Goal: Check status: Check status

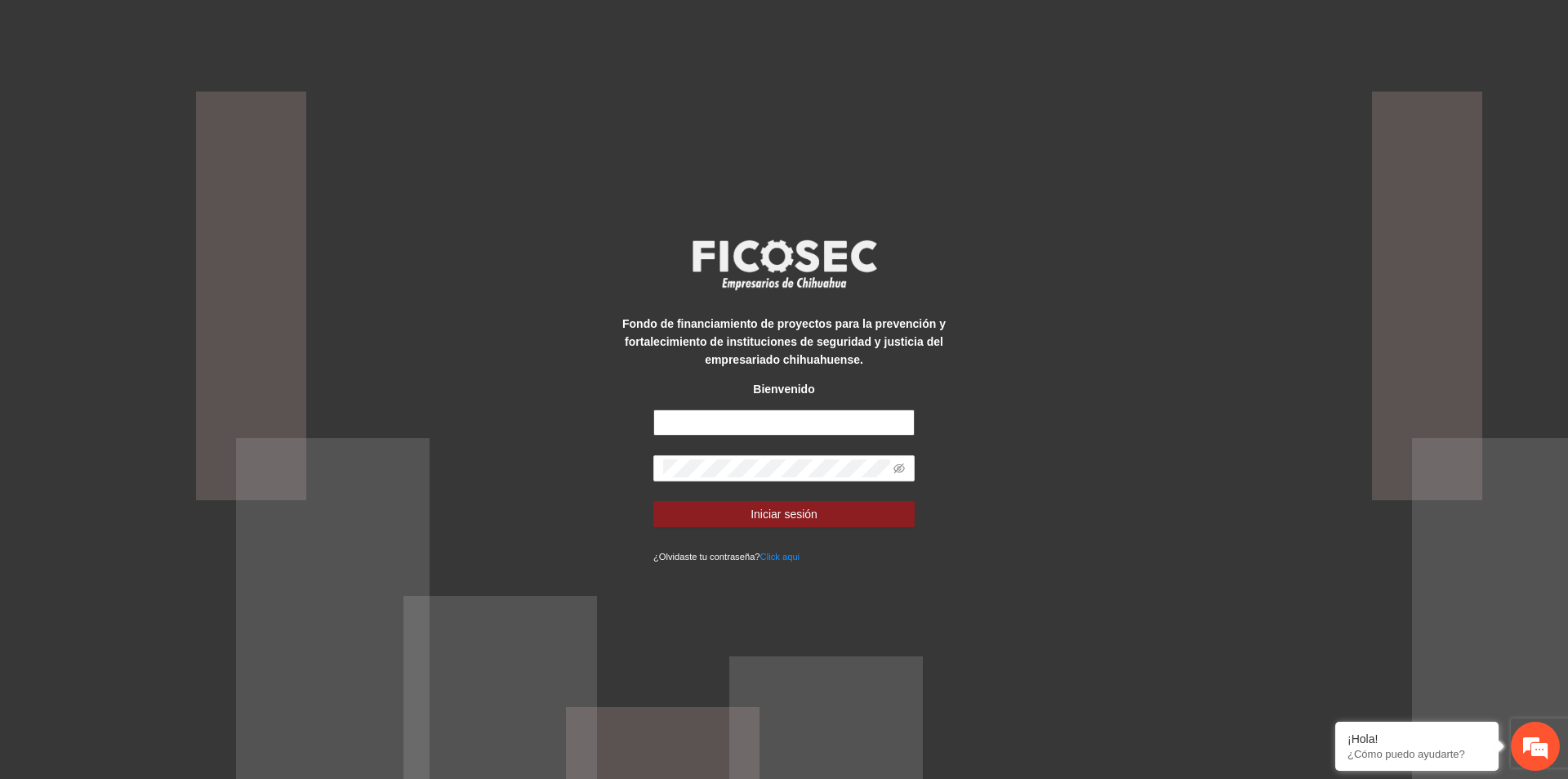
click at [879, 432] on input "text" at bounding box center [784, 423] width 261 height 26
type input "**********"
click at [1206, 323] on div "**********" at bounding box center [784, 390] width 1568 height 779
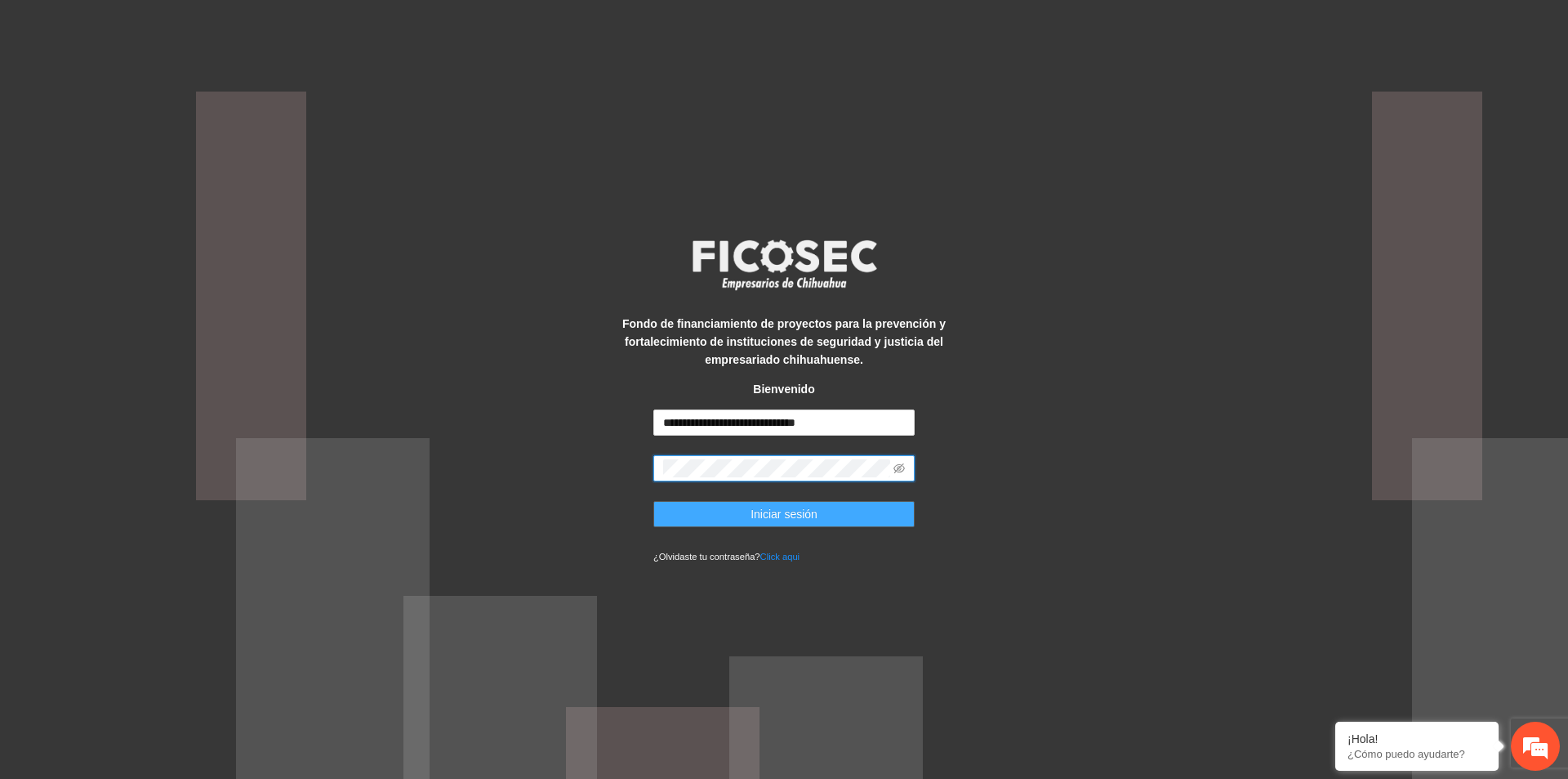
click at [821, 517] on button "Iniciar sesión" at bounding box center [784, 514] width 261 height 26
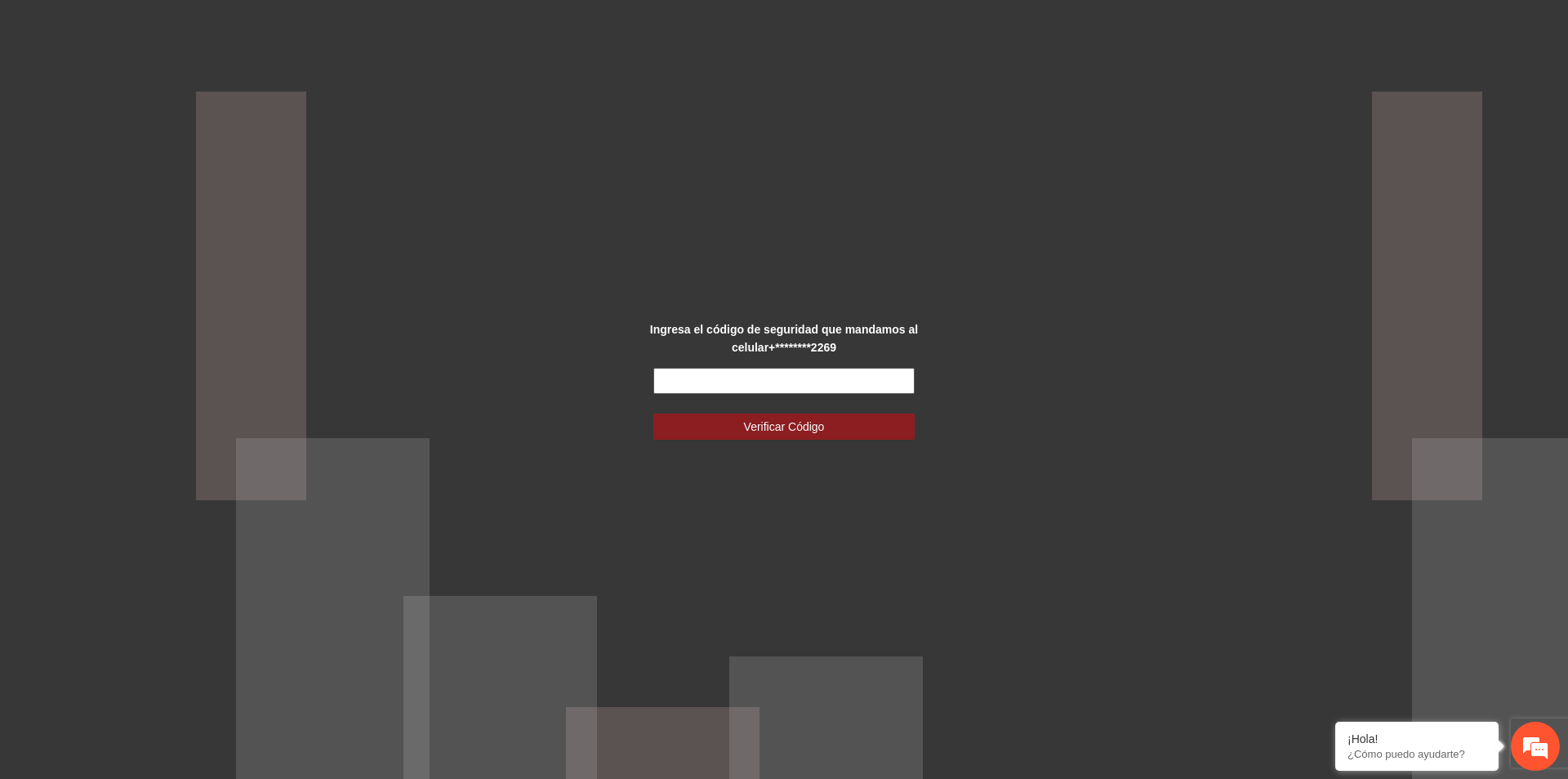
click at [854, 372] on input "text" at bounding box center [784, 381] width 261 height 26
type input "******"
click at [857, 420] on button "Verificar Código" at bounding box center [784, 427] width 261 height 26
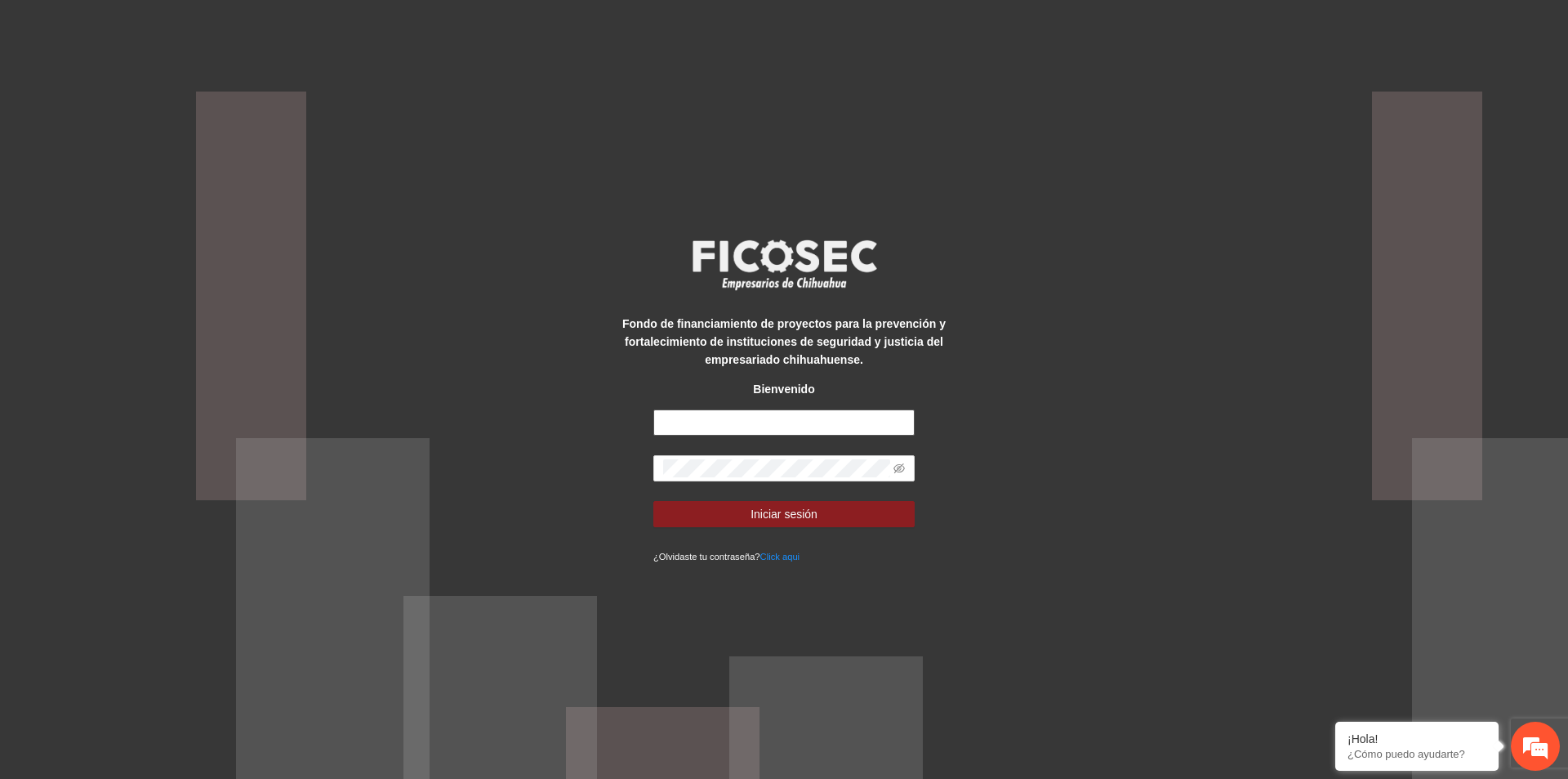
click at [798, 417] on input "text" at bounding box center [784, 423] width 261 height 26
type input "**********"
click at [1039, 433] on div "**********" at bounding box center [784, 390] width 1568 height 779
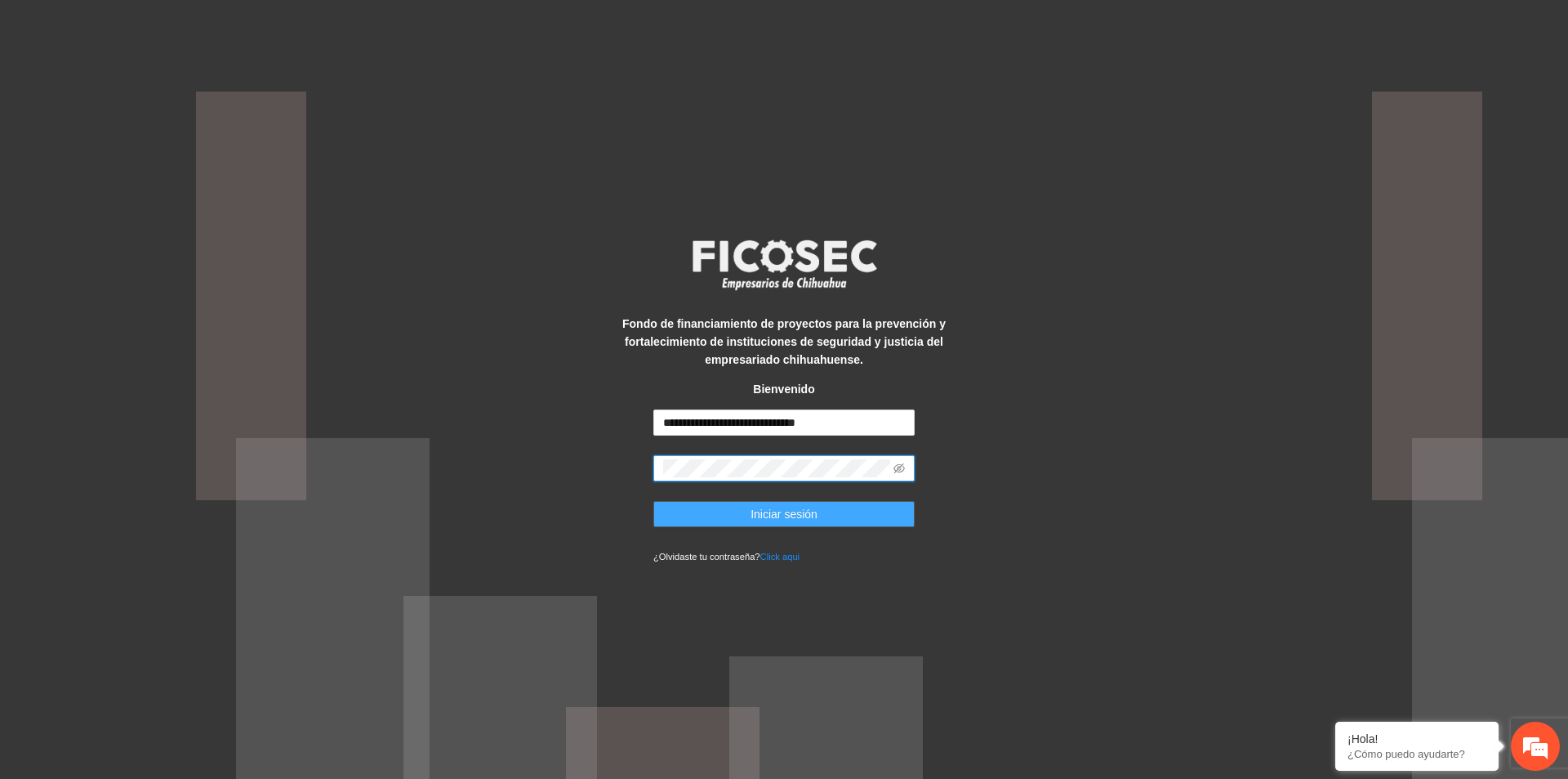
click at [831, 518] on button "Iniciar sesión" at bounding box center [784, 514] width 261 height 26
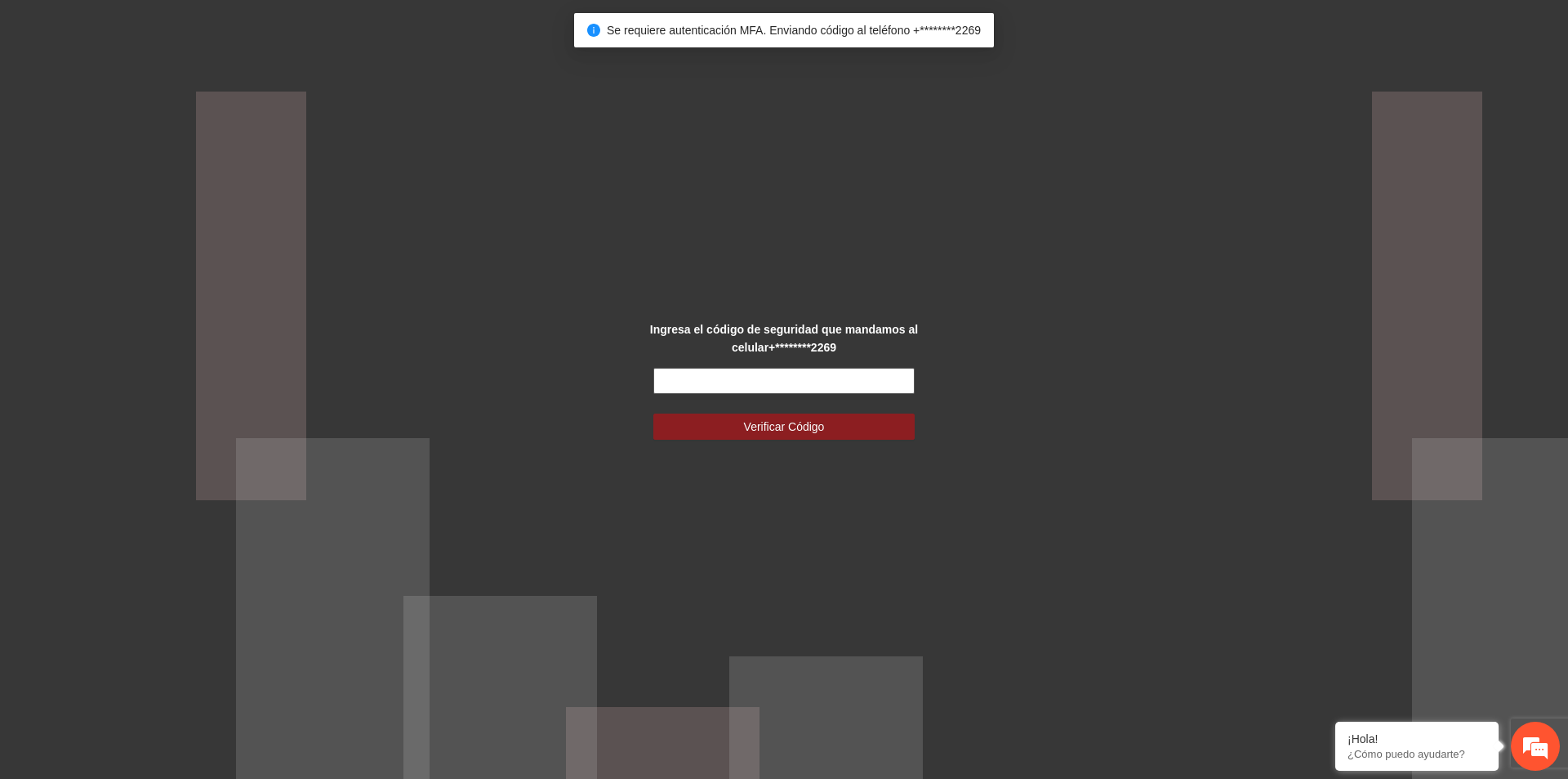
click at [803, 382] on input "text" at bounding box center [784, 381] width 261 height 26
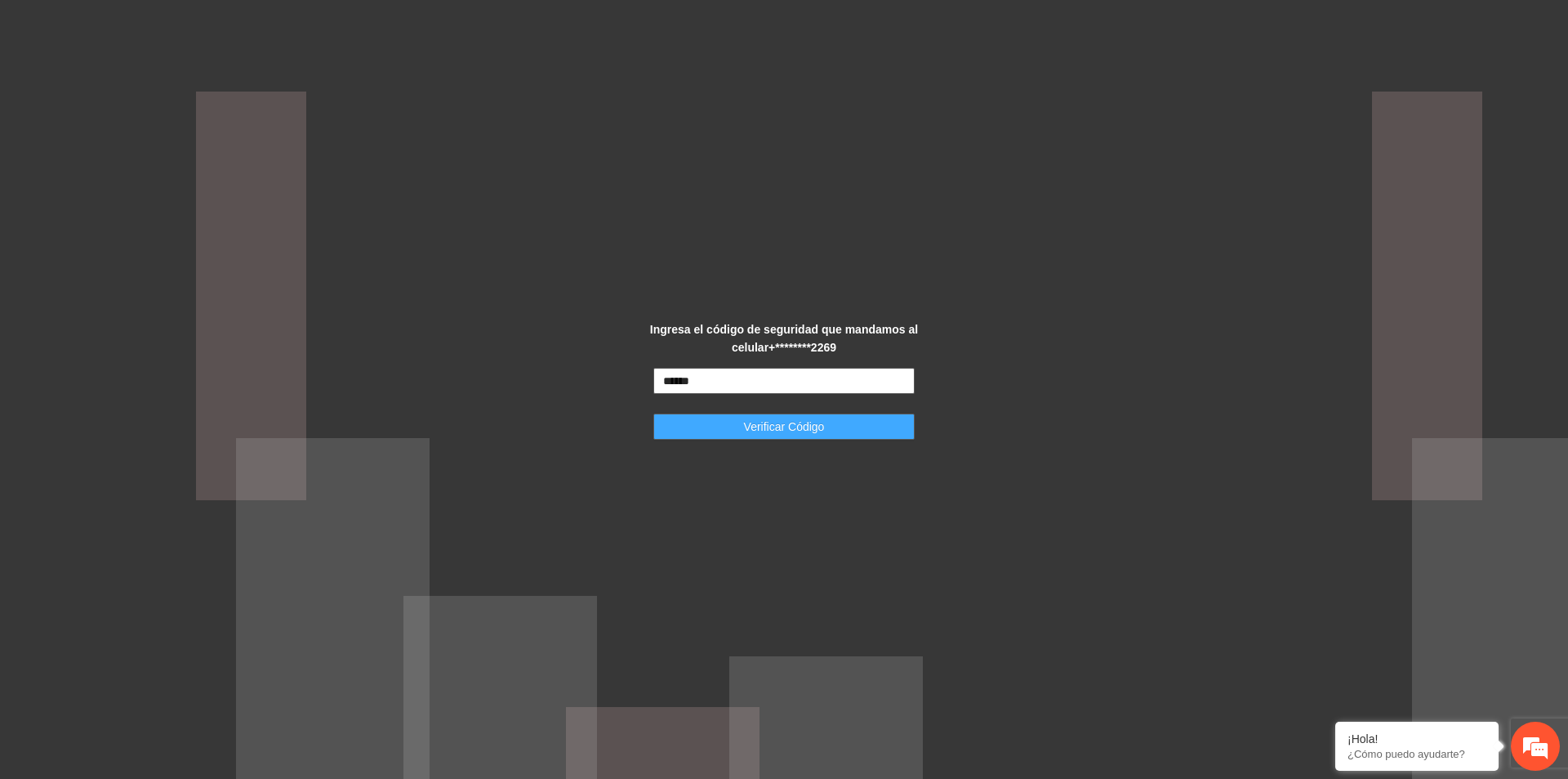
type input "******"
click at [796, 421] on button "Verificar Código" at bounding box center [784, 427] width 261 height 26
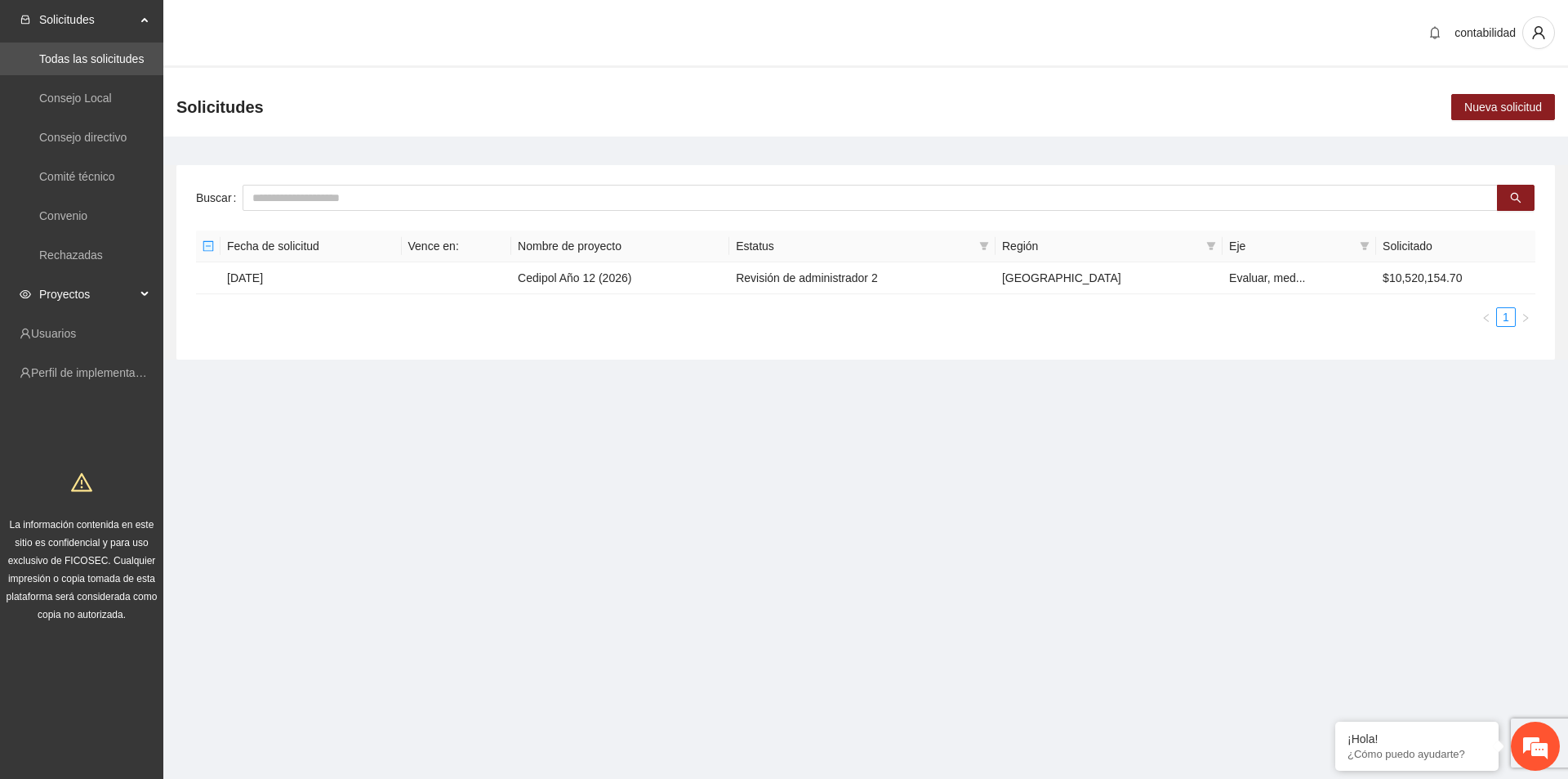
click at [117, 289] on span "Proyectos" at bounding box center [87, 294] width 97 height 33
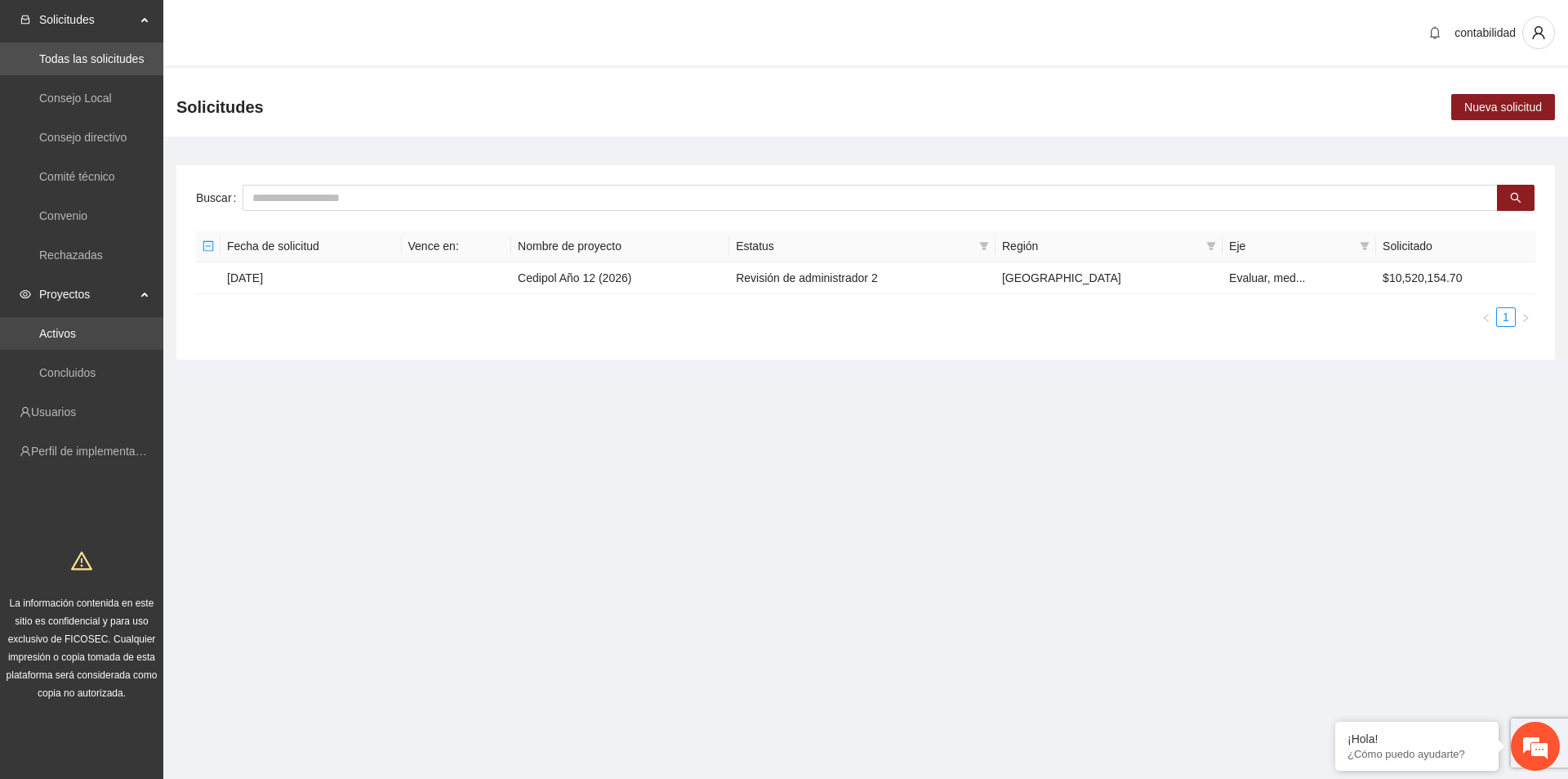
click at [76, 338] on link "Activos" at bounding box center [57, 333] width 36 height 13
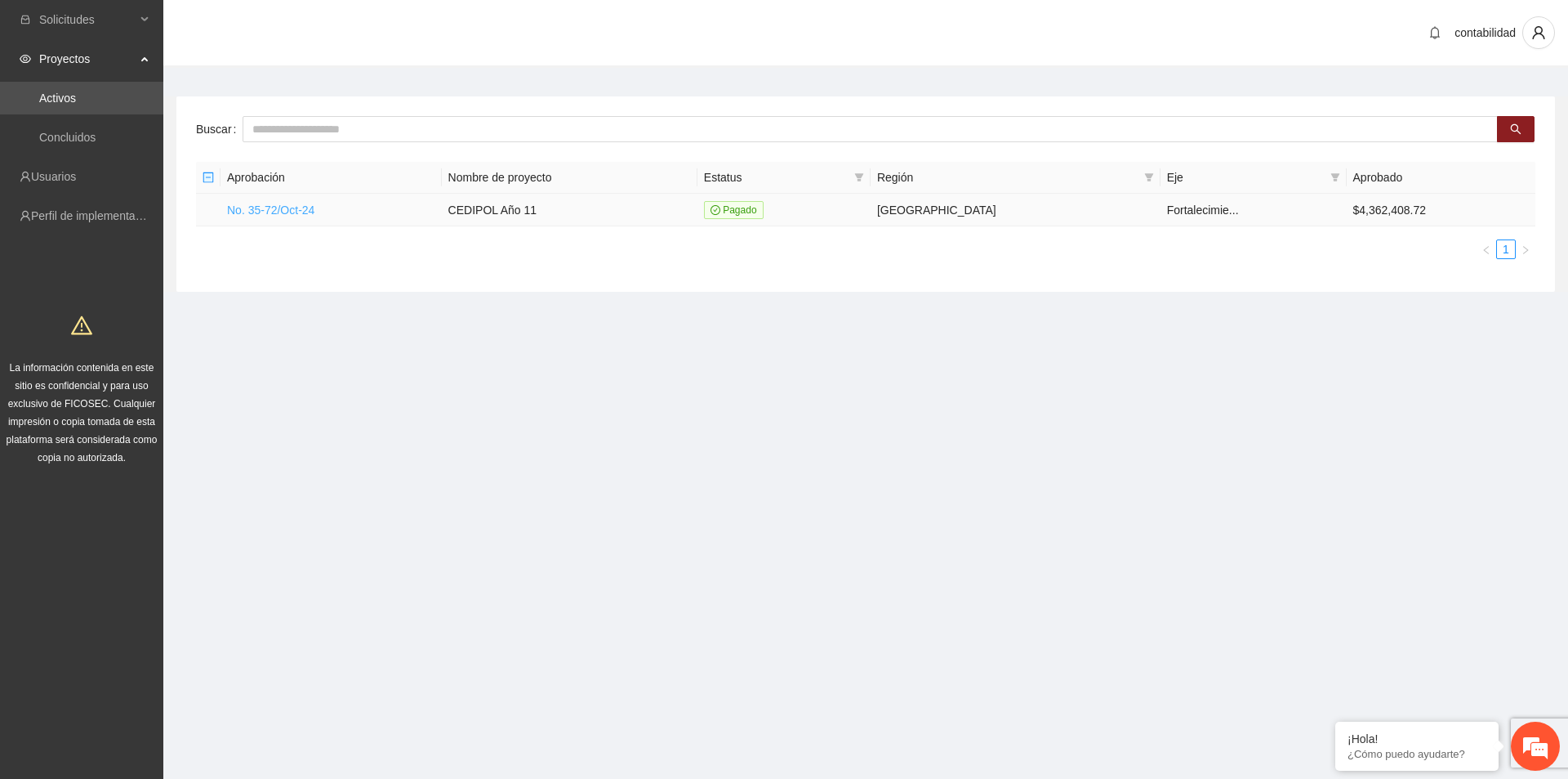
click at [292, 208] on link "No. 35-72/Oct-24" at bounding box center [271, 210] width 88 height 13
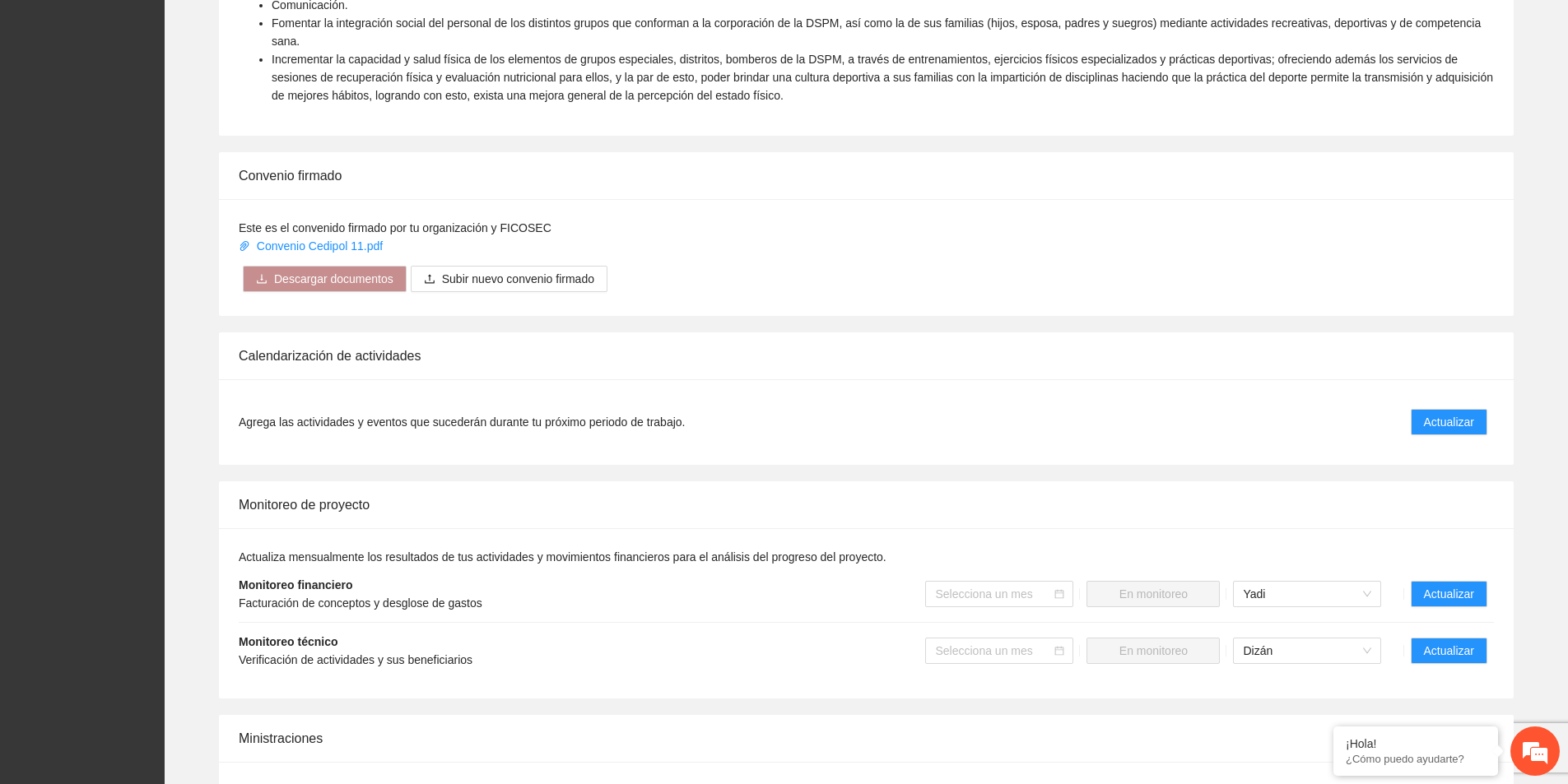
scroll to position [905, 0]
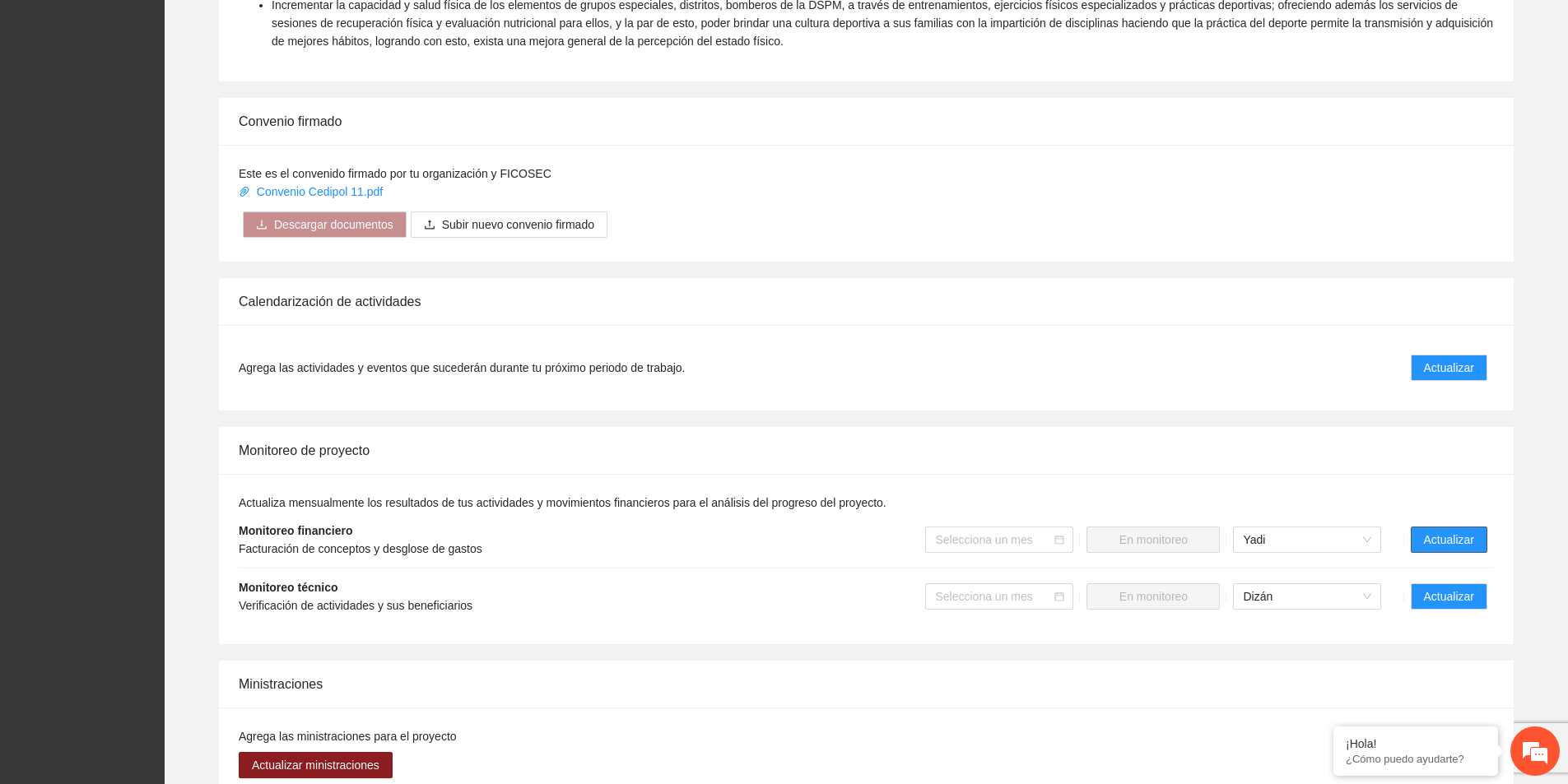
click at [1457, 530] on span "Actualizar" at bounding box center [1449, 539] width 50 height 18
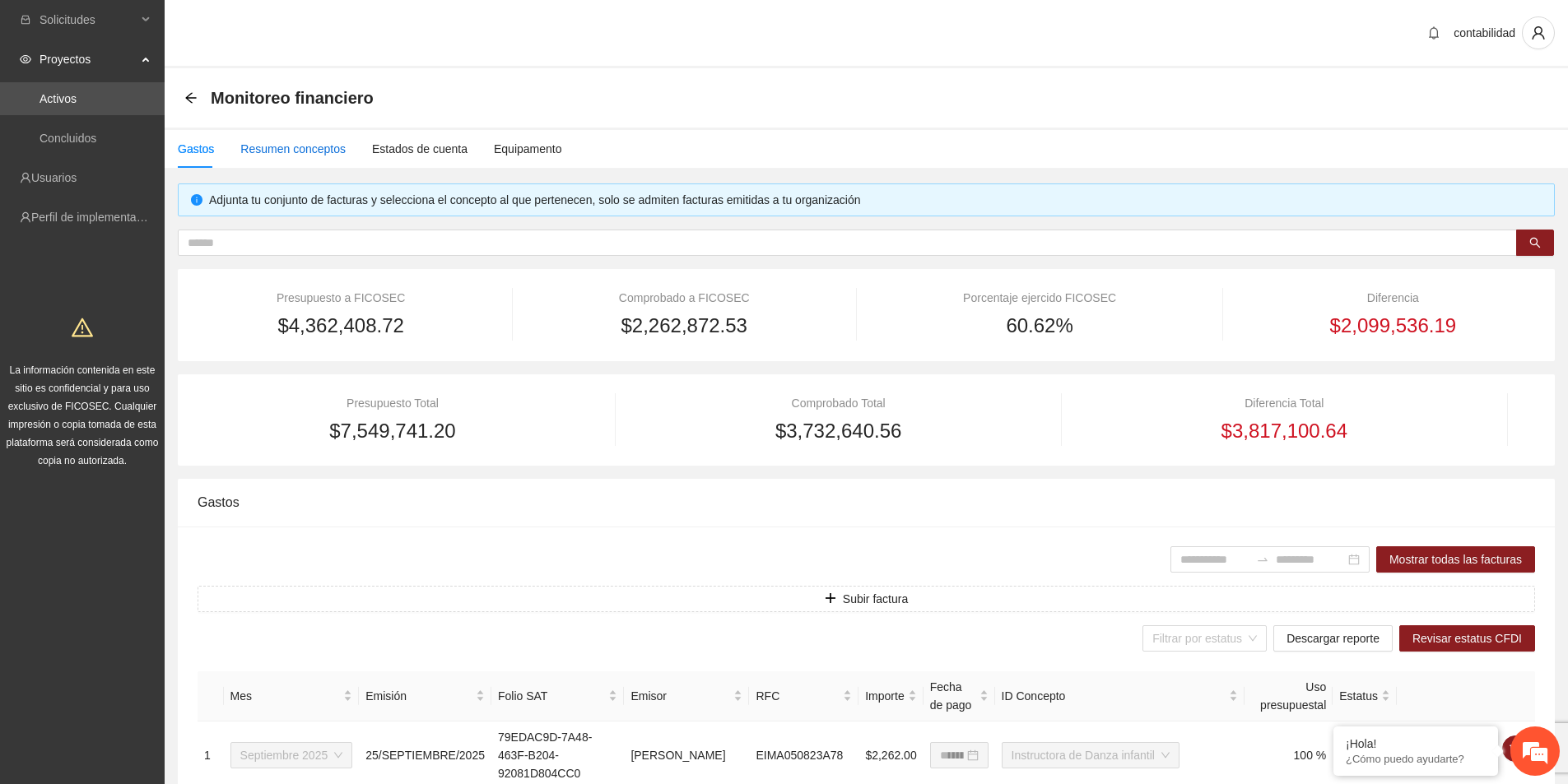
click at [311, 153] on div "Resumen conceptos" at bounding box center [293, 149] width 105 height 18
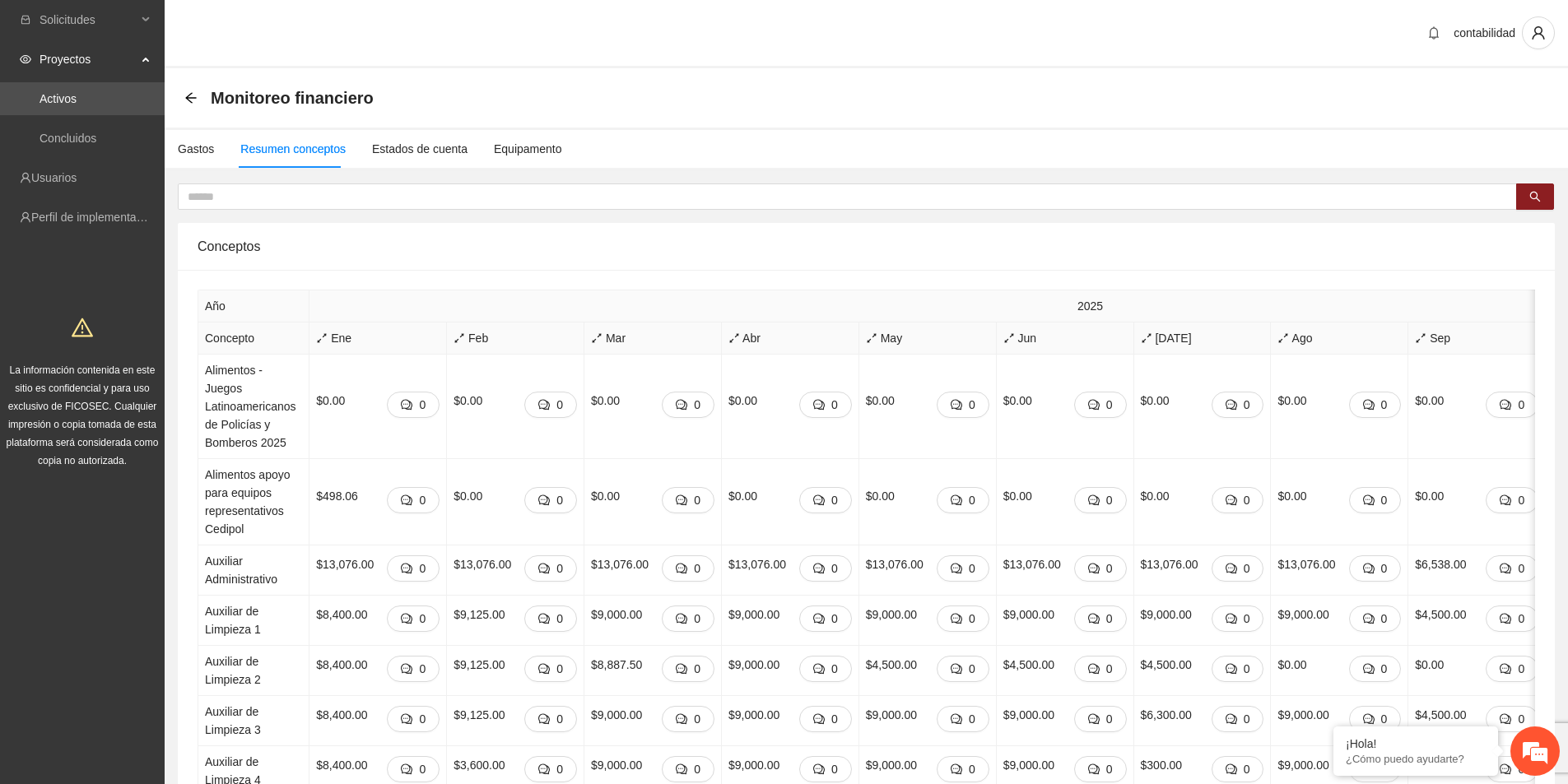
click at [191, 97] on icon "arrow-left" at bounding box center [191, 98] width 13 height 13
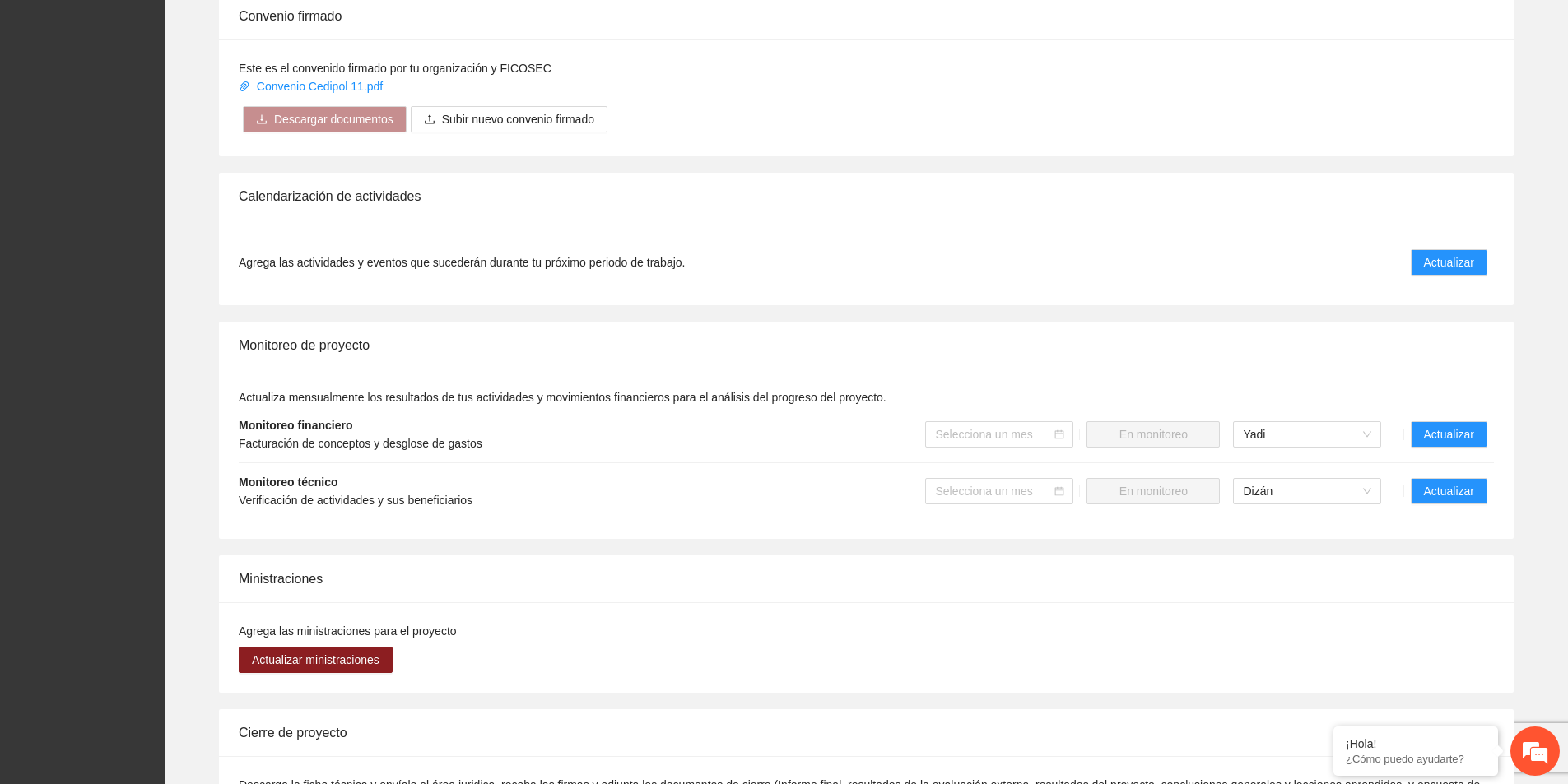
scroll to position [1151, 0]
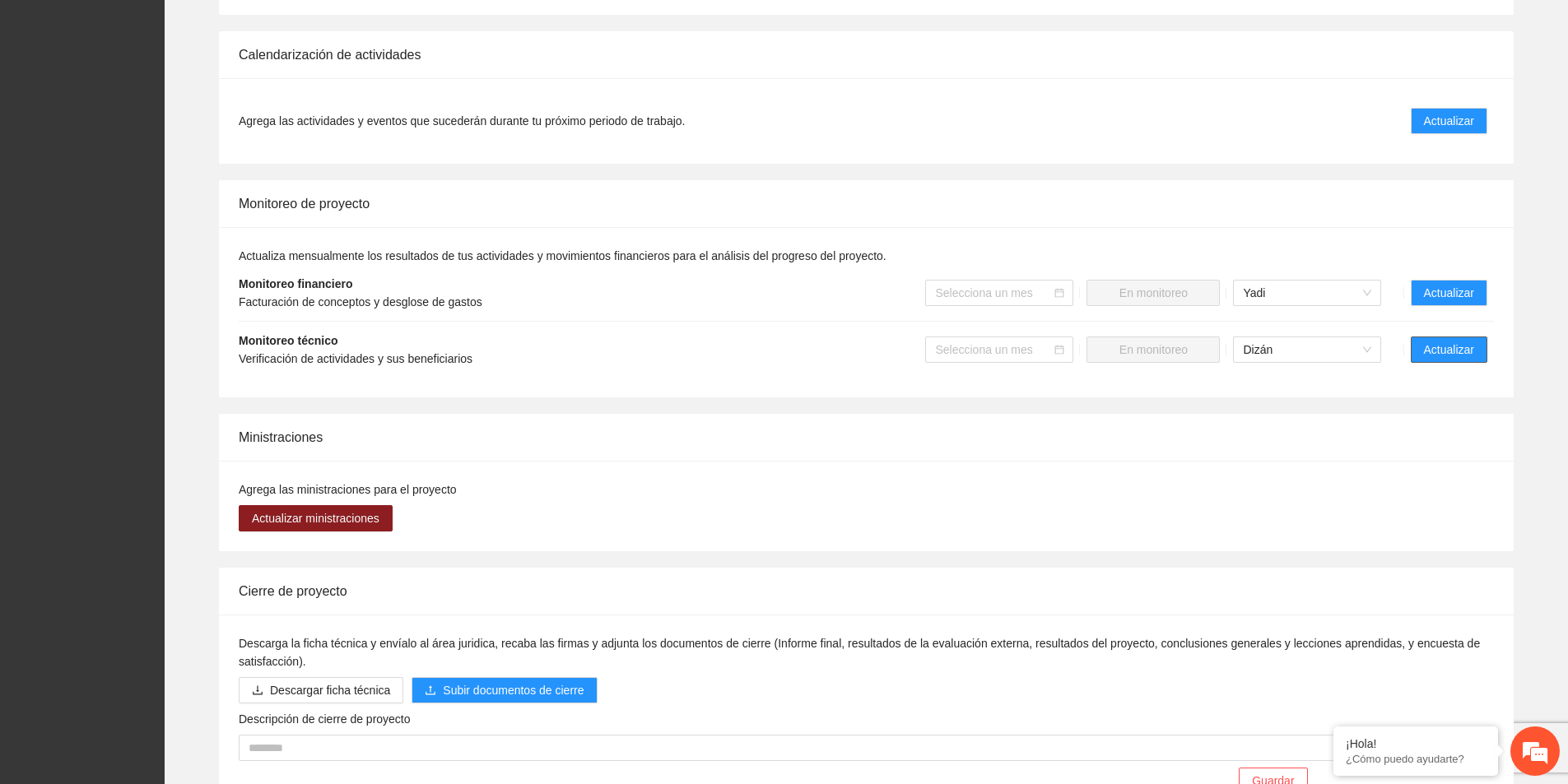
click at [1472, 341] on button "Actualizar" at bounding box center [1449, 350] width 77 height 27
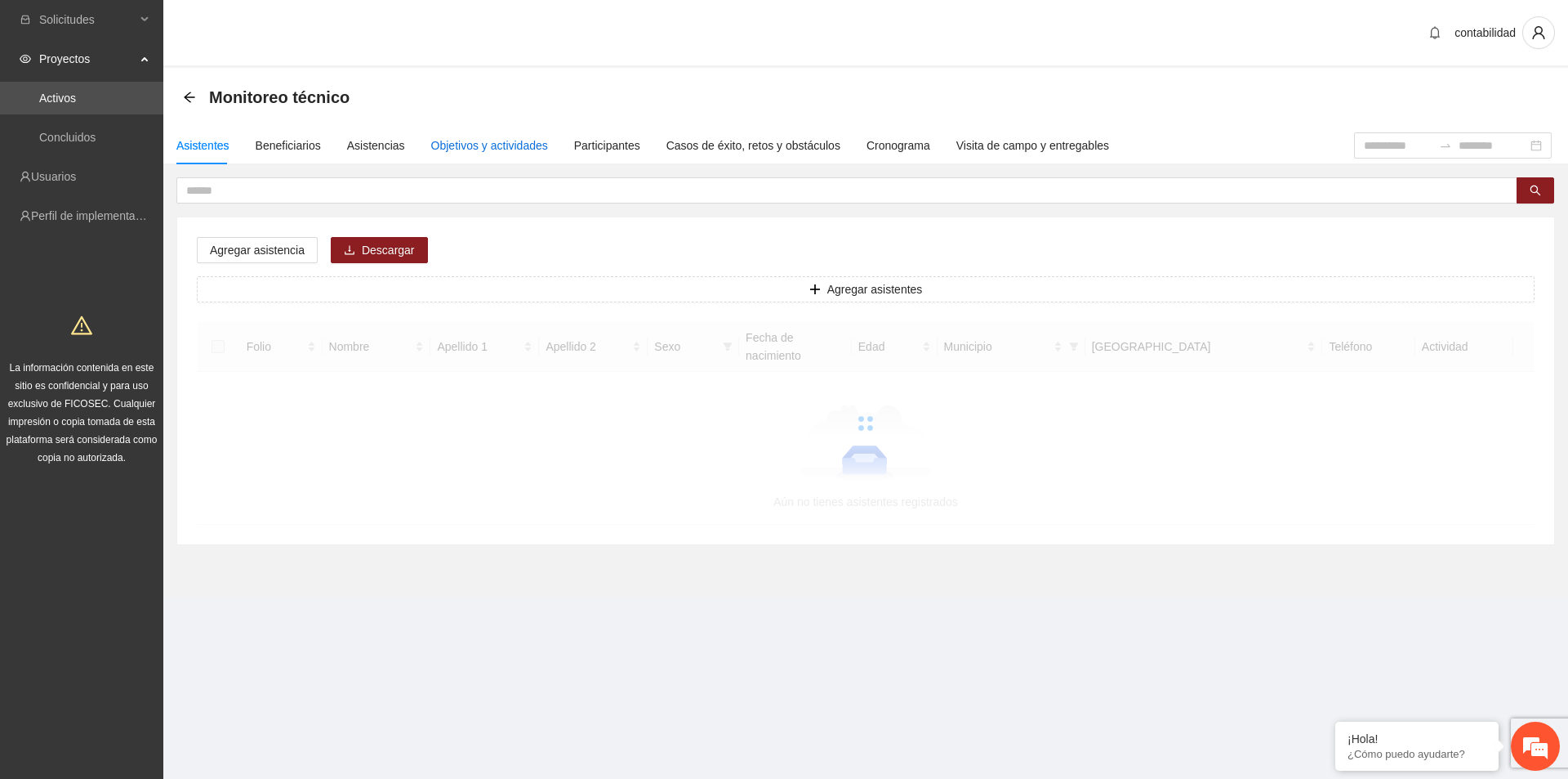
click at [466, 148] on div "Objetivos y actividades" at bounding box center [489, 146] width 117 height 18
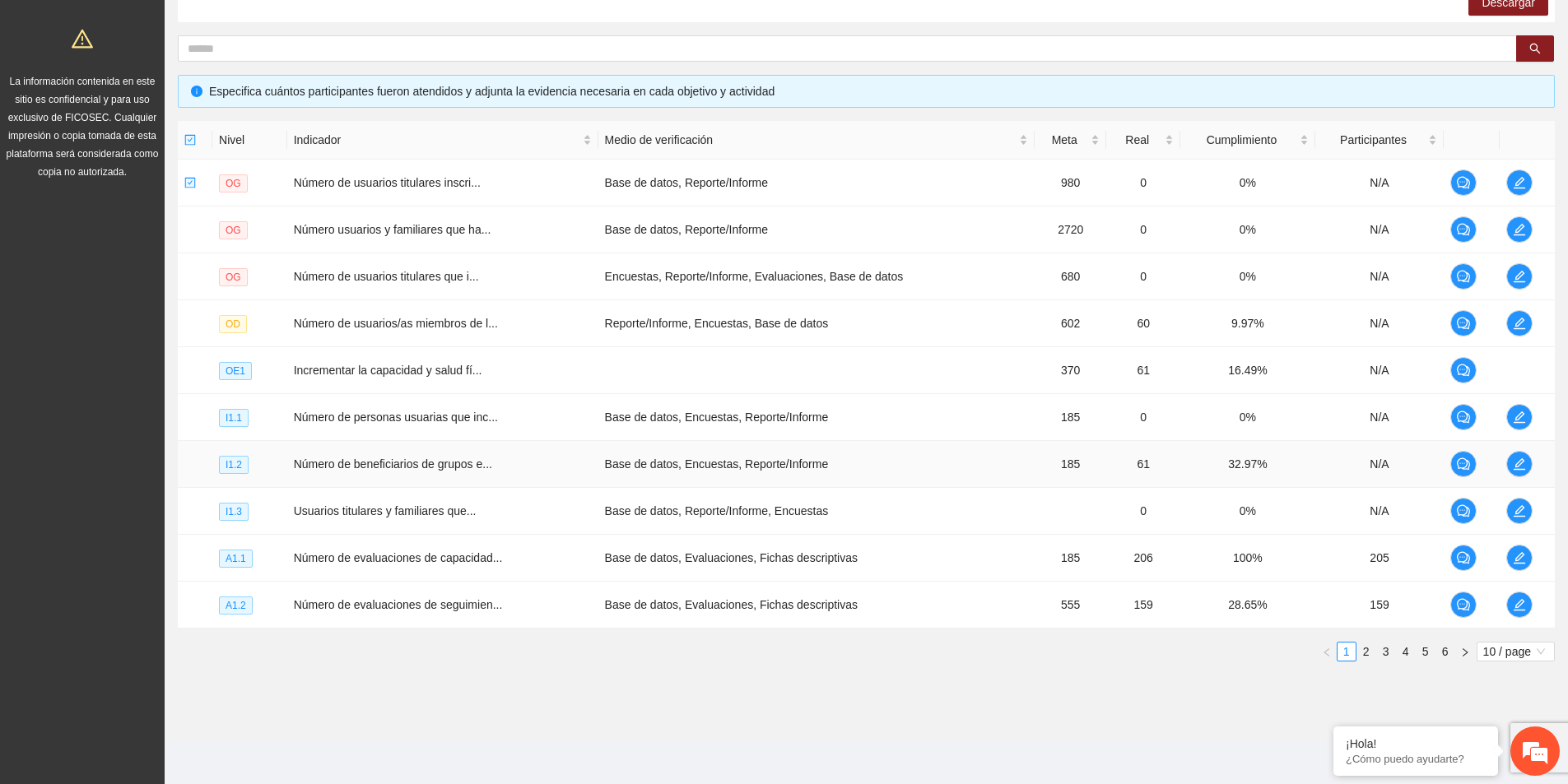
scroll to position [291, 0]
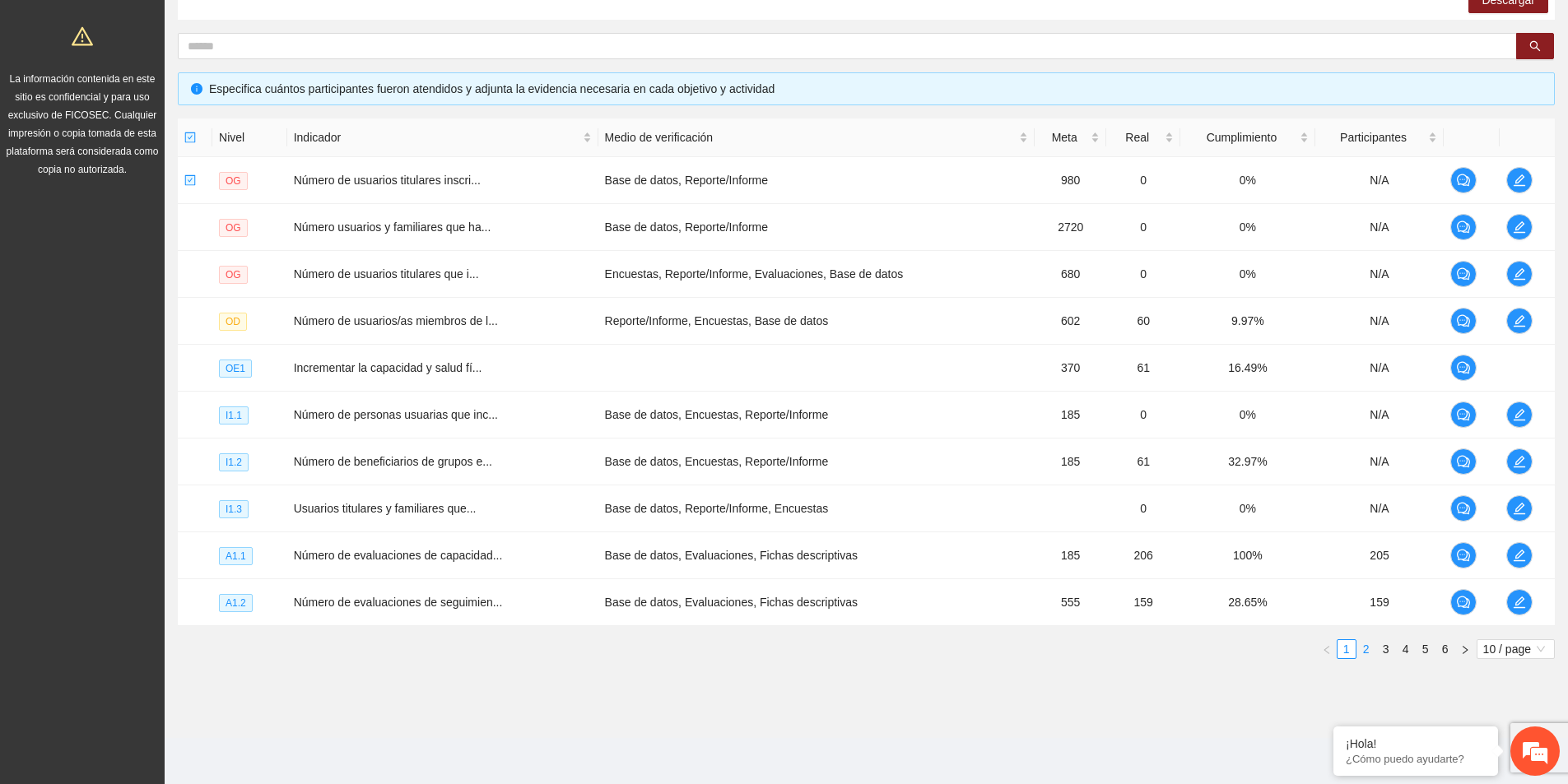
click at [1369, 653] on link "2" at bounding box center [1366, 649] width 18 height 18
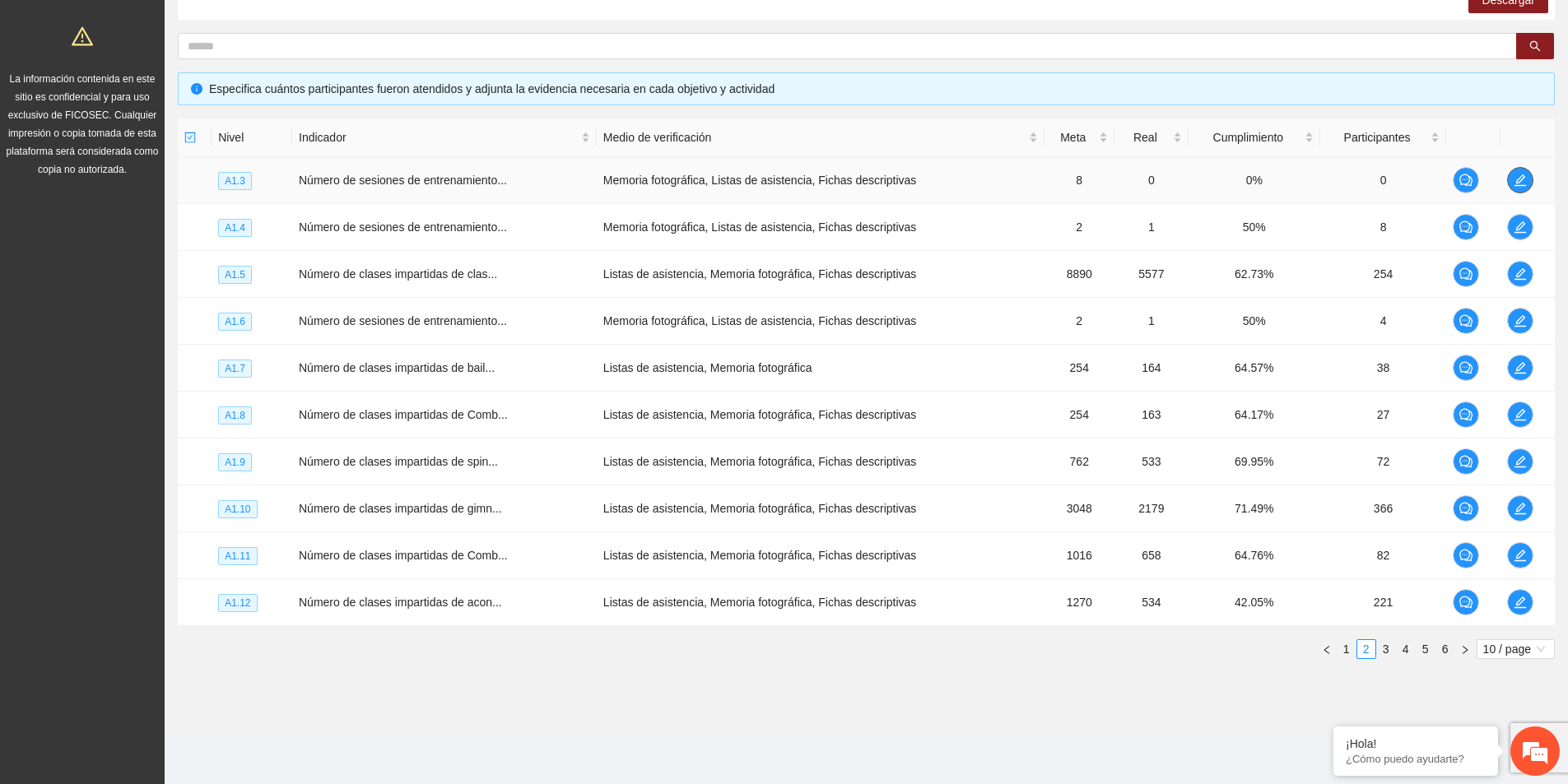
click at [1519, 176] on icon "edit" at bounding box center [1520, 181] width 13 height 13
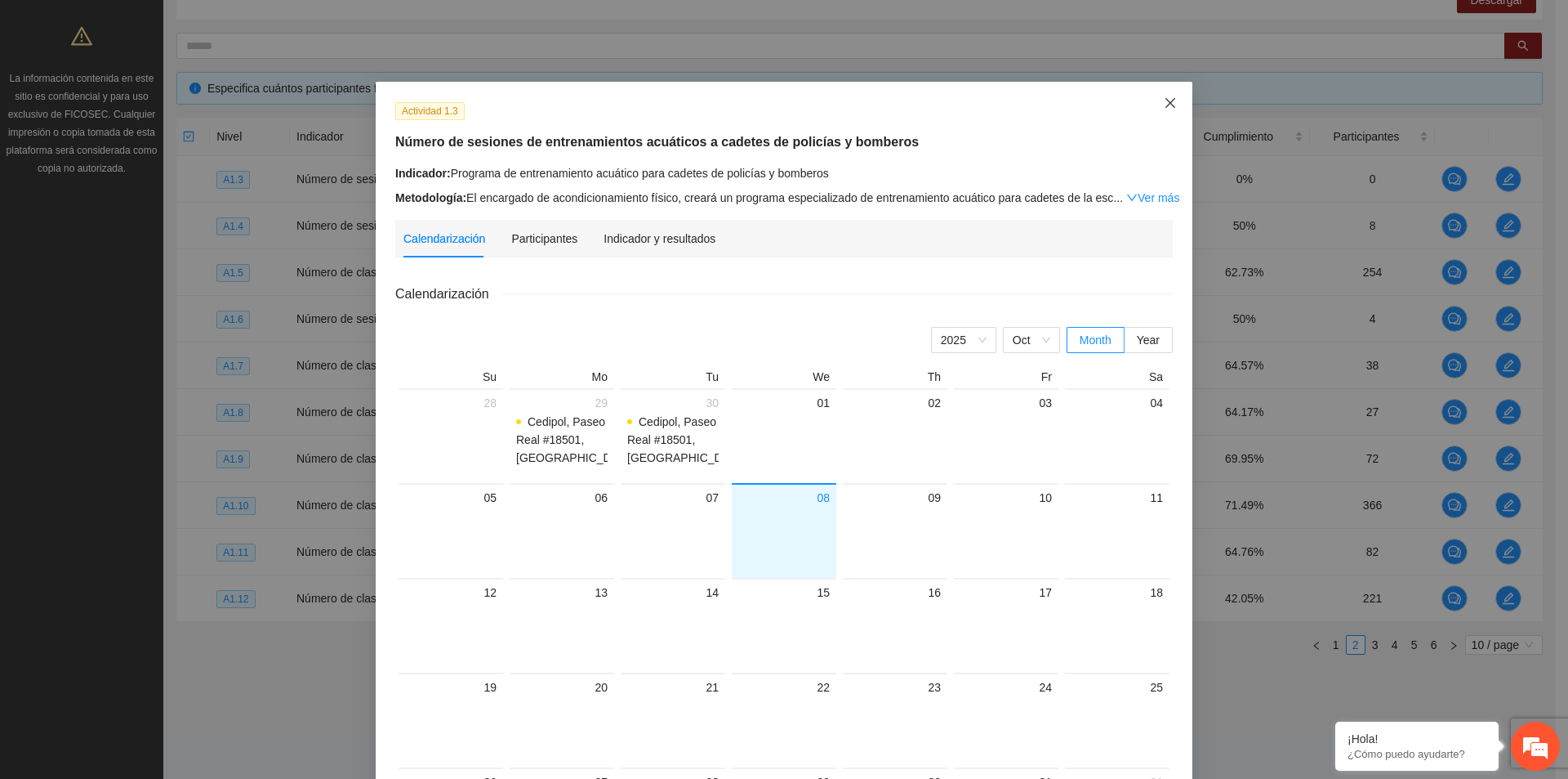
click at [1170, 104] on icon "close" at bounding box center [1170, 103] width 13 height 13
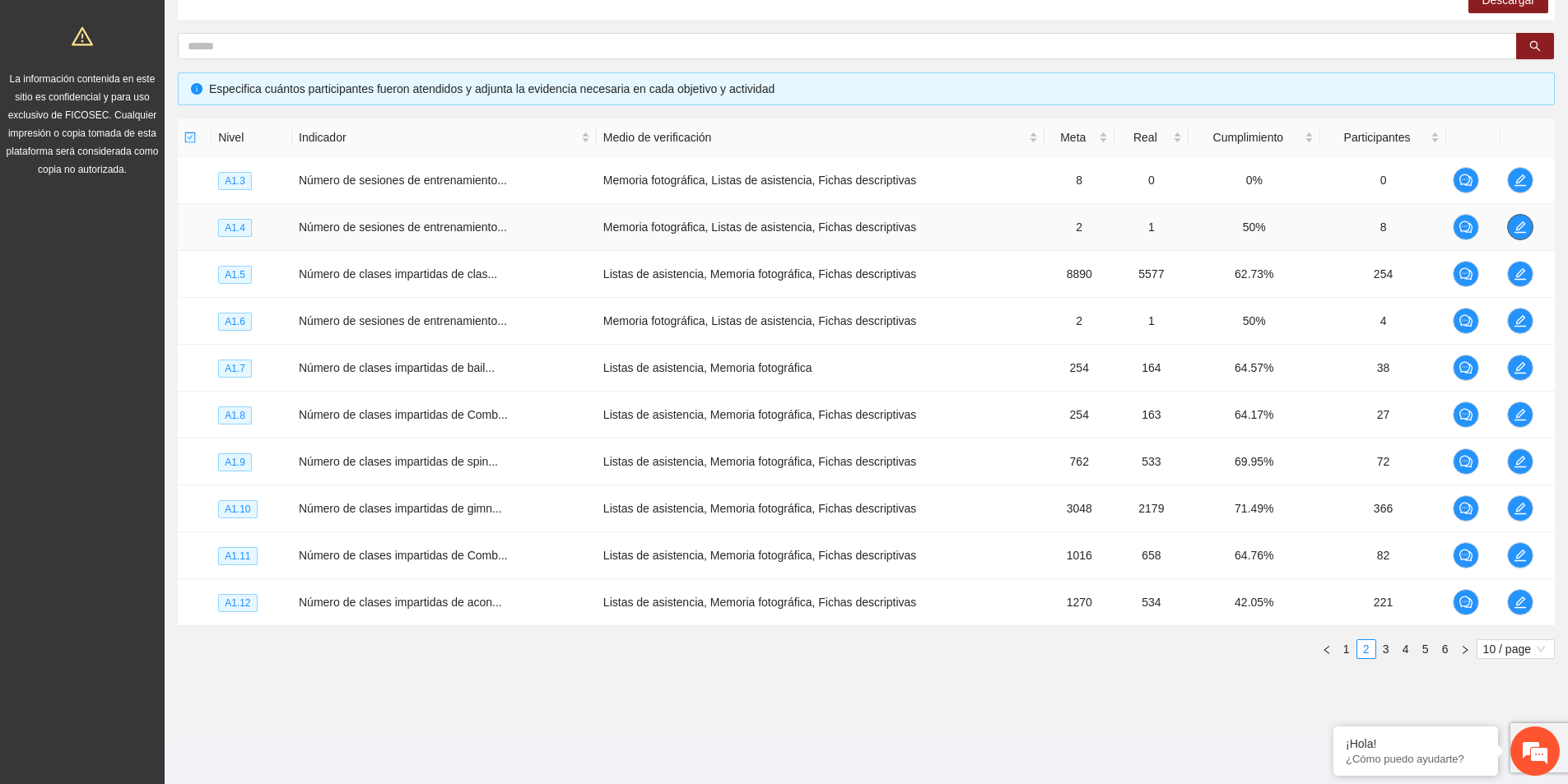
click at [1516, 230] on icon "edit" at bounding box center [1520, 227] width 12 height 12
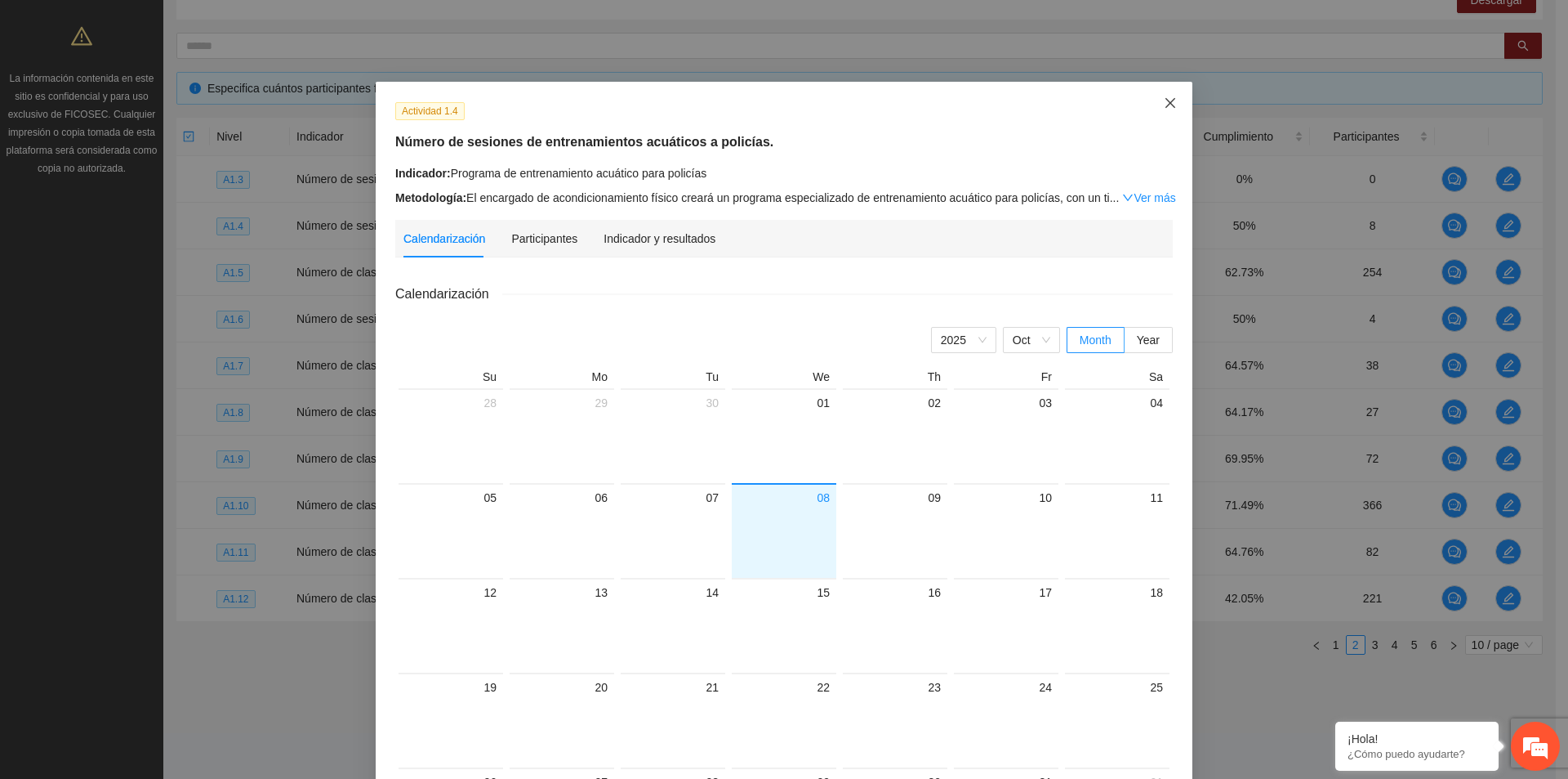
click at [1174, 108] on span "Close" at bounding box center [1170, 103] width 44 height 44
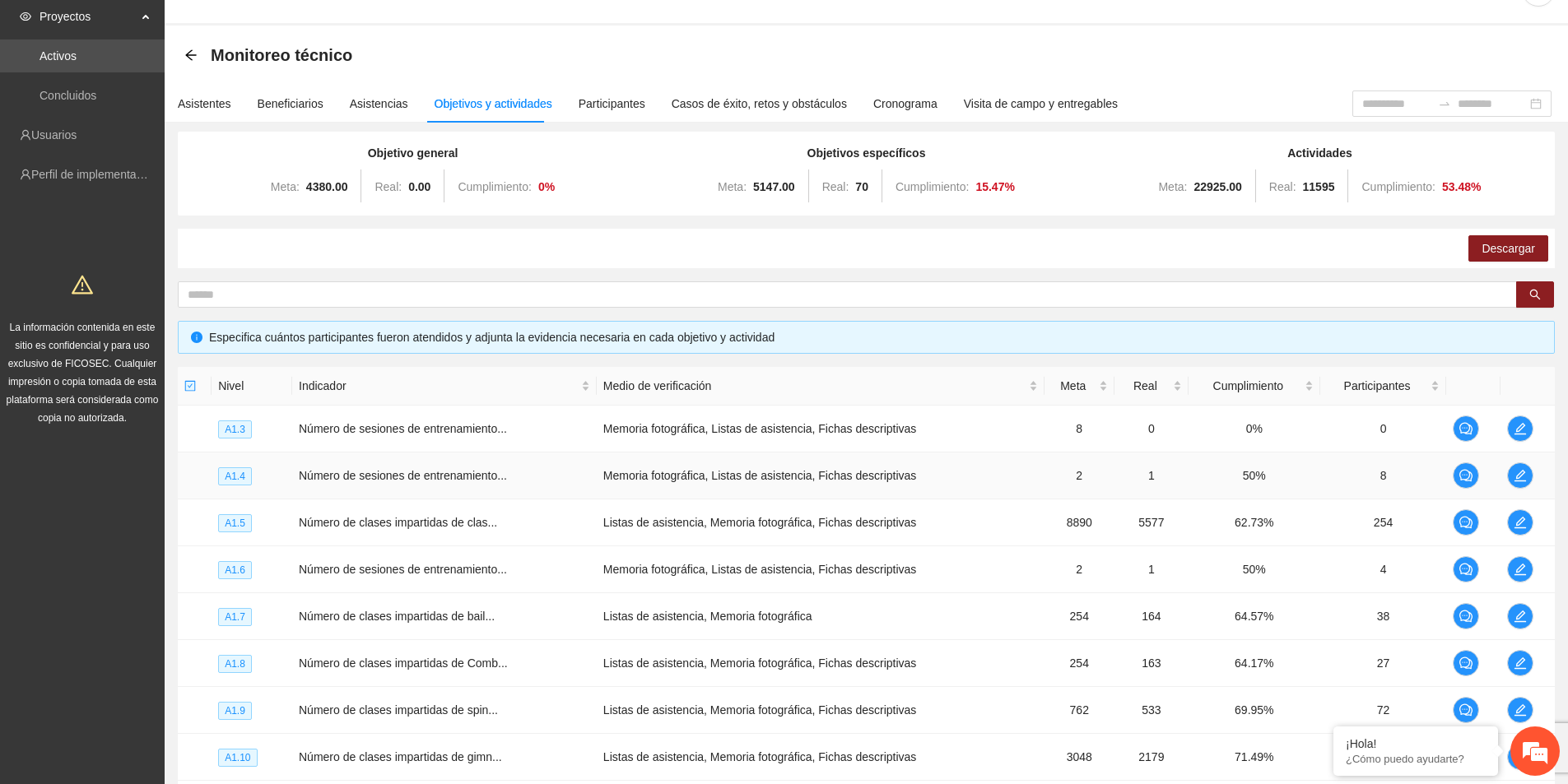
scroll to position [0, 0]
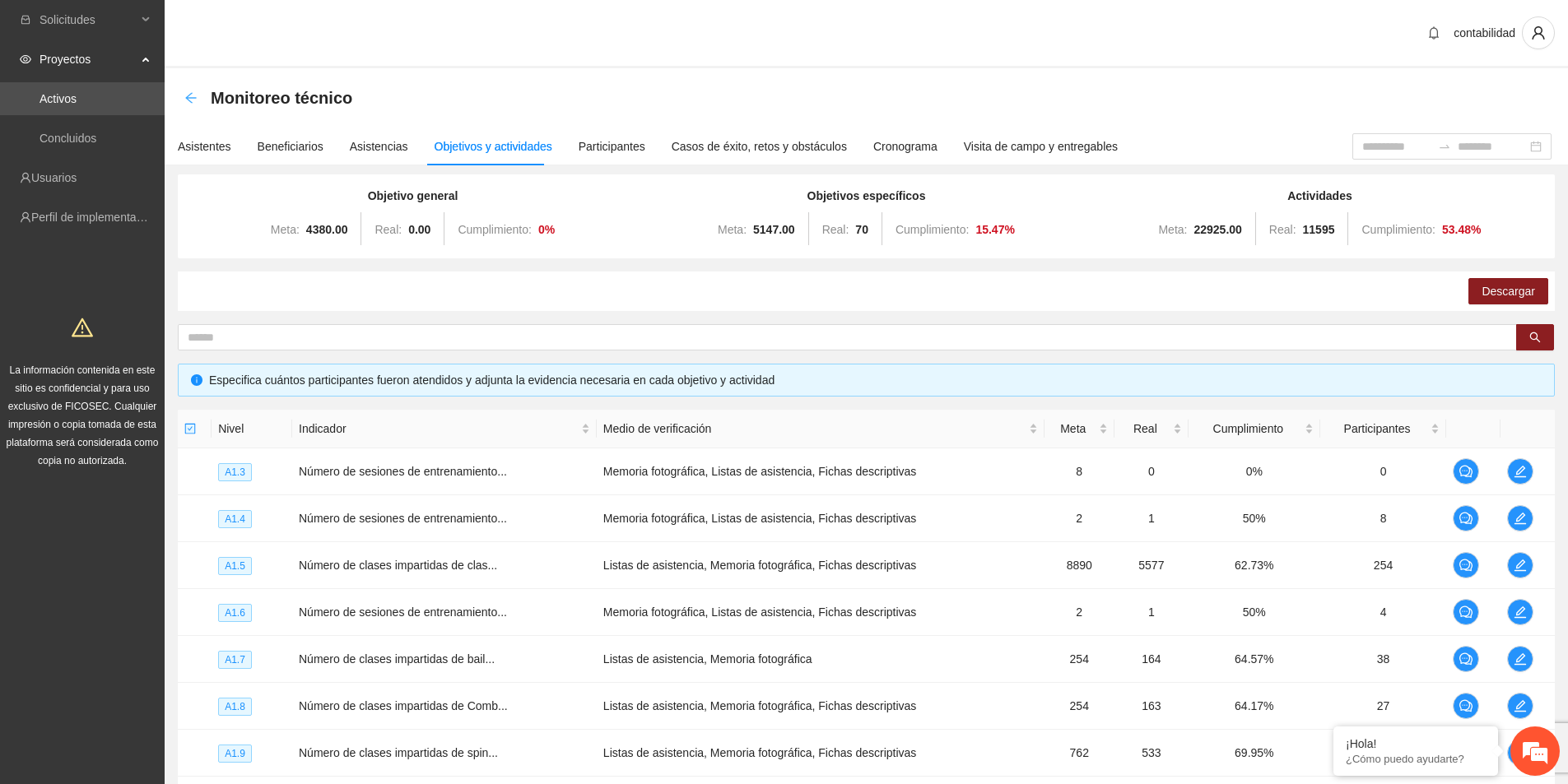
click at [194, 98] on icon "arrow-left" at bounding box center [190, 97] width 11 height 11
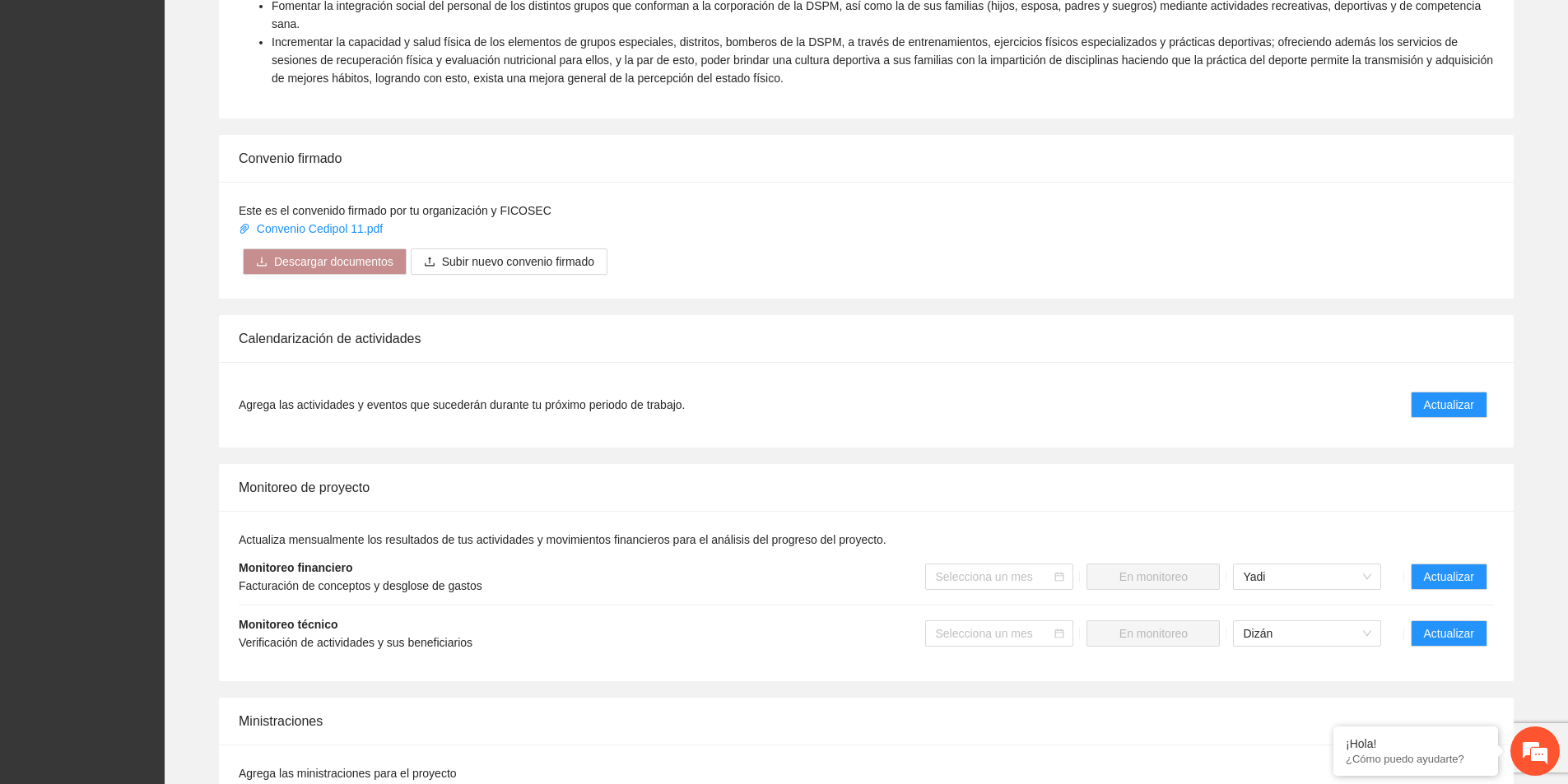
scroll to position [987, 0]
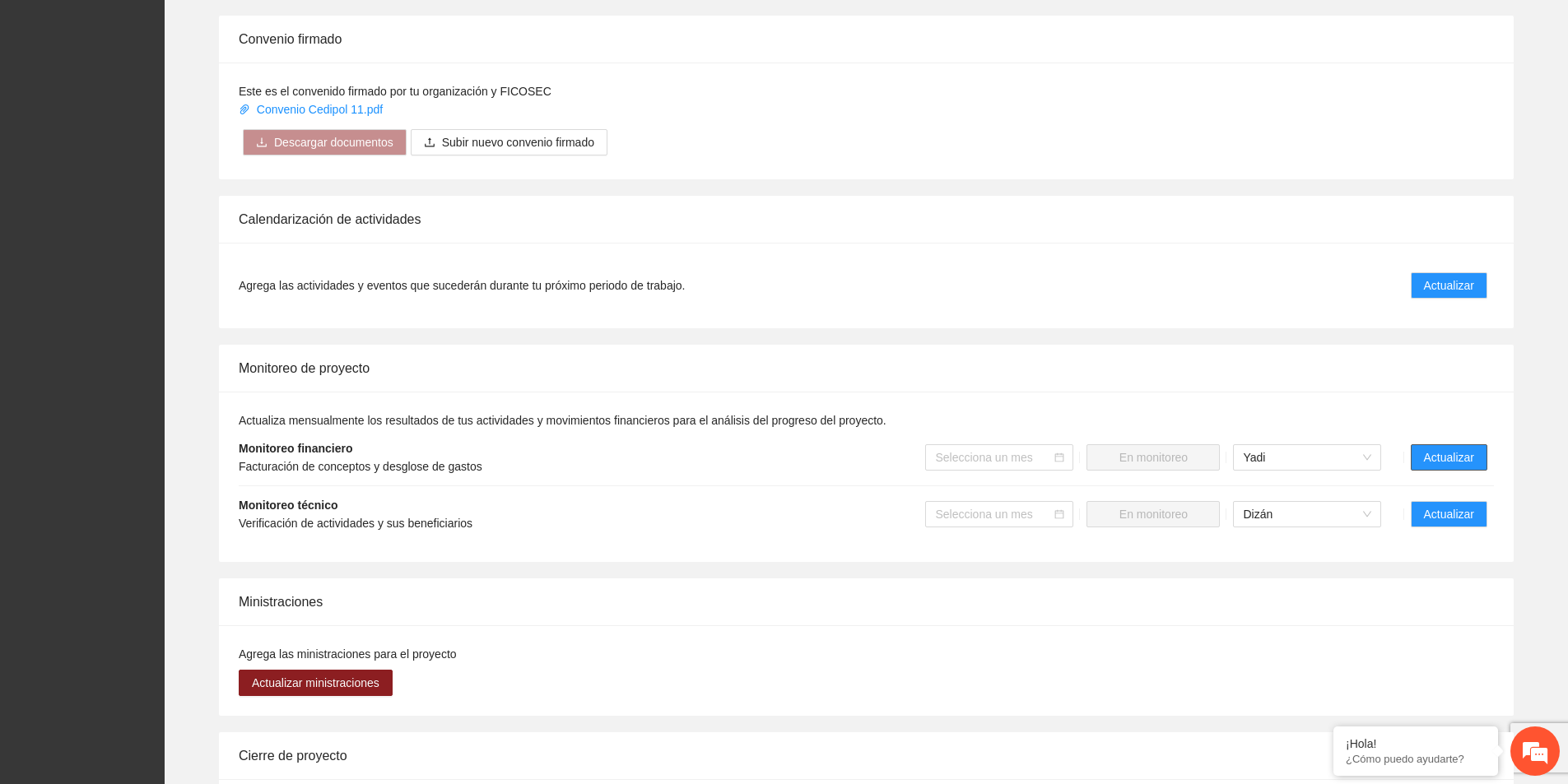
click at [1451, 449] on span "Actualizar" at bounding box center [1449, 458] width 50 height 18
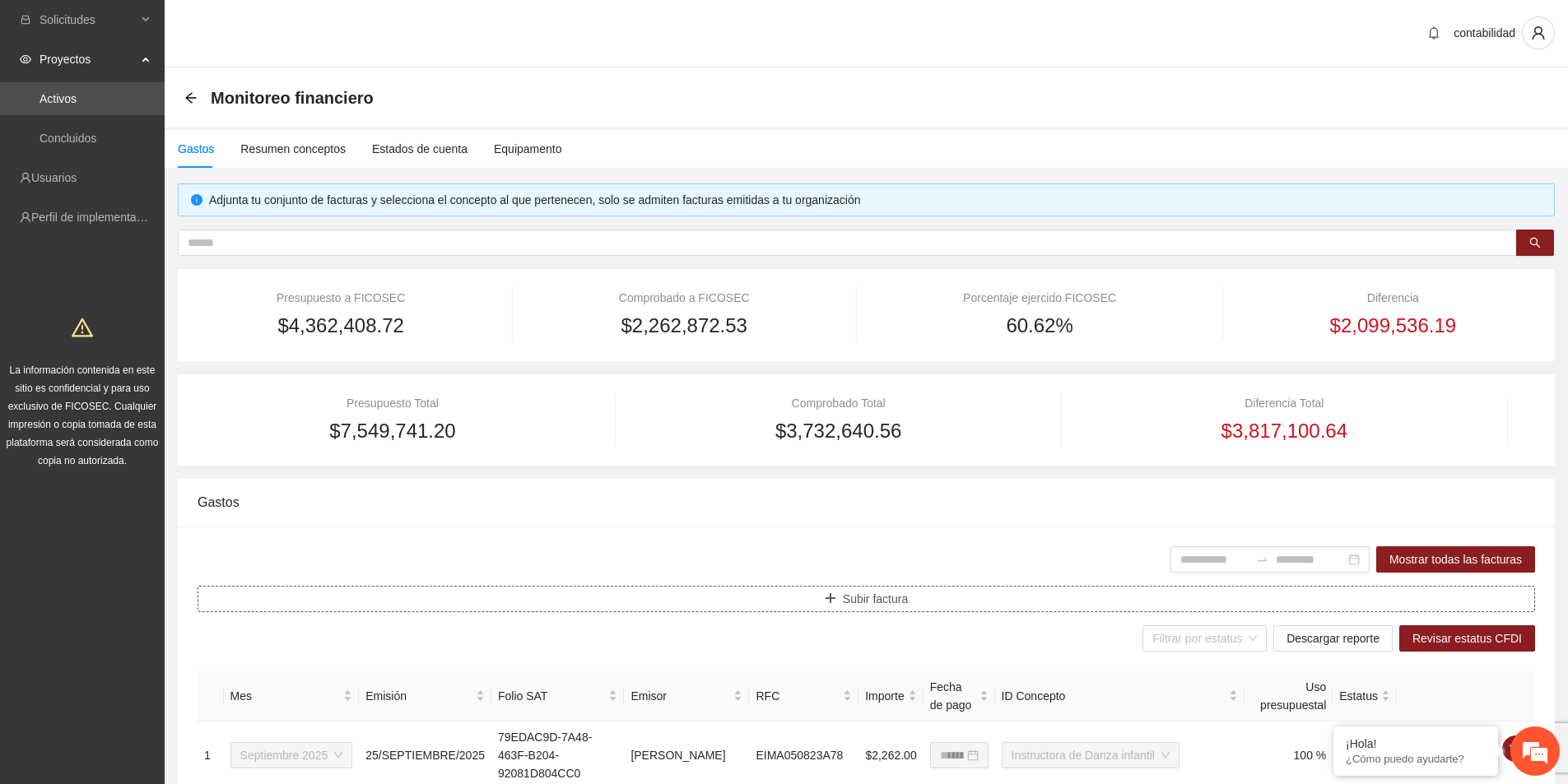
click at [834, 600] on icon "plus" at bounding box center [830, 598] width 12 height 12
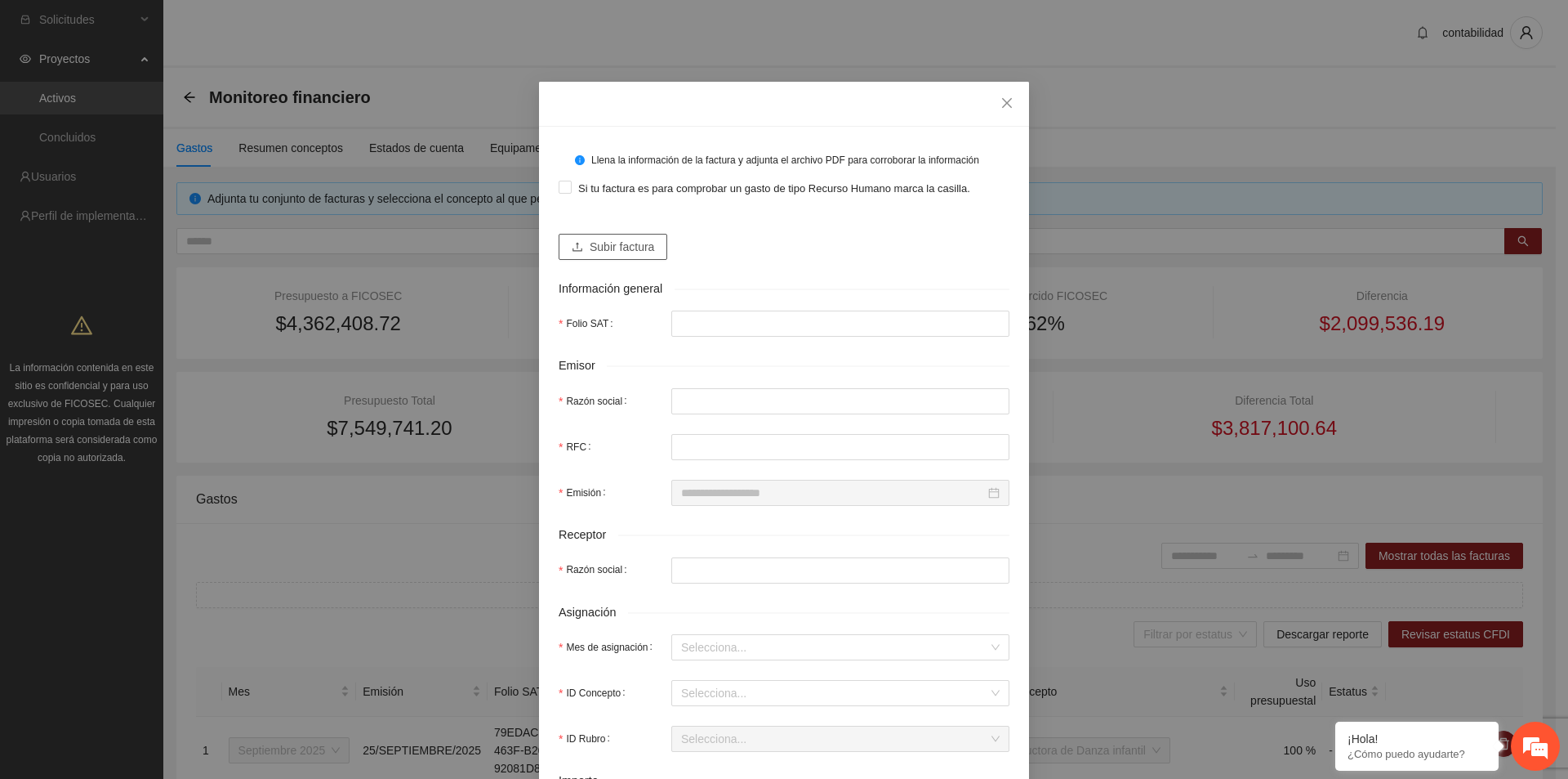
click at [606, 251] on span "Subir factura" at bounding box center [622, 247] width 64 height 18
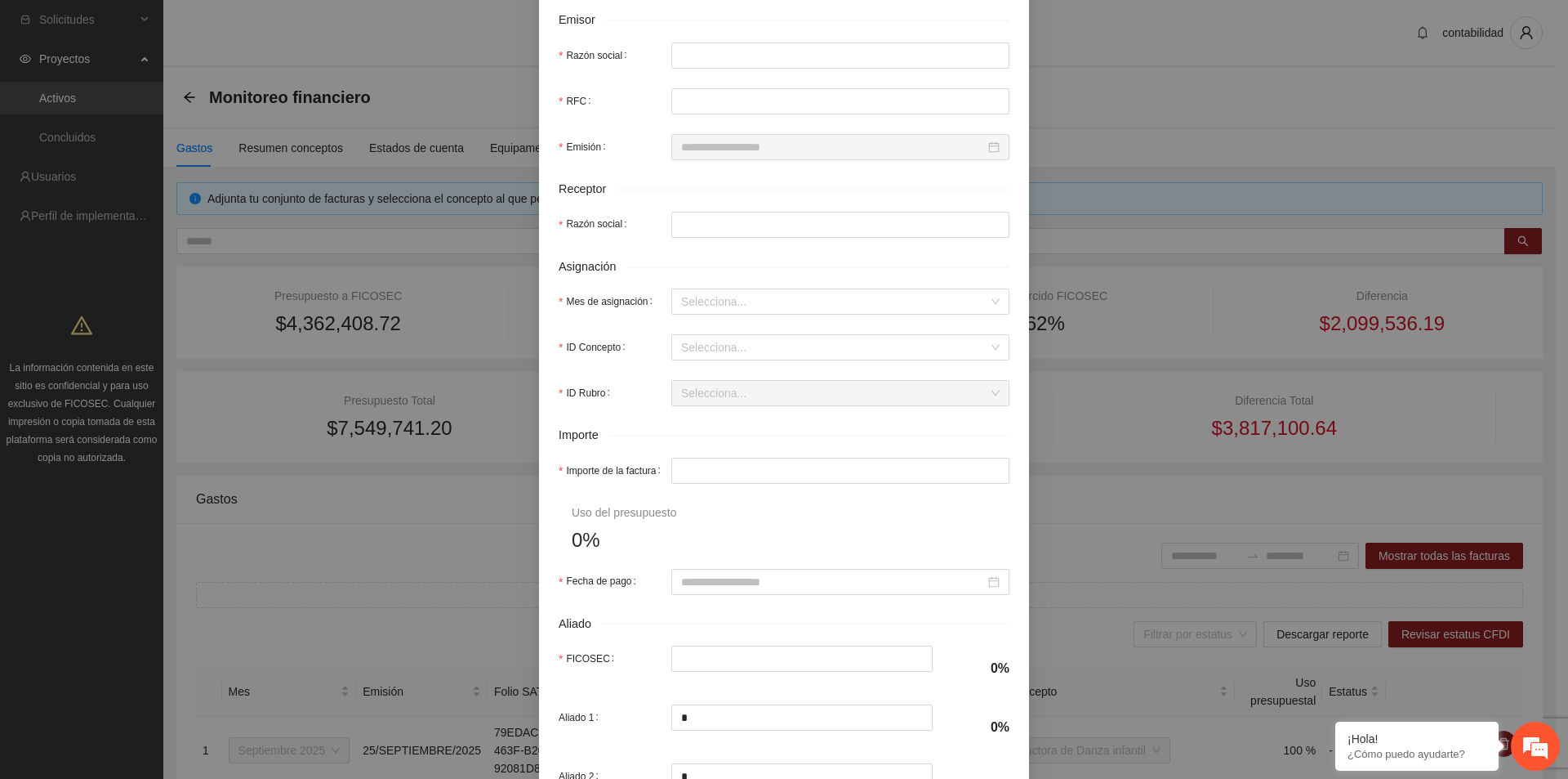
scroll to position [490, 0]
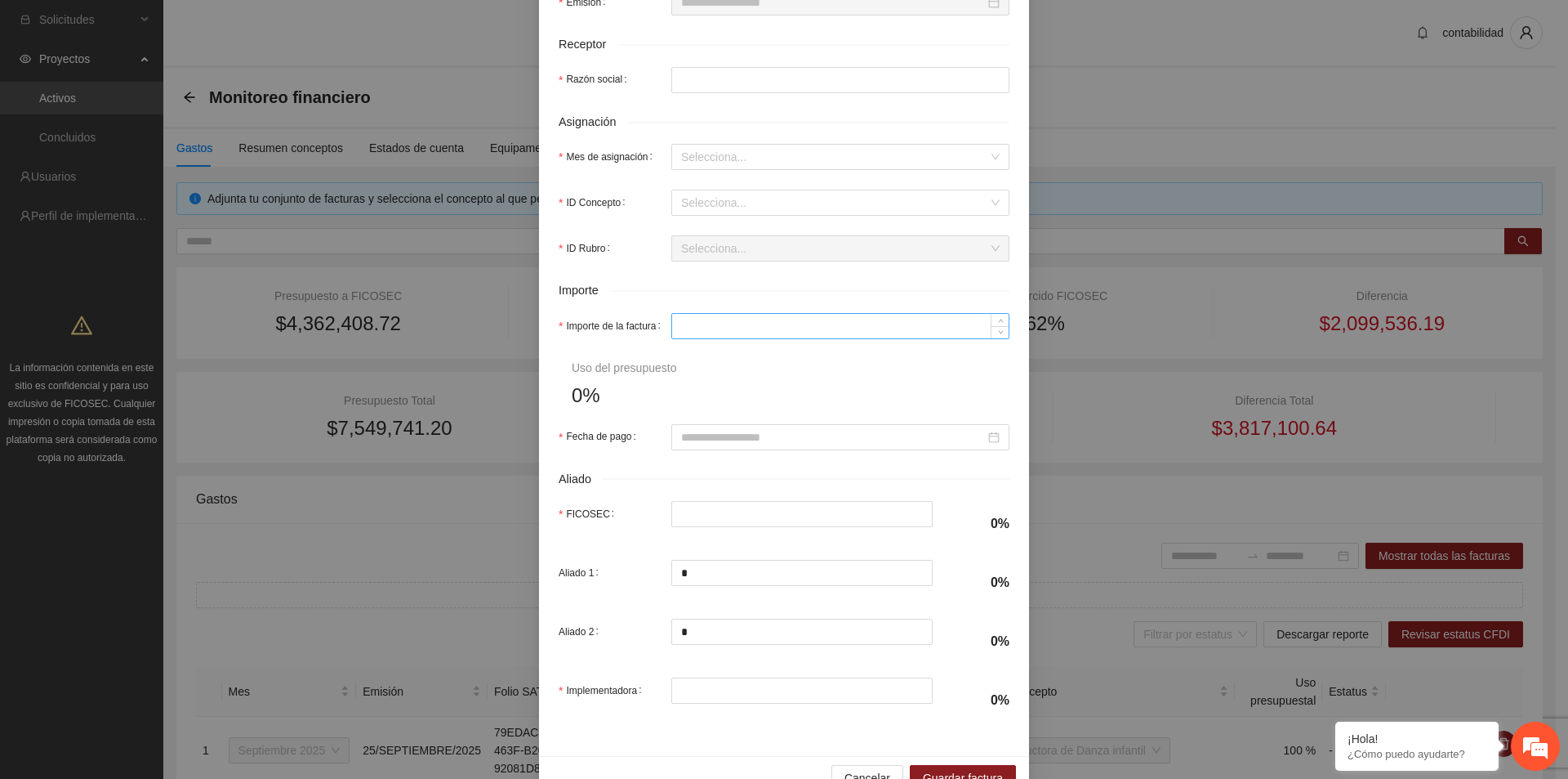
click at [708, 329] on input "Importe de la factura" at bounding box center [840, 326] width 336 height 25
type input "*"
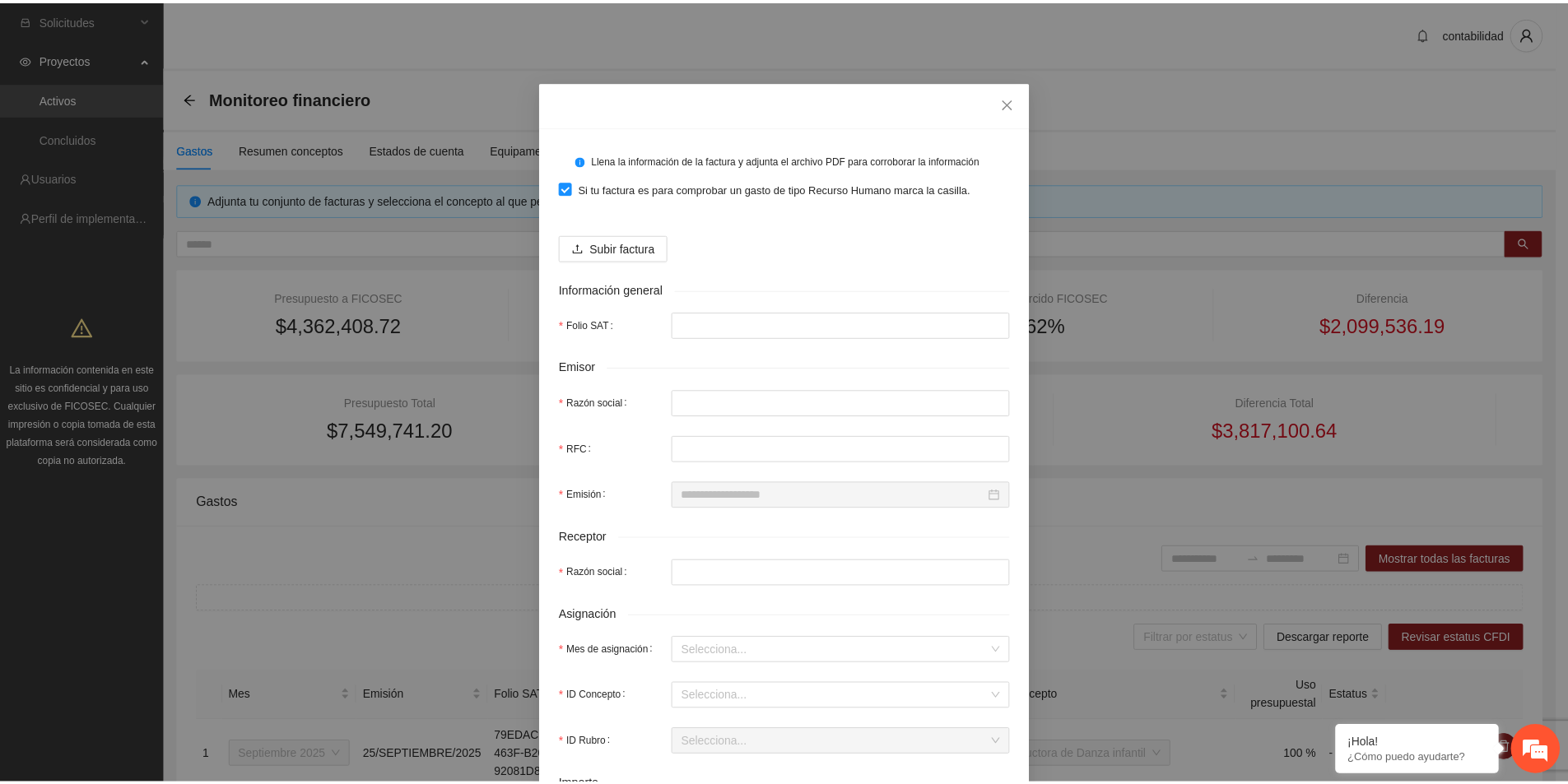
scroll to position [0, 0]
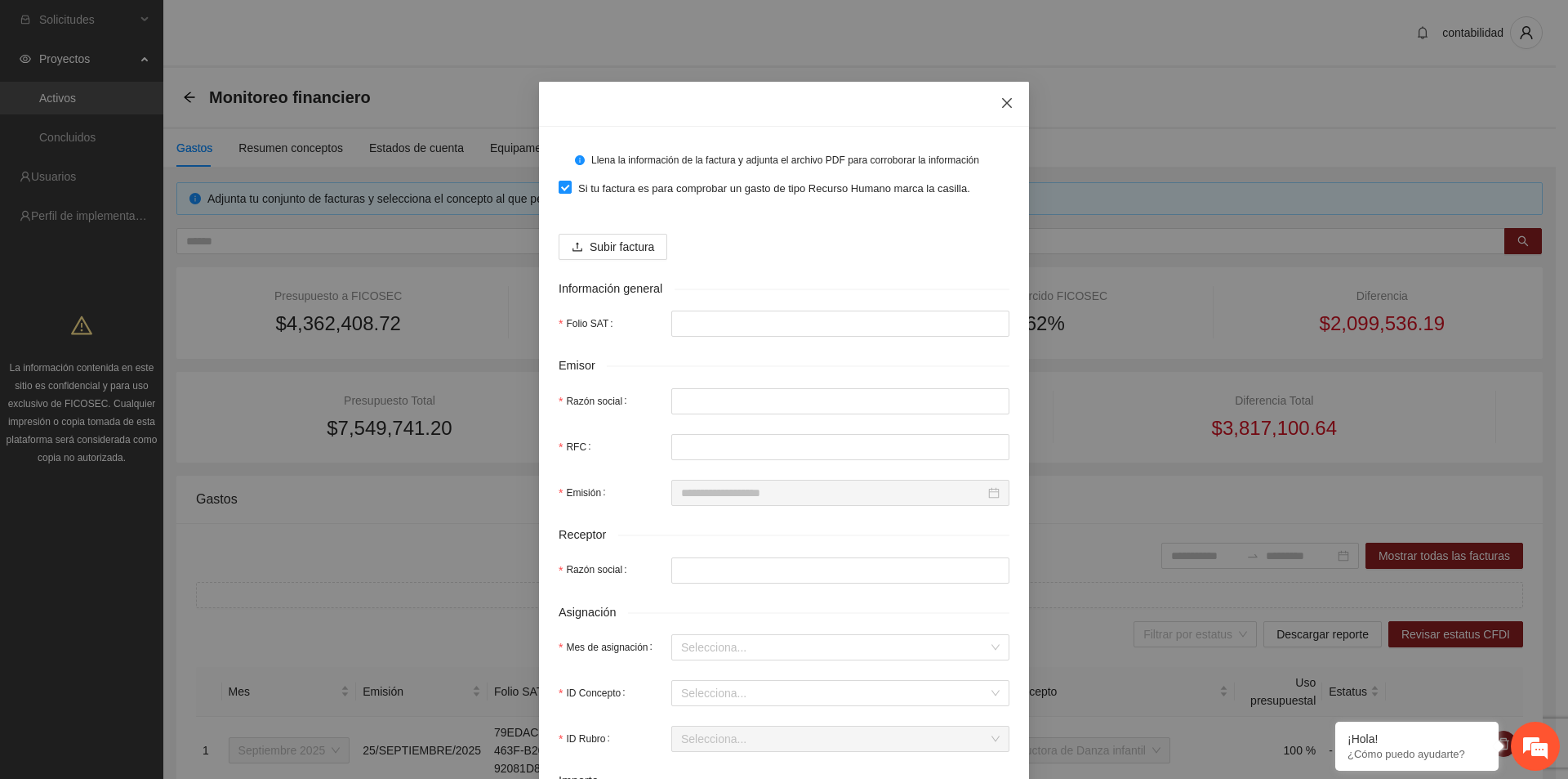
click at [1007, 102] on icon "close" at bounding box center [1008, 103] width 13 height 13
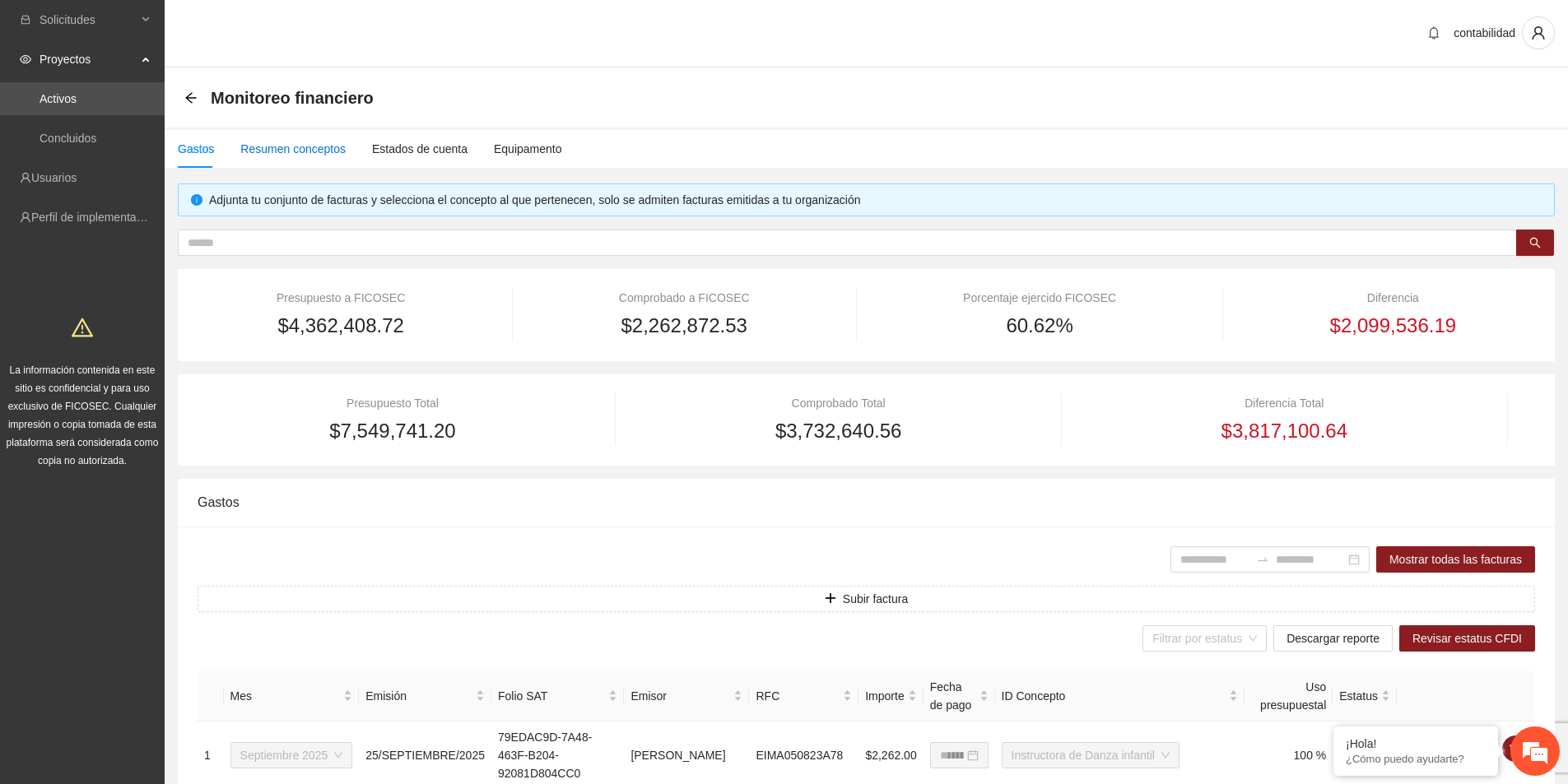
click at [299, 141] on div "Resumen conceptos" at bounding box center [293, 149] width 105 height 18
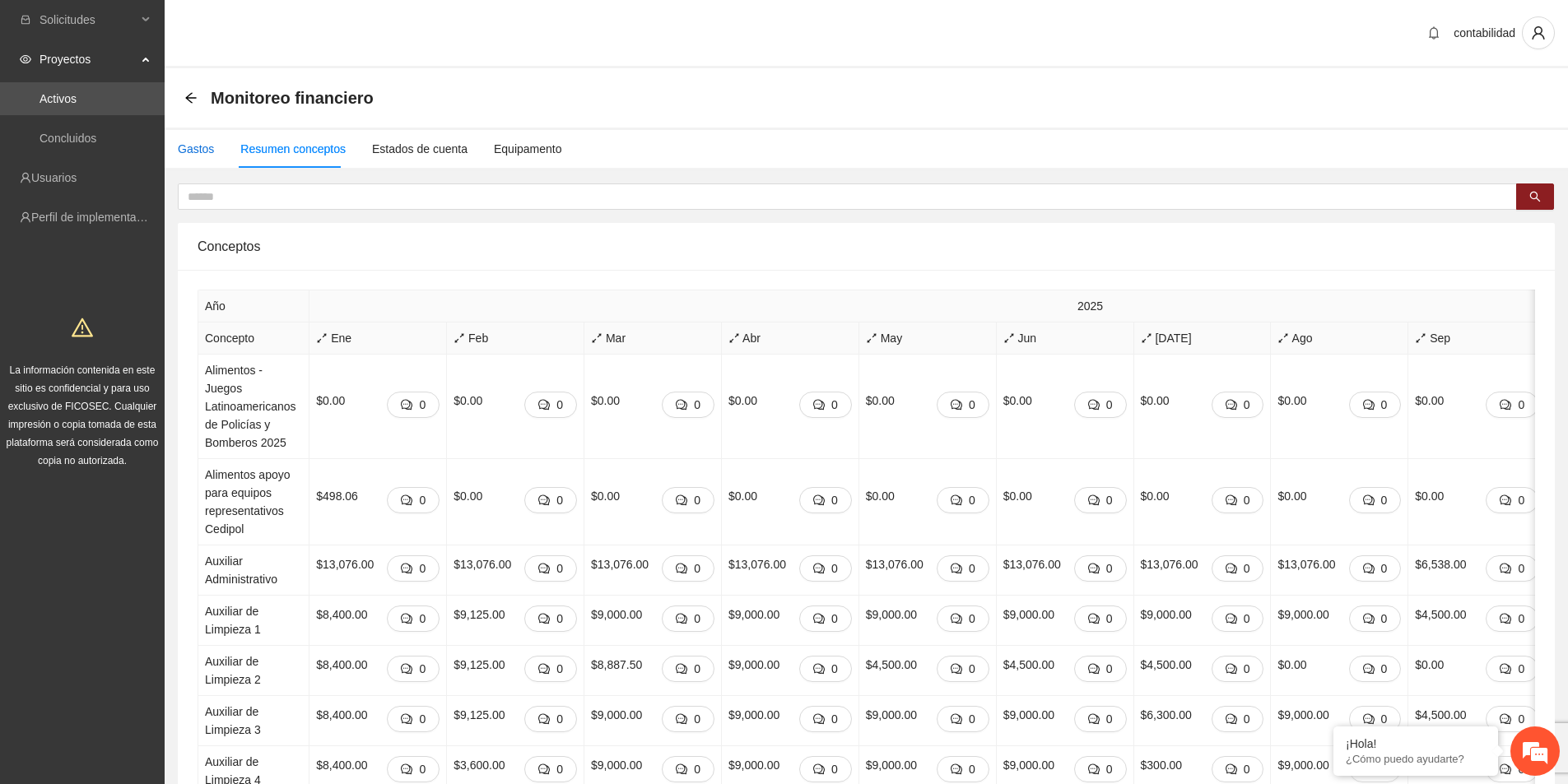
click at [204, 146] on div "Gastos" at bounding box center [195, 149] width 36 height 18
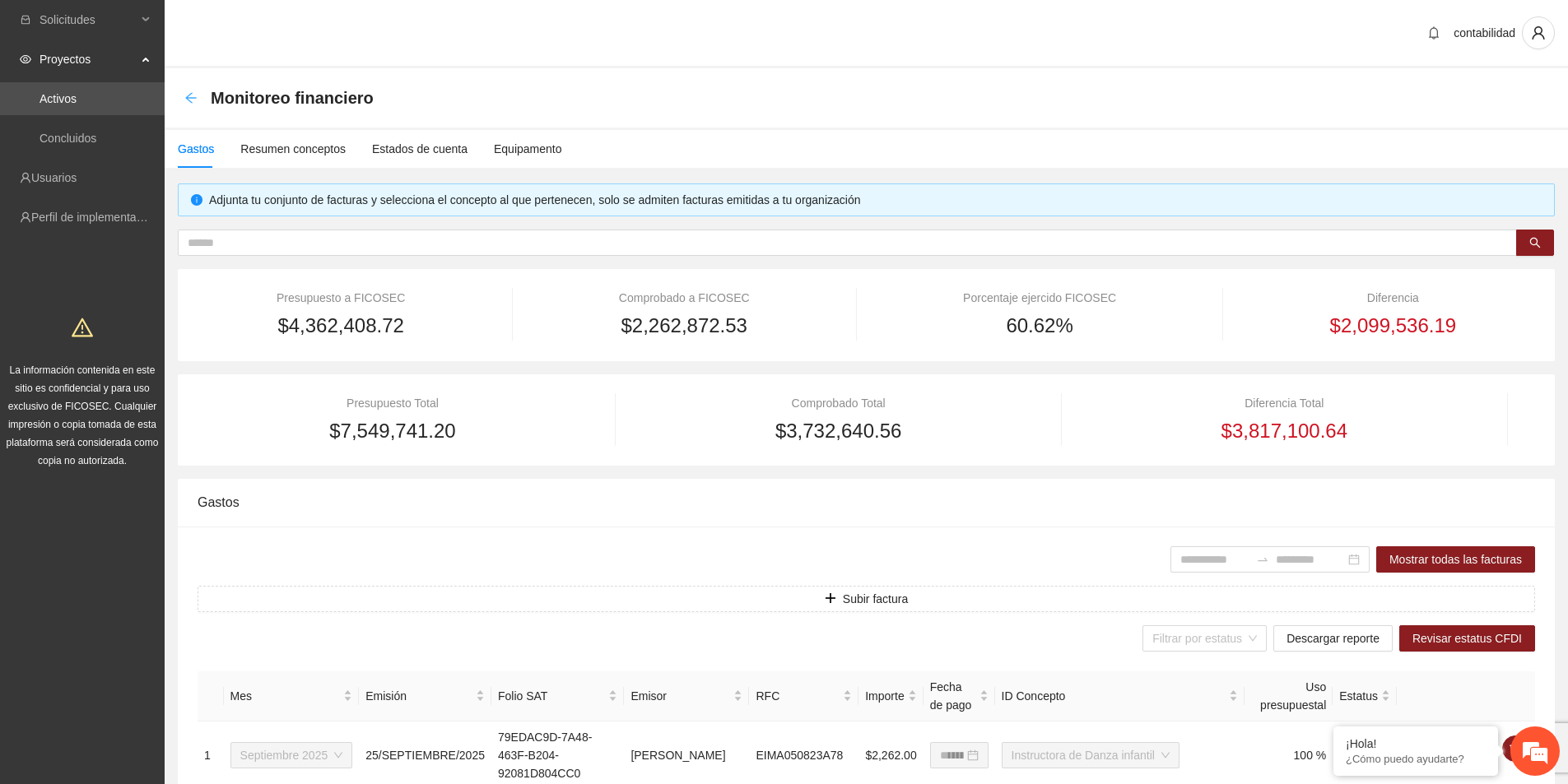
click at [185, 94] on icon "arrow-left" at bounding box center [191, 98] width 13 height 13
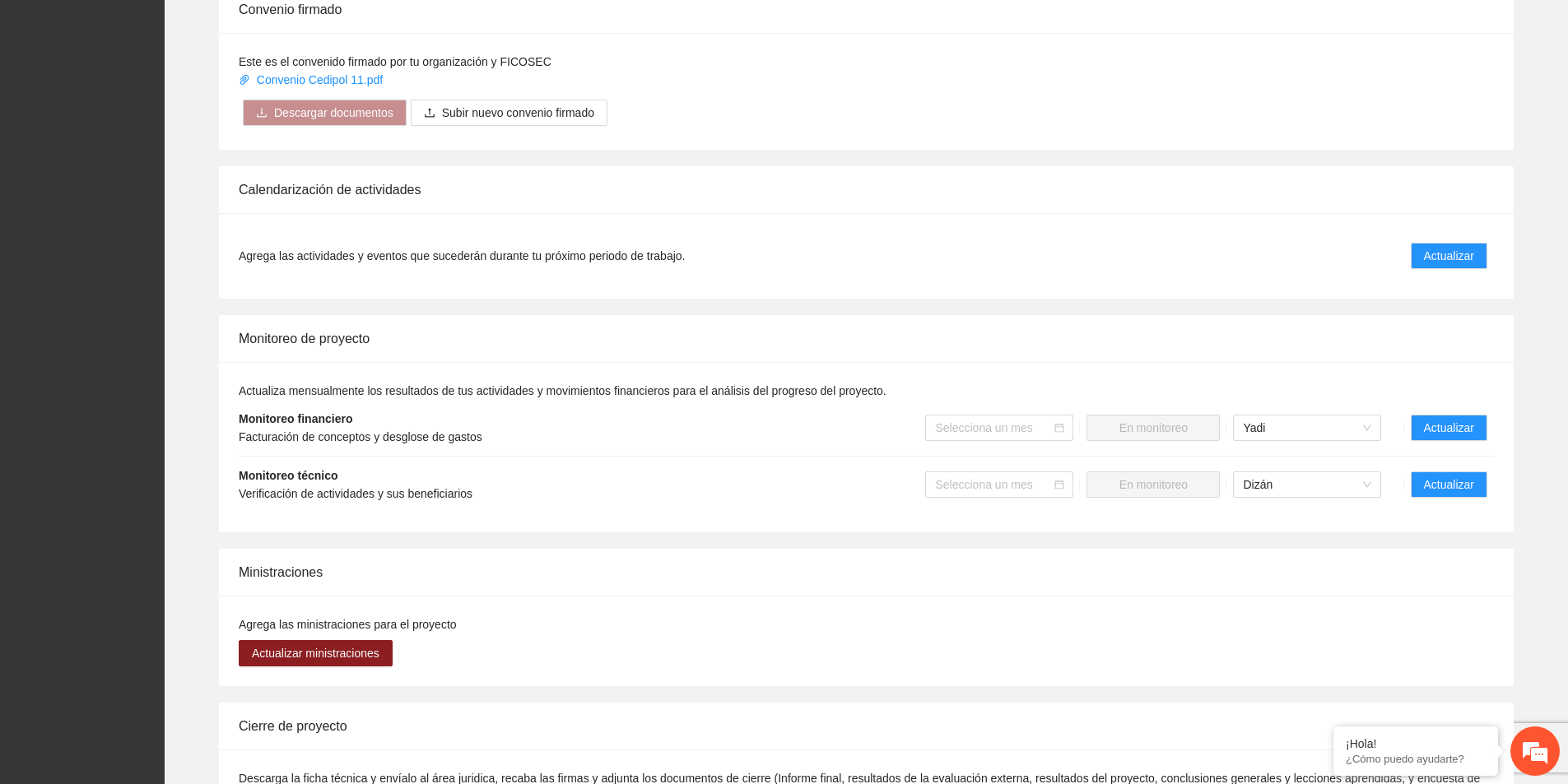
scroll to position [1225, 0]
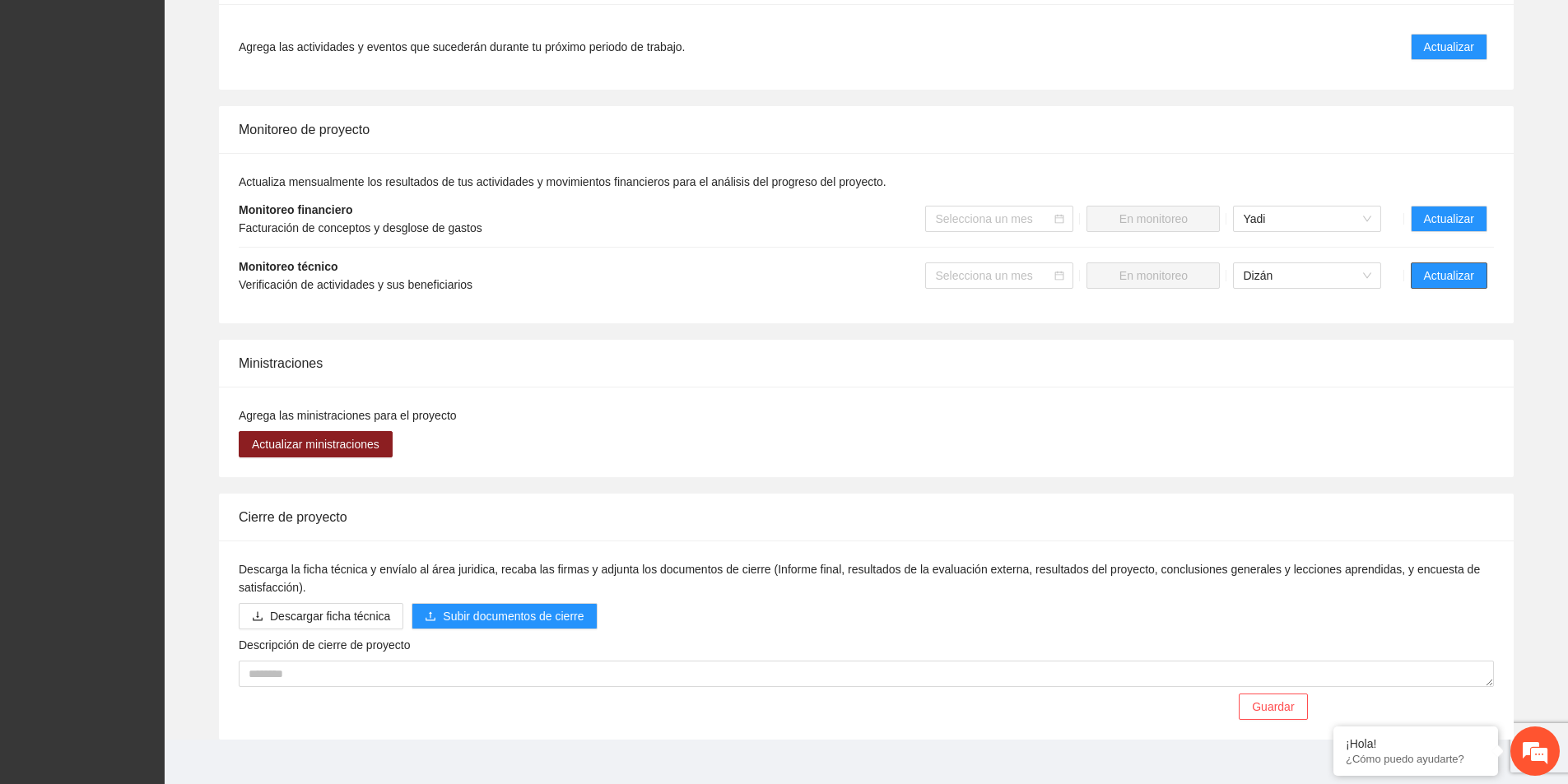
click at [1436, 269] on button "Actualizar" at bounding box center [1449, 275] width 77 height 27
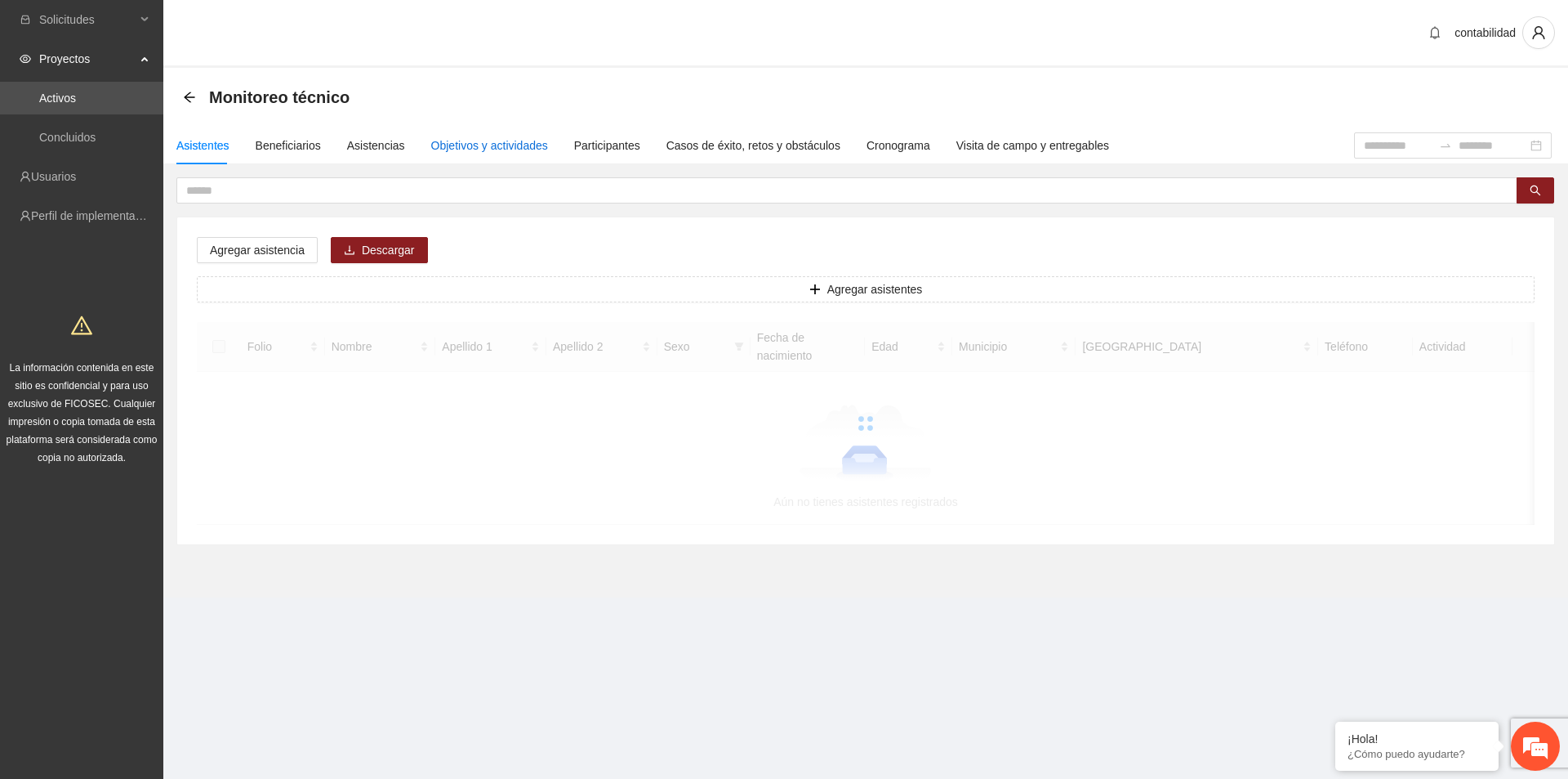
click at [493, 139] on div "Objetivos y actividades" at bounding box center [489, 146] width 117 height 18
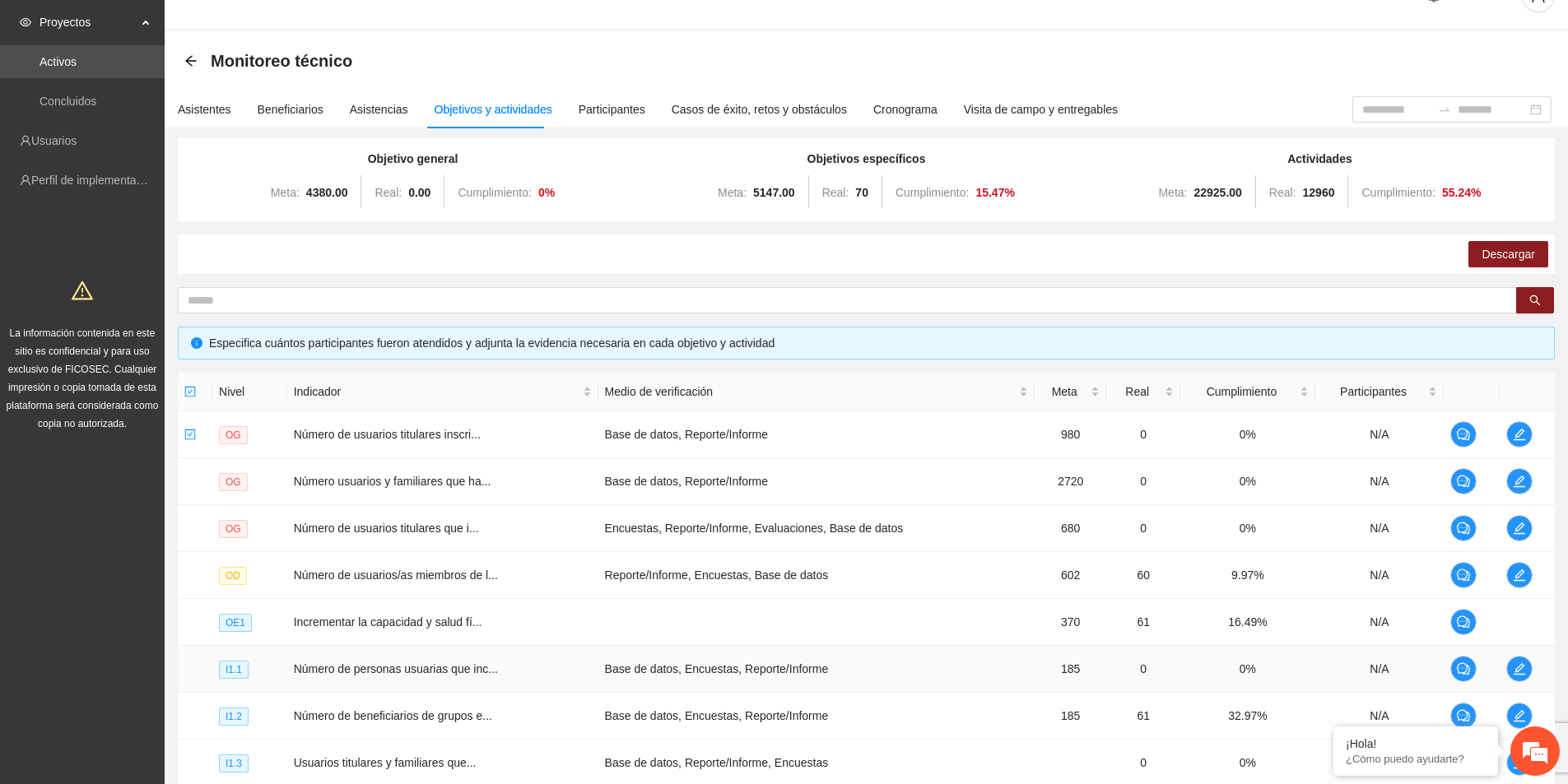
scroll to position [291, 0]
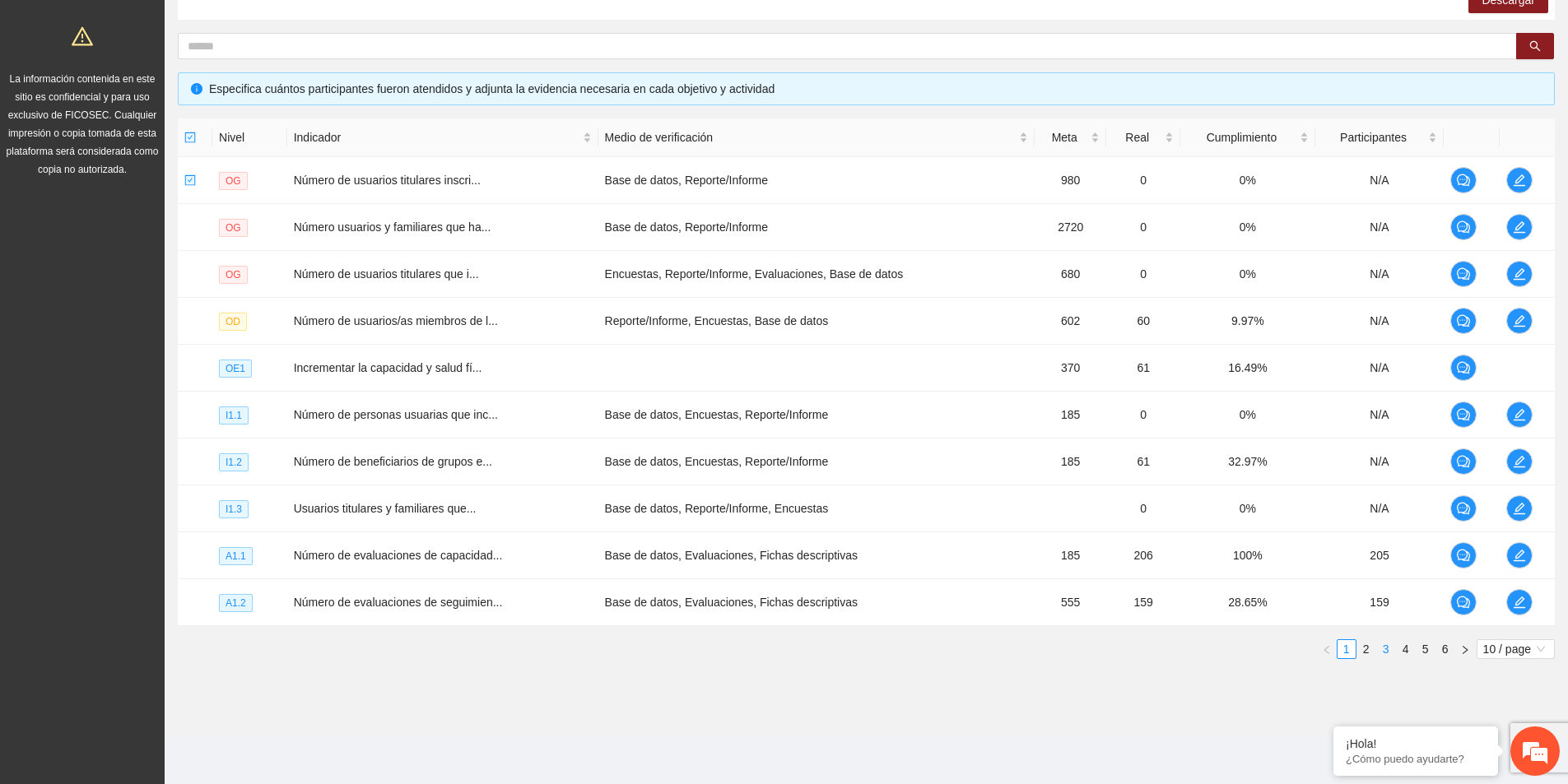
click at [1380, 651] on link "3" at bounding box center [1386, 649] width 18 height 18
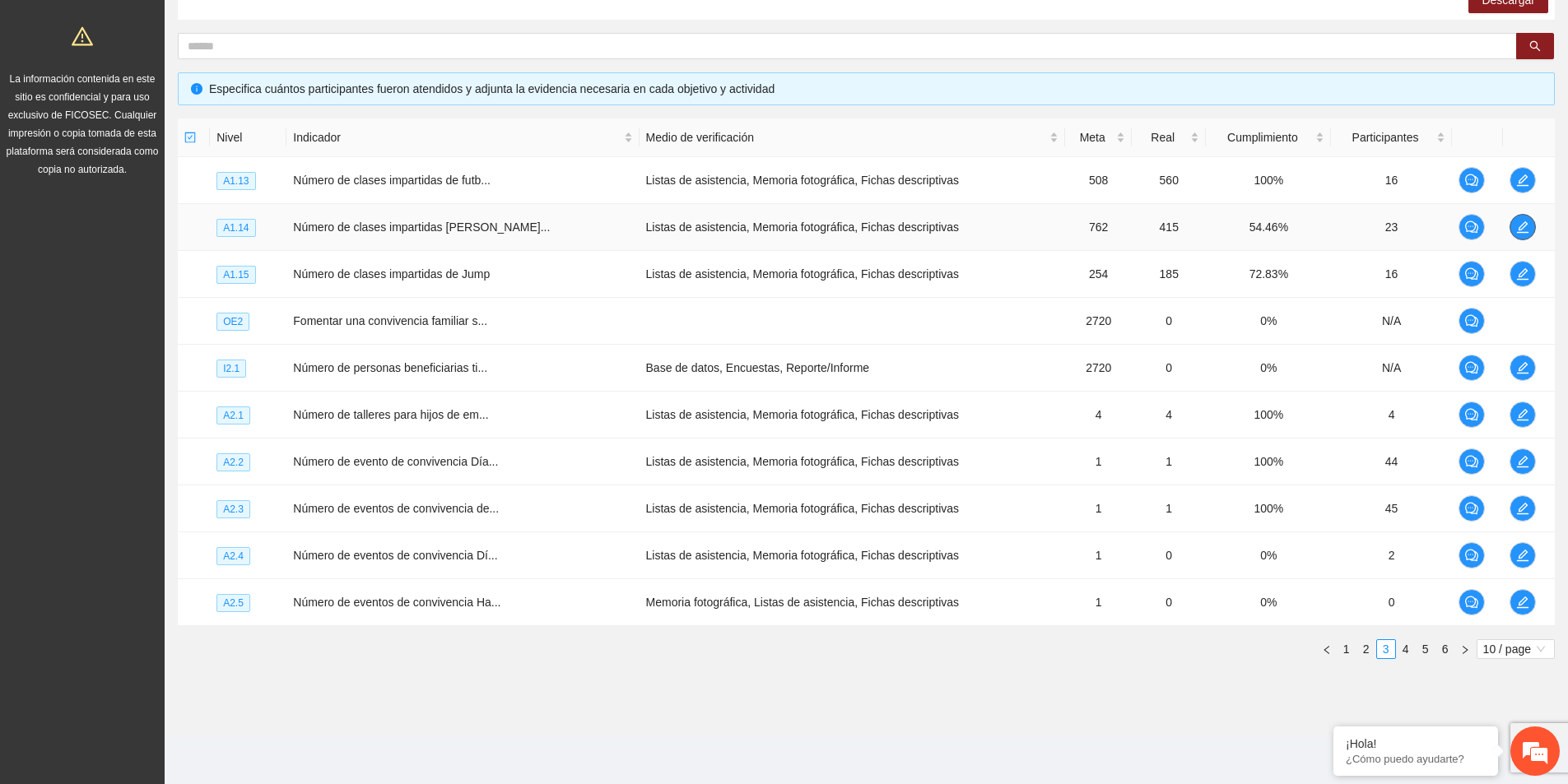
click at [1523, 236] on button "button" at bounding box center [1522, 227] width 27 height 27
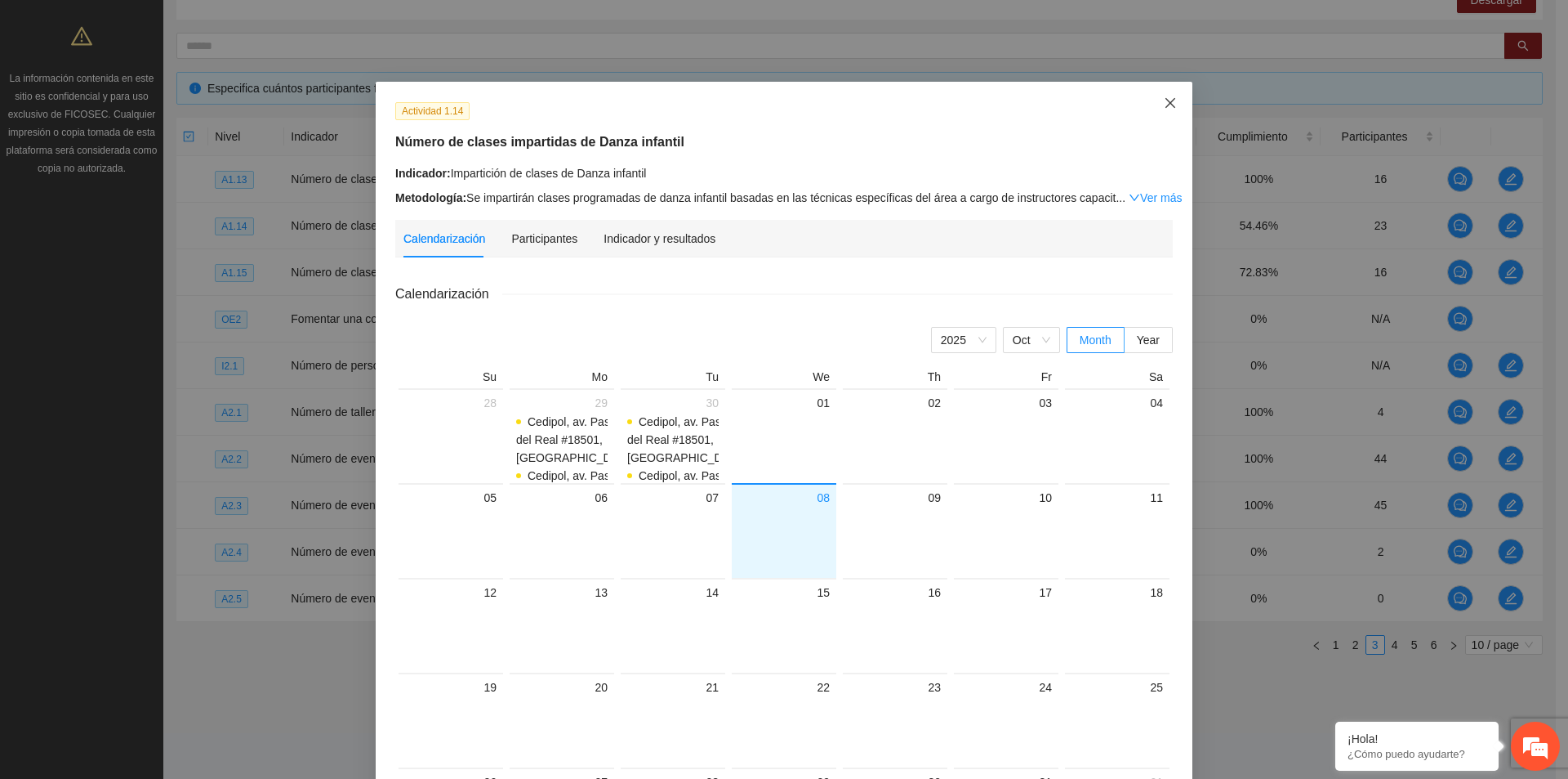
click at [1171, 108] on span "Close" at bounding box center [1170, 103] width 44 height 44
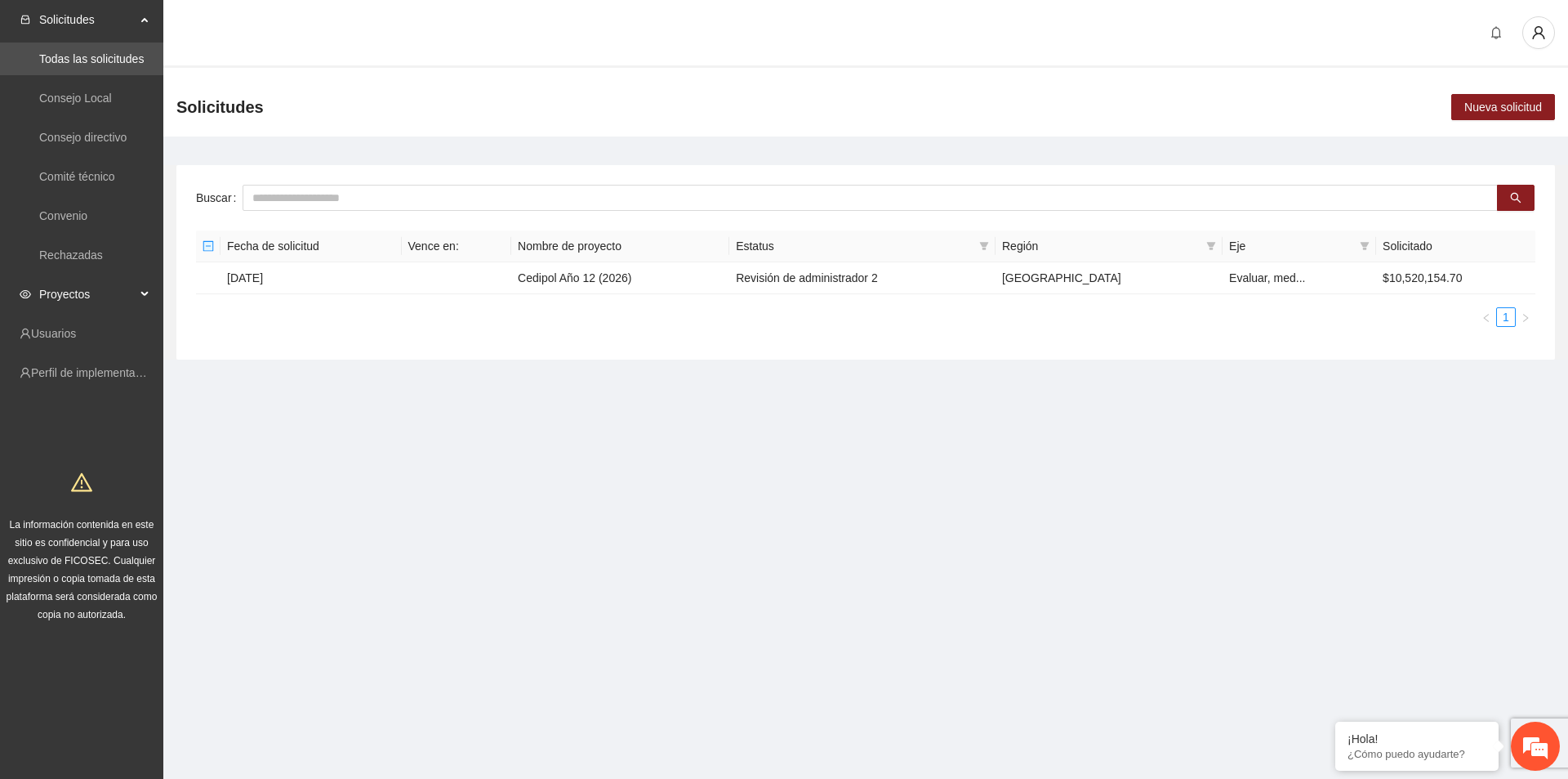
click at [127, 293] on span "Proyectos" at bounding box center [87, 294] width 97 height 33
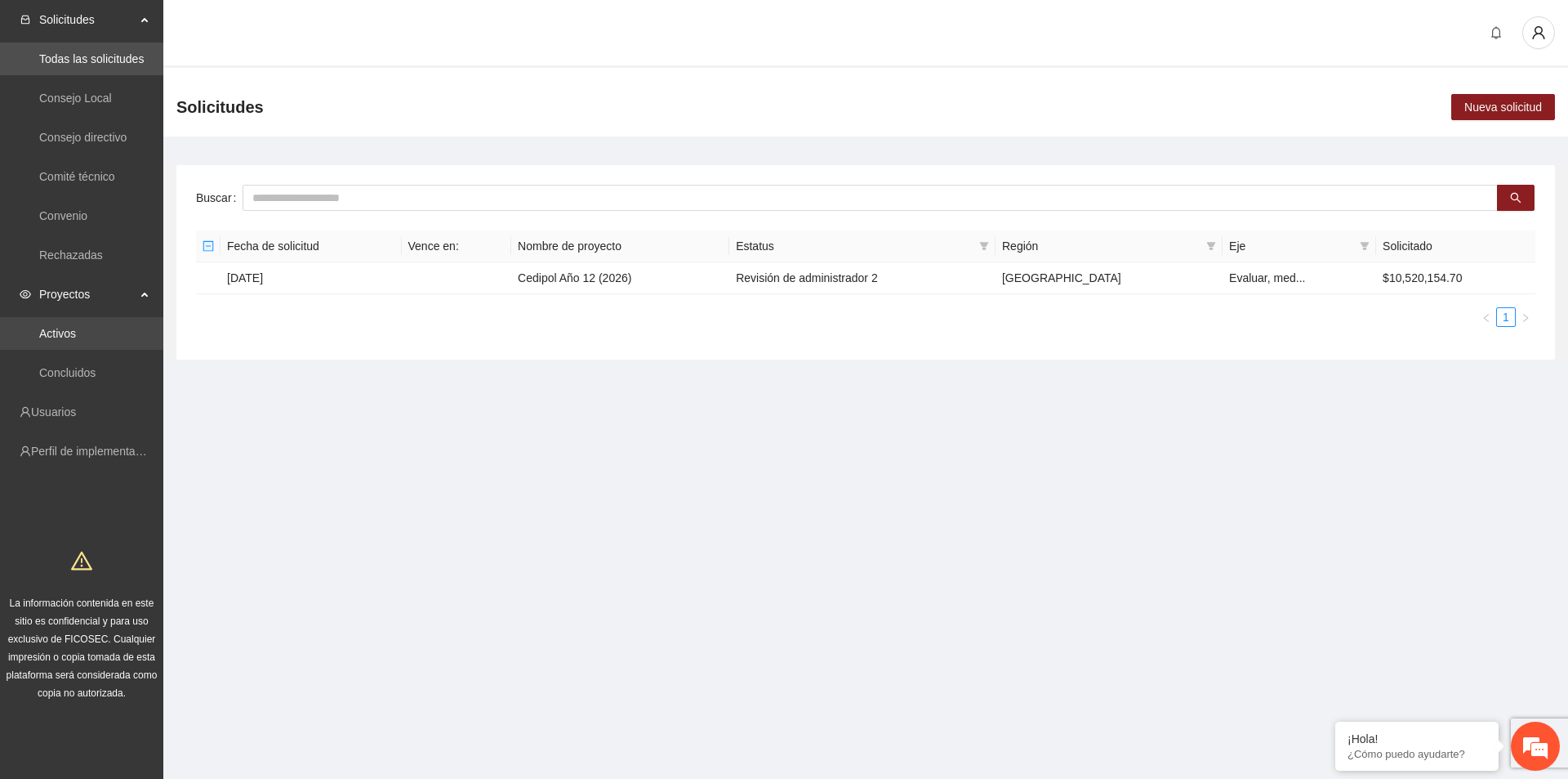
click at [76, 331] on link "Activos" at bounding box center [57, 333] width 36 height 13
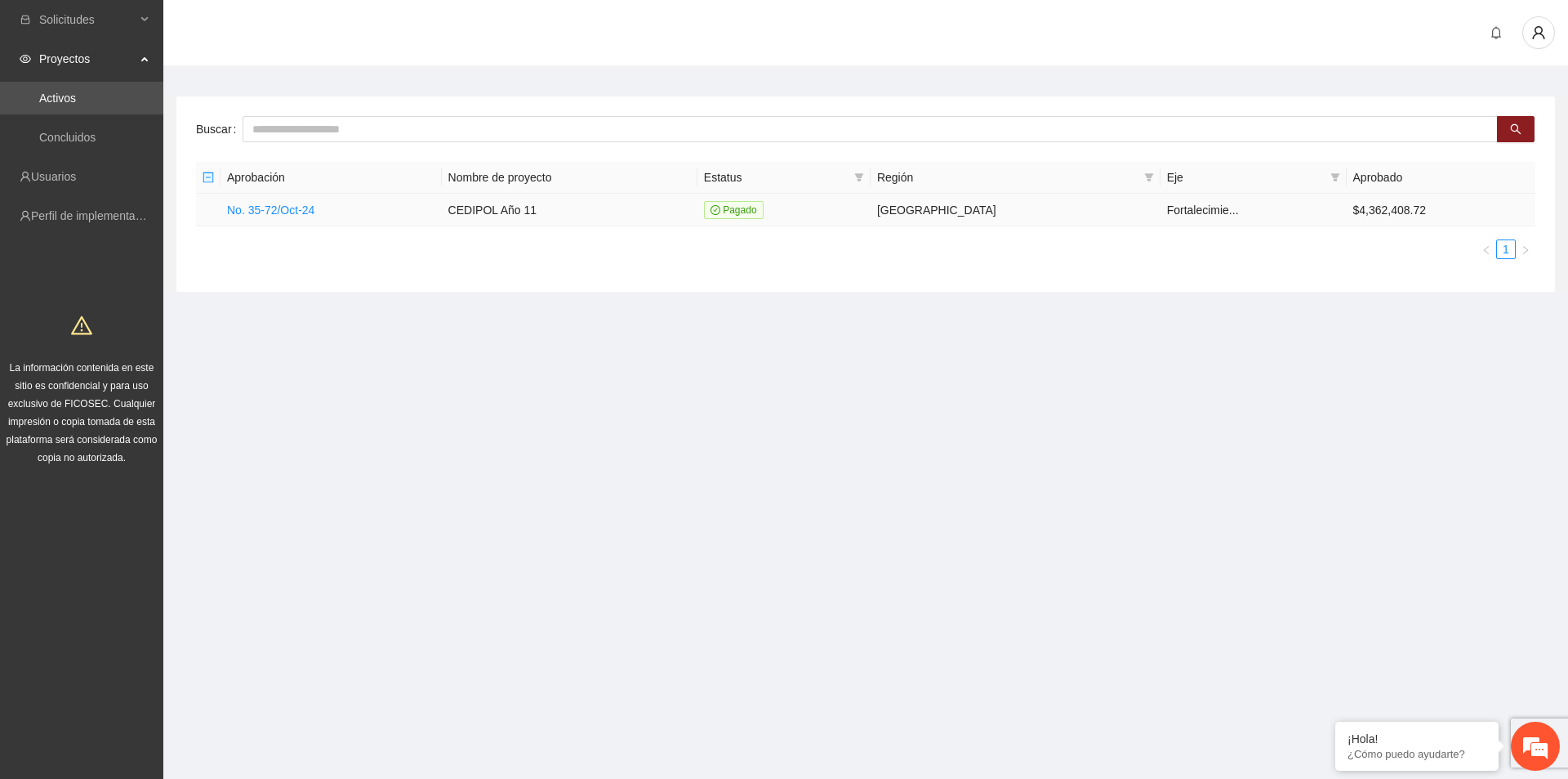
click at [317, 211] on td "No. 35-72/Oct-24" at bounding box center [331, 210] width 222 height 33
click at [307, 207] on link "No. 35-72/Oct-24" at bounding box center [271, 210] width 88 height 13
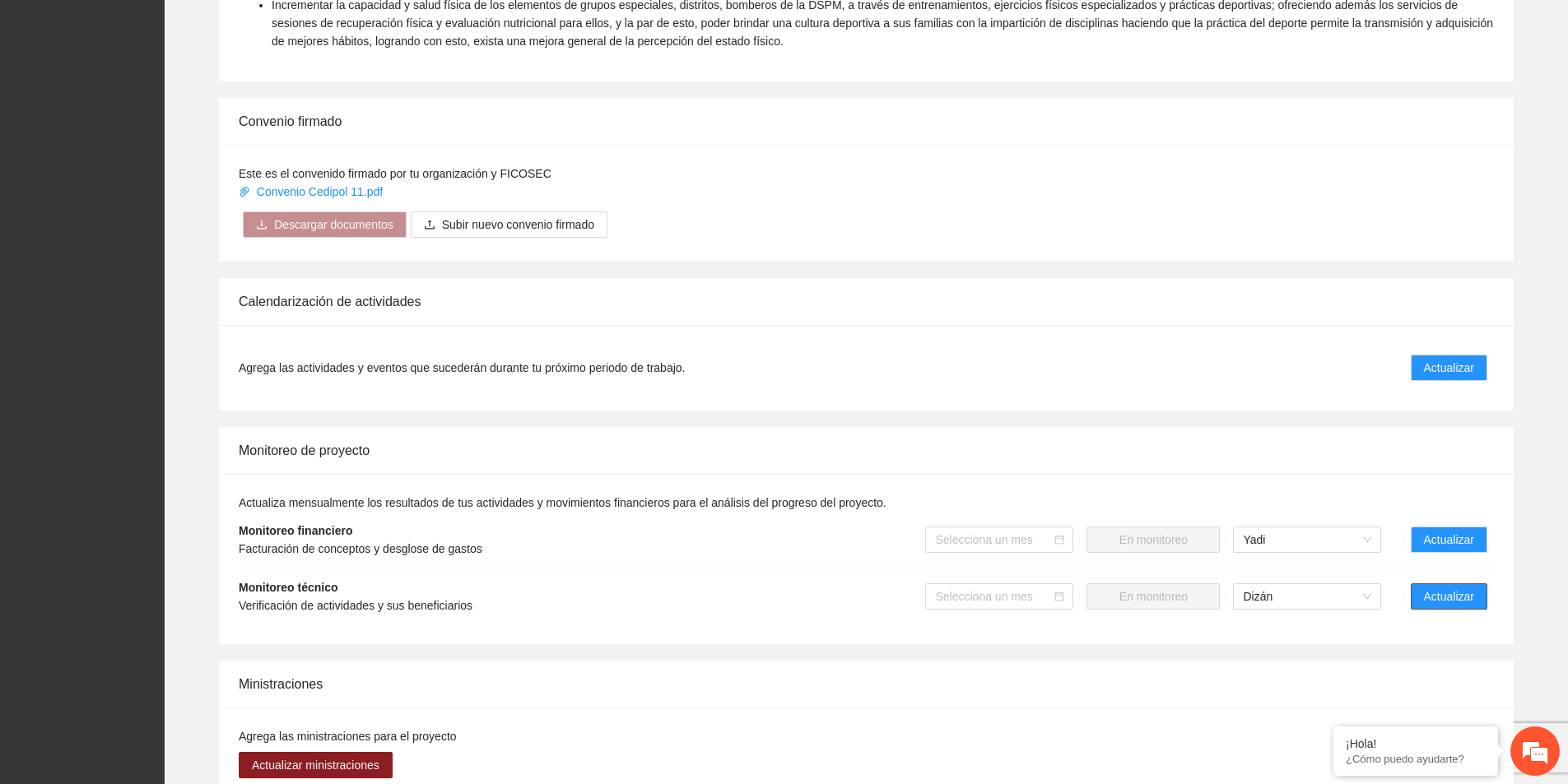
click at [1459, 588] on span "Actualizar" at bounding box center [1449, 597] width 50 height 18
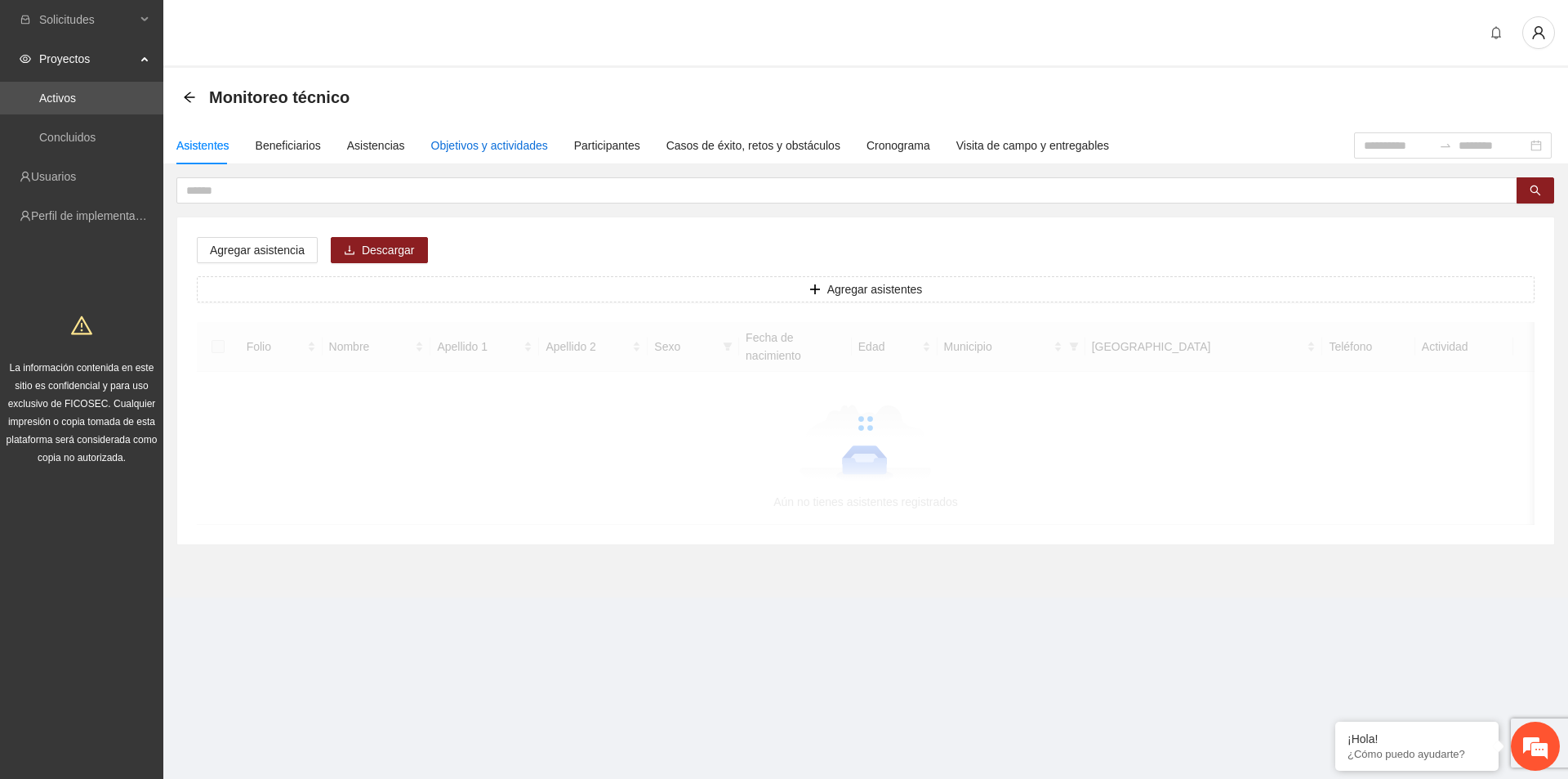
click at [509, 145] on div "Objetivos y actividades" at bounding box center [489, 146] width 117 height 18
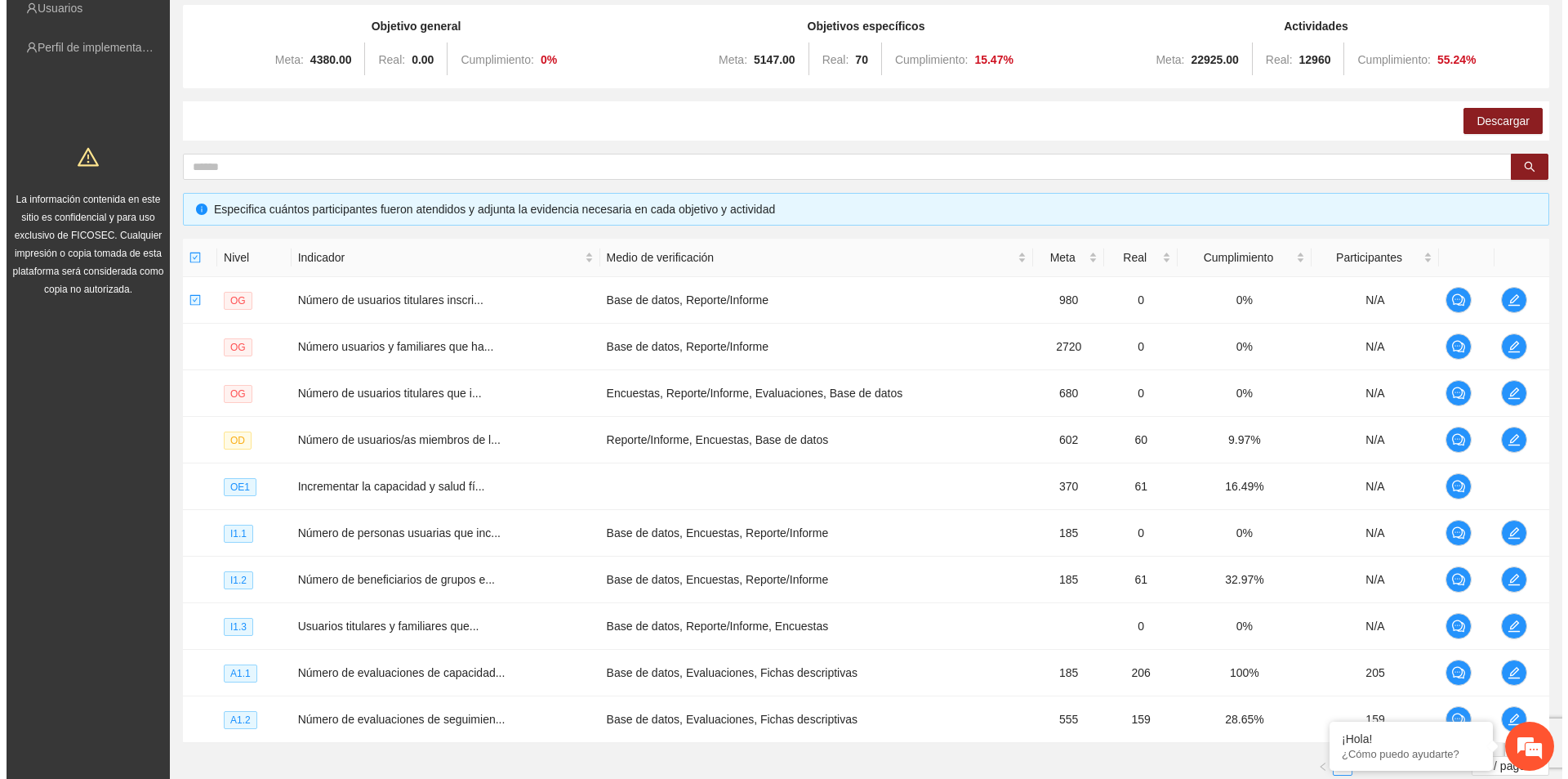
scroll to position [289, 0]
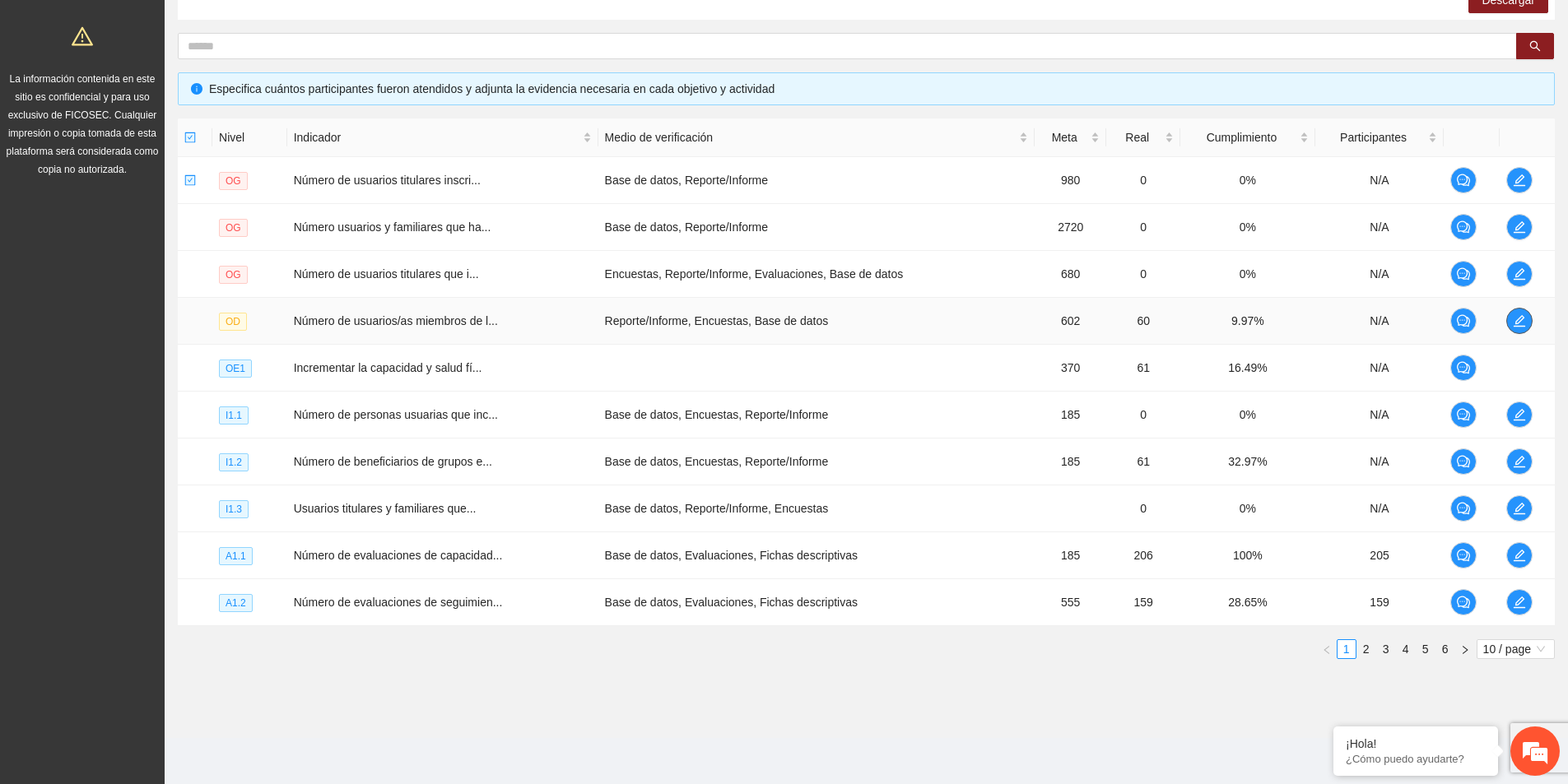
click at [1521, 318] on icon "edit" at bounding box center [1519, 320] width 13 height 13
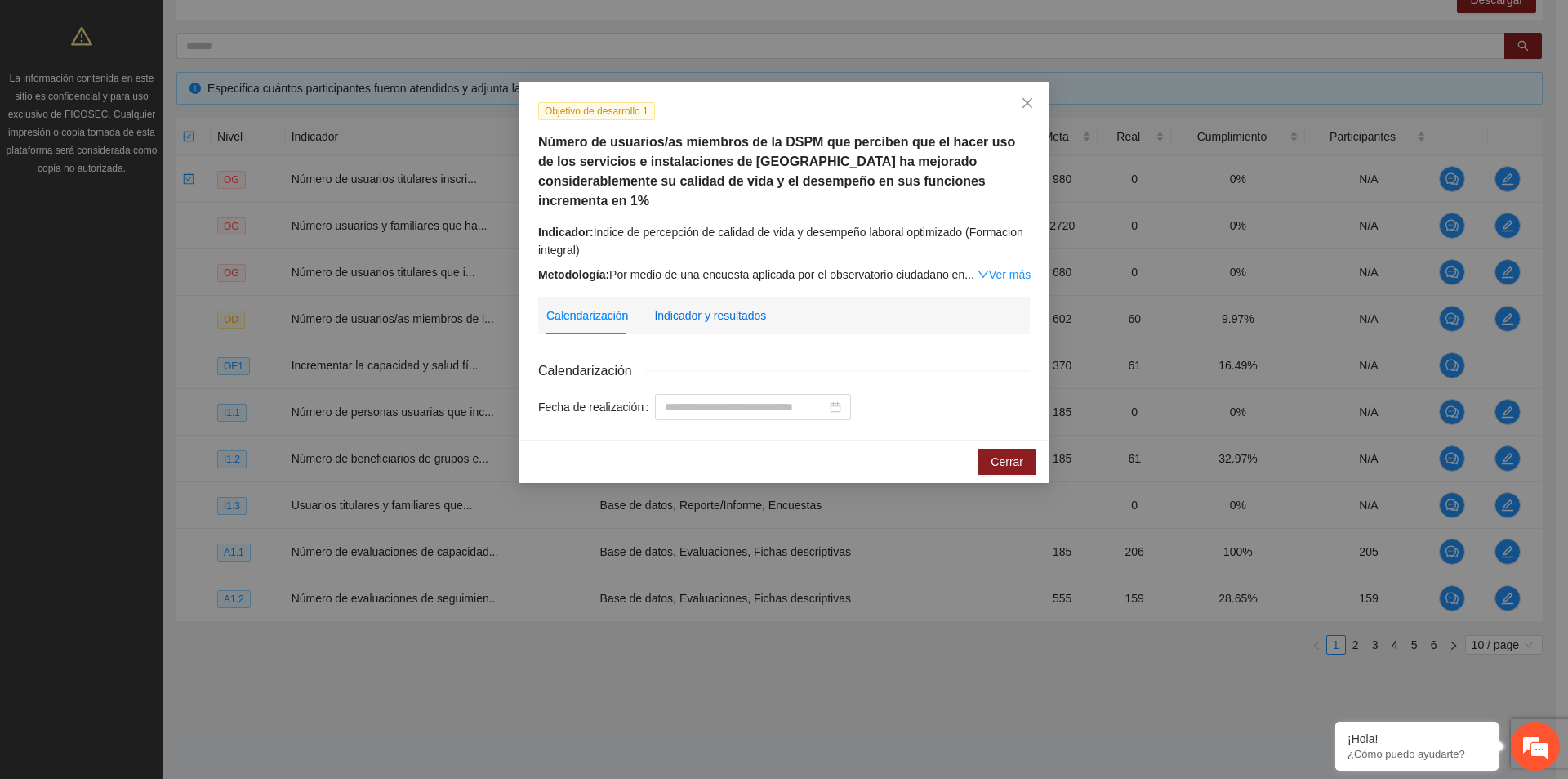
click at [728, 307] on div "Indicador y resultados" at bounding box center [710, 316] width 112 height 18
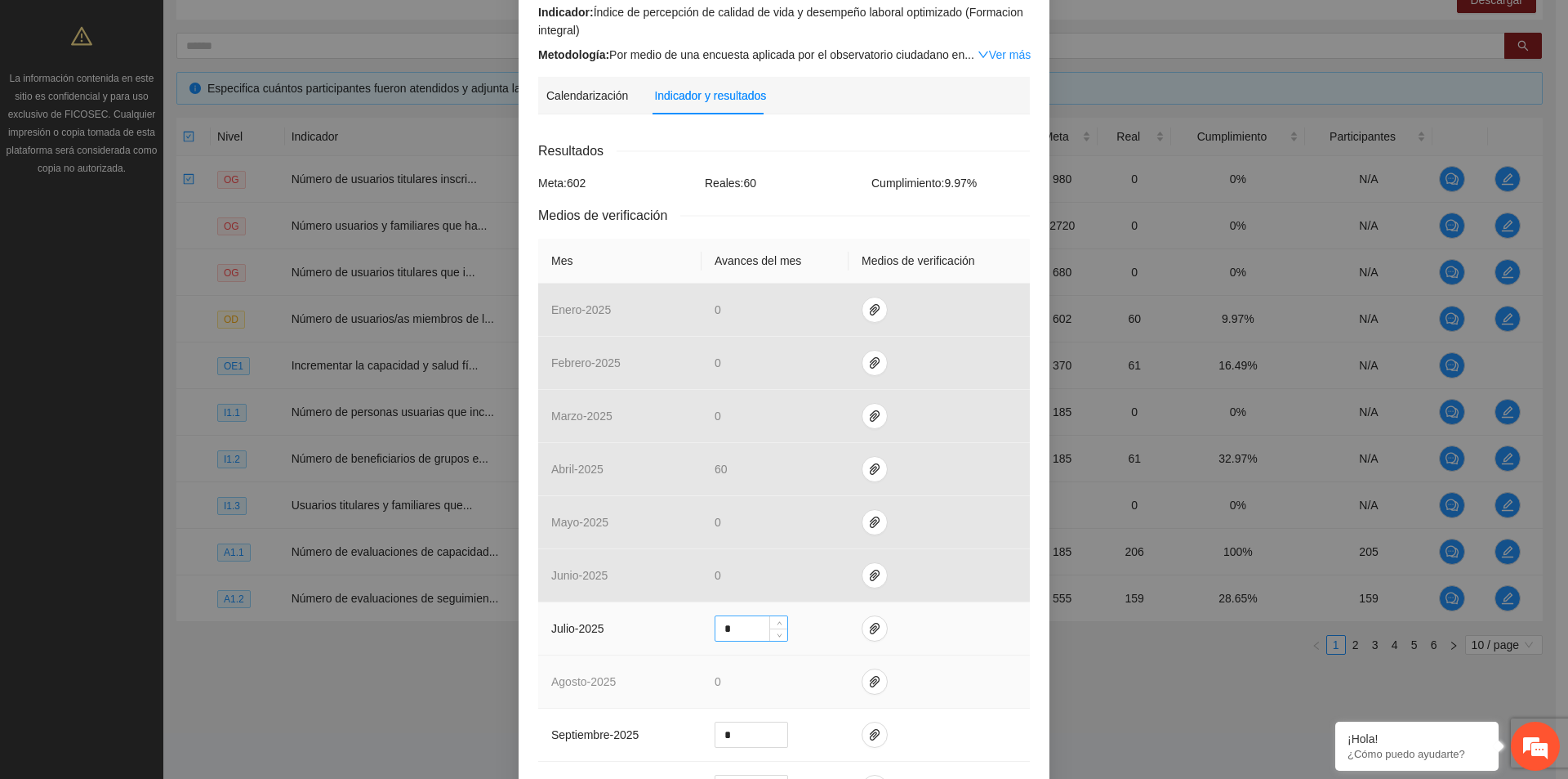
scroll to position [327, 0]
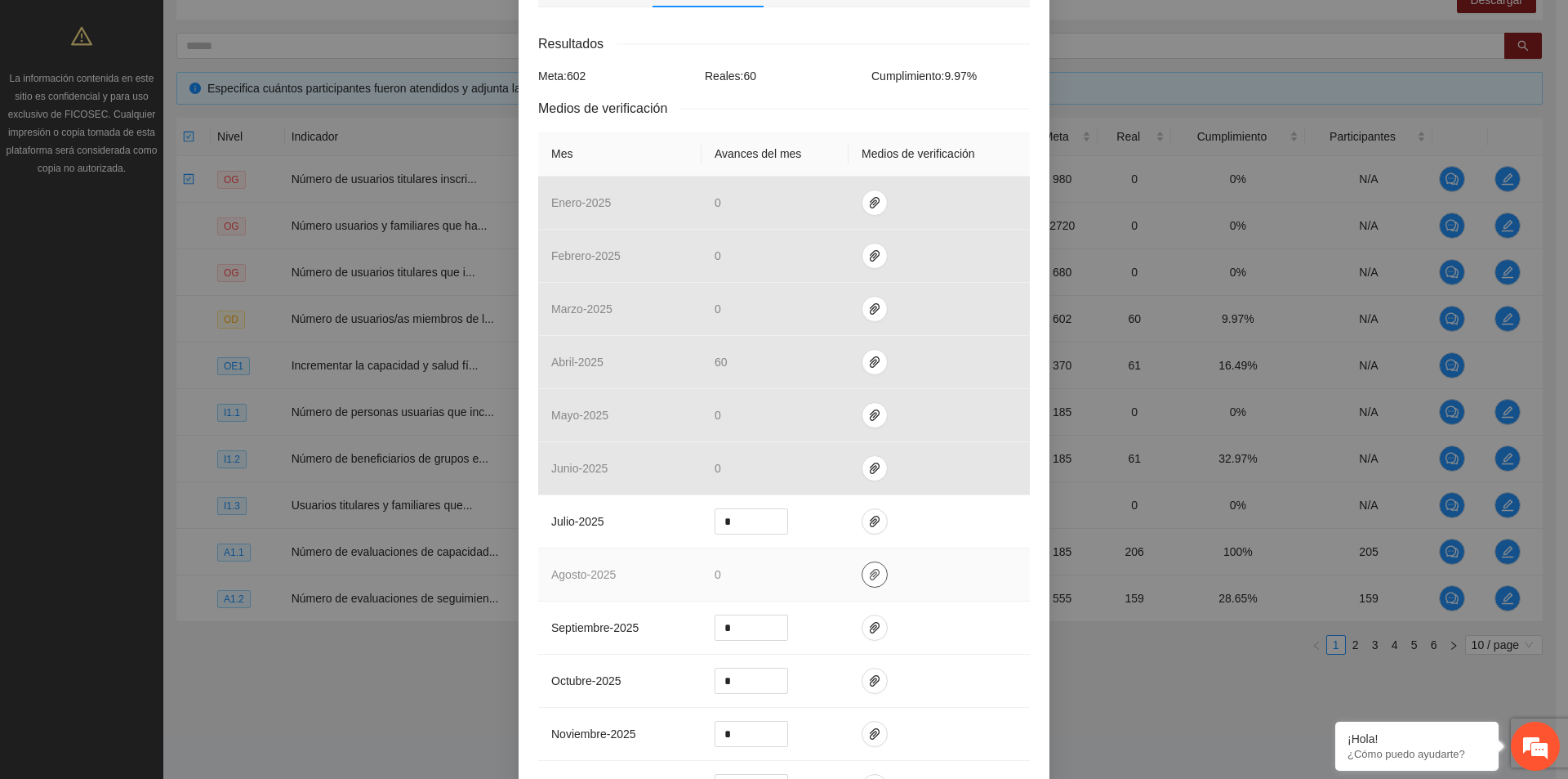
click at [865, 562] on button "button" at bounding box center [875, 575] width 26 height 26
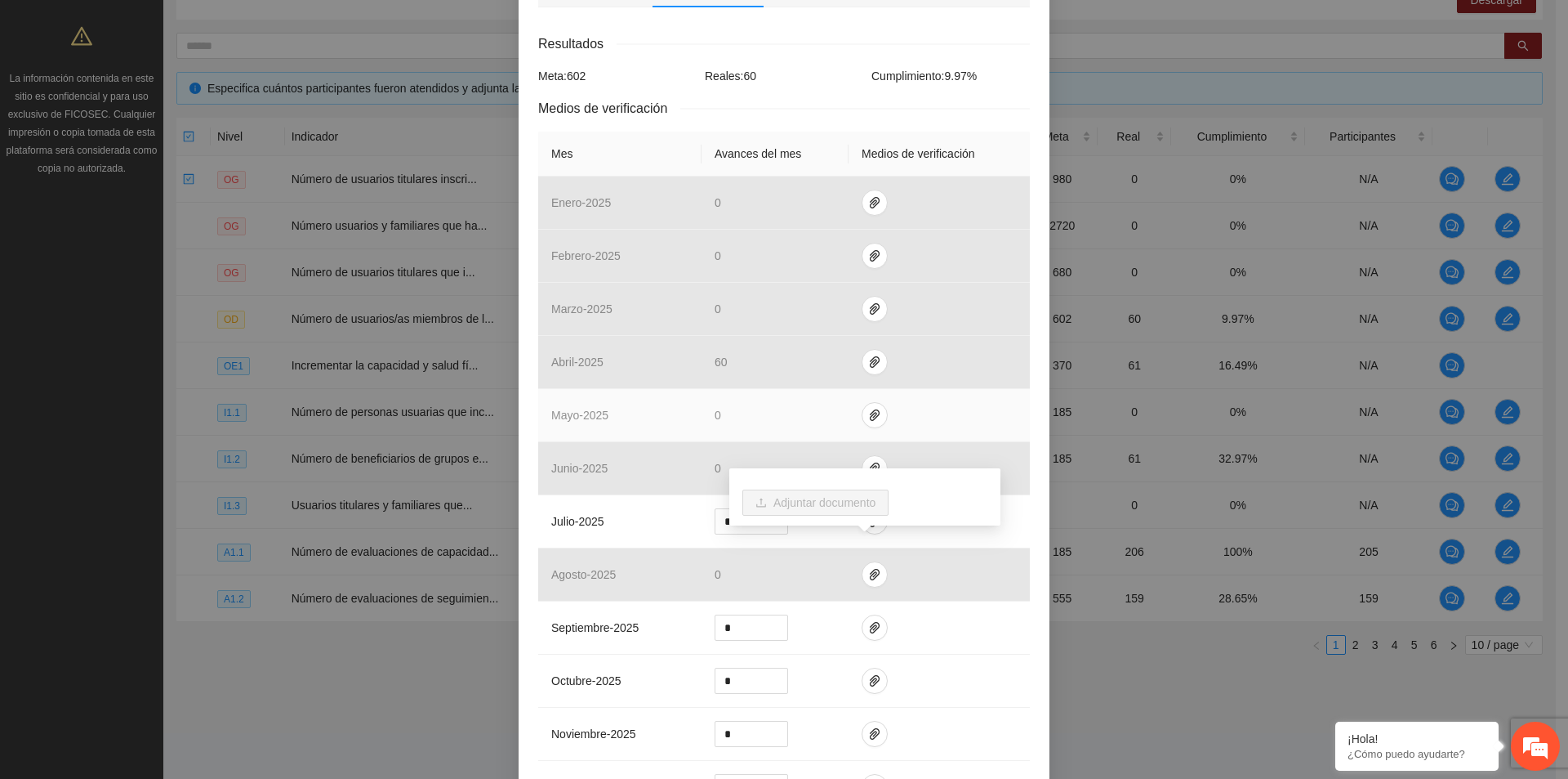
click at [915, 401] on td at bounding box center [939, 415] width 181 height 53
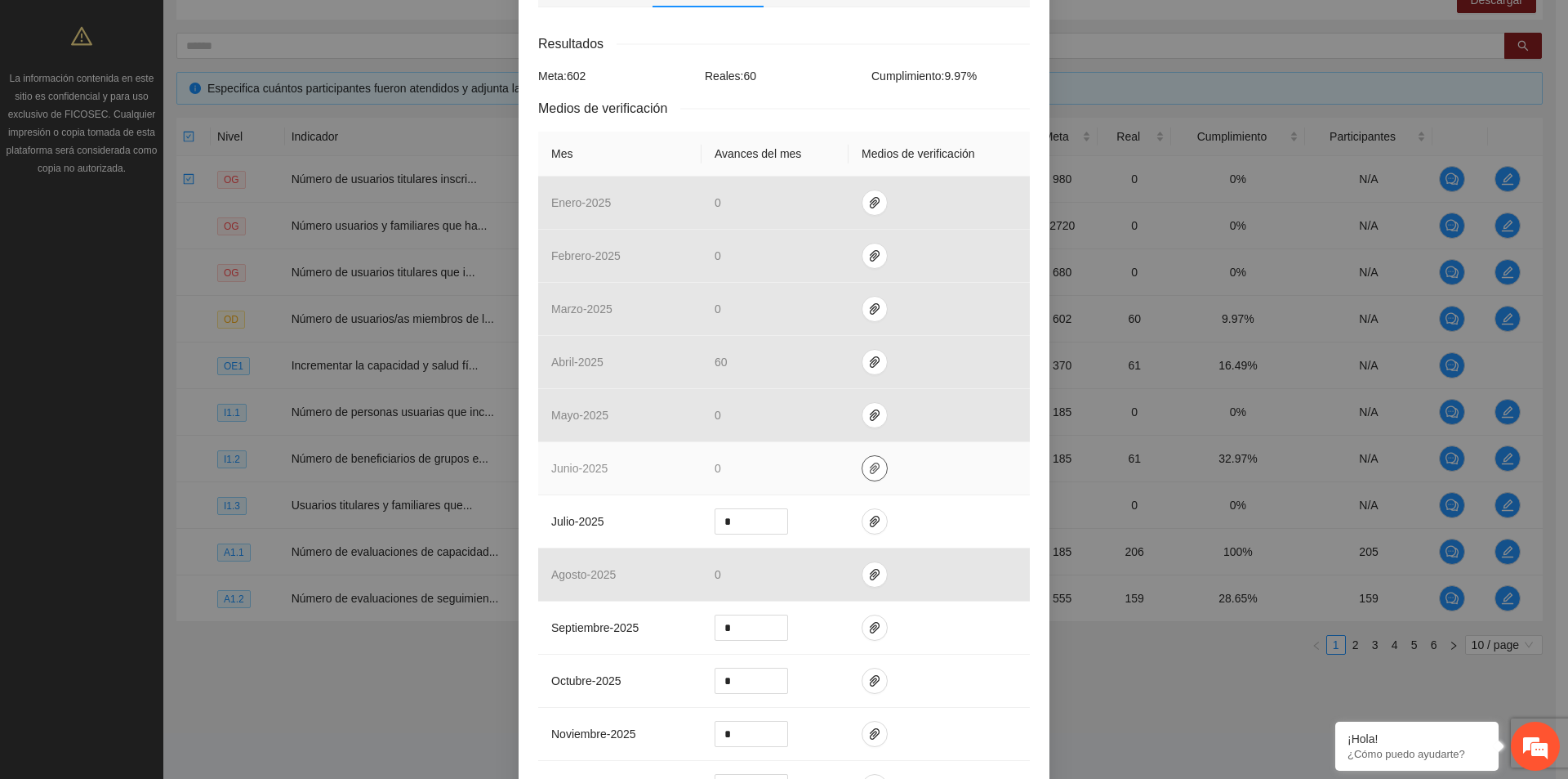
click at [870, 462] on icon "paper-clip" at bounding box center [875, 468] width 10 height 12
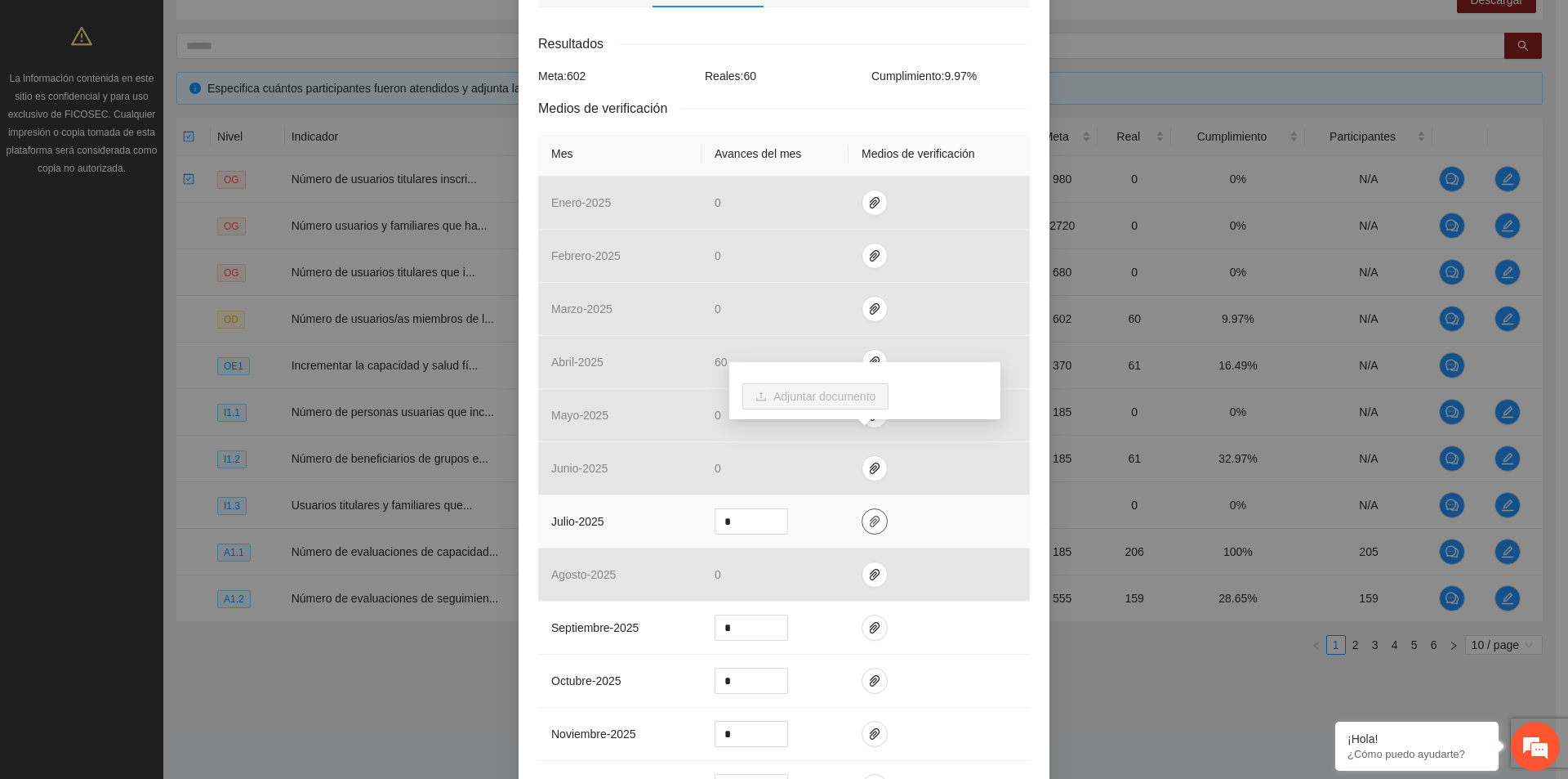
click at [869, 509] on button "button" at bounding box center [875, 522] width 26 height 26
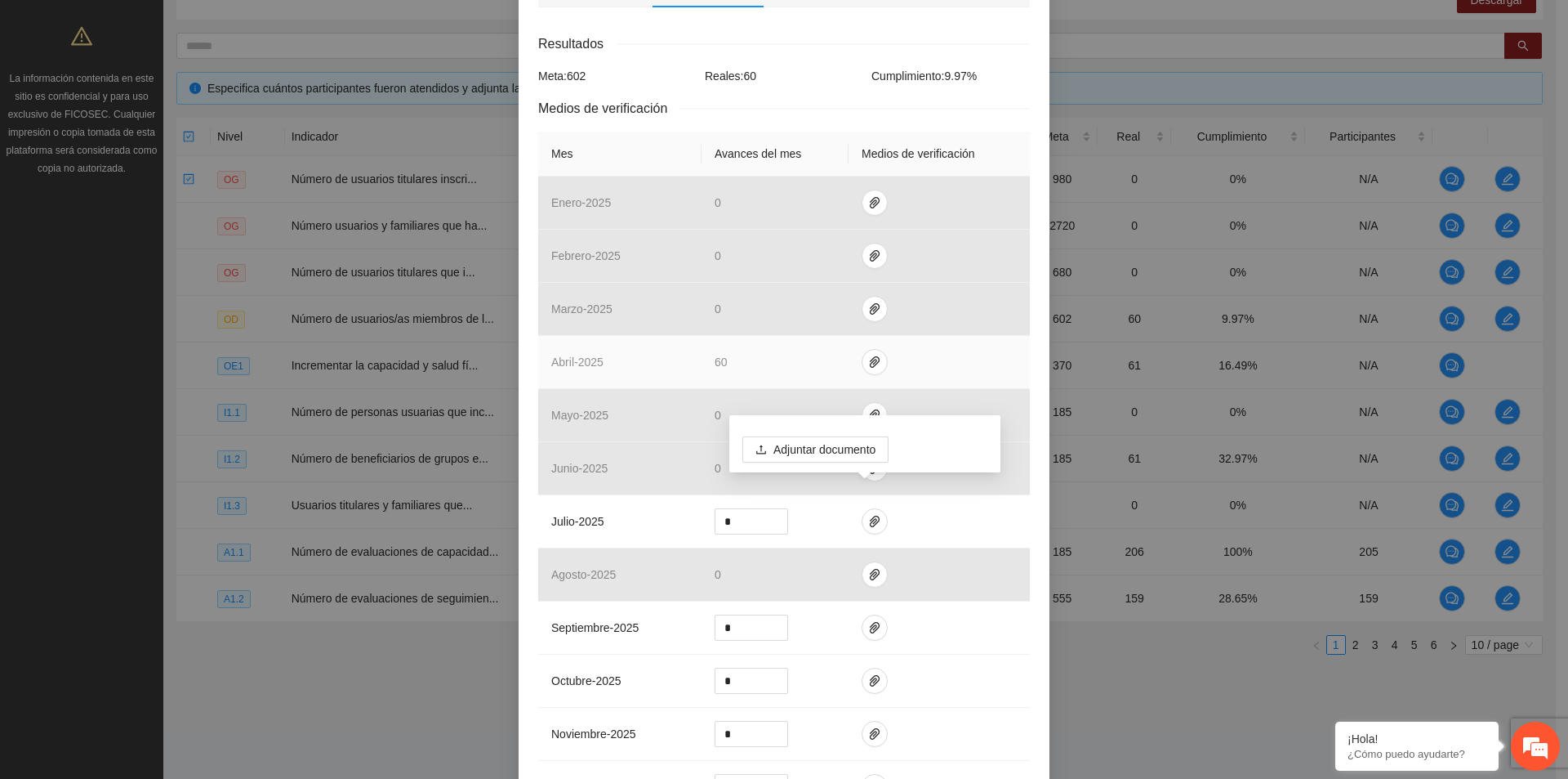
click at [870, 360] on td at bounding box center [939, 362] width 181 height 53
click at [867, 349] on button "button" at bounding box center [875, 362] width 26 height 26
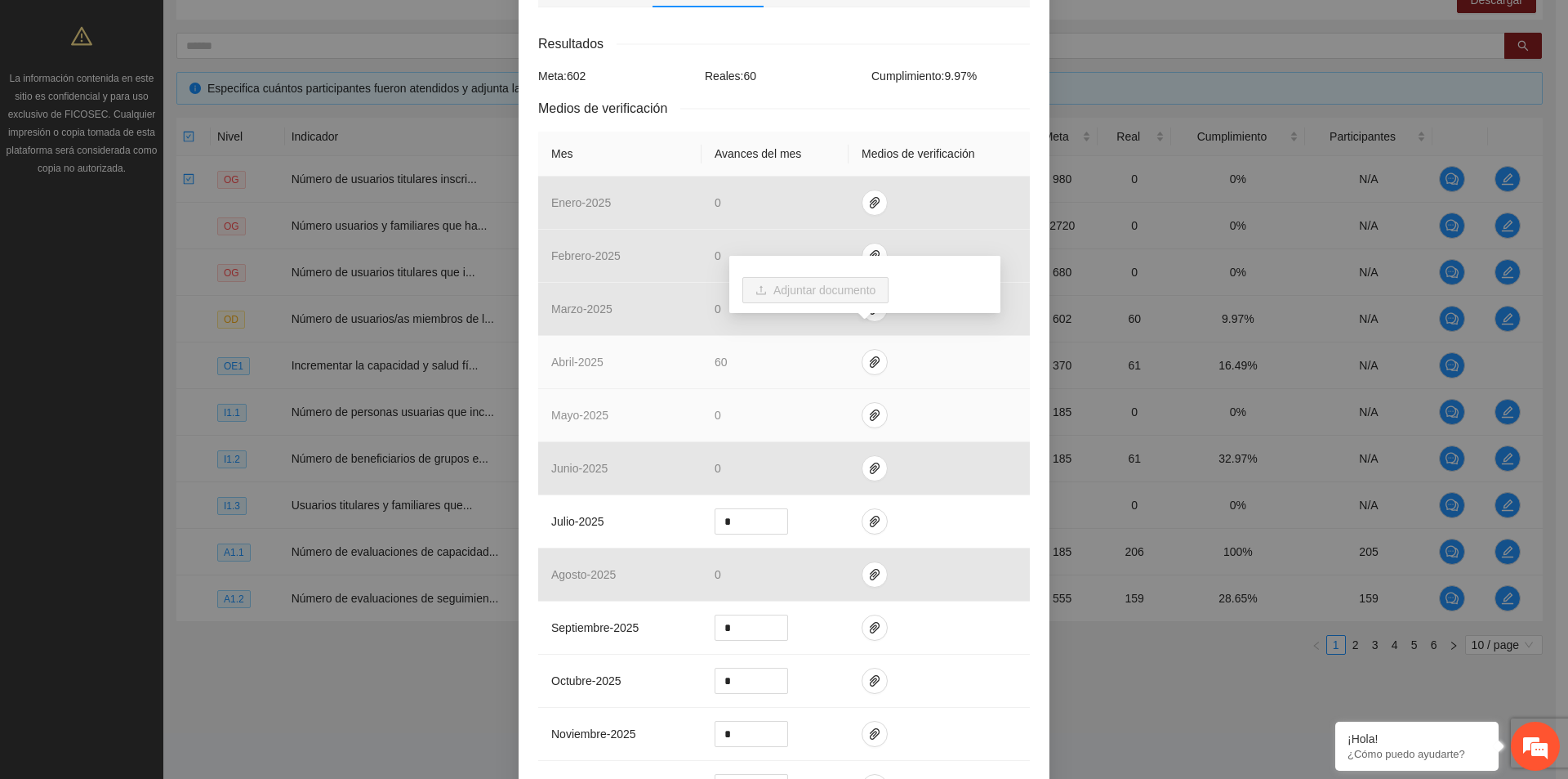
click at [936, 389] on td at bounding box center [939, 415] width 181 height 53
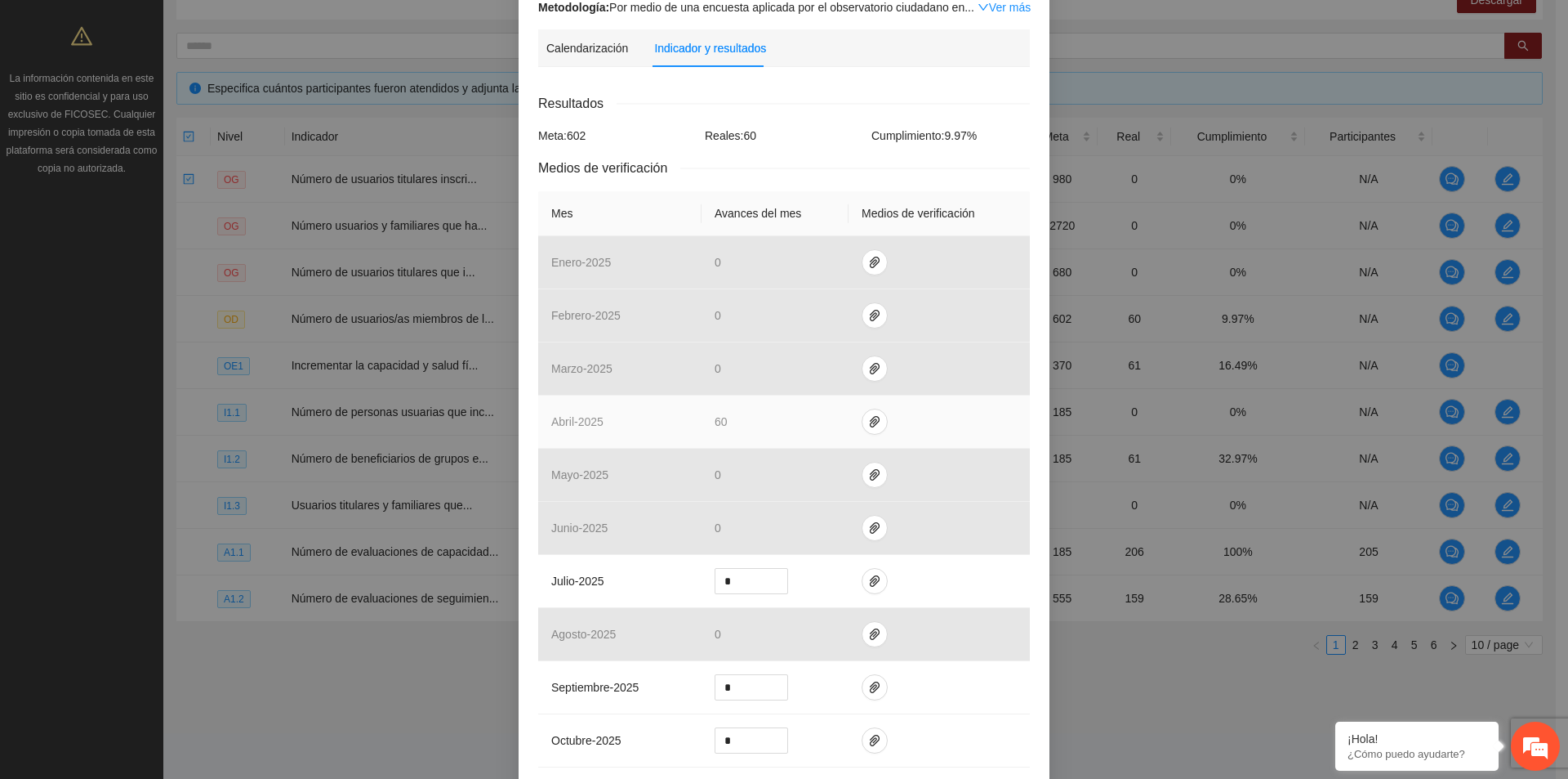
scroll to position [82, 0]
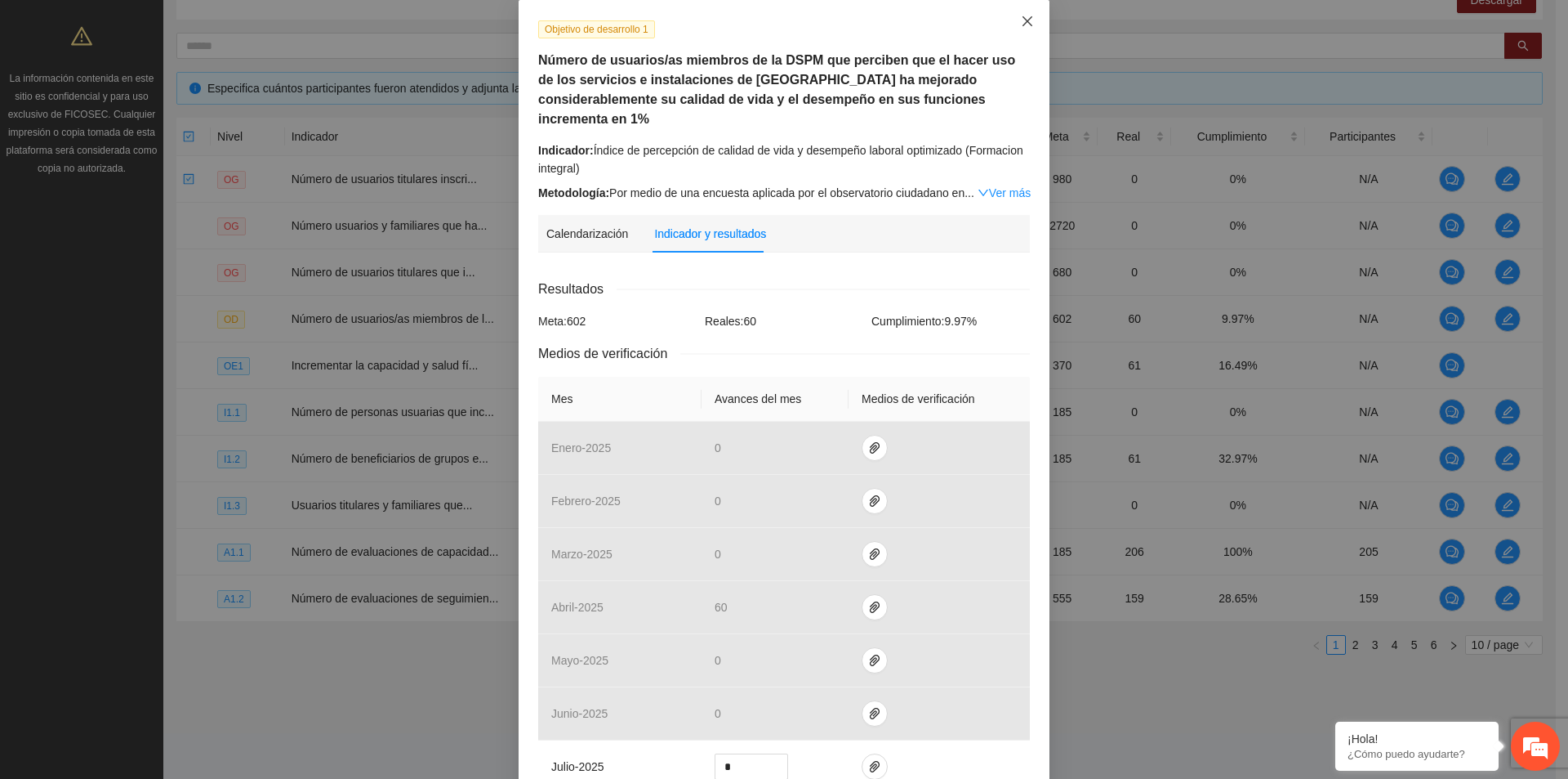
click at [1022, 22] on icon "close" at bounding box center [1027, 22] width 10 height 10
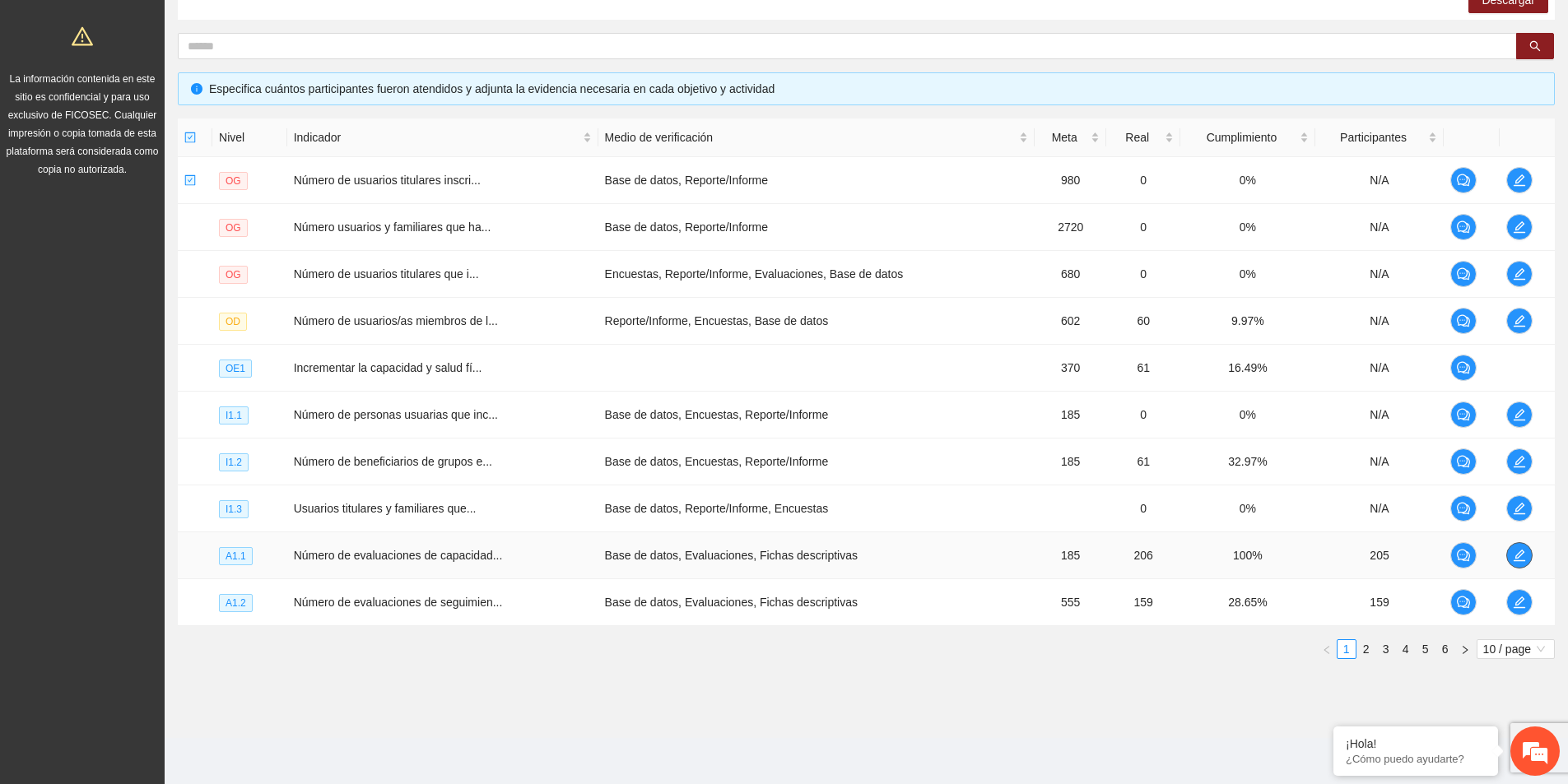
click at [1523, 552] on icon "edit" at bounding box center [1519, 555] width 12 height 12
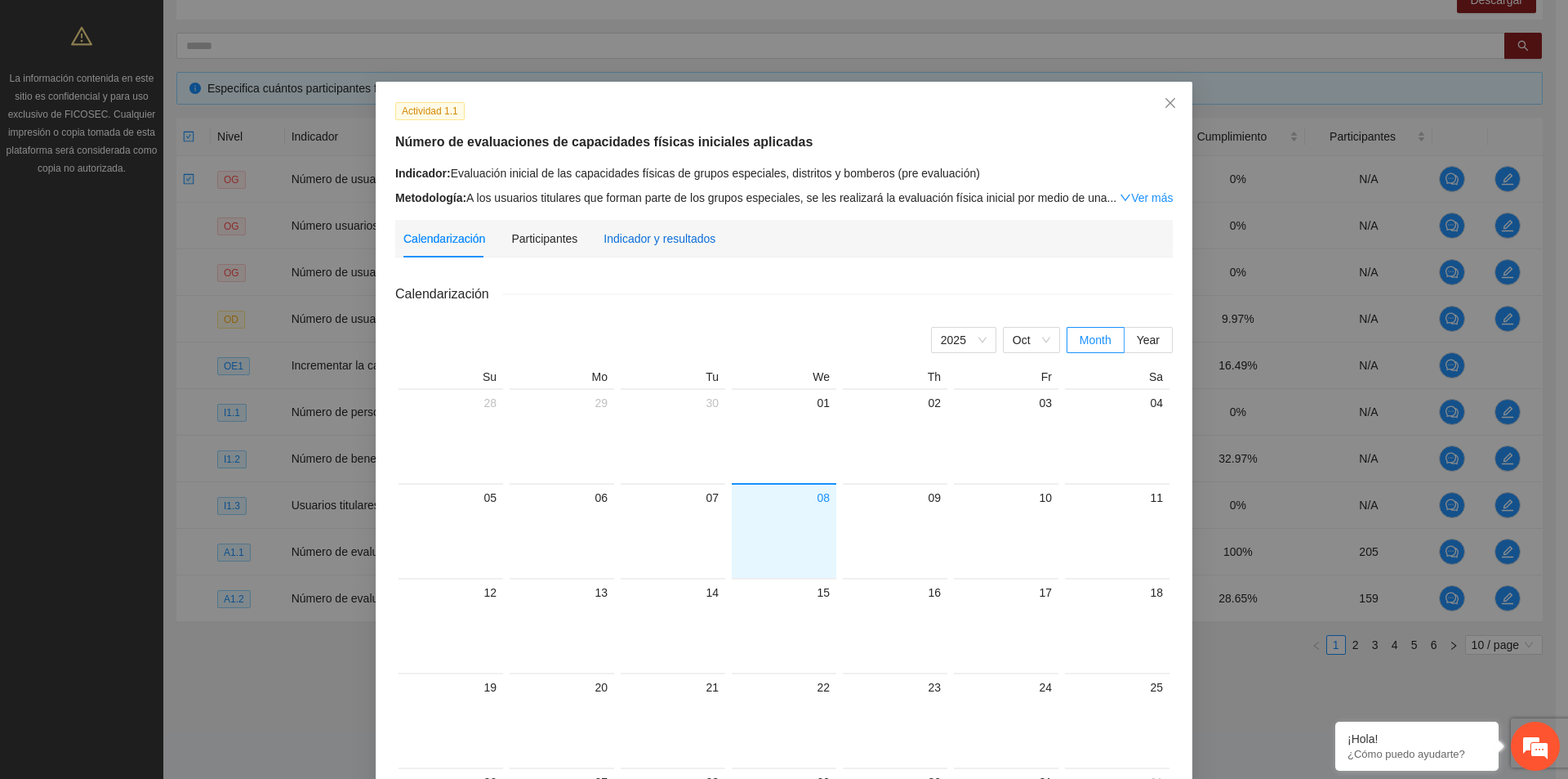
click at [699, 242] on div "Indicador y resultados" at bounding box center [659, 239] width 112 height 18
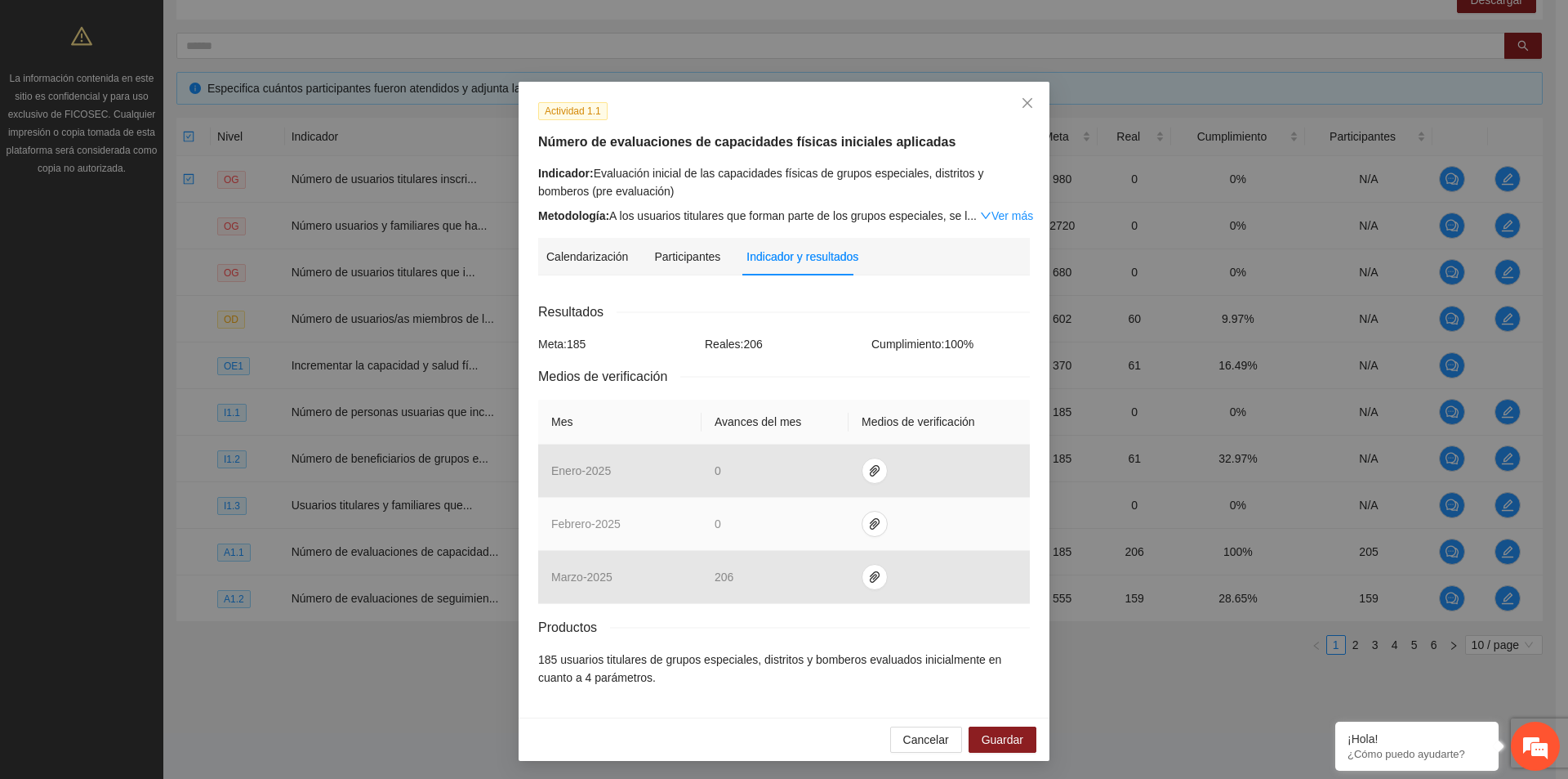
scroll to position [1, 0]
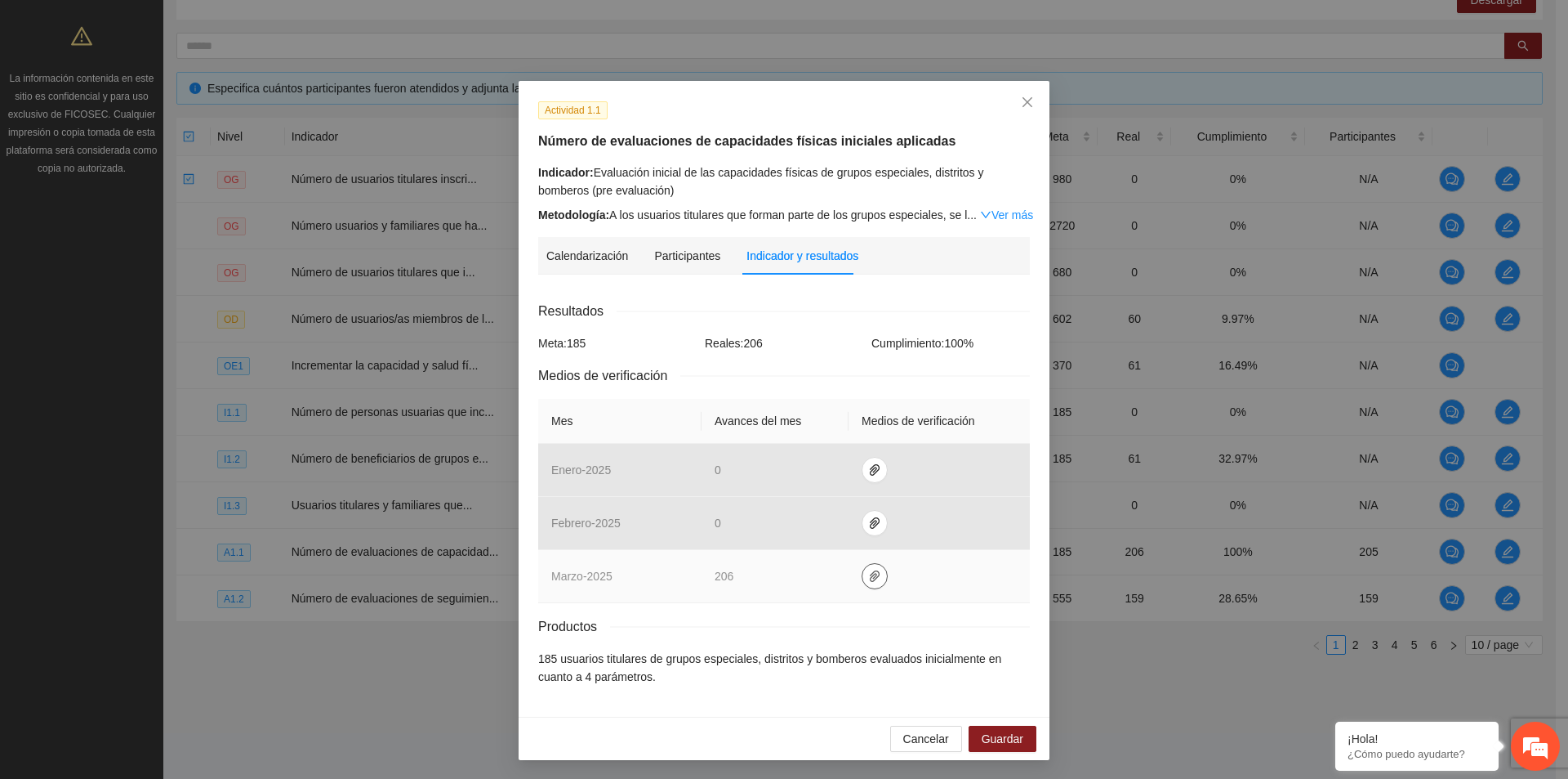
click at [870, 580] on icon "paper-clip" at bounding box center [875, 576] width 13 height 13
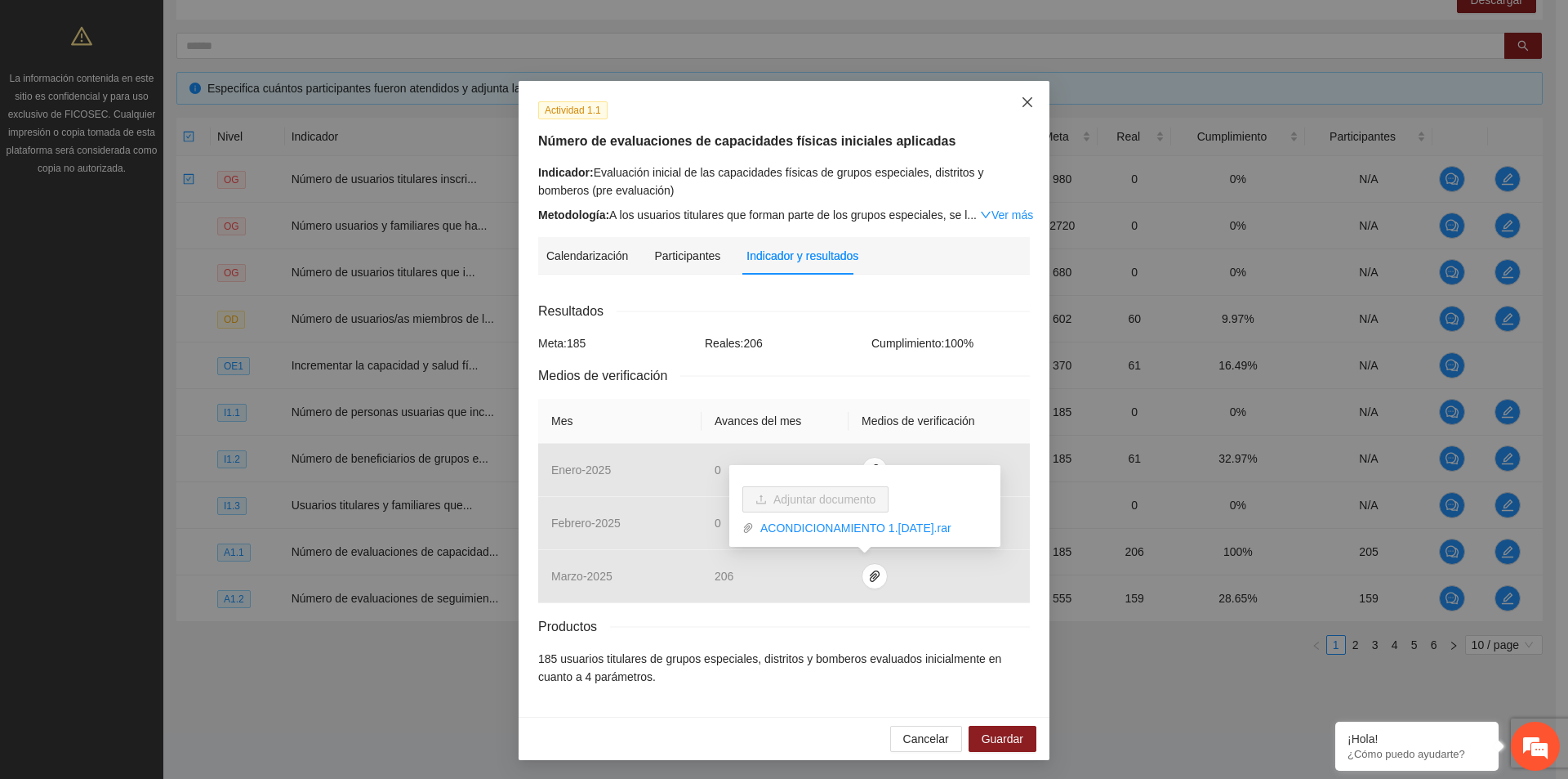
click at [1027, 107] on icon "close" at bounding box center [1027, 103] width 13 height 13
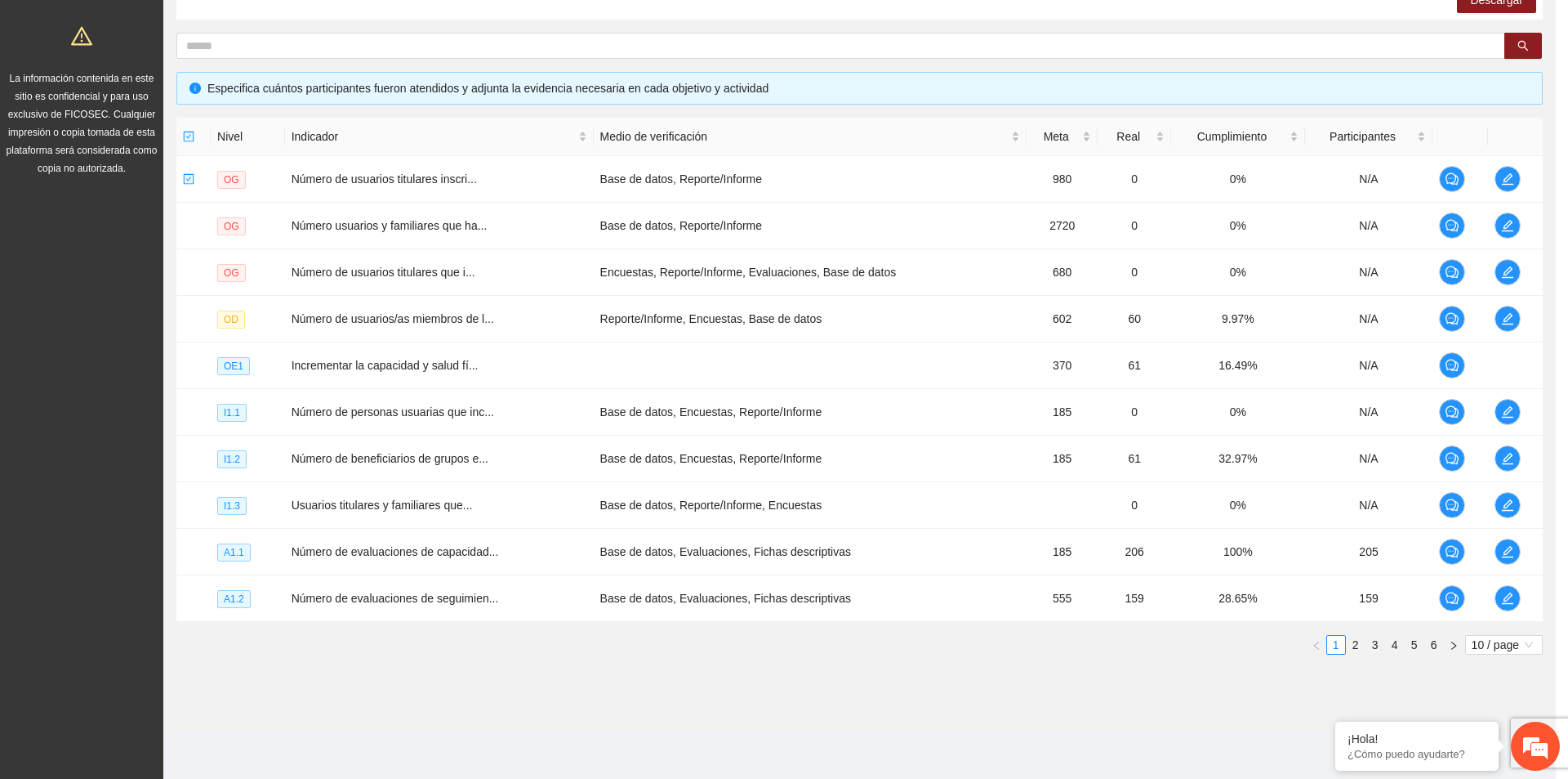
scroll to position [0, 0]
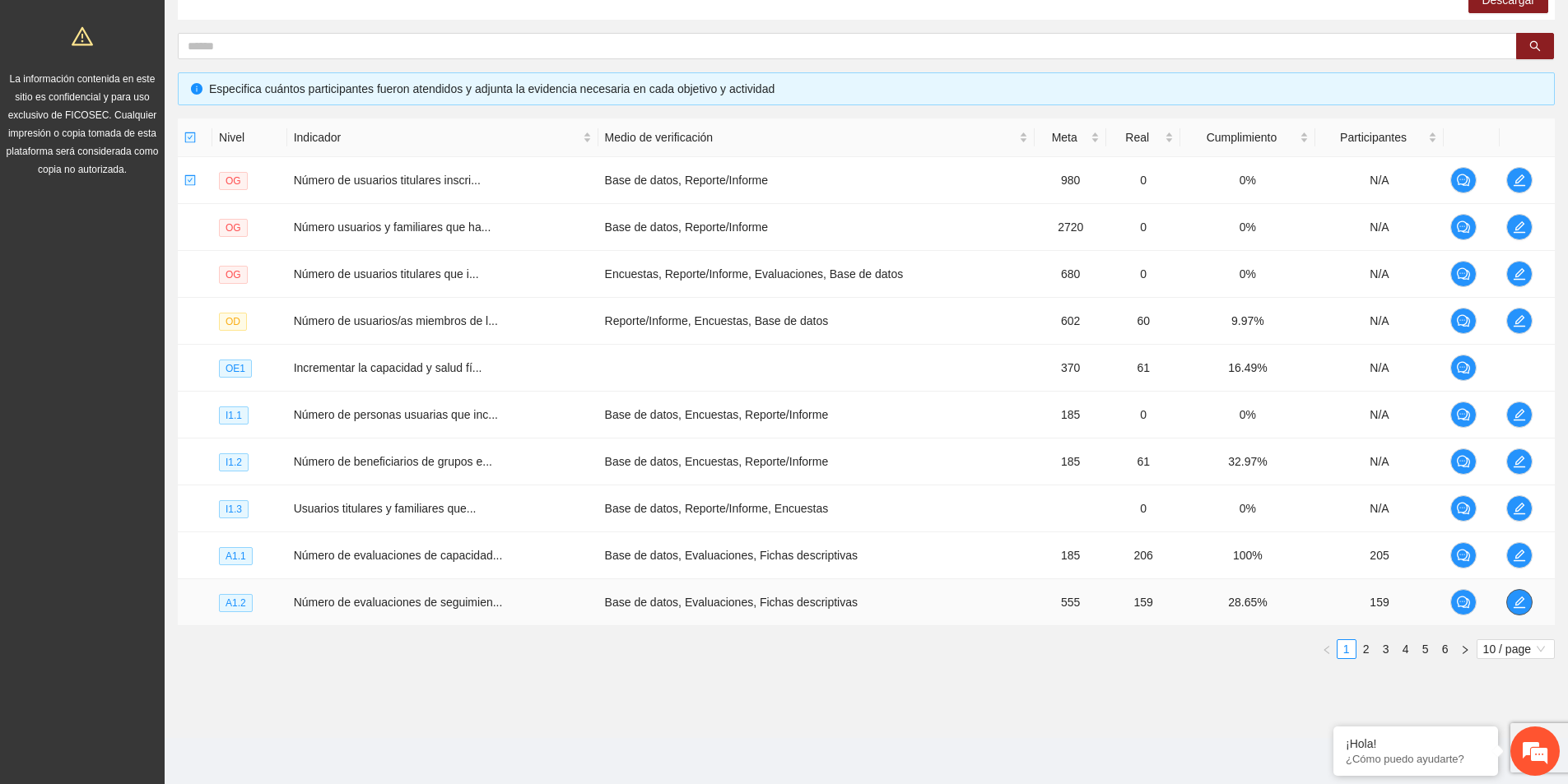
click at [1515, 606] on icon "edit" at bounding box center [1519, 602] width 13 height 13
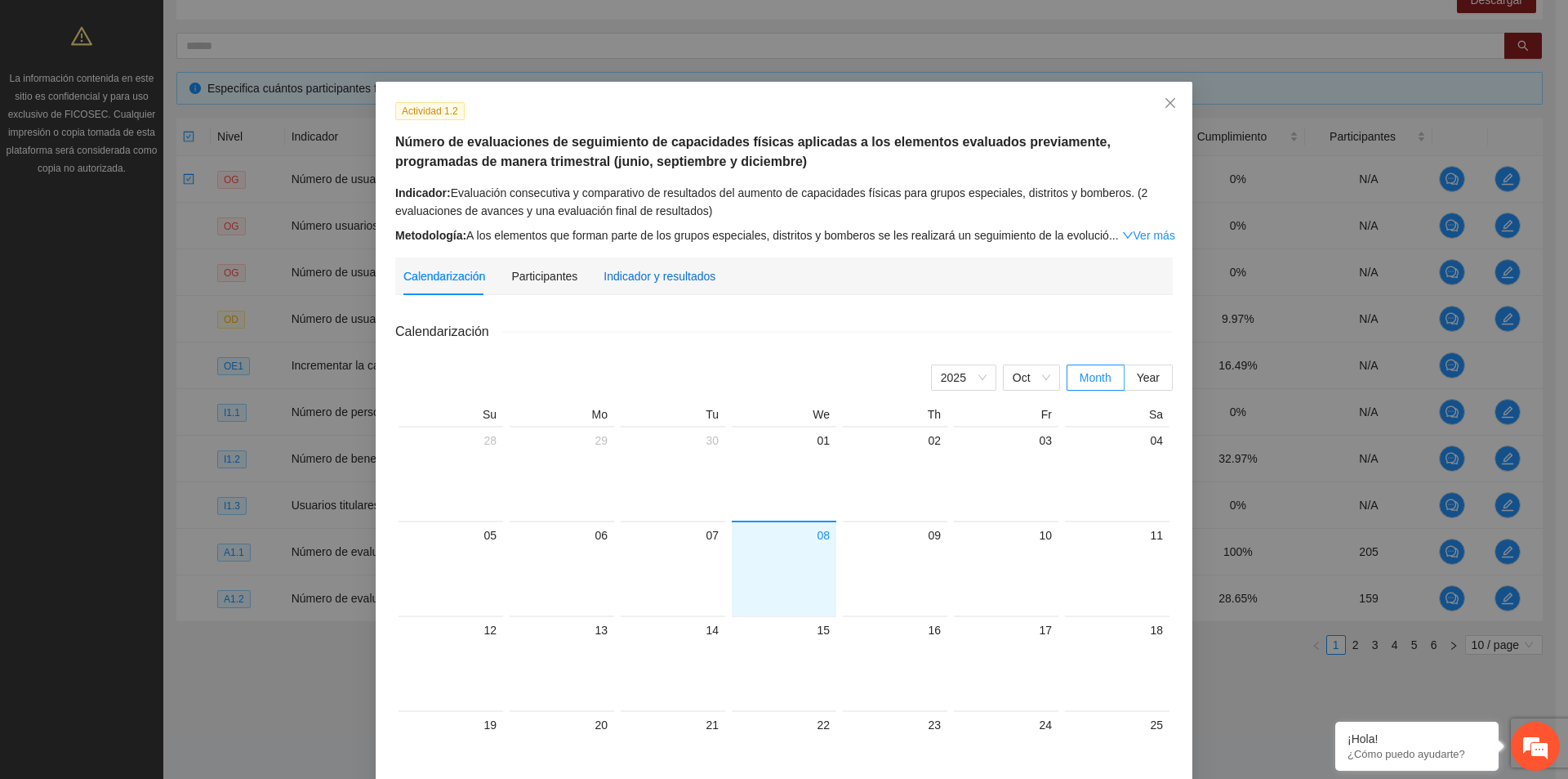
click at [617, 276] on div "Indicador y resultados" at bounding box center [659, 276] width 112 height 18
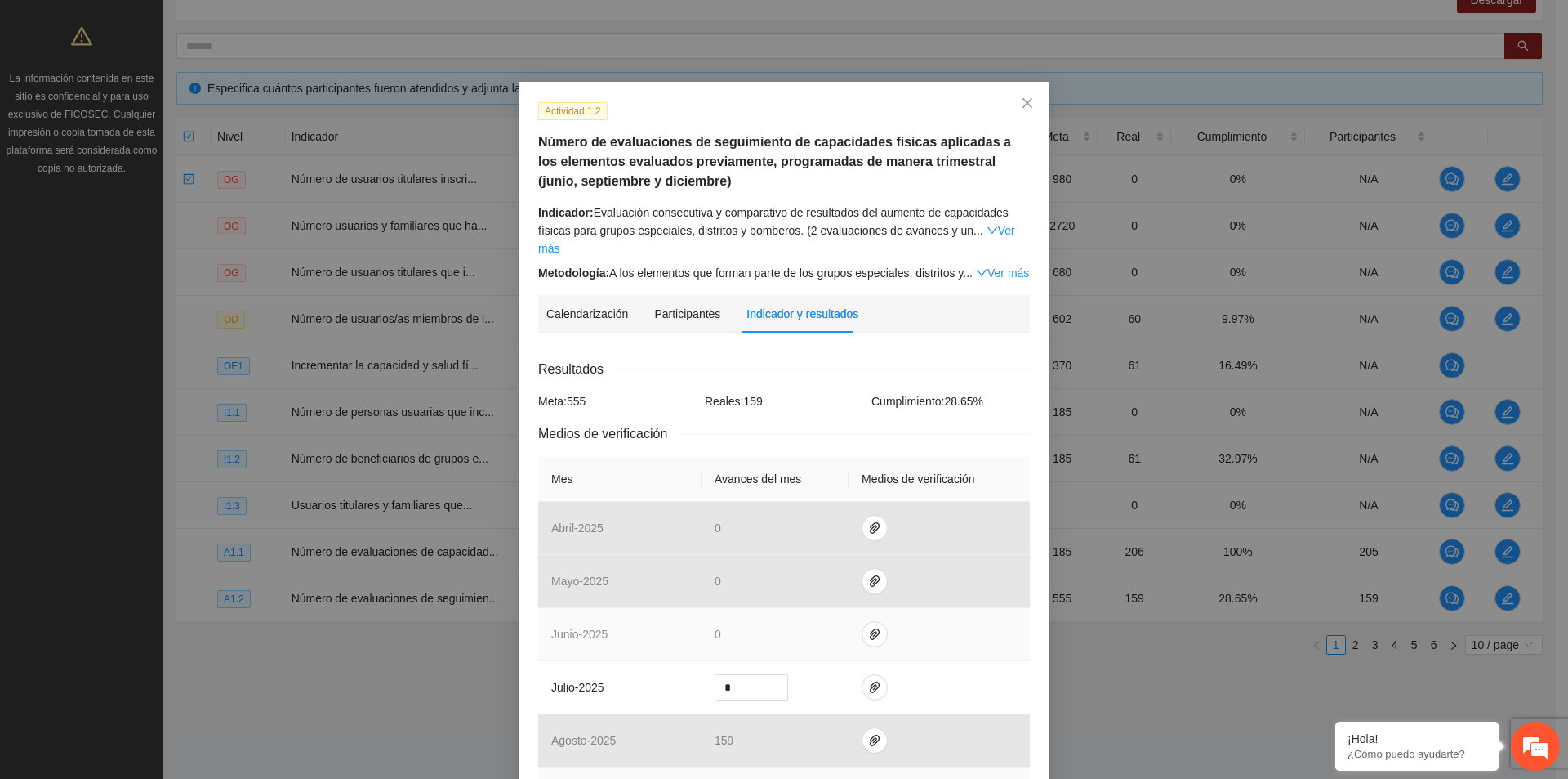
scroll to position [327, 0]
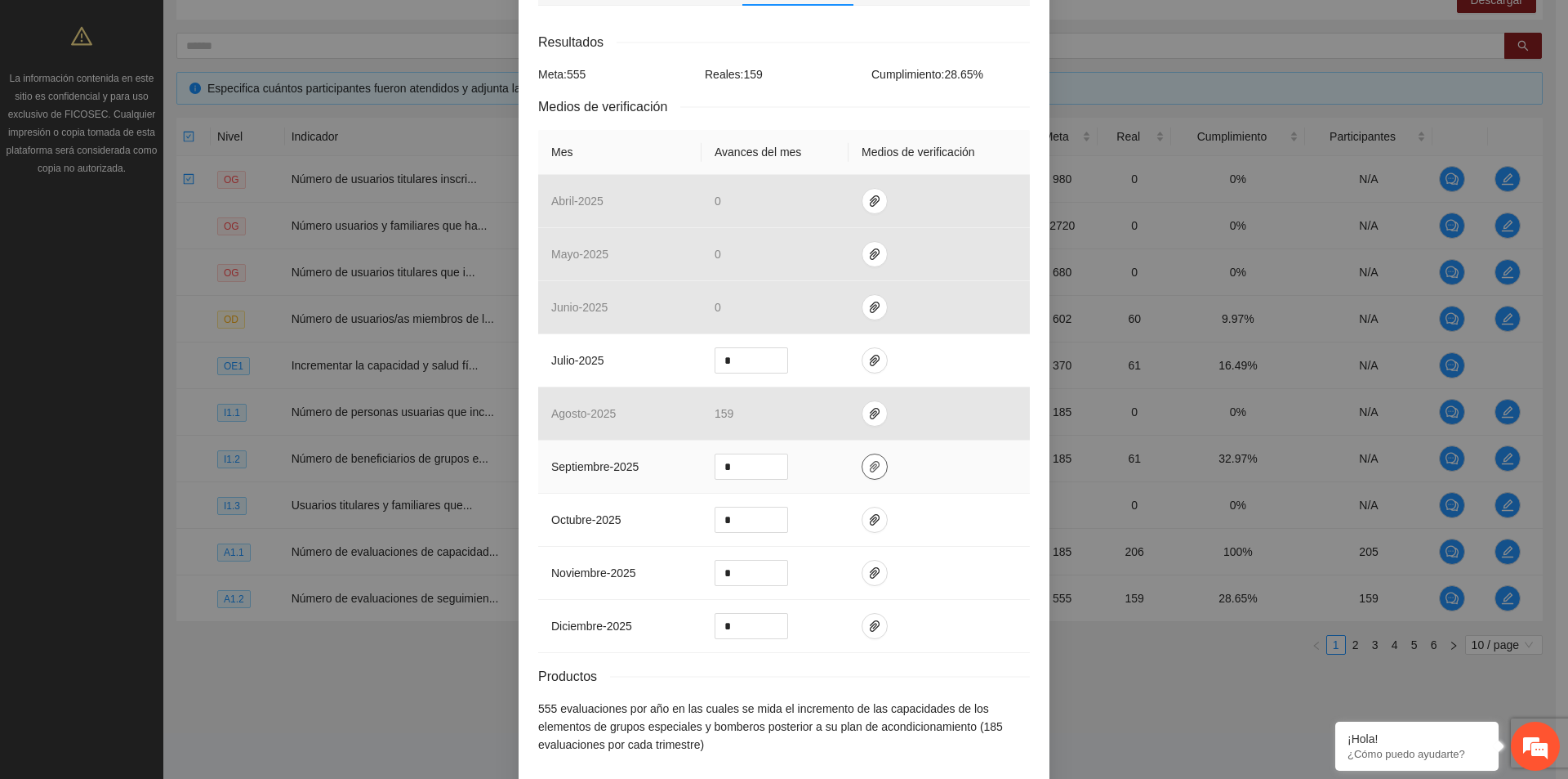
click at [870, 460] on icon "paper-clip" at bounding box center [875, 466] width 13 height 13
click at [916, 468] on td at bounding box center [939, 467] width 181 height 53
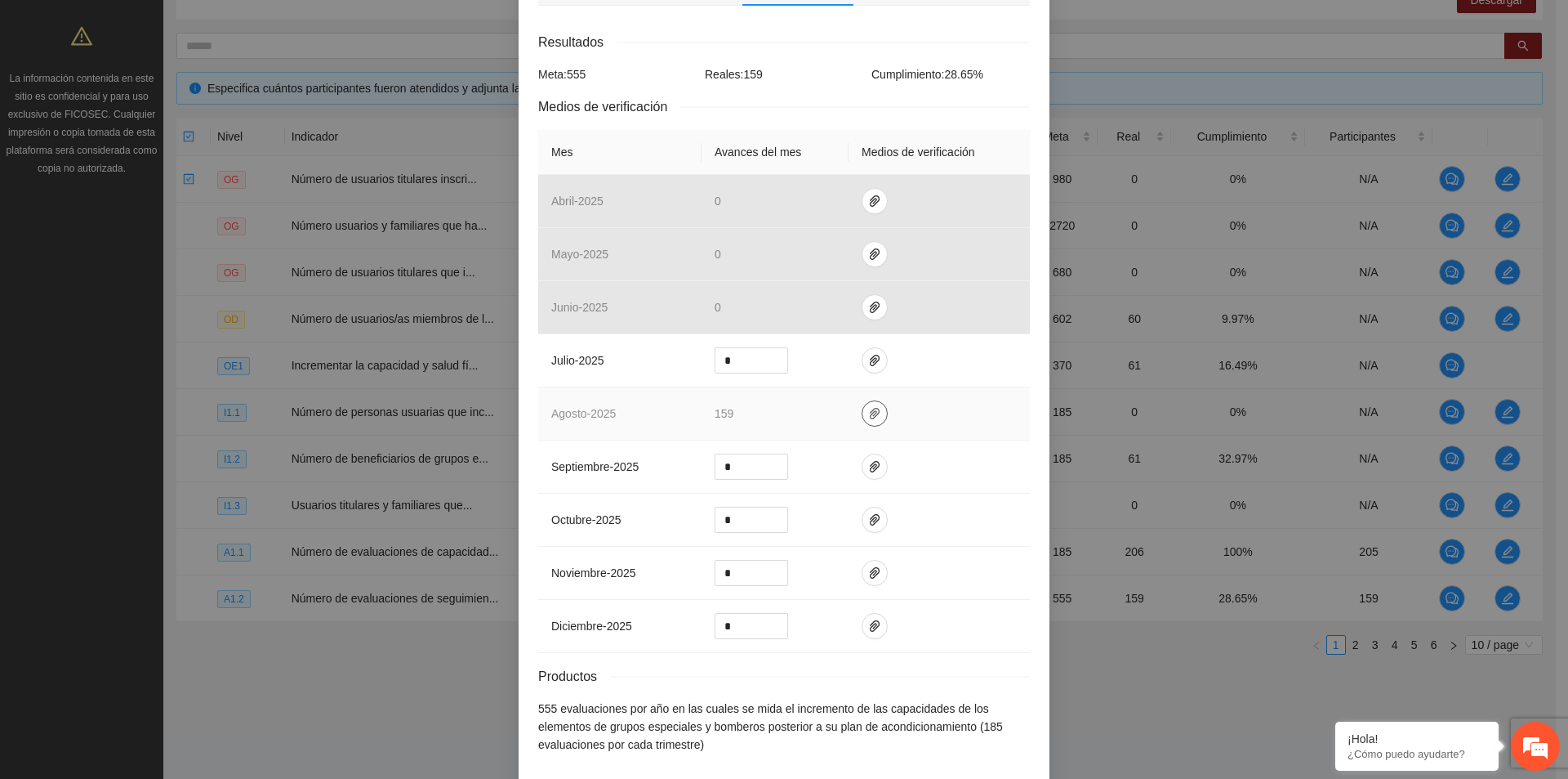
click at [868, 407] on icon "paper-clip" at bounding box center [875, 413] width 13 height 13
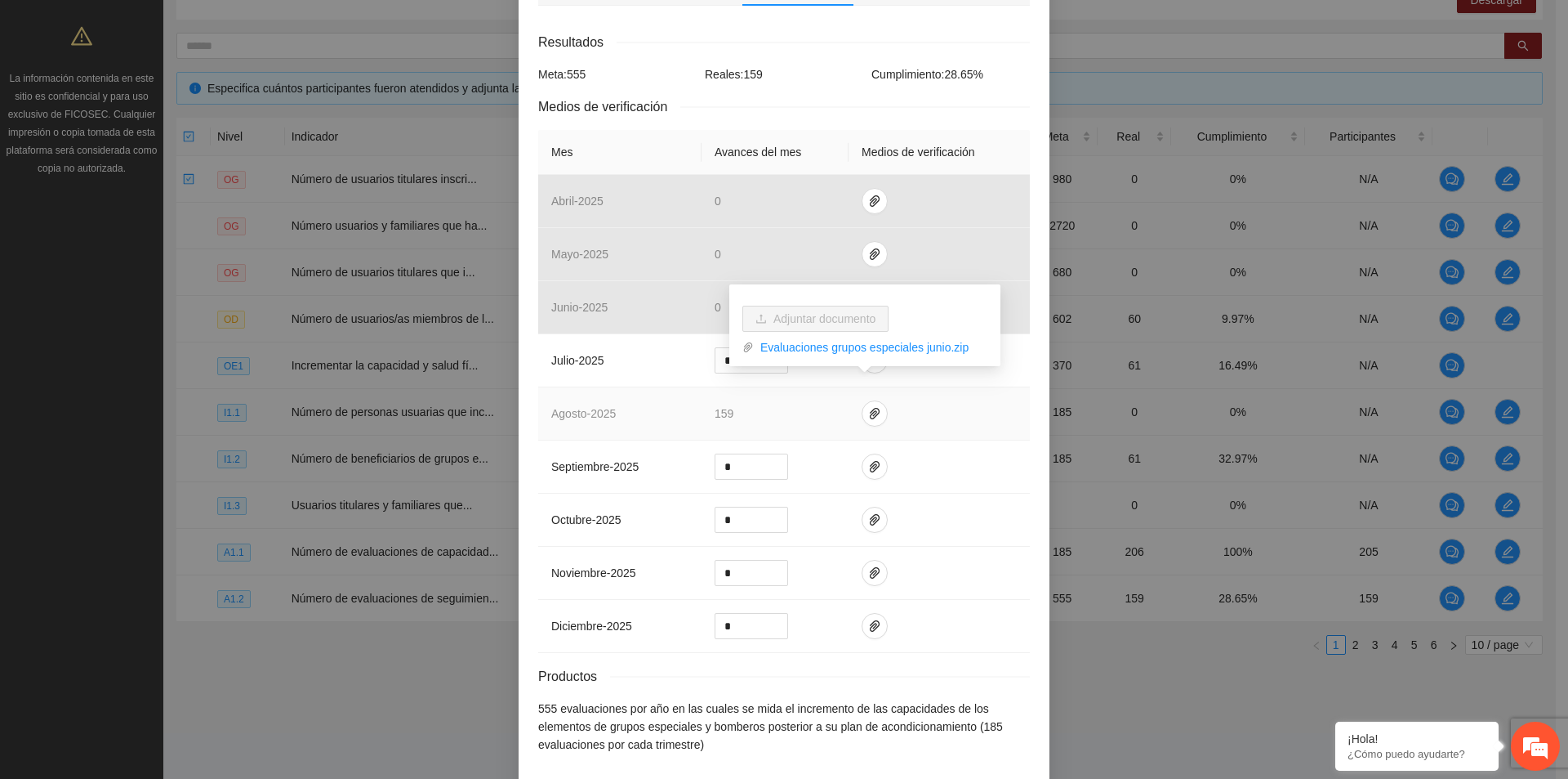
click at [898, 400] on td at bounding box center [939, 413] width 181 height 53
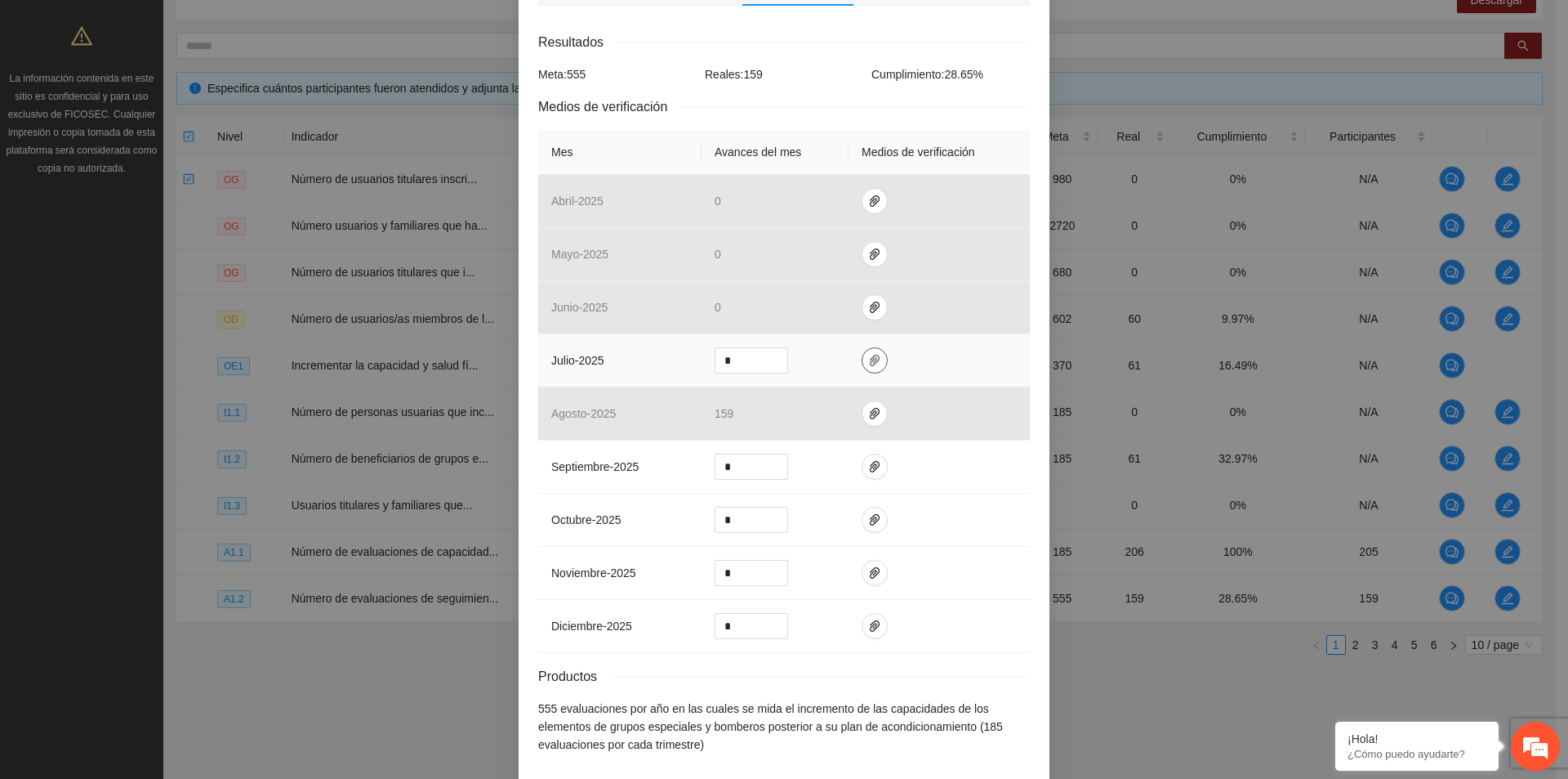
click at [867, 351] on button "button" at bounding box center [875, 361] width 26 height 26
click at [917, 366] on td at bounding box center [939, 361] width 181 height 53
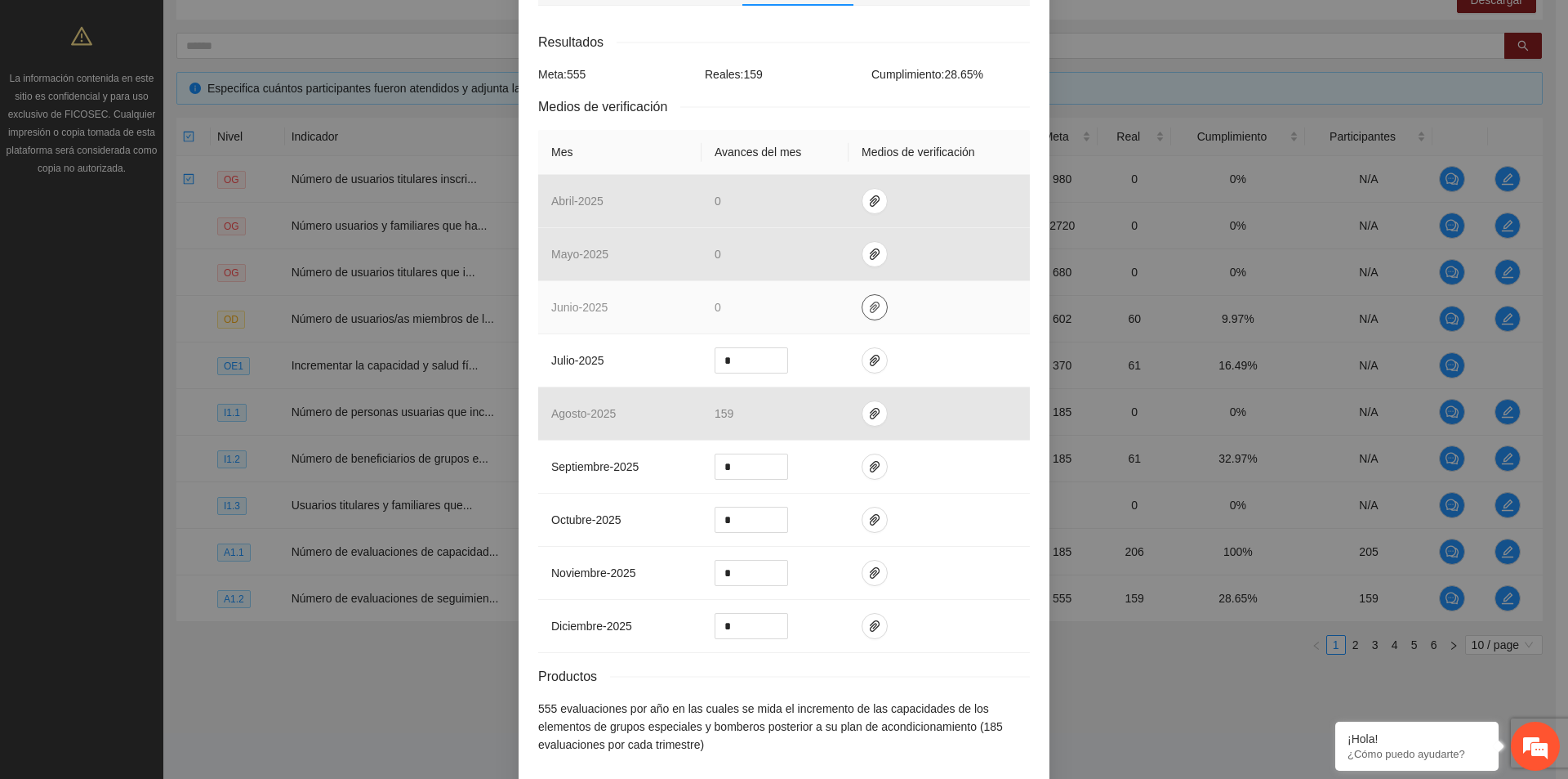
click at [870, 302] on icon "paper-clip" at bounding box center [875, 308] width 10 height 12
click at [888, 310] on td at bounding box center [939, 308] width 181 height 53
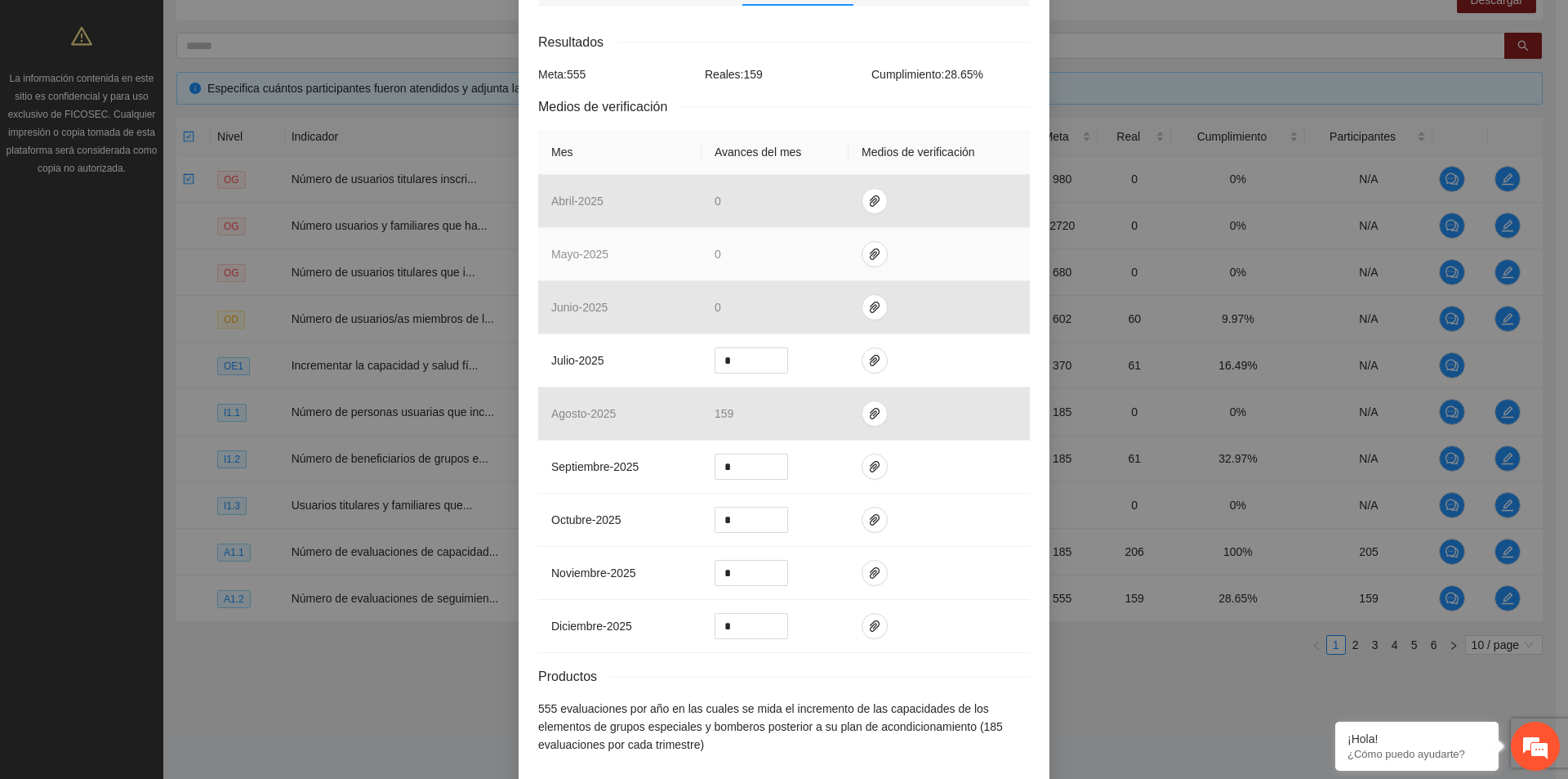
click at [861, 228] on td at bounding box center [939, 255] width 181 height 53
click at [868, 247] on icon "paper-clip" at bounding box center [875, 254] width 13 height 13
drag, startPoint x: 905, startPoint y: 255, endPoint x: 898, endPoint y: 234, distance: 22.1
click at [901, 252] on td at bounding box center [939, 255] width 181 height 53
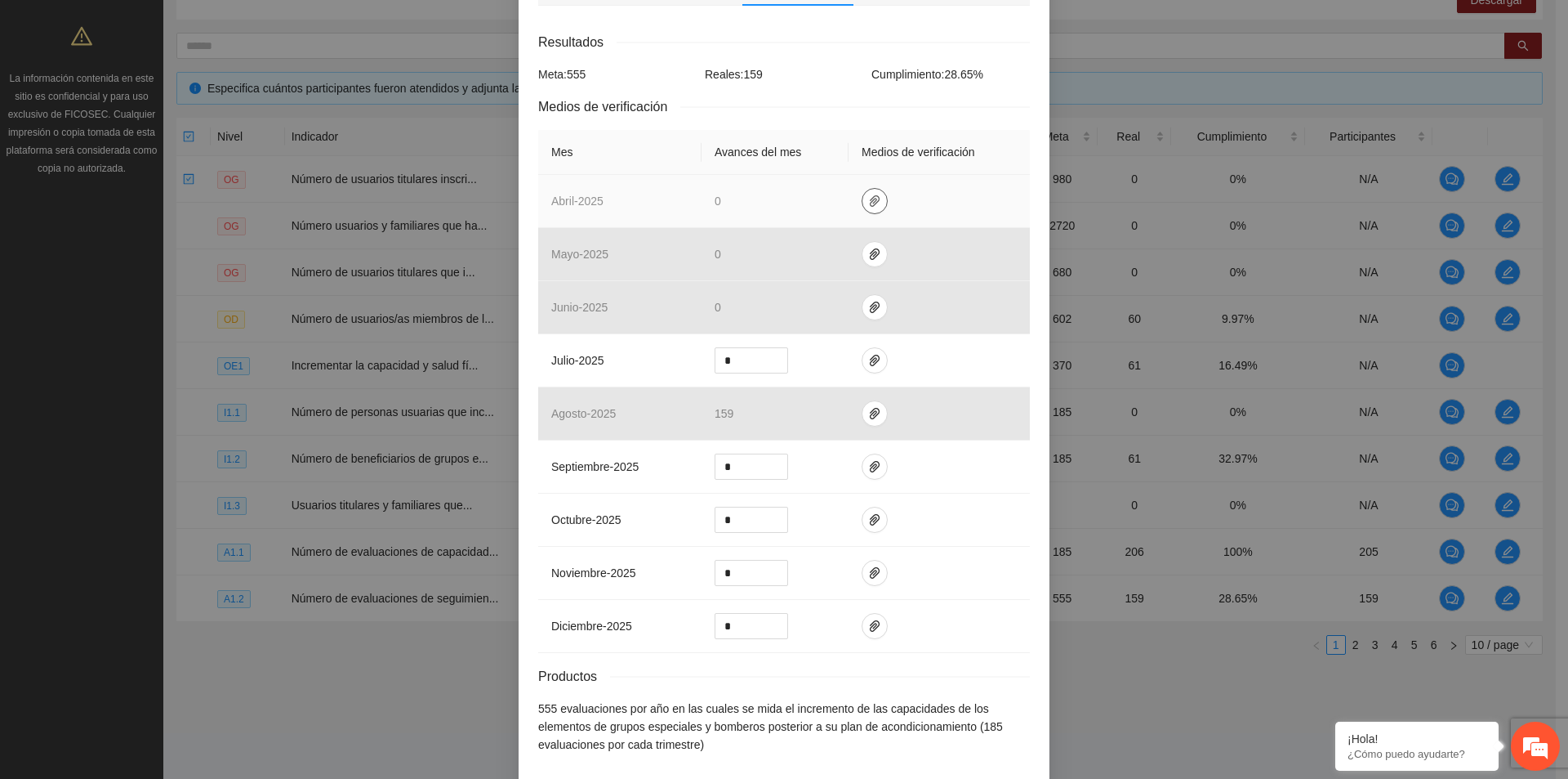
click at [870, 195] on icon "paper-clip" at bounding box center [875, 201] width 10 height 12
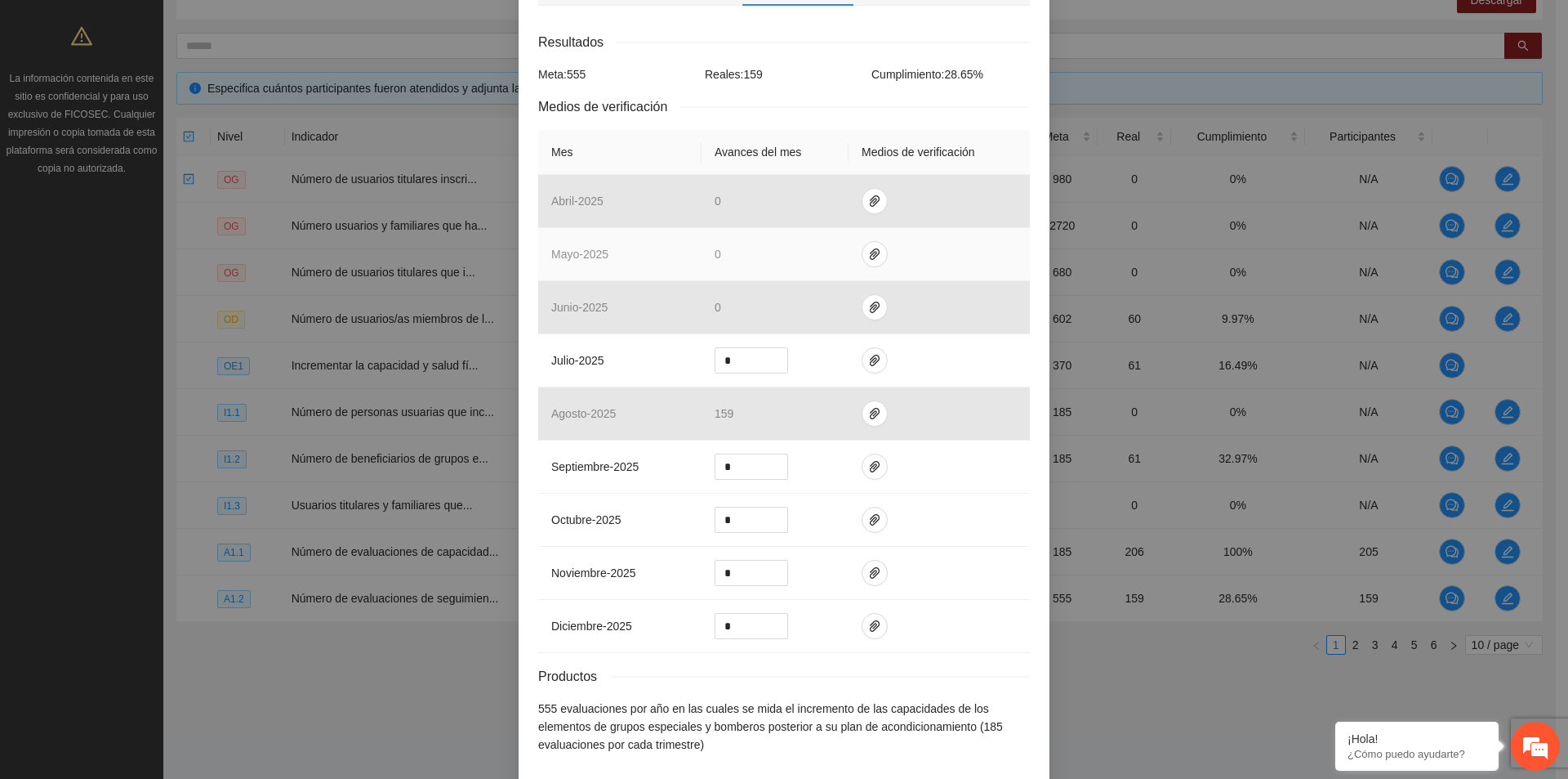
click at [941, 230] on td at bounding box center [939, 255] width 181 height 53
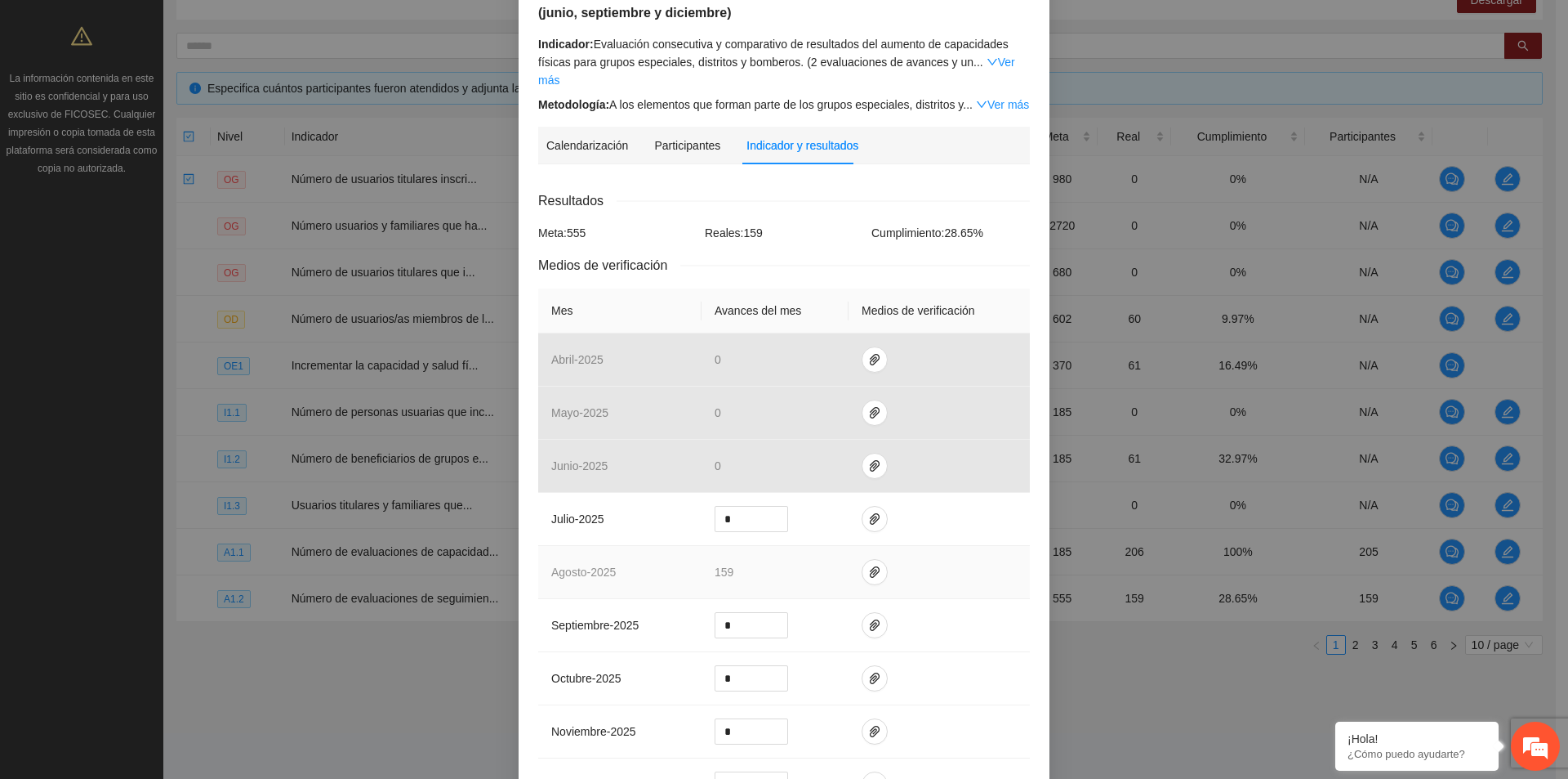
scroll to position [82, 0]
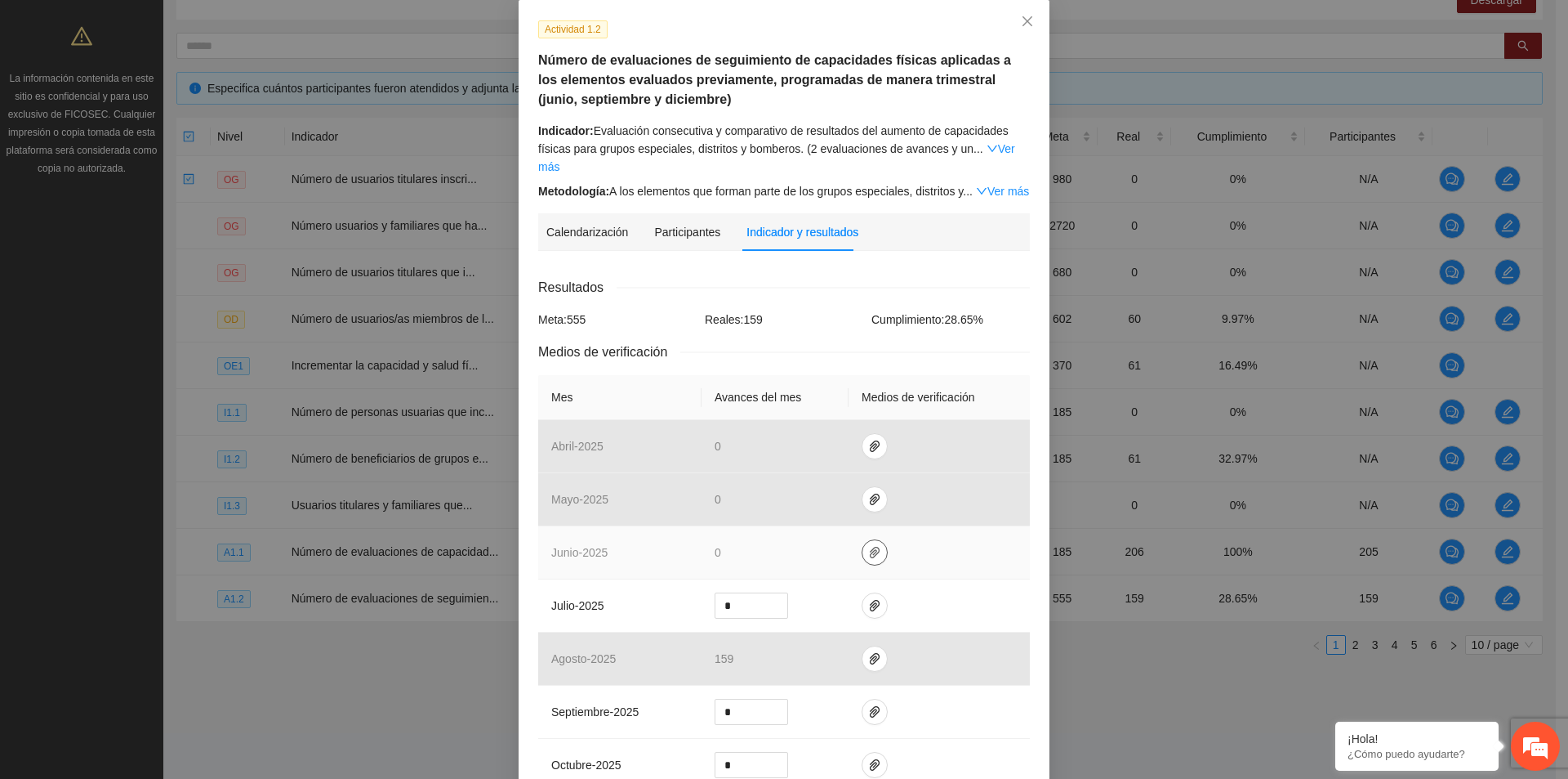
click at [868, 546] on icon "paper-clip" at bounding box center [875, 552] width 13 height 13
click at [905, 538] on td at bounding box center [939, 552] width 181 height 53
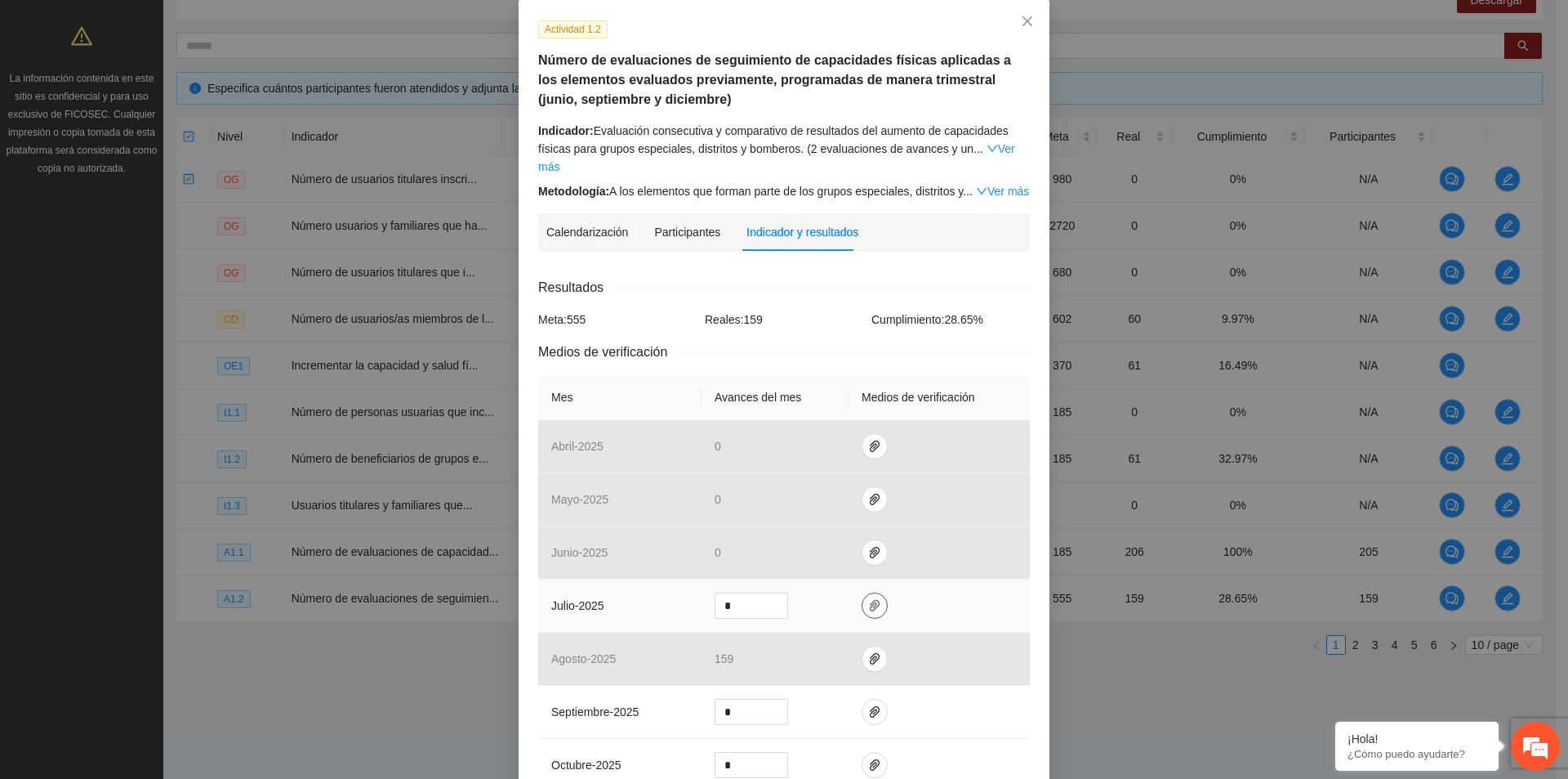
click at [870, 600] on icon "paper-clip" at bounding box center [875, 605] width 10 height 12
click at [942, 589] on td at bounding box center [939, 606] width 181 height 53
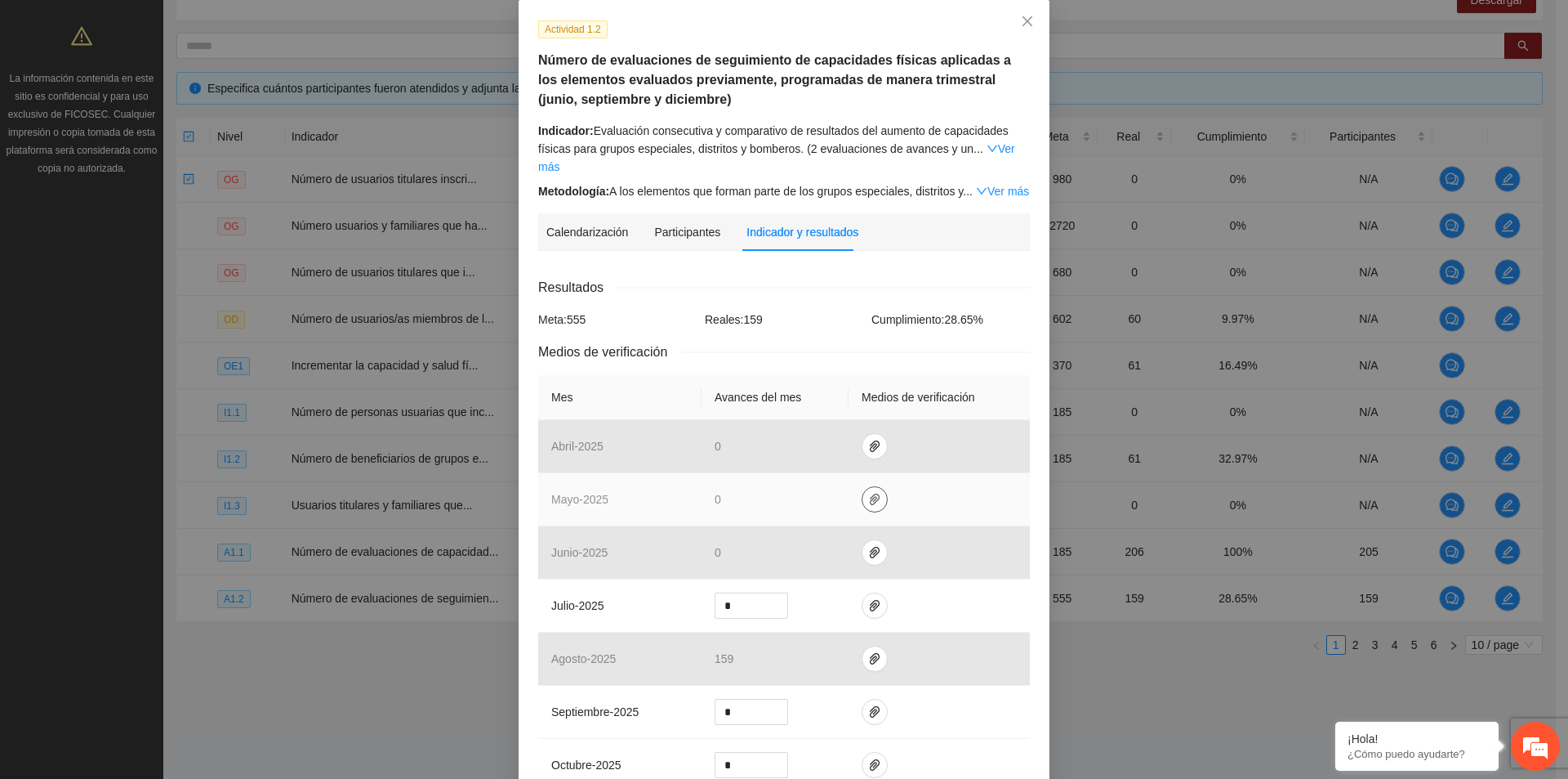
click at [868, 493] on icon "paper-clip" at bounding box center [875, 499] width 13 height 13
click at [909, 482] on td at bounding box center [939, 499] width 181 height 53
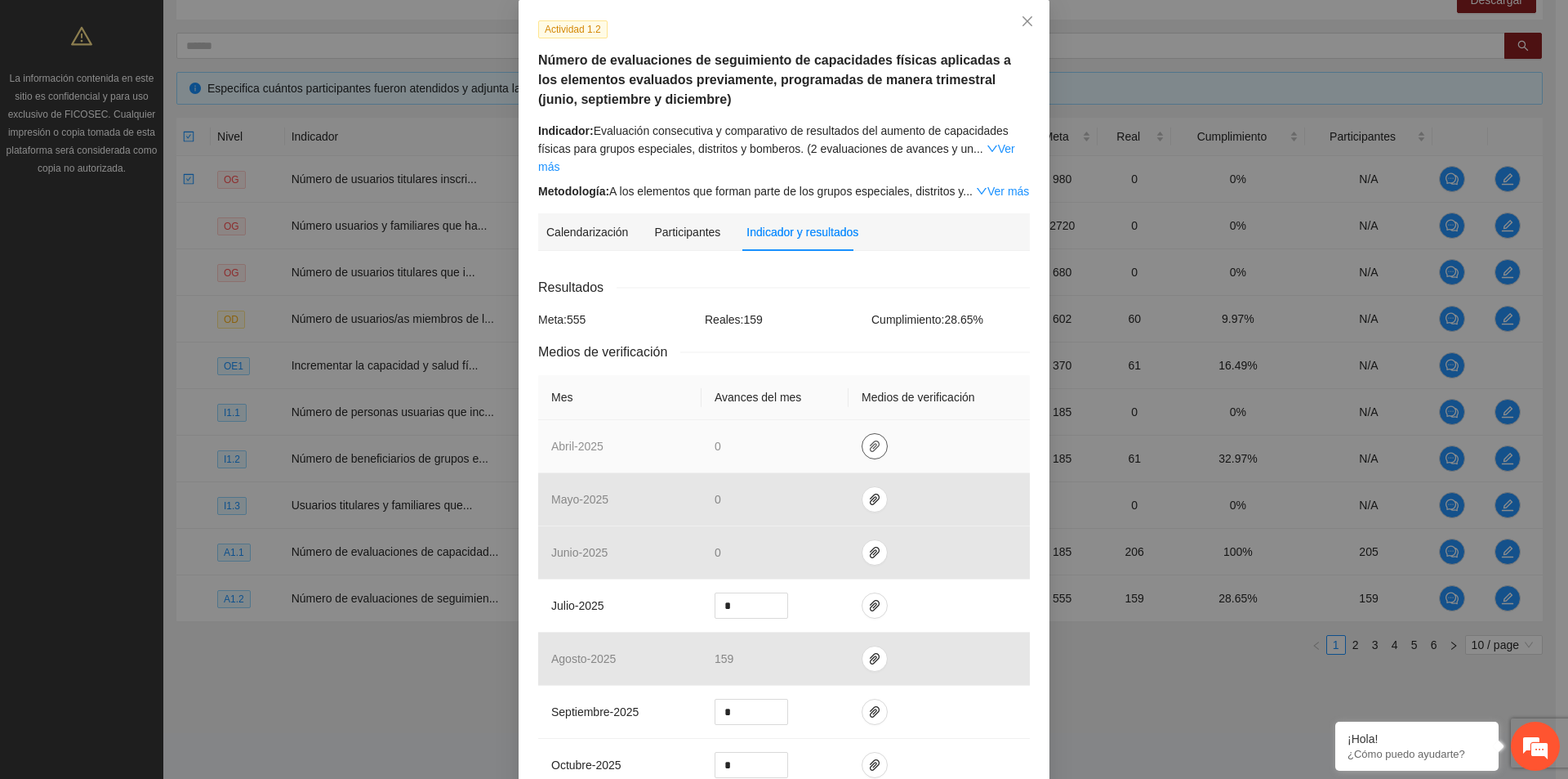
click at [868, 440] on icon "paper-clip" at bounding box center [875, 447] width 13 height 13
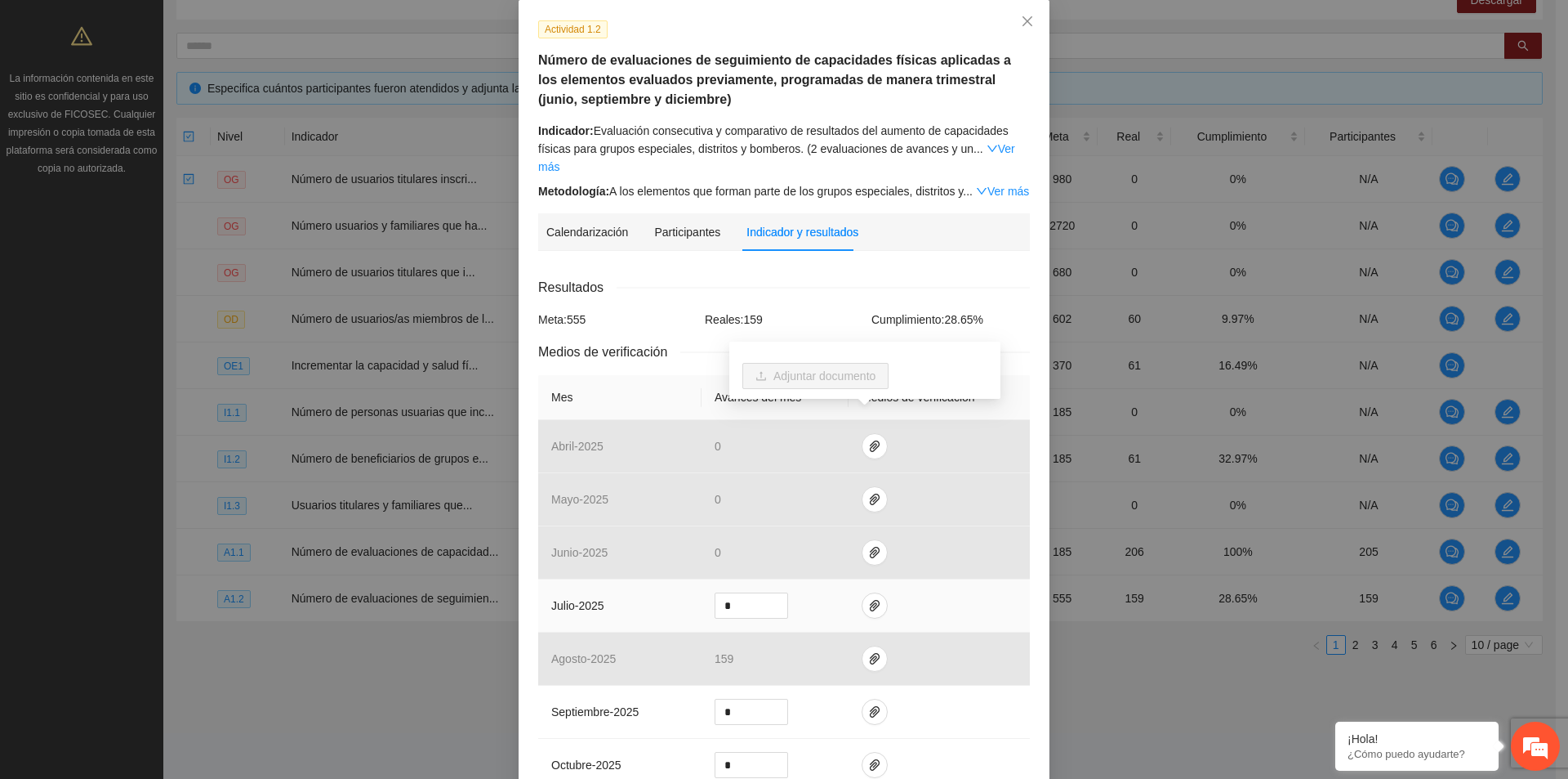
click at [877, 580] on td at bounding box center [939, 606] width 181 height 53
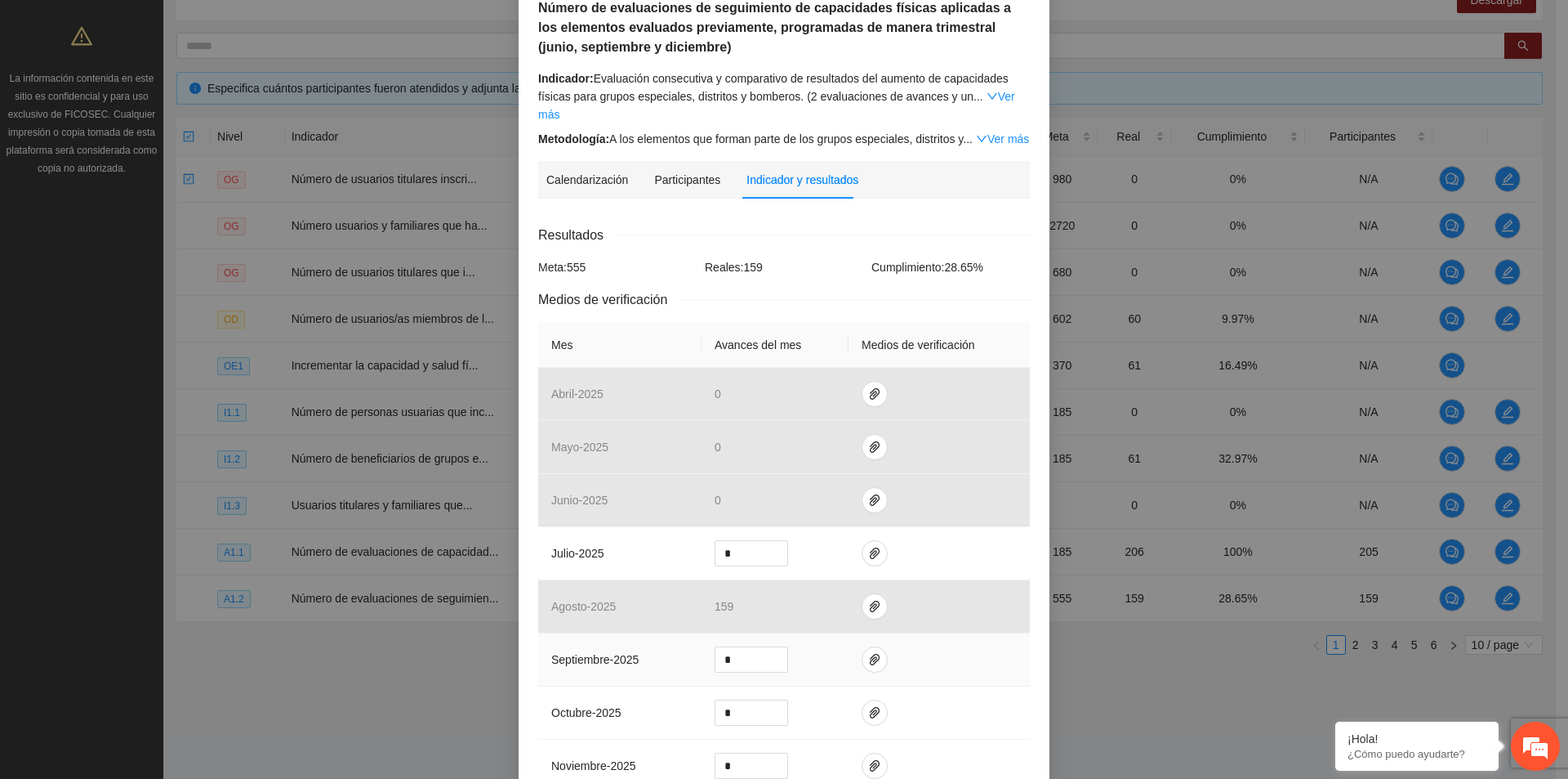
scroll to position [164, 0]
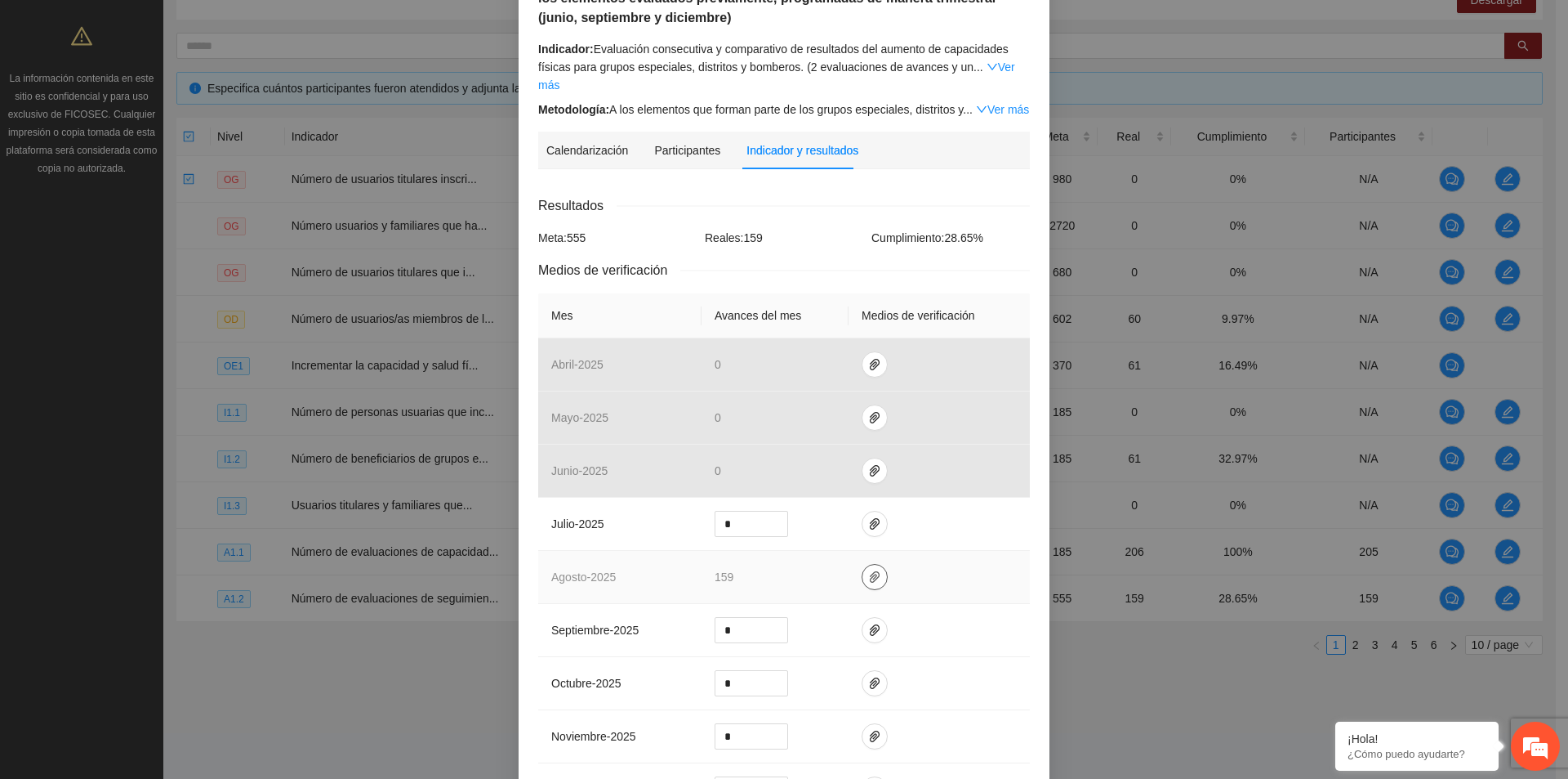
drag, startPoint x: 865, startPoint y: 559, endPoint x: 872, endPoint y: 555, distance: 8.1
click at [868, 571] on icon "paper-clip" at bounding box center [875, 577] width 13 height 13
click at [927, 559] on td at bounding box center [939, 577] width 181 height 53
click at [868, 571] on icon "paper-clip" at bounding box center [875, 577] width 13 height 13
click at [927, 571] on td at bounding box center [939, 577] width 181 height 53
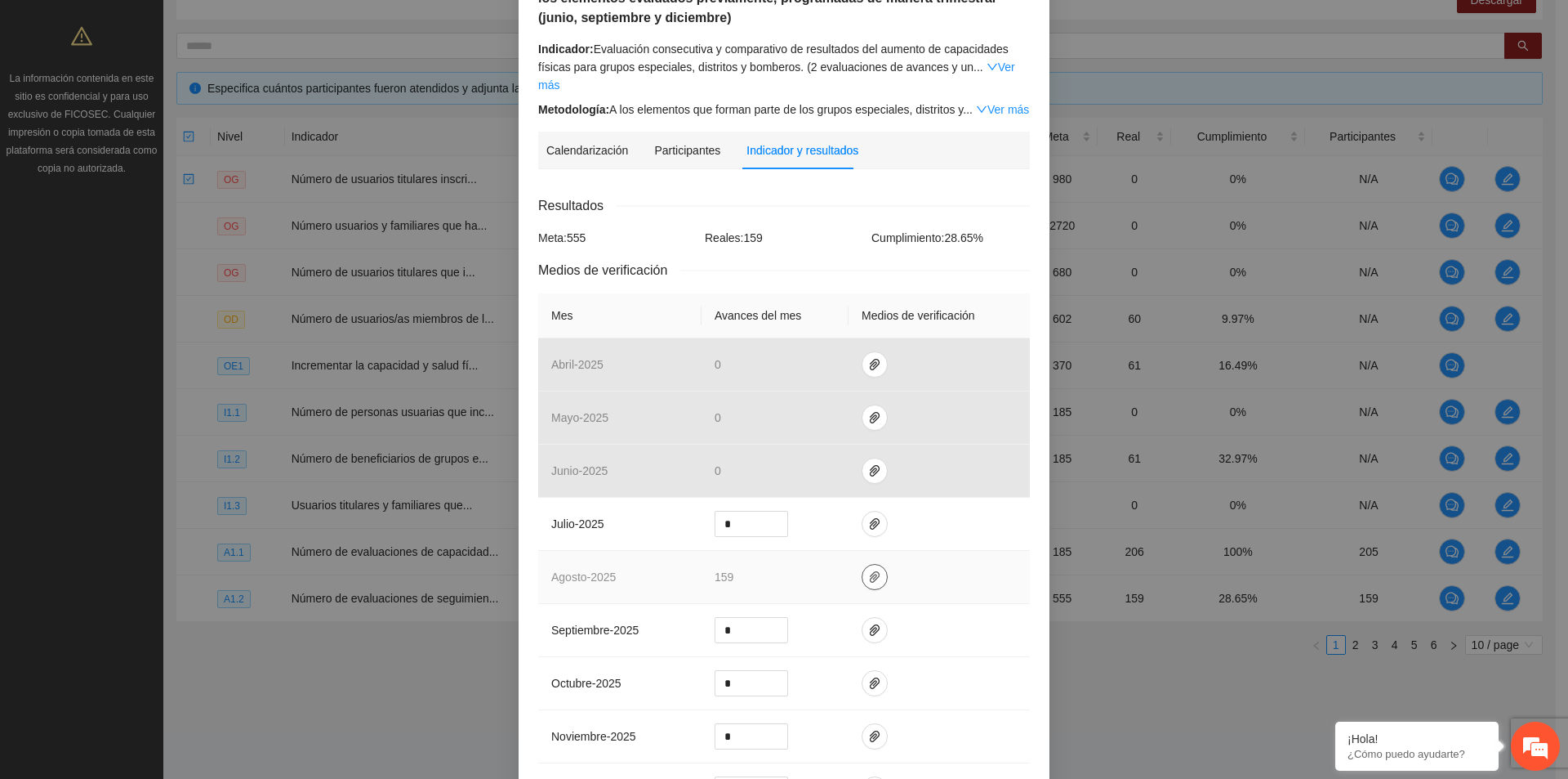
click at [868, 571] on icon "paper-clip" at bounding box center [875, 577] width 13 height 13
click at [925, 562] on td at bounding box center [939, 577] width 181 height 53
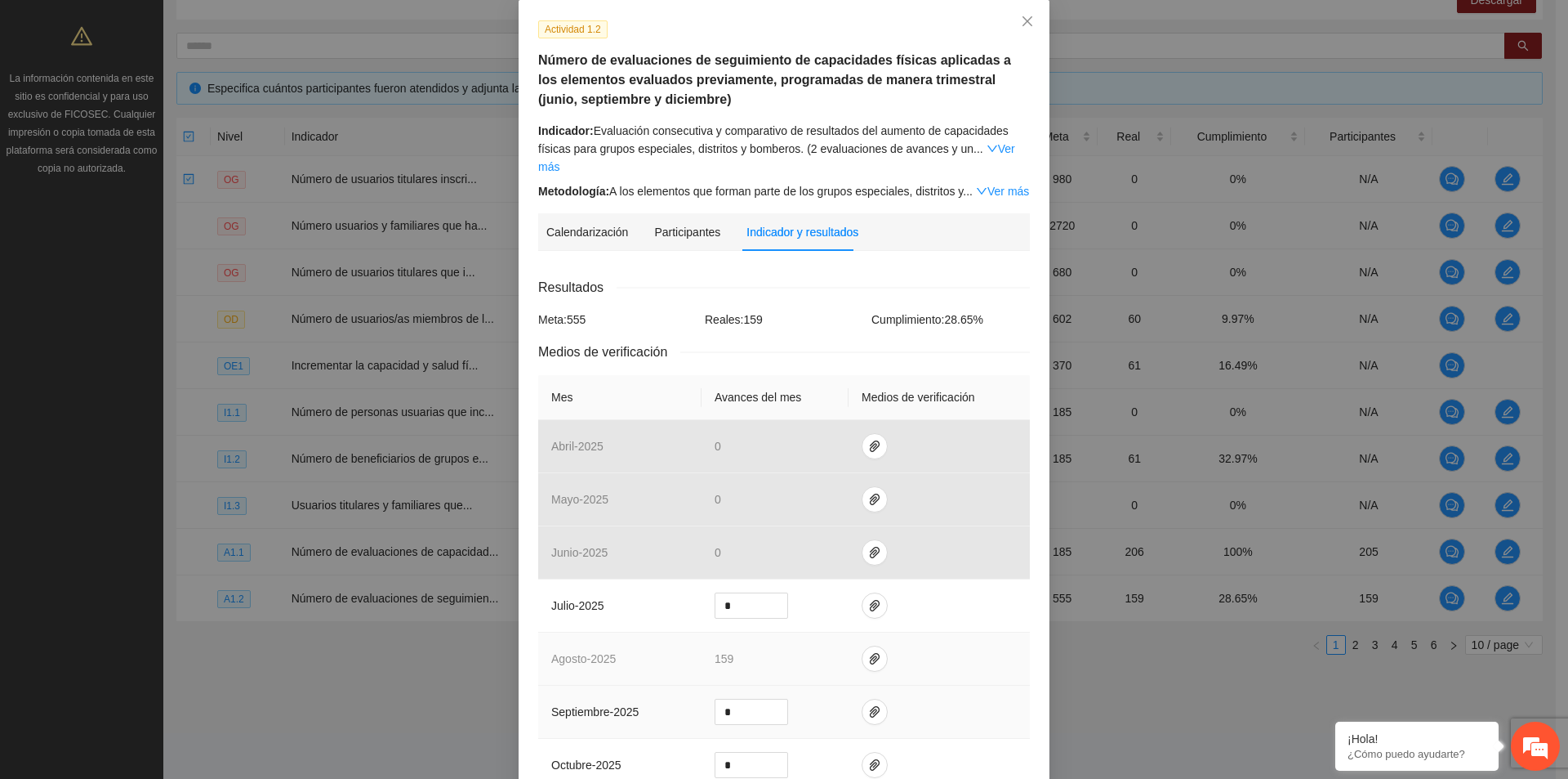
scroll to position [377, 0]
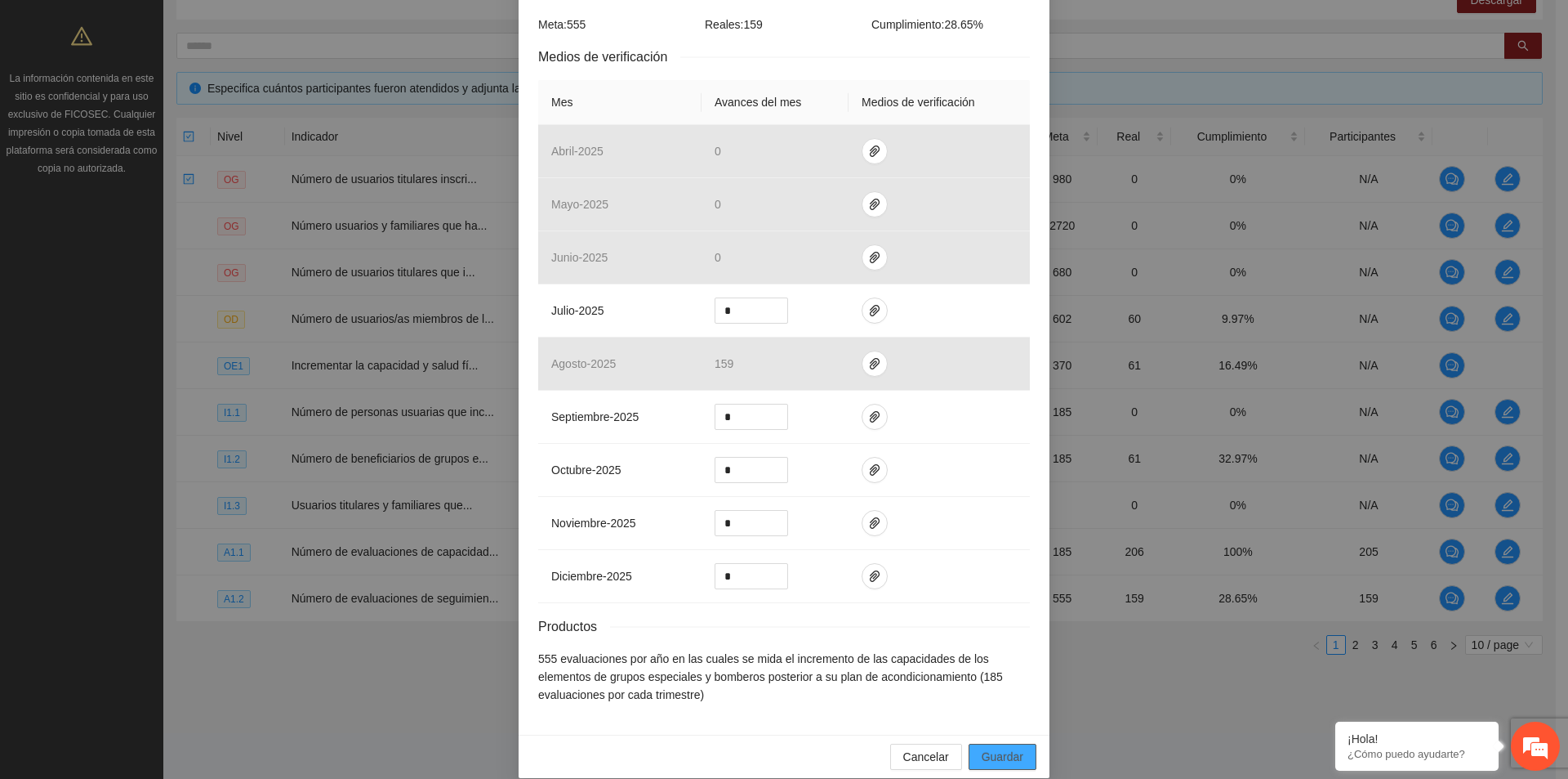
click at [1003, 748] on span "Guardar" at bounding box center [1003, 757] width 41 height 18
click at [937, 748] on span "Cancelar" at bounding box center [926, 757] width 45 height 18
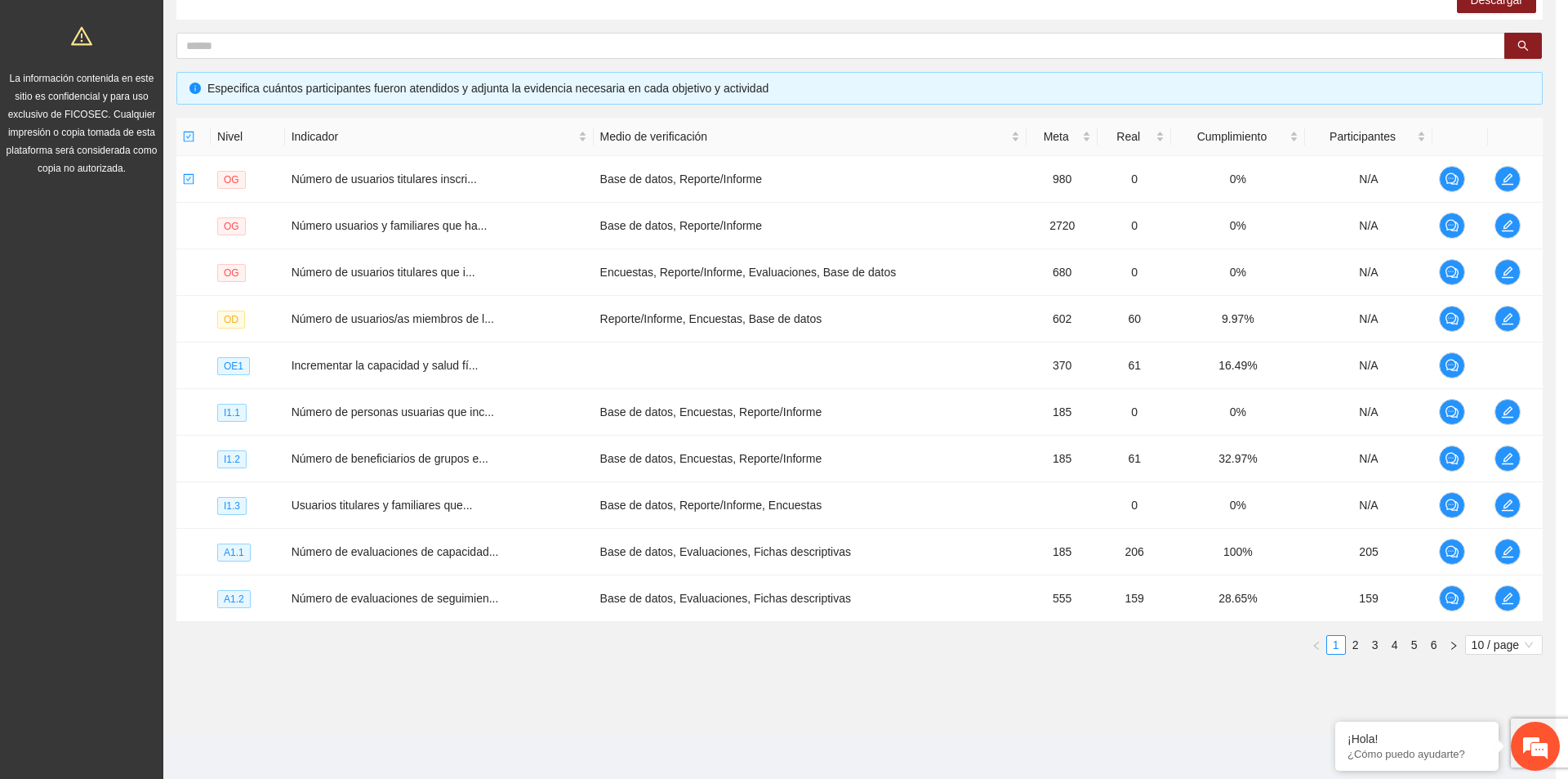
scroll to position [295, 0]
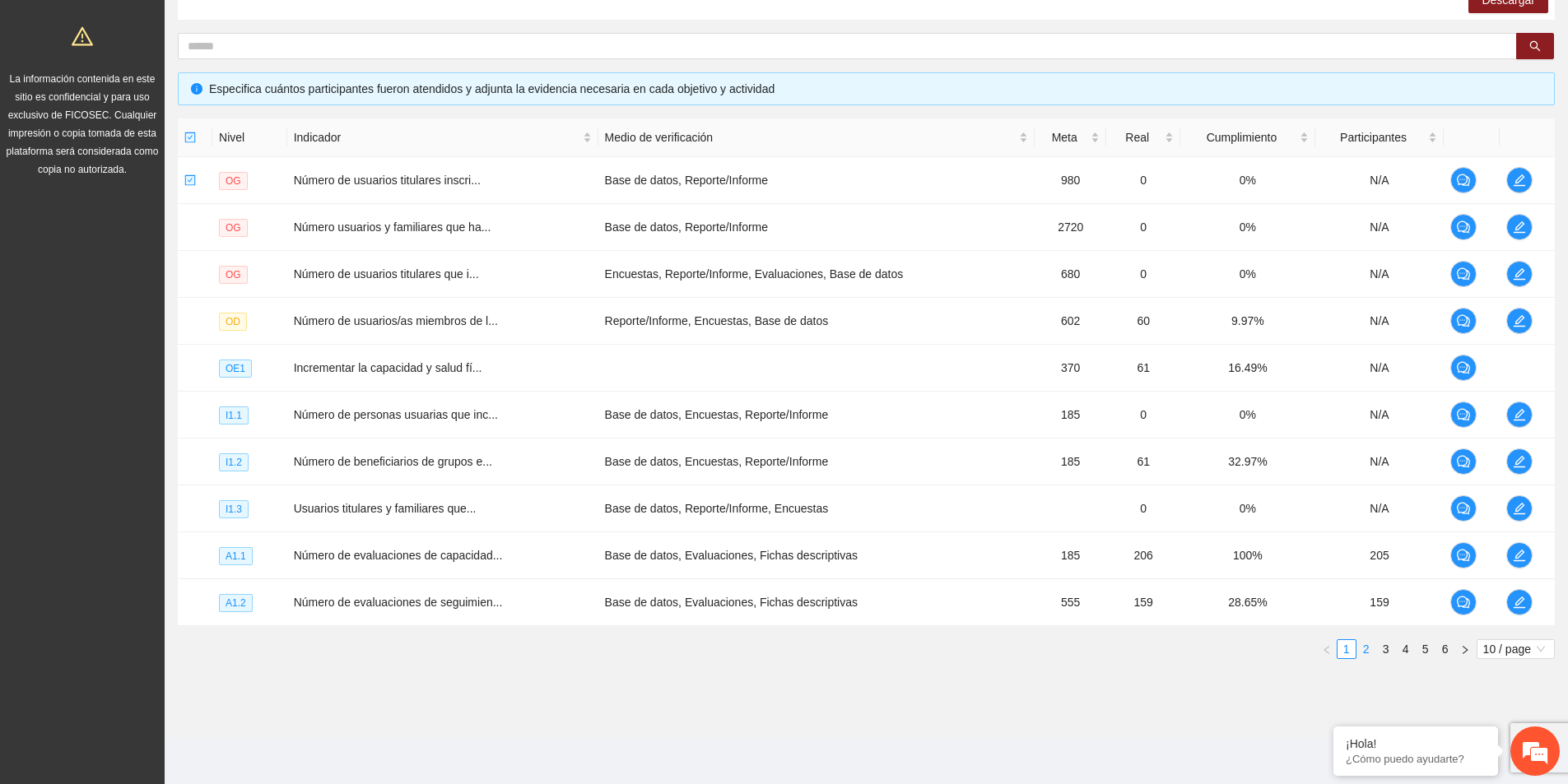
click at [1360, 653] on link "2" at bounding box center [1366, 649] width 18 height 18
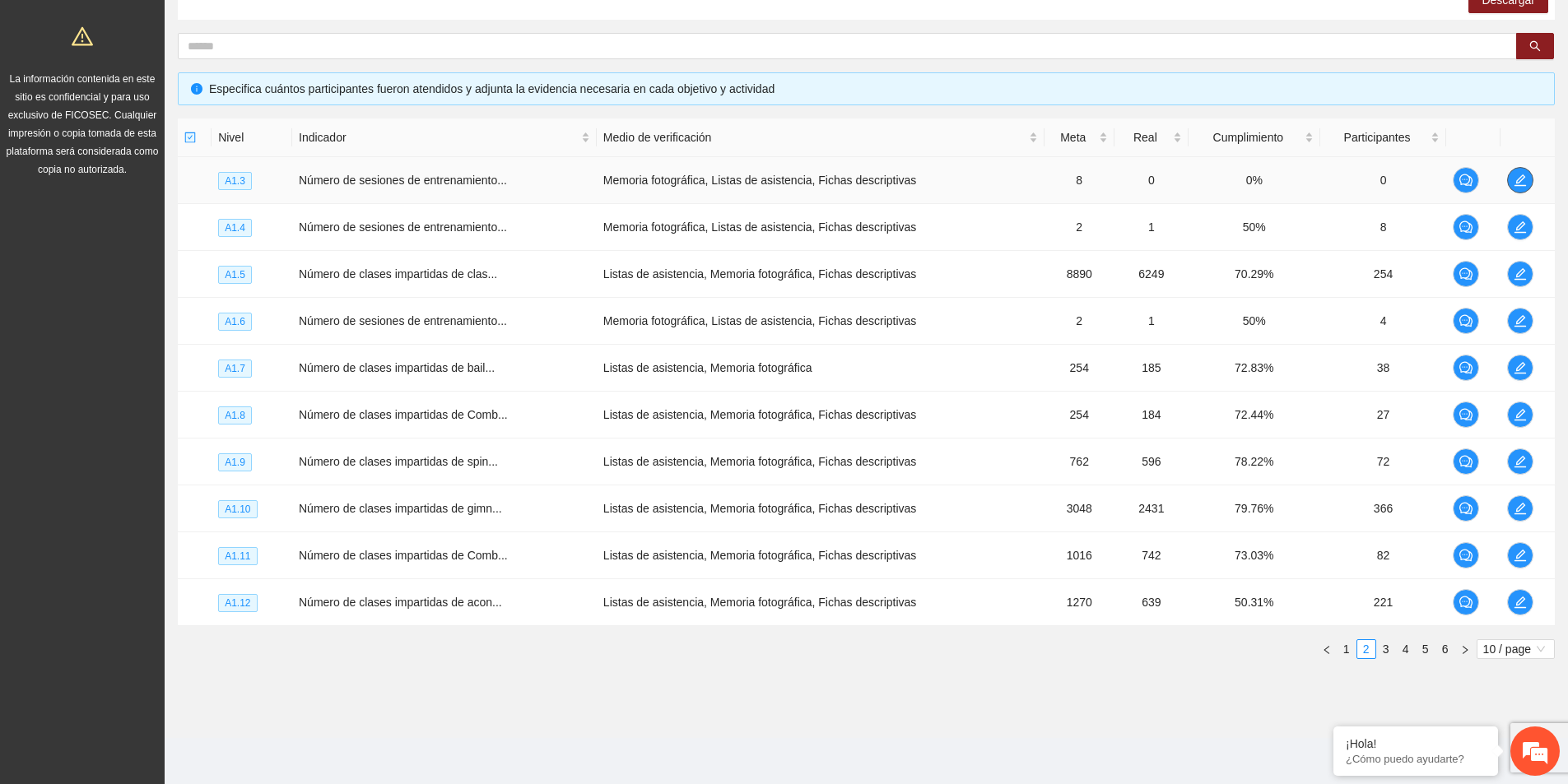
click at [1525, 180] on icon "edit" at bounding box center [1520, 181] width 13 height 13
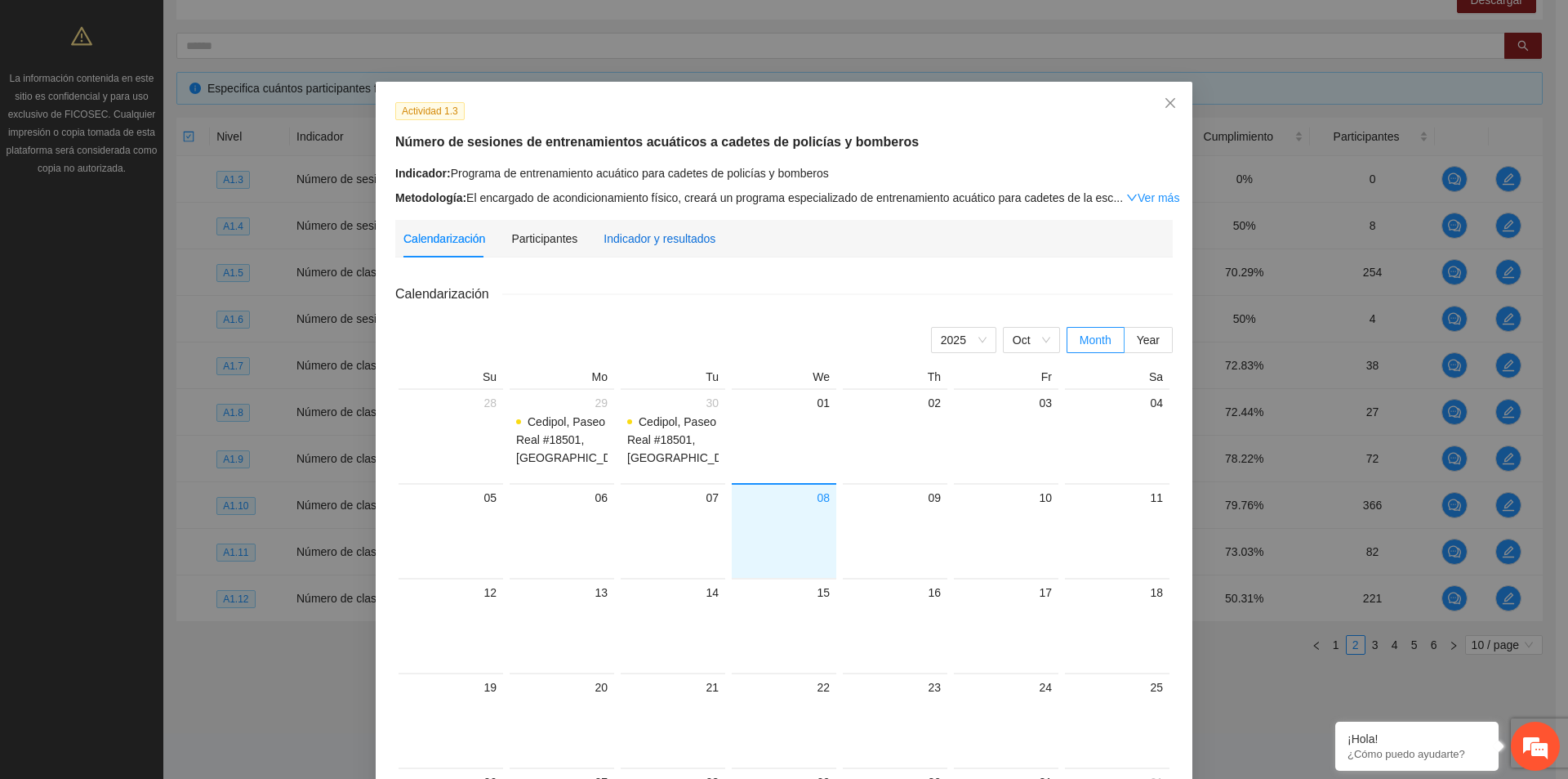
click at [655, 234] on div "Indicador y resultados" at bounding box center [659, 239] width 112 height 18
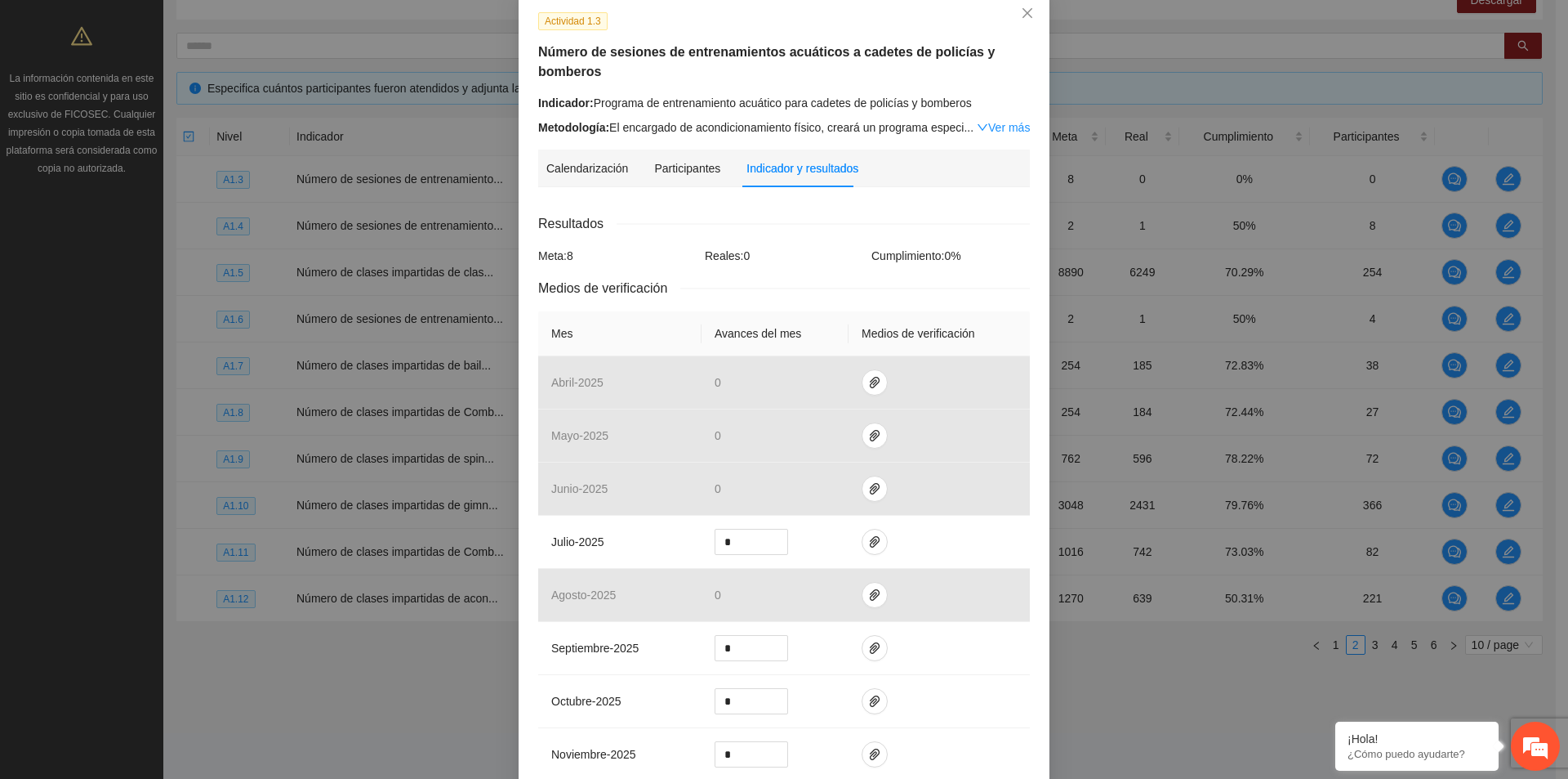
scroll to position [245, 0]
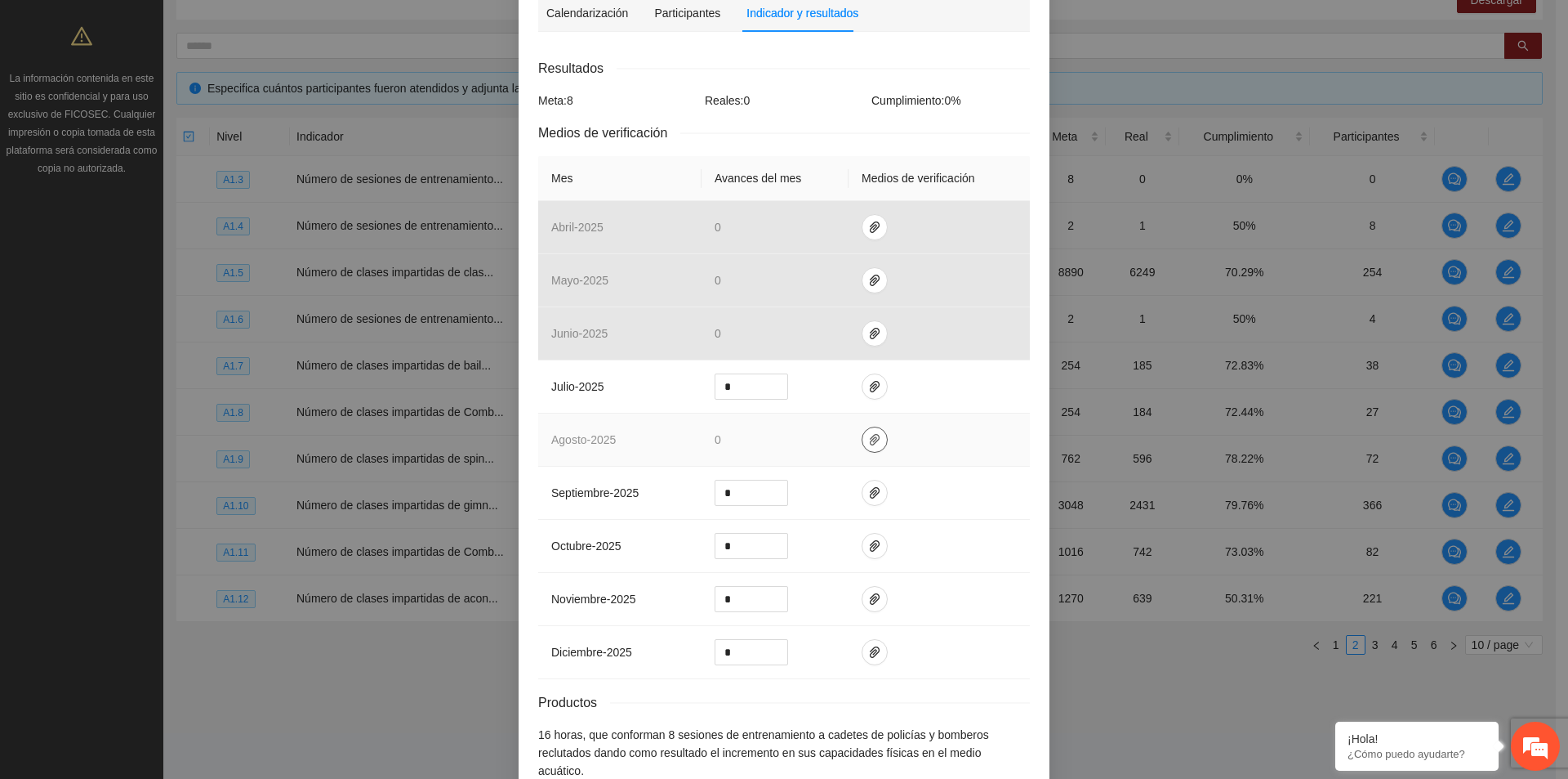
click at [868, 446] on icon "paper-clip" at bounding box center [875, 440] width 13 height 13
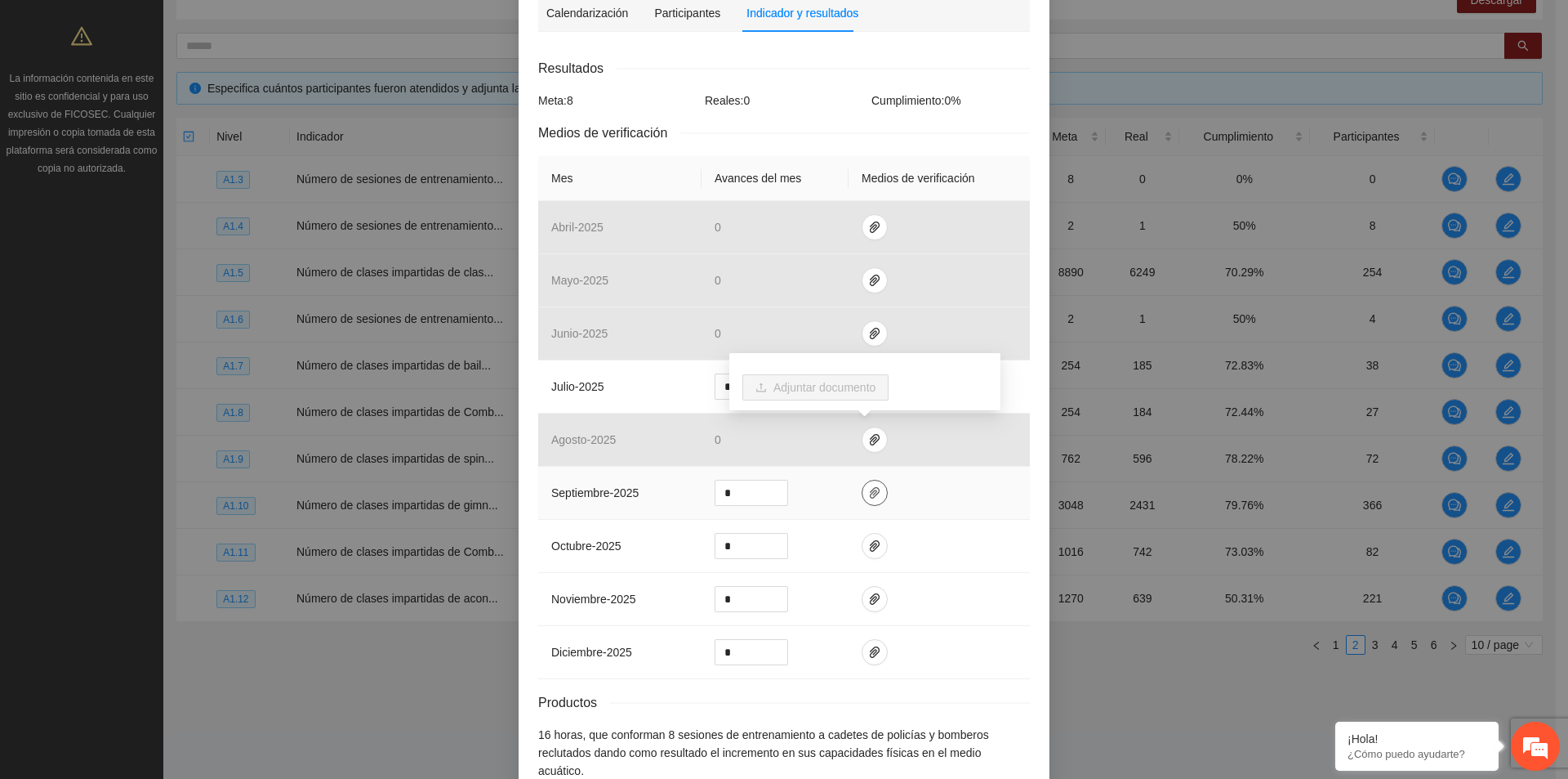
click at [868, 489] on icon "paper-clip" at bounding box center [875, 493] width 13 height 13
click at [926, 507] on td at bounding box center [939, 493] width 181 height 53
click at [868, 386] on icon "paper-clip" at bounding box center [875, 387] width 13 height 13
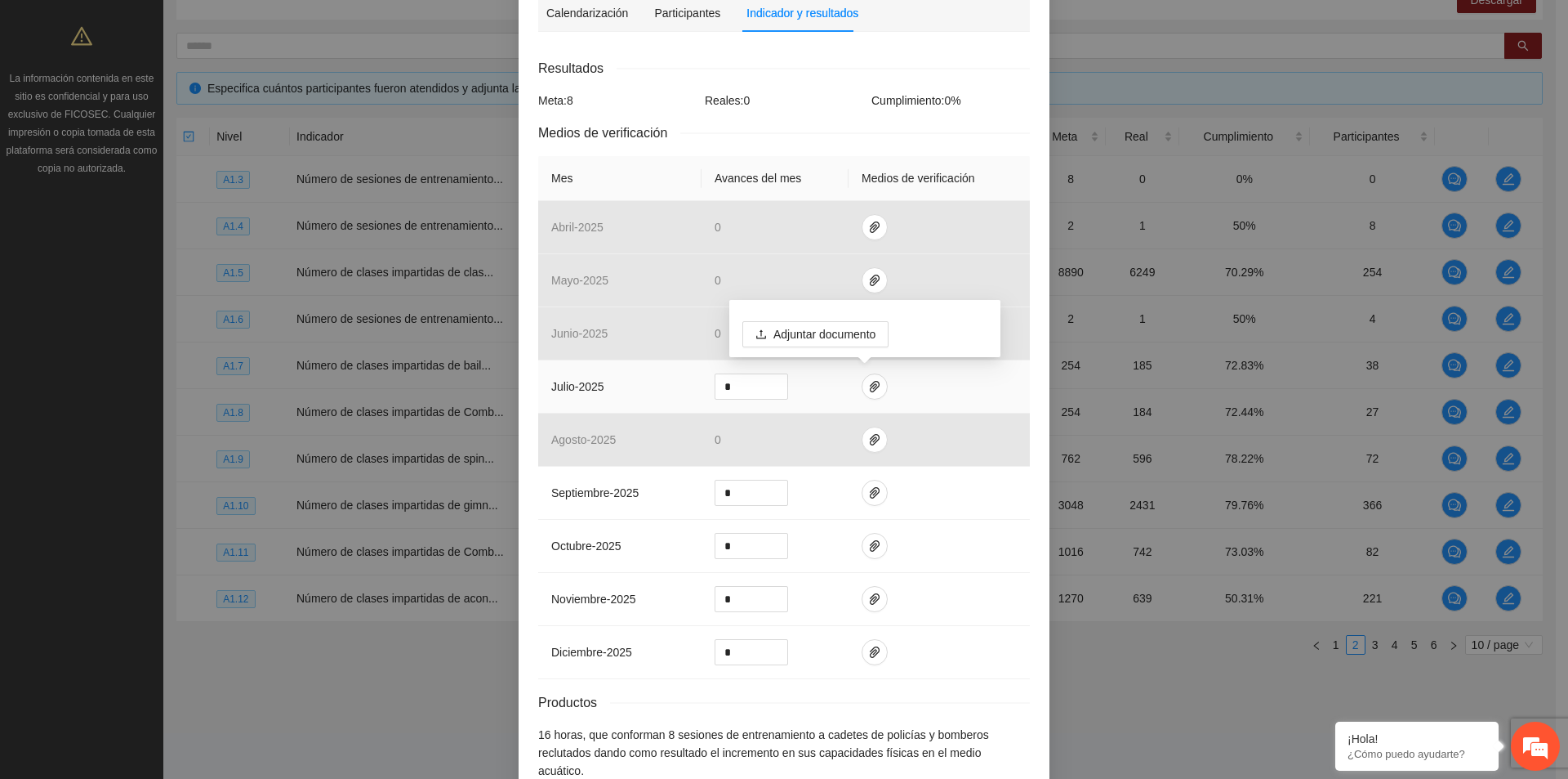
click at [908, 352] on div "Adjuntar documento" at bounding box center [865, 328] width 271 height 57
click at [962, 383] on td at bounding box center [939, 387] width 181 height 53
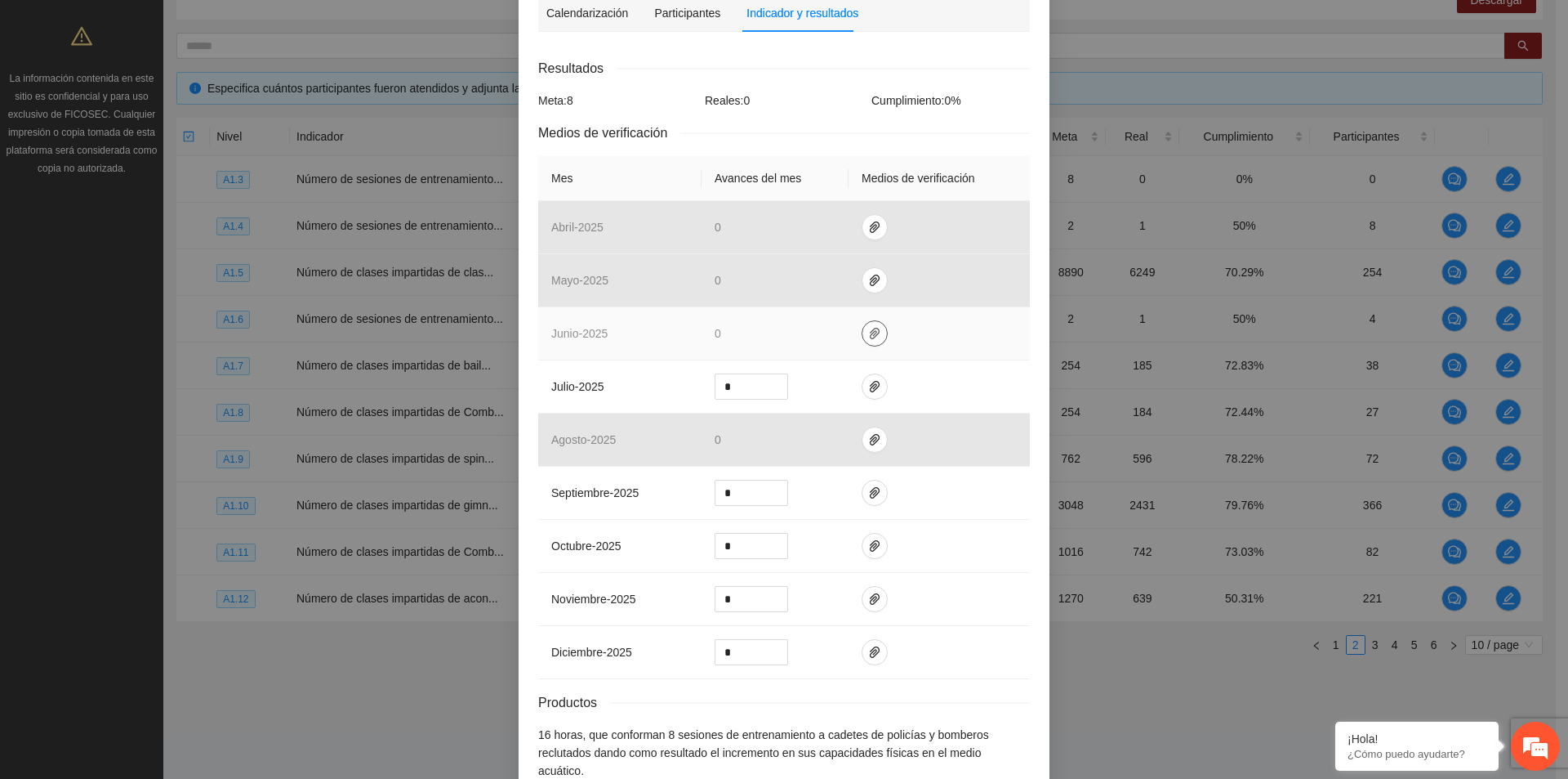
click at [871, 332] on span "paper-clip" at bounding box center [875, 333] width 25 height 13
click at [932, 357] on td at bounding box center [939, 334] width 181 height 53
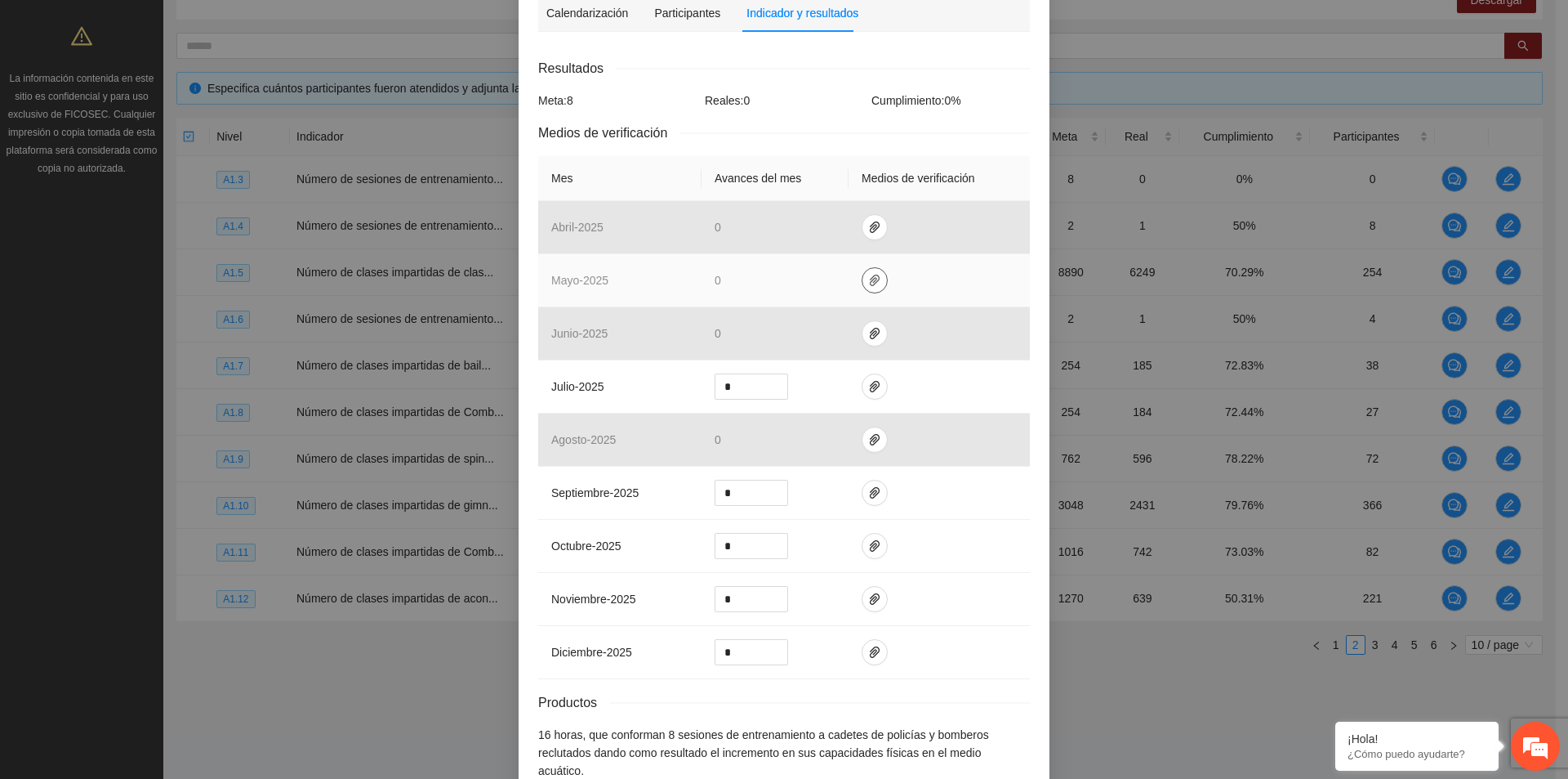
click at [870, 283] on icon "paper-clip" at bounding box center [875, 280] width 10 height 12
click at [941, 304] on td at bounding box center [939, 280] width 181 height 53
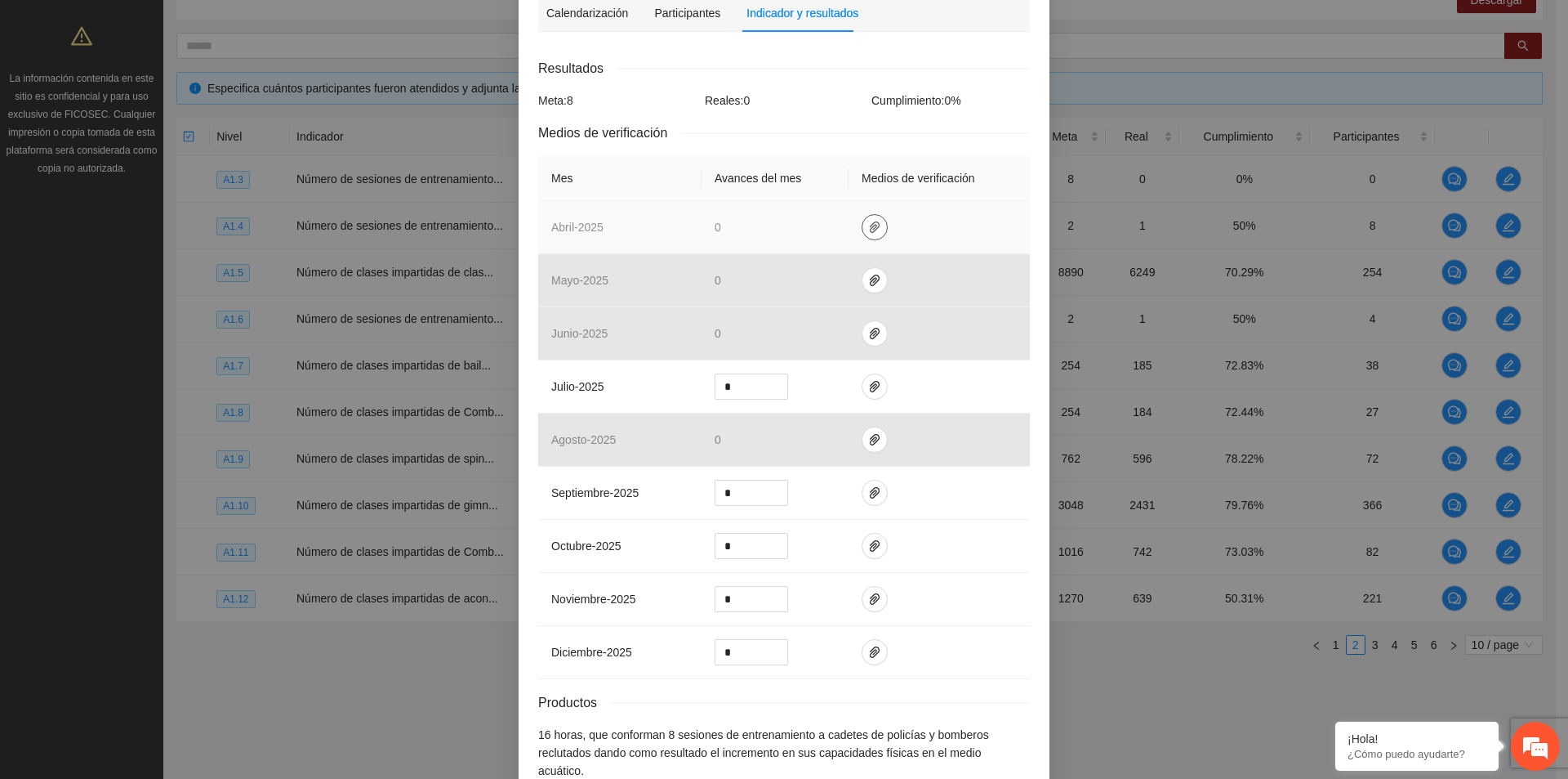
click at [867, 236] on button "button" at bounding box center [875, 227] width 26 height 26
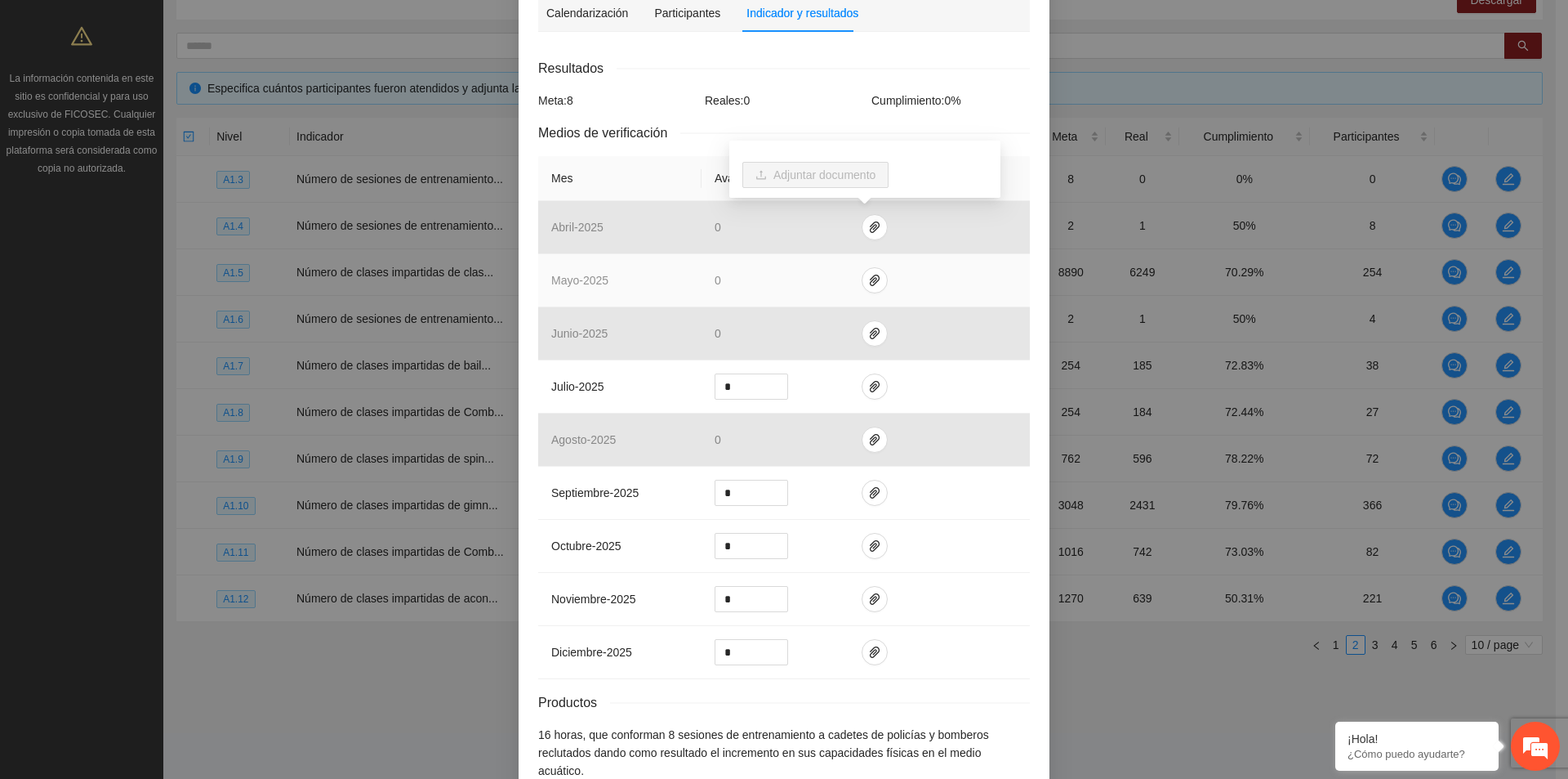
click at [939, 260] on td at bounding box center [939, 280] width 181 height 53
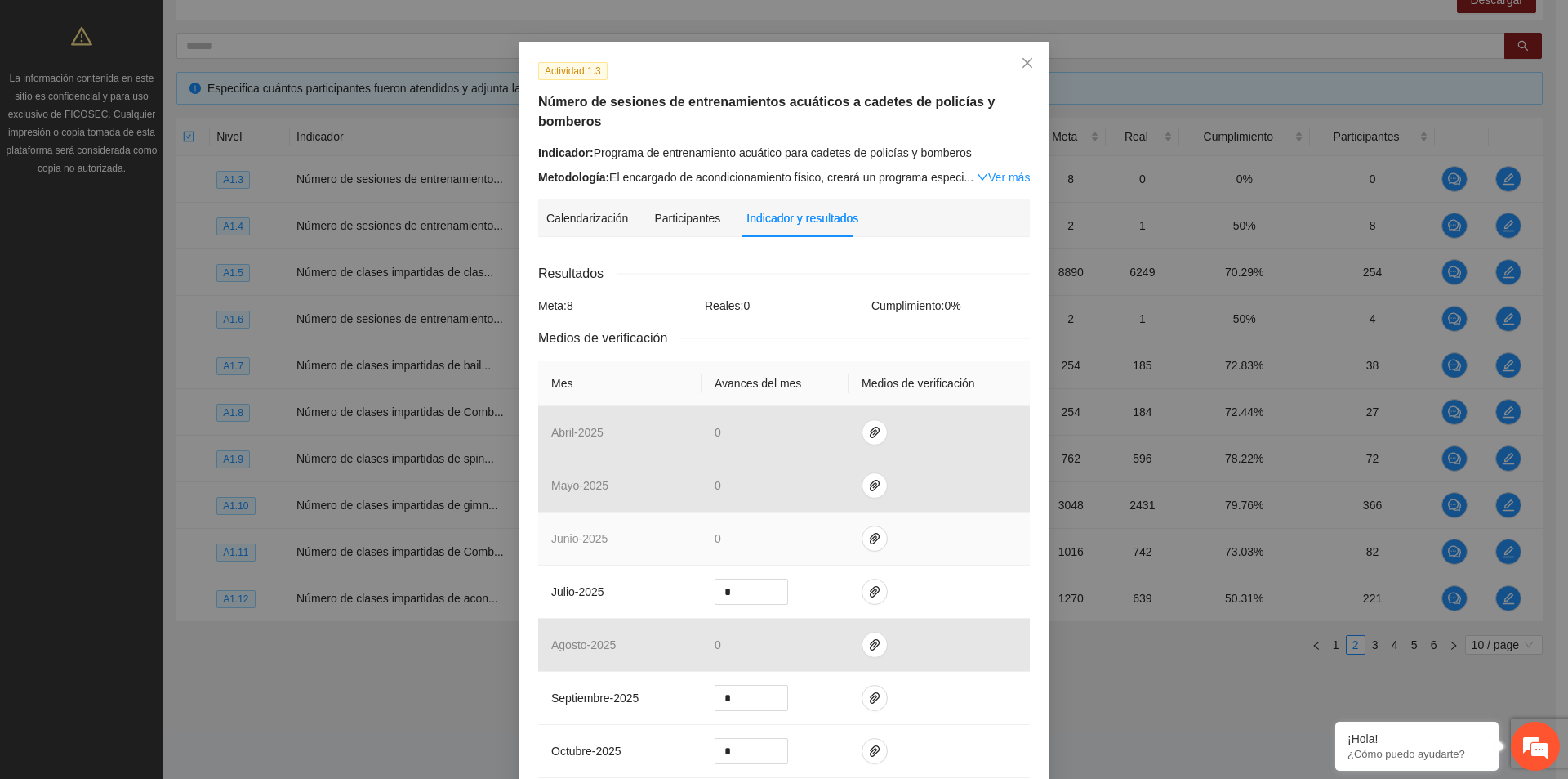
scroll to position [0, 0]
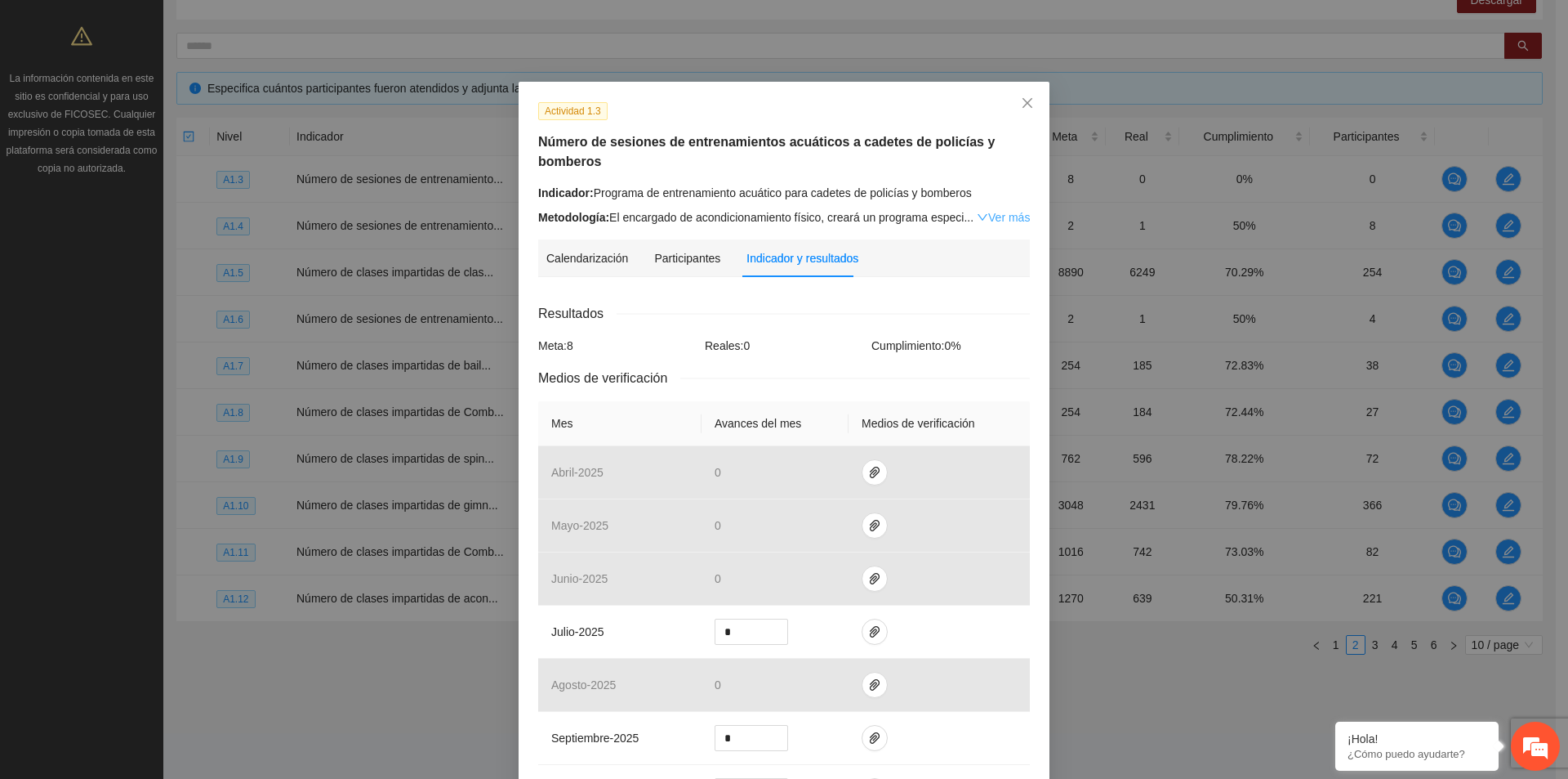
click at [1003, 213] on link "Ver más" at bounding box center [1003, 217] width 53 height 13
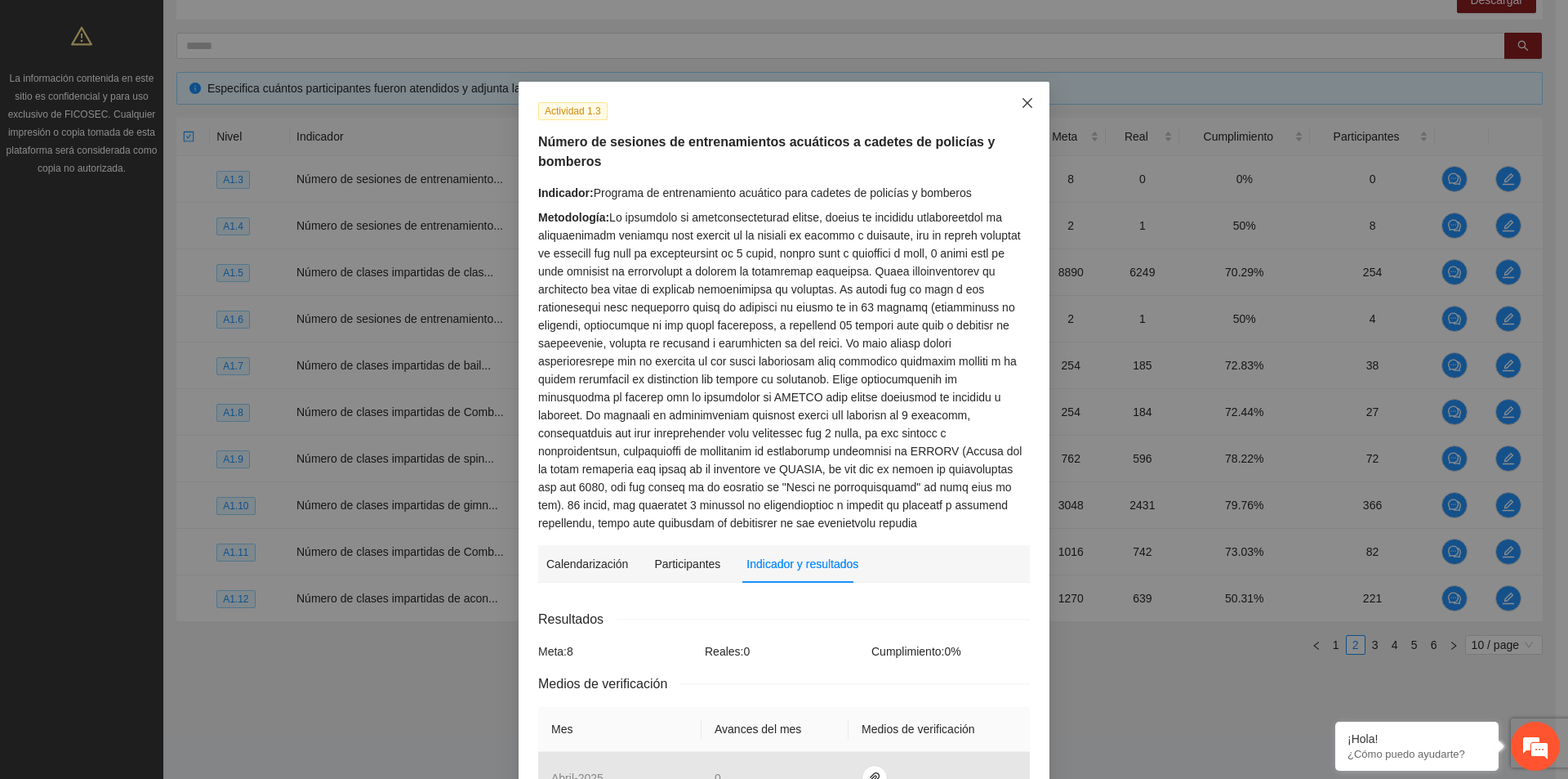
click at [1022, 104] on icon "close" at bounding box center [1027, 103] width 13 height 13
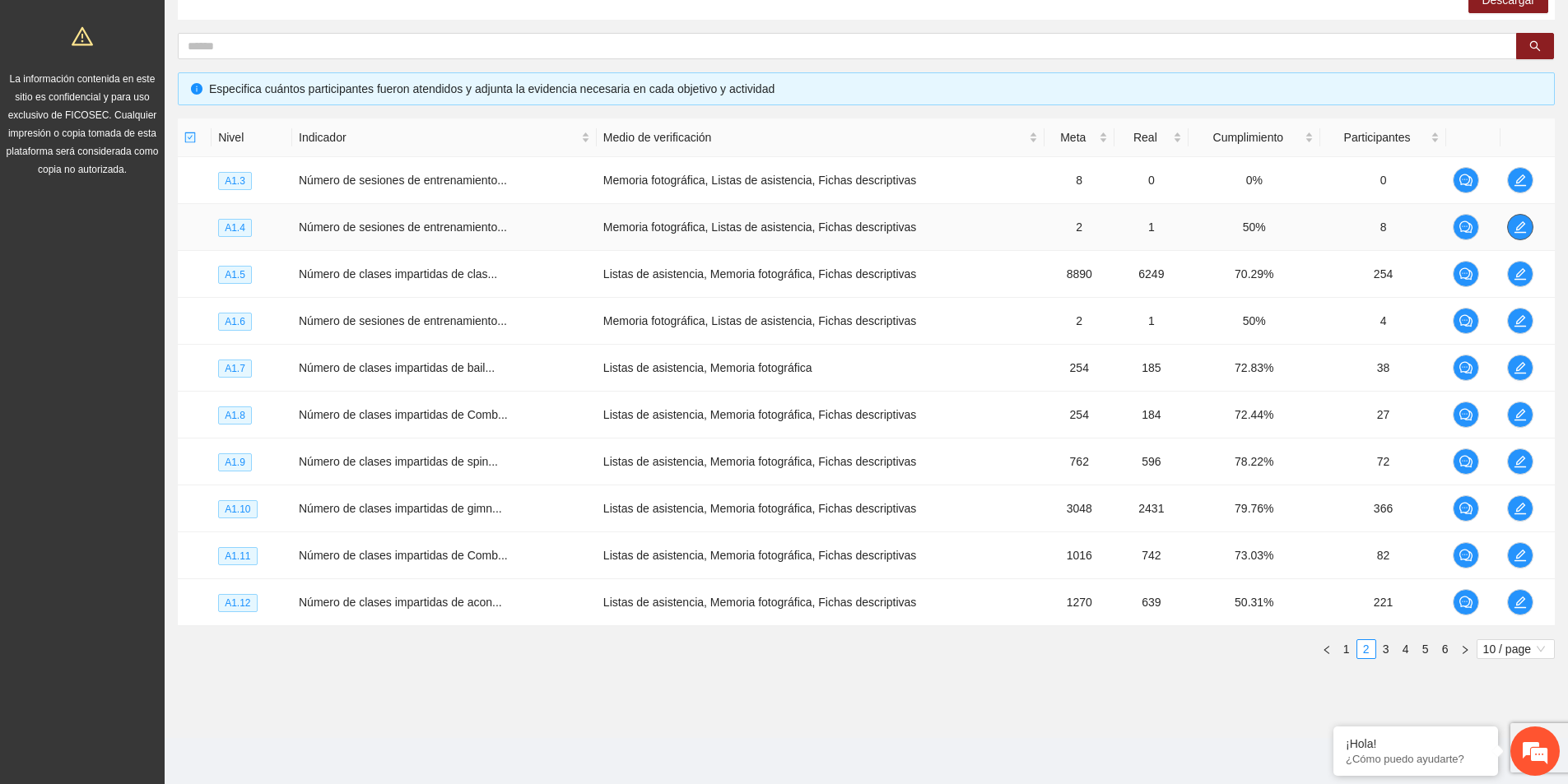
click at [1517, 236] on button "button" at bounding box center [1520, 227] width 27 height 27
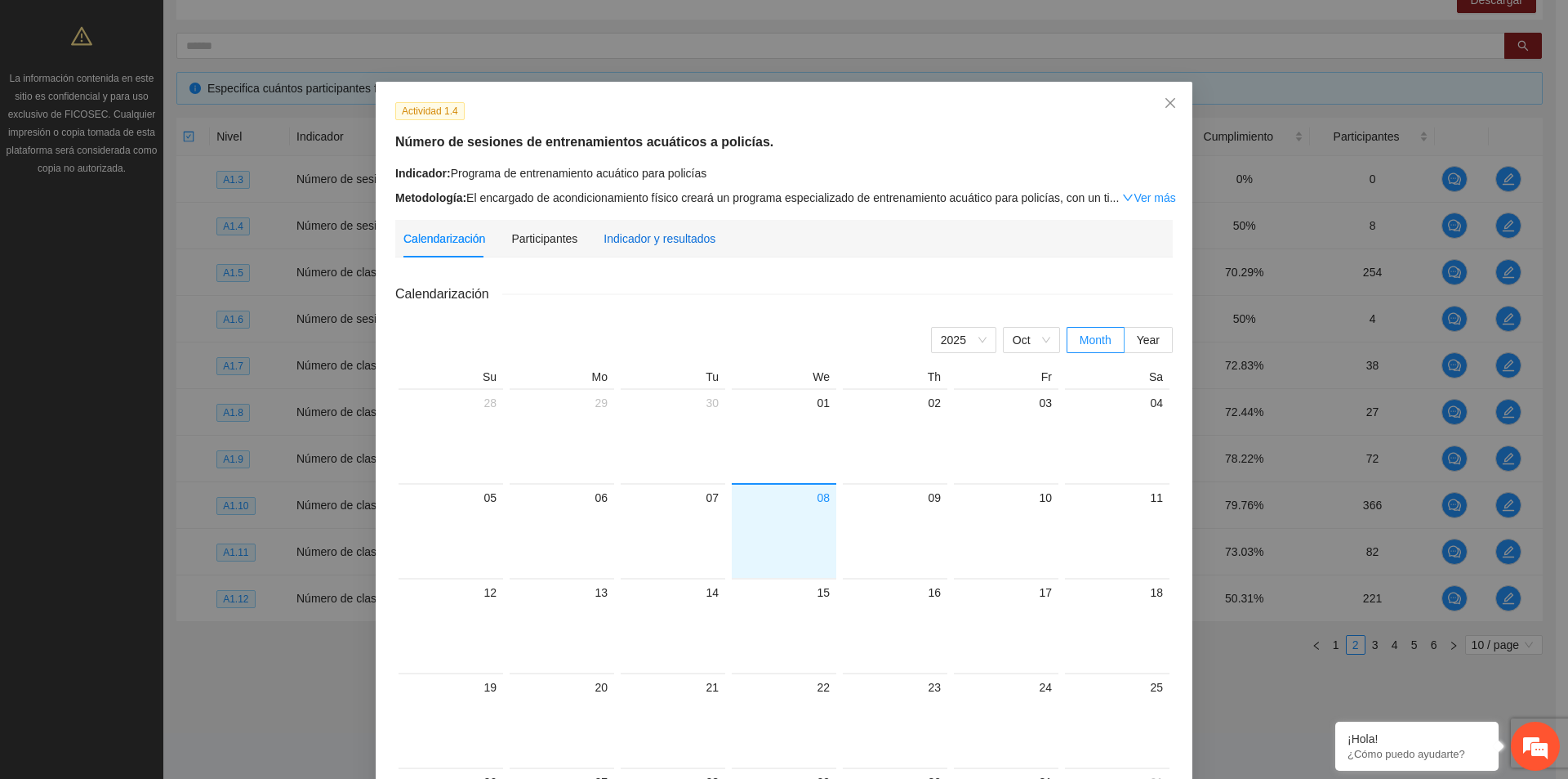
click at [673, 239] on div "Indicador y resultados" at bounding box center [659, 239] width 112 height 18
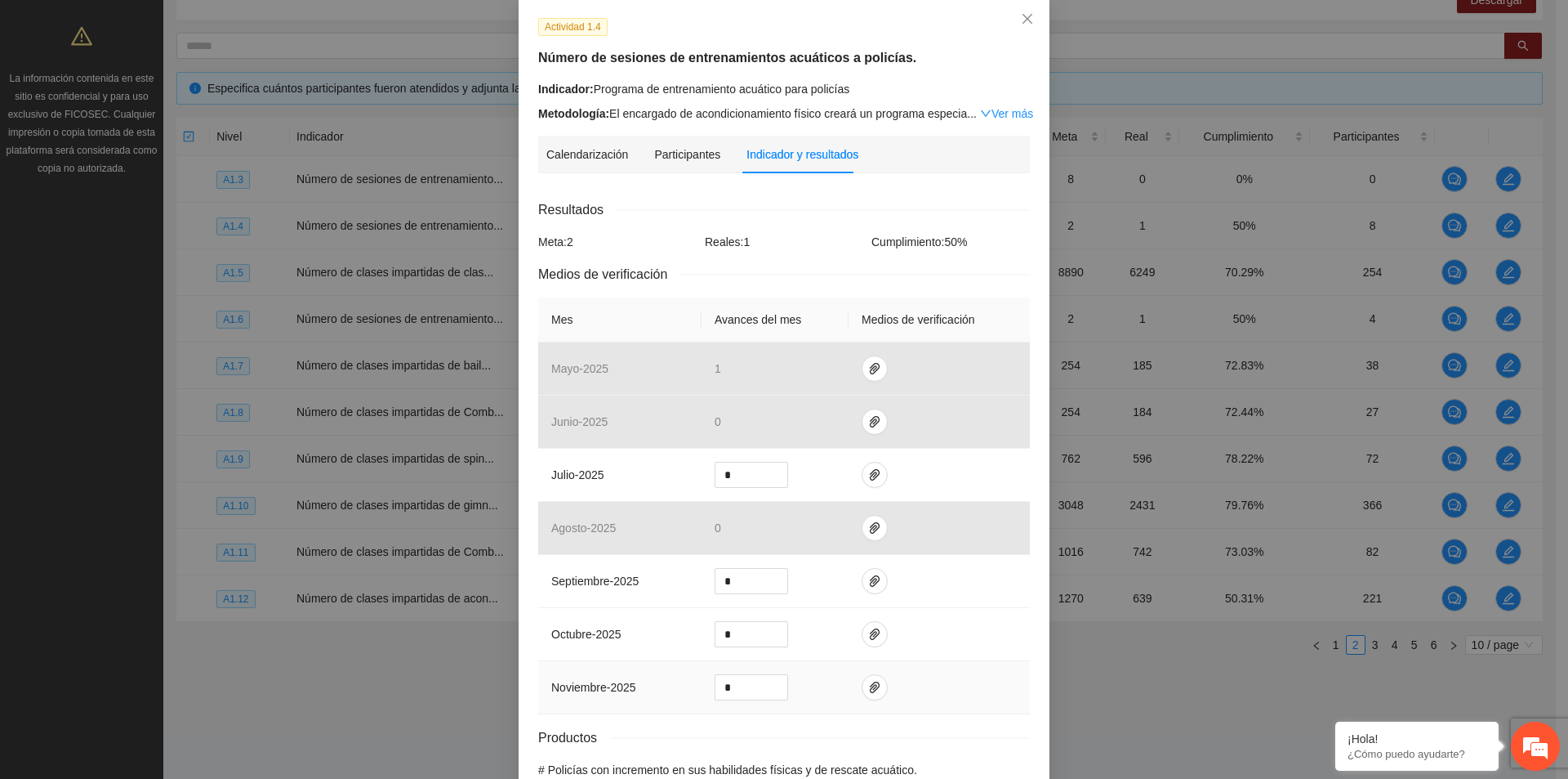
scroll to position [177, 0]
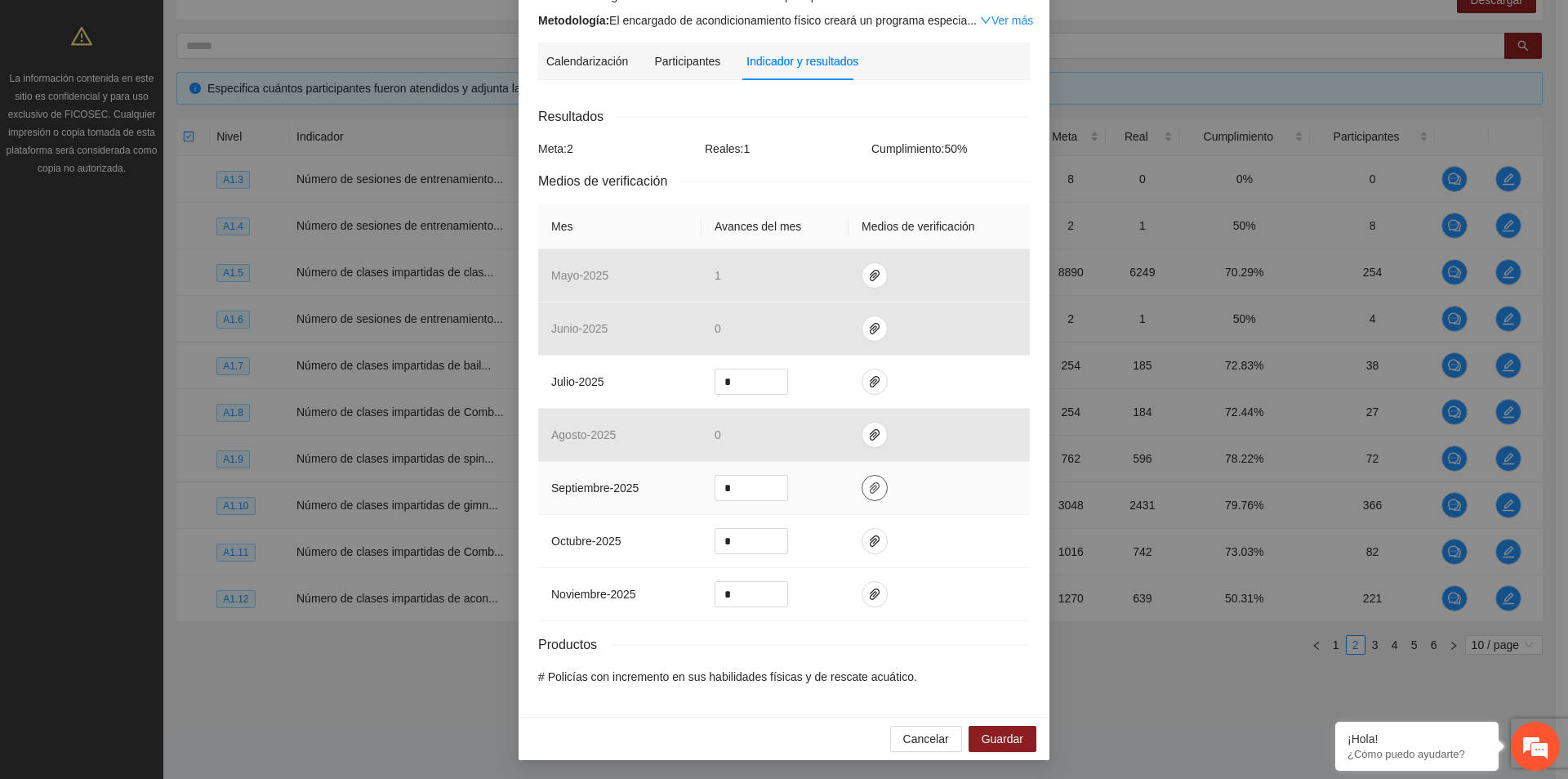
click at [869, 489] on icon "paper-clip" at bounding box center [875, 488] width 13 height 13
drag, startPoint x: 923, startPoint y: 513, endPoint x: 880, endPoint y: 472, distance: 59.4
click at [923, 514] on td at bounding box center [939, 488] width 181 height 53
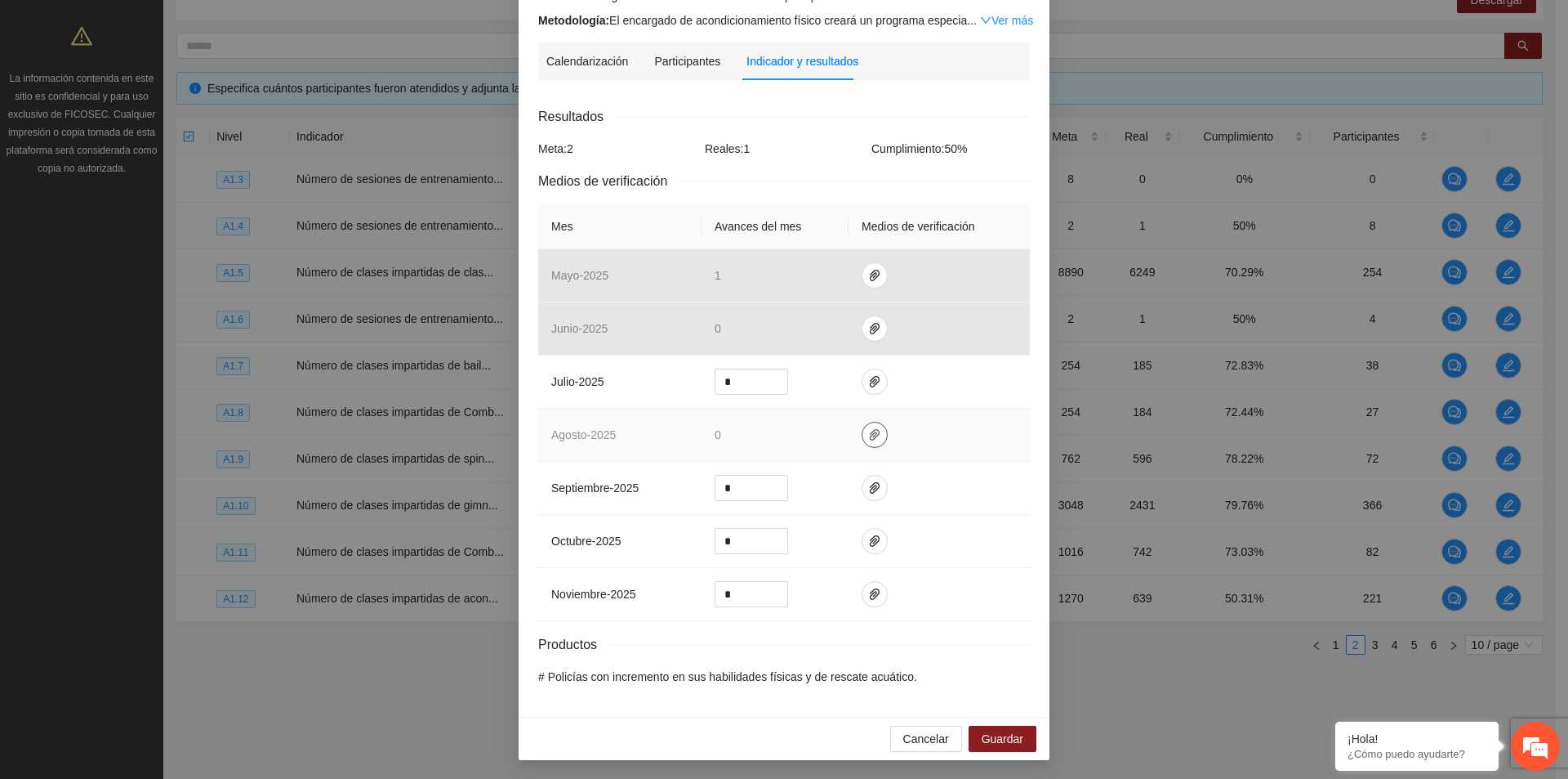
click at [868, 433] on icon "paper-clip" at bounding box center [875, 435] width 13 height 13
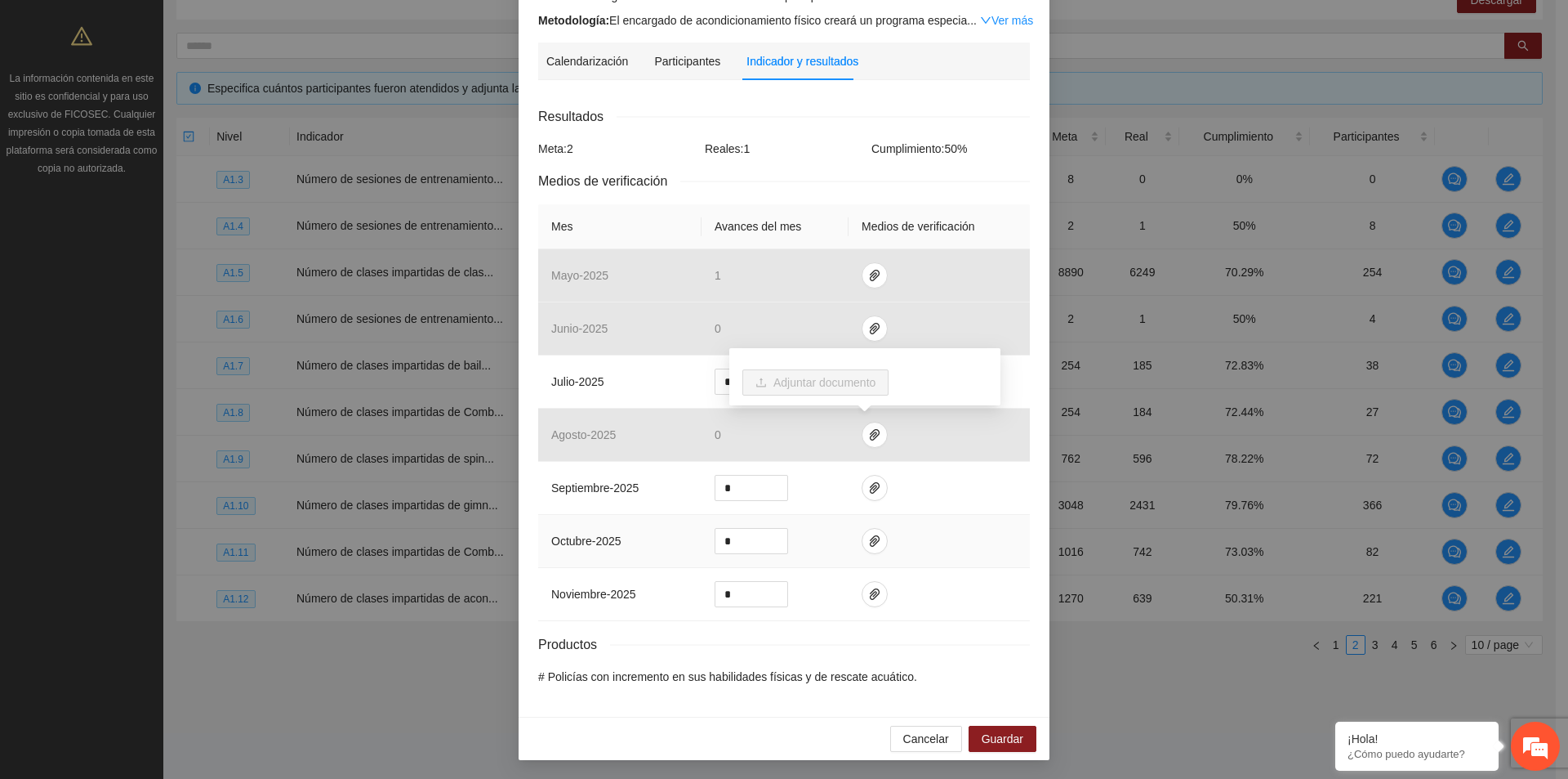
click at [936, 528] on td at bounding box center [939, 542] width 181 height 53
click at [988, 734] on span "Guardar" at bounding box center [1003, 738] width 41 height 18
click at [947, 739] on button "Cancelar" at bounding box center [926, 739] width 72 height 26
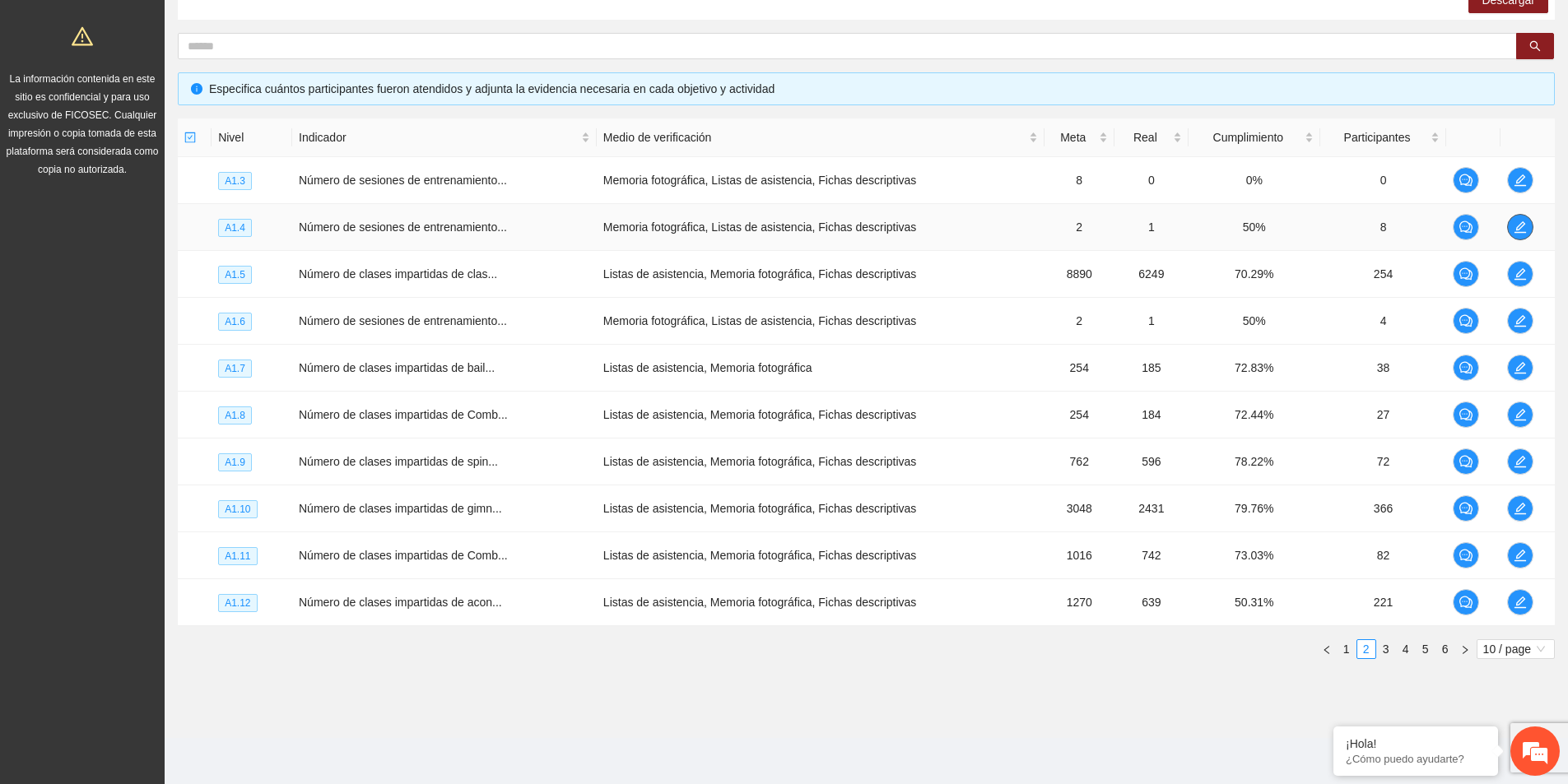
click at [1529, 231] on span "edit" at bounding box center [1520, 227] width 25 height 13
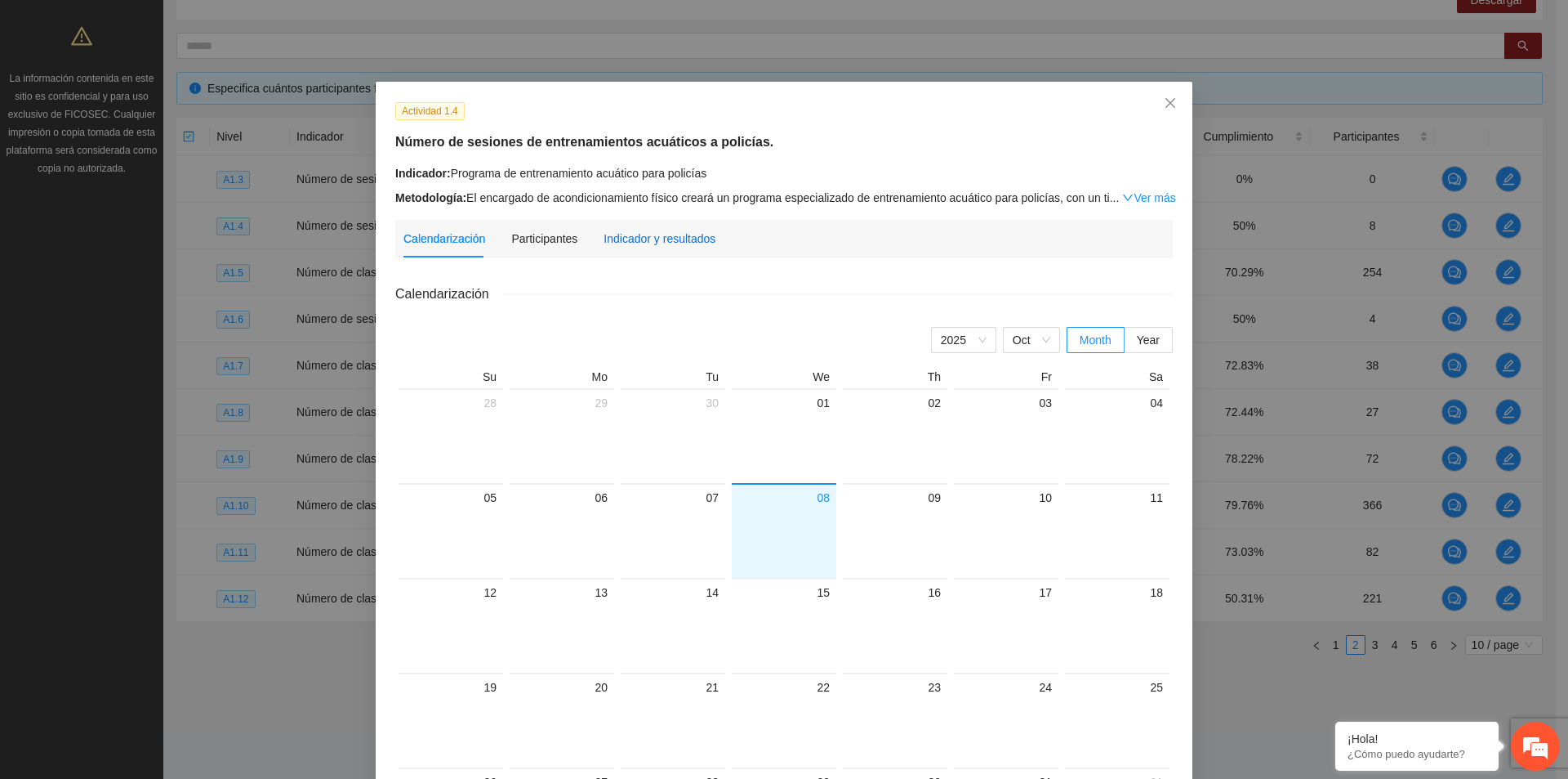
click at [670, 241] on div "Indicador y resultados" at bounding box center [659, 239] width 112 height 18
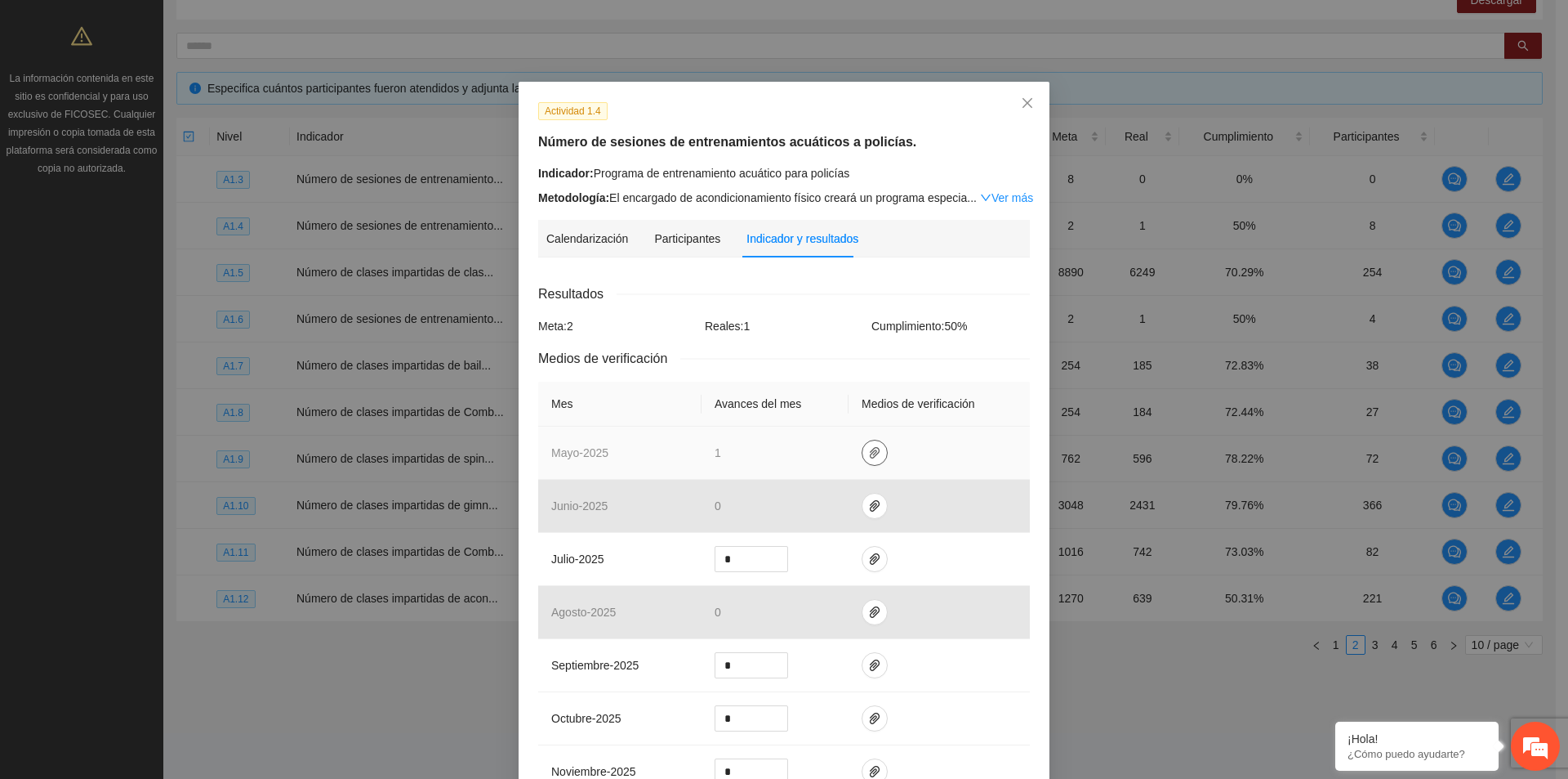
click at [870, 452] on icon "paper-clip" at bounding box center [875, 453] width 10 height 12
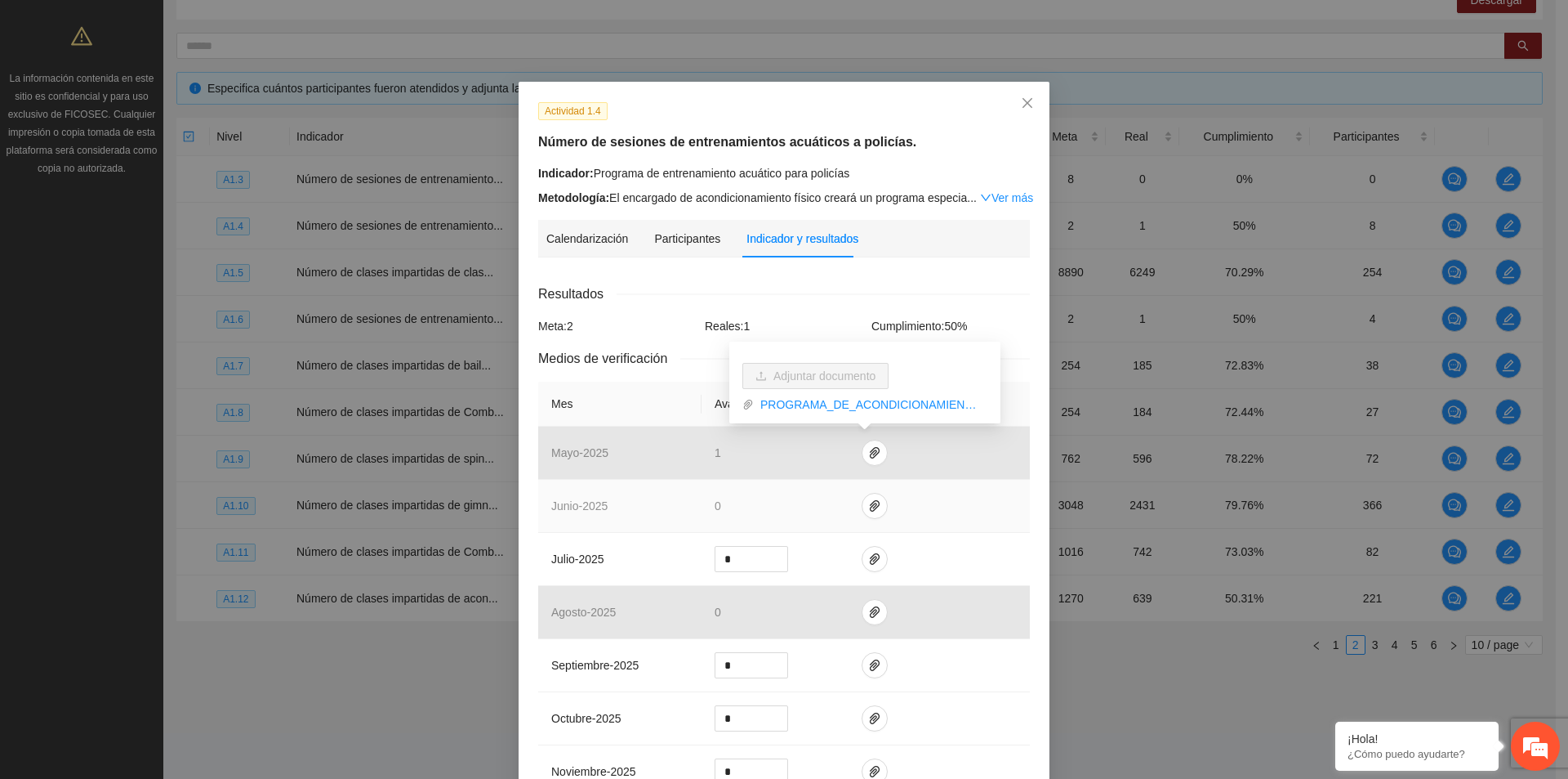
click at [904, 499] on td at bounding box center [939, 506] width 181 height 53
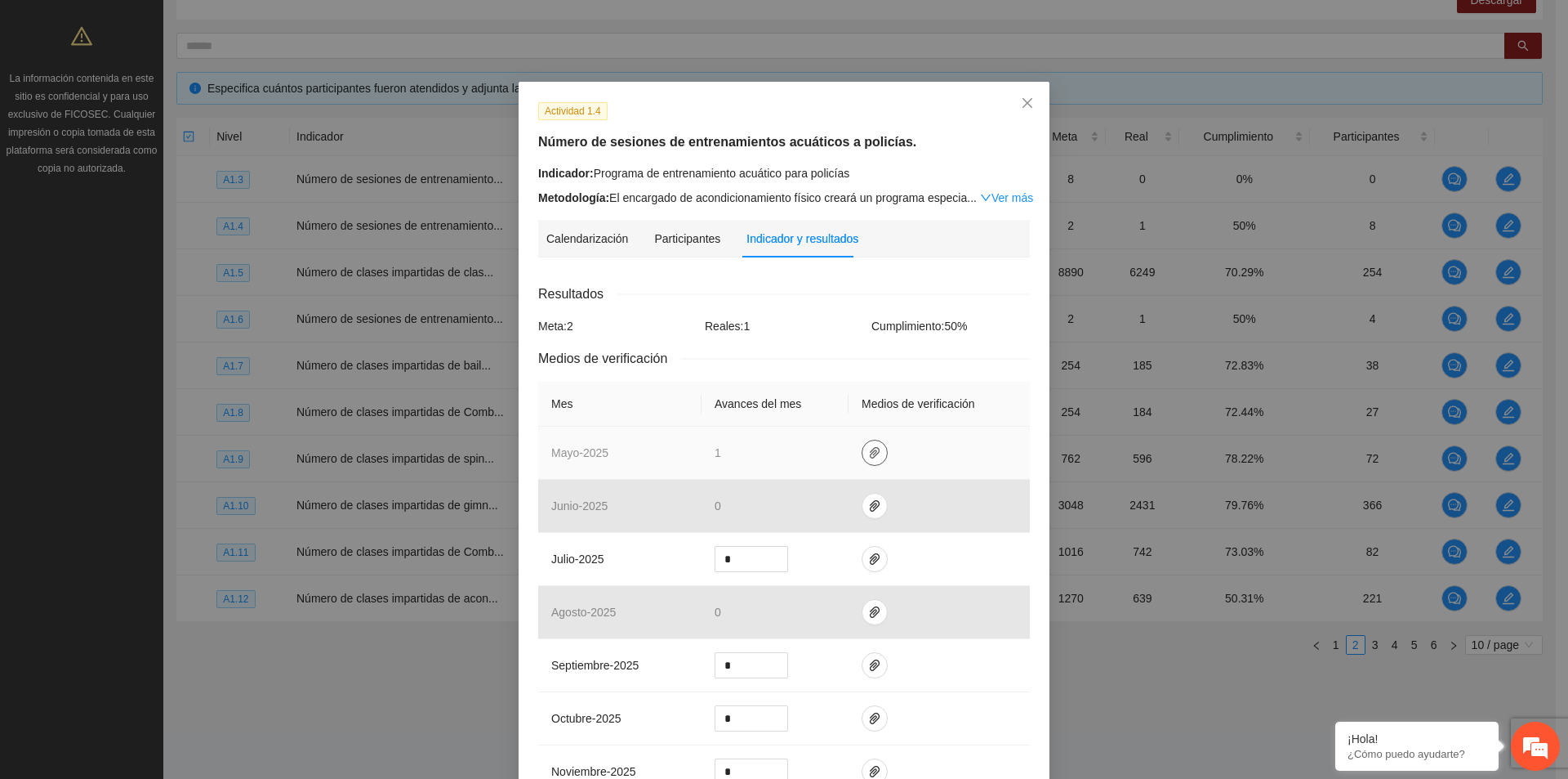
click at [868, 452] on icon "paper-clip" at bounding box center [875, 453] width 13 height 13
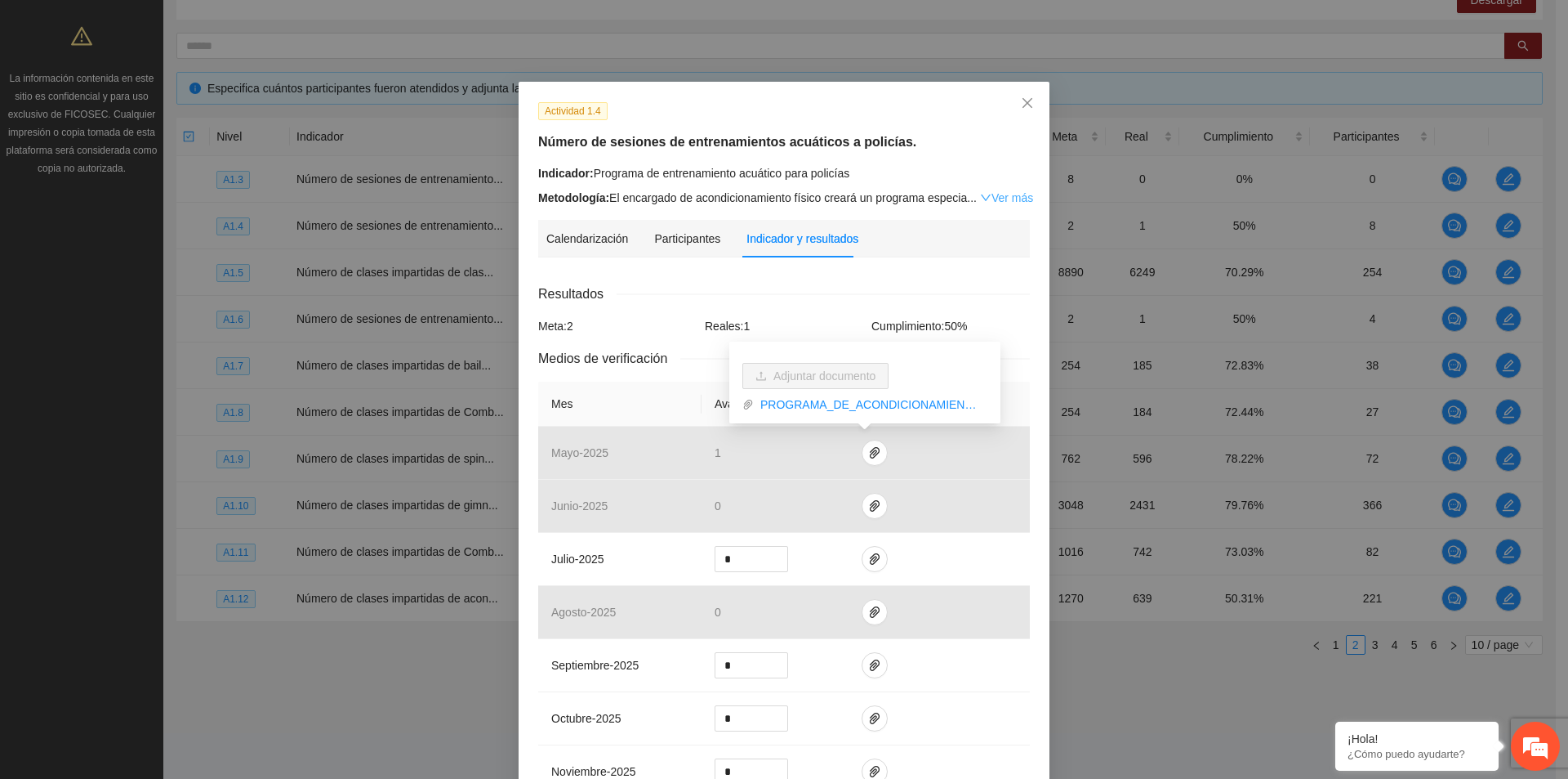
click at [991, 198] on link "Ver más" at bounding box center [1007, 198] width 53 height 13
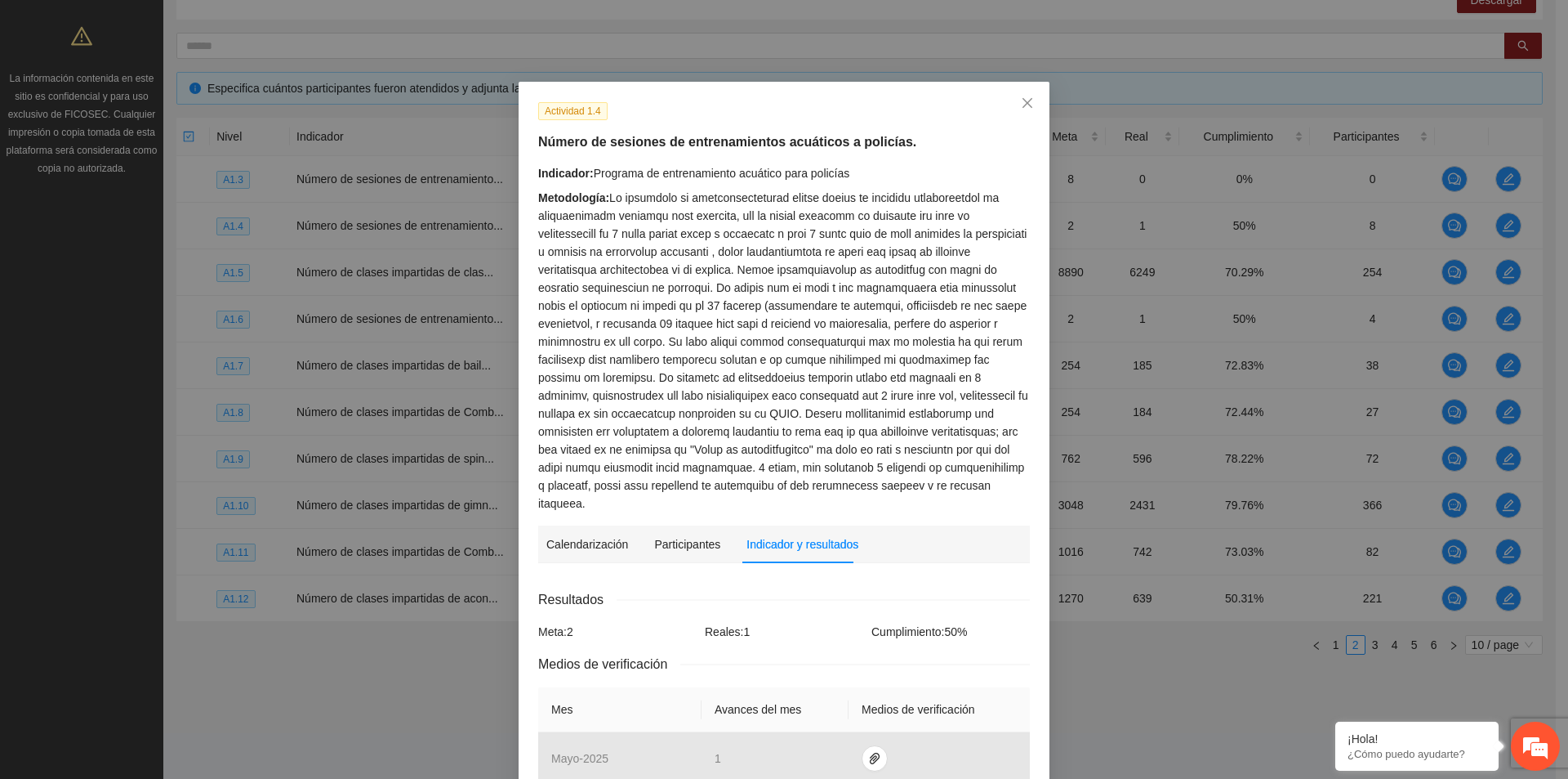
scroll to position [327, 0]
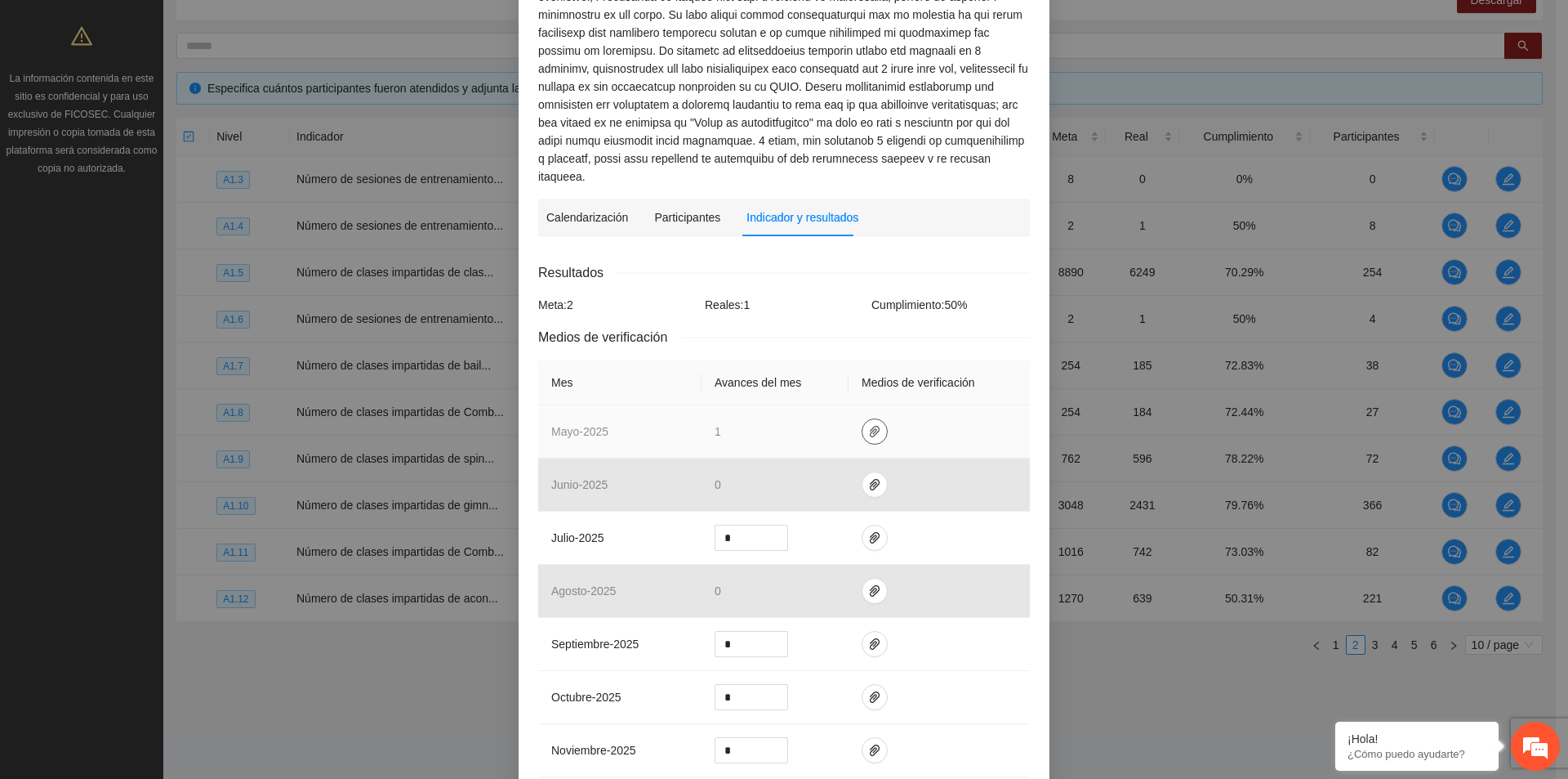
click at [868, 425] on icon "paper-clip" at bounding box center [875, 432] width 13 height 13
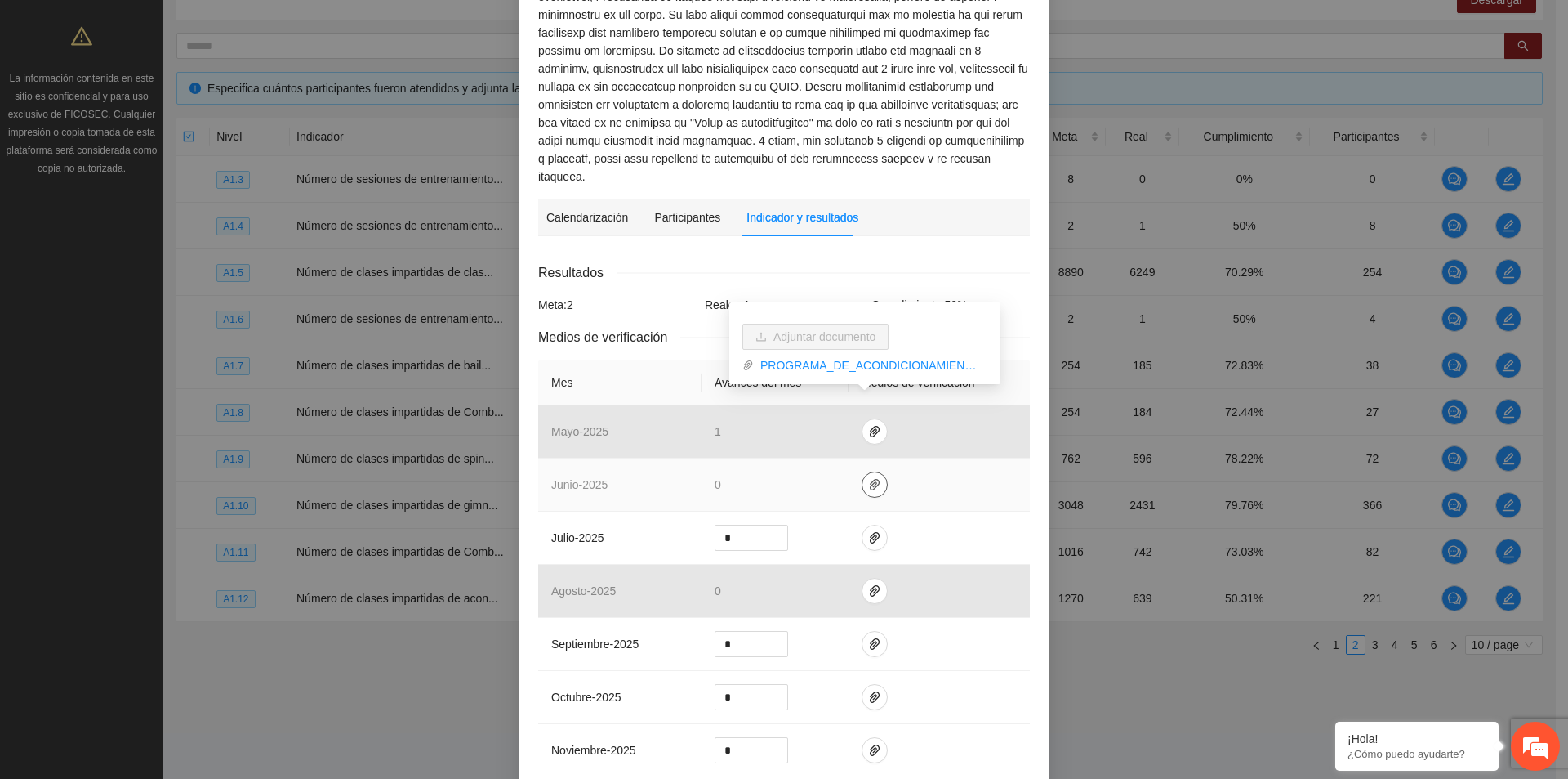
click at [868, 478] on icon "paper-clip" at bounding box center [875, 485] width 13 height 13
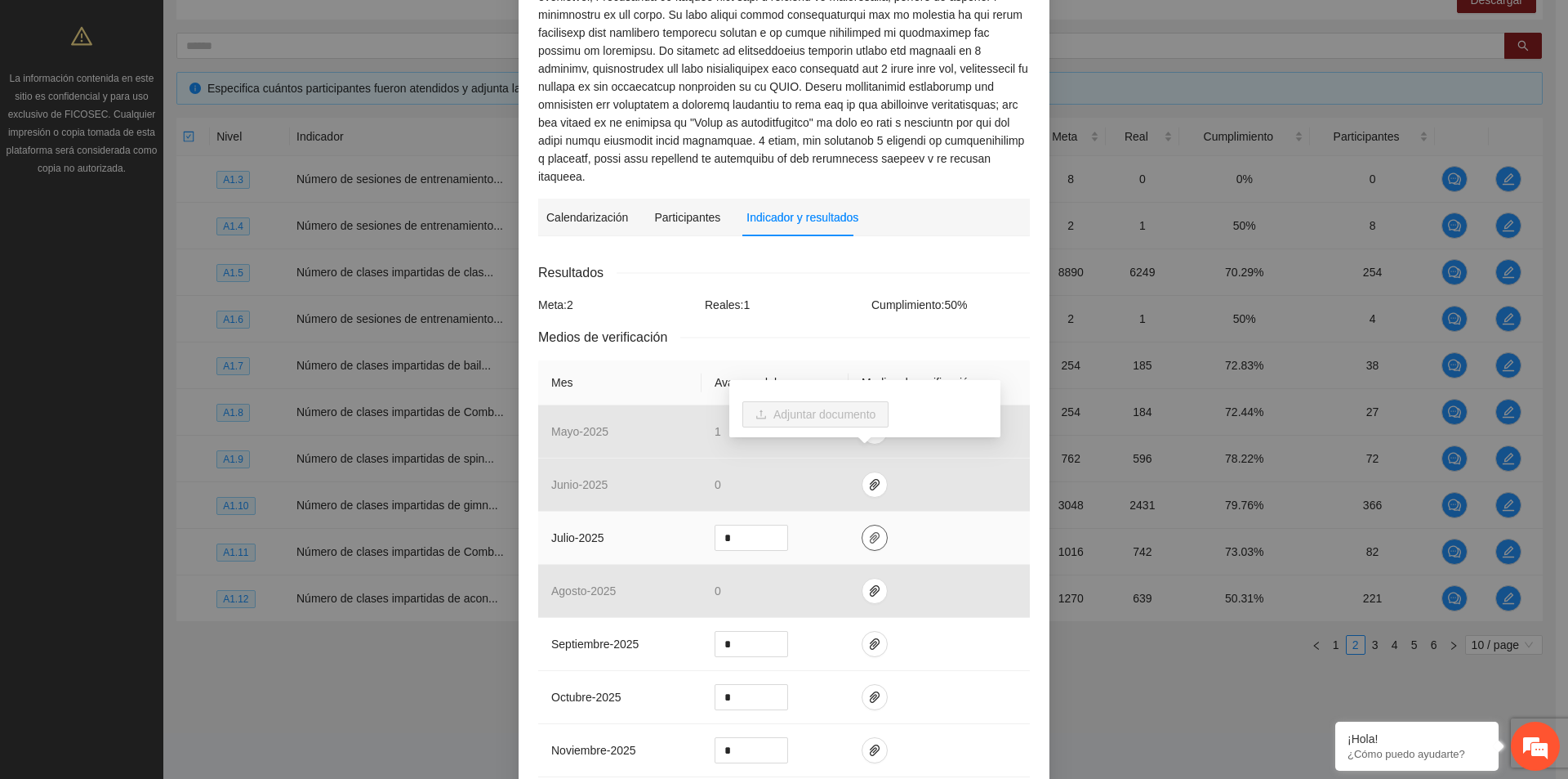
click at [872, 531] on span "paper-clip" at bounding box center [875, 538] width 25 height 13
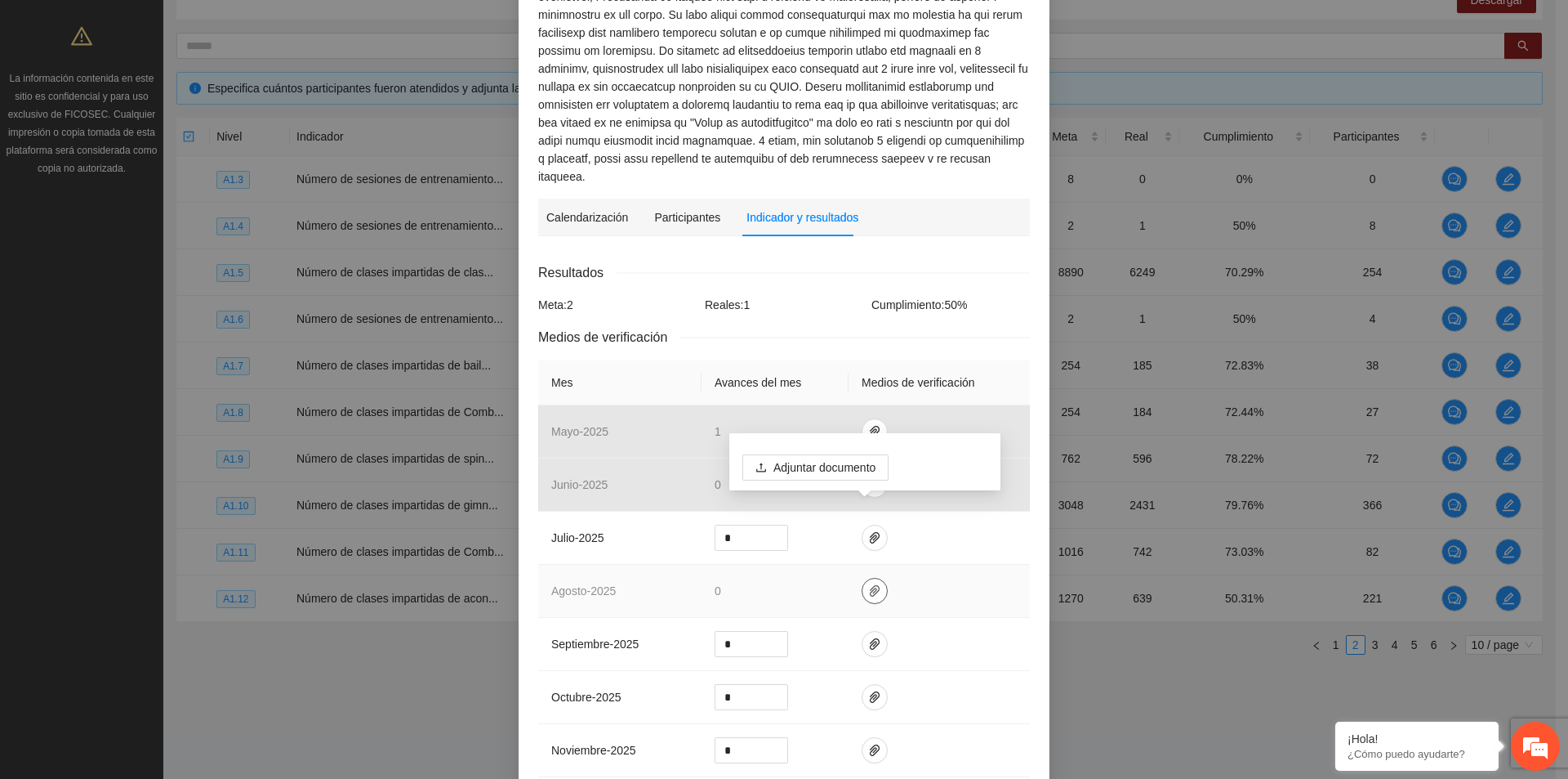
click at [870, 585] on icon "paper-clip" at bounding box center [875, 591] width 10 height 12
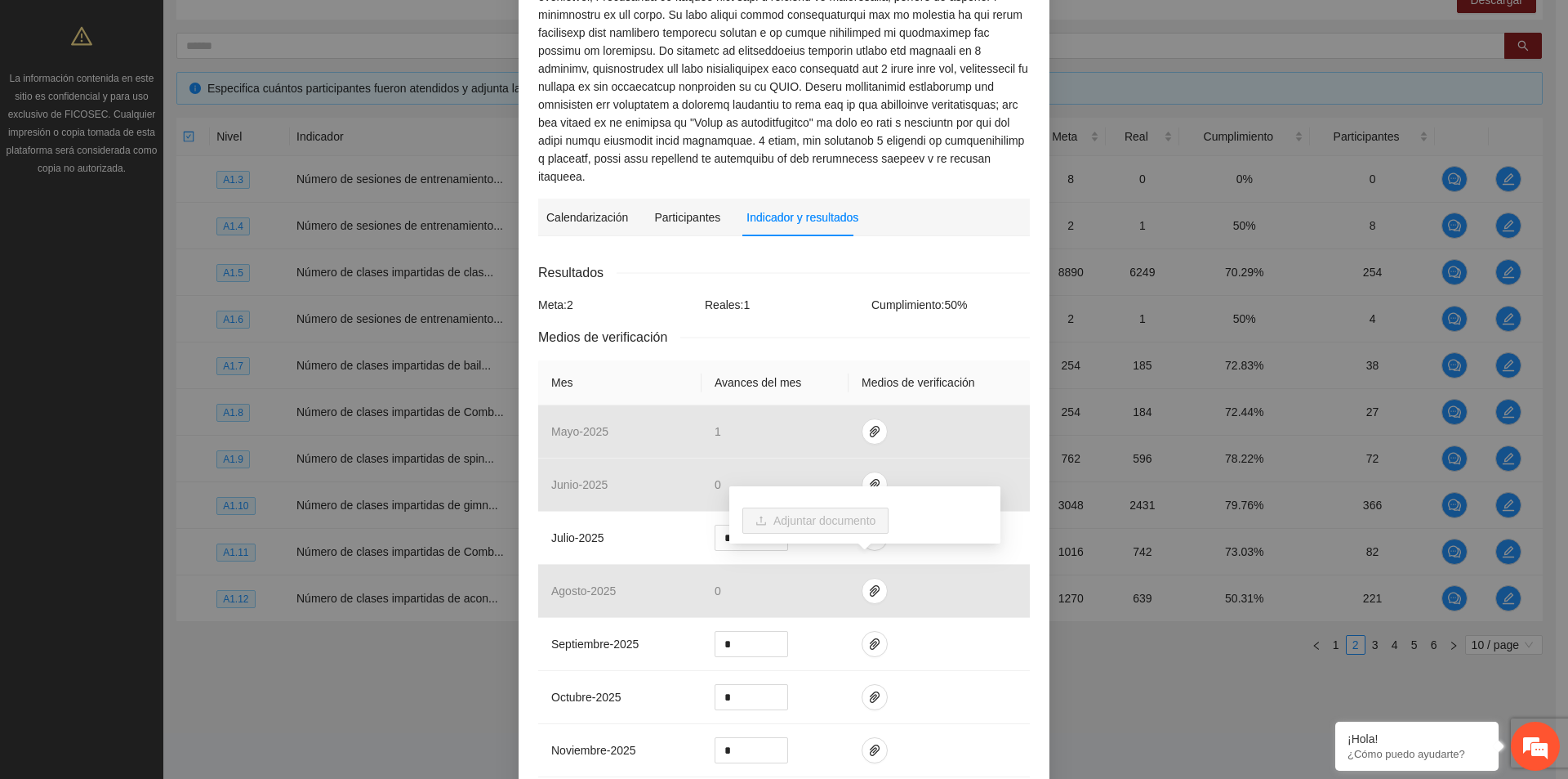
click at [982, 249] on div "Calendarización 2025 Oct Month Year Su Mo Tu We Th Fr Sa 28 29 30 01 02 03 04 0…" at bounding box center [784, 551] width 492 height 604
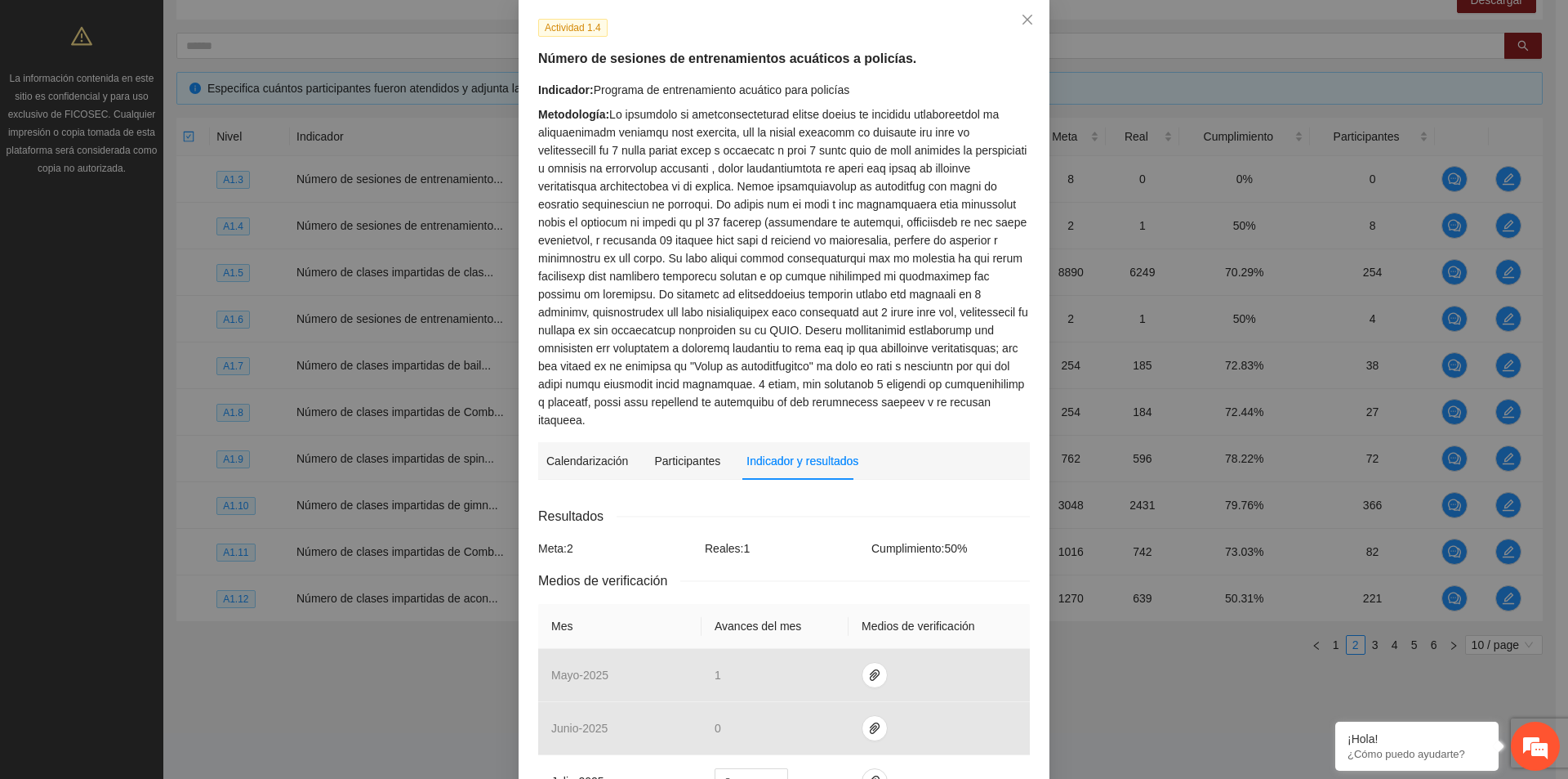
scroll to position [82, 0]
click at [992, 294] on div "Metodología:" at bounding box center [784, 268] width 492 height 323
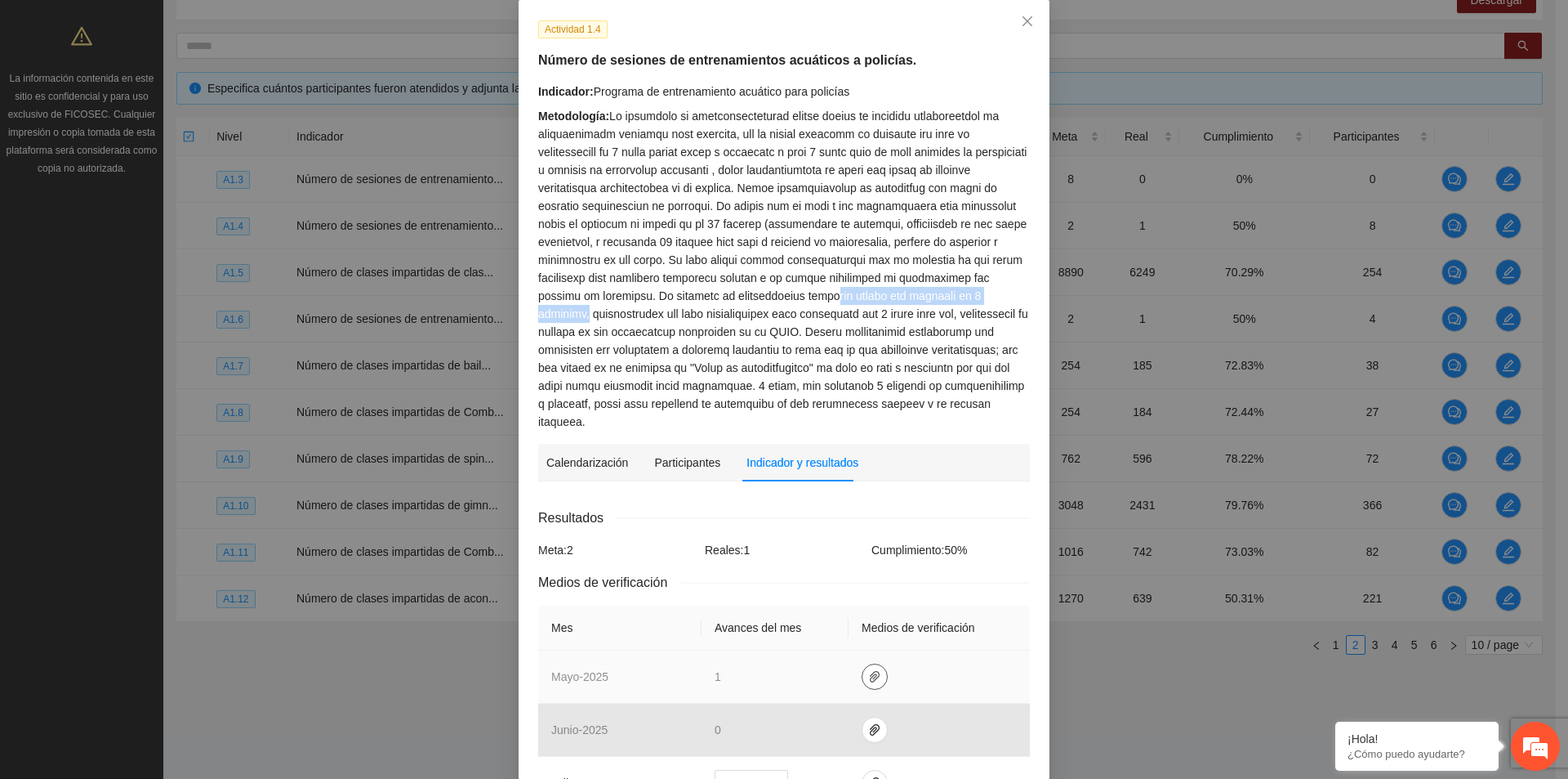
click at [875, 670] on span "paper-clip" at bounding box center [875, 676] width 25 height 13
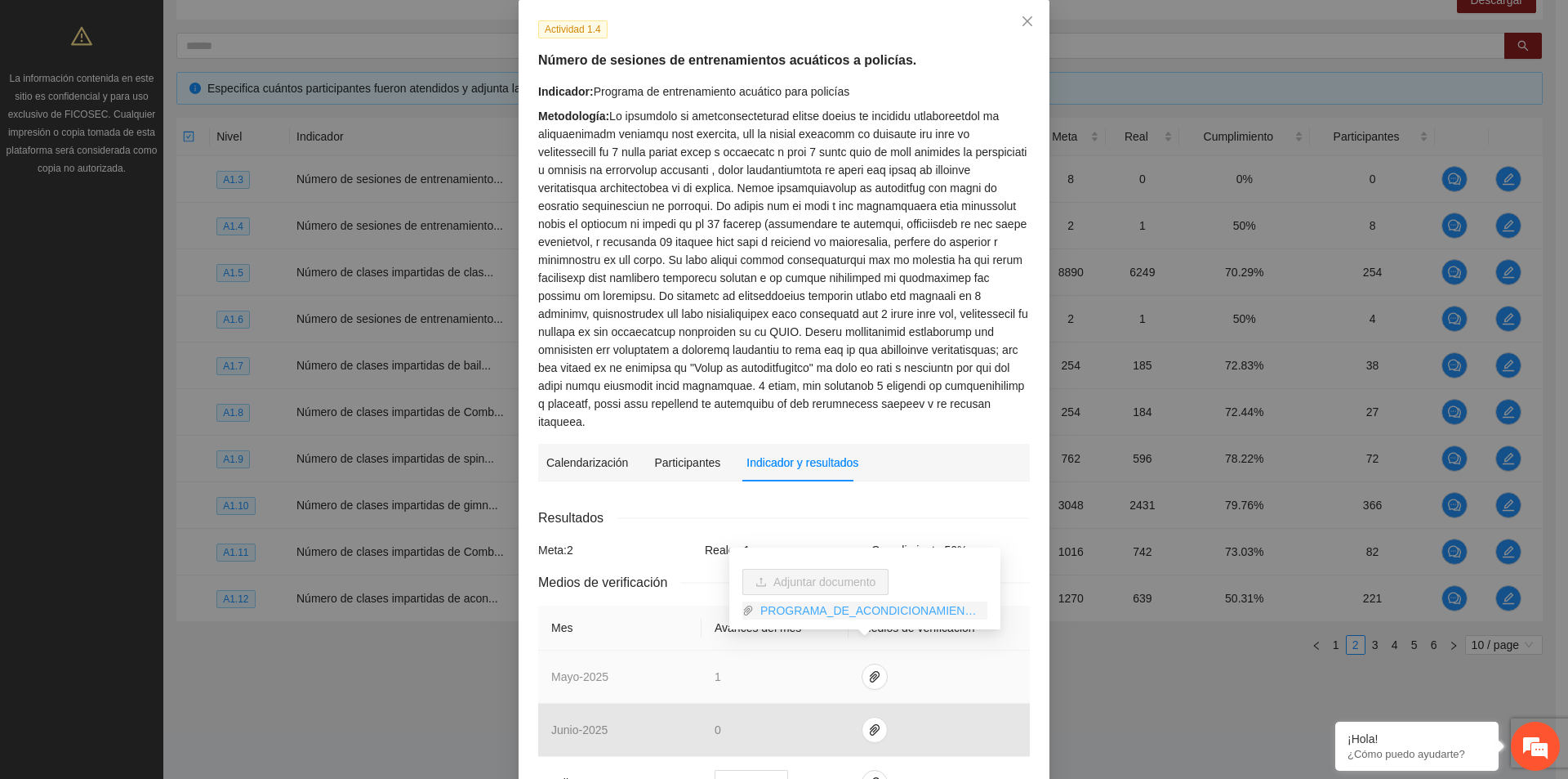
click at [871, 609] on link "PROGRAMA_DE_ACONDICIONAMIENTO_ACUATICO_PARA_POLICIAS.rar" at bounding box center [870, 610] width 234 height 18
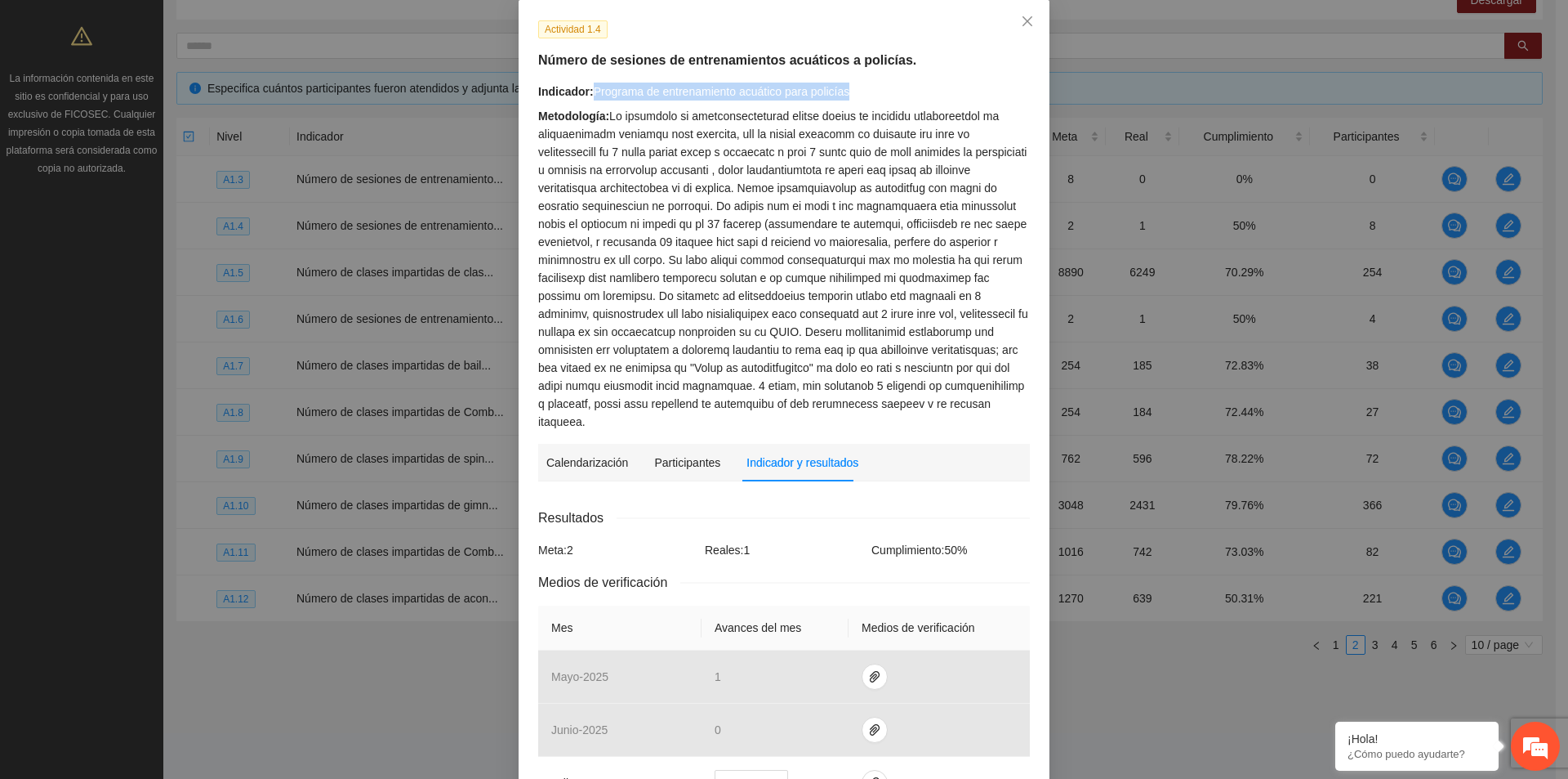
drag, startPoint x: 588, startPoint y: 92, endPoint x: 844, endPoint y: 97, distance: 256.0
click at [844, 97] on div "Indicador: Programa de entrenamiento acuático para policías" at bounding box center [784, 92] width 492 height 18
copy div "Programa de entrenamiento acuático para policías"
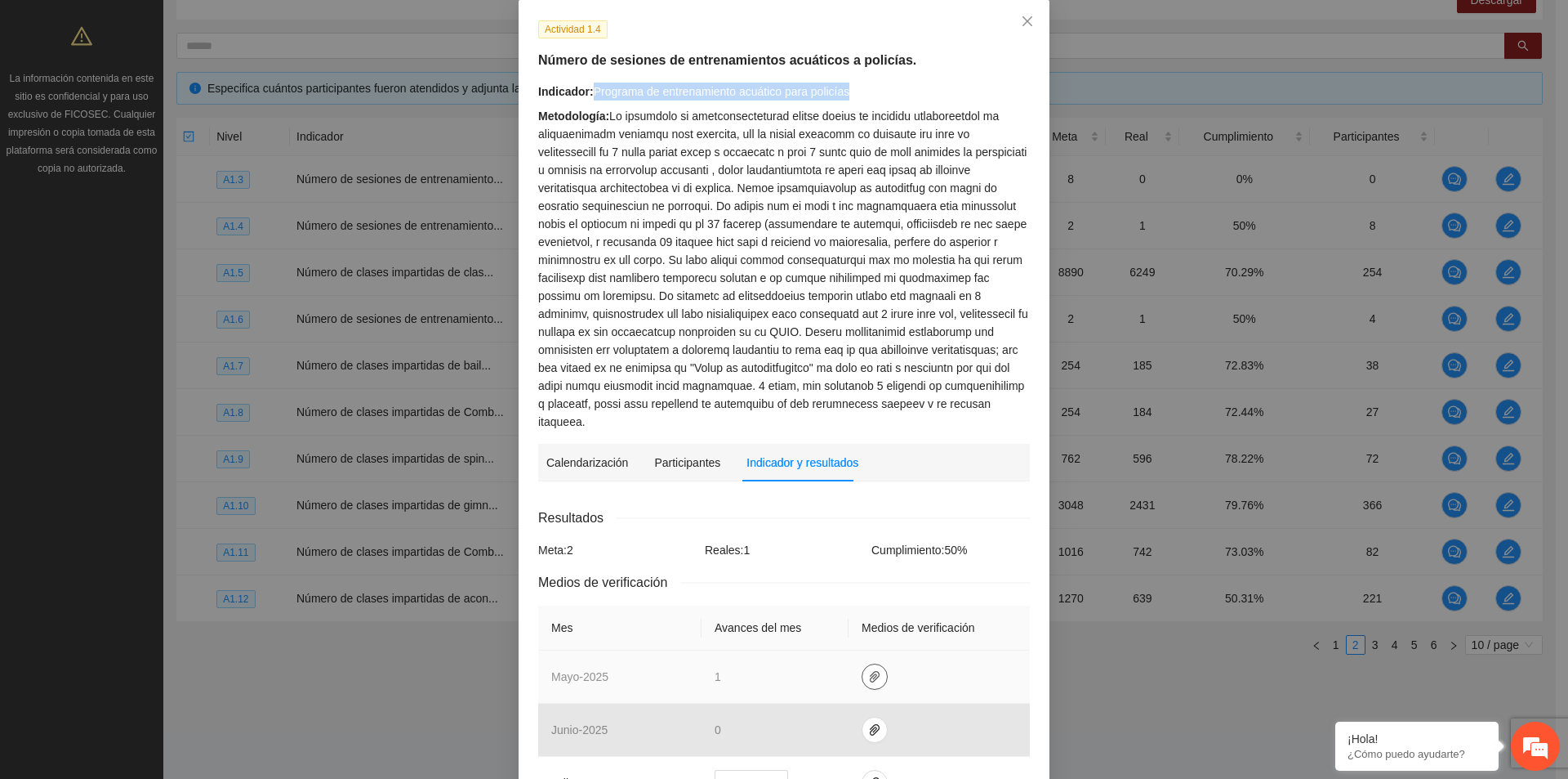
click at [868, 670] on icon "paper-clip" at bounding box center [875, 676] width 13 height 13
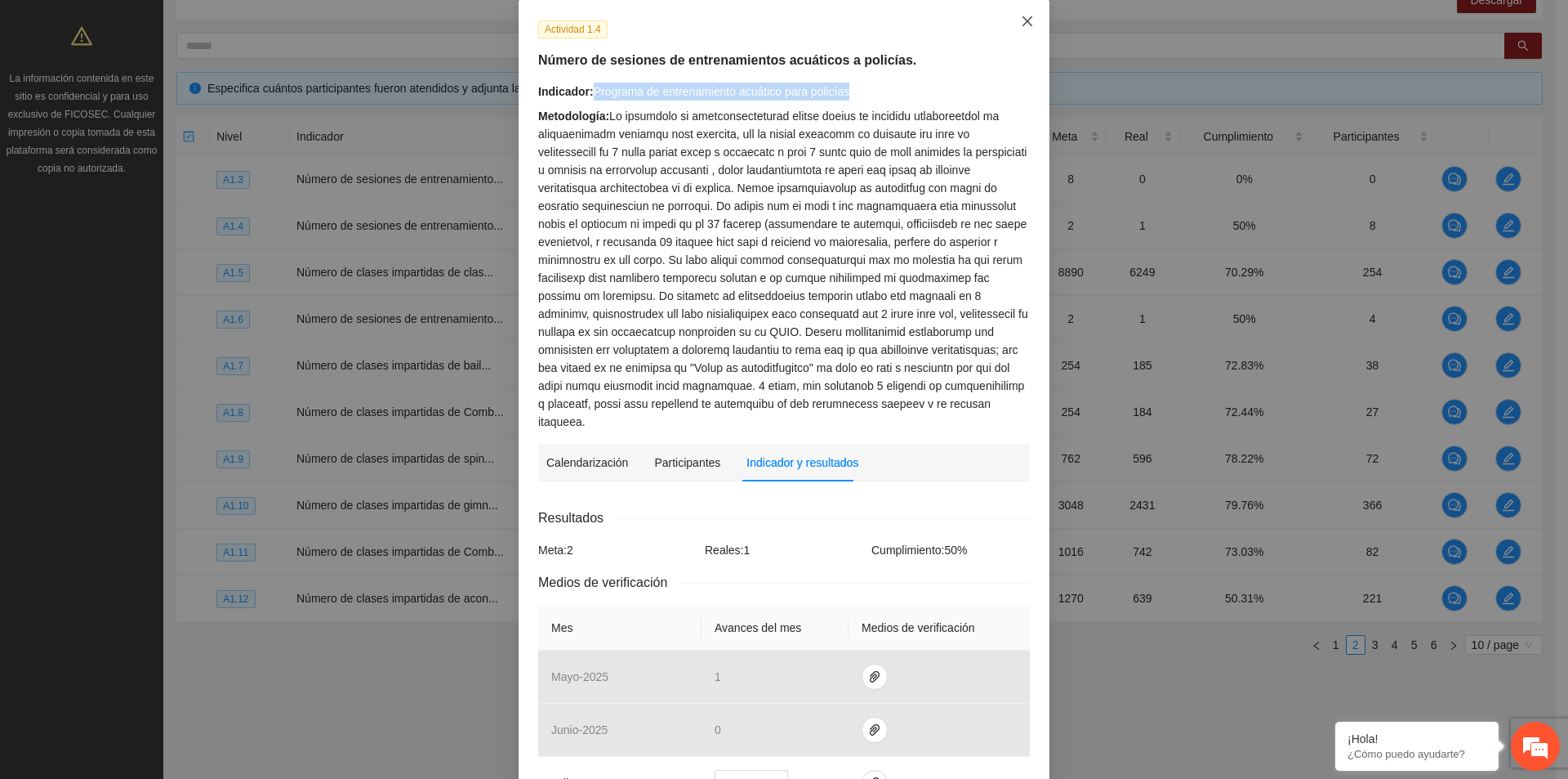
click at [1021, 20] on icon "close" at bounding box center [1027, 22] width 13 height 13
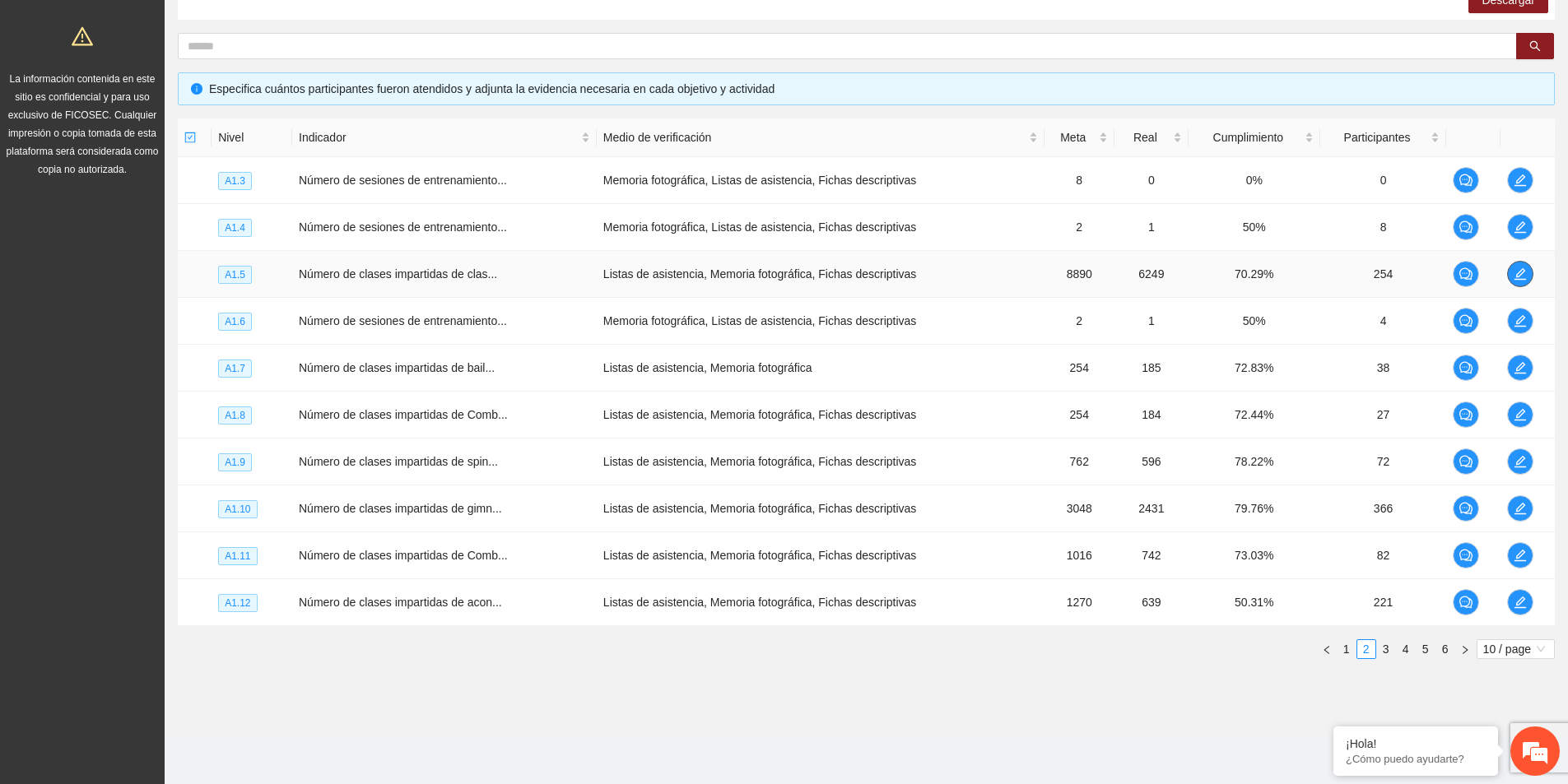
click at [1521, 276] on icon "edit" at bounding box center [1520, 274] width 13 height 13
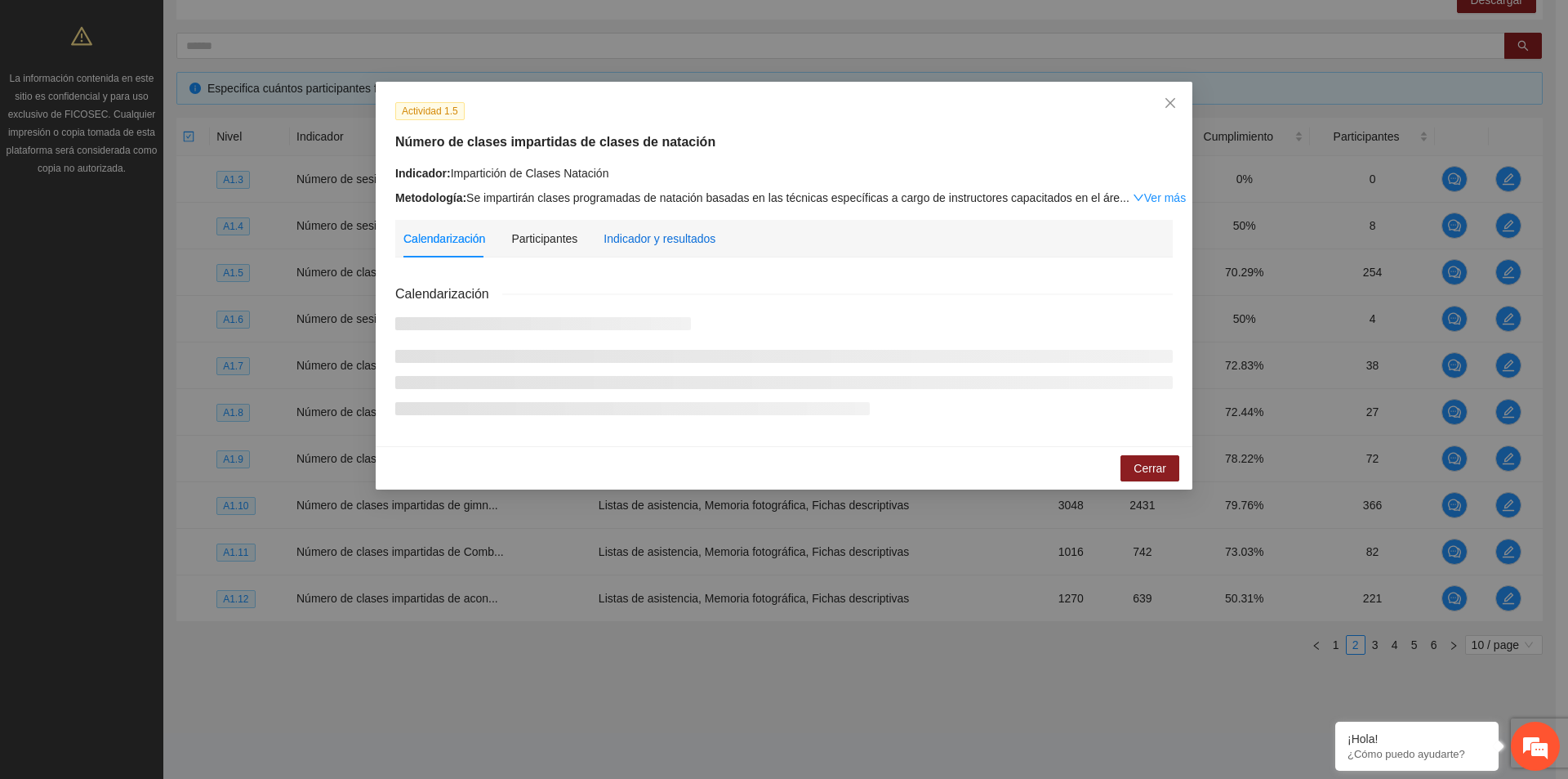
click at [649, 240] on div "Indicador y resultados" at bounding box center [659, 239] width 112 height 18
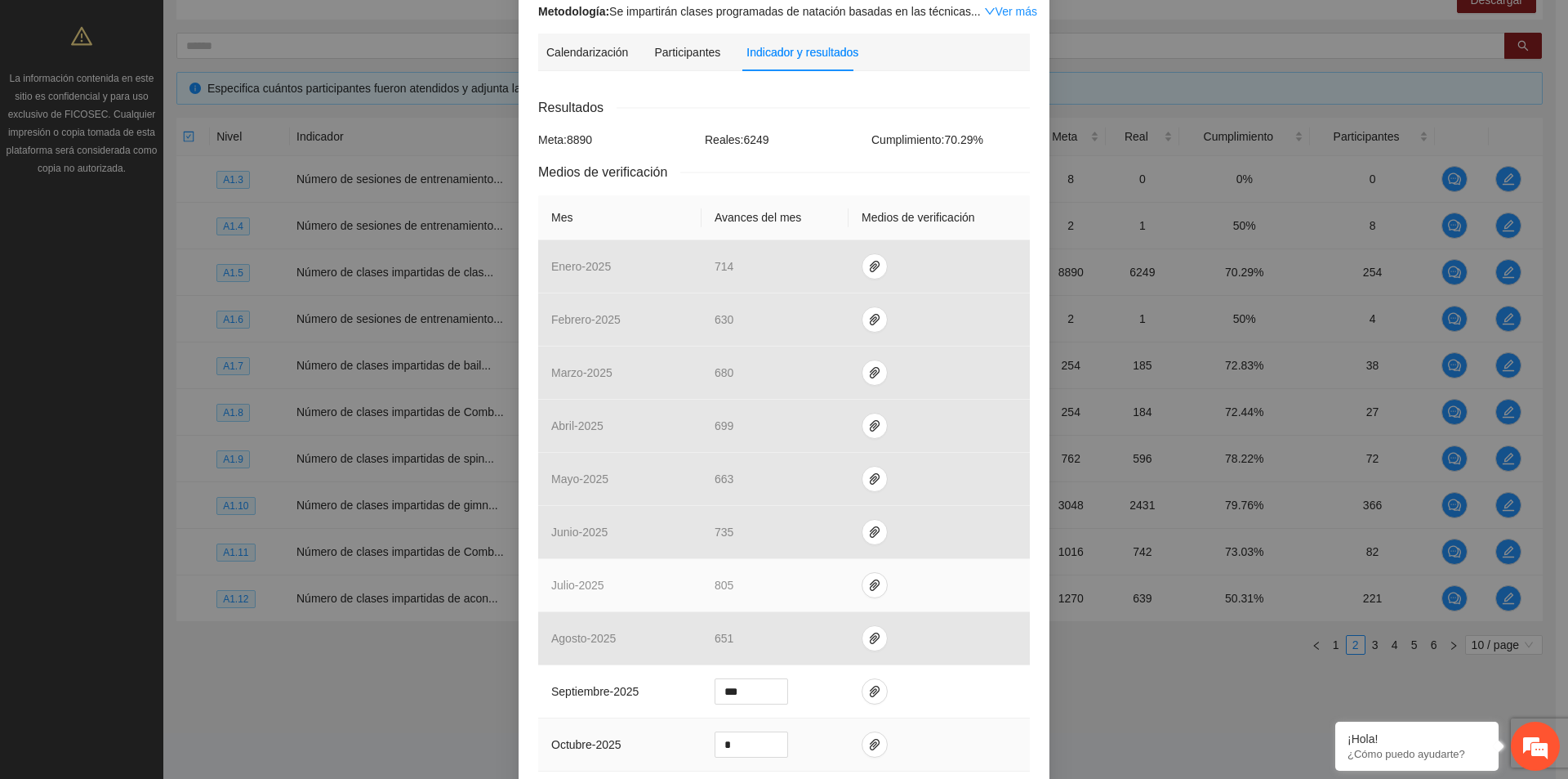
scroll to position [327, 0]
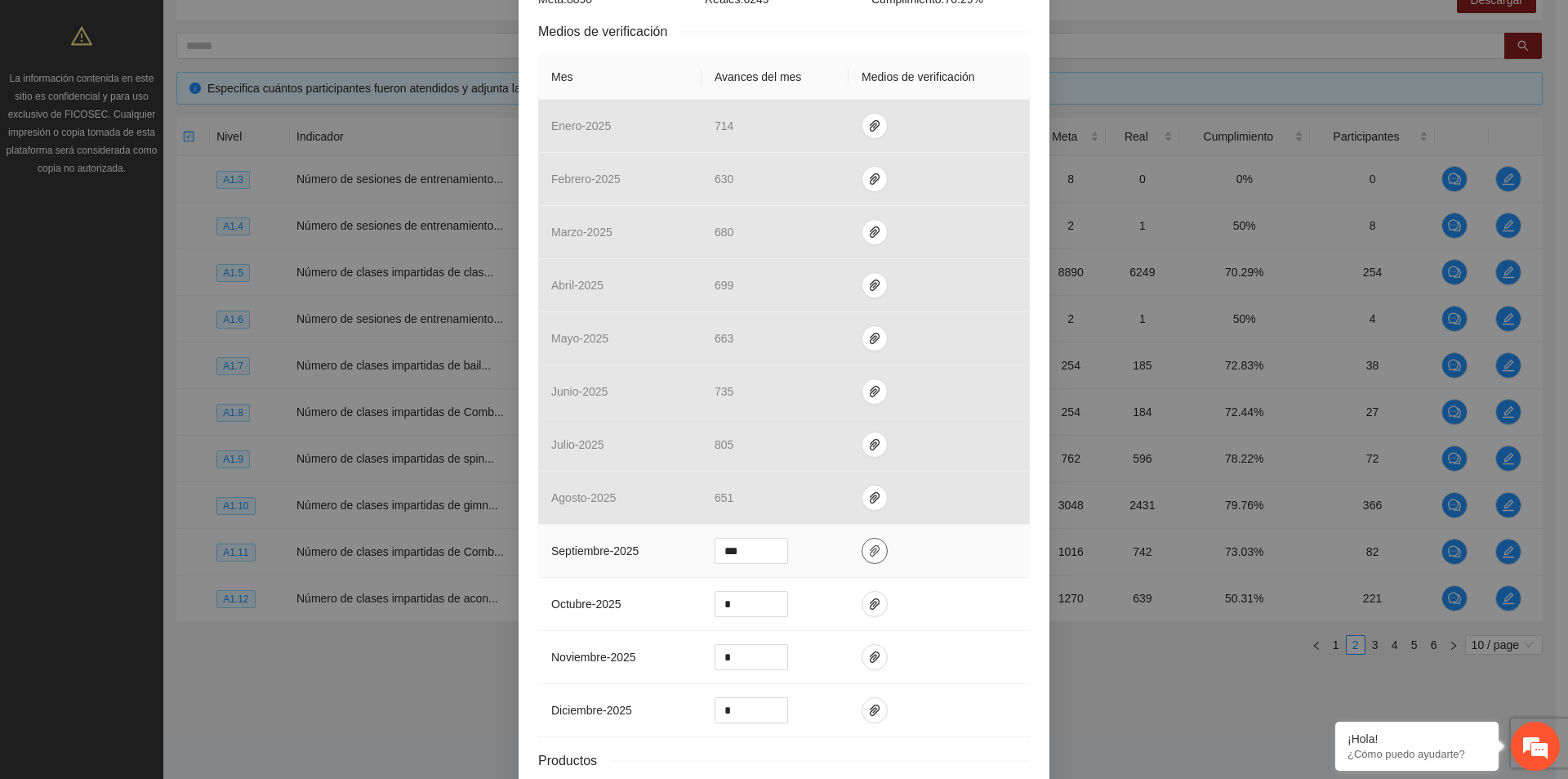
click at [868, 556] on icon "paper-clip" at bounding box center [875, 551] width 13 height 13
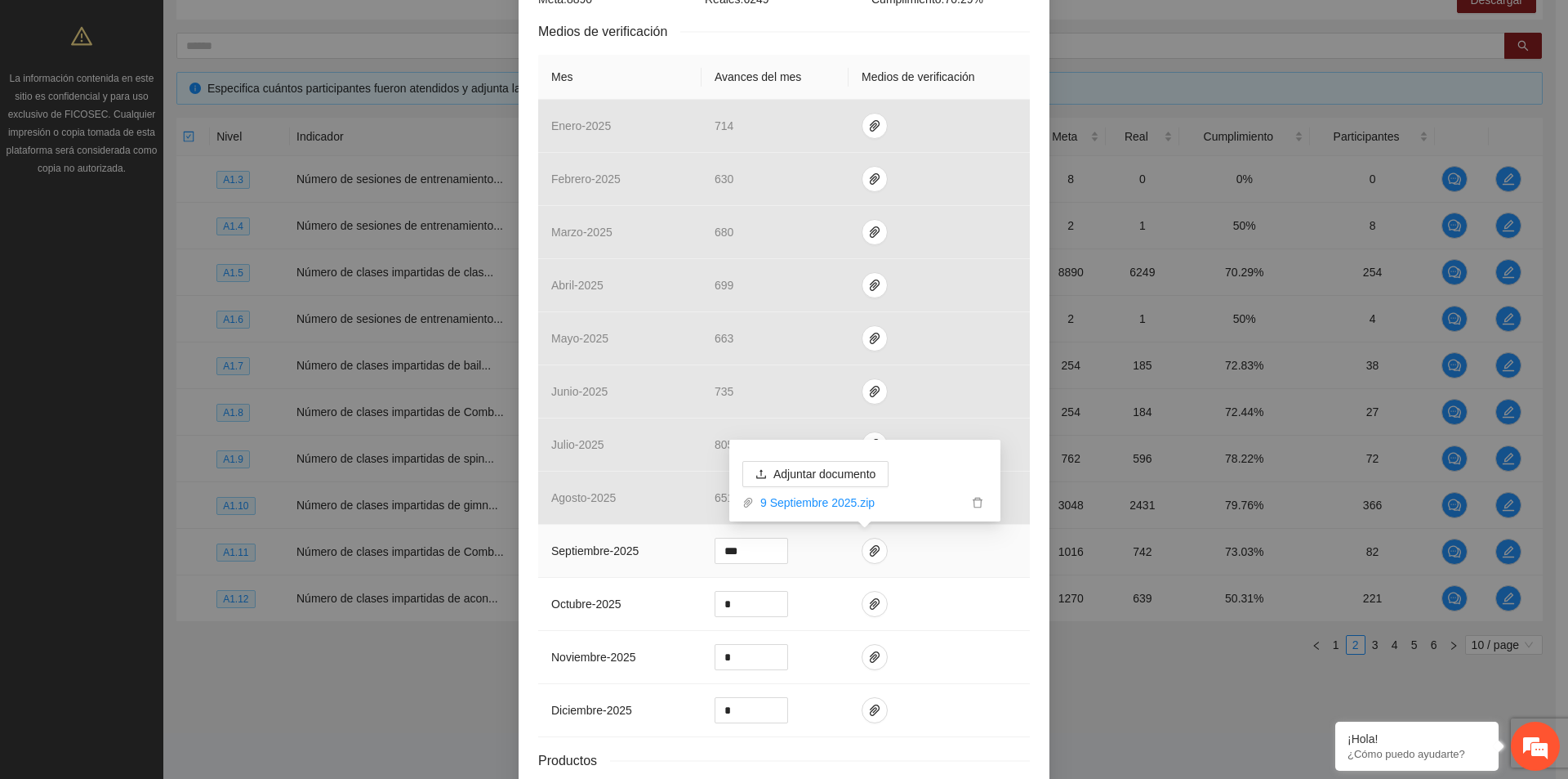
click at [913, 575] on td at bounding box center [939, 551] width 181 height 53
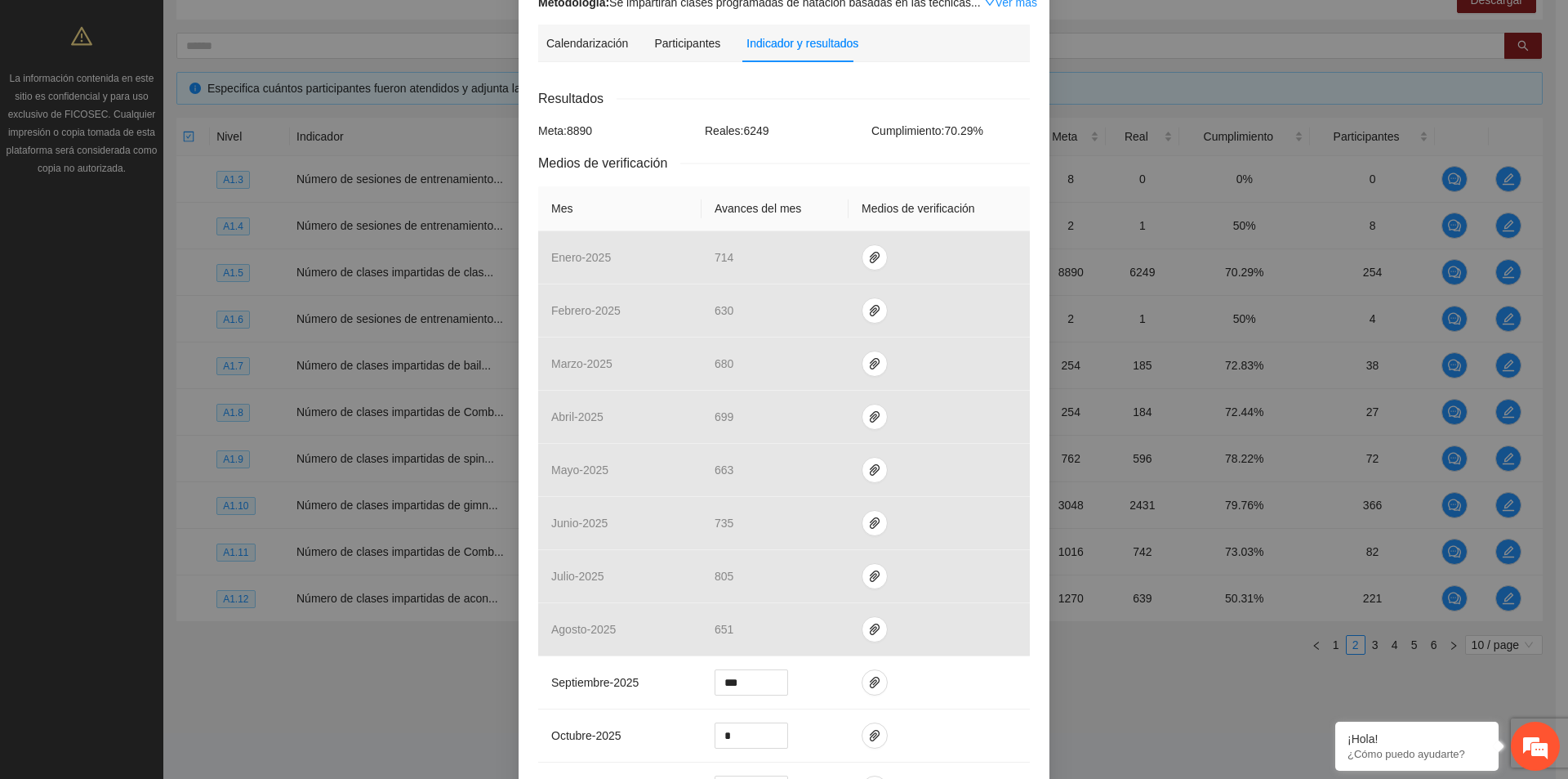
scroll to position [82, 0]
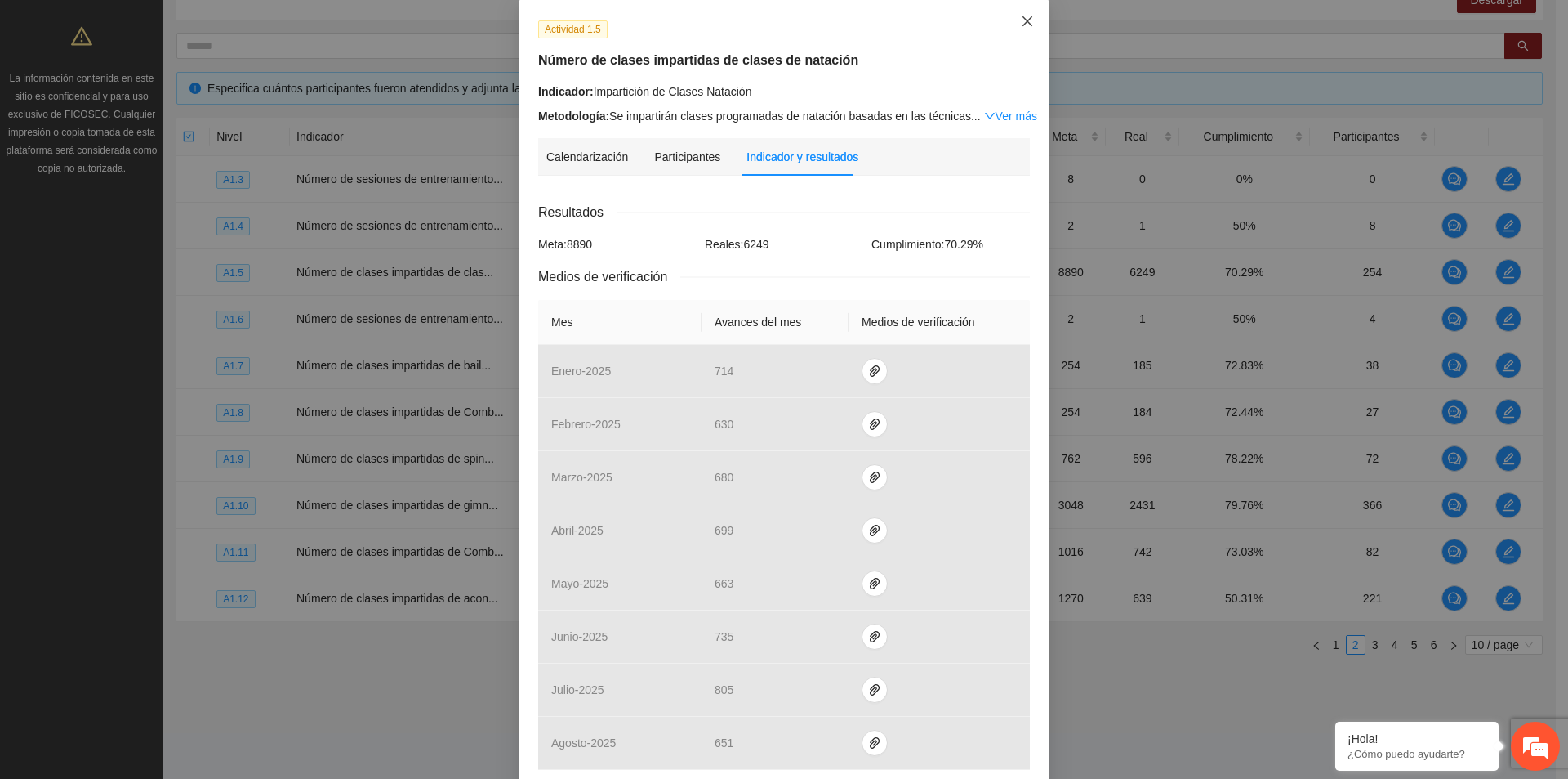
click at [1021, 28] on icon "close" at bounding box center [1027, 22] width 13 height 13
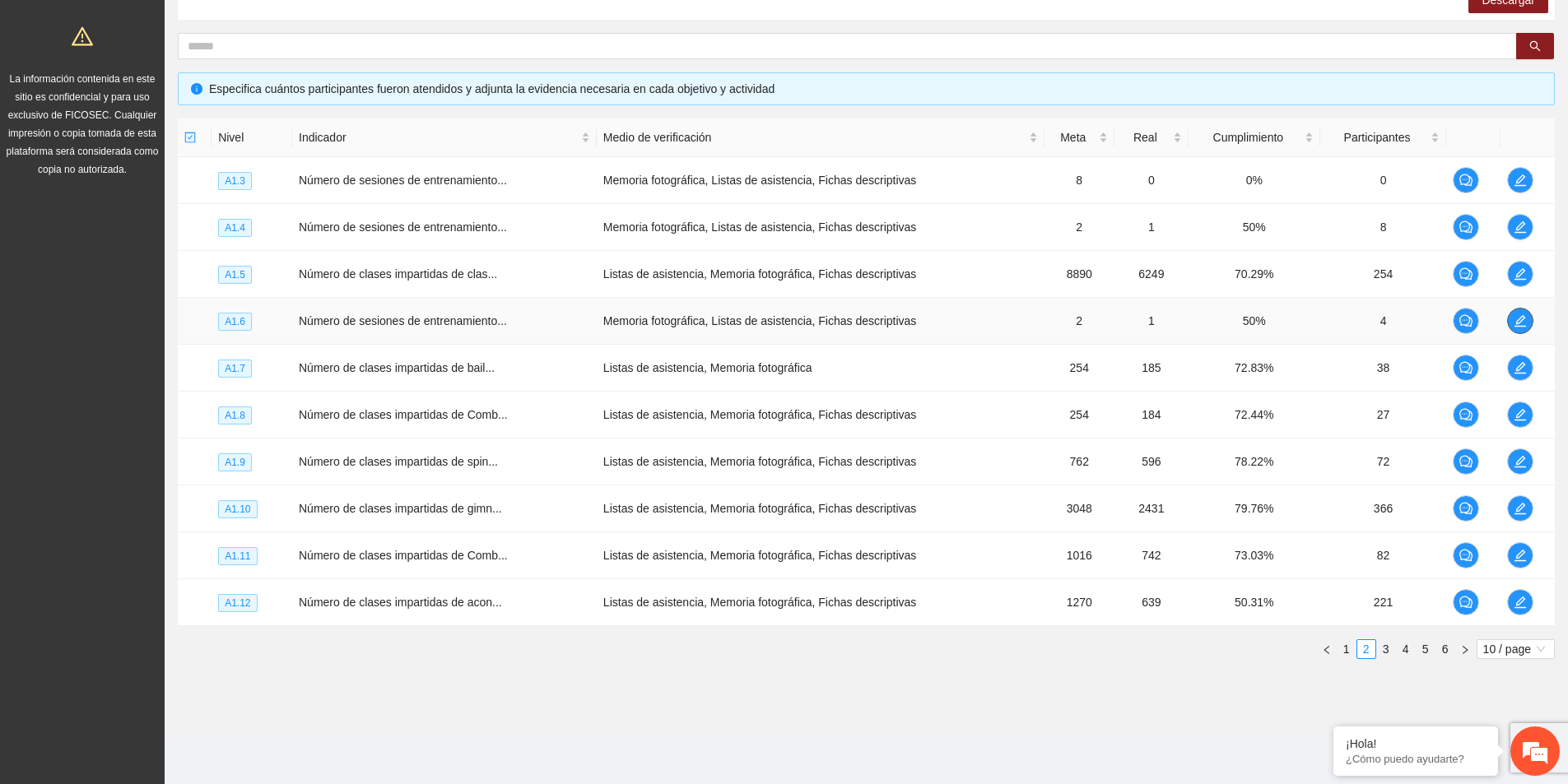
click at [1522, 320] on icon "edit" at bounding box center [1520, 320] width 13 height 13
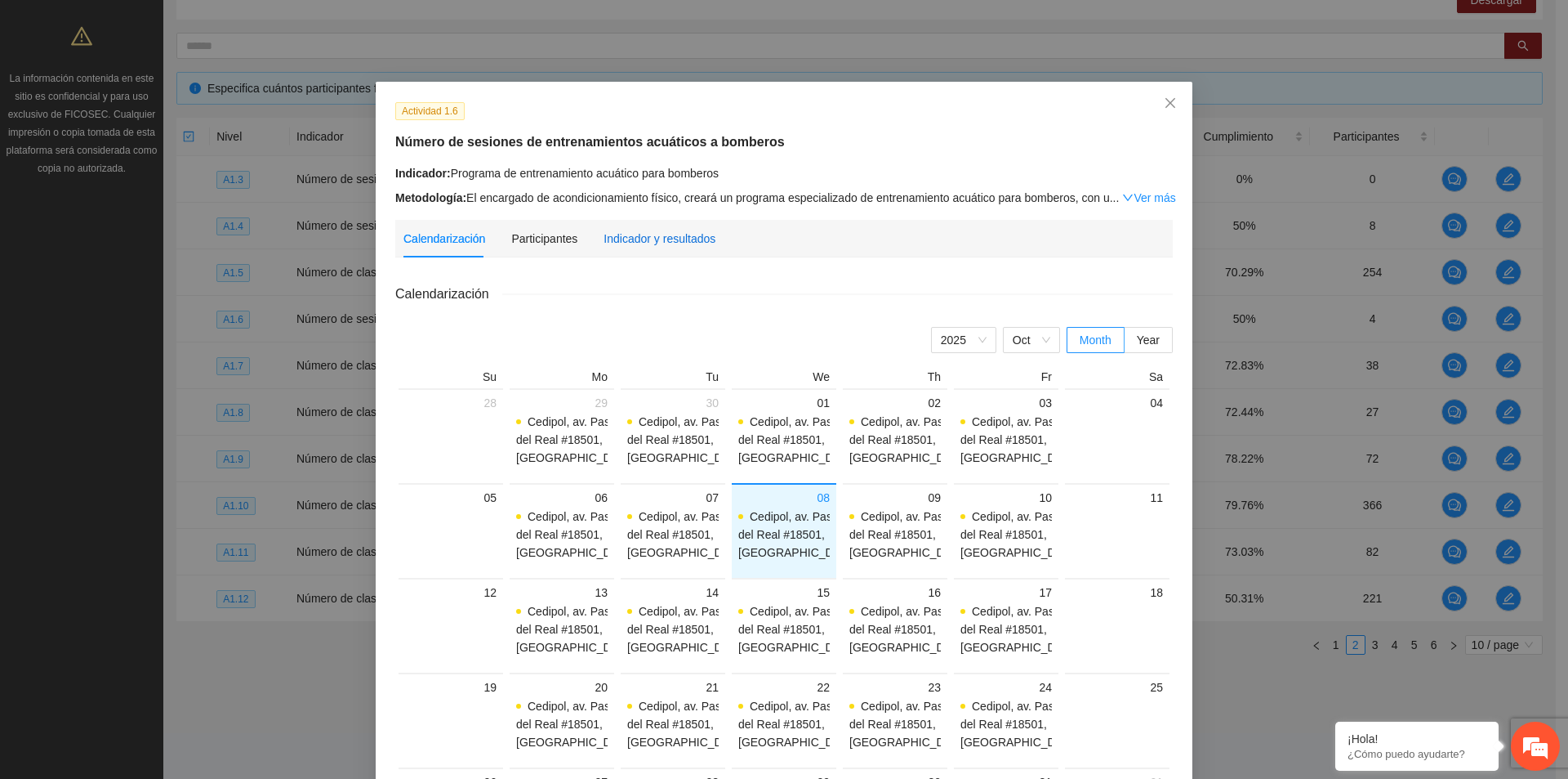
click at [674, 234] on div "Indicador y resultados" at bounding box center [659, 239] width 112 height 18
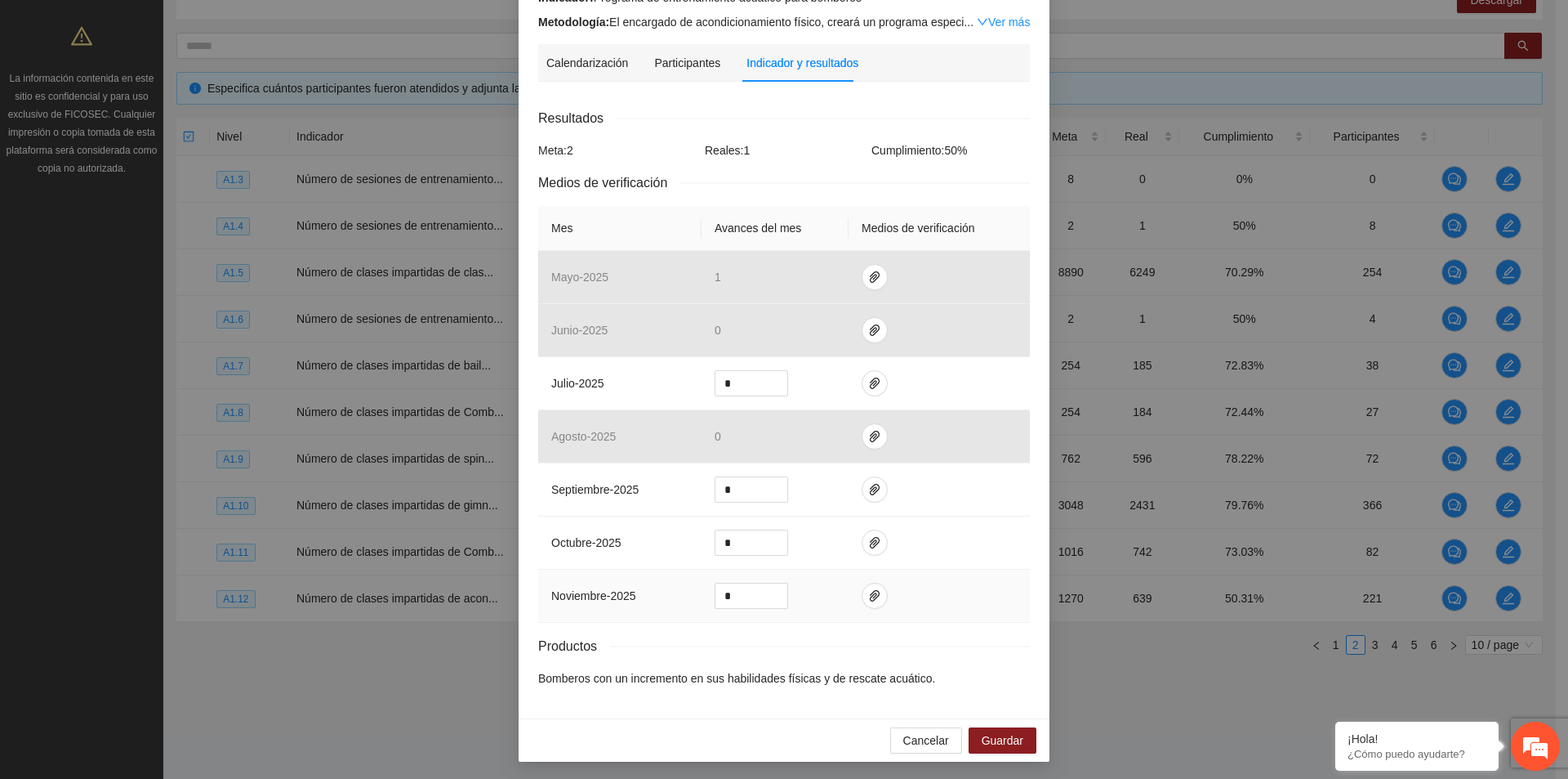
scroll to position [177, 0]
click at [879, 481] on td at bounding box center [939, 488] width 181 height 53
click at [873, 484] on span "paper-clip" at bounding box center [875, 488] width 25 height 13
click at [932, 507] on td at bounding box center [939, 488] width 181 height 53
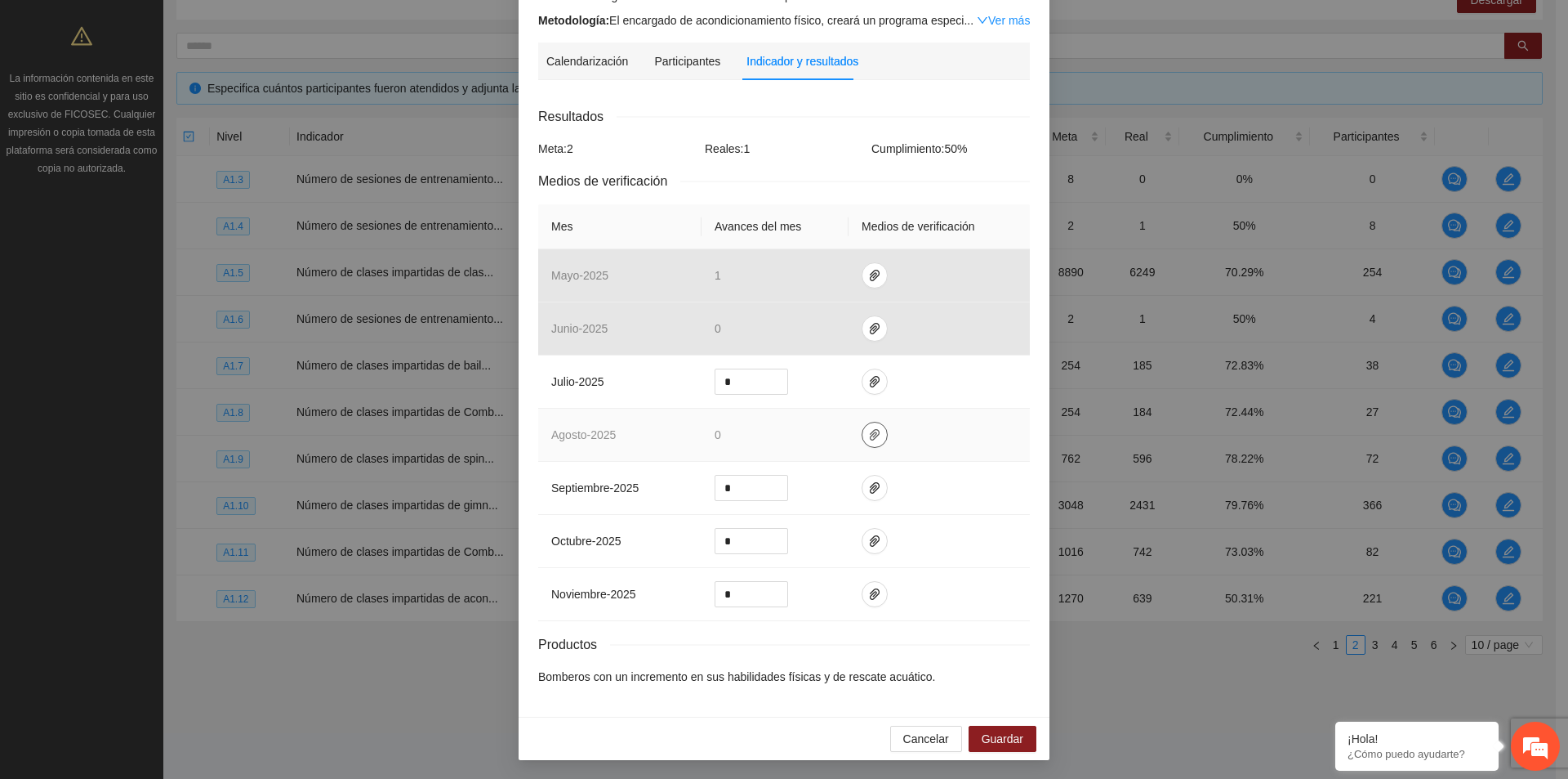
click at [869, 436] on icon "paper-clip" at bounding box center [875, 435] width 13 height 13
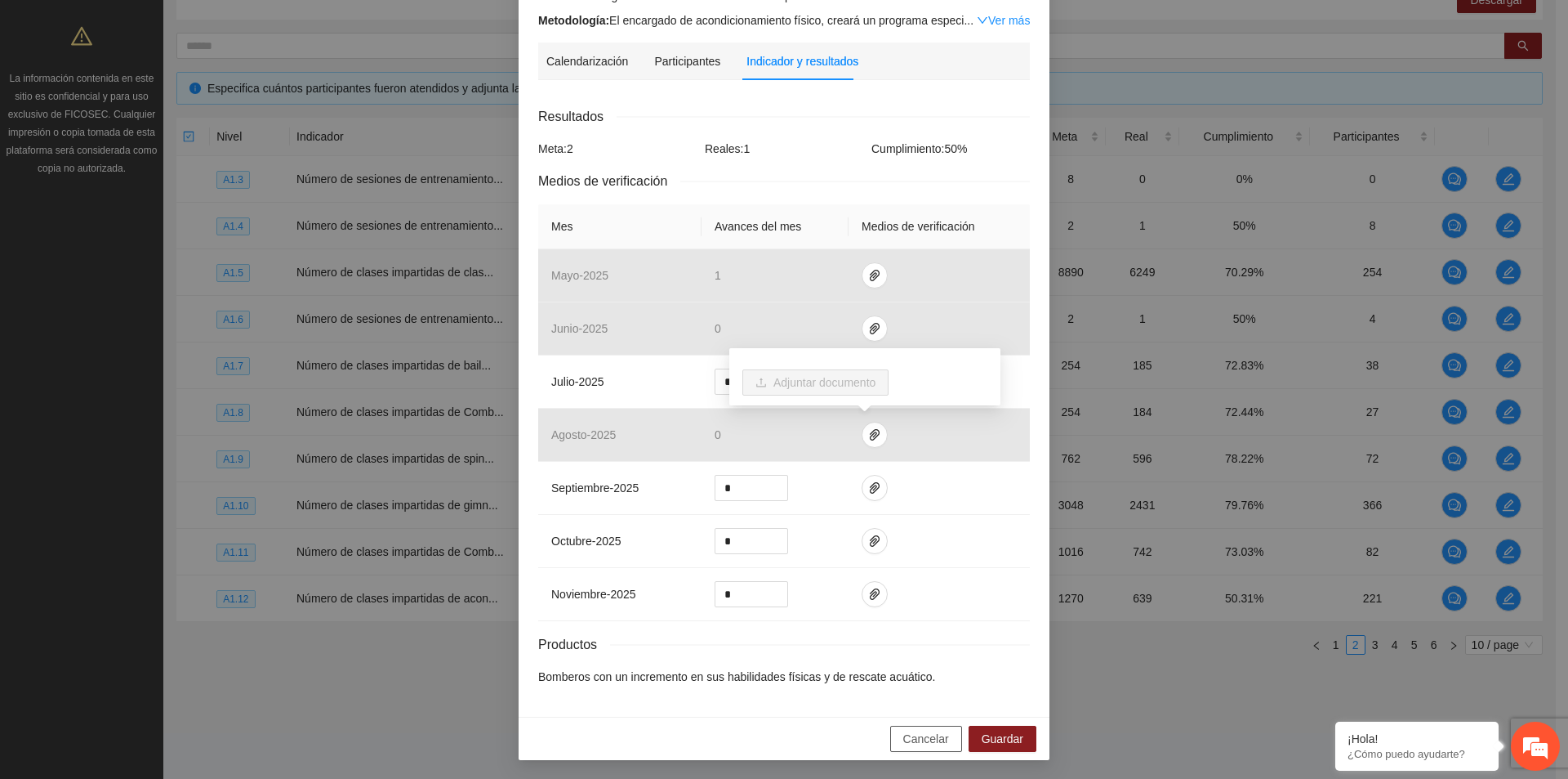
click at [924, 739] on span "Cancelar" at bounding box center [926, 738] width 45 height 18
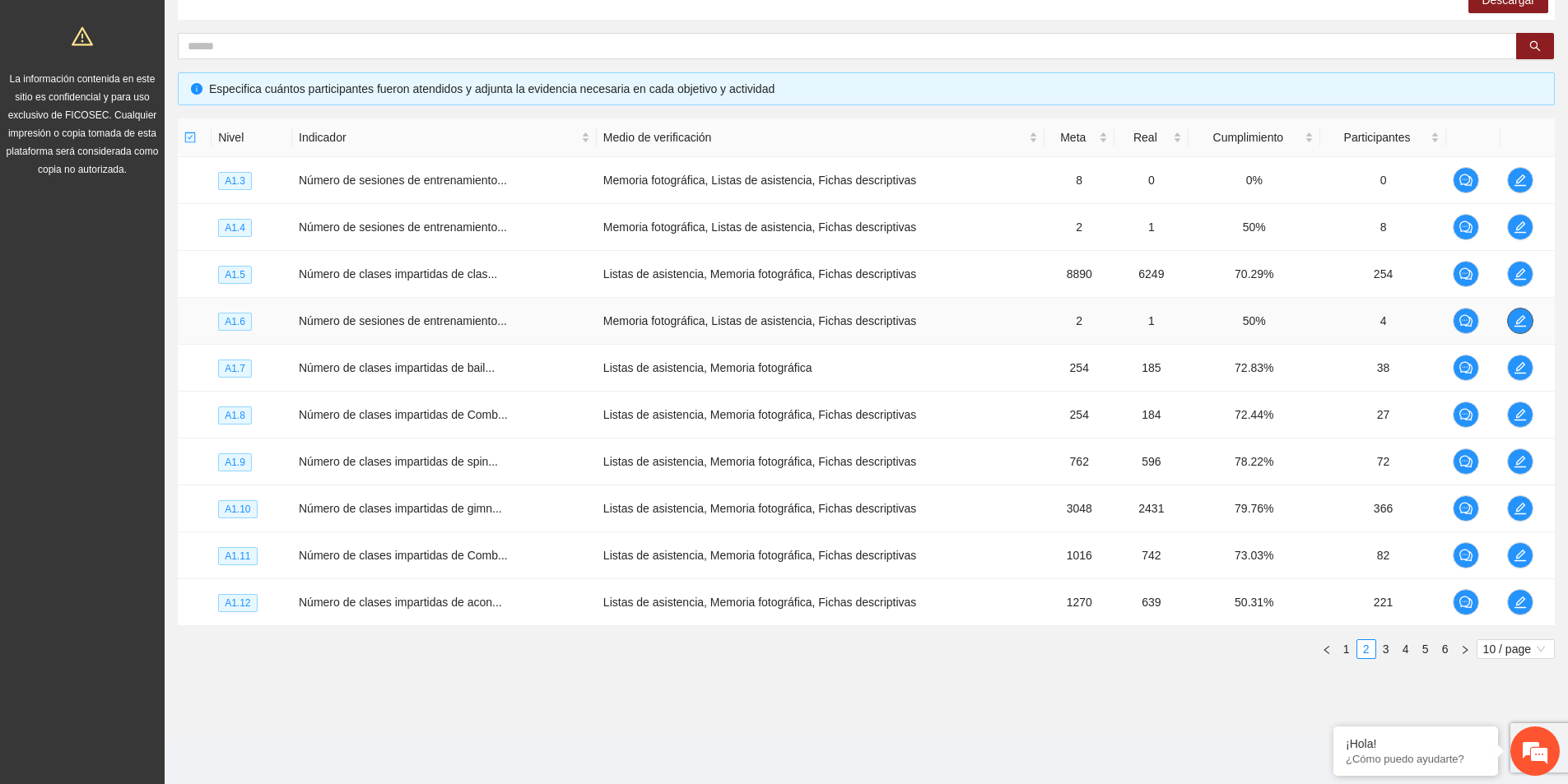
click at [1519, 314] on button "button" at bounding box center [1520, 321] width 27 height 27
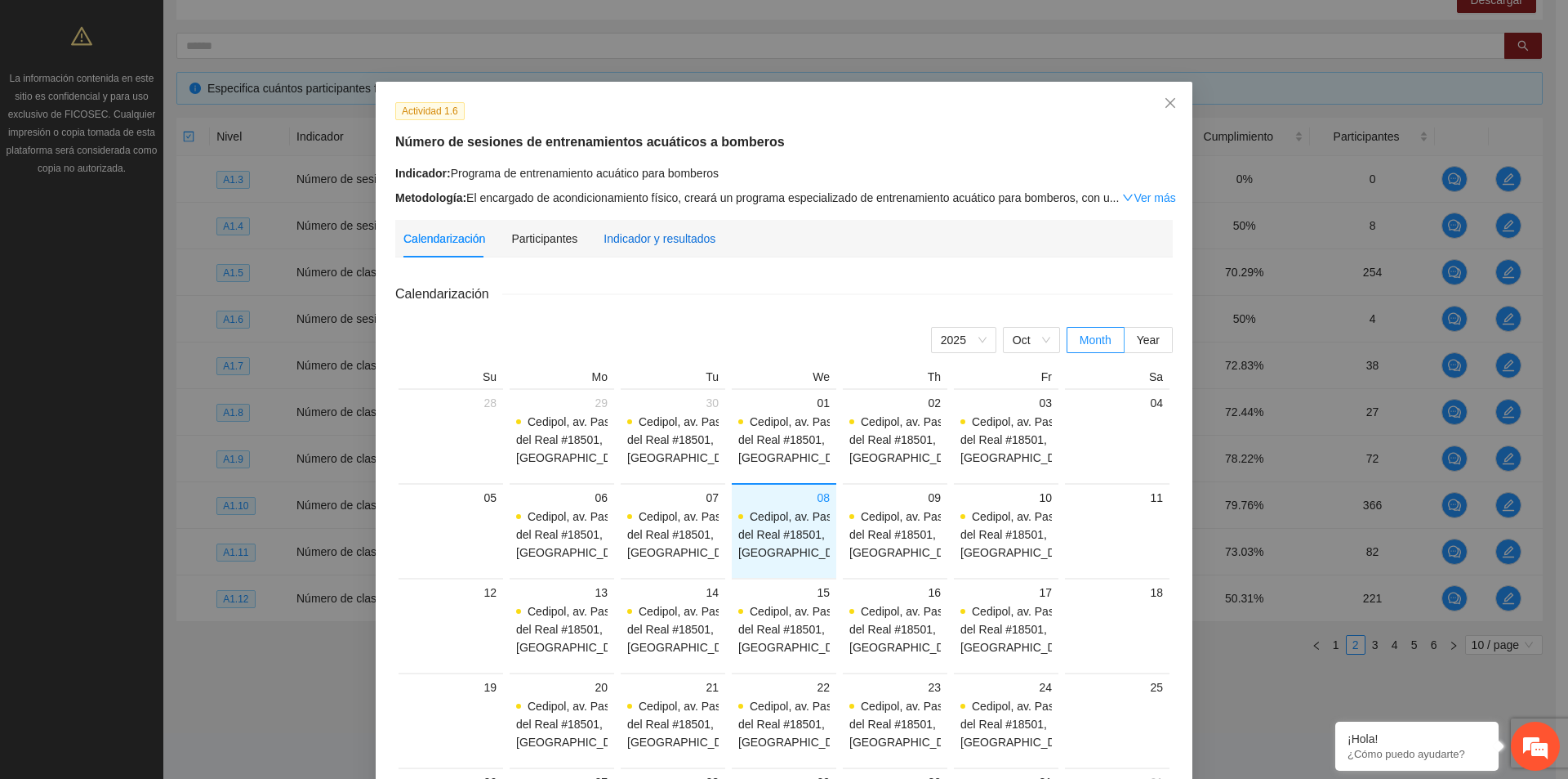
click at [630, 237] on div "Indicador y resultados" at bounding box center [659, 239] width 112 height 18
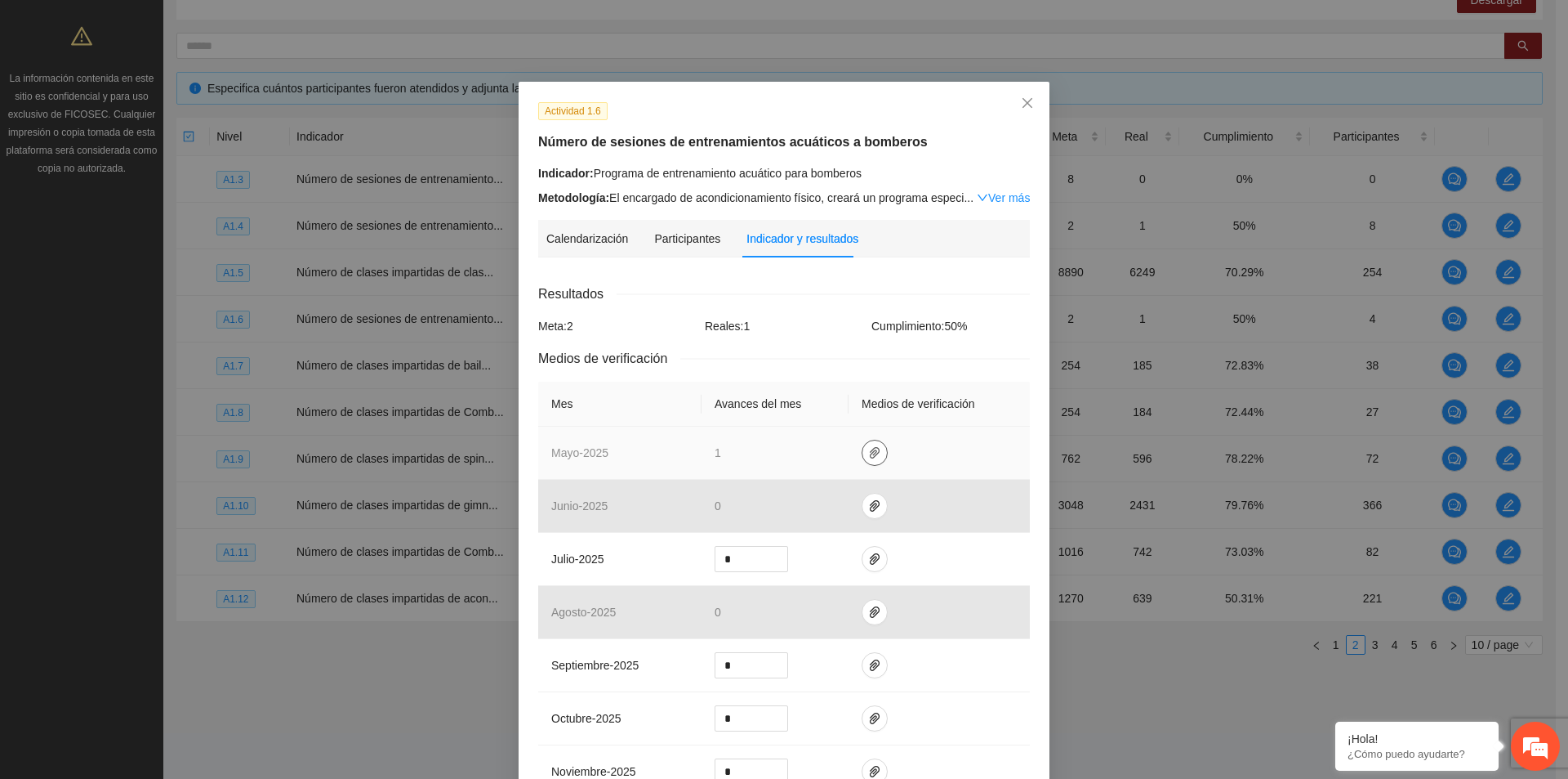
click at [871, 445] on button "button" at bounding box center [875, 453] width 26 height 26
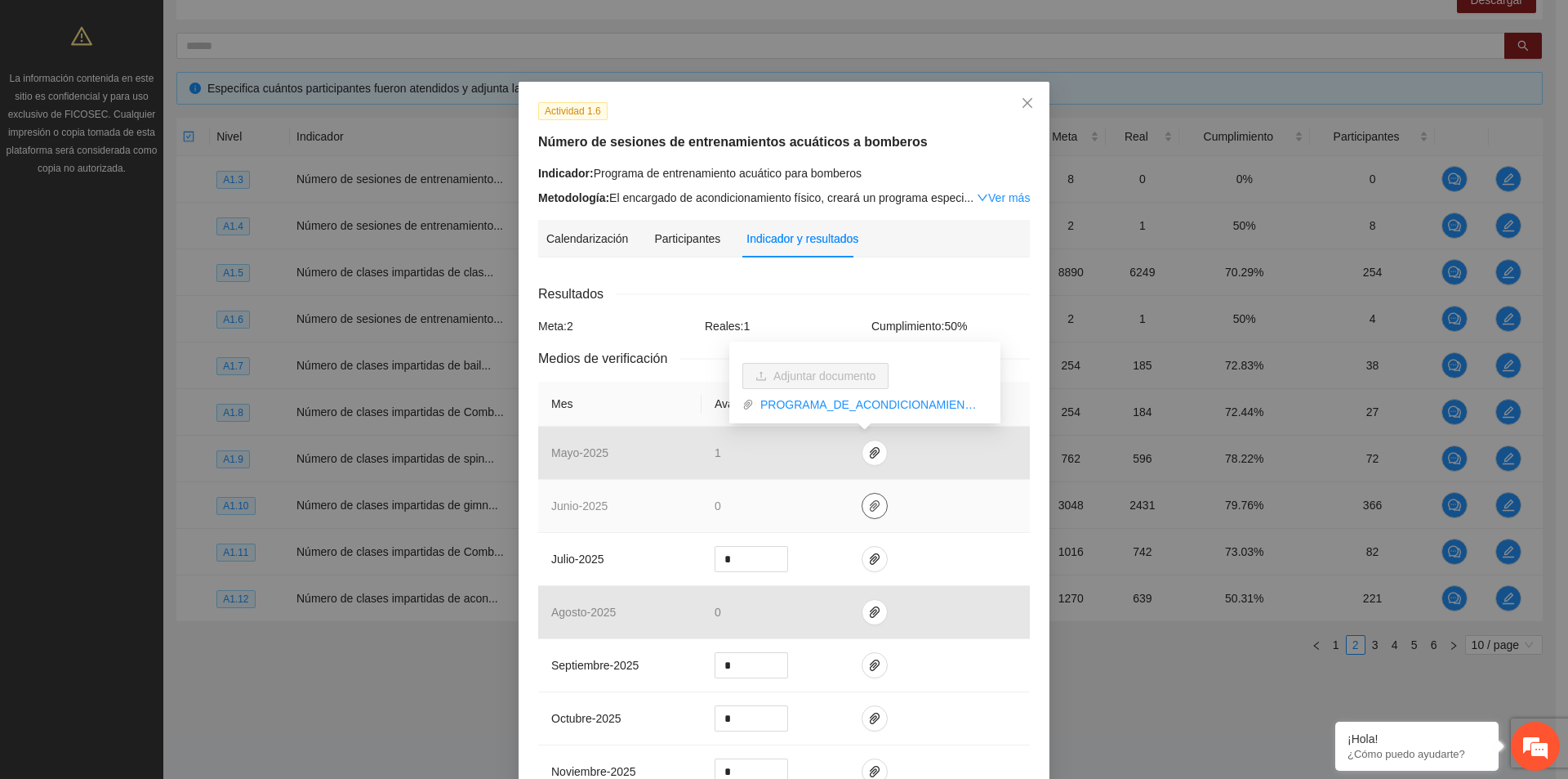
click at [870, 506] on icon "paper-clip" at bounding box center [875, 506] width 10 height 12
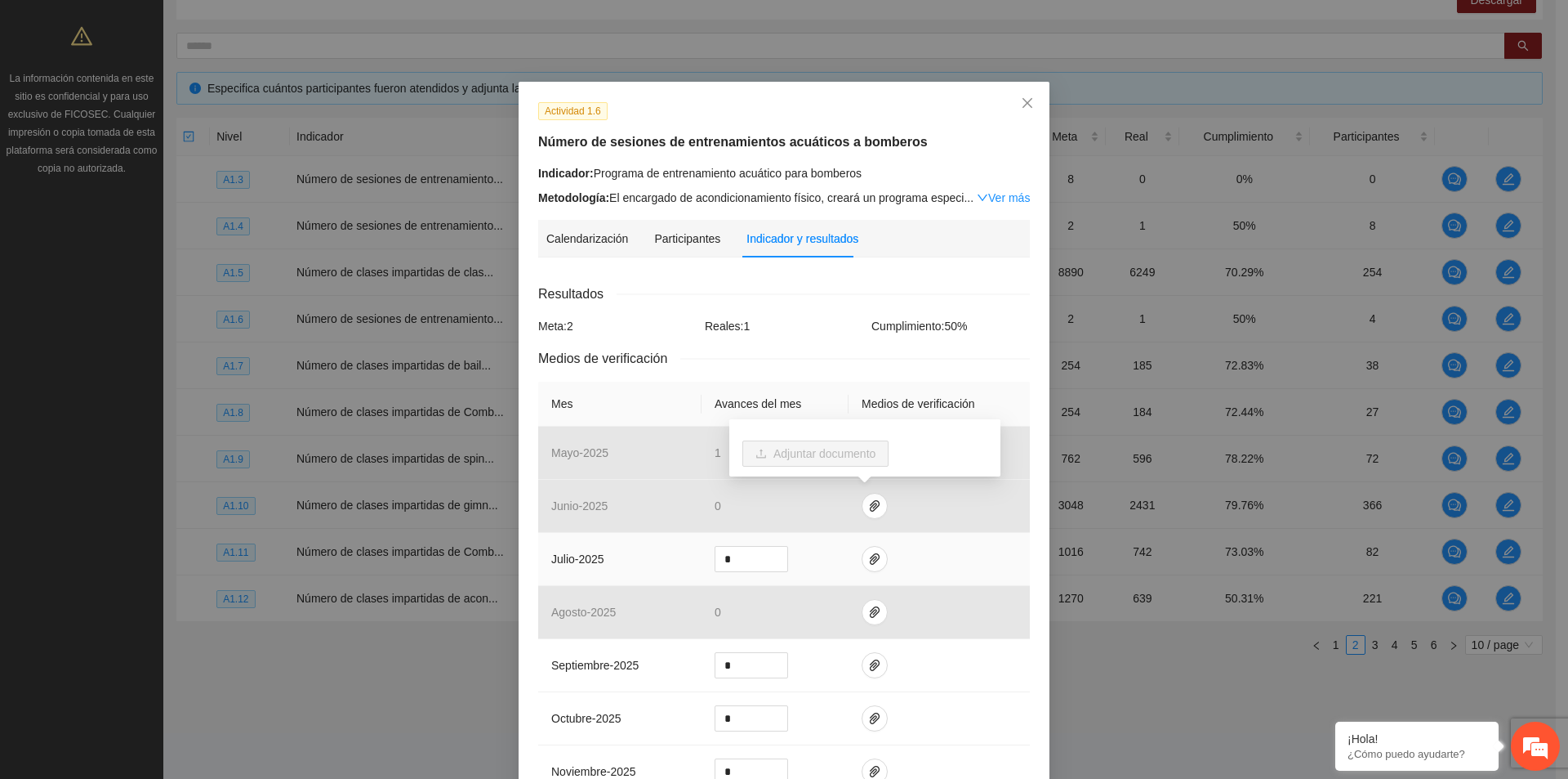
click at [924, 541] on td at bounding box center [939, 559] width 181 height 53
click at [1022, 107] on icon "close" at bounding box center [1027, 103] width 10 height 10
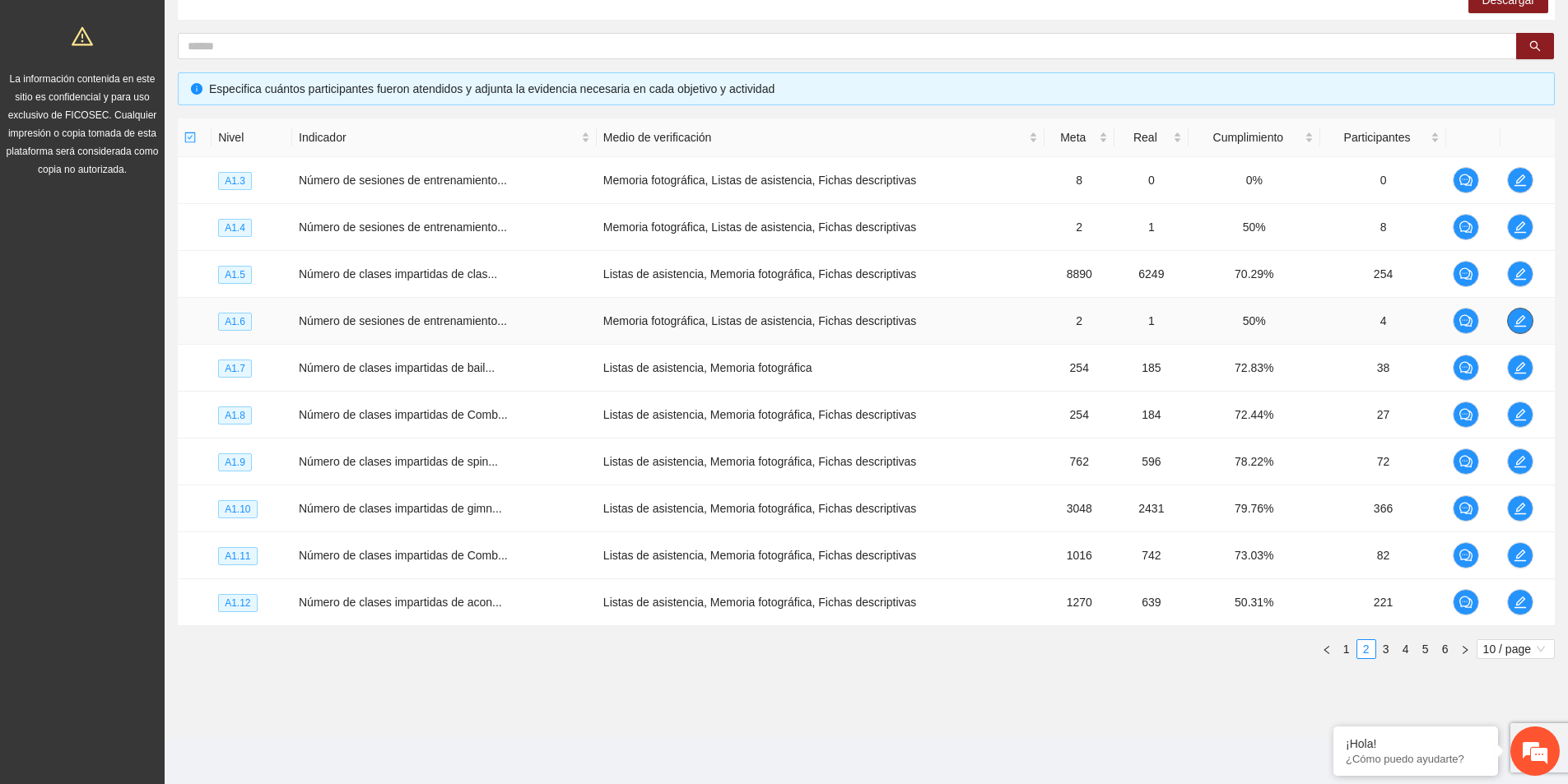
click at [1517, 325] on icon "edit" at bounding box center [1520, 320] width 13 height 13
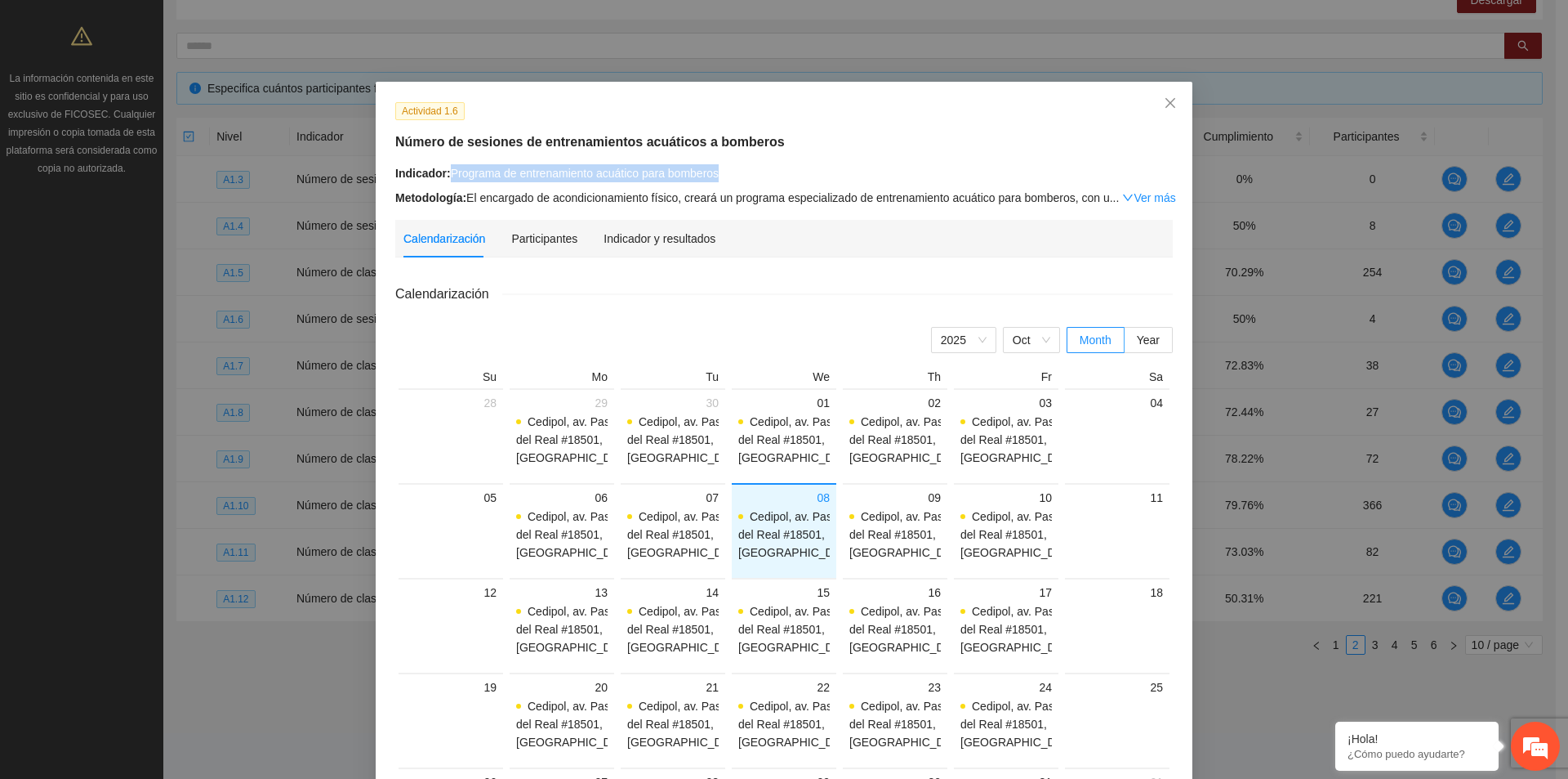
drag, startPoint x: 492, startPoint y: 174, endPoint x: 718, endPoint y: 174, distance: 226.0
click at [718, 174] on div "Indicador: Programa de entrenamiento acuático para bomberos" at bounding box center [784, 174] width 778 height 18
copy div "Programa de entrenamiento acuático para bomberos"
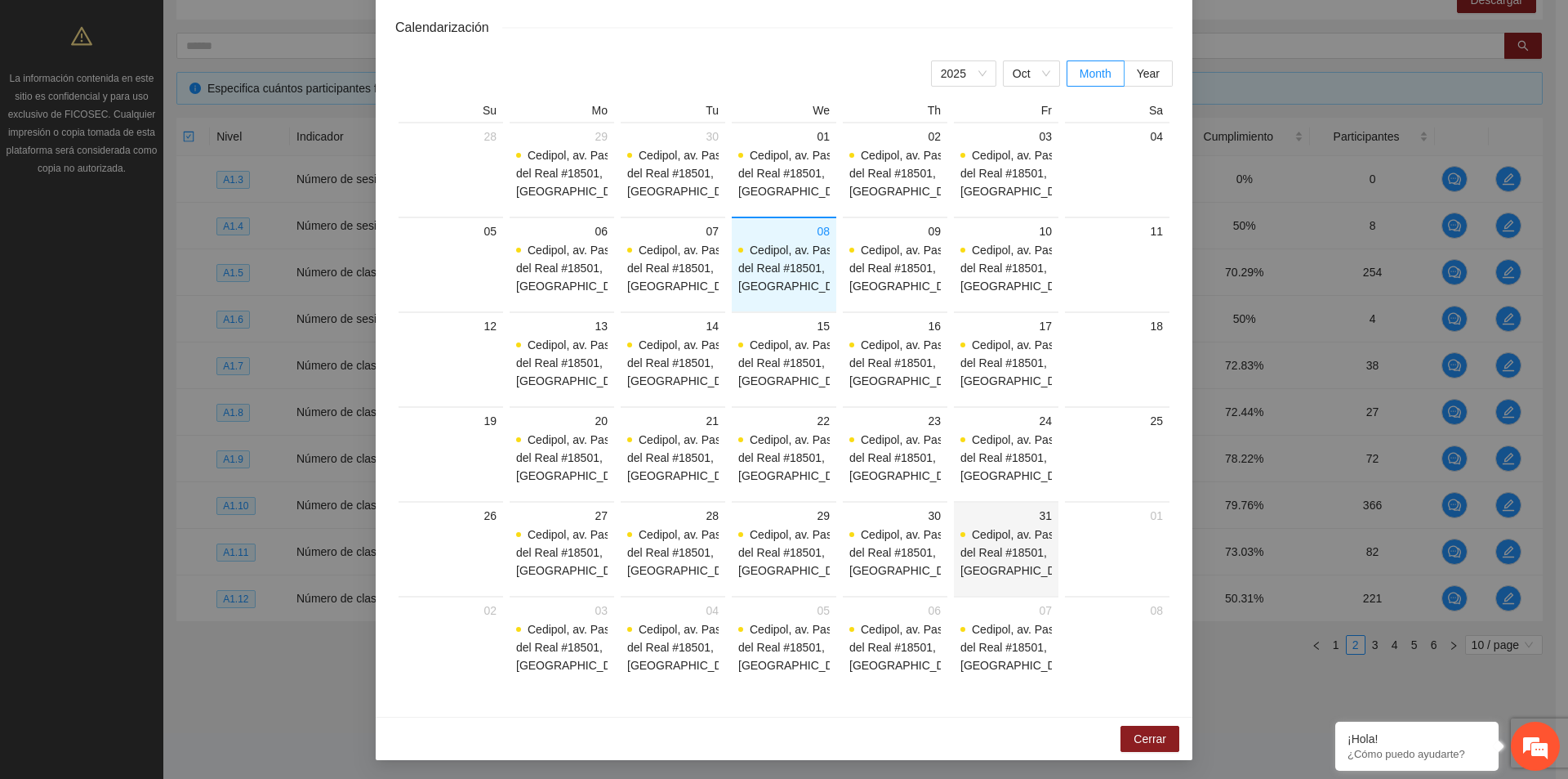
scroll to position [0, 0]
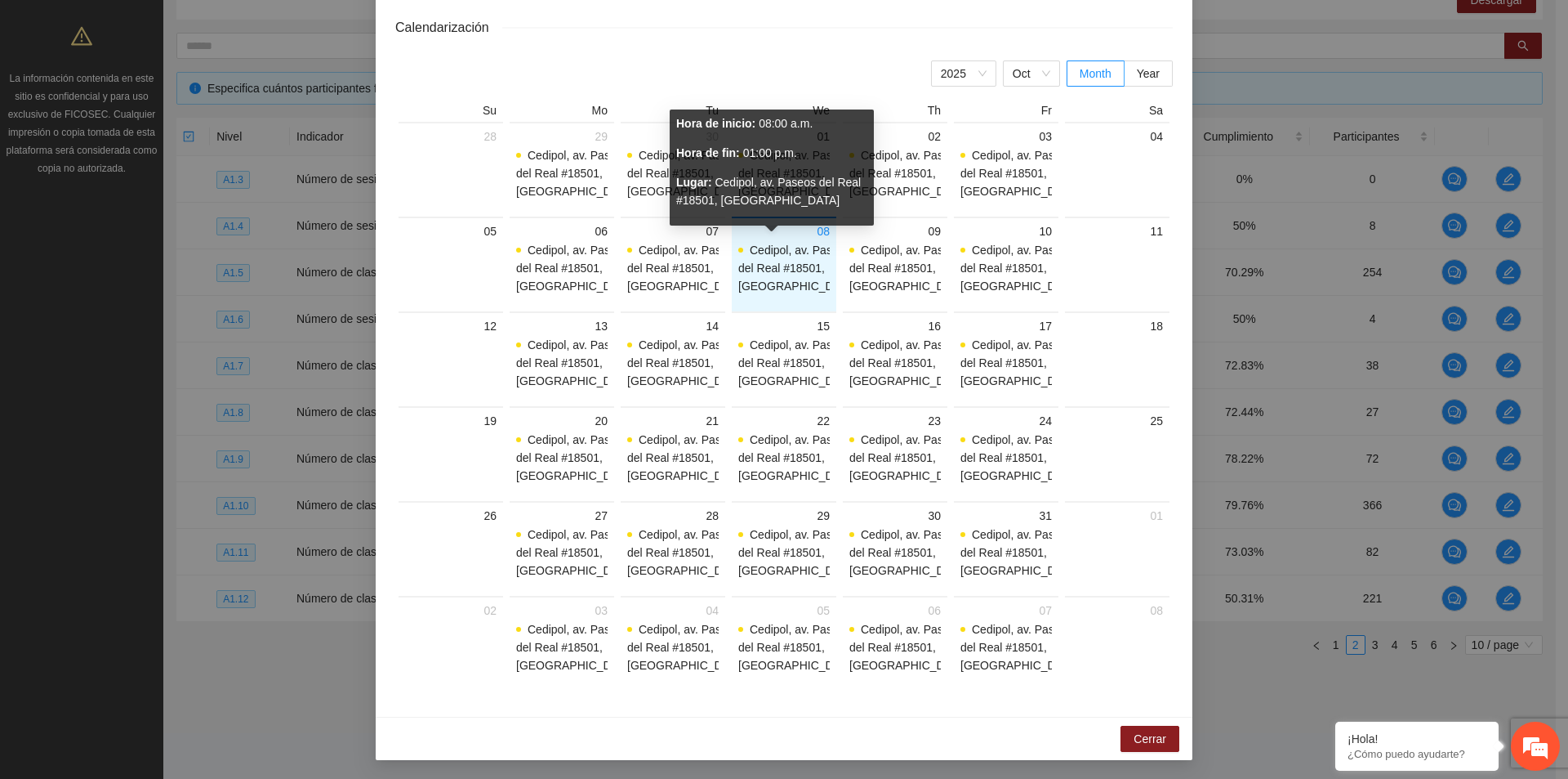
click at [767, 271] on span "Cedipol, av. Paseos del Real #18501, [GEOGRAPHIC_DATA]" at bounding box center [798, 267] width 119 height 49
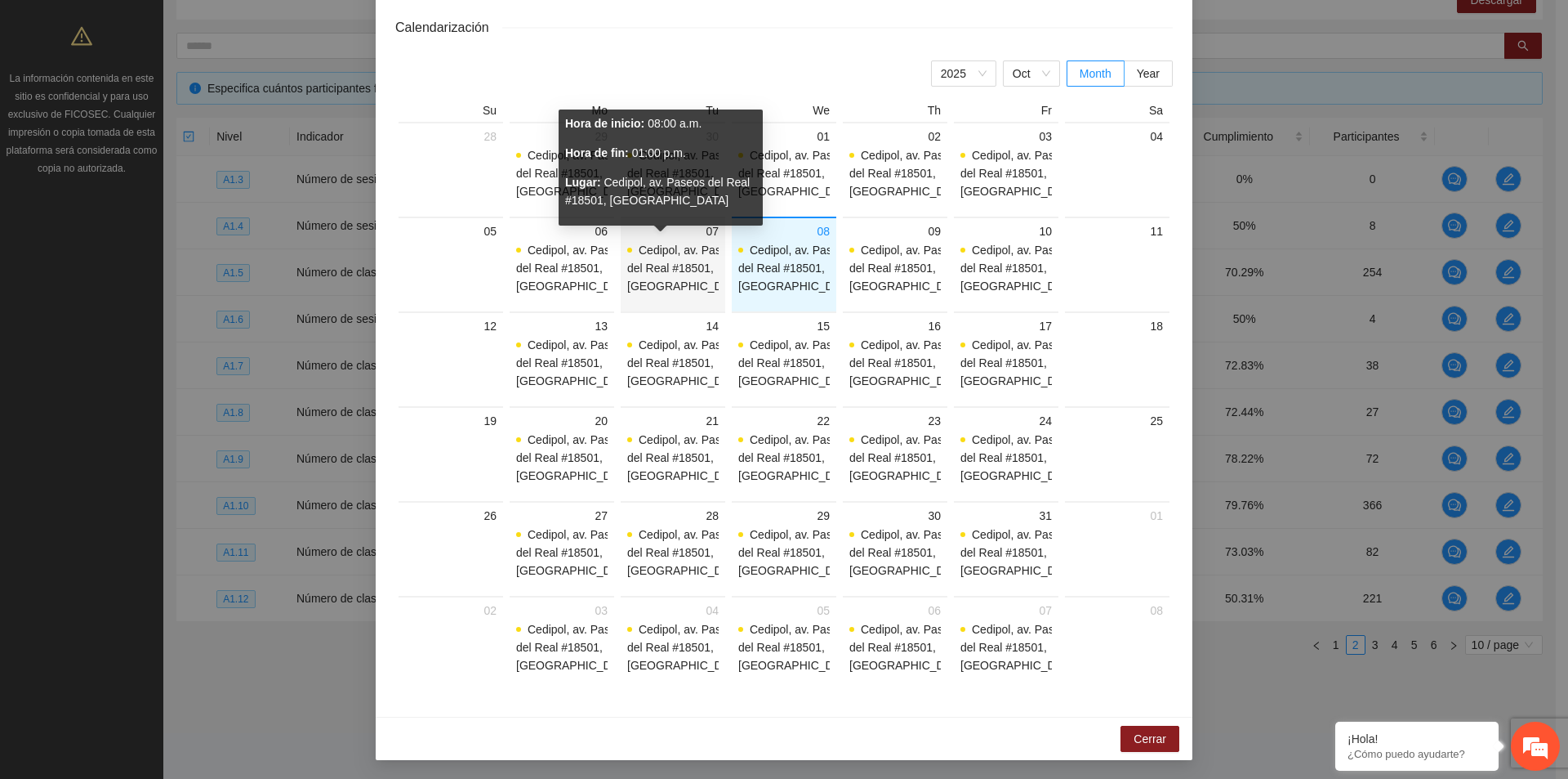
click at [662, 261] on span "Cedipol, av. Paseos del Real #18501, [GEOGRAPHIC_DATA]" at bounding box center [687, 267] width 119 height 49
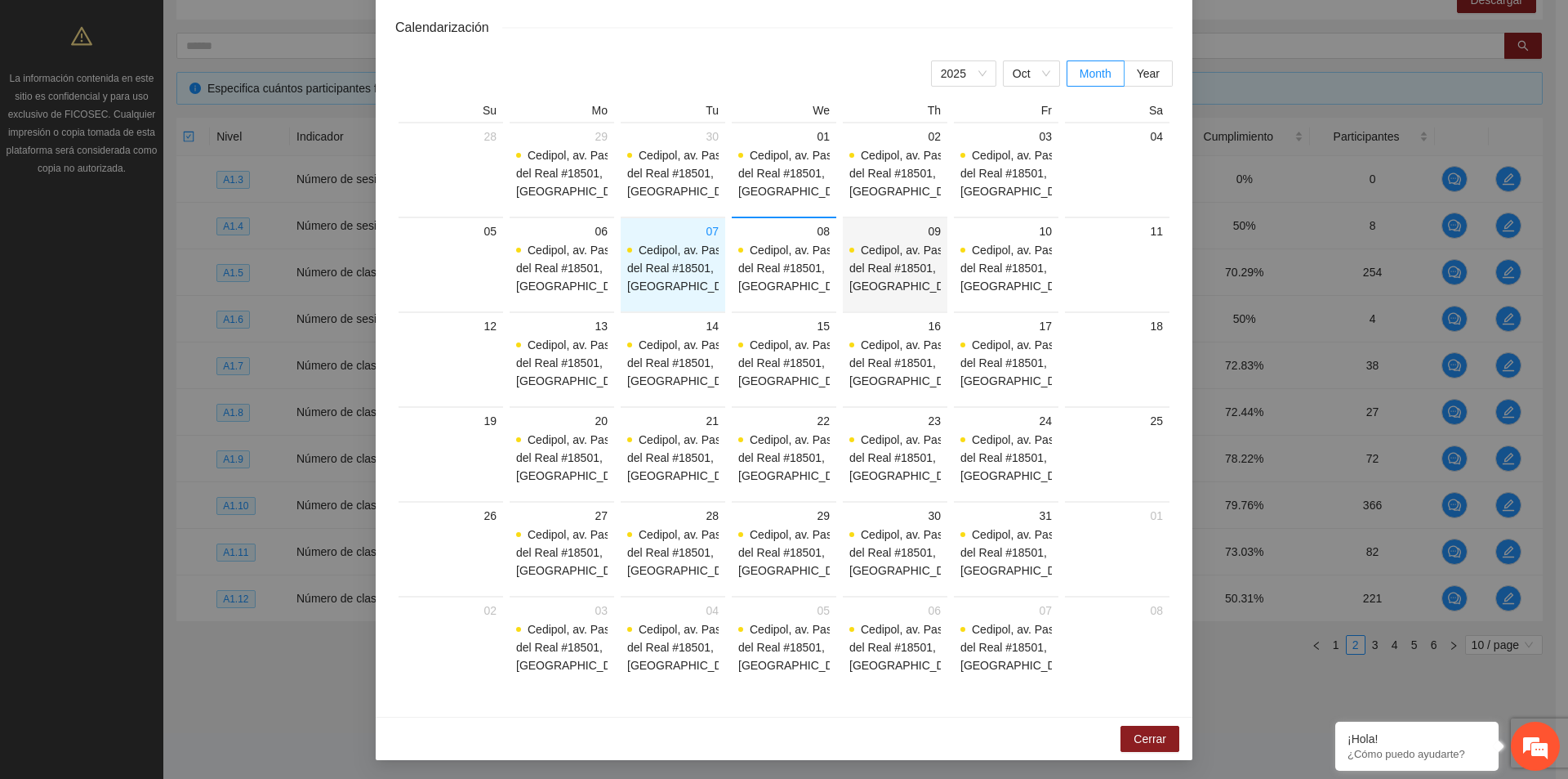
click at [859, 270] on span "Cedipol, av. Paseos del Real #18501, [GEOGRAPHIC_DATA]" at bounding box center [909, 267] width 119 height 49
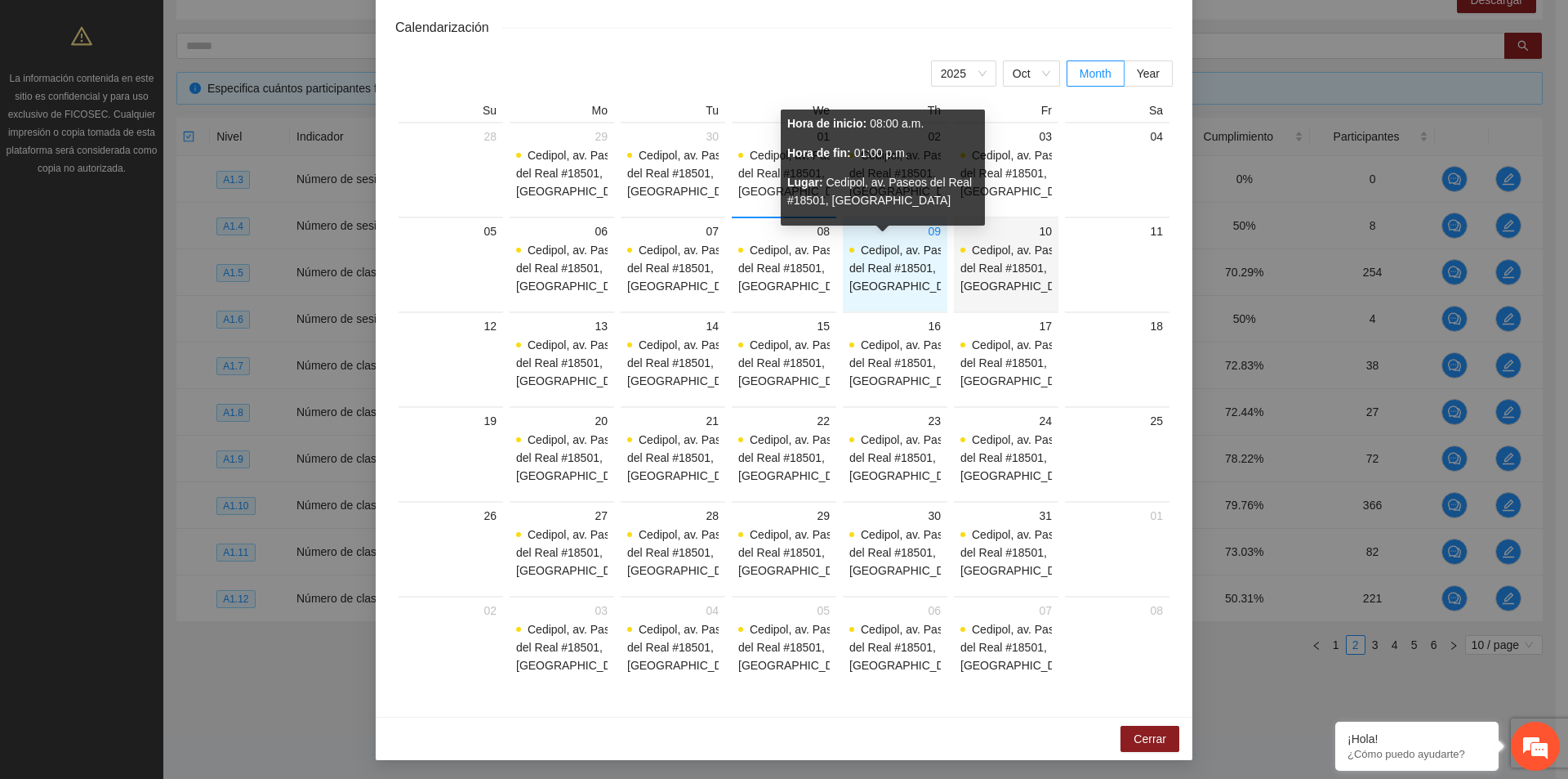
click at [984, 285] on span "Cedipol, av. Paseos del Real #18501, [GEOGRAPHIC_DATA]" at bounding box center [1020, 267] width 119 height 49
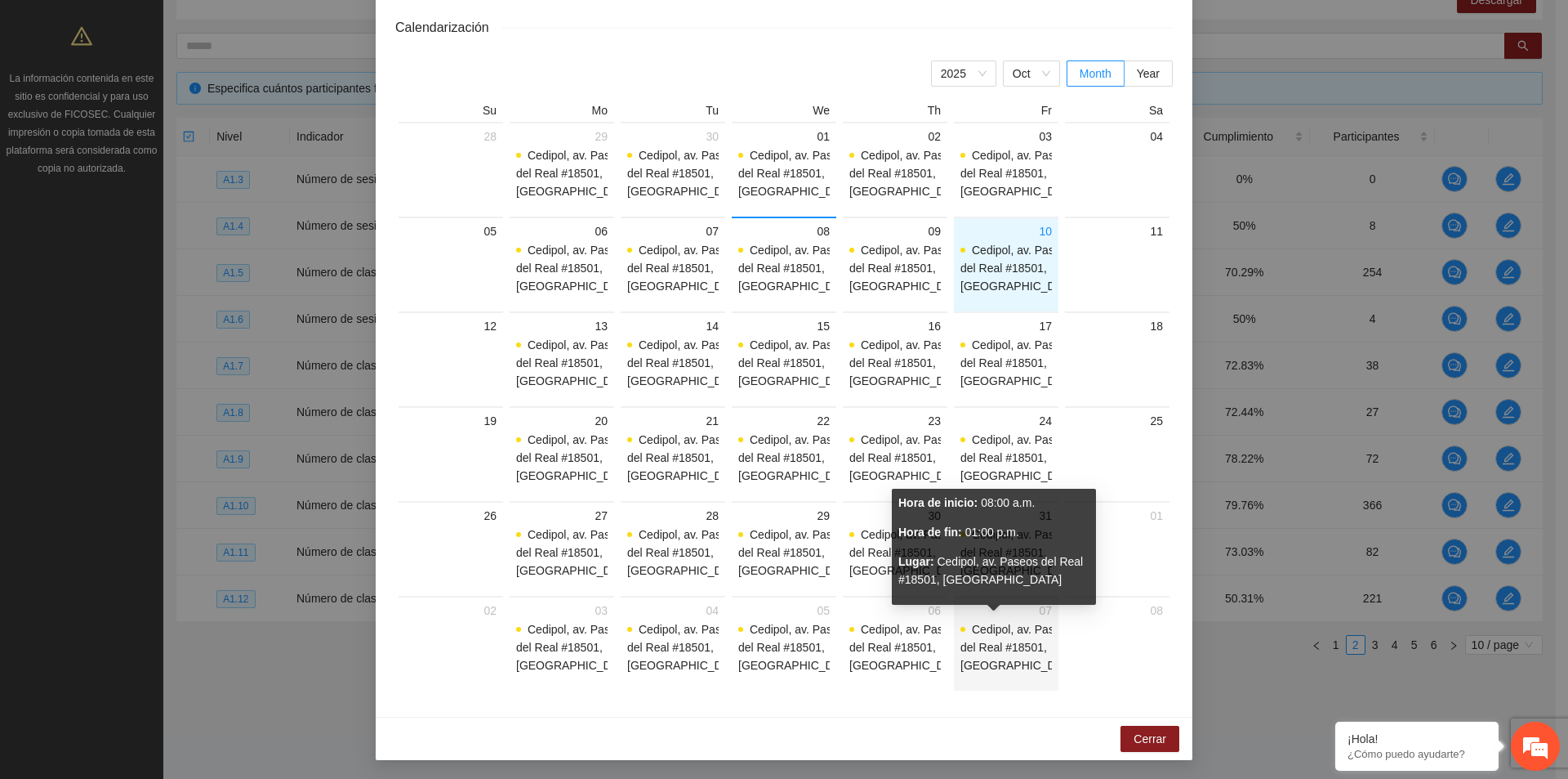
click at [1005, 669] on span "Cedipol, av. Paseos del Real #18501, [GEOGRAPHIC_DATA]" at bounding box center [1020, 647] width 119 height 54
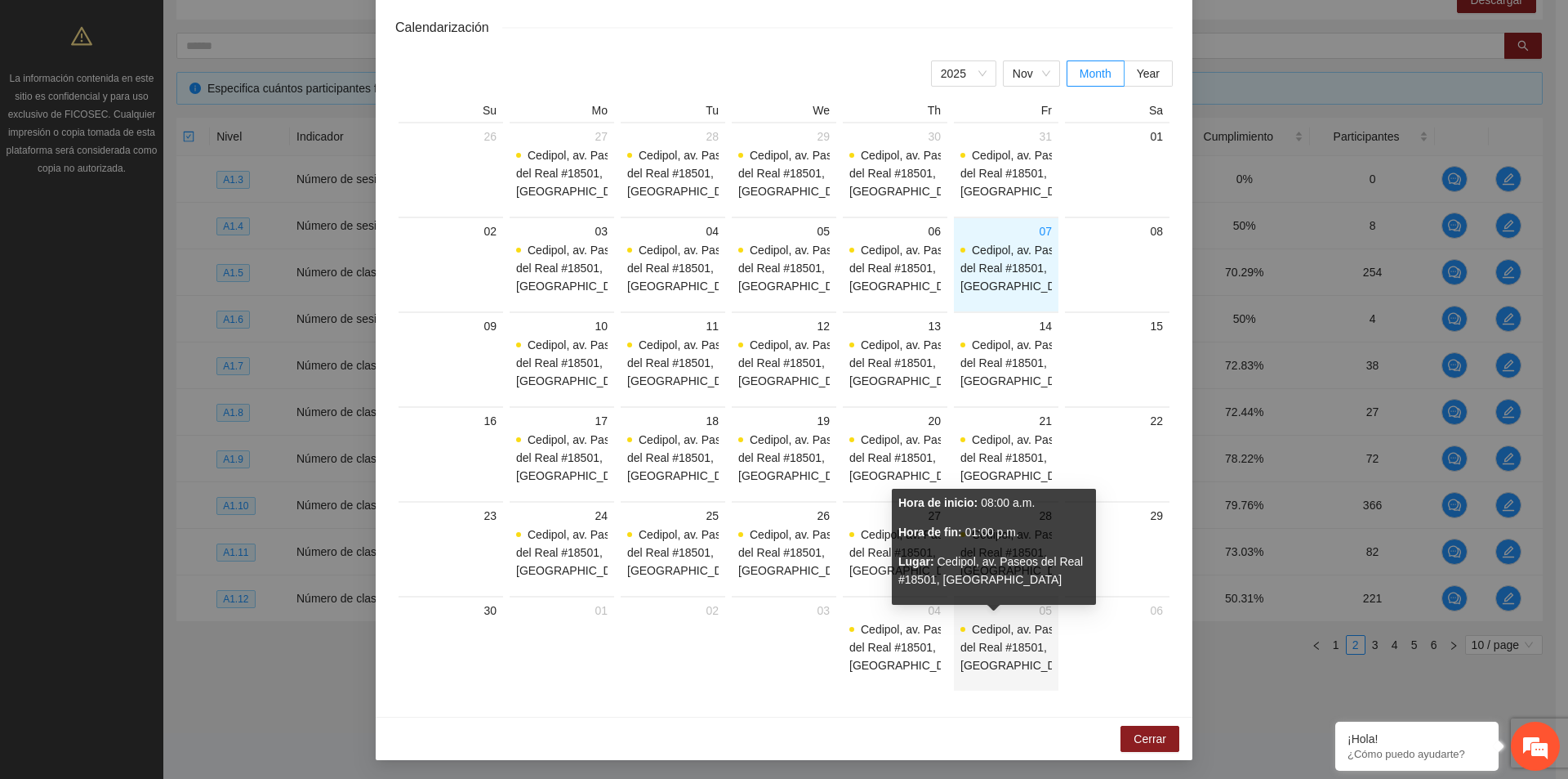
click at [994, 671] on span "Cedipol, av. Paseos del Real #18501, [GEOGRAPHIC_DATA]" at bounding box center [1020, 647] width 119 height 49
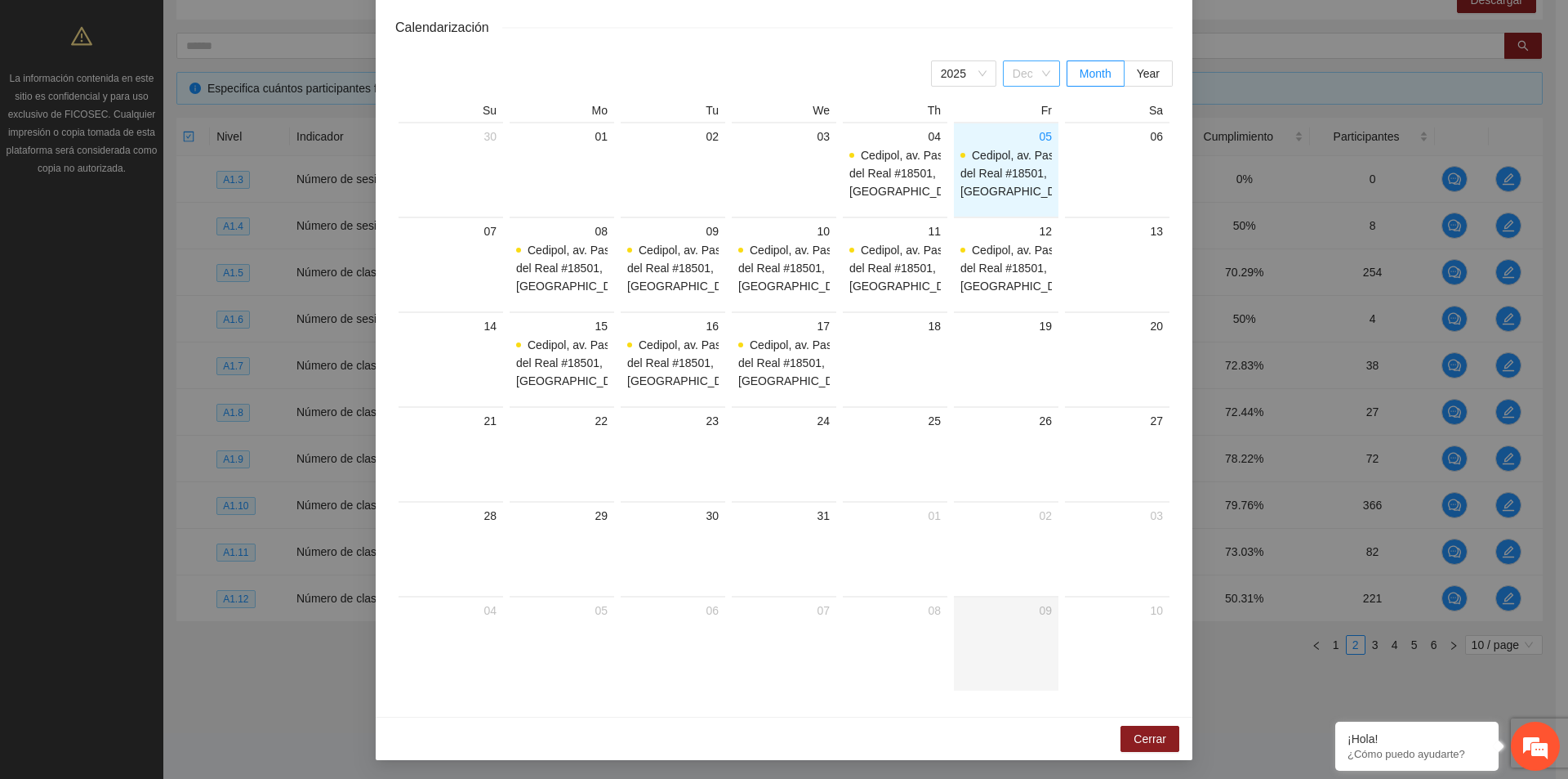
click at [1031, 75] on span "Dec" at bounding box center [1031, 74] width 37 height 25
click at [1029, 242] on div "Oct" at bounding box center [1031, 237] width 37 height 18
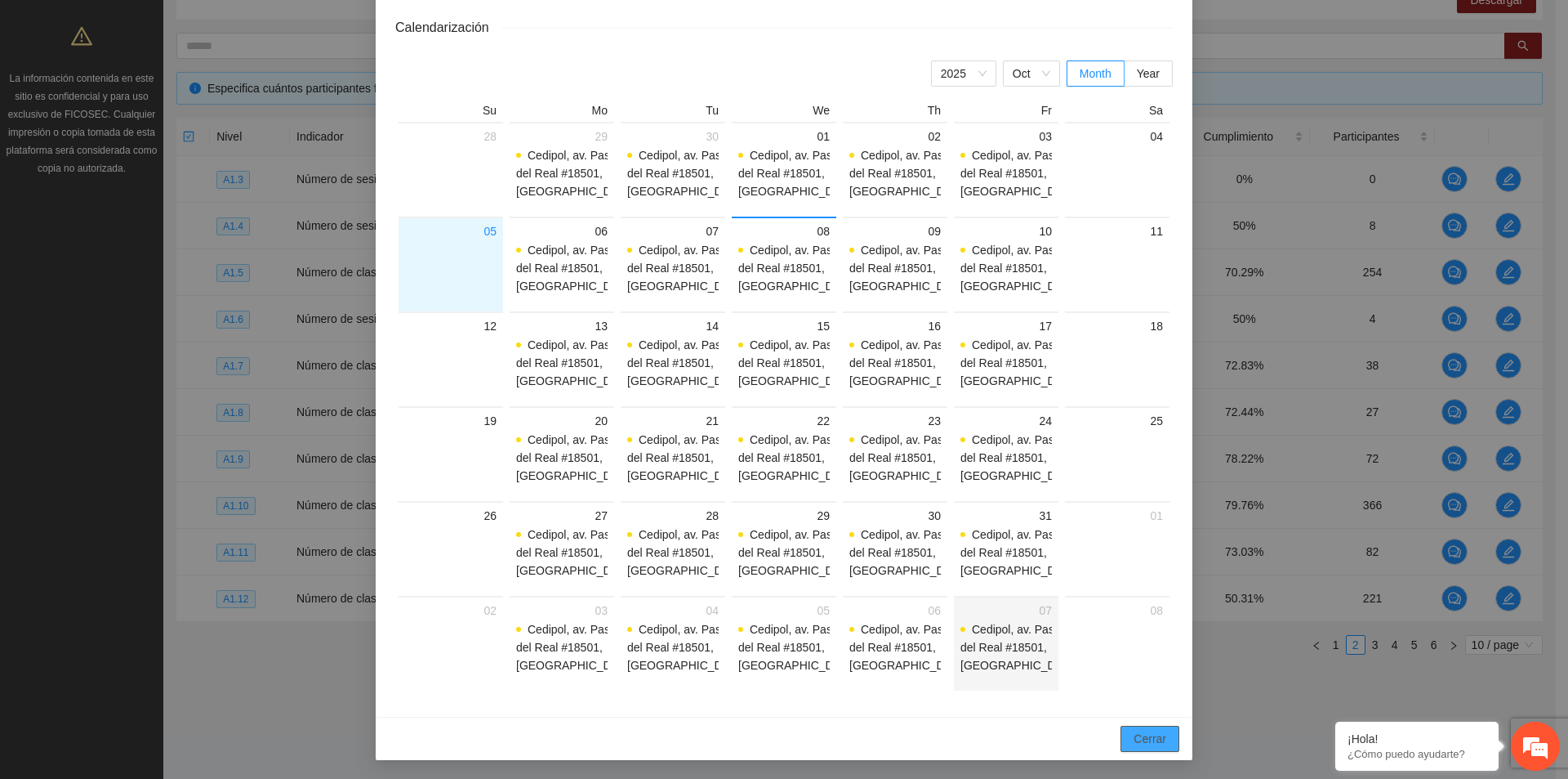
click at [1148, 742] on span "Cerrar" at bounding box center [1151, 738] width 33 height 18
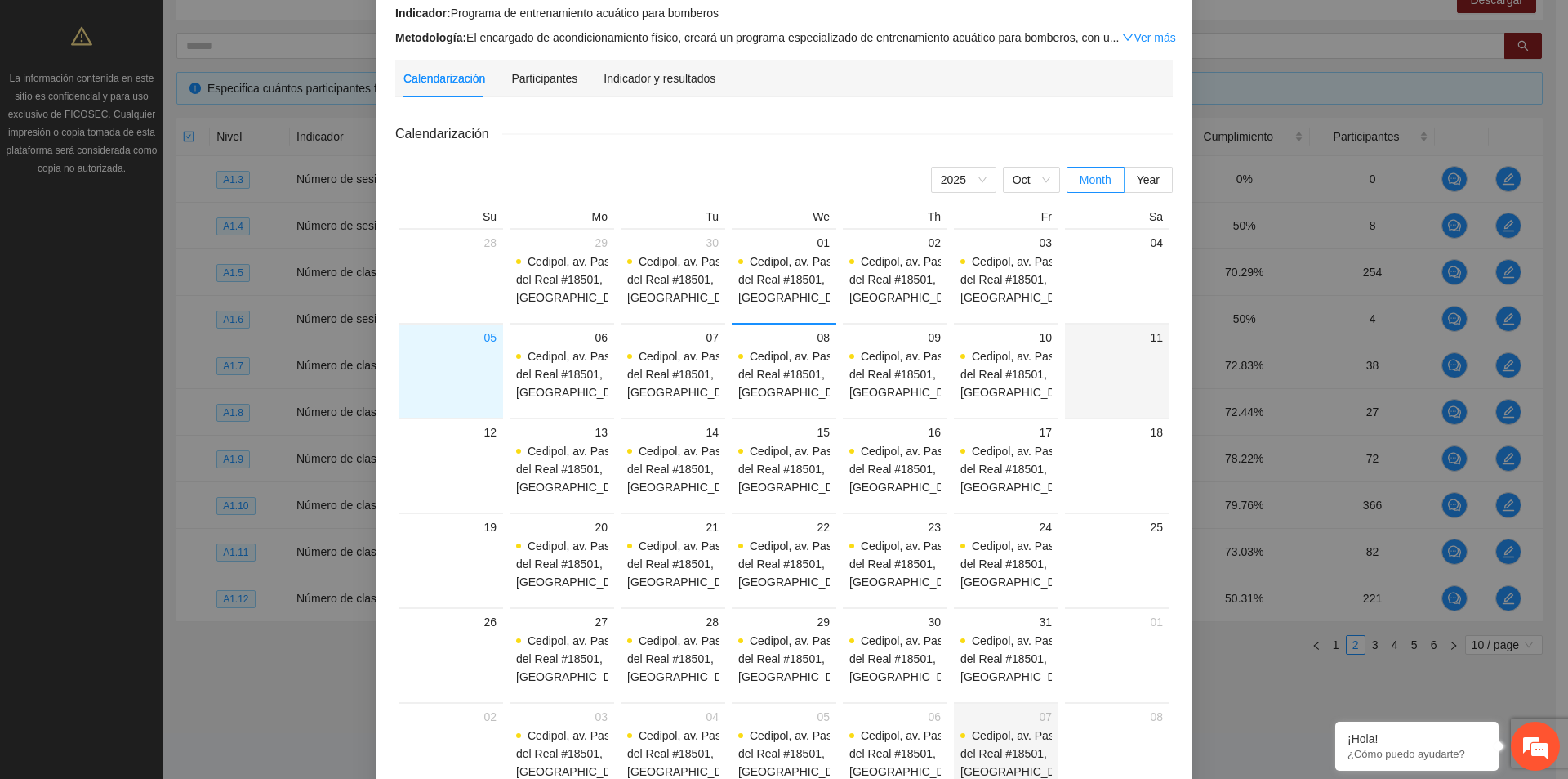
scroll to position [0, 0]
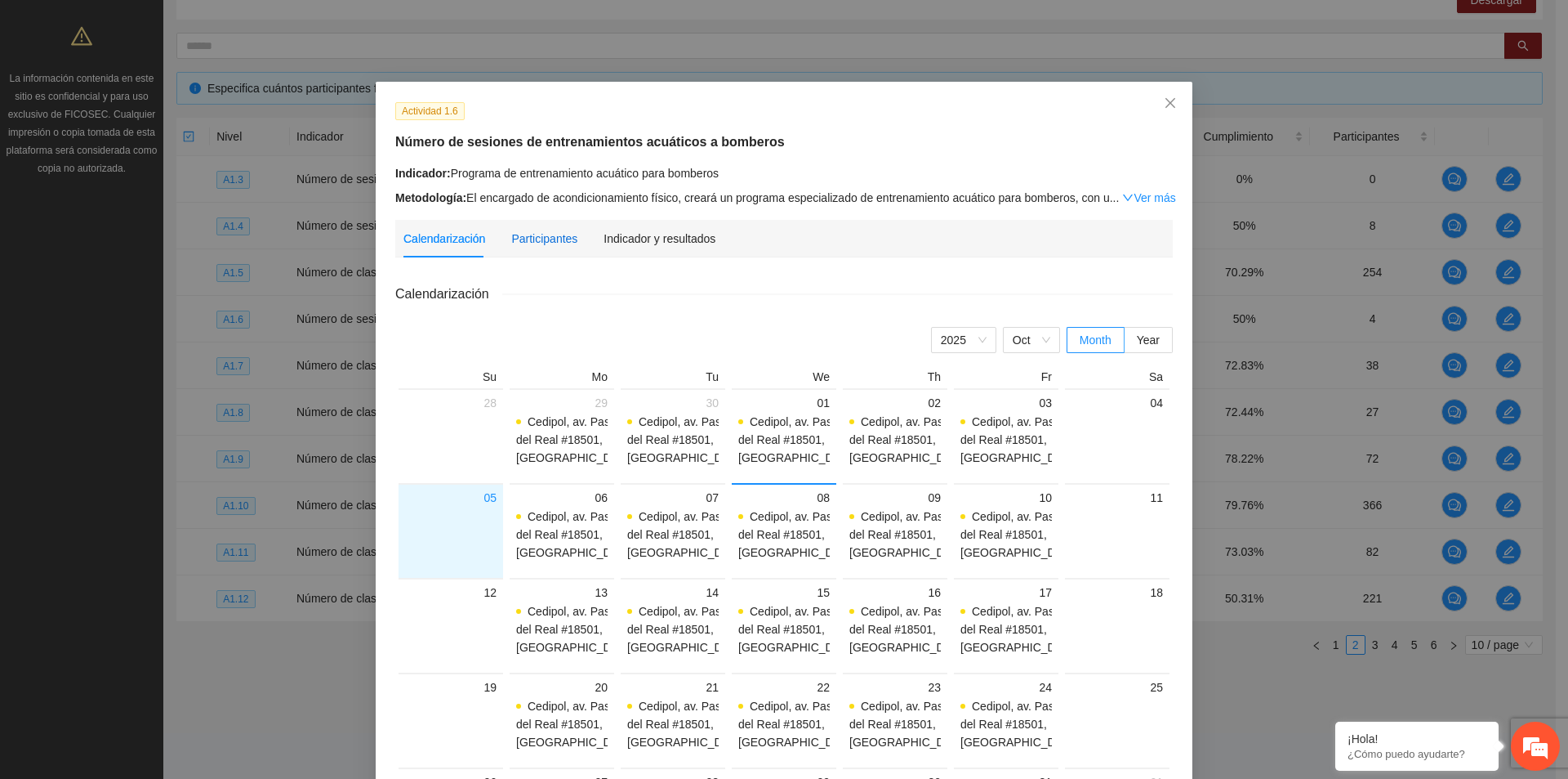
click at [553, 242] on div "Participantes" at bounding box center [545, 239] width 66 height 18
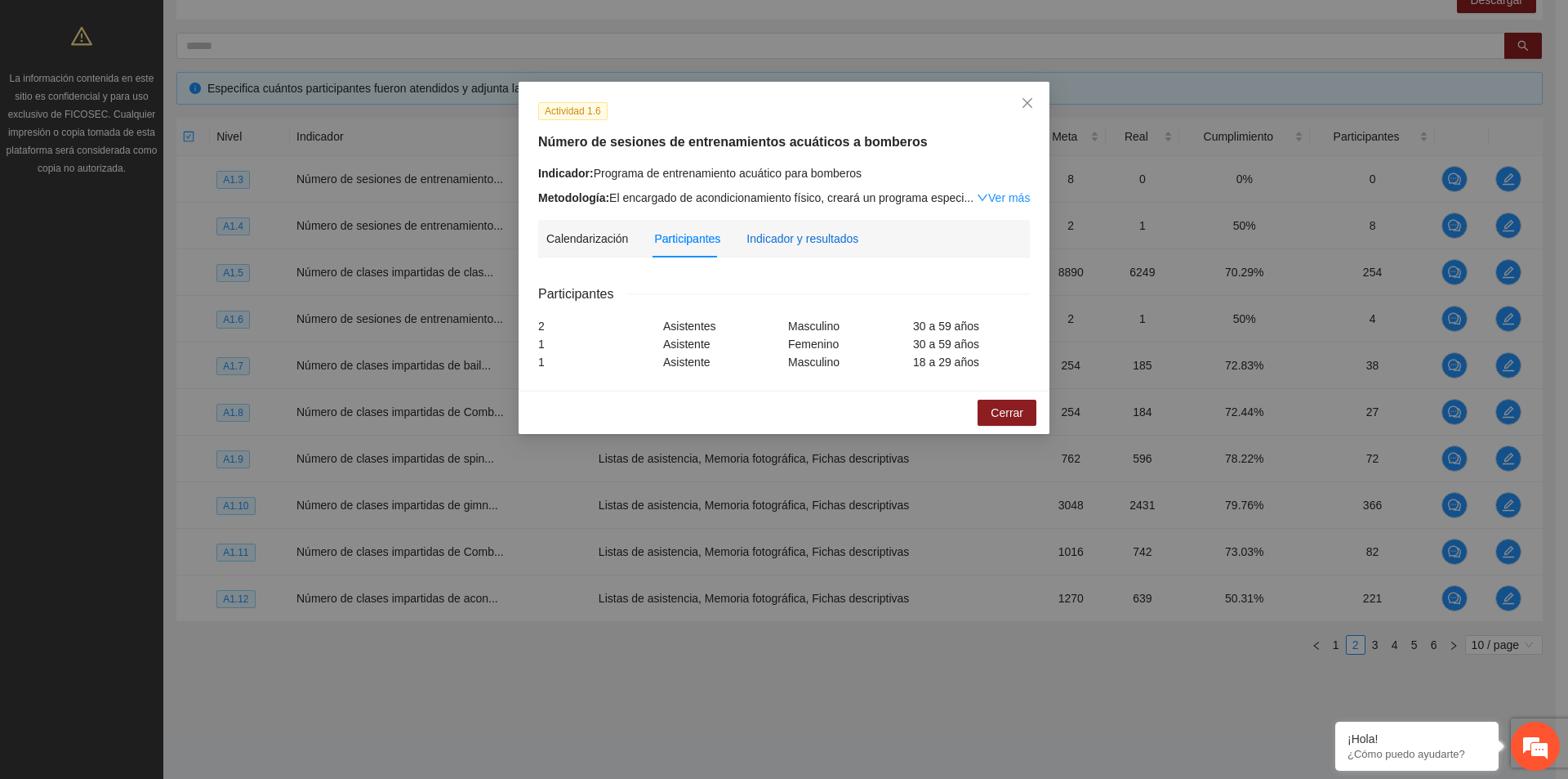
click at [761, 233] on div "Indicador y resultados" at bounding box center [802, 239] width 112 height 18
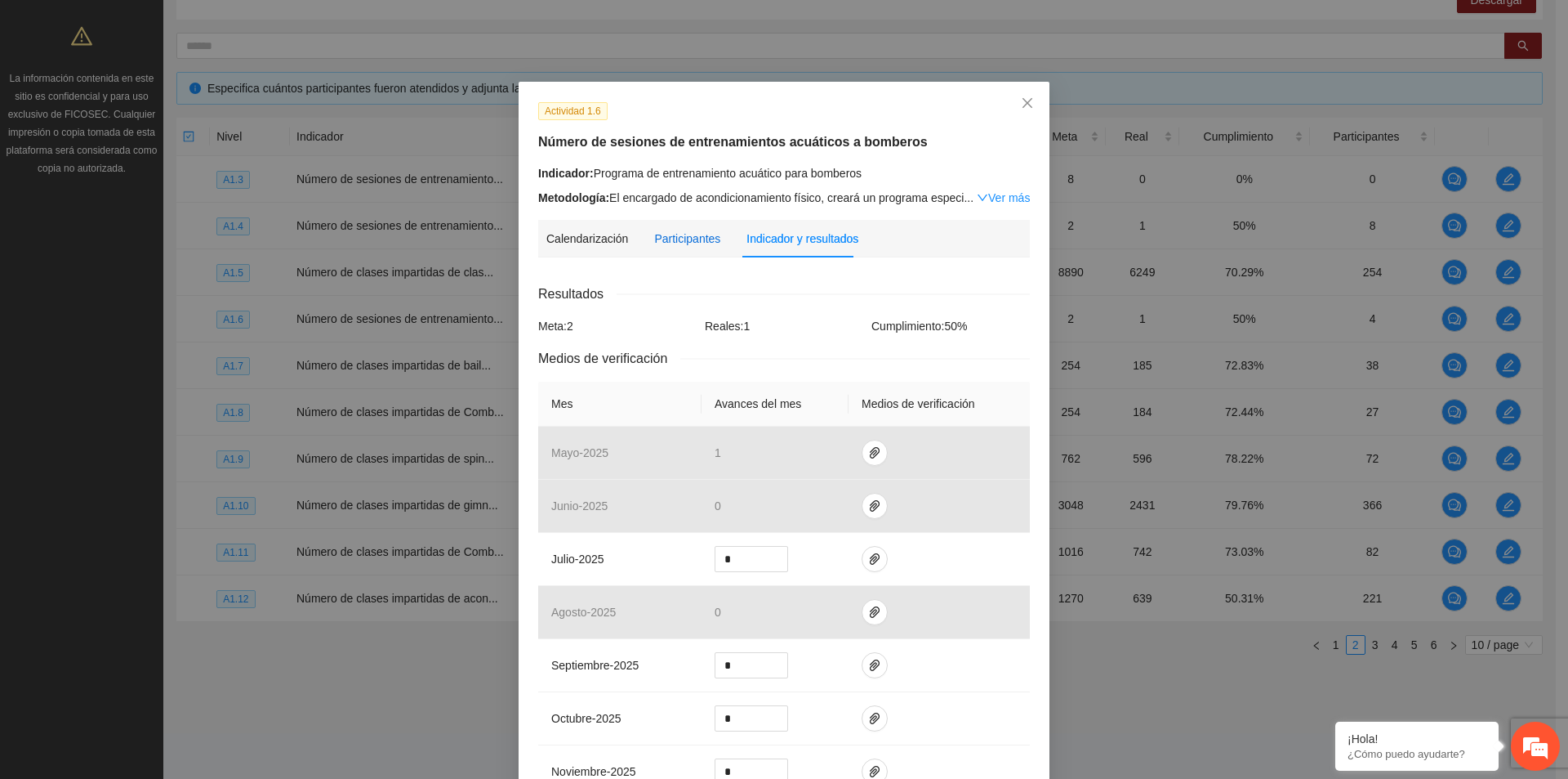
click at [706, 241] on div "Participantes" at bounding box center [688, 239] width 66 height 18
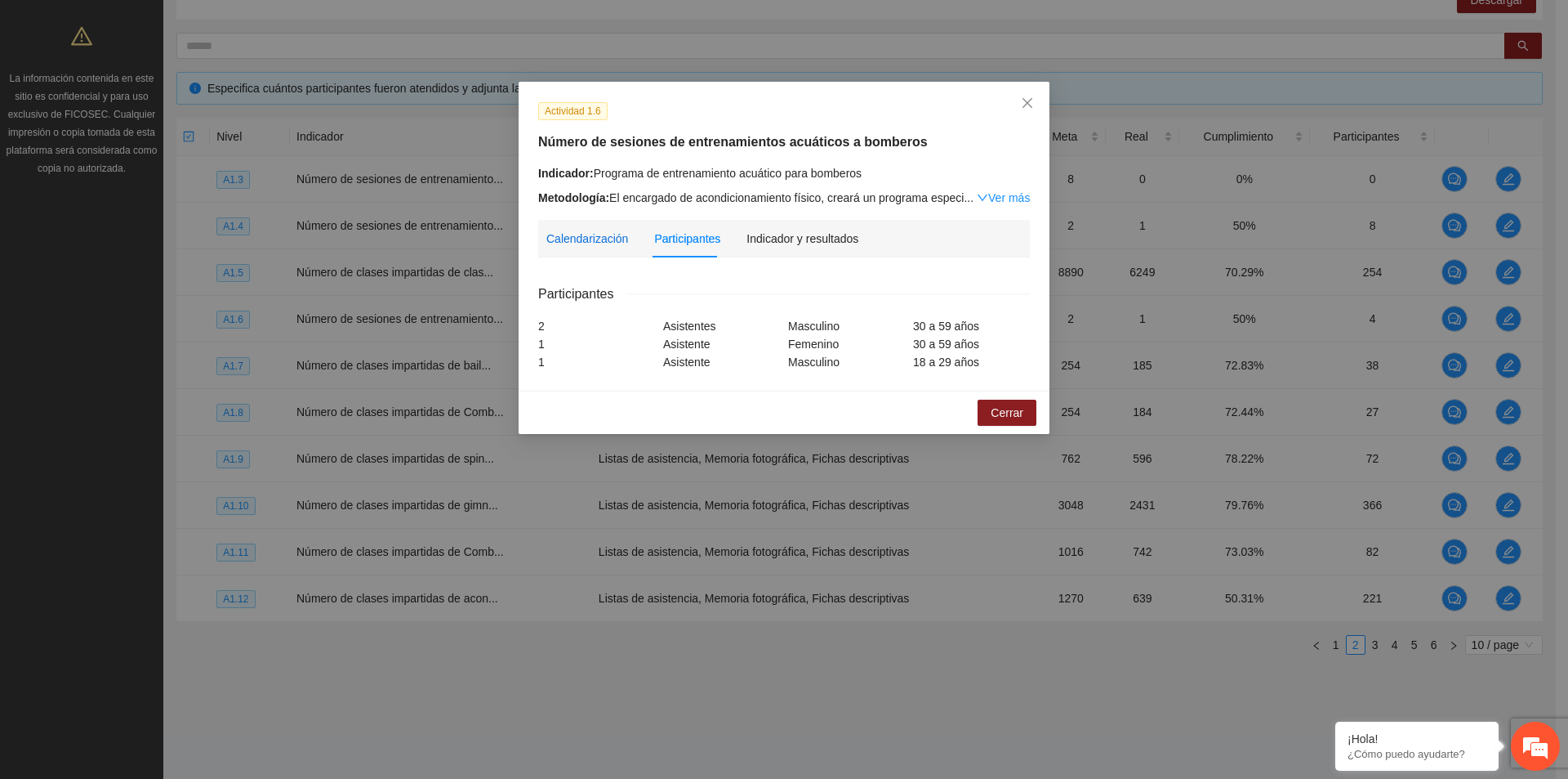
click at [570, 238] on div "Calendarización" at bounding box center [587, 239] width 82 height 18
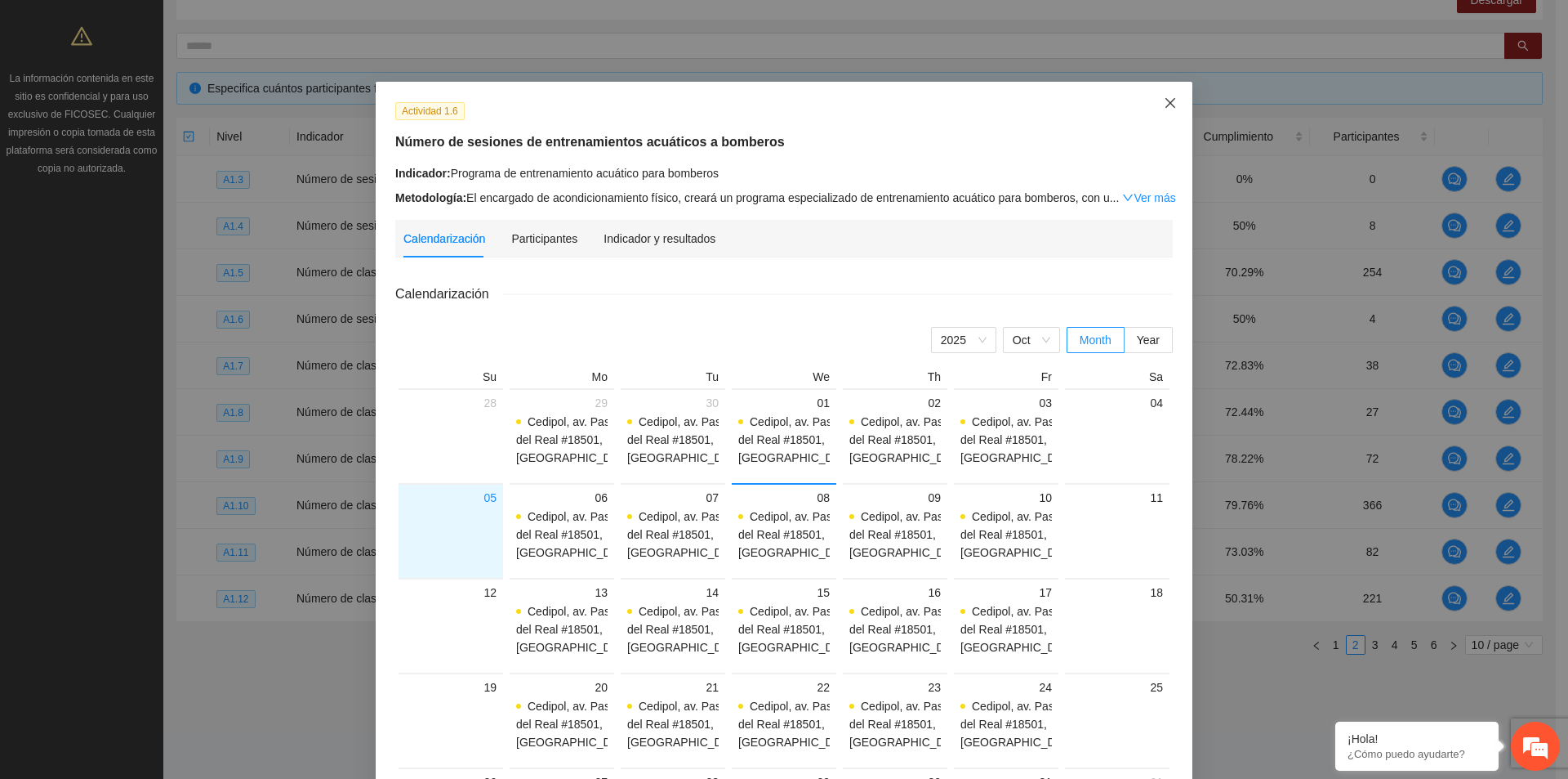
click at [1167, 97] on span "Close" at bounding box center [1170, 103] width 44 height 44
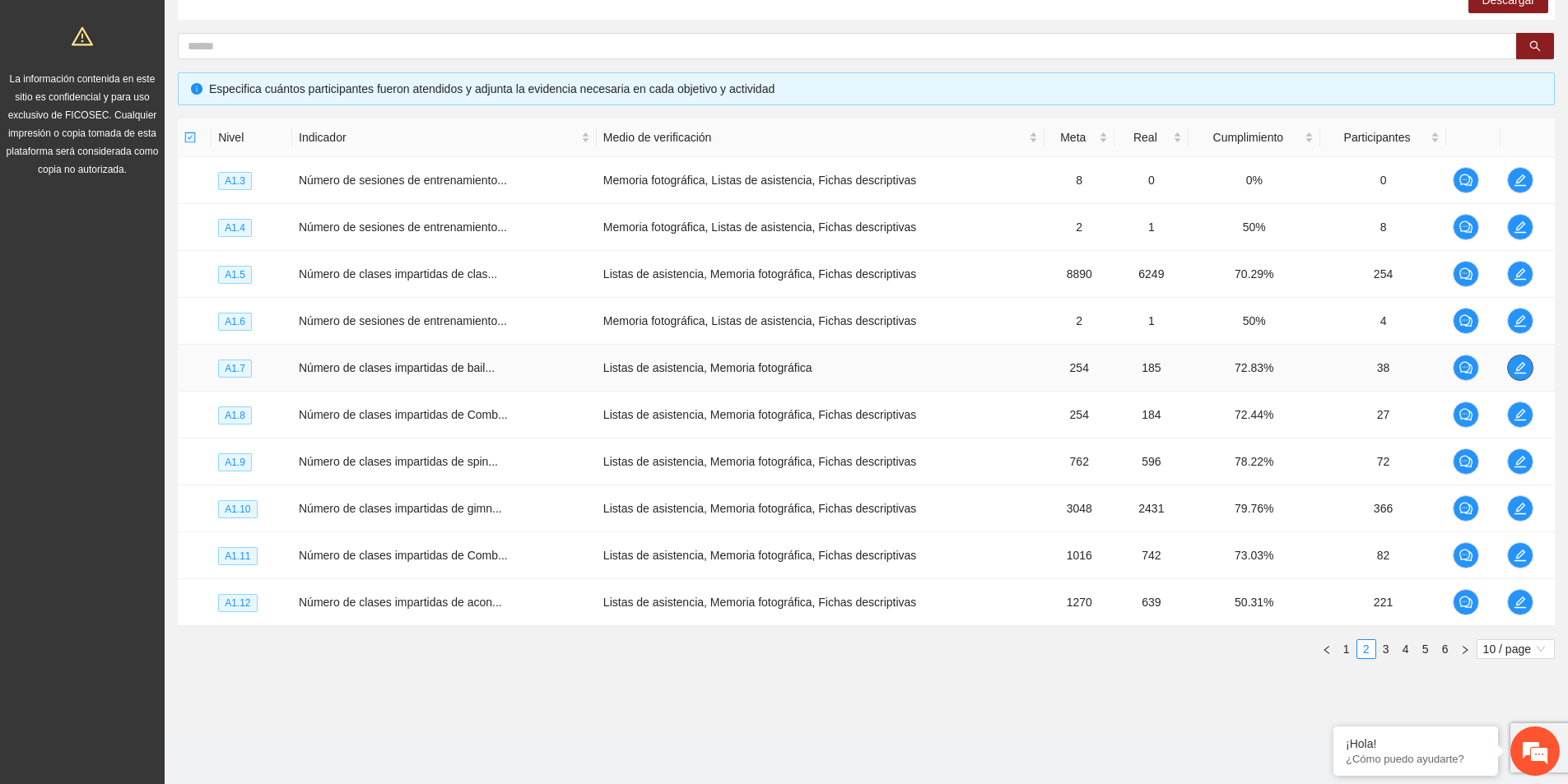
click at [1517, 370] on icon "edit" at bounding box center [1520, 368] width 13 height 13
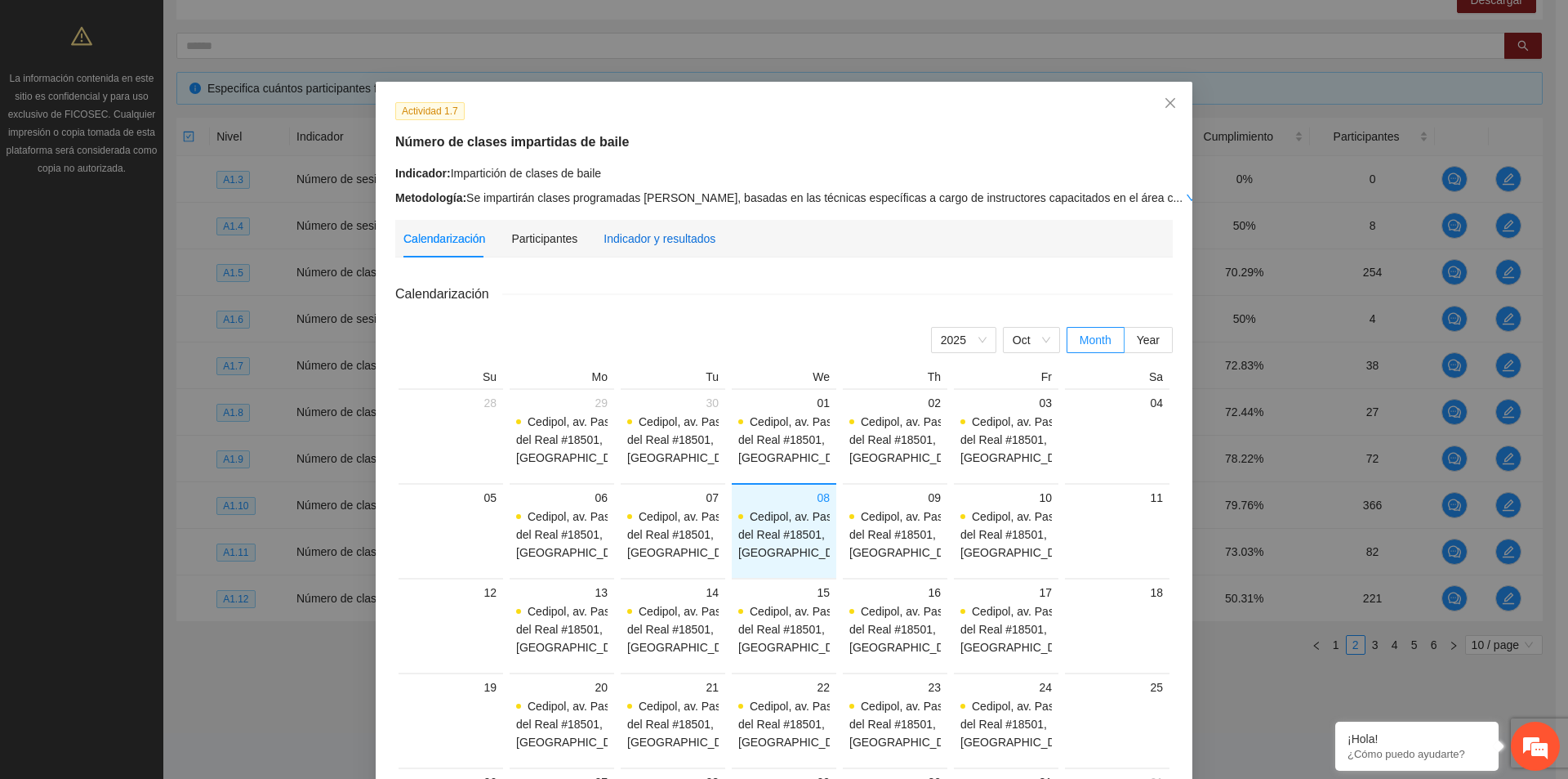
click at [627, 230] on div "Indicador y resultados" at bounding box center [659, 239] width 112 height 18
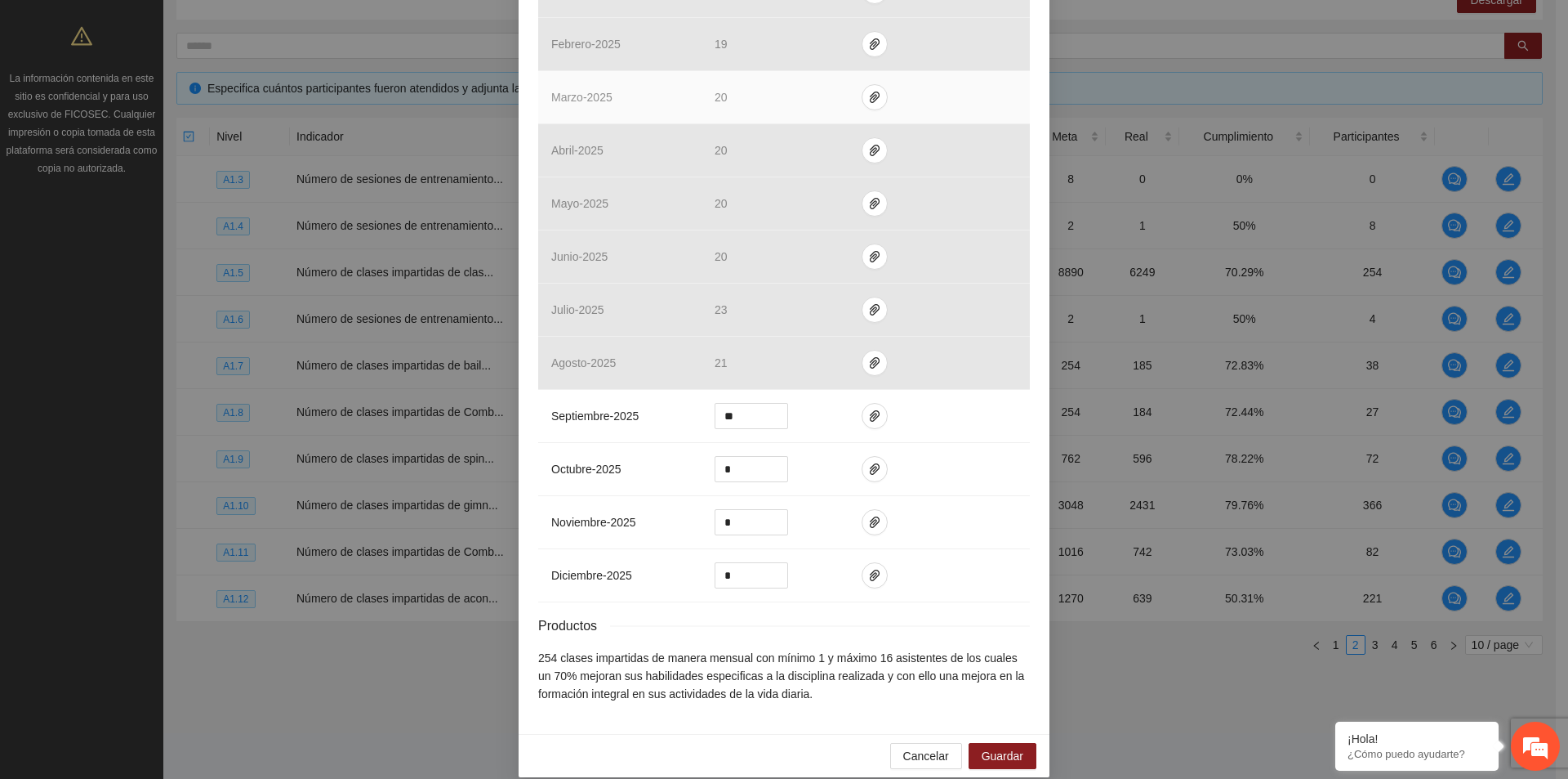
scroll to position [479, 0]
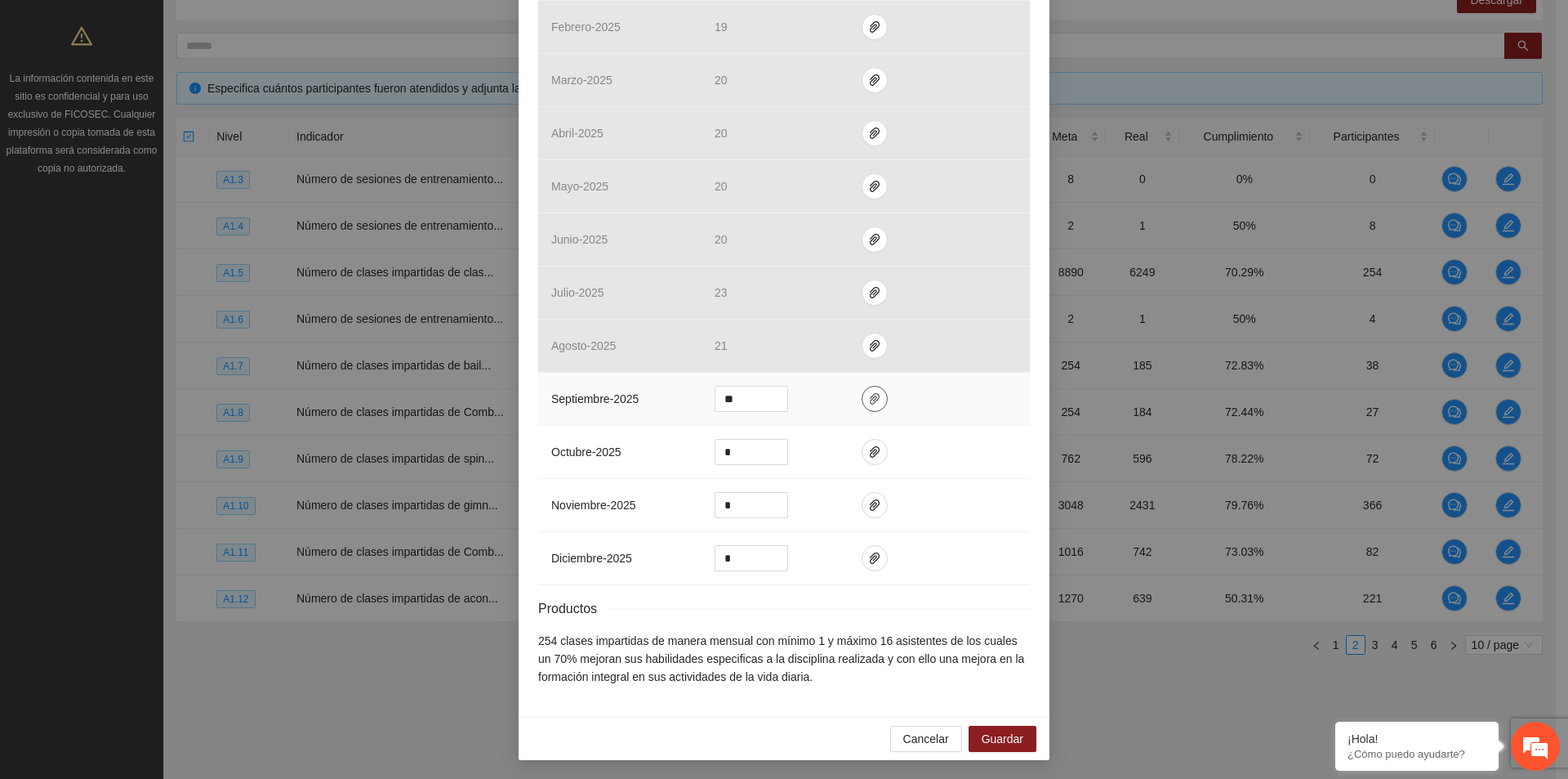
click at [868, 393] on icon "paper-clip" at bounding box center [875, 399] width 13 height 13
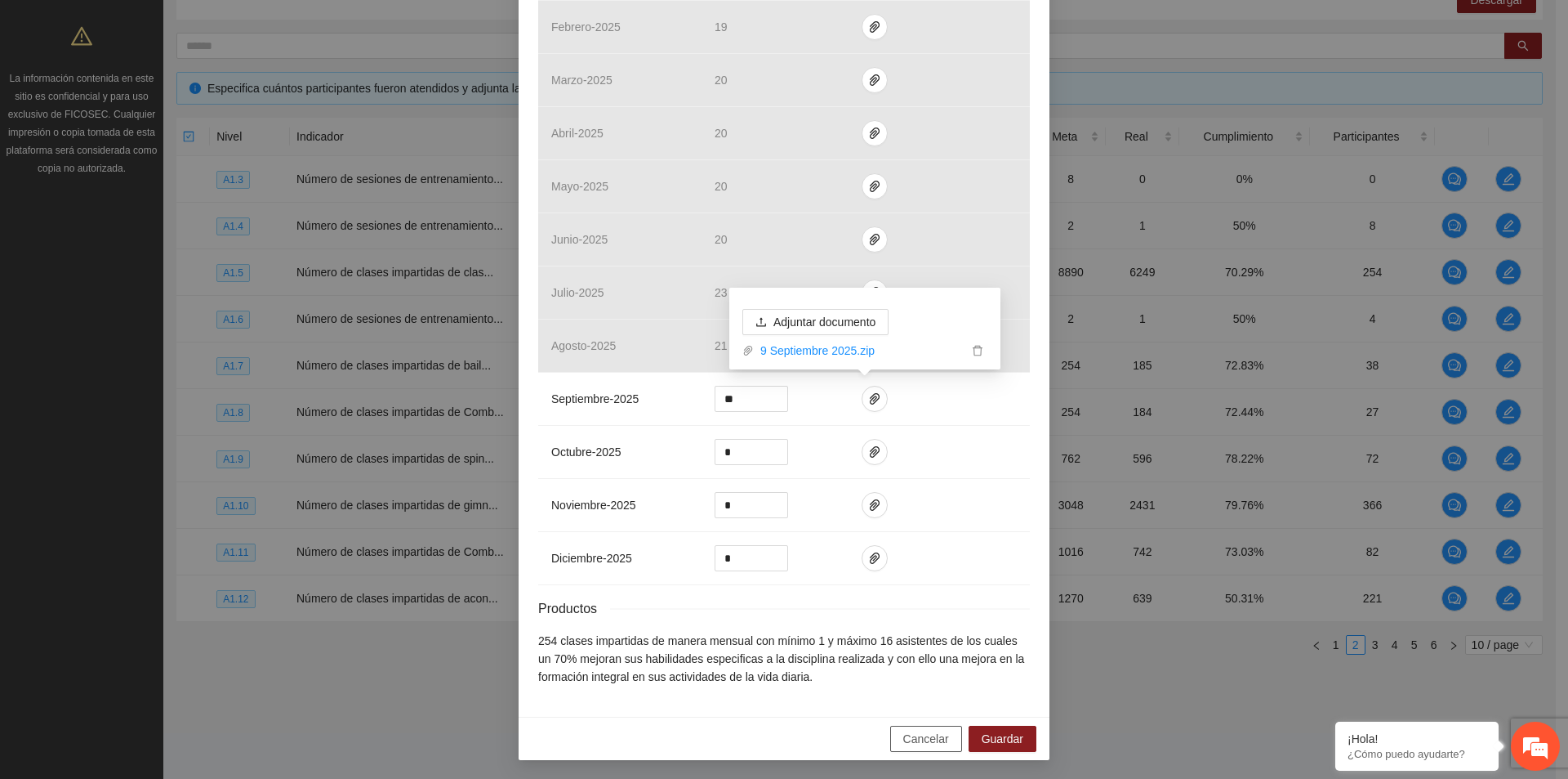
click at [931, 739] on span "Cancelar" at bounding box center [926, 738] width 45 height 18
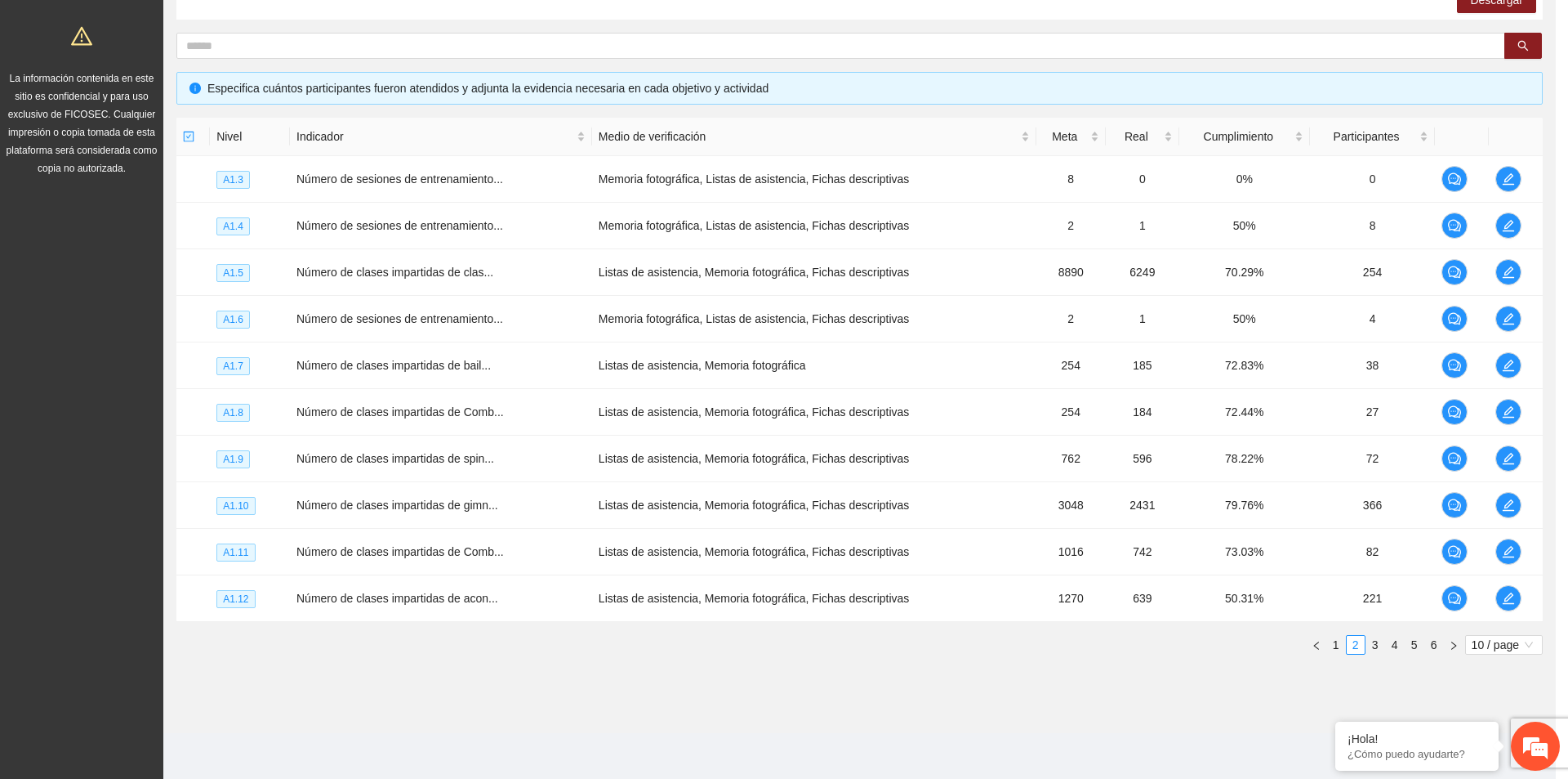
scroll to position [397, 0]
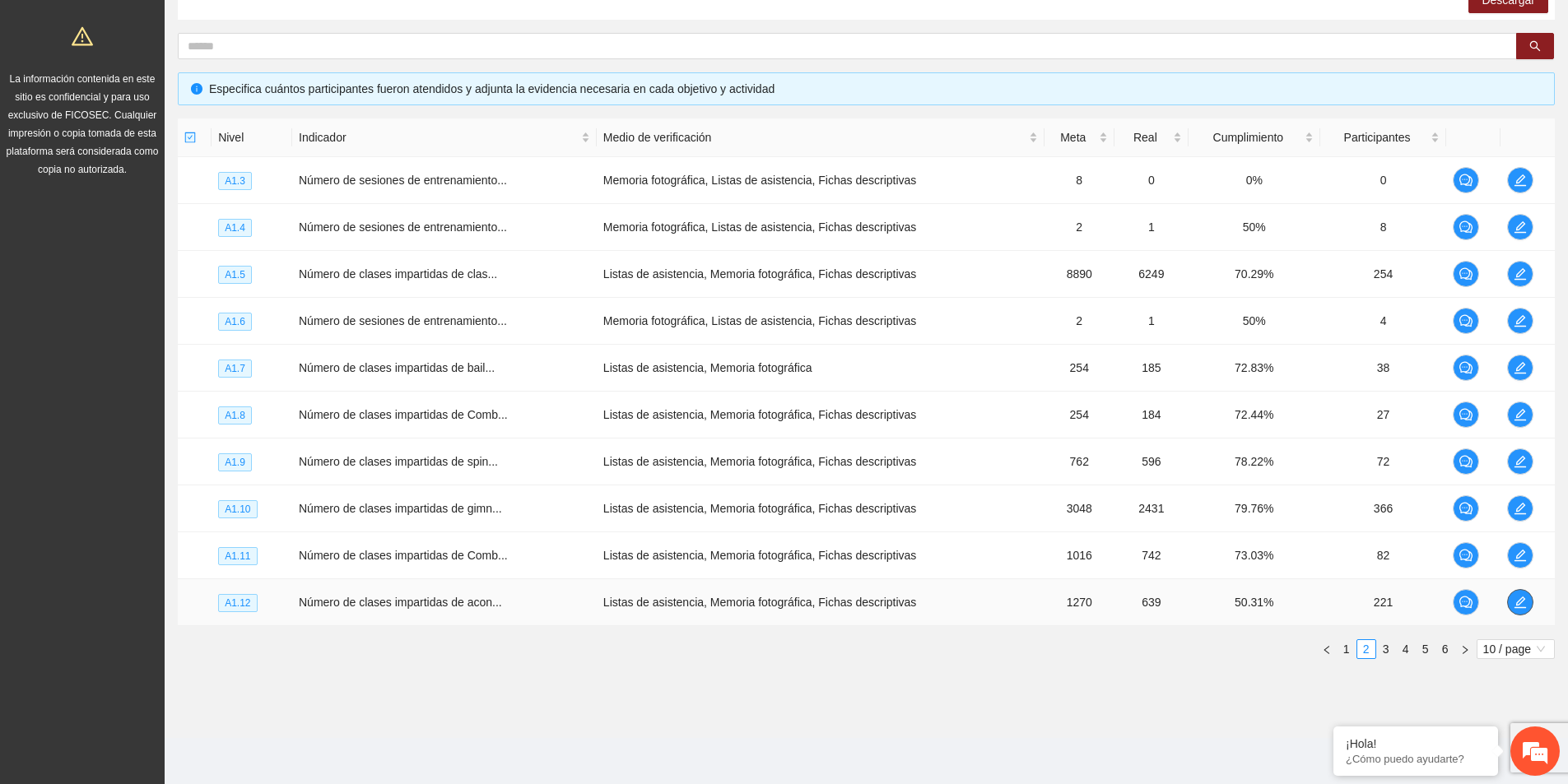
click at [1516, 607] on icon "edit" at bounding box center [1520, 602] width 12 height 12
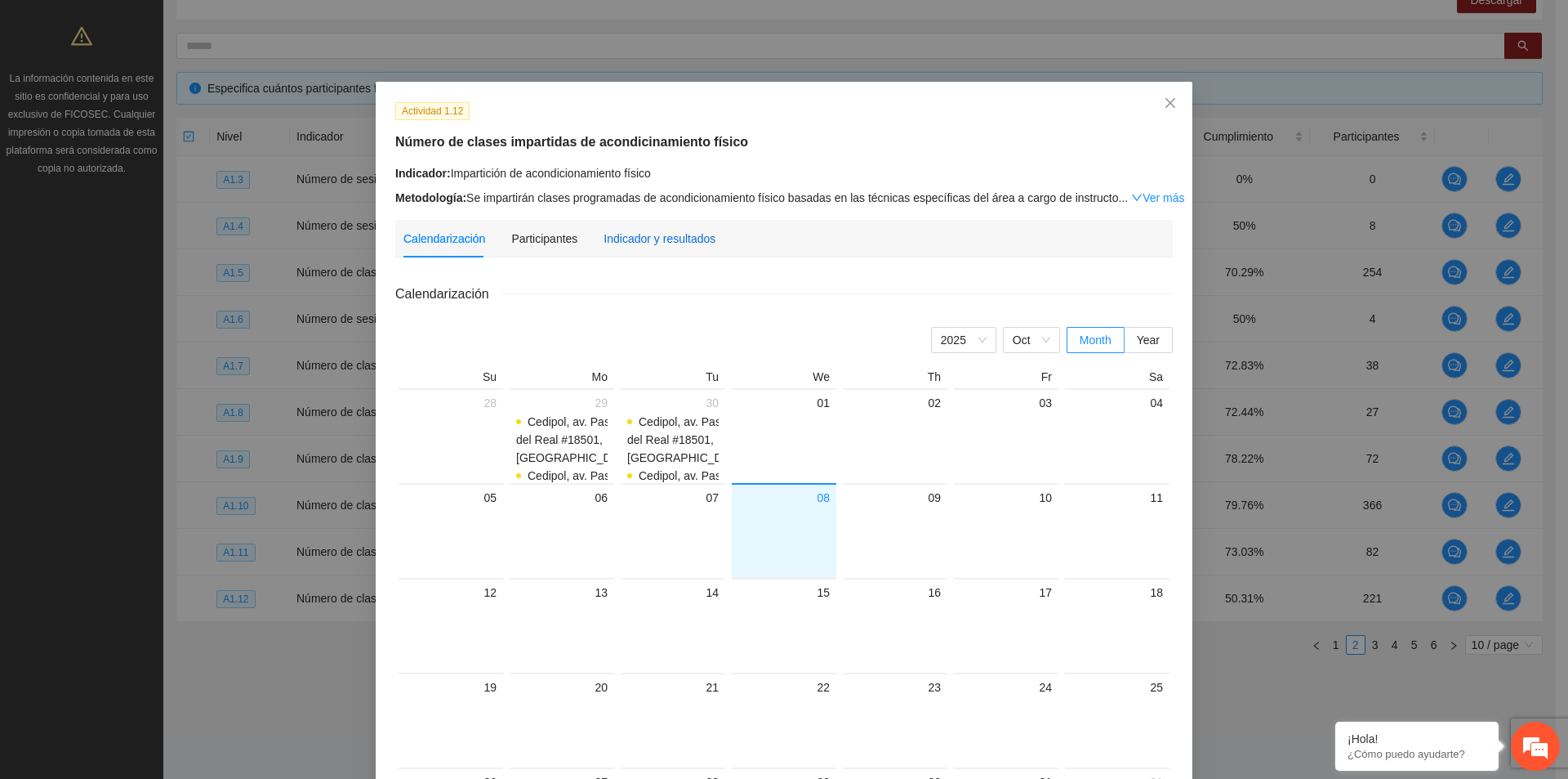
click at [661, 232] on div "Indicador y resultados" at bounding box center [659, 239] width 112 height 18
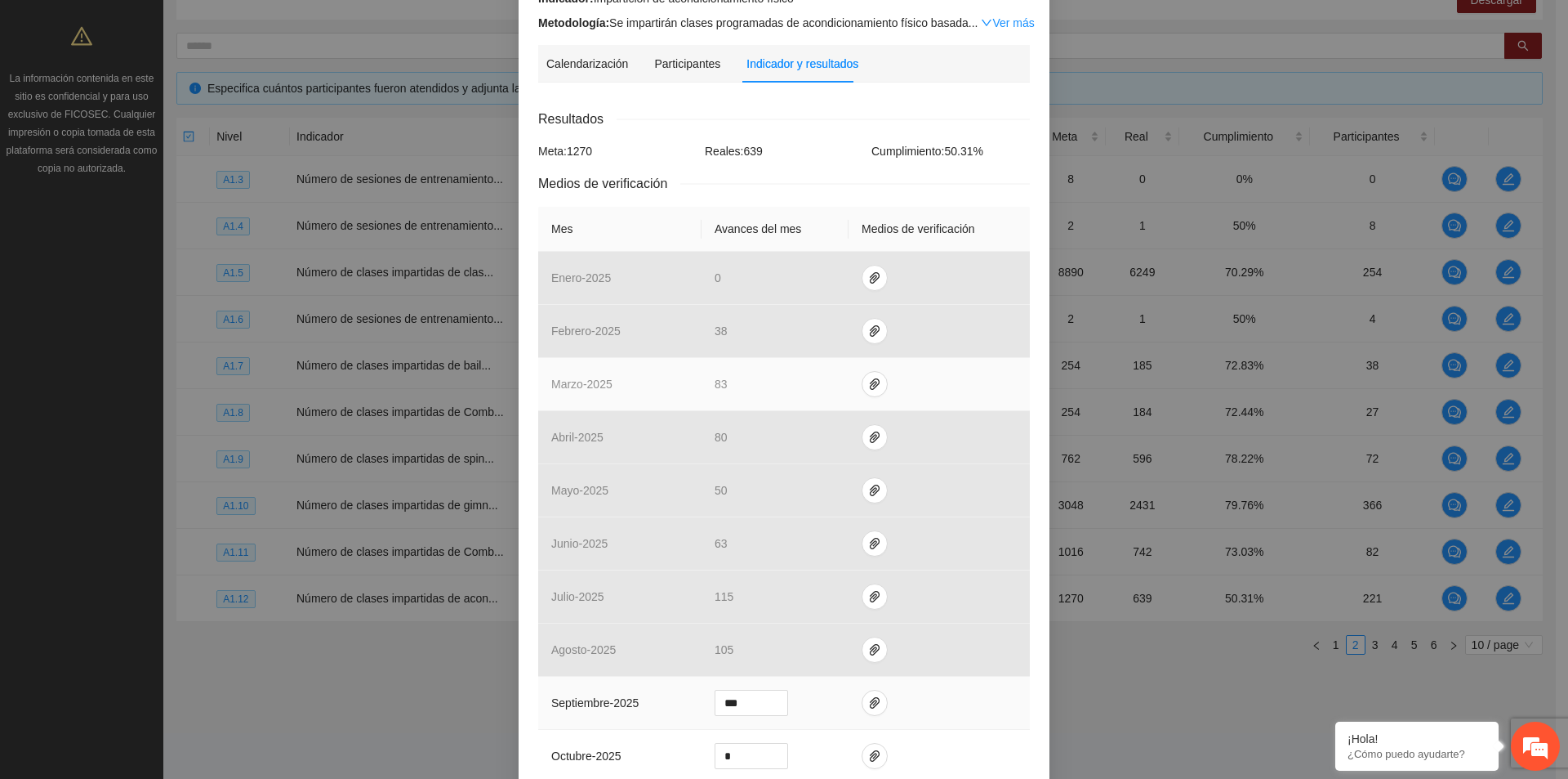
scroll to position [327, 0]
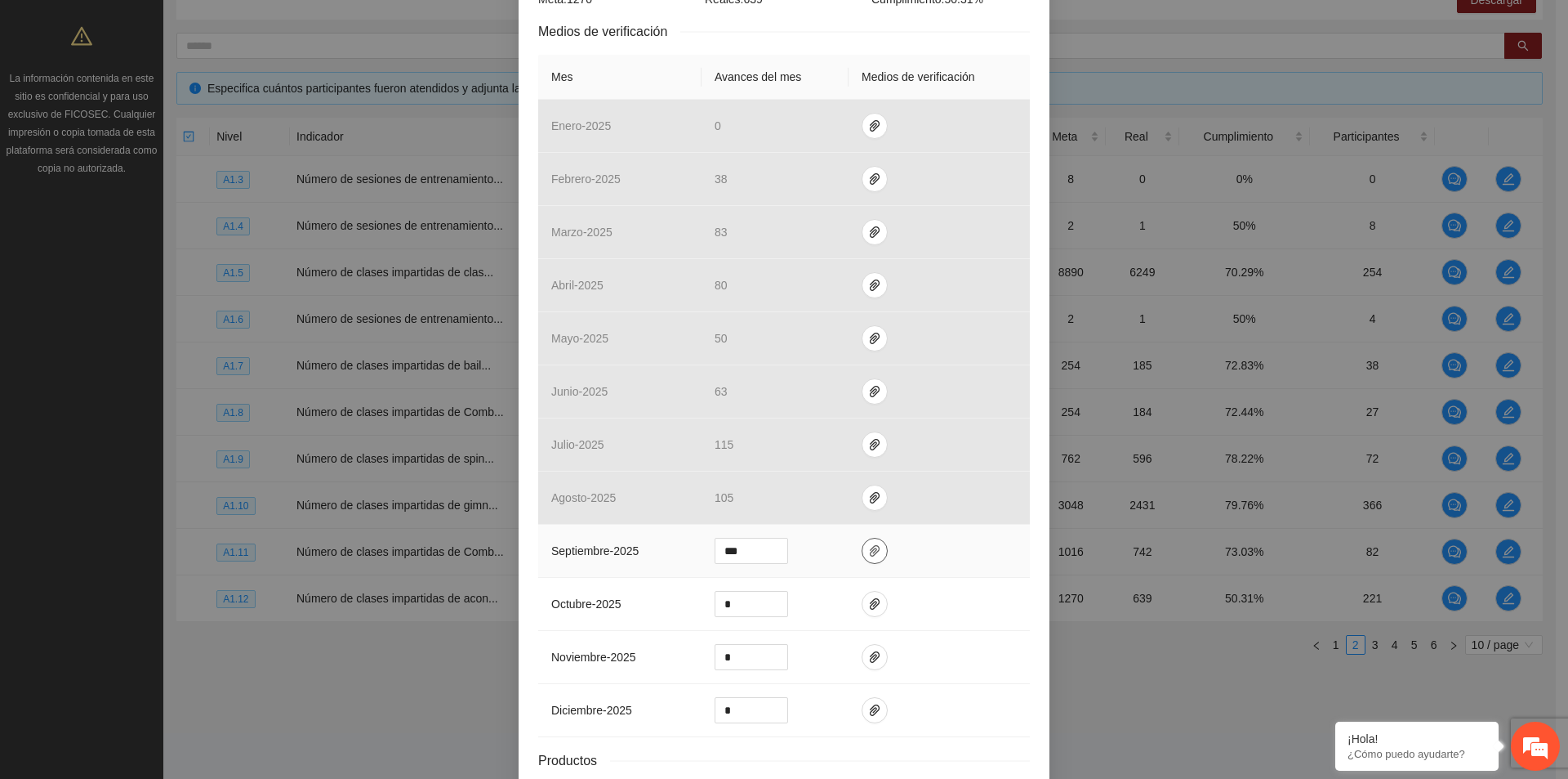
click at [868, 554] on icon "paper-clip" at bounding box center [875, 551] width 13 height 13
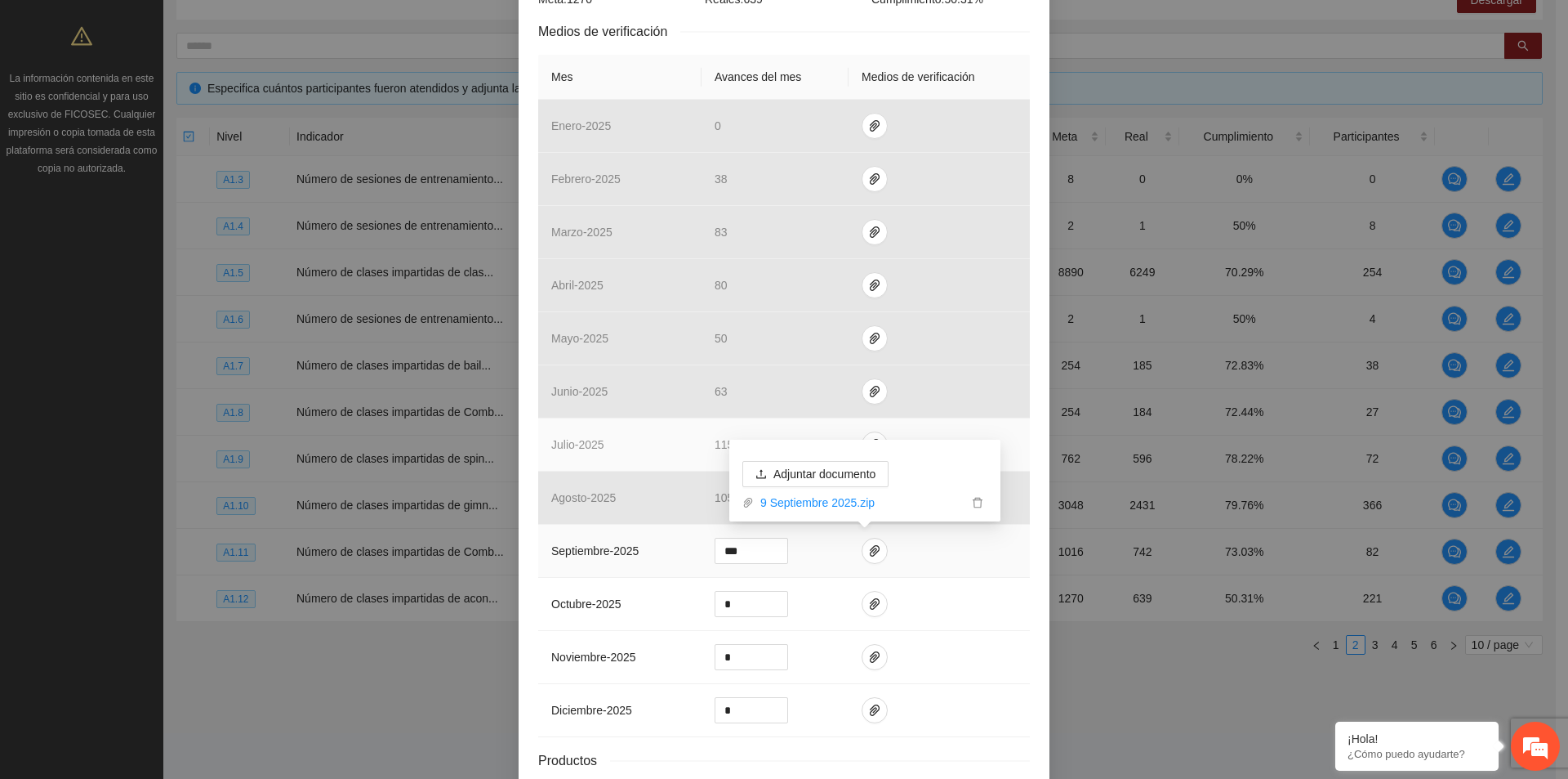
click at [946, 437] on td at bounding box center [939, 445] width 181 height 53
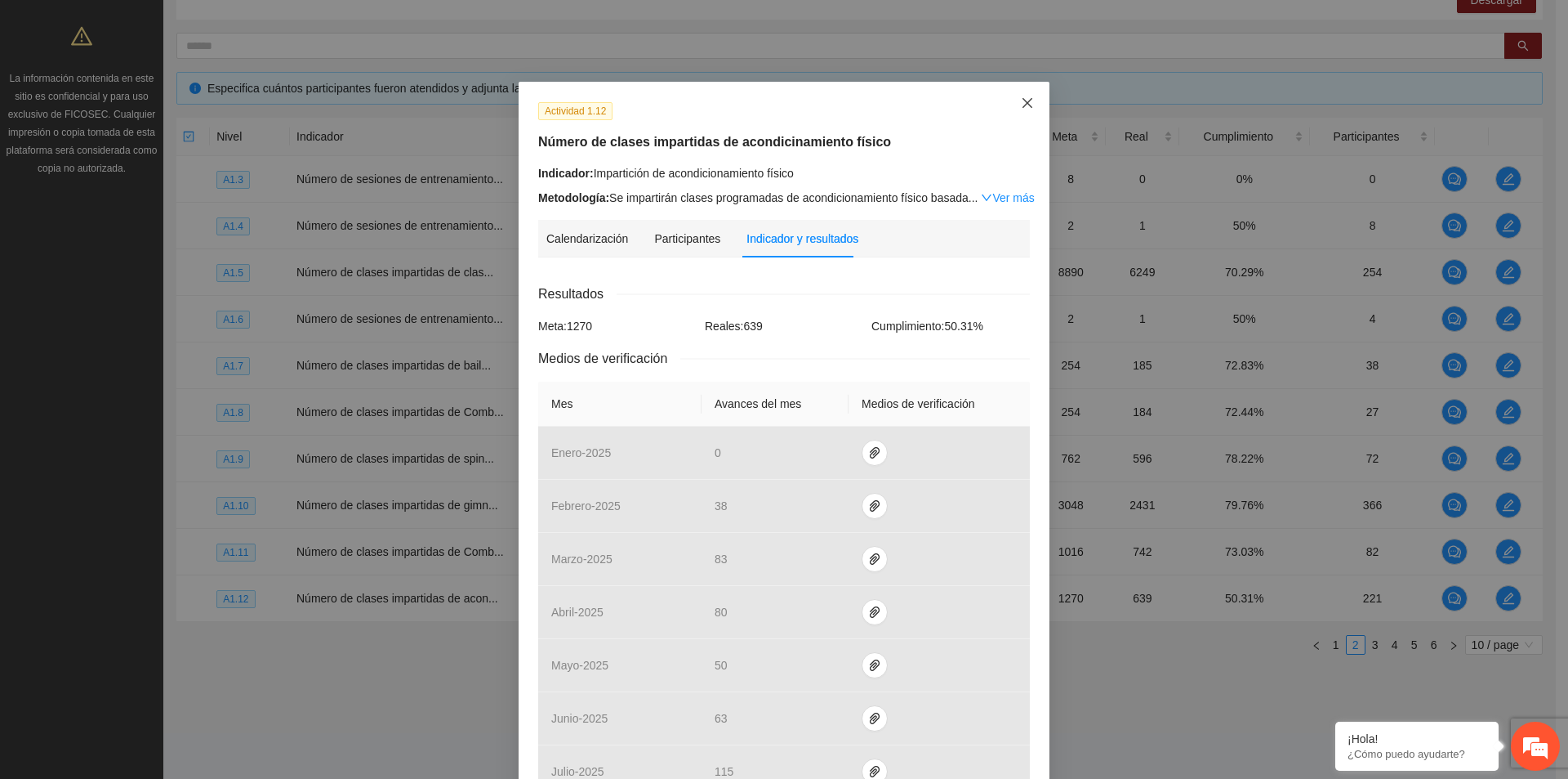
click at [1022, 103] on icon "close" at bounding box center [1027, 103] width 10 height 10
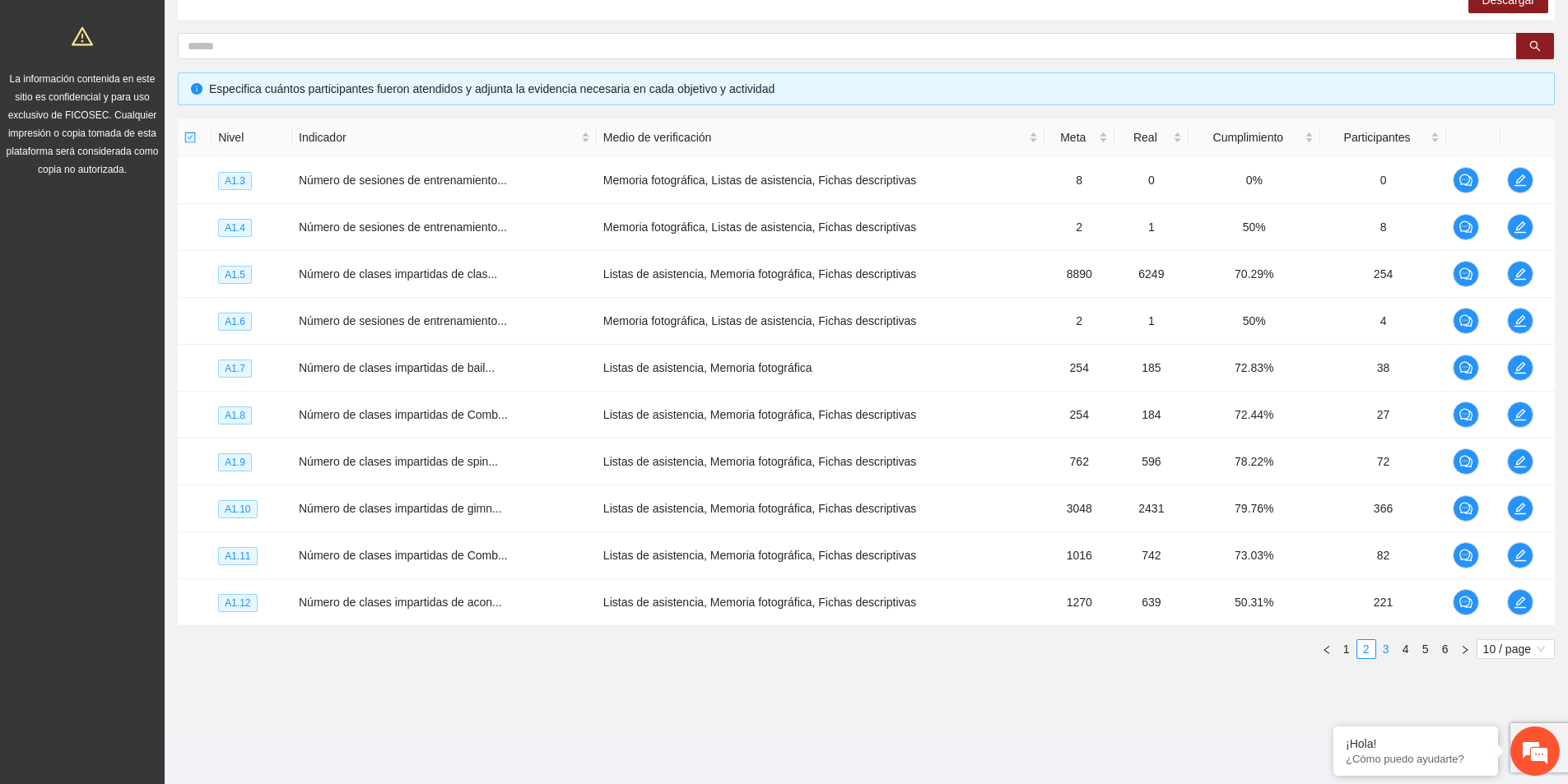
click at [1391, 654] on link "3" at bounding box center [1386, 649] width 18 height 18
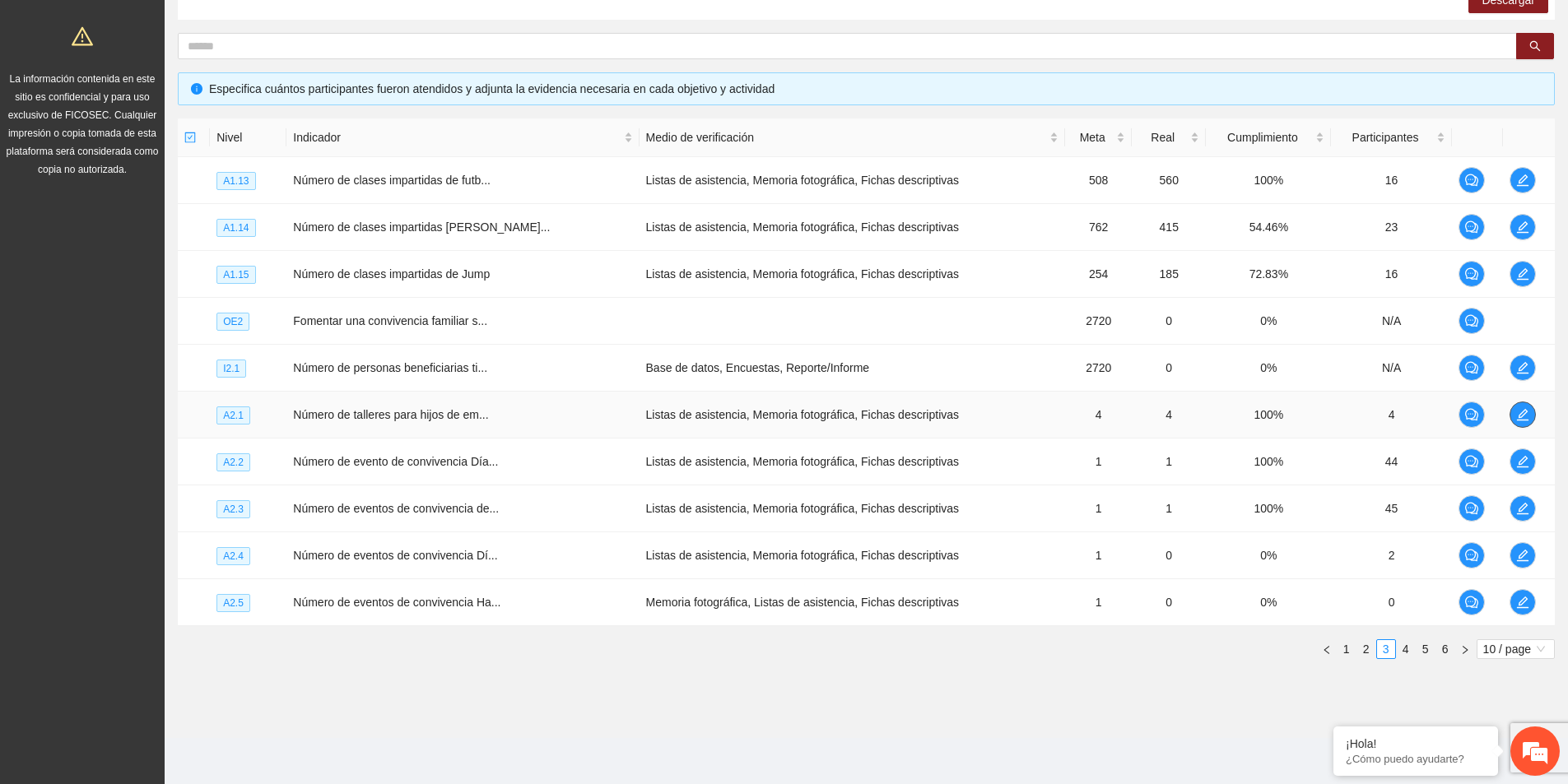
click at [1529, 422] on button "button" at bounding box center [1522, 414] width 27 height 27
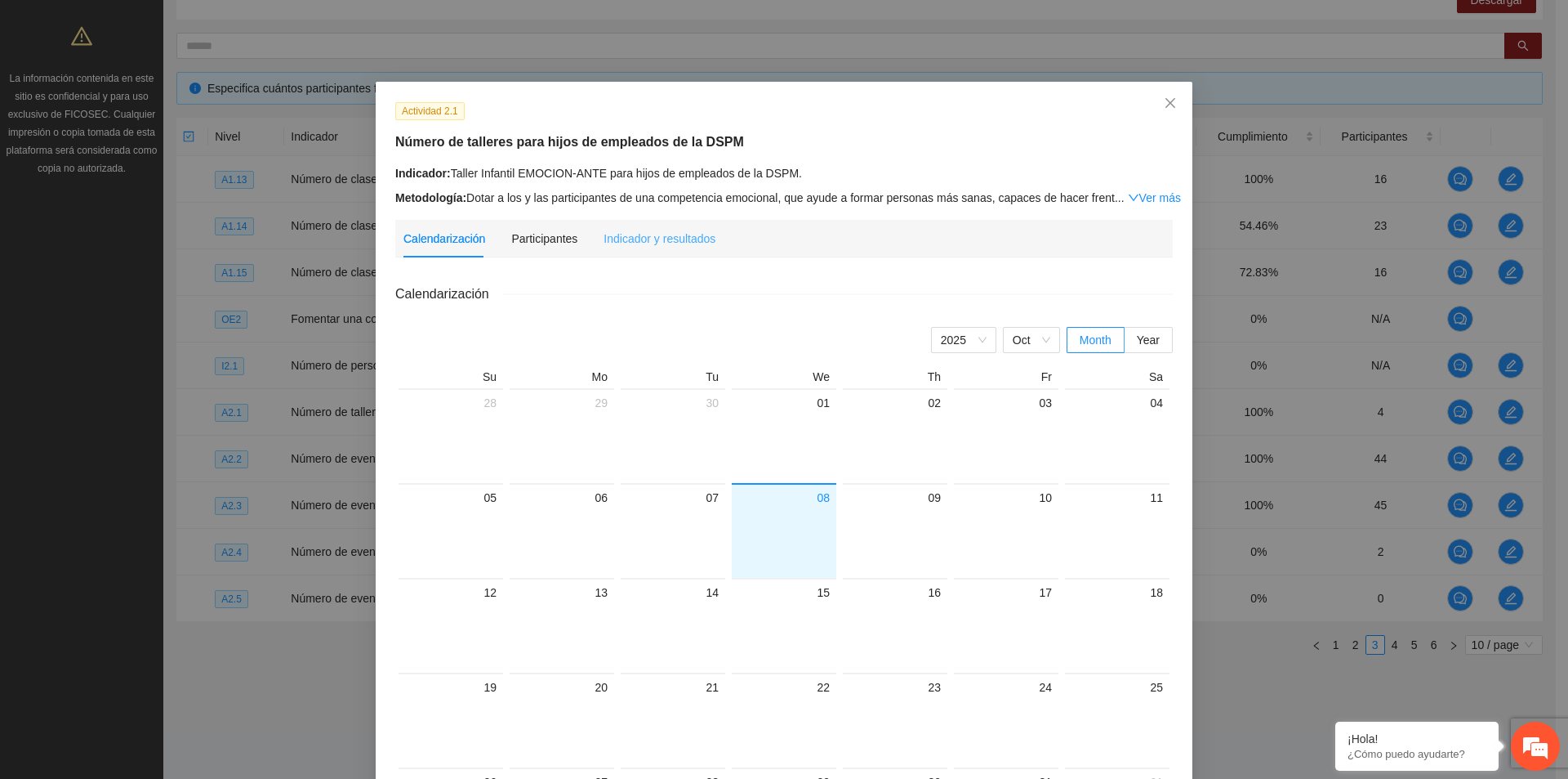
click at [627, 227] on div "Indicador y resultados" at bounding box center [659, 238] width 112 height 37
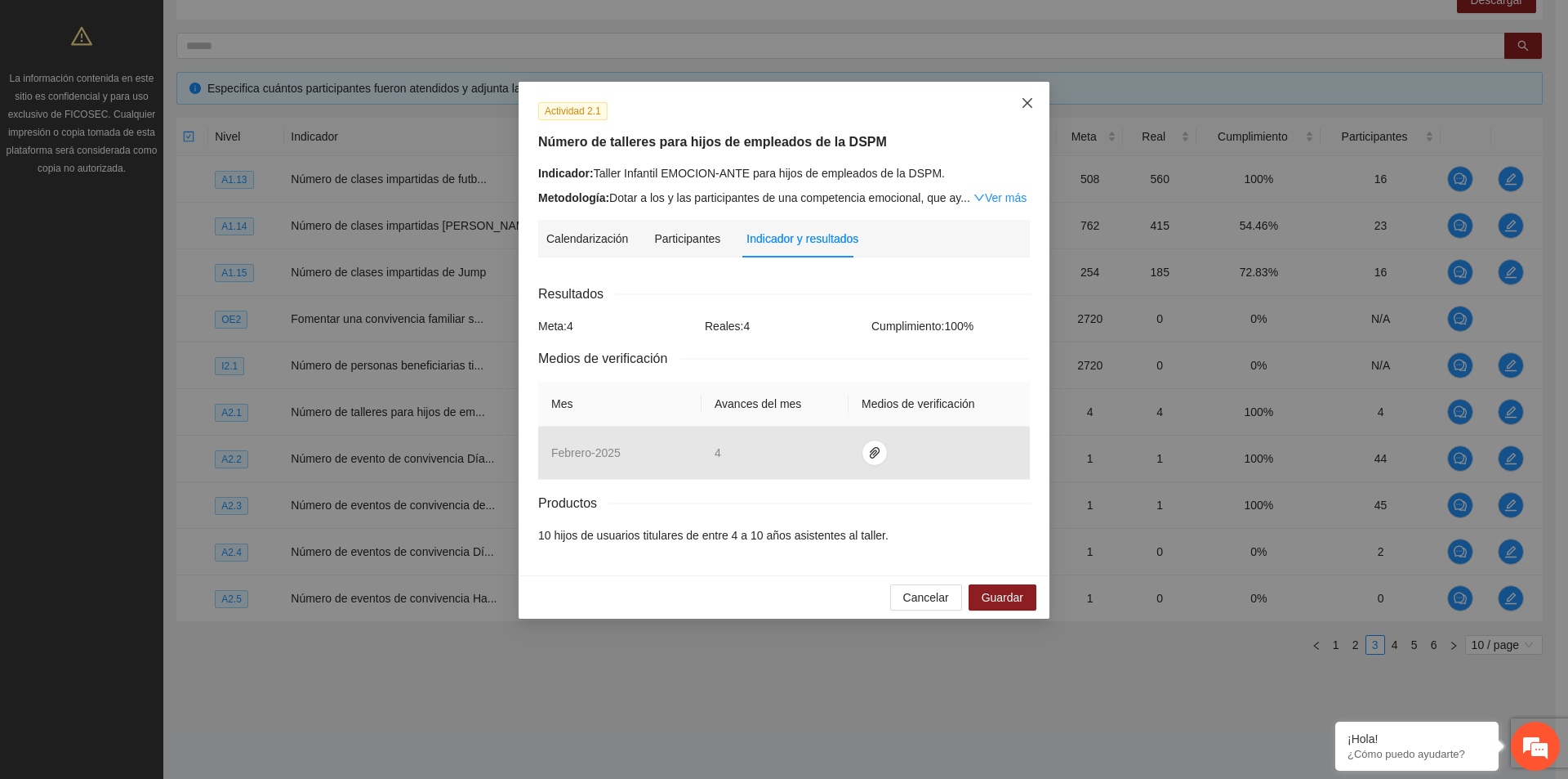
click at [1034, 100] on span "Close" at bounding box center [1027, 103] width 44 height 44
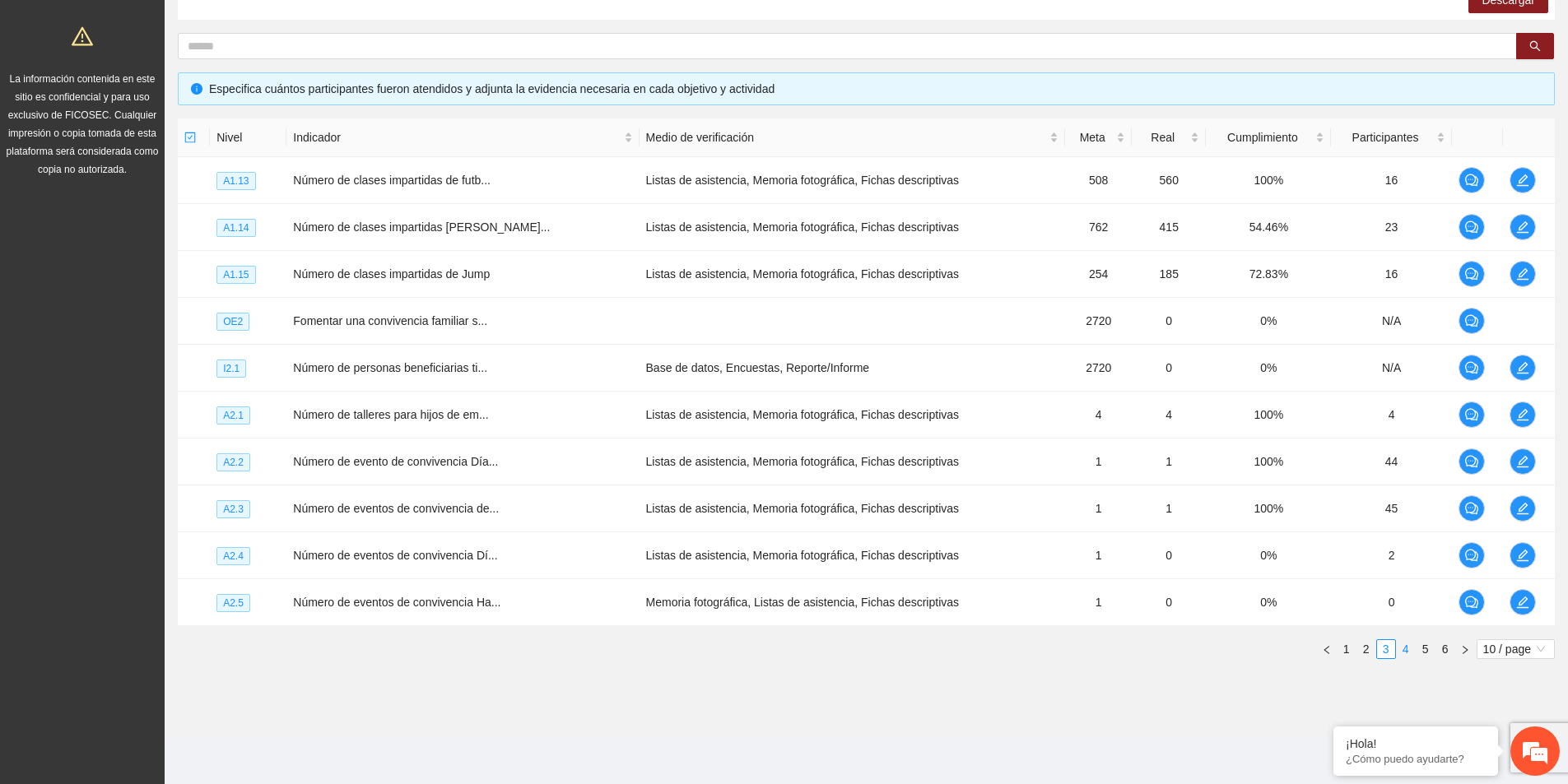
click at [1403, 647] on link "4" at bounding box center [1406, 649] width 18 height 18
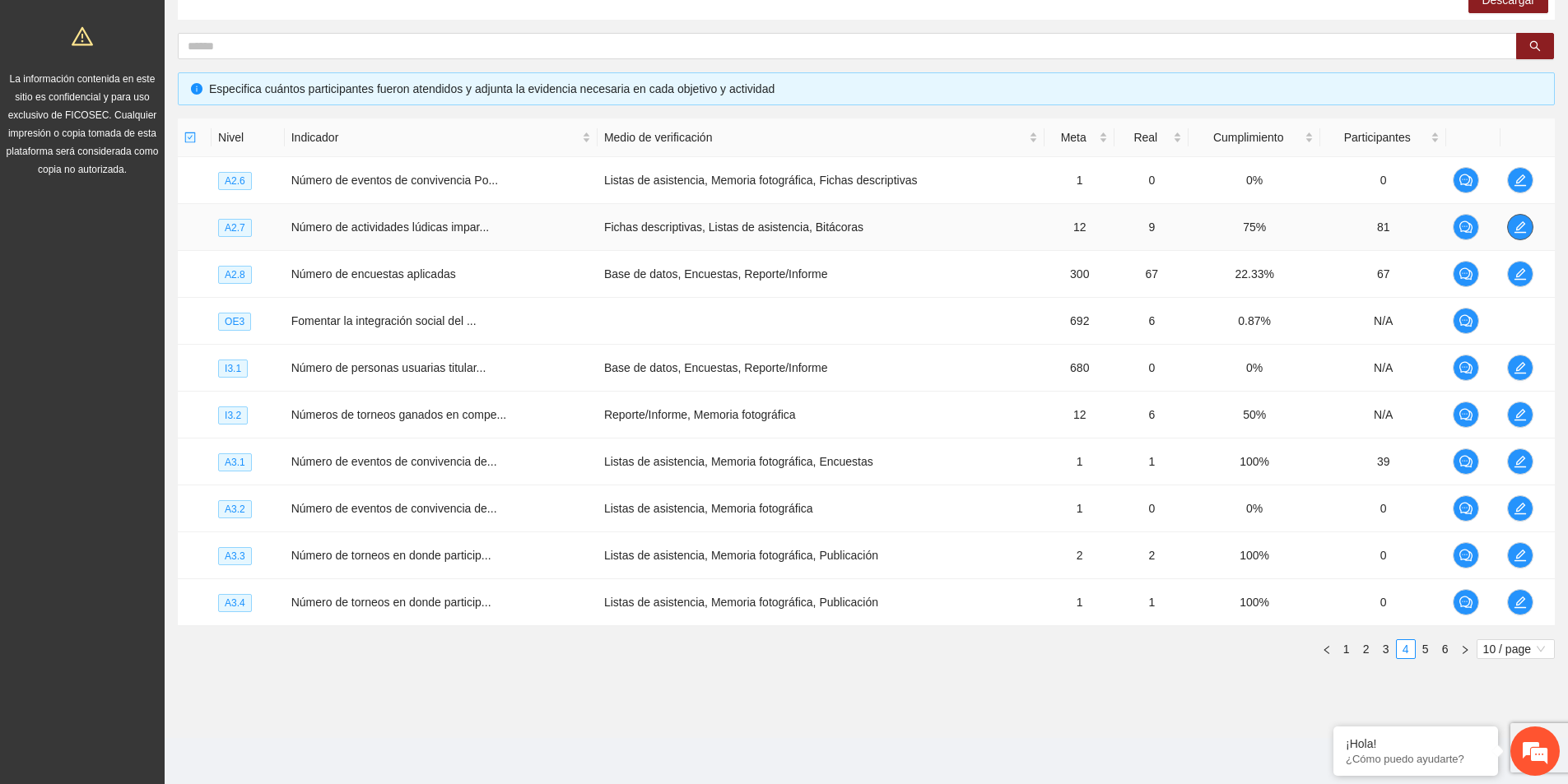
click at [1521, 225] on icon "edit" at bounding box center [1520, 227] width 13 height 13
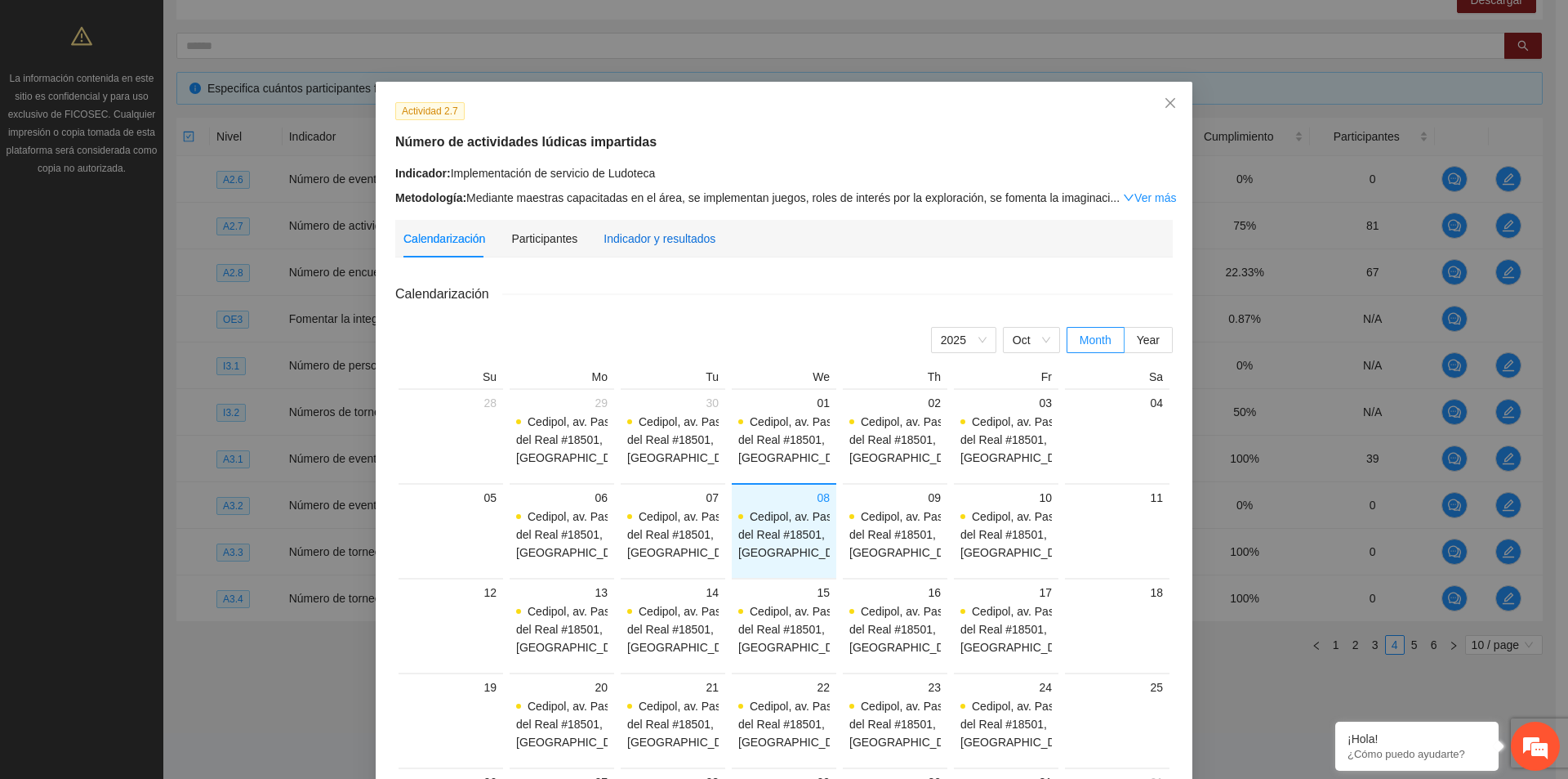
click at [651, 230] on div "Indicador y resultados" at bounding box center [659, 239] width 112 height 18
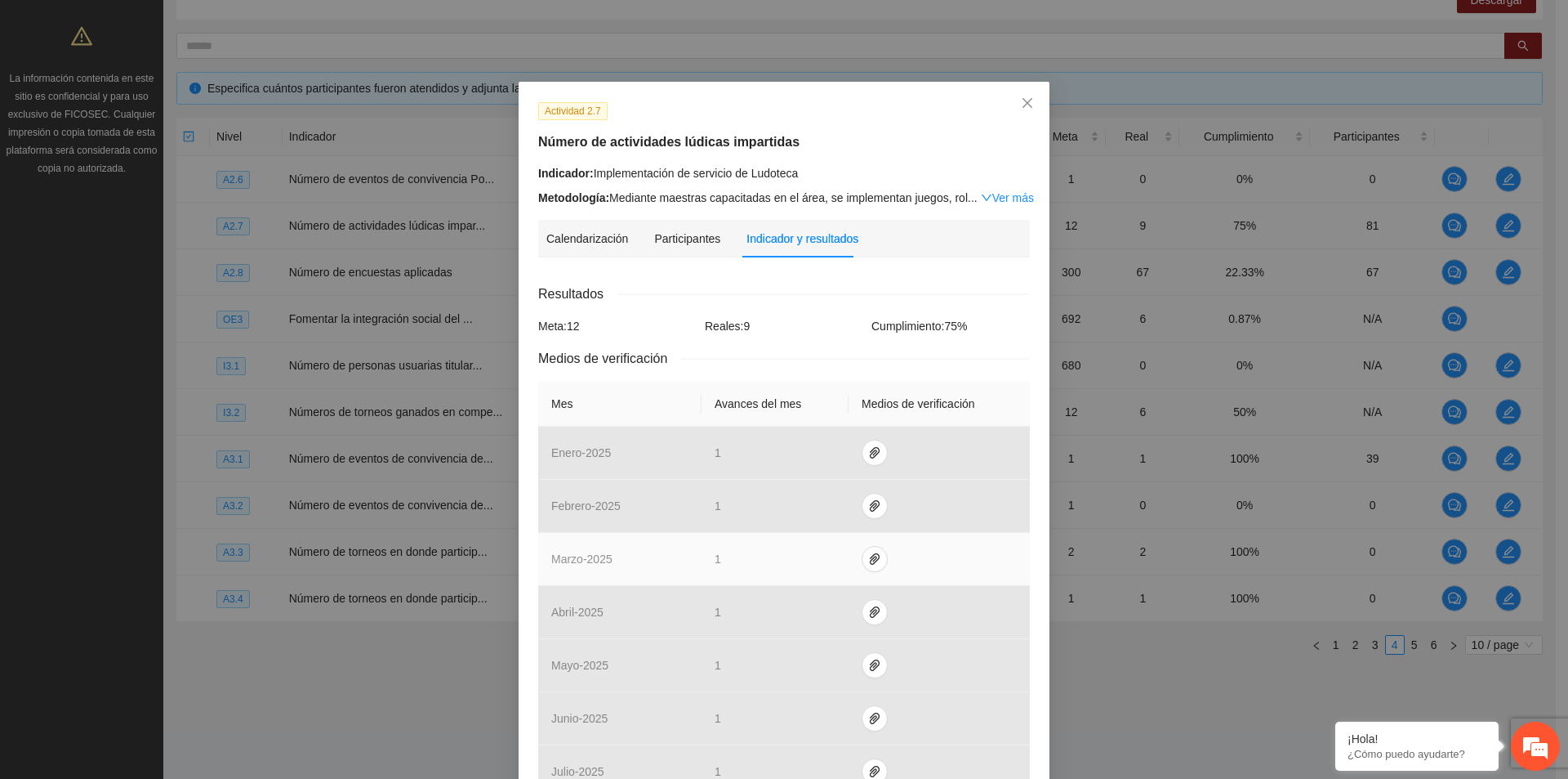
scroll to position [327, 0]
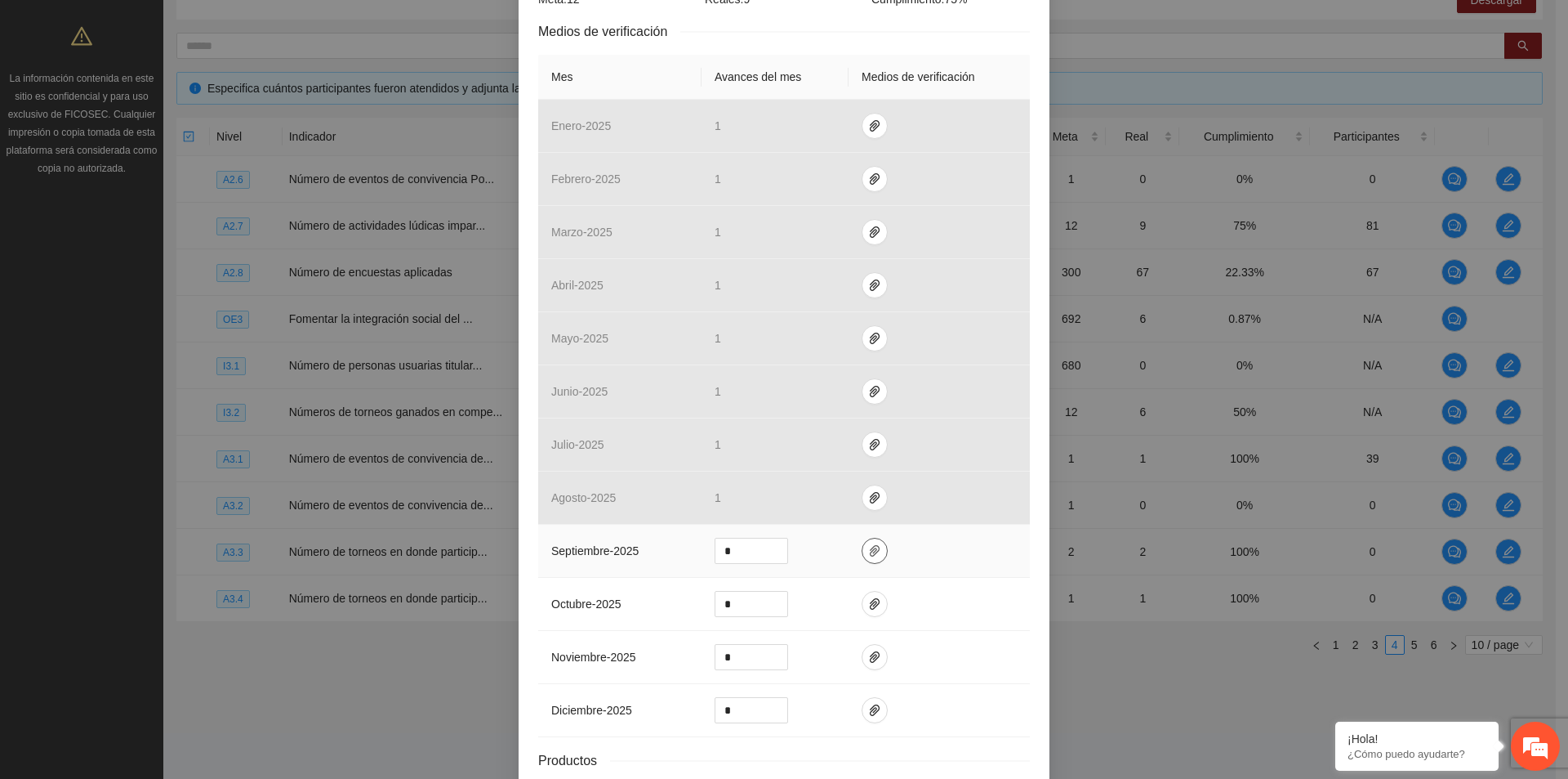
click at [868, 553] on icon "paper-clip" at bounding box center [875, 551] width 13 height 13
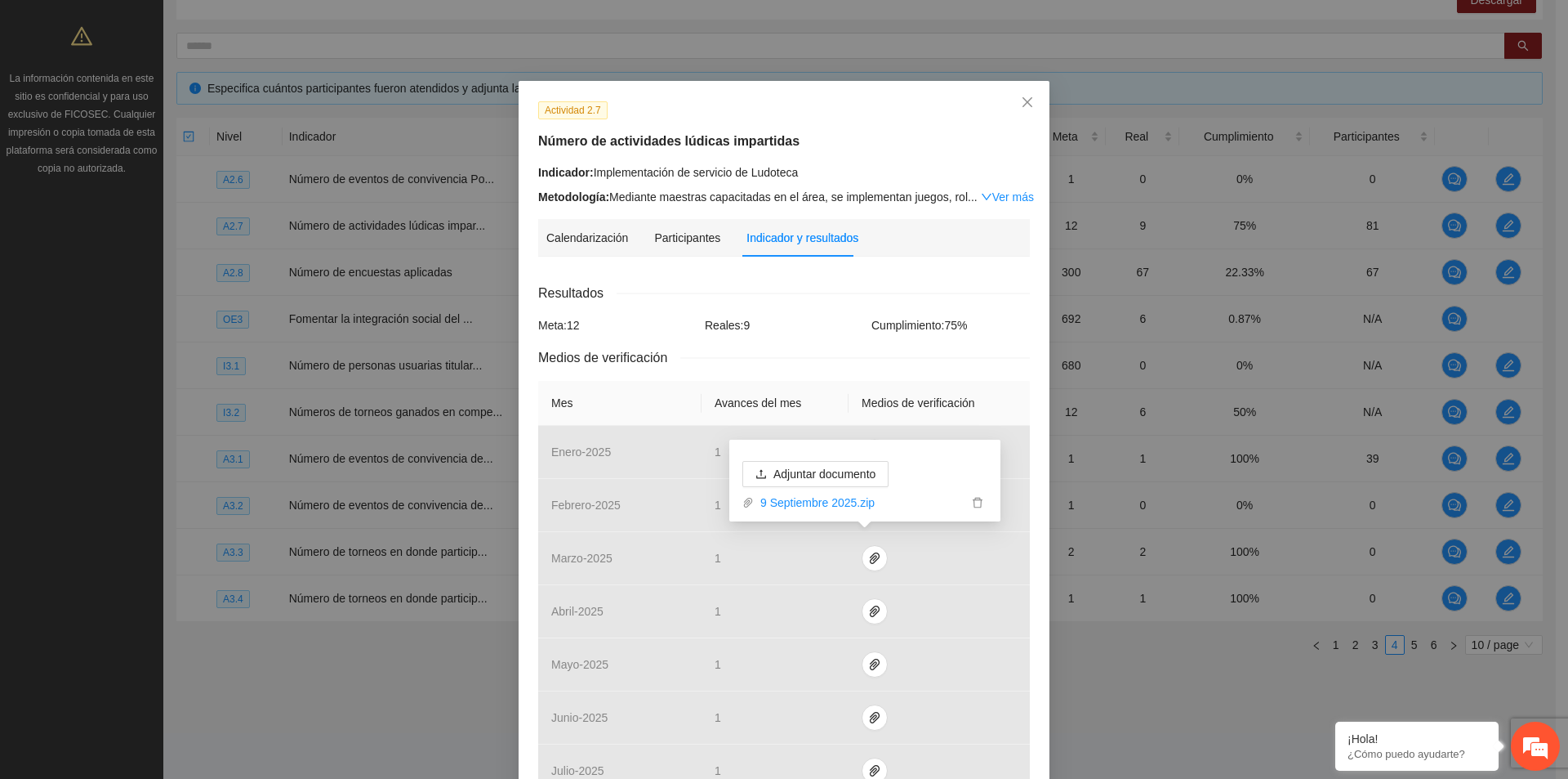
scroll to position [0, 0]
click at [1030, 98] on span "Close" at bounding box center [1027, 103] width 44 height 44
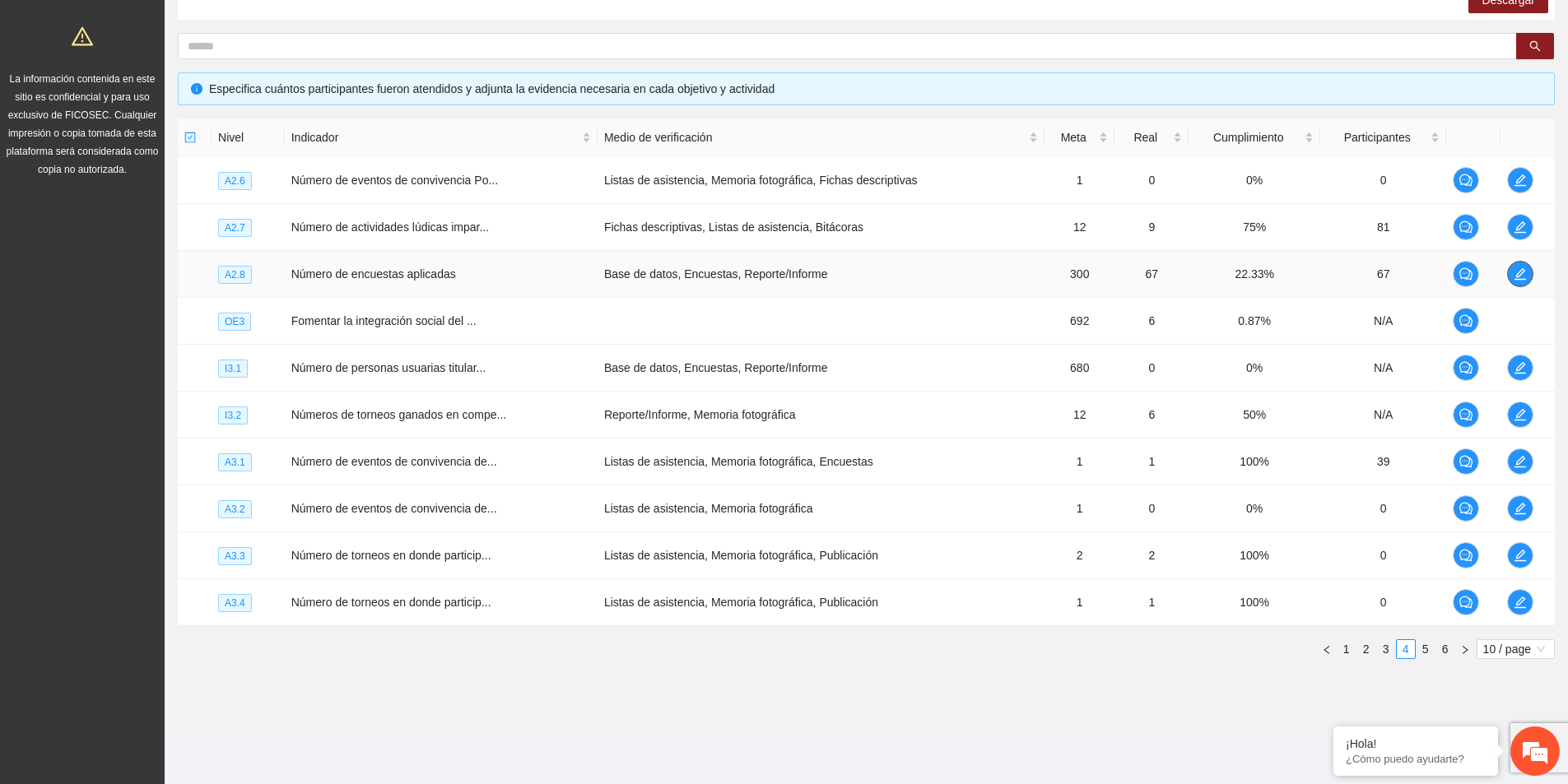
click at [1524, 279] on icon "edit" at bounding box center [1520, 274] width 12 height 12
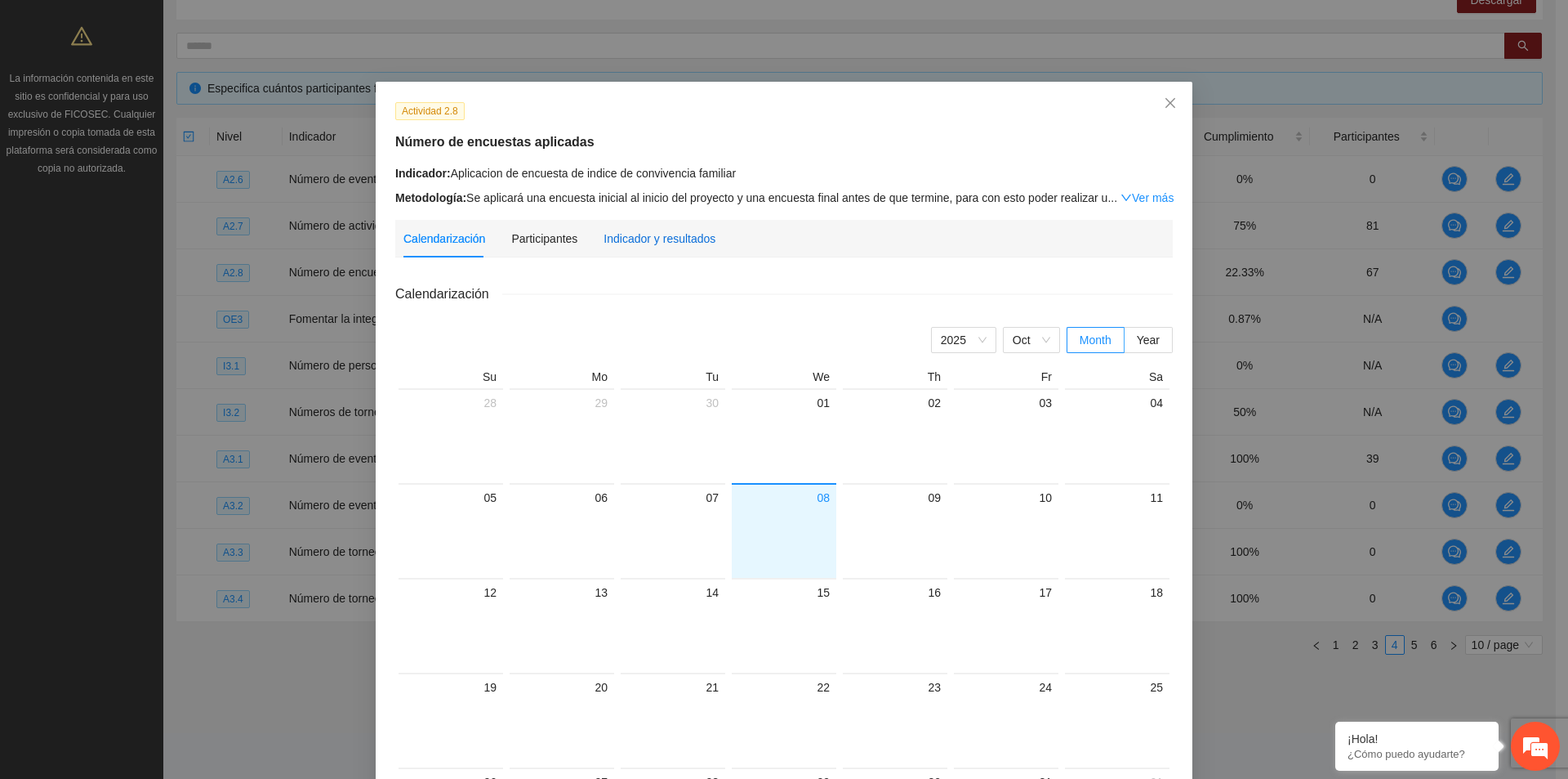
click at [658, 241] on div "Indicador y resultados" at bounding box center [659, 239] width 112 height 18
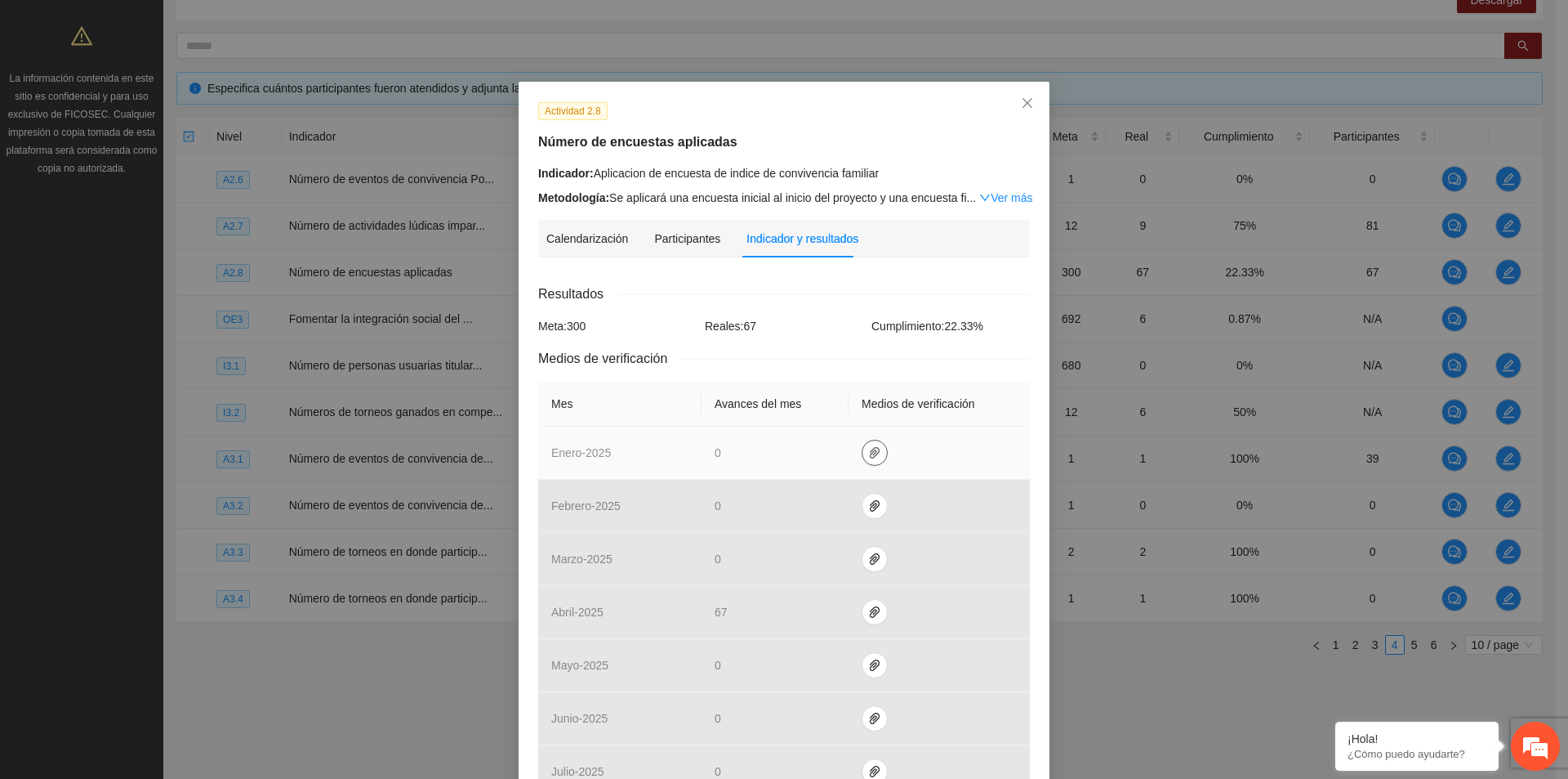
click at [869, 451] on icon "paper-clip" at bounding box center [875, 453] width 13 height 13
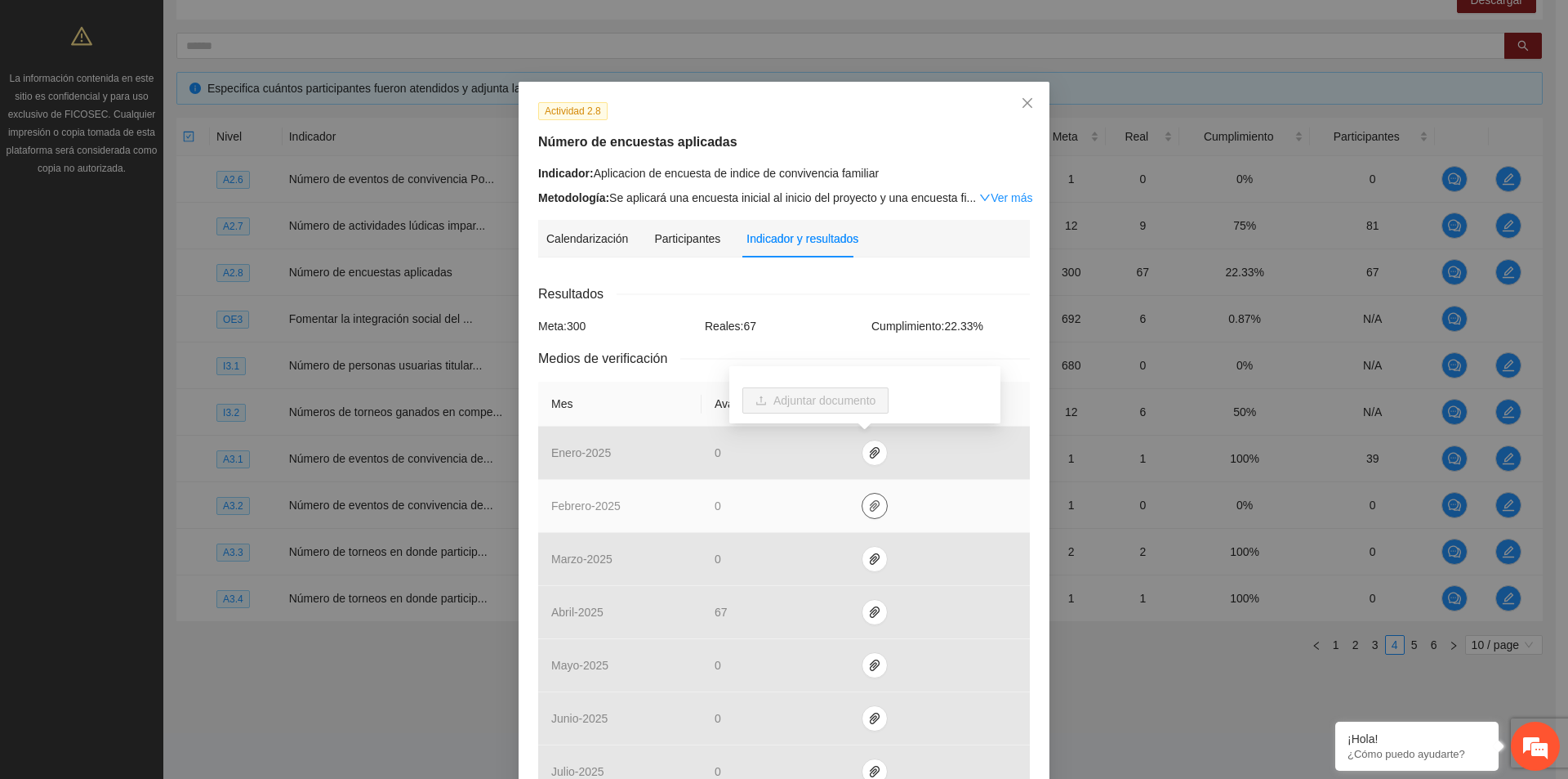
click at [868, 511] on icon "paper-clip" at bounding box center [875, 506] width 13 height 13
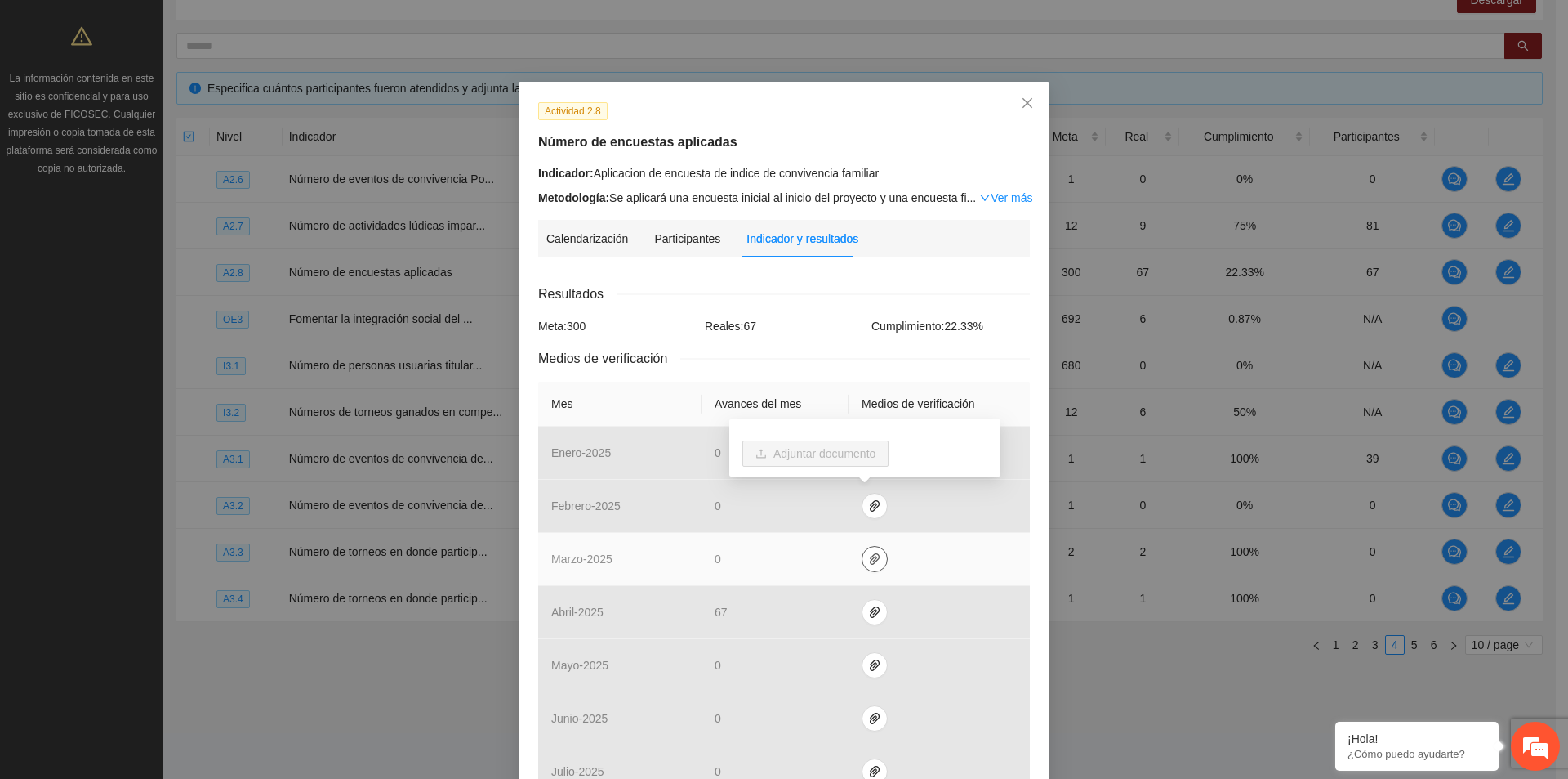
drag, startPoint x: 870, startPoint y: 558, endPoint x: 870, endPoint y: 581, distance: 23.0
click at [870, 559] on icon "paper-clip" at bounding box center [875, 559] width 13 height 13
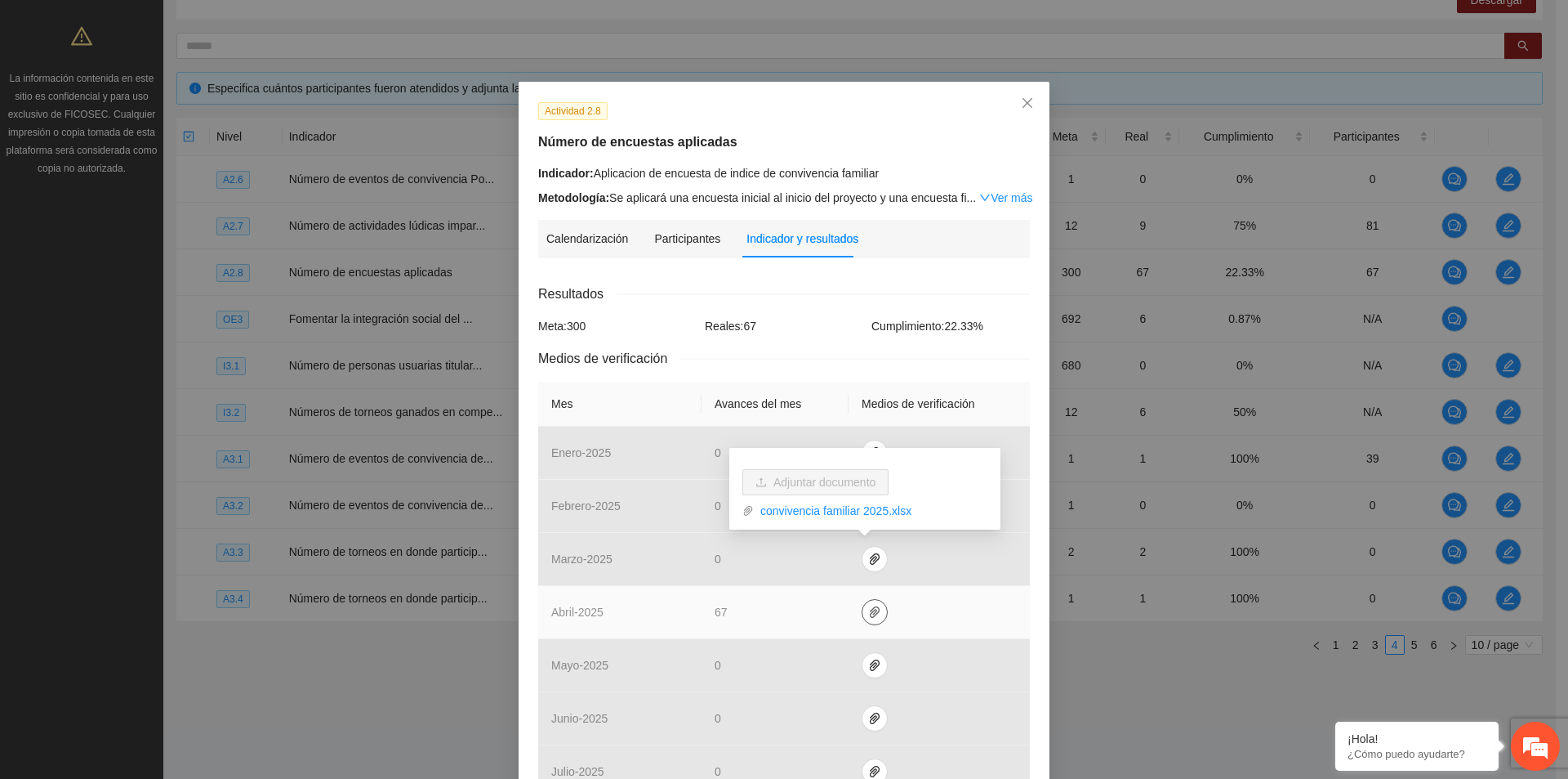
click at [870, 616] on icon "paper-clip" at bounding box center [875, 612] width 13 height 13
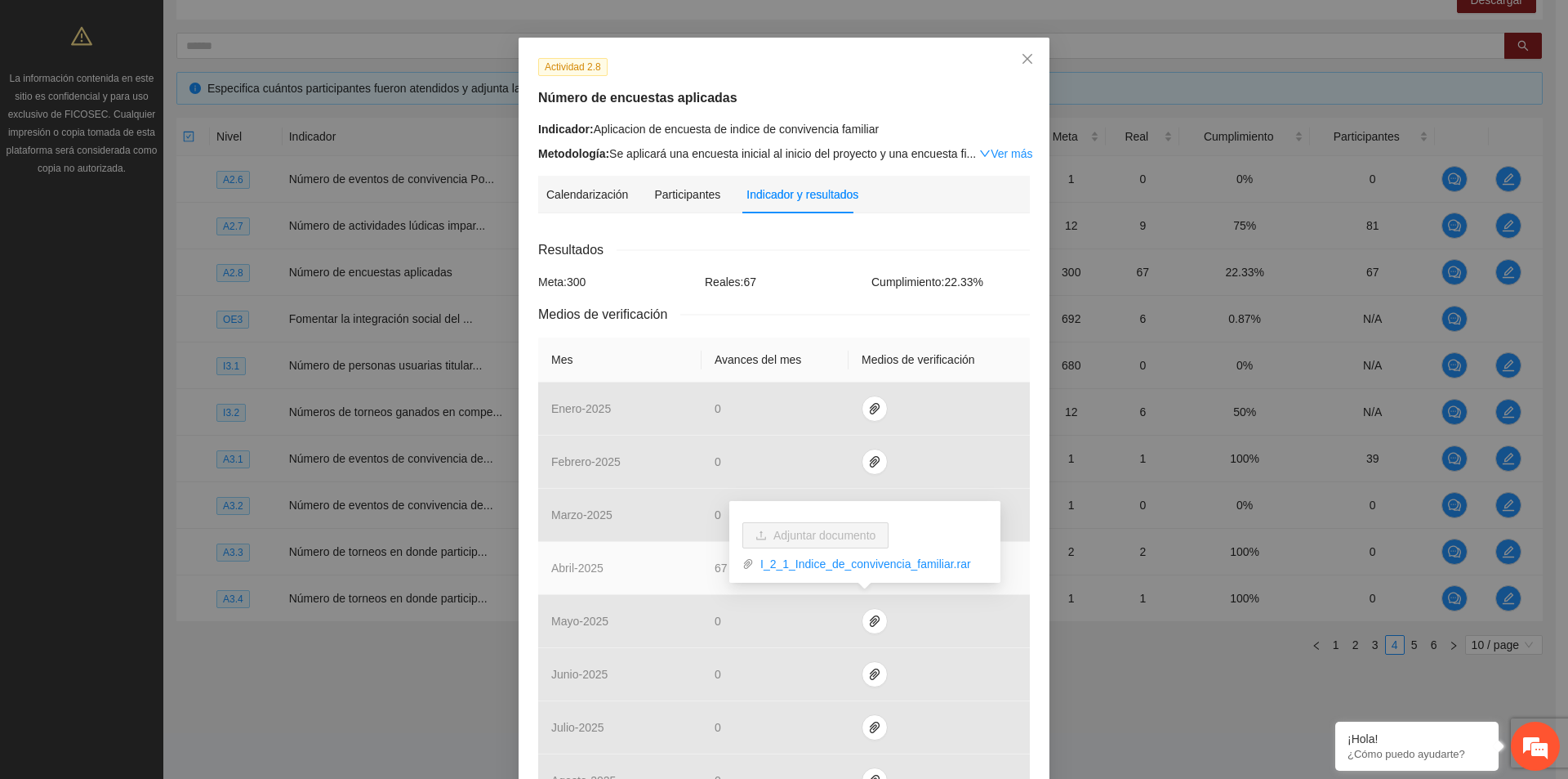
scroll to position [82, 0]
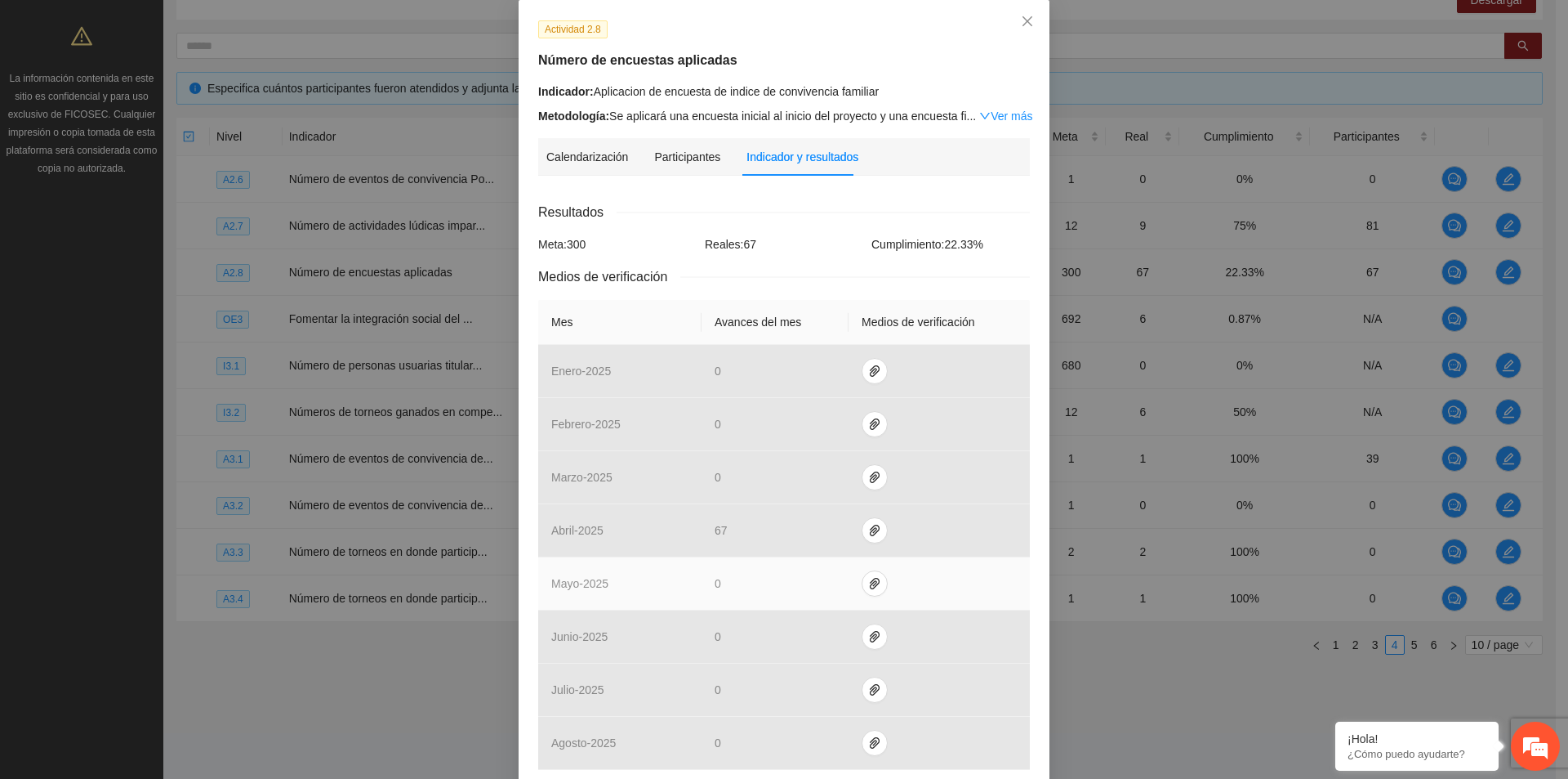
click at [926, 607] on td at bounding box center [939, 584] width 181 height 53
click at [870, 583] on icon "paper-clip" at bounding box center [875, 584] width 10 height 12
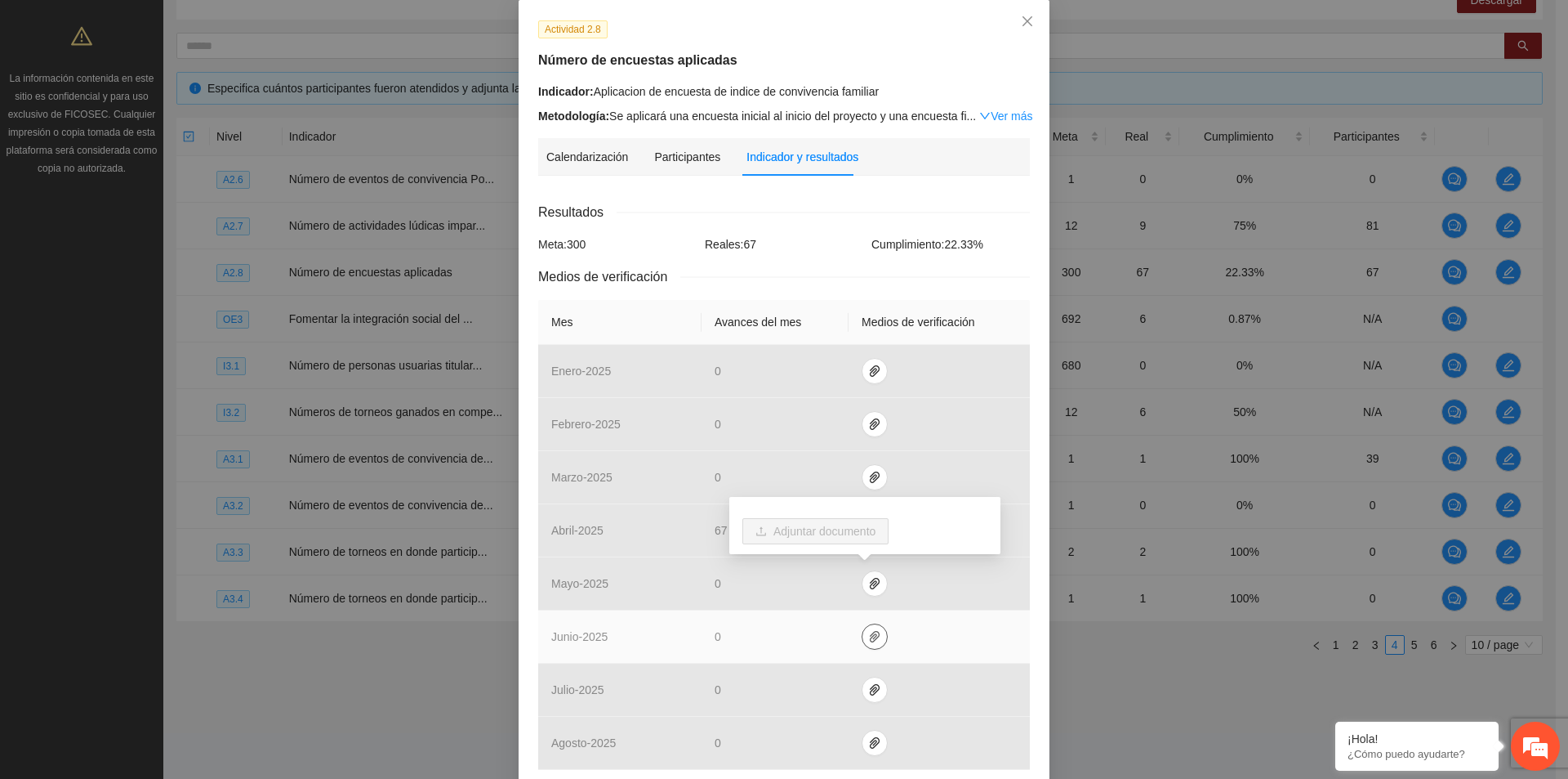
click at [870, 634] on icon "paper-clip" at bounding box center [875, 637] width 10 height 12
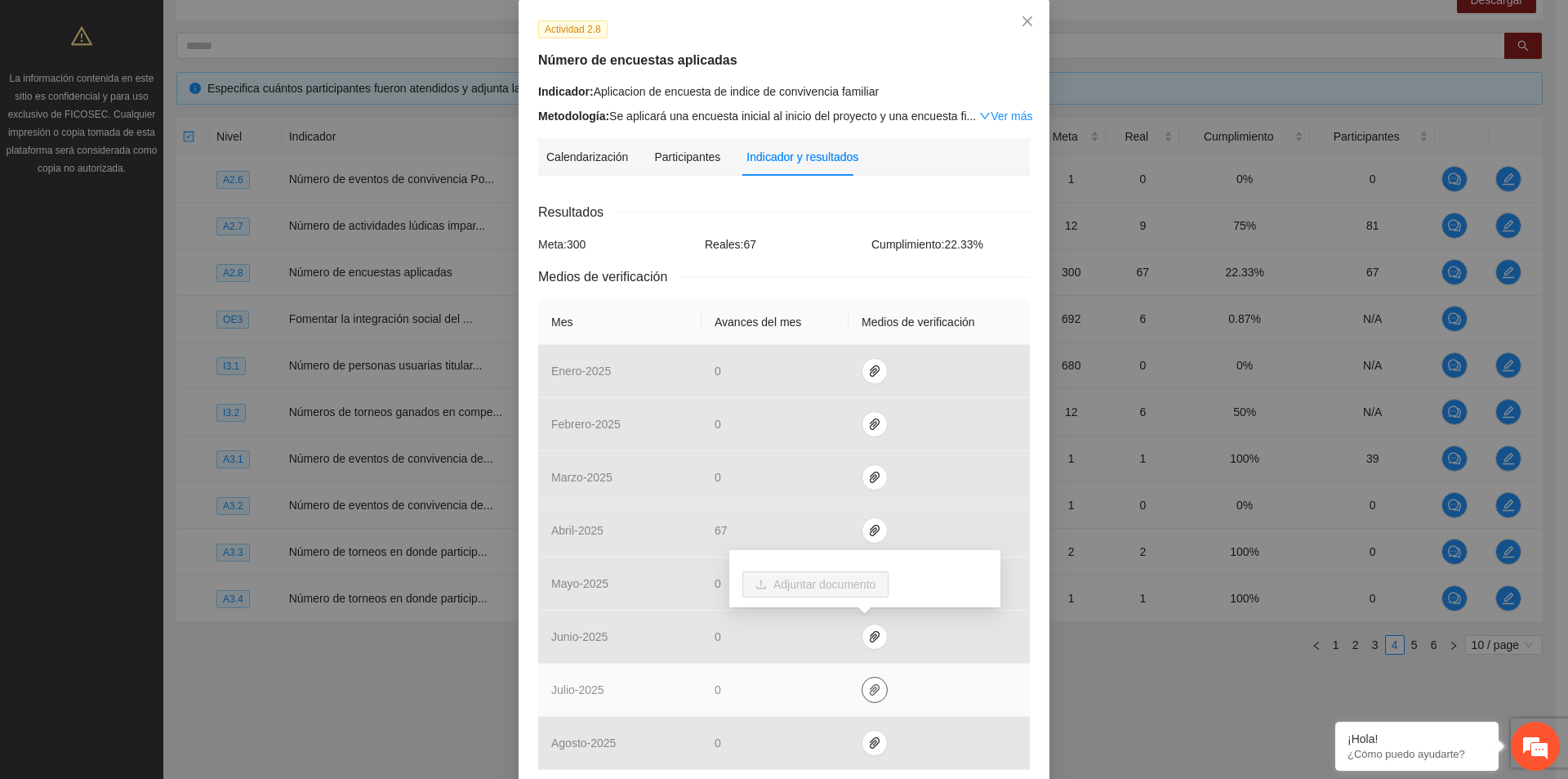
click at [870, 687] on icon "paper-clip" at bounding box center [875, 690] width 10 height 12
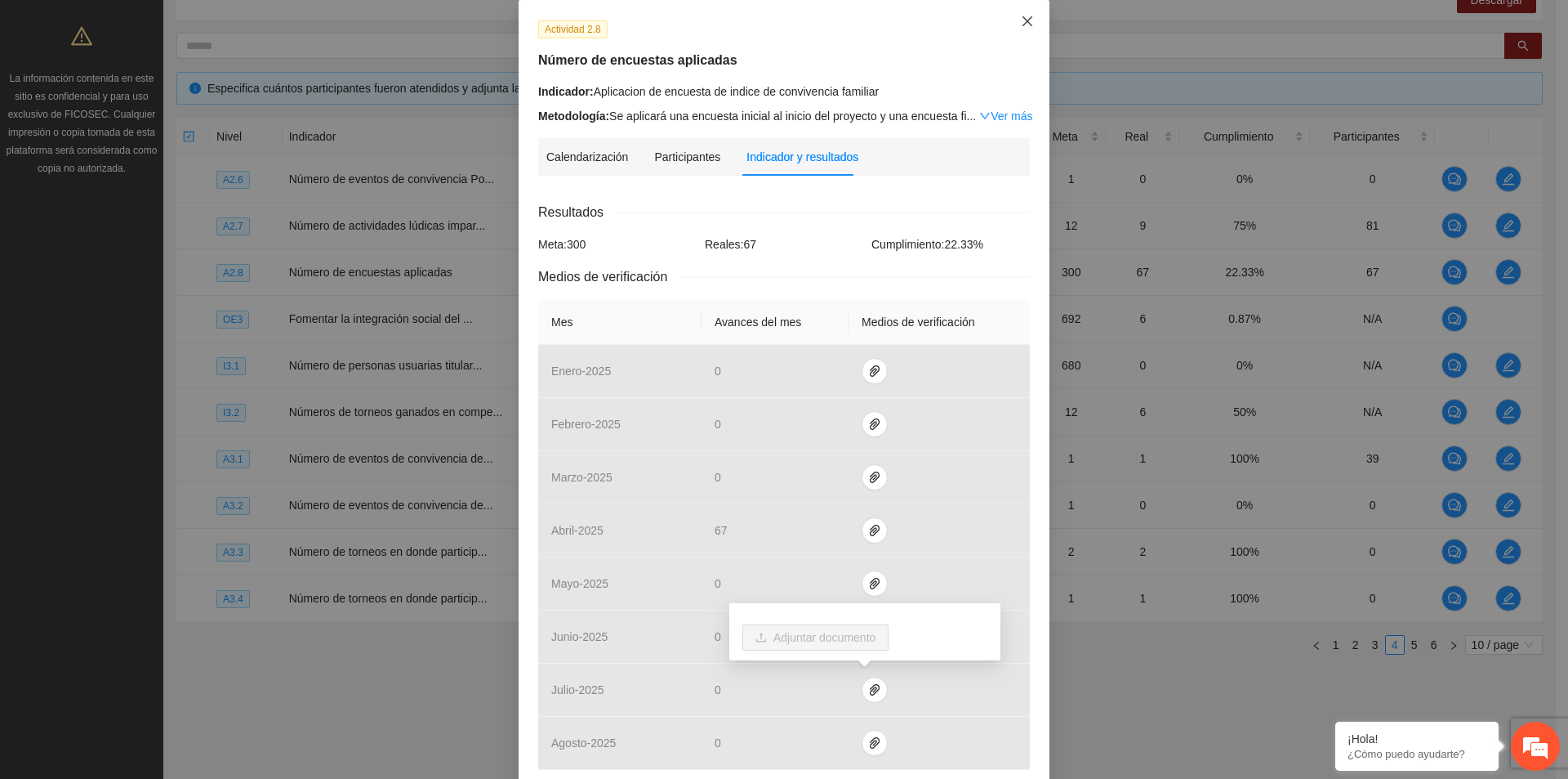
click at [1021, 23] on icon "close" at bounding box center [1027, 22] width 13 height 13
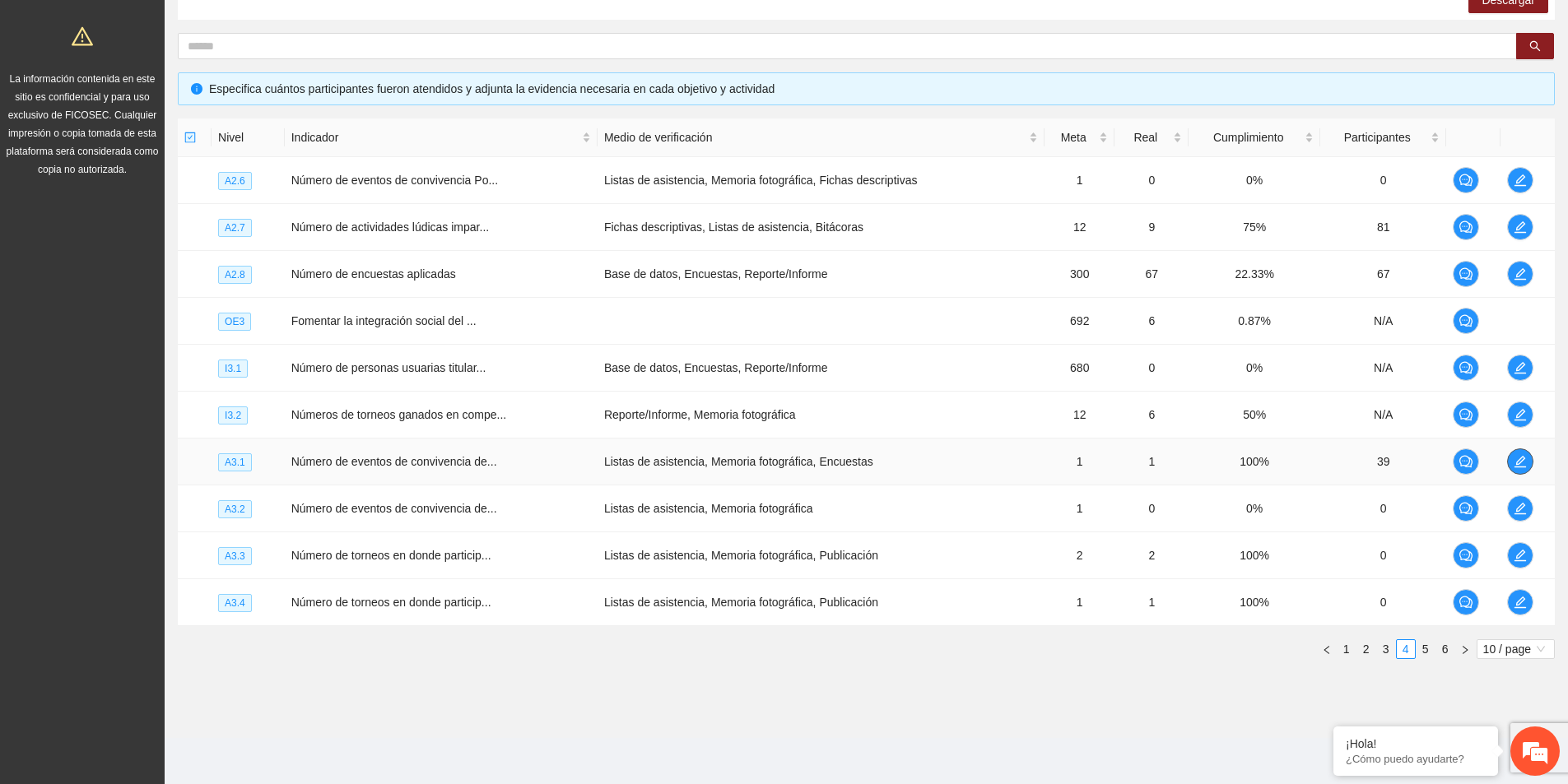
click at [1514, 460] on icon "edit" at bounding box center [1520, 461] width 13 height 13
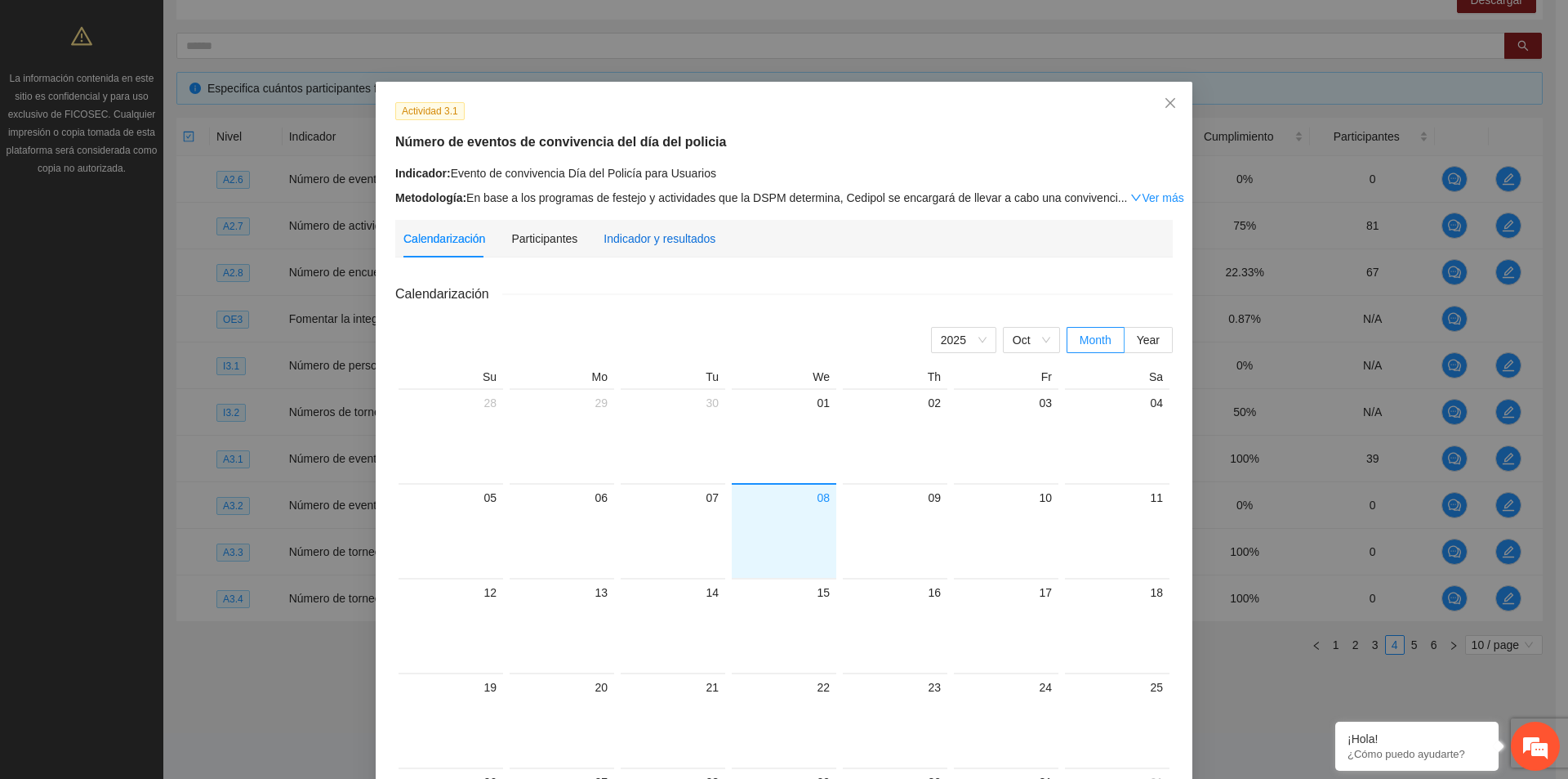
click at [660, 238] on div "Indicador y resultados" at bounding box center [659, 239] width 112 height 18
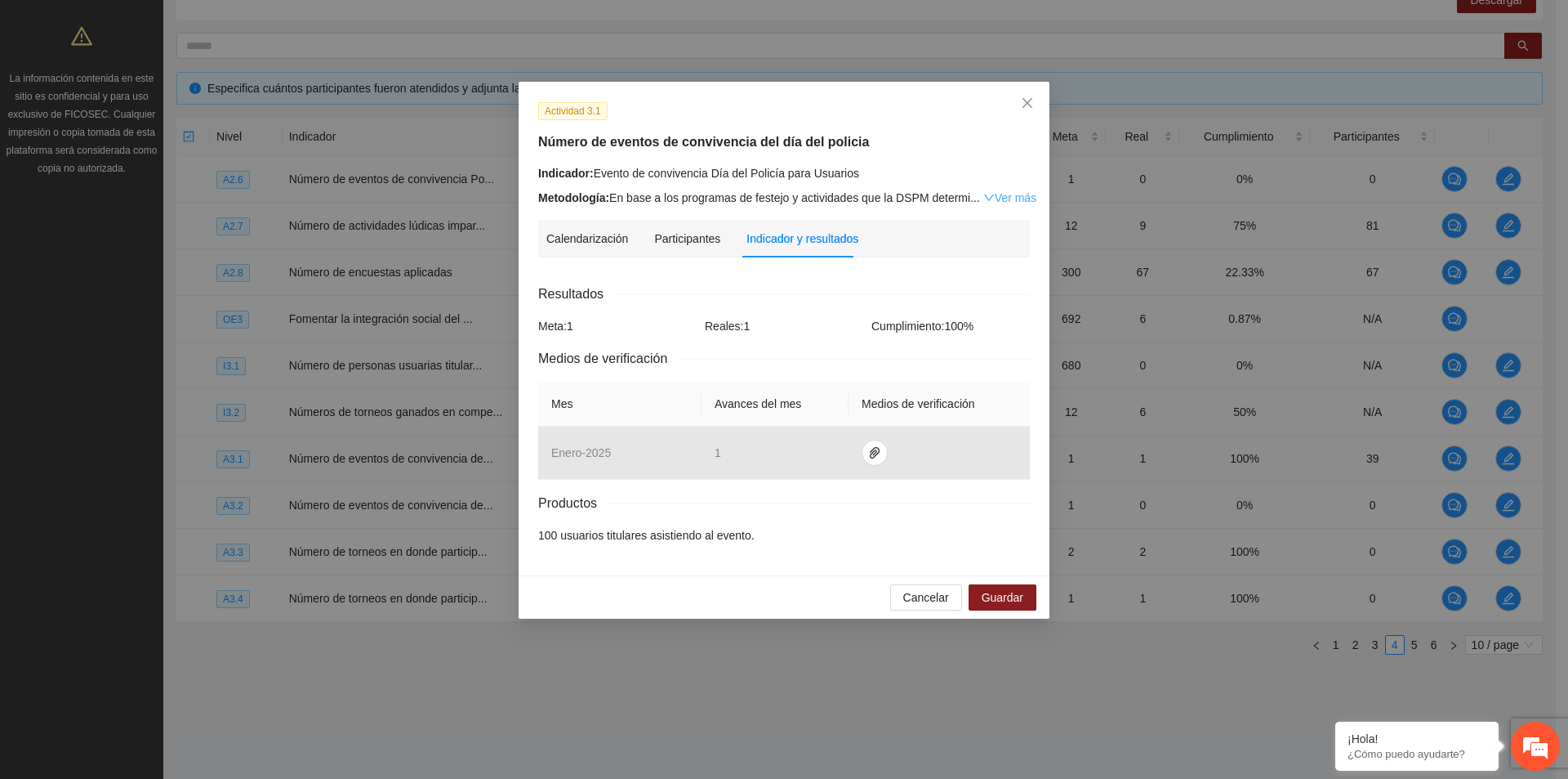
click at [1012, 201] on link "Ver más" at bounding box center [1010, 198] width 53 height 13
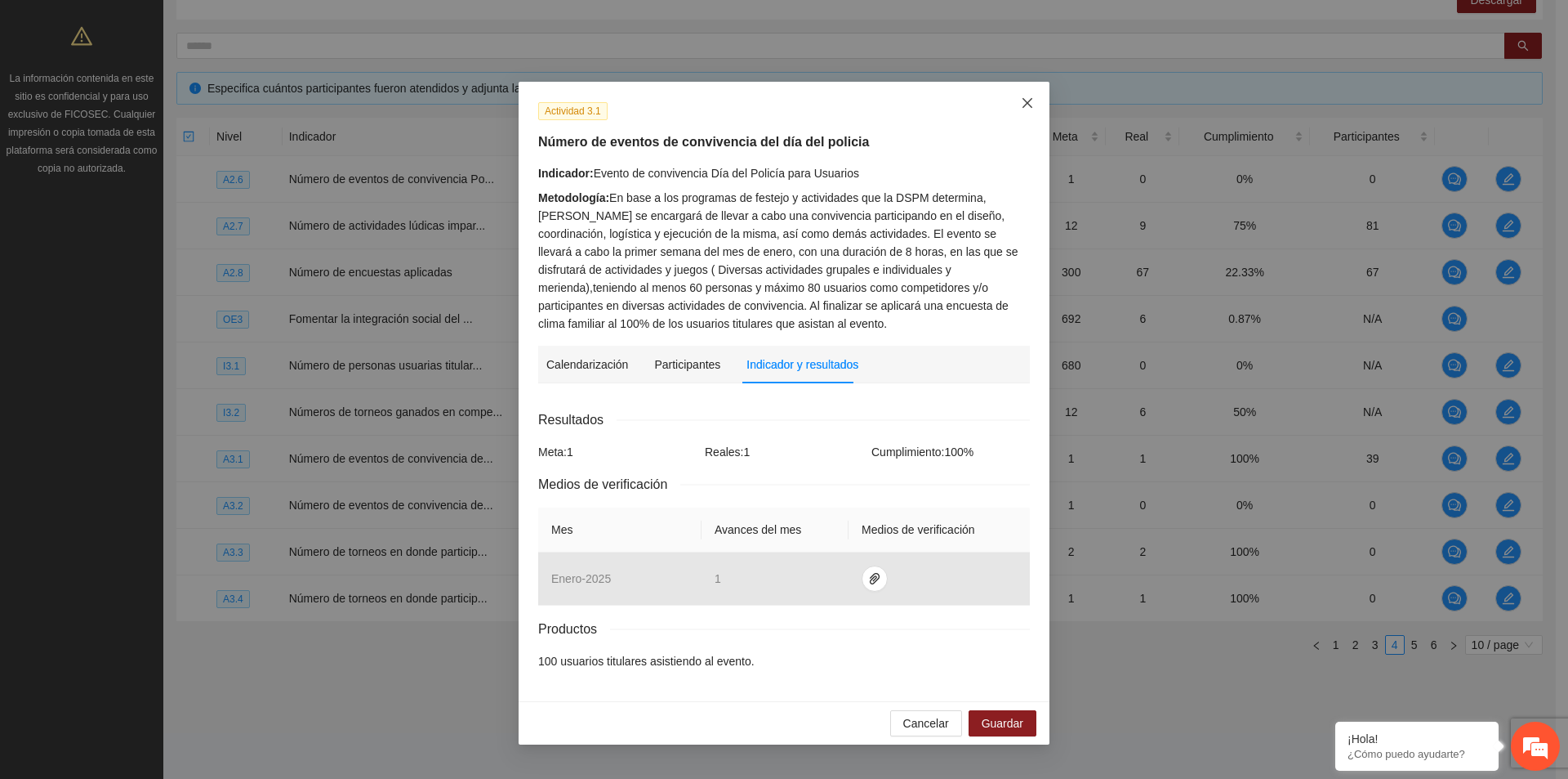
click at [1028, 104] on icon "close" at bounding box center [1027, 103] width 10 height 10
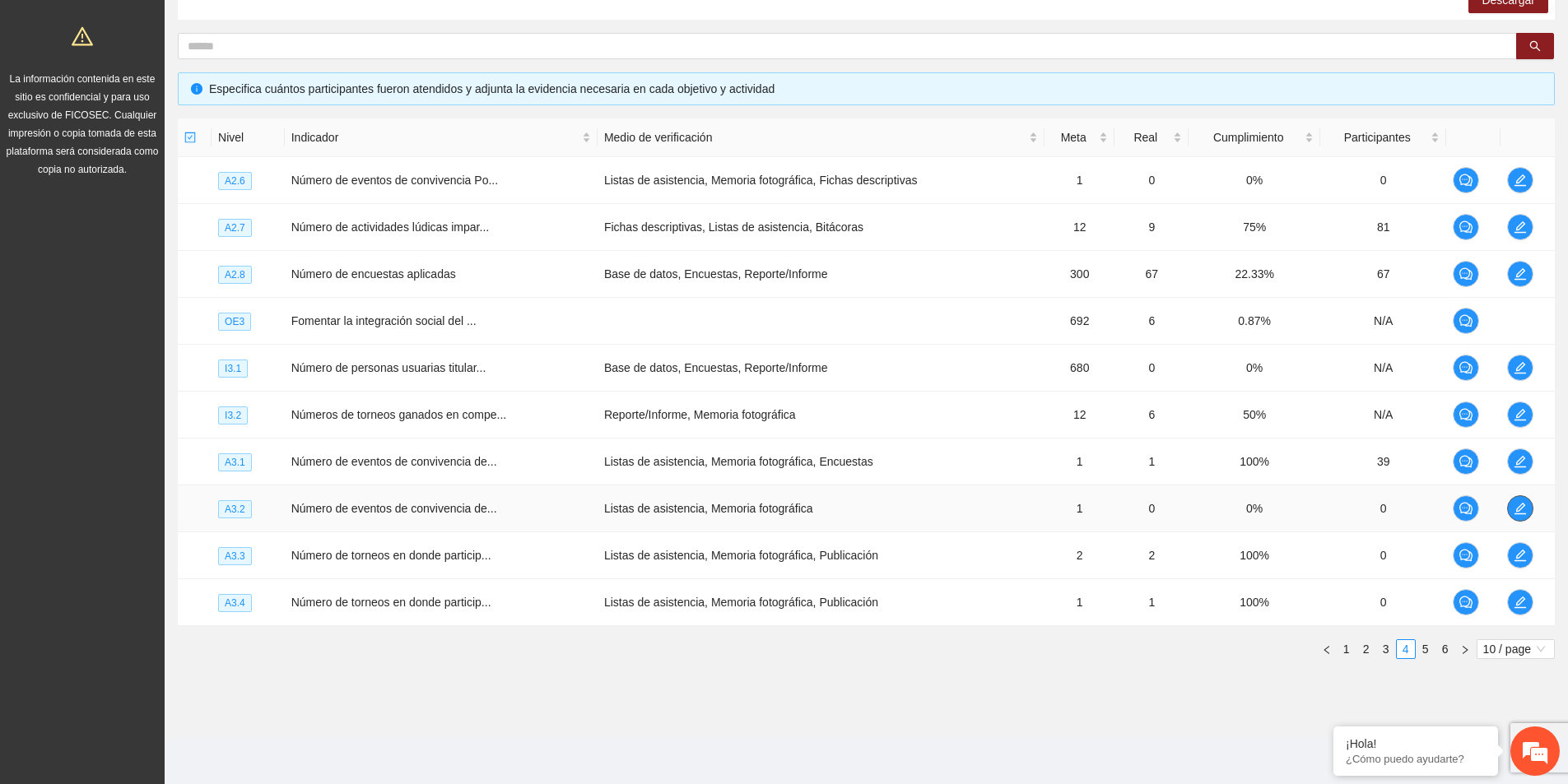
click at [1516, 505] on icon "edit" at bounding box center [1520, 509] width 13 height 13
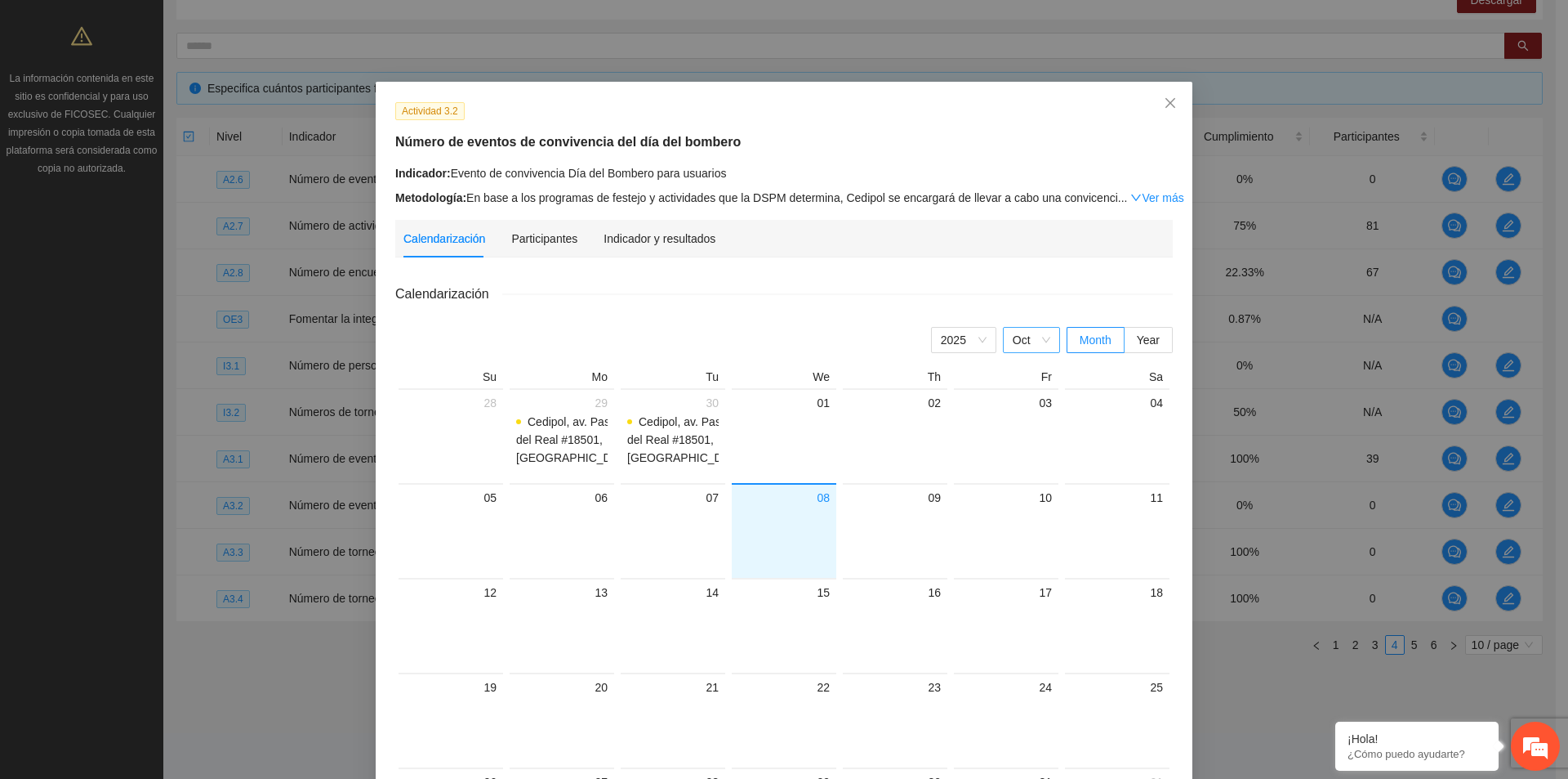
click at [1040, 337] on span "Oct" at bounding box center [1031, 340] width 37 height 25
click at [1033, 533] on div "Sep" at bounding box center [1031, 529] width 37 height 18
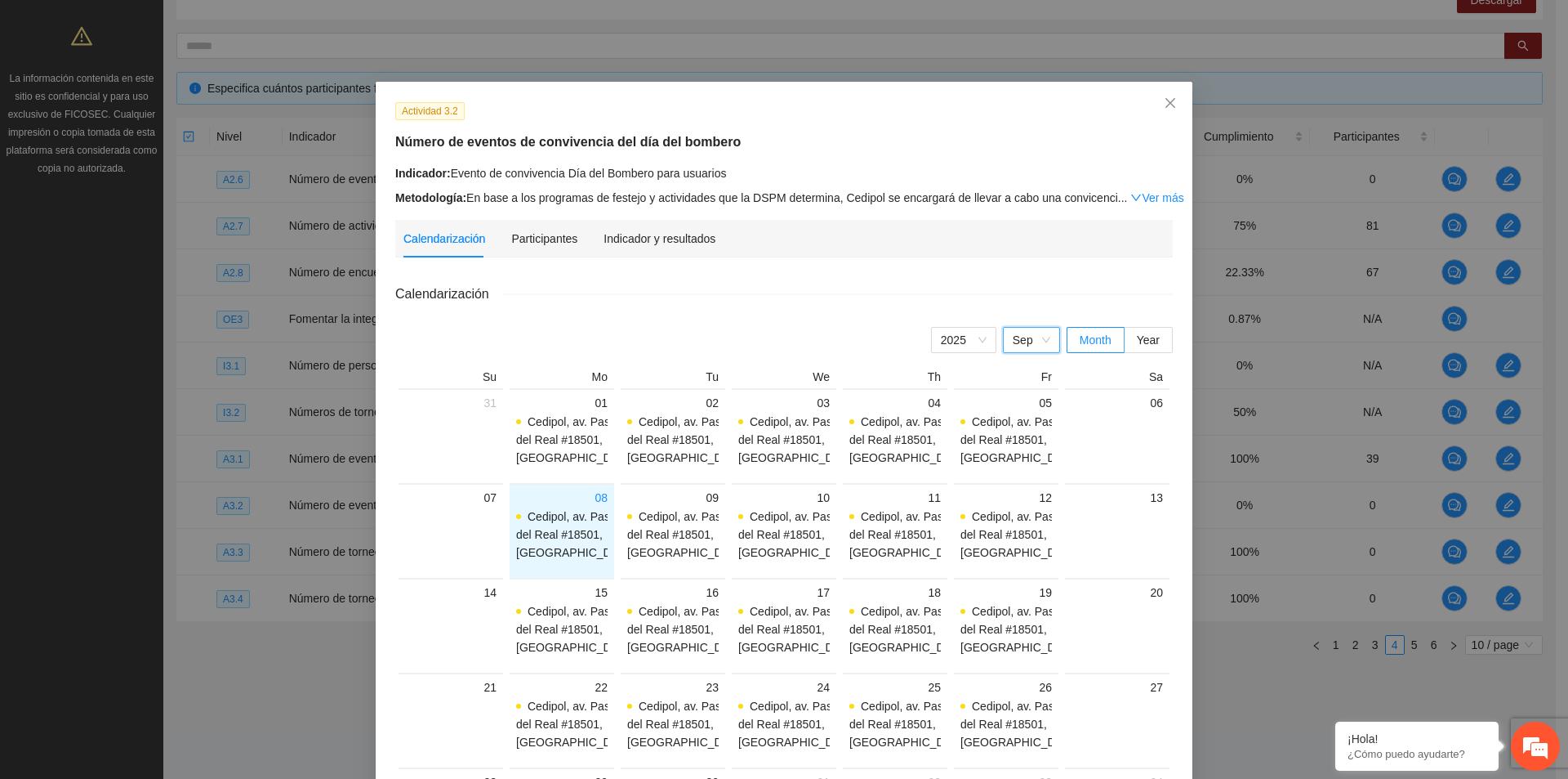
click at [1043, 348] on span "Sep" at bounding box center [1031, 340] width 37 height 25
click at [1022, 562] on div "Oct" at bounding box center [1031, 556] width 37 height 18
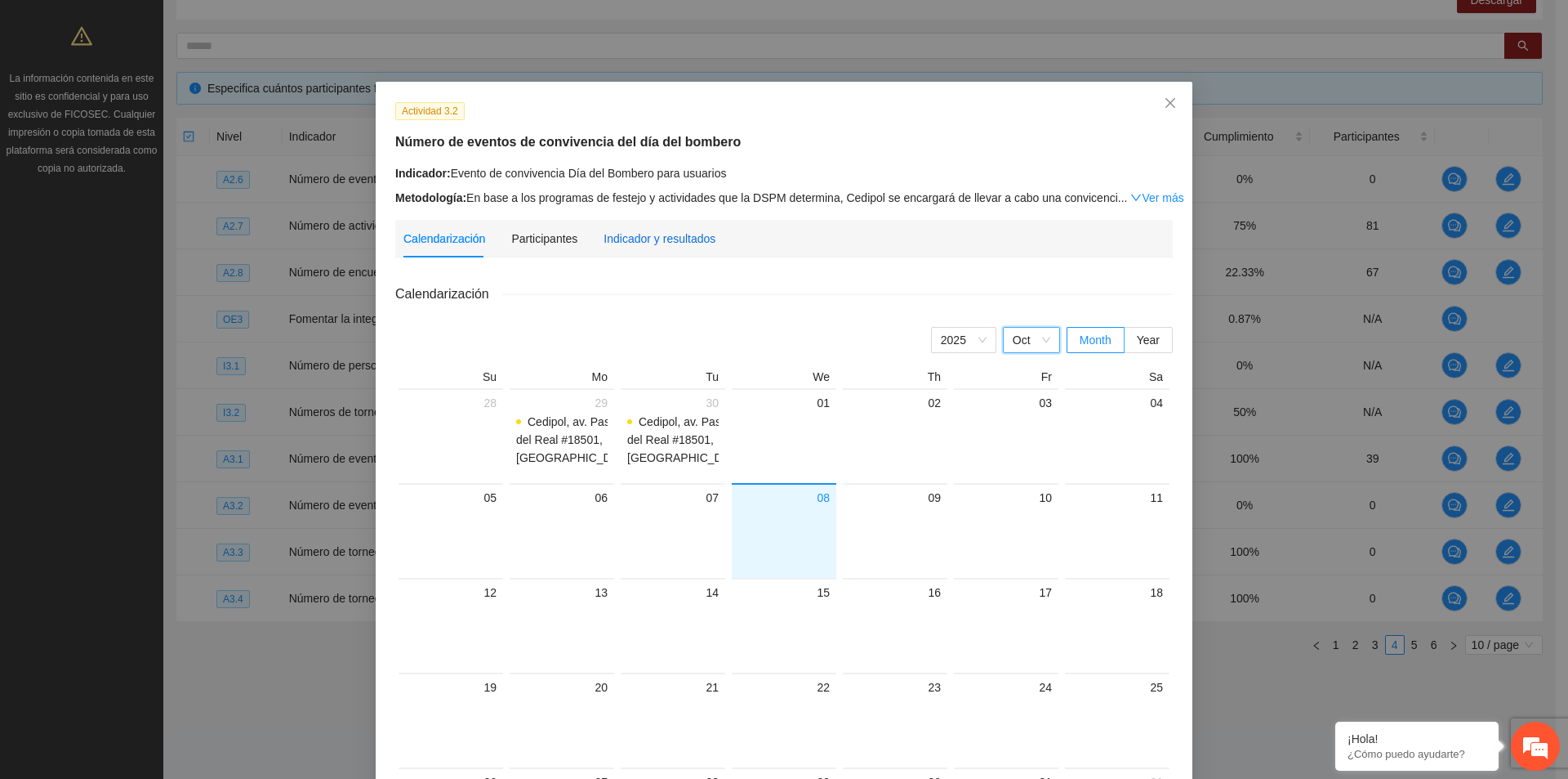
click at [647, 241] on div "Indicador y resultados" at bounding box center [659, 239] width 112 height 18
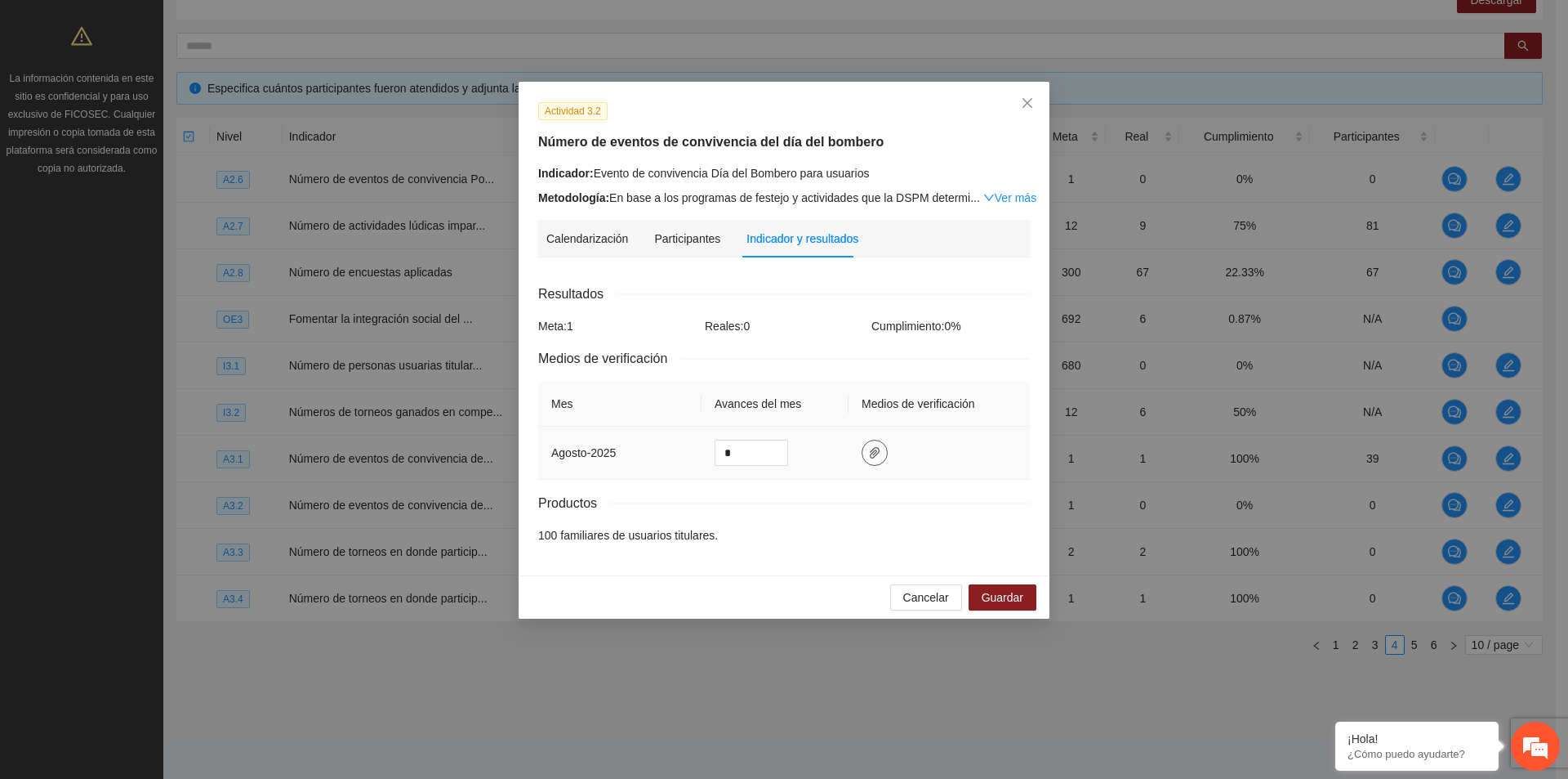
click at [870, 454] on icon "paper-clip" at bounding box center [875, 453] width 10 height 12
click at [1008, 198] on link "Ver más" at bounding box center [1010, 198] width 53 height 13
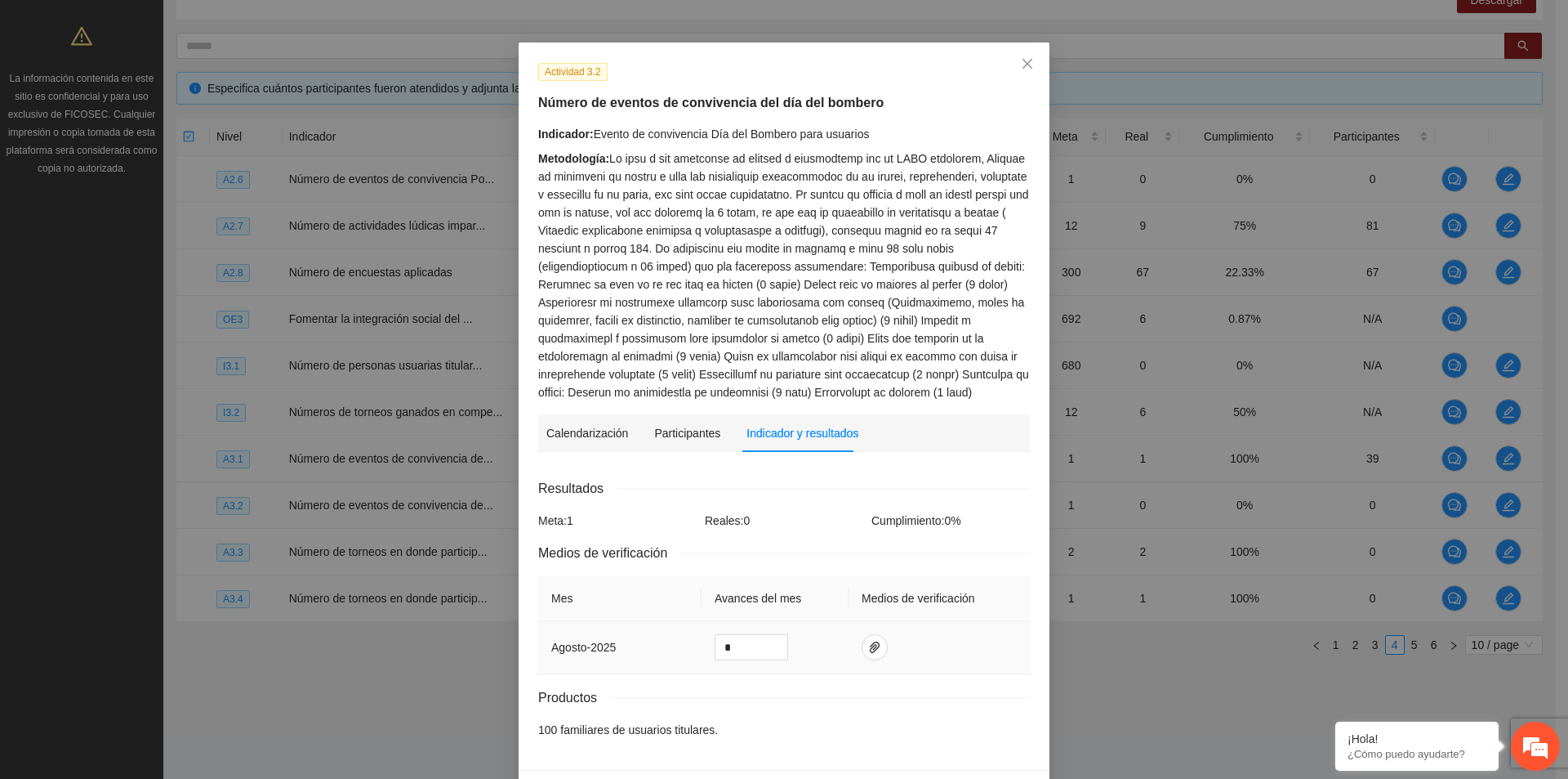
scroll to position [93, 0]
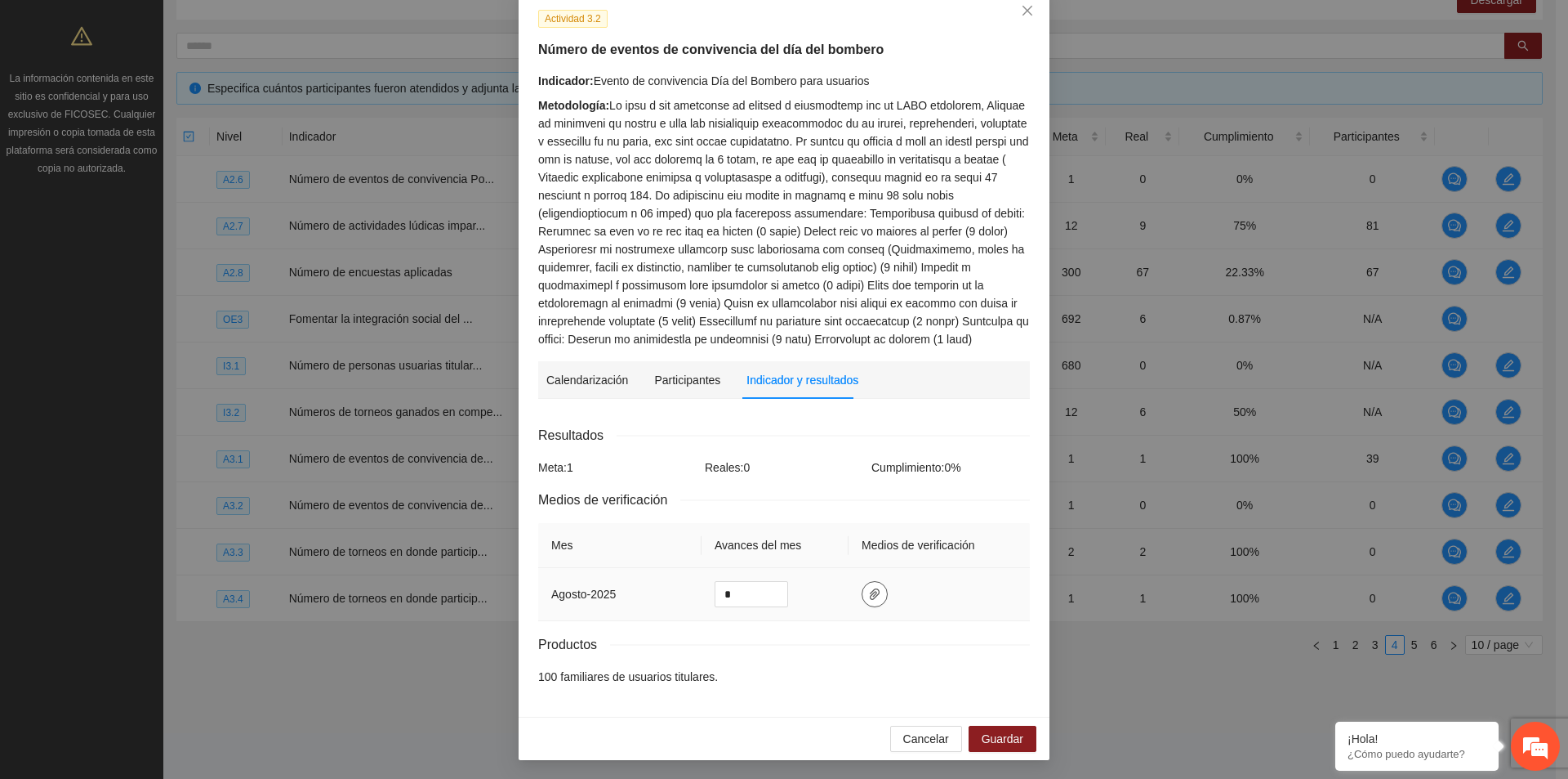
click at [868, 589] on icon "paper-clip" at bounding box center [875, 595] width 13 height 13
click at [925, 286] on div "Metodología:" at bounding box center [784, 222] width 492 height 251
click at [875, 590] on span "paper-clip" at bounding box center [875, 595] width 25 height 13
click at [922, 618] on td at bounding box center [939, 595] width 181 height 53
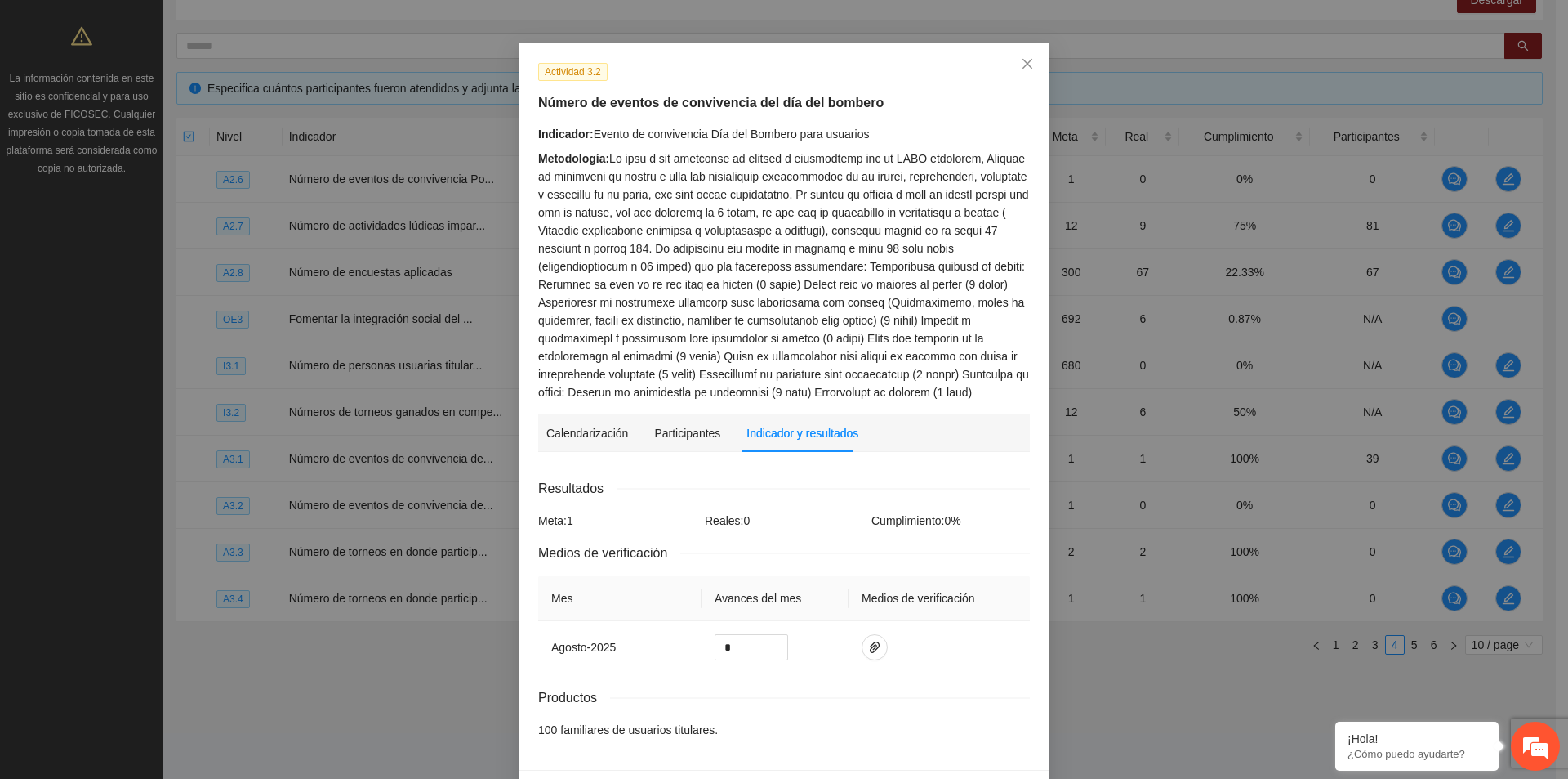
scroll to position [11, 0]
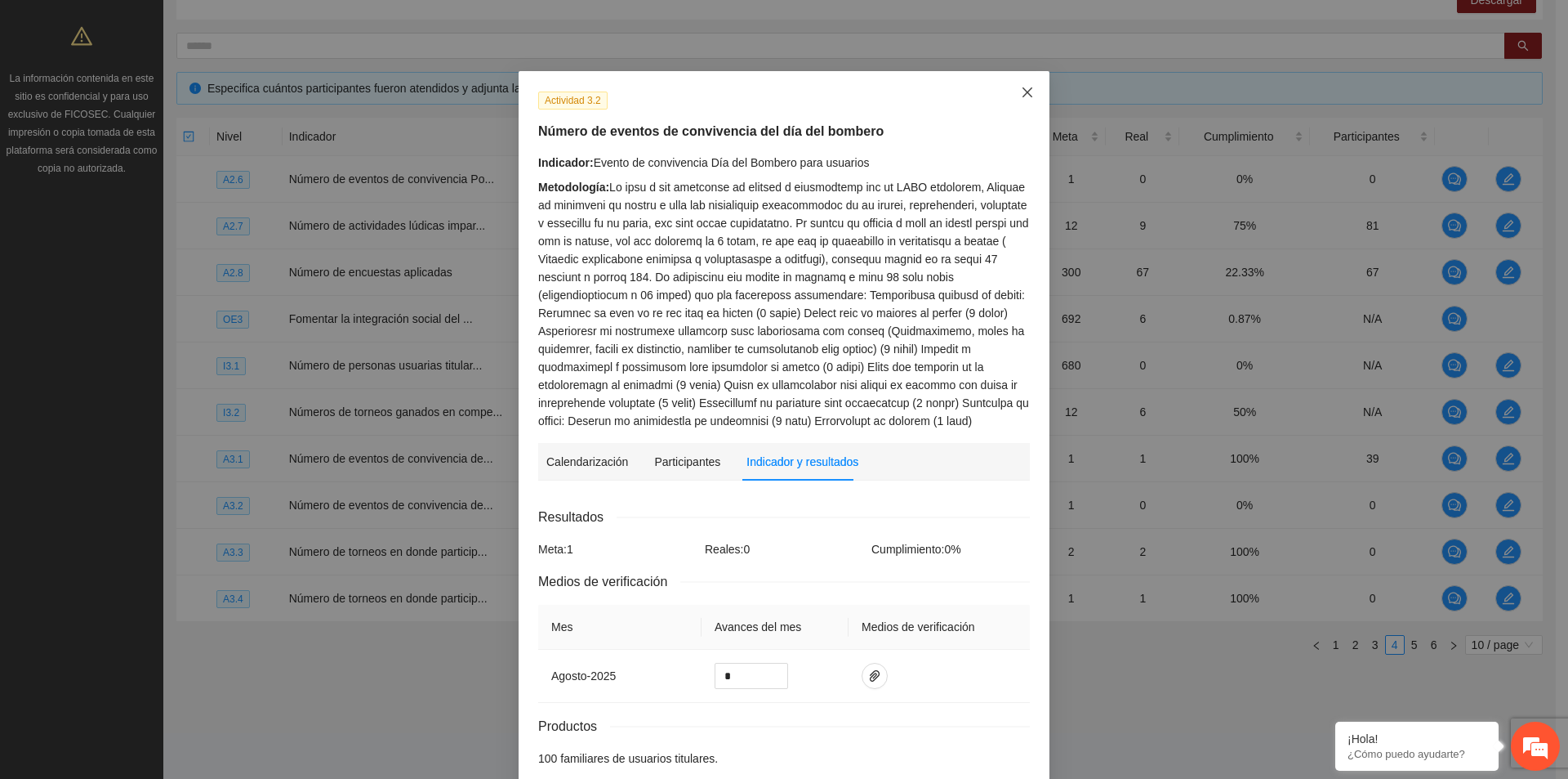
click at [1026, 92] on icon "close" at bounding box center [1027, 93] width 13 height 13
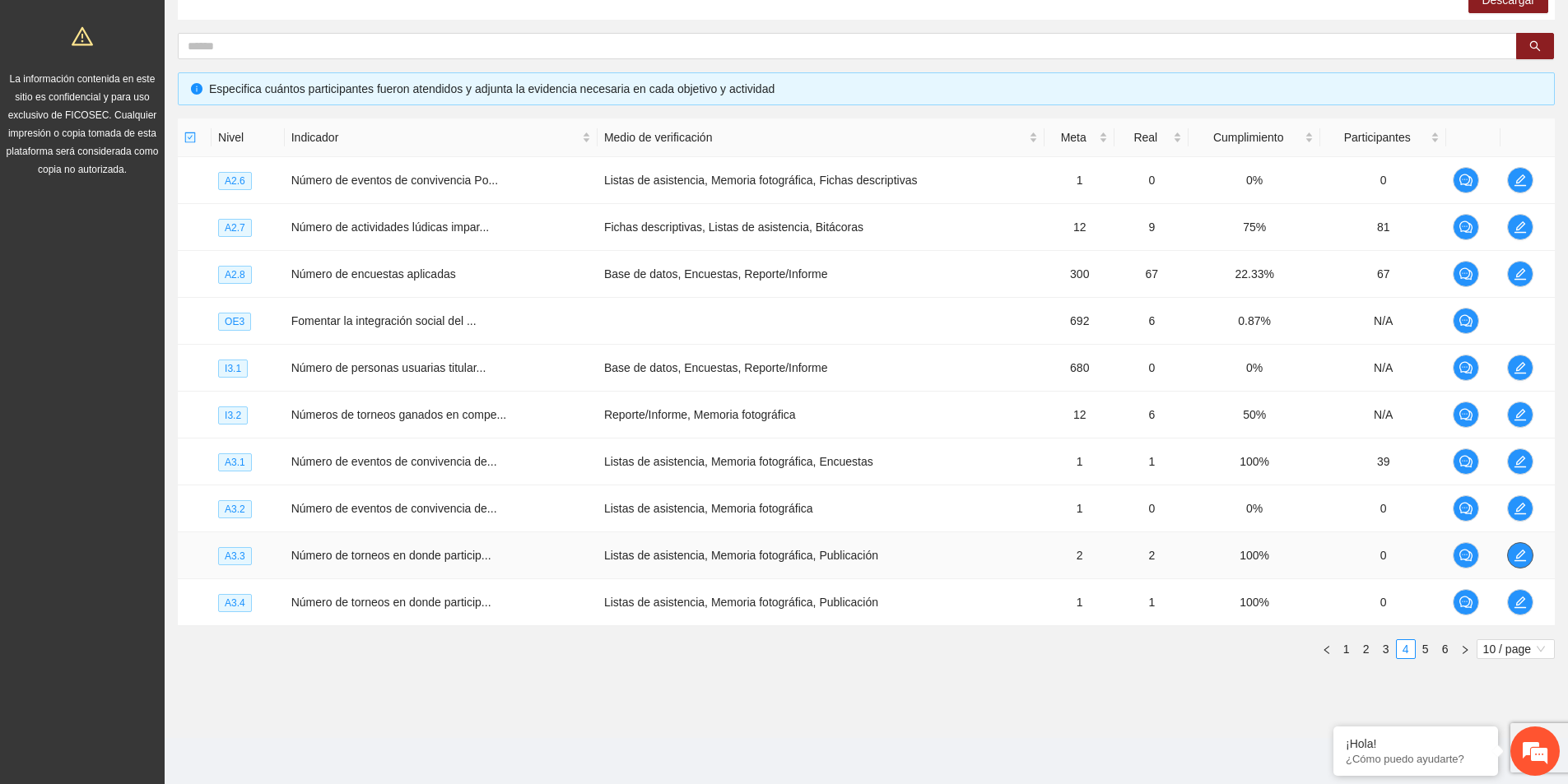
click at [1509, 558] on span "edit" at bounding box center [1520, 555] width 25 height 13
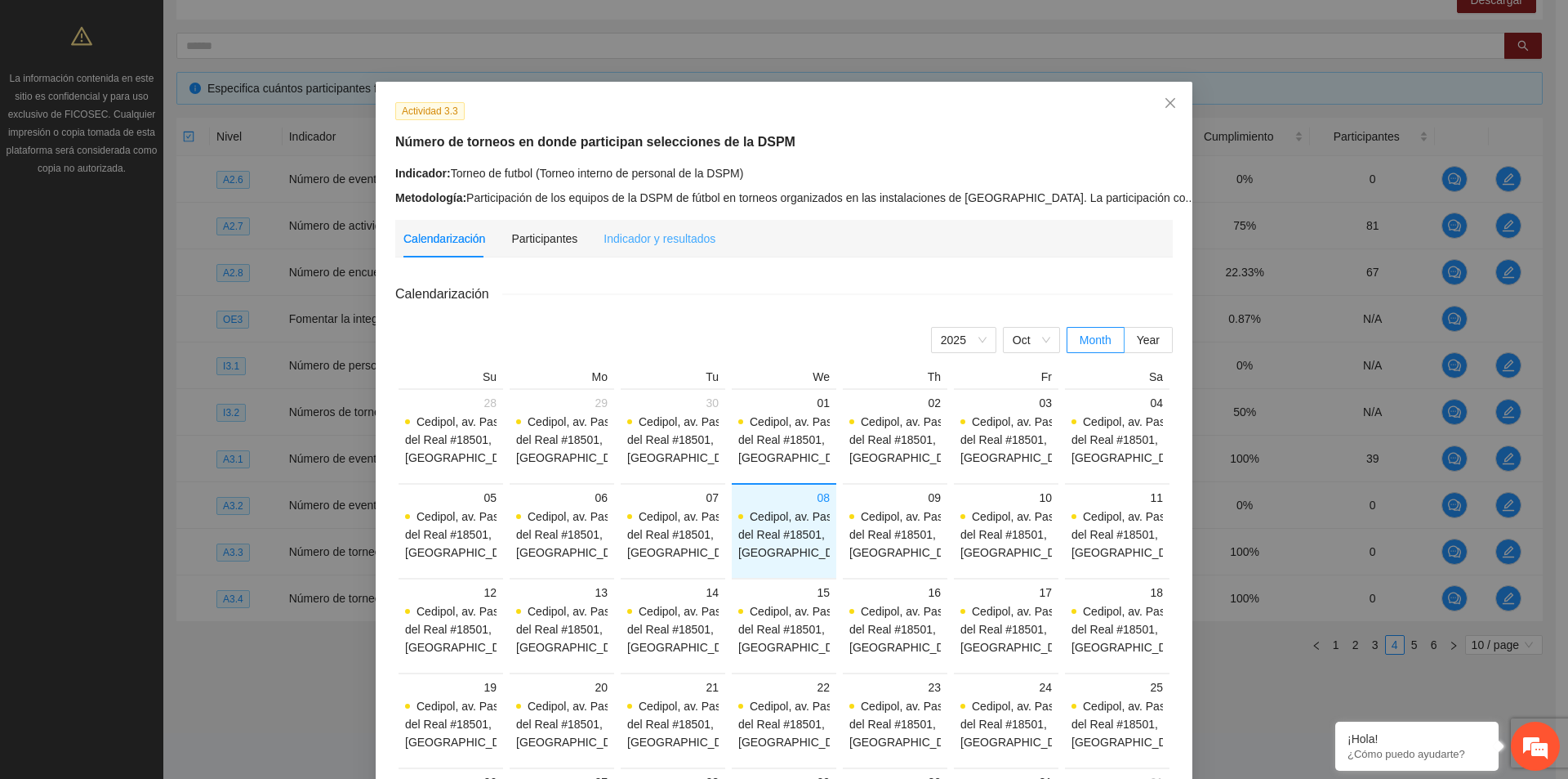
click at [691, 246] on div "Indicador y resultados" at bounding box center [659, 238] width 112 height 37
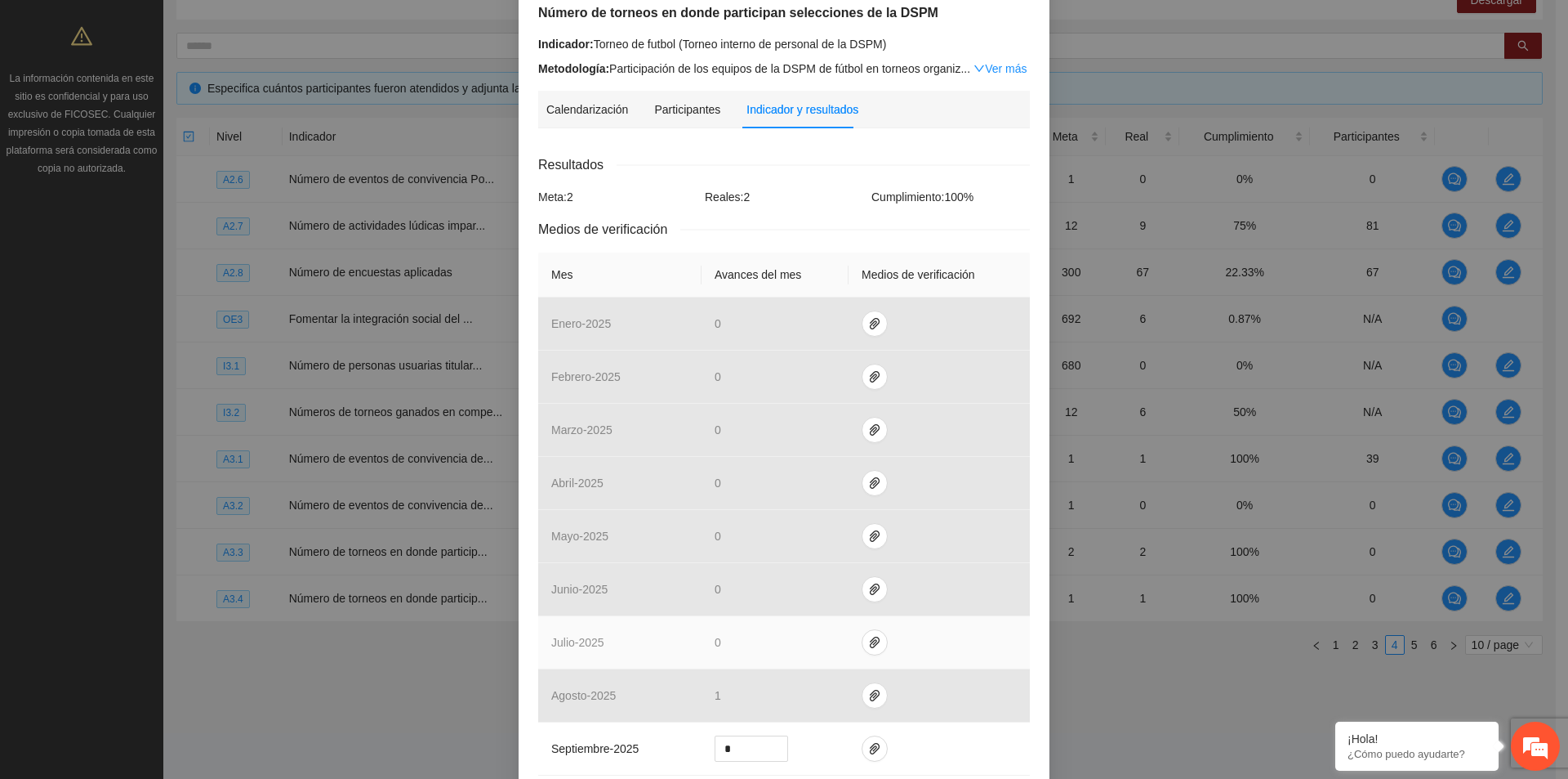
scroll to position [245, 0]
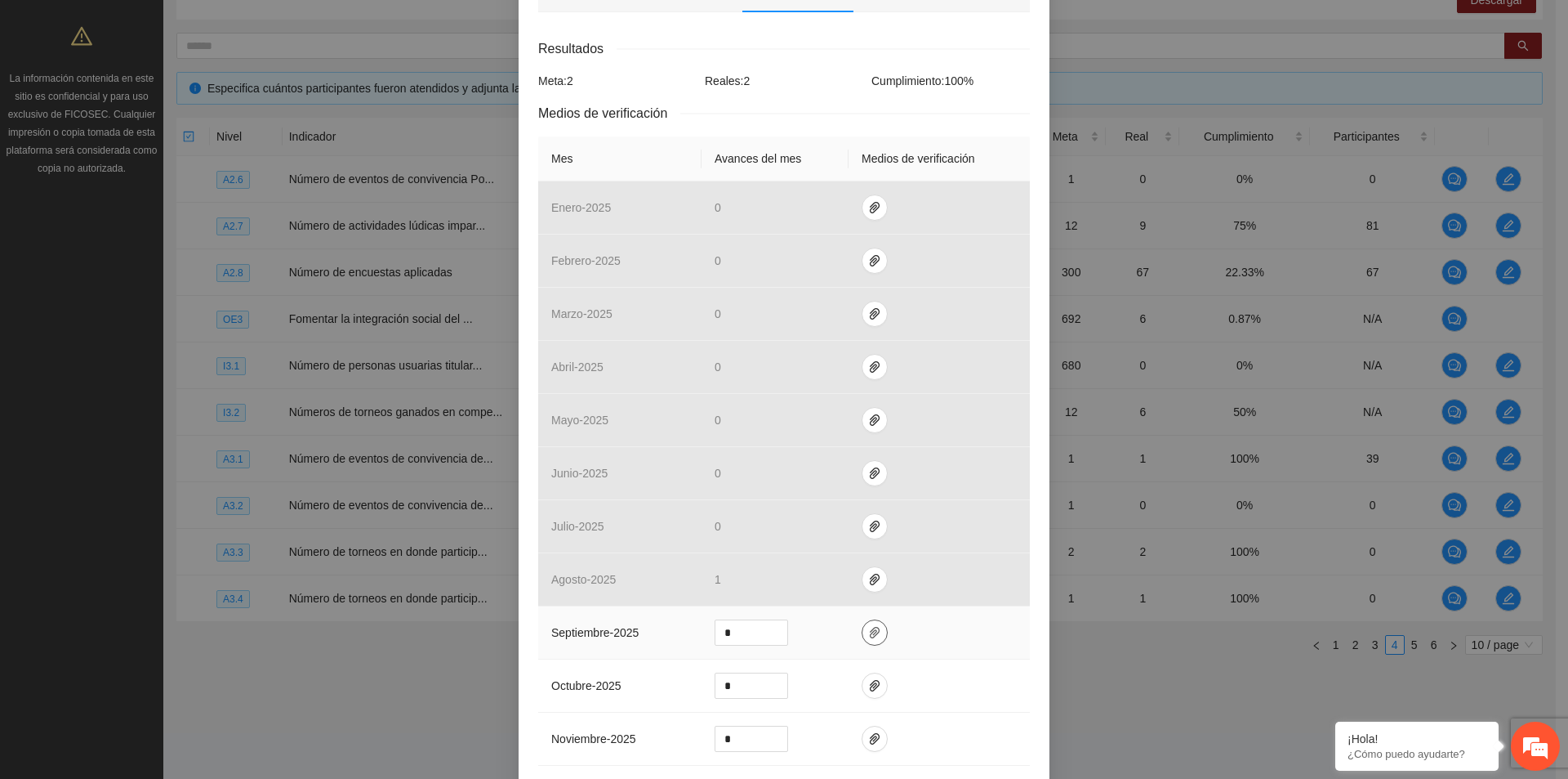
click at [868, 629] on icon "paper-clip" at bounding box center [875, 633] width 13 height 13
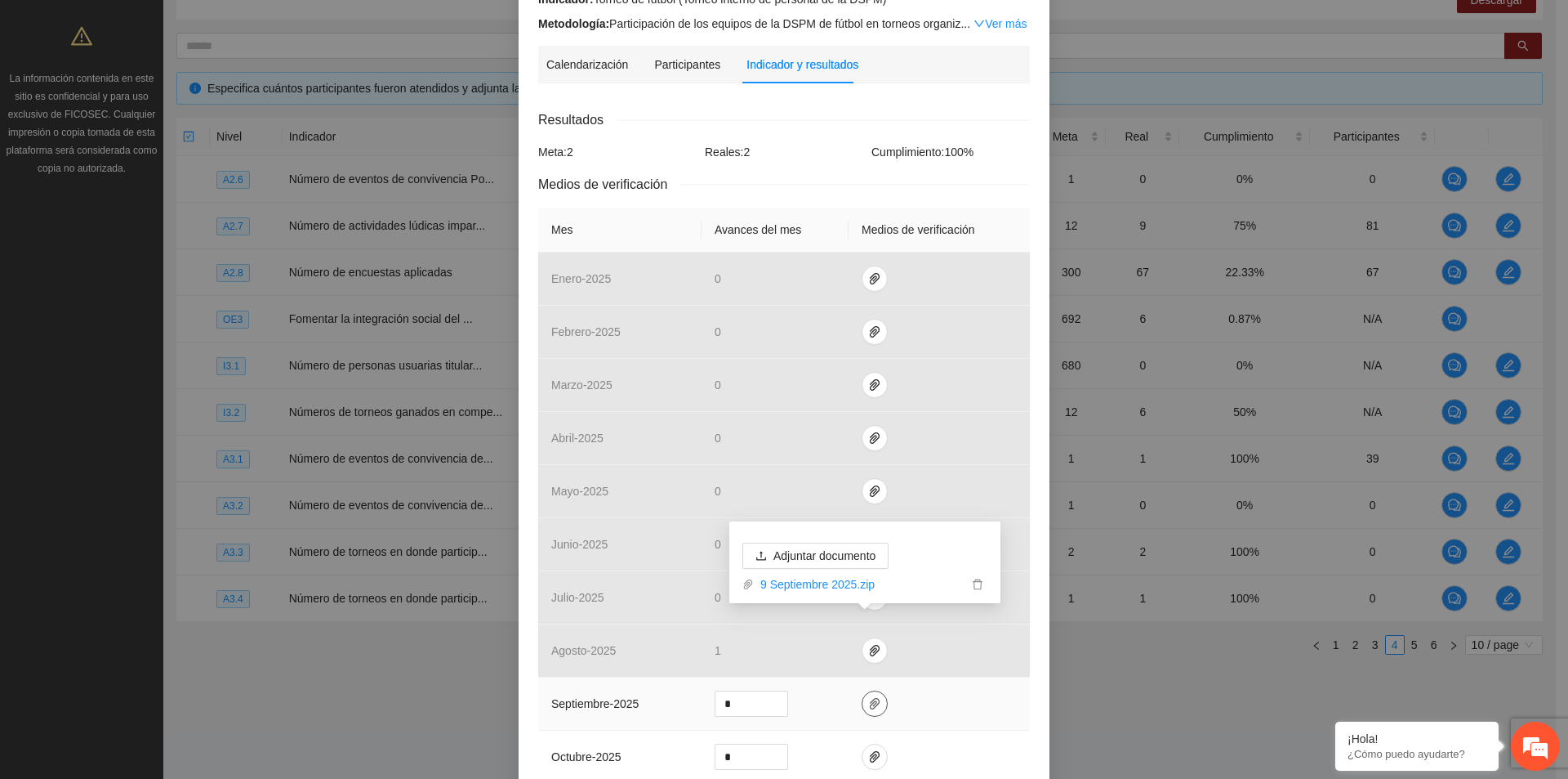
scroll to position [82, 0]
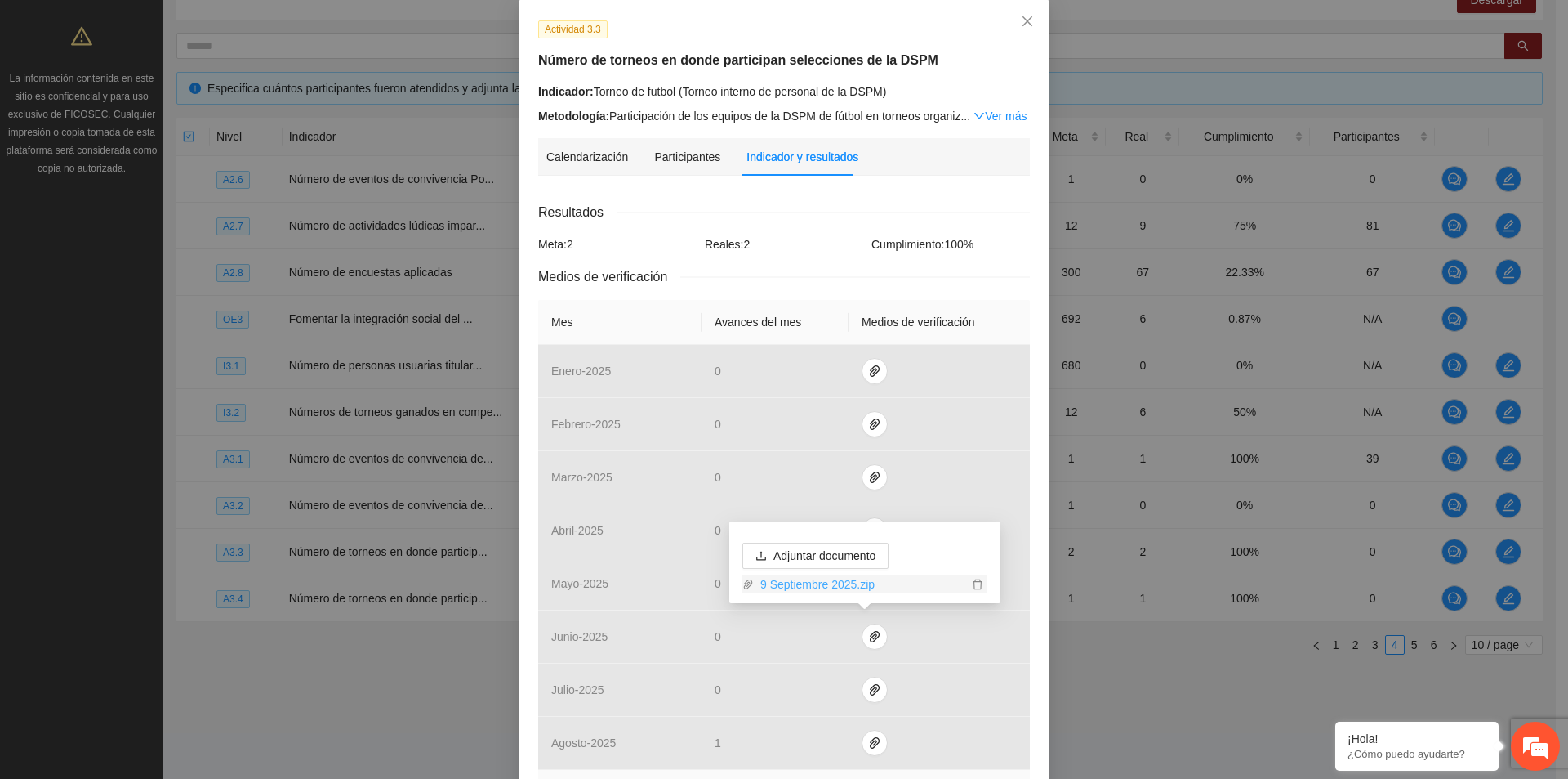
click at [798, 583] on link "9 Septiembre 2025.zip" at bounding box center [860, 585] width 214 height 18
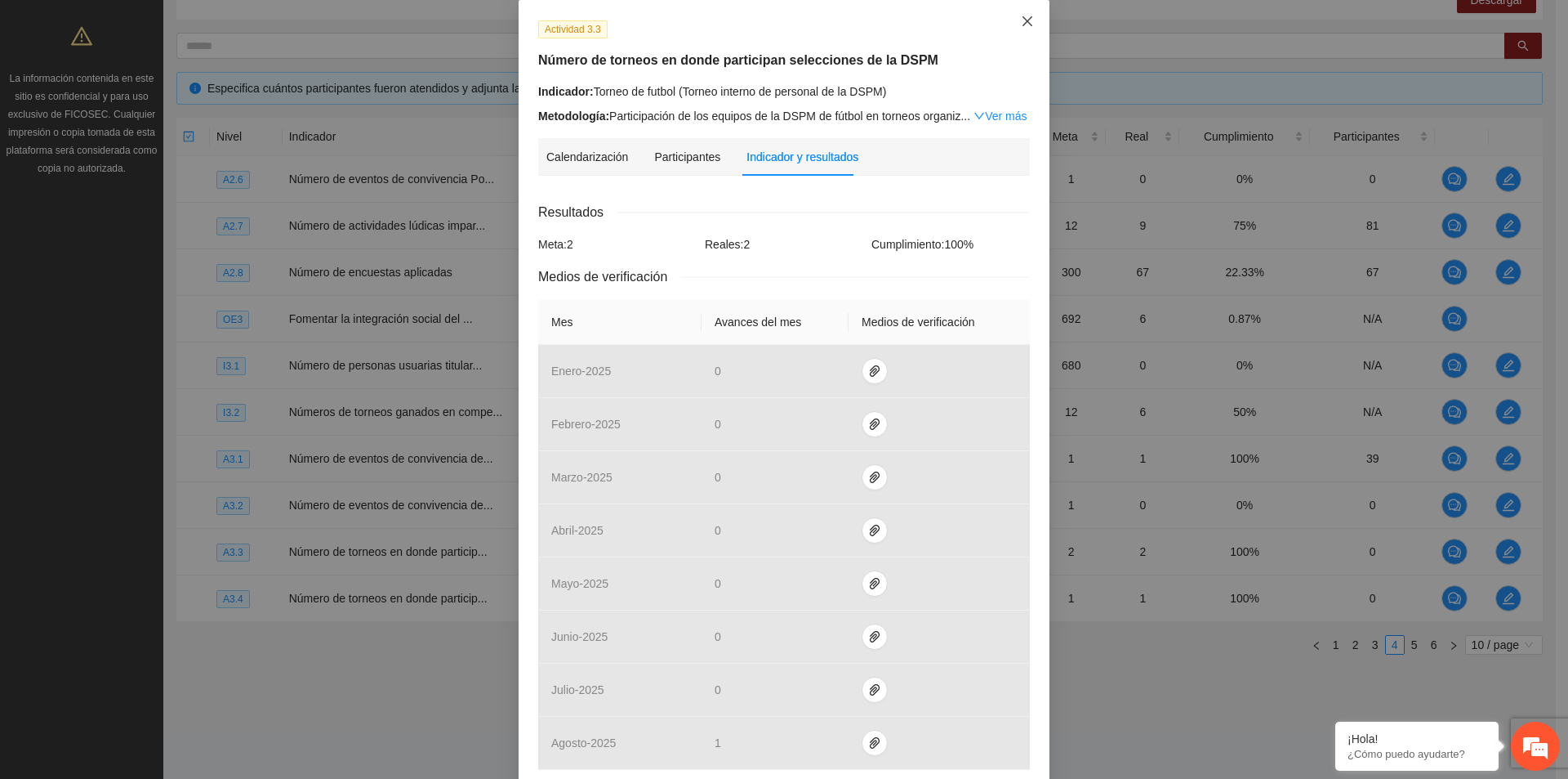
click at [1021, 22] on icon "close" at bounding box center [1027, 22] width 13 height 13
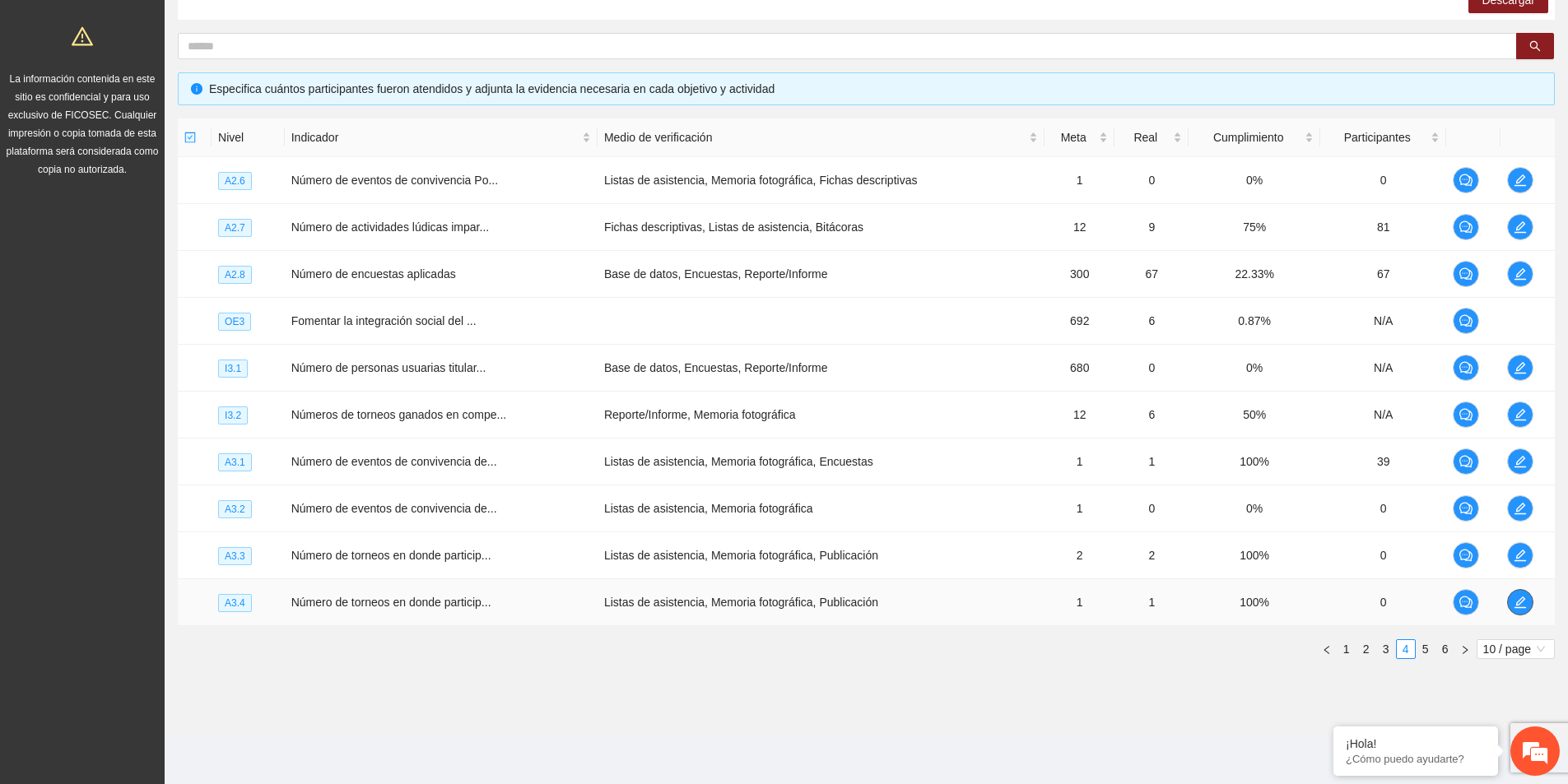
click at [1516, 603] on icon "edit" at bounding box center [1520, 602] width 12 height 12
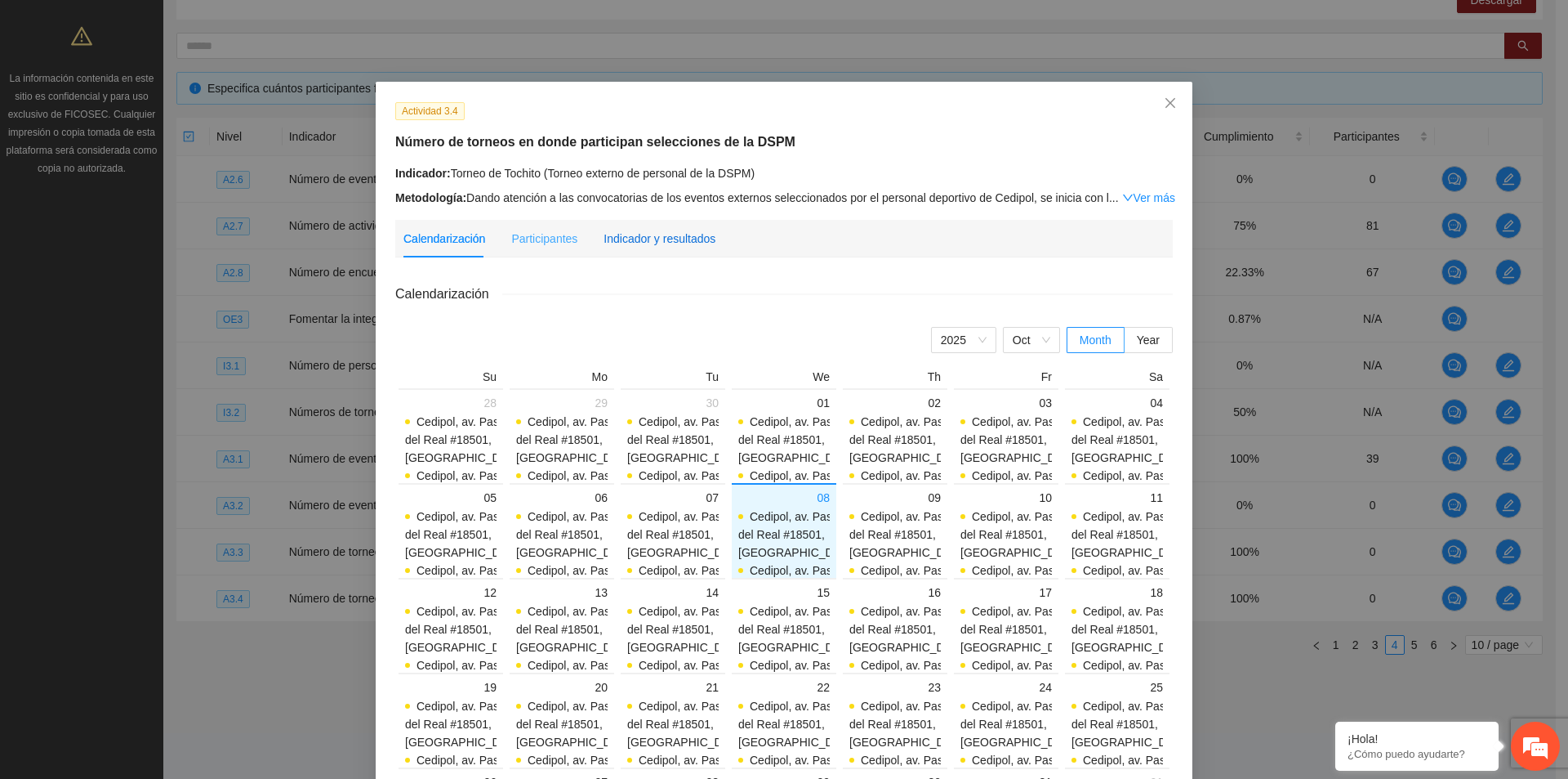
click at [671, 243] on div "Indicador y resultados" at bounding box center [659, 239] width 112 height 18
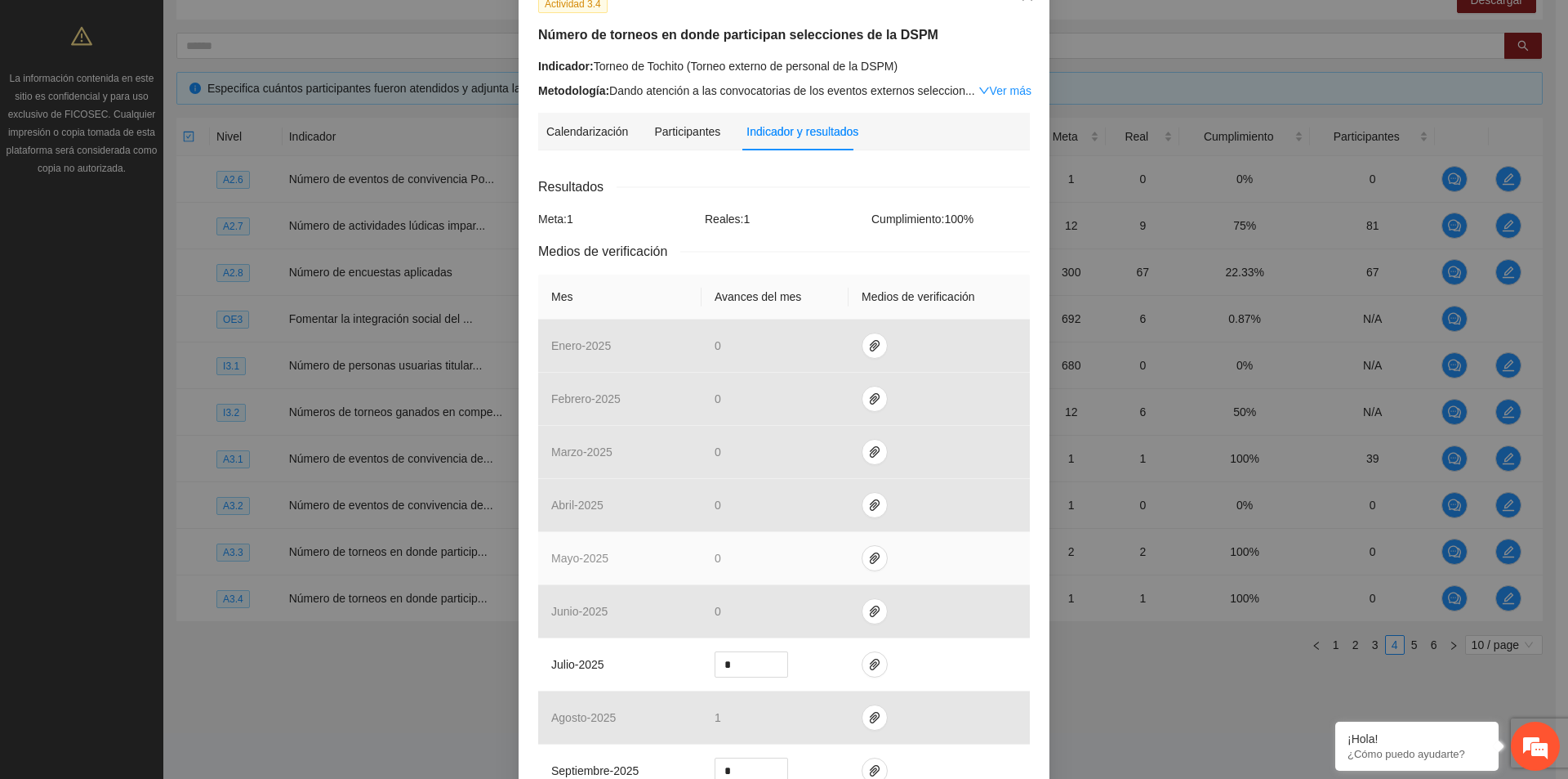
scroll to position [327, 0]
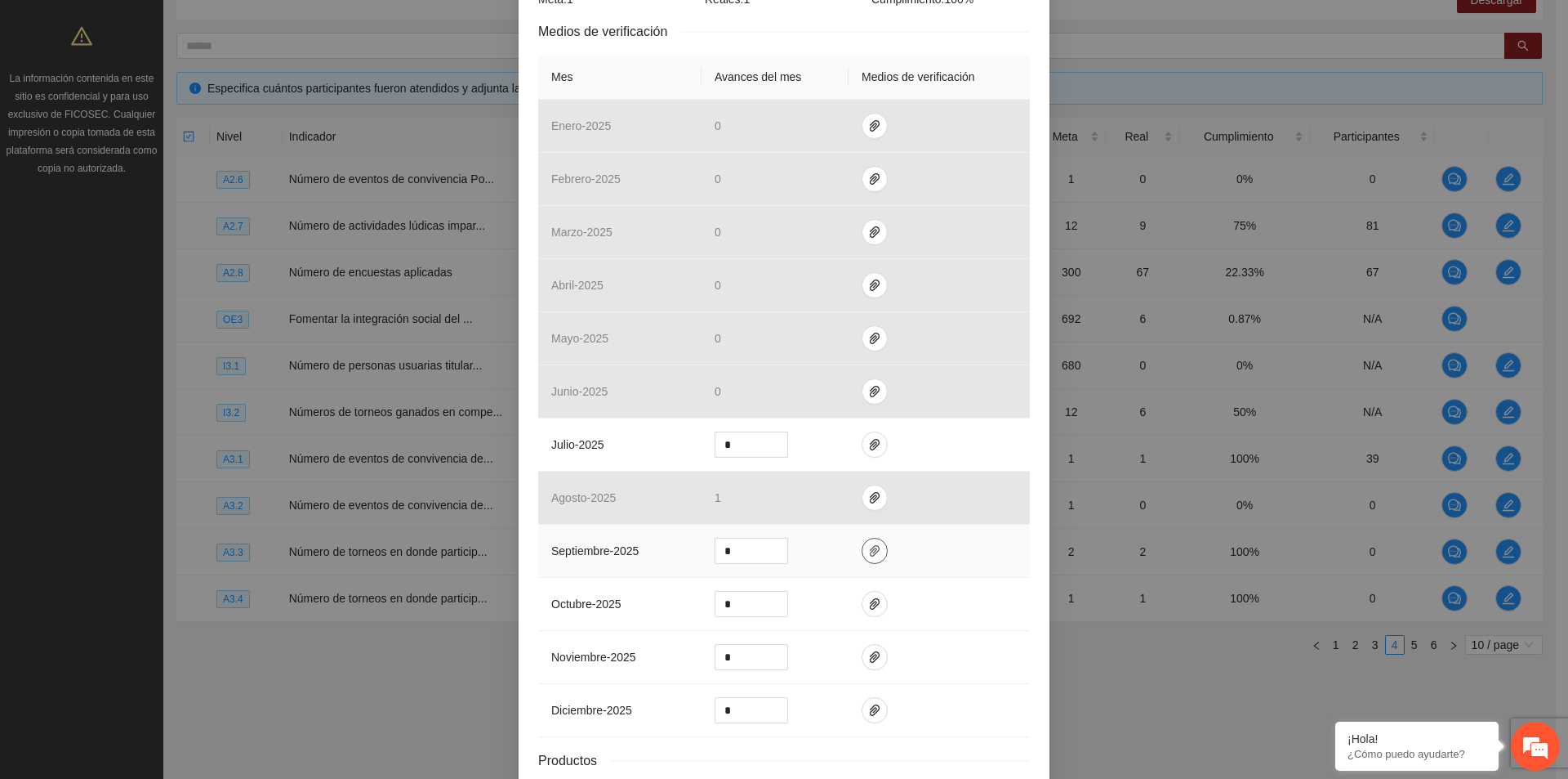
click at [868, 555] on icon "paper-clip" at bounding box center [875, 551] width 13 height 13
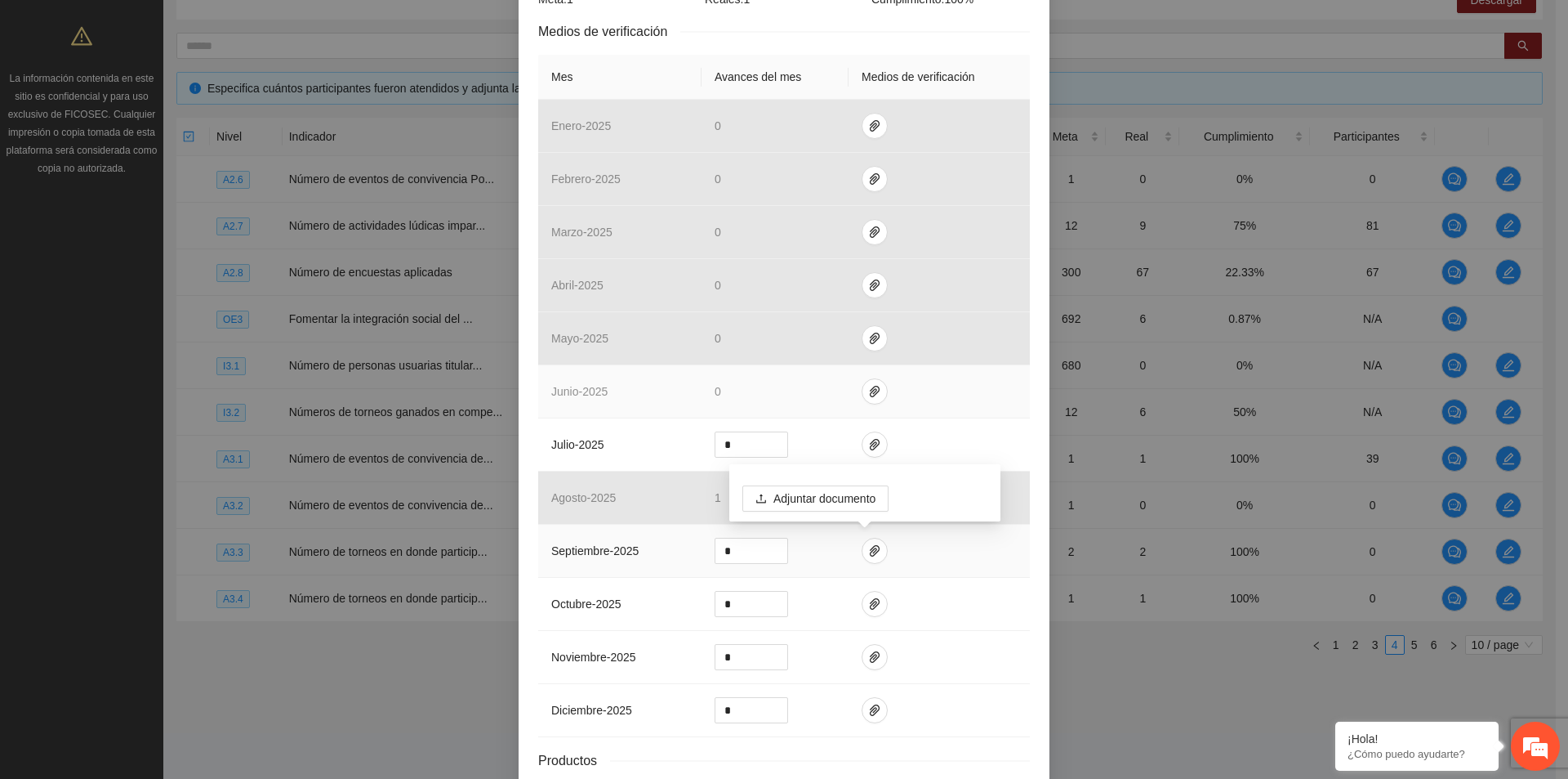
click at [914, 404] on td at bounding box center [939, 392] width 181 height 53
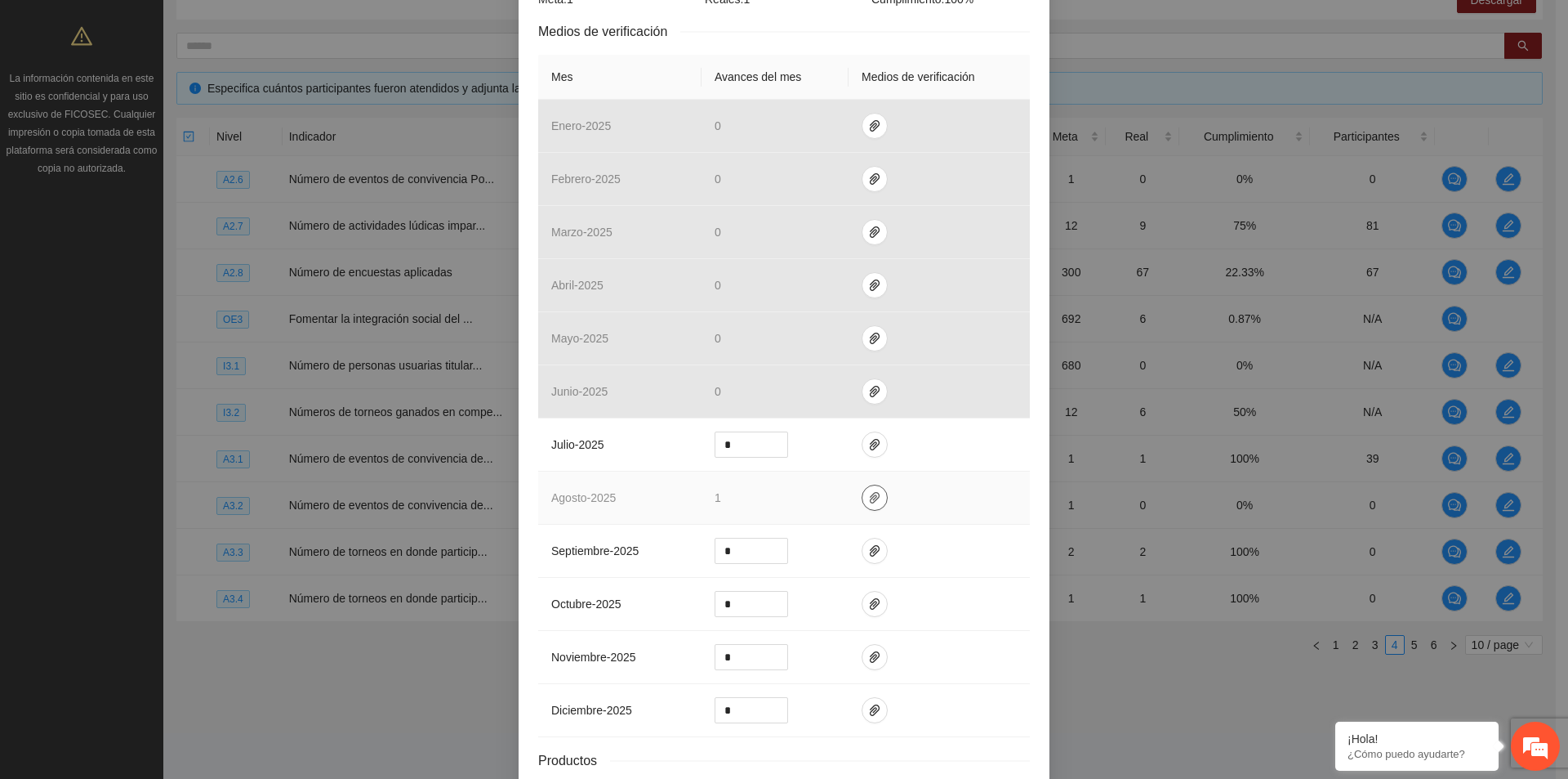
click at [870, 495] on icon "paper-clip" at bounding box center [875, 498] width 13 height 13
click at [927, 399] on div "Adjuntar documento 8 Agosto 2025.zip" at bounding box center [865, 427] width 271 height 82
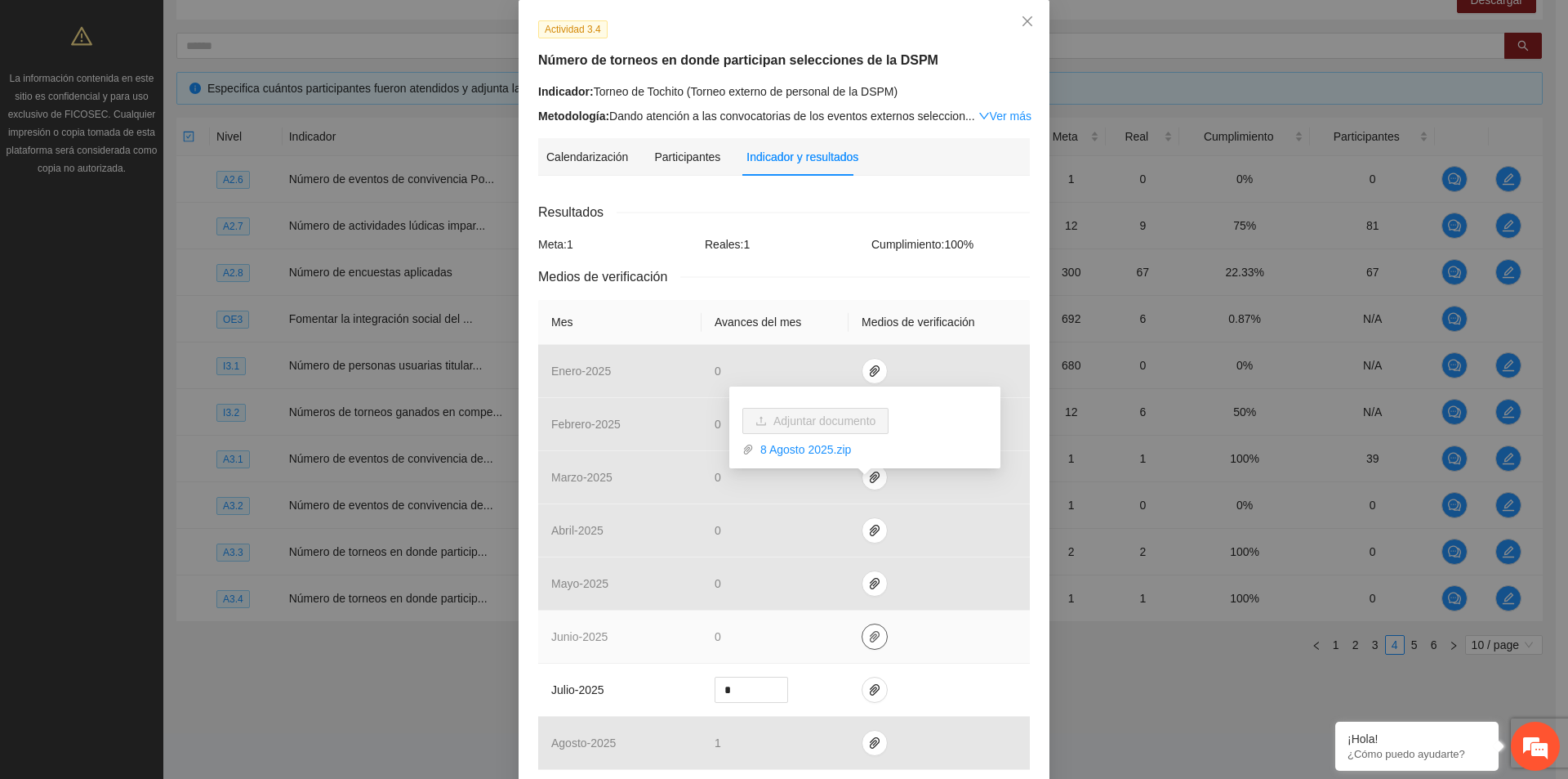
click at [868, 640] on icon "paper-clip" at bounding box center [875, 637] width 13 height 13
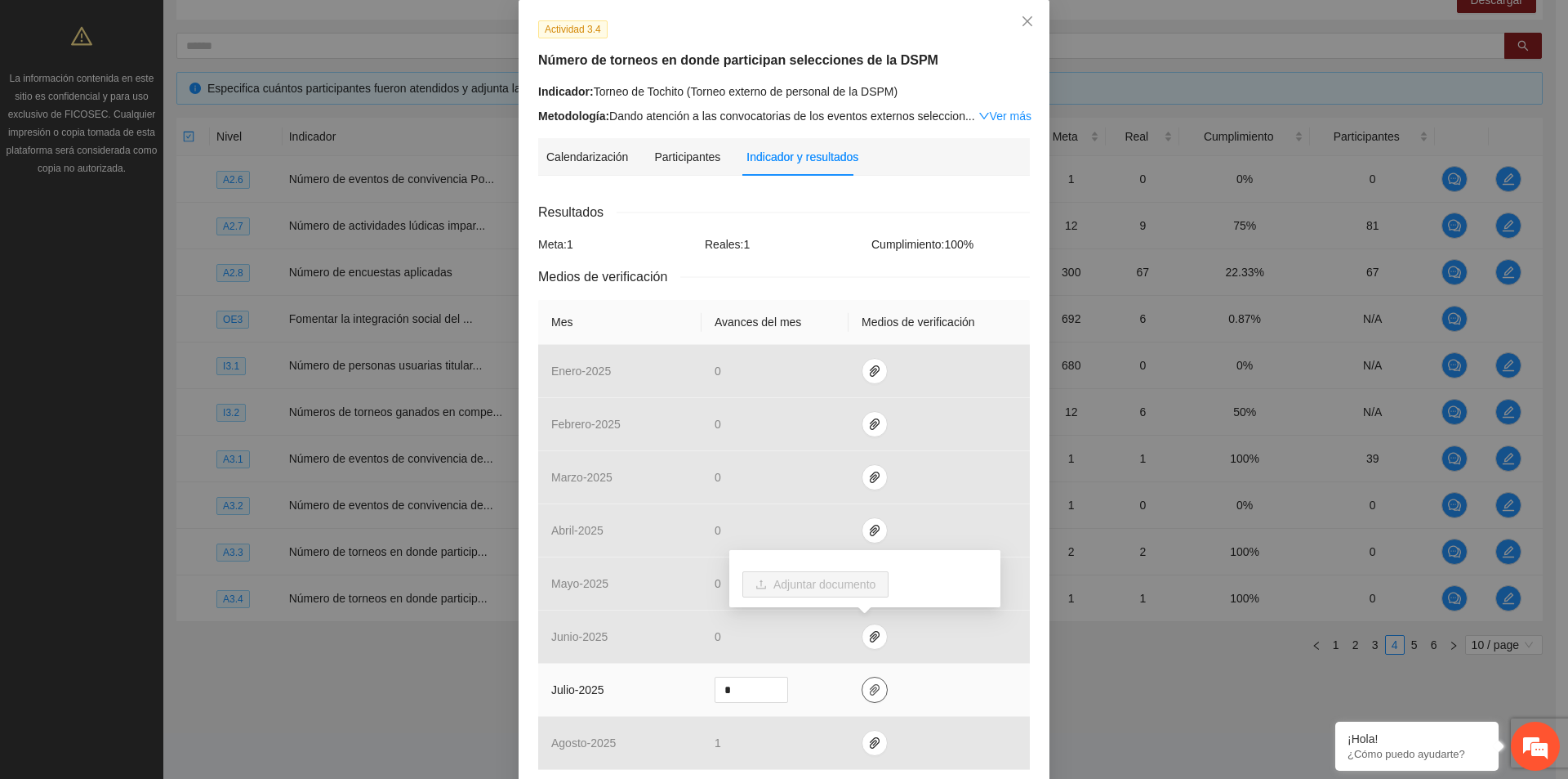
click at [867, 697] on button "button" at bounding box center [875, 690] width 26 height 26
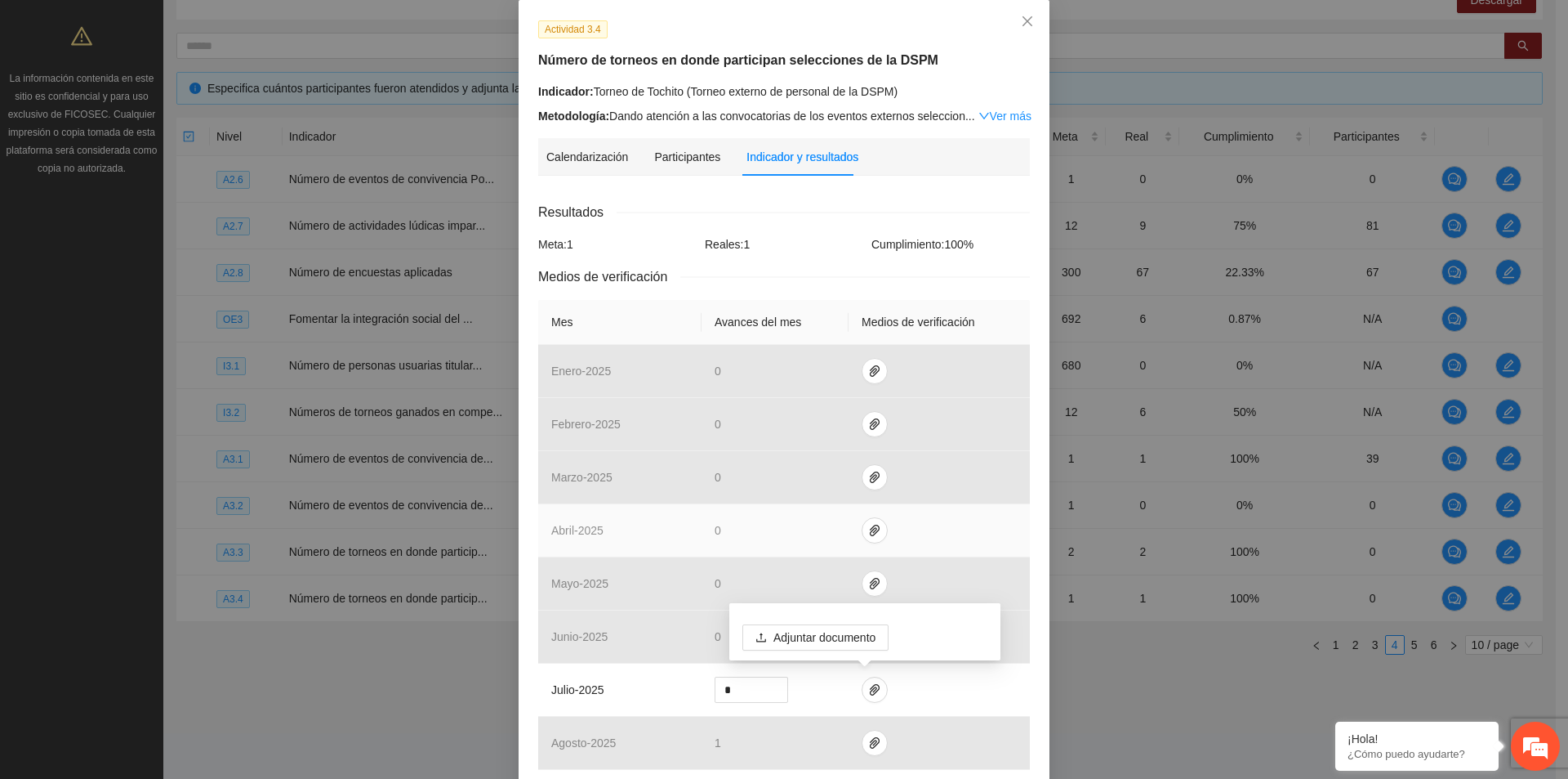
click at [985, 544] on td at bounding box center [939, 531] width 181 height 53
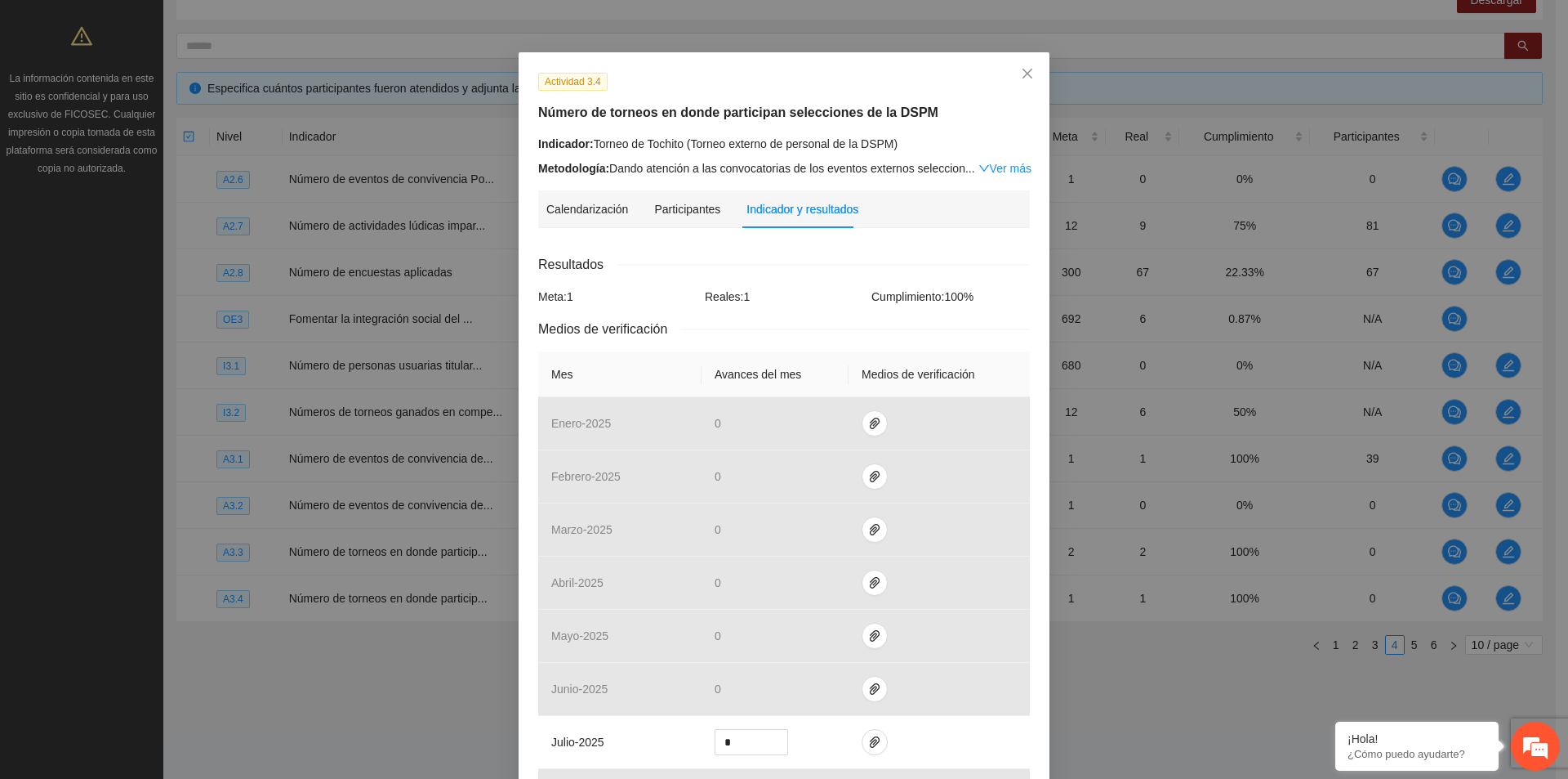
scroll to position [0, 0]
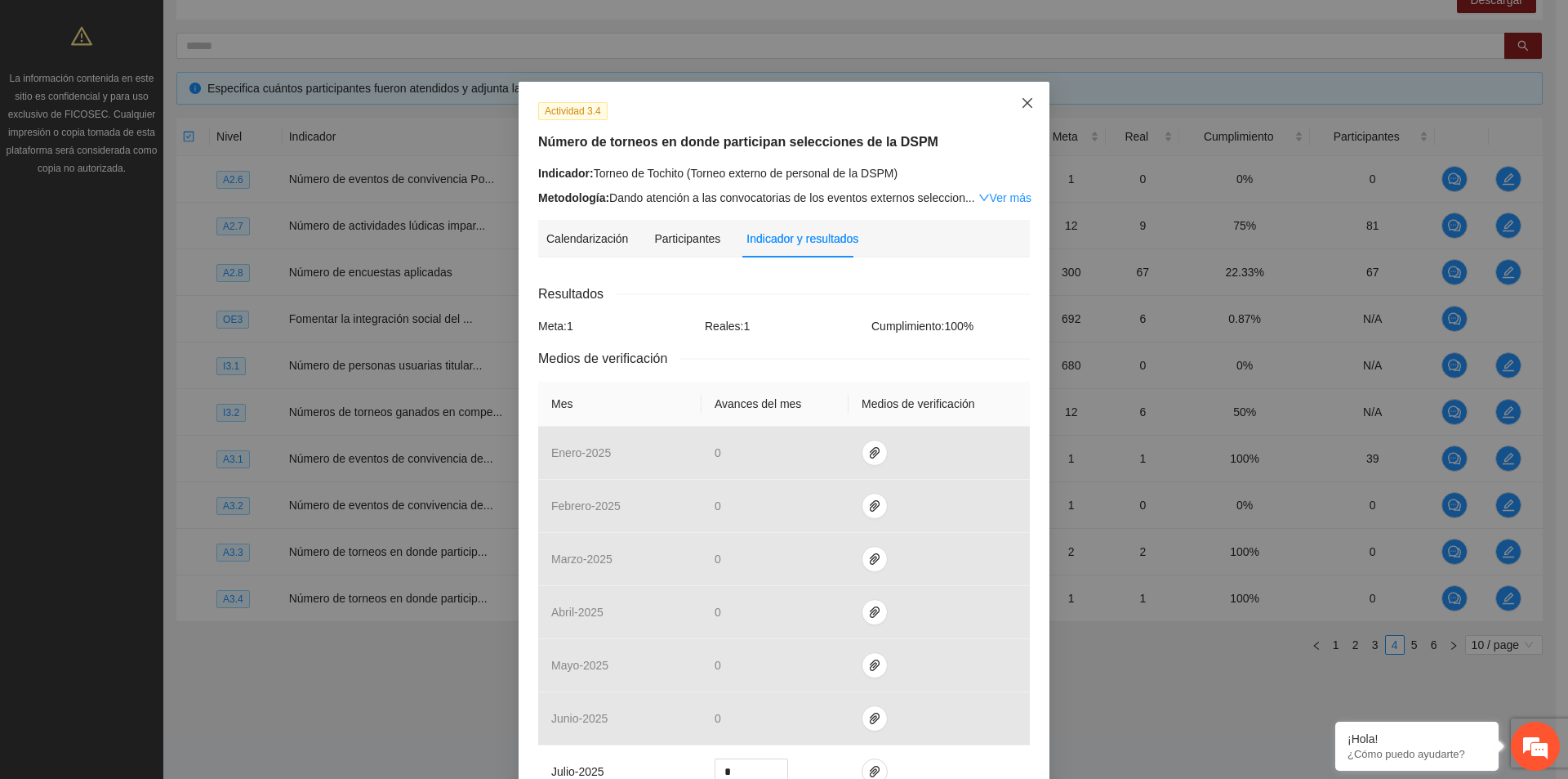
click at [1021, 105] on icon "close" at bounding box center [1027, 103] width 13 height 13
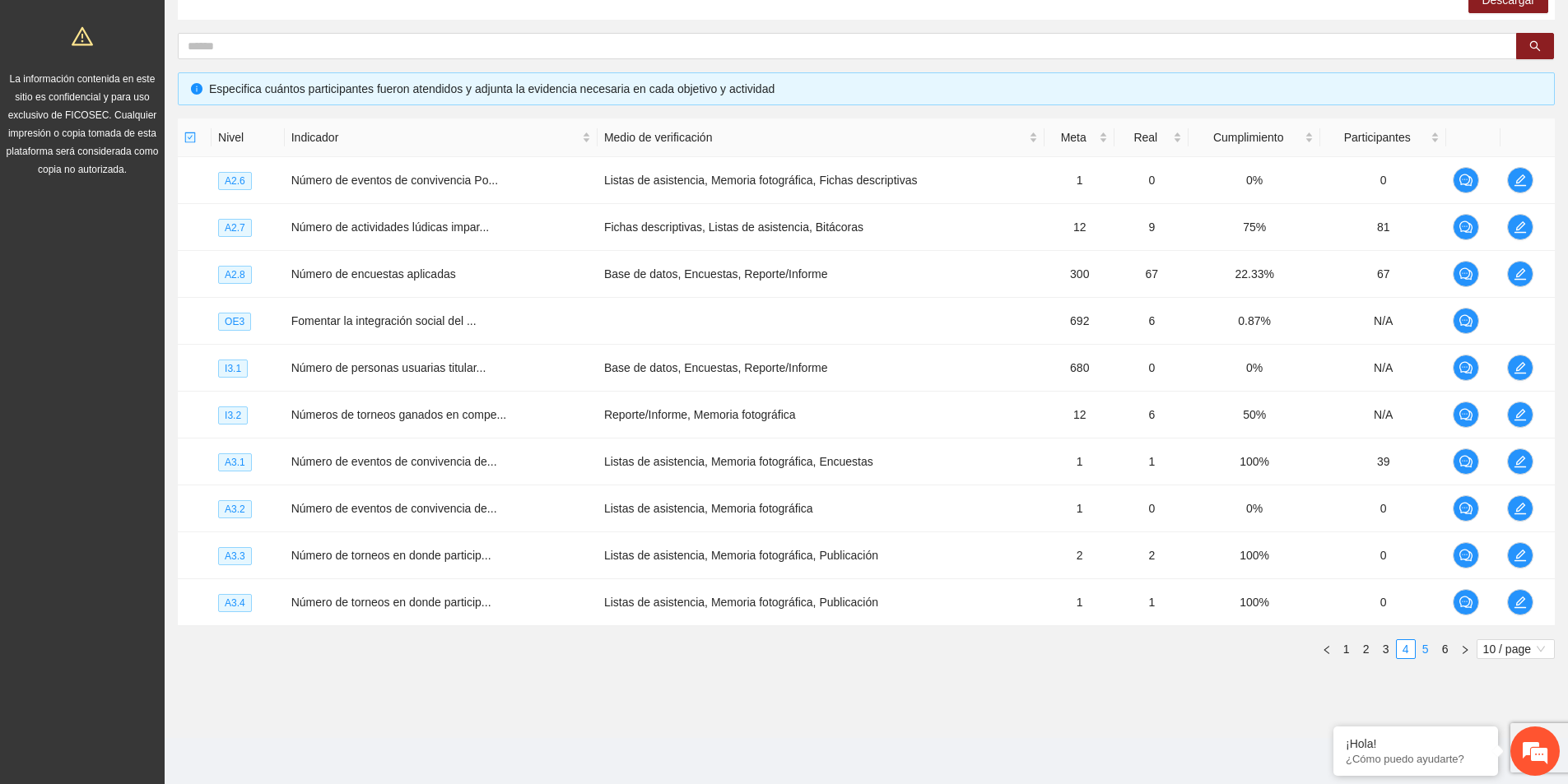
click at [1427, 650] on link "5" at bounding box center [1426, 649] width 18 height 18
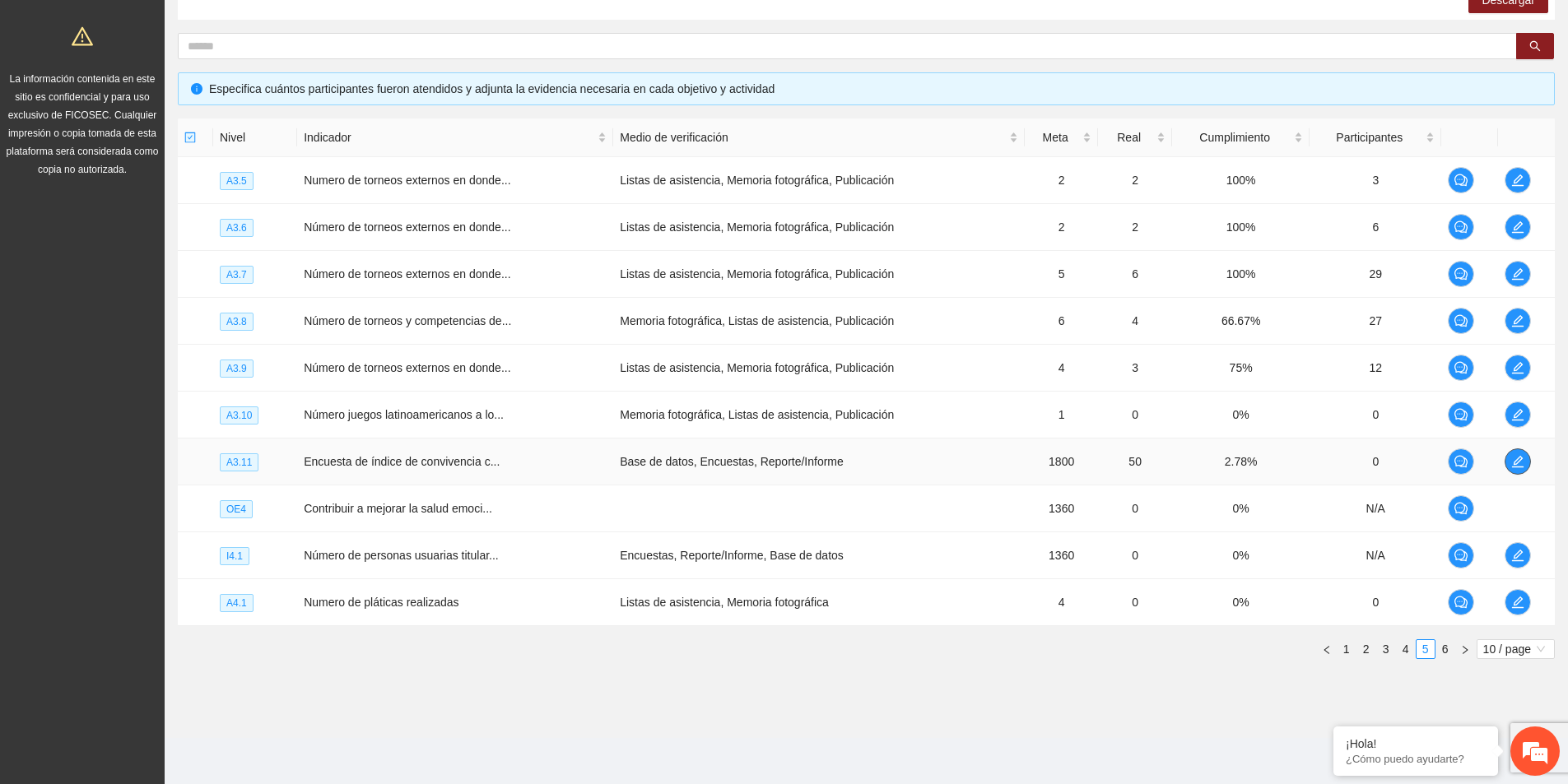
click at [1512, 466] on icon "edit" at bounding box center [1517, 461] width 12 height 12
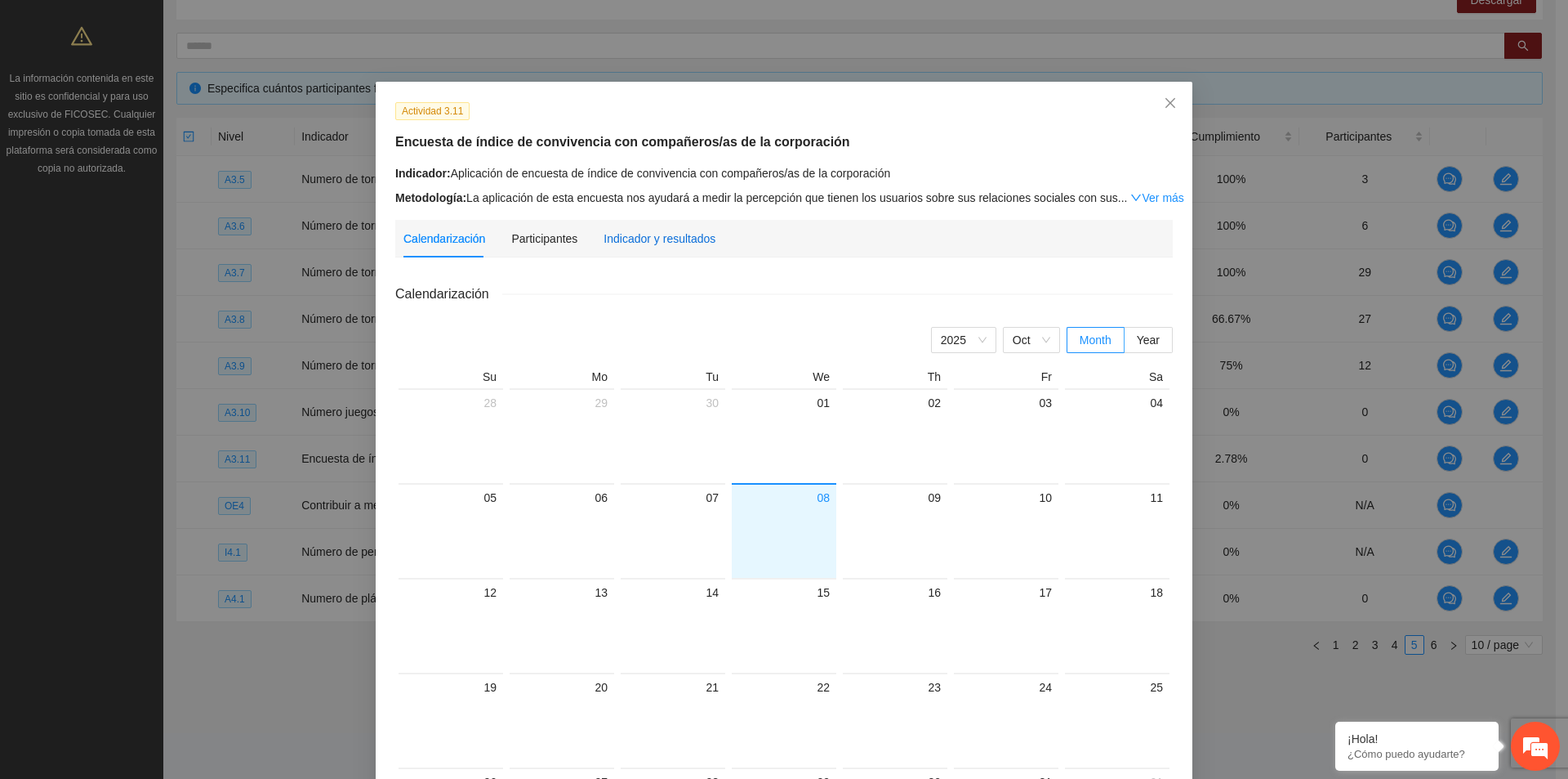
drag, startPoint x: 640, startPoint y: 234, endPoint x: 341, endPoint y: 36, distance: 358.6
click at [640, 236] on div "Indicador y resultados" at bounding box center [659, 239] width 112 height 18
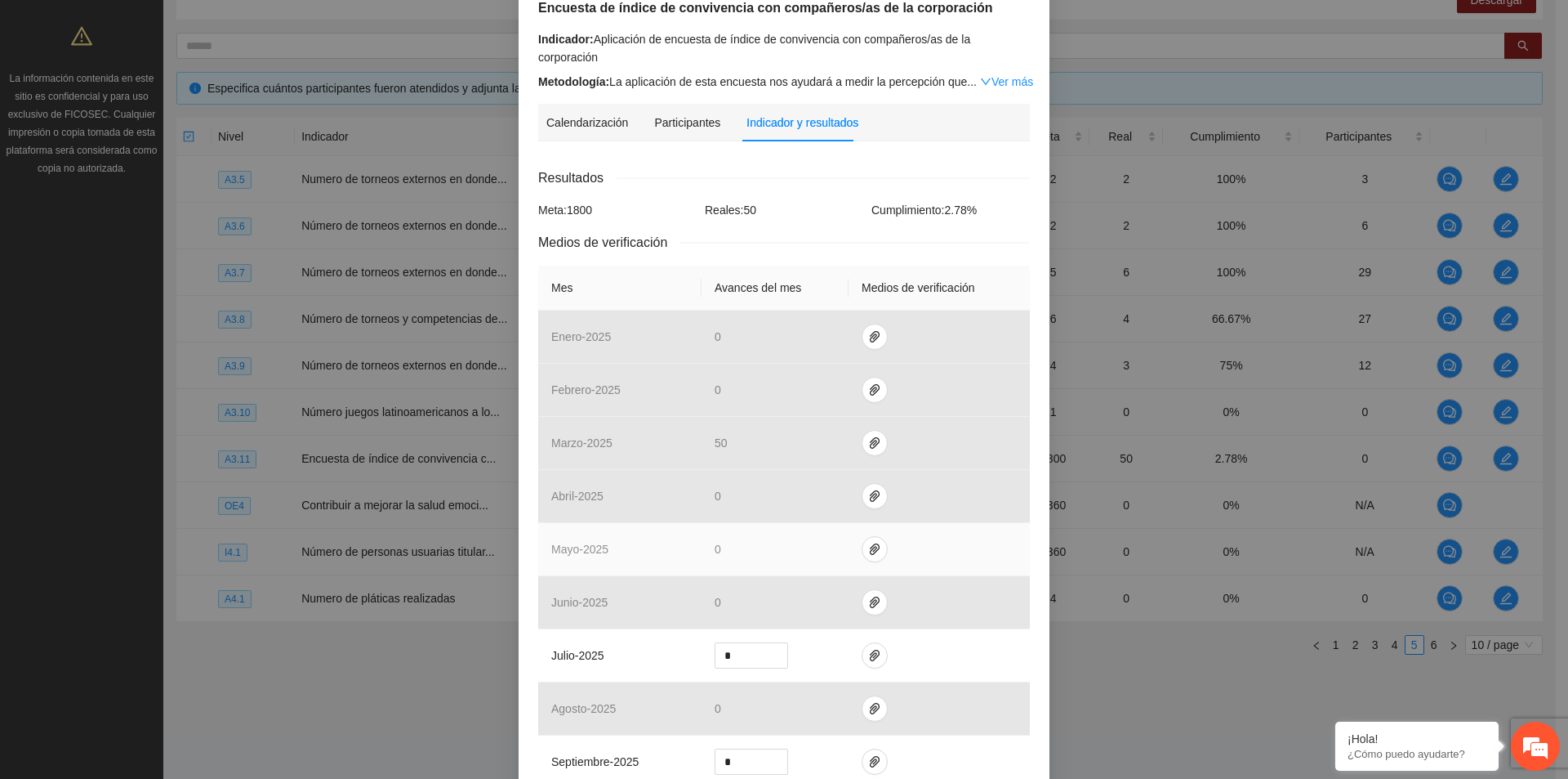
scroll to position [82, 0]
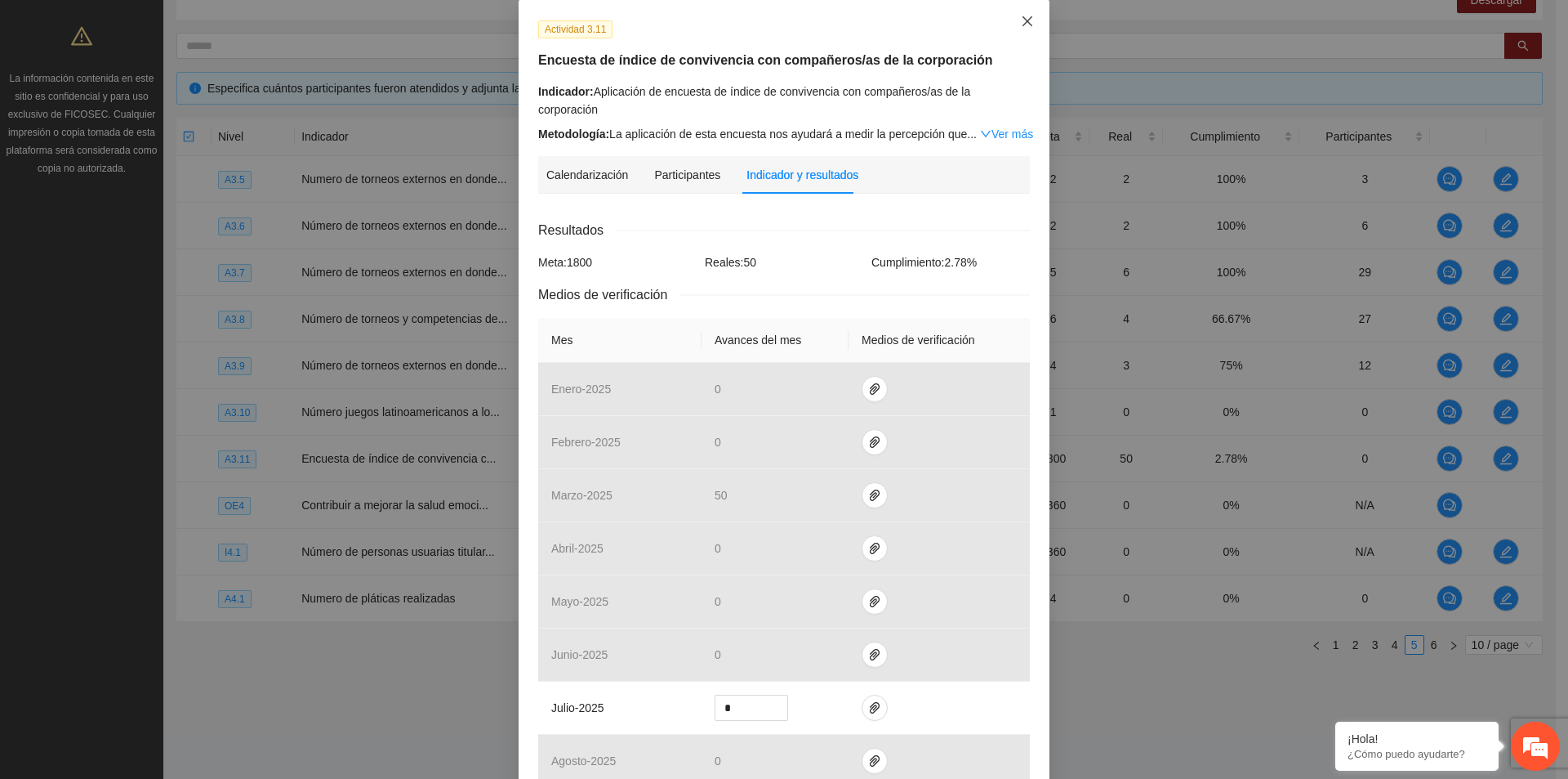
click at [1026, 20] on icon "close" at bounding box center [1027, 22] width 13 height 13
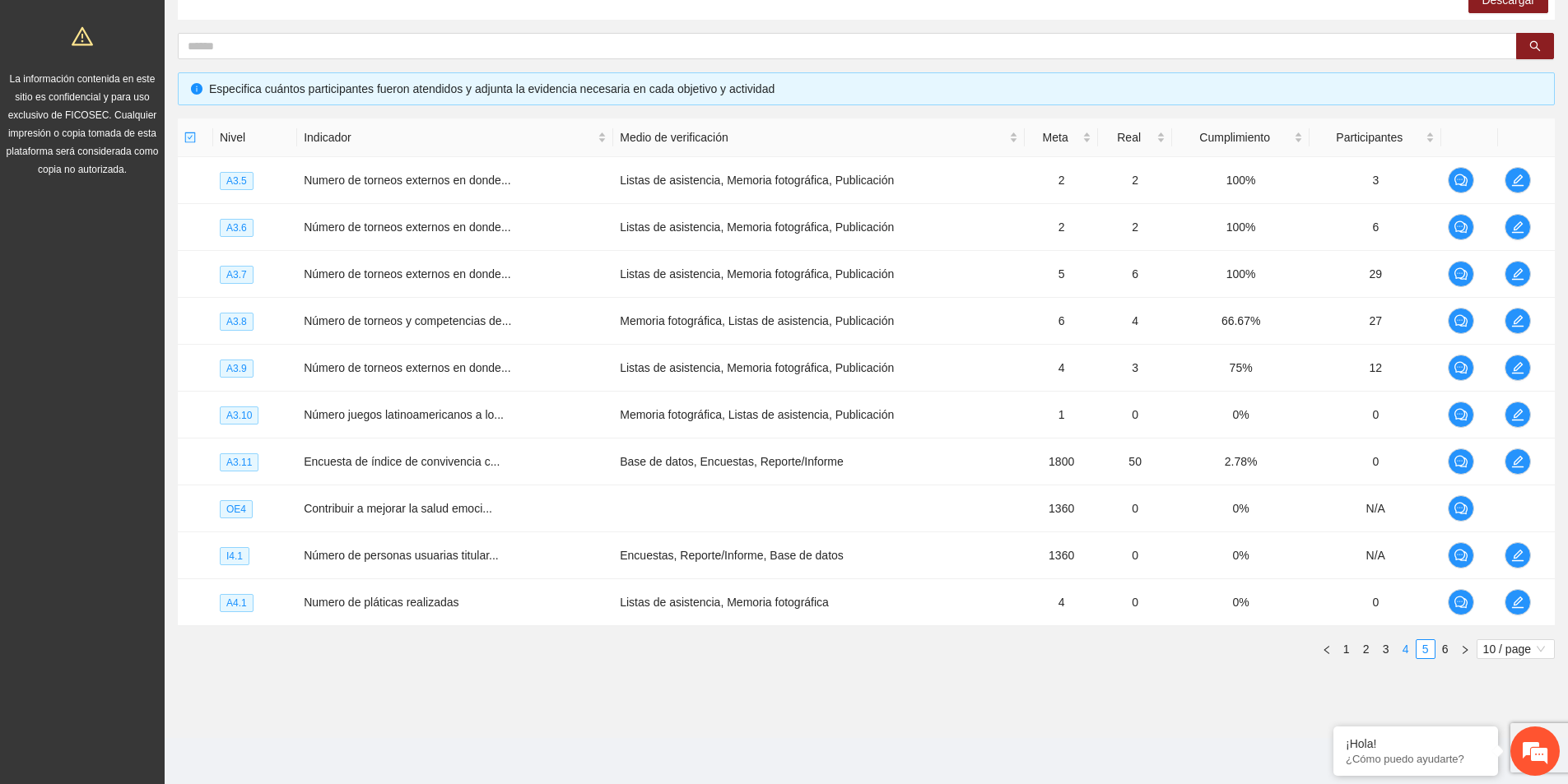
click at [1410, 653] on link "4" at bounding box center [1406, 649] width 18 height 18
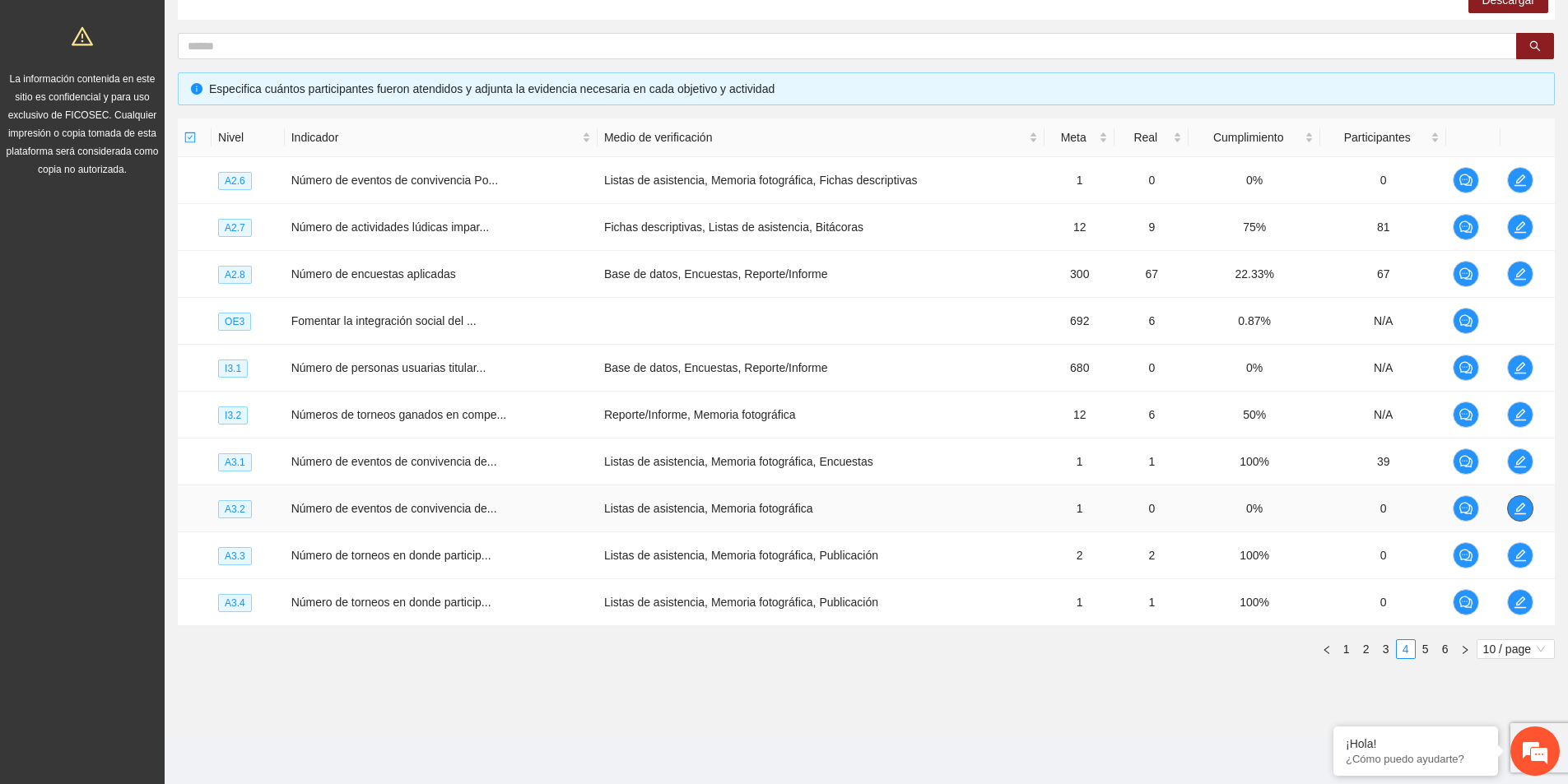
click at [1526, 511] on span "edit" at bounding box center [1520, 509] width 25 height 13
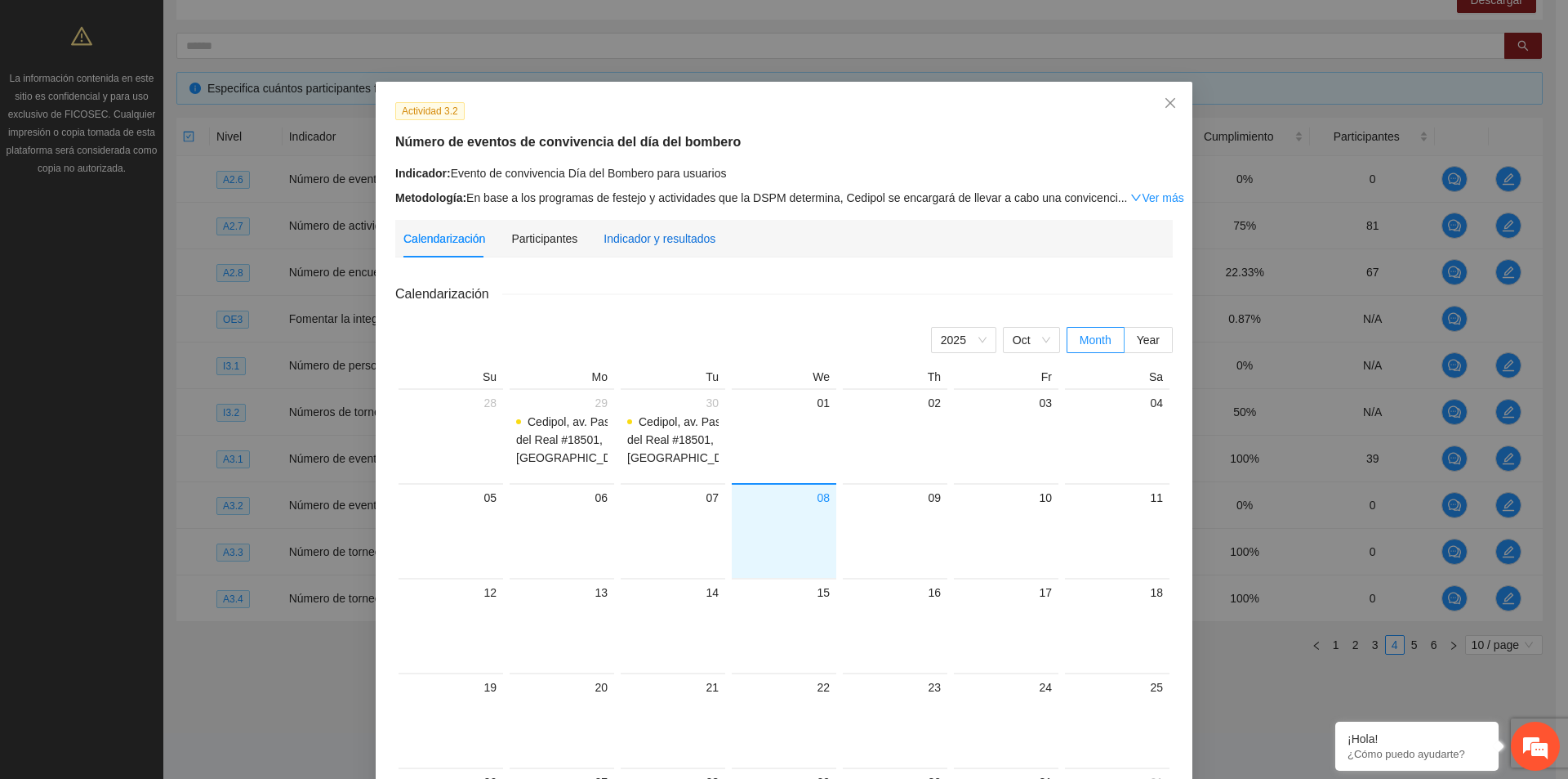
click at [669, 237] on div "Indicador y resultados" at bounding box center [659, 239] width 112 height 18
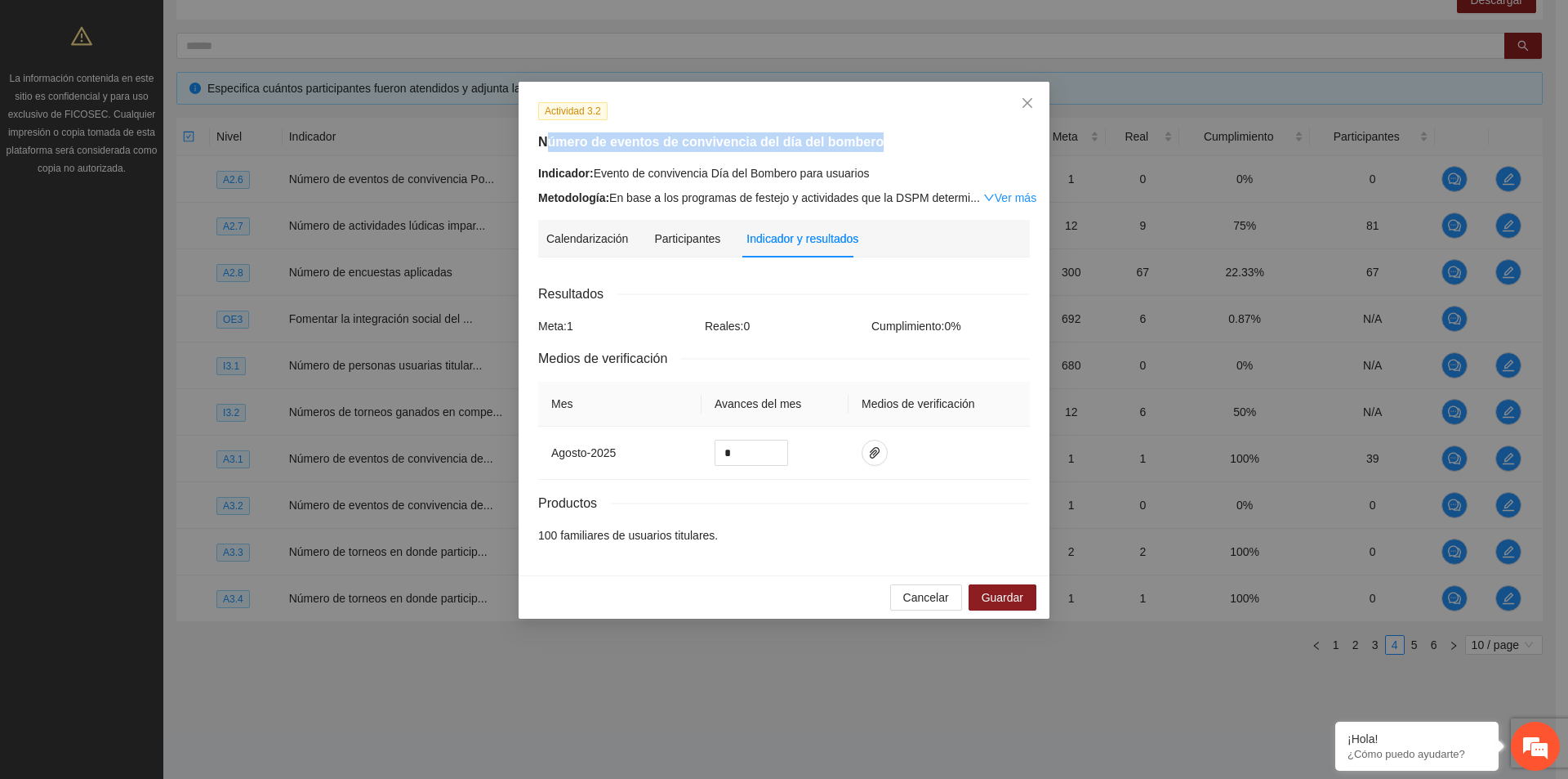
drag, startPoint x: 546, startPoint y: 147, endPoint x: 885, endPoint y: 145, distance: 339.0
click at [885, 145] on h5 "Número de eventos de convivencia del día del bombero" at bounding box center [784, 142] width 492 height 20
click at [589, 455] on span "agosto - 2025" at bounding box center [584, 453] width 64 height 13
click at [872, 452] on icon "paper-clip" at bounding box center [875, 453] width 13 height 13
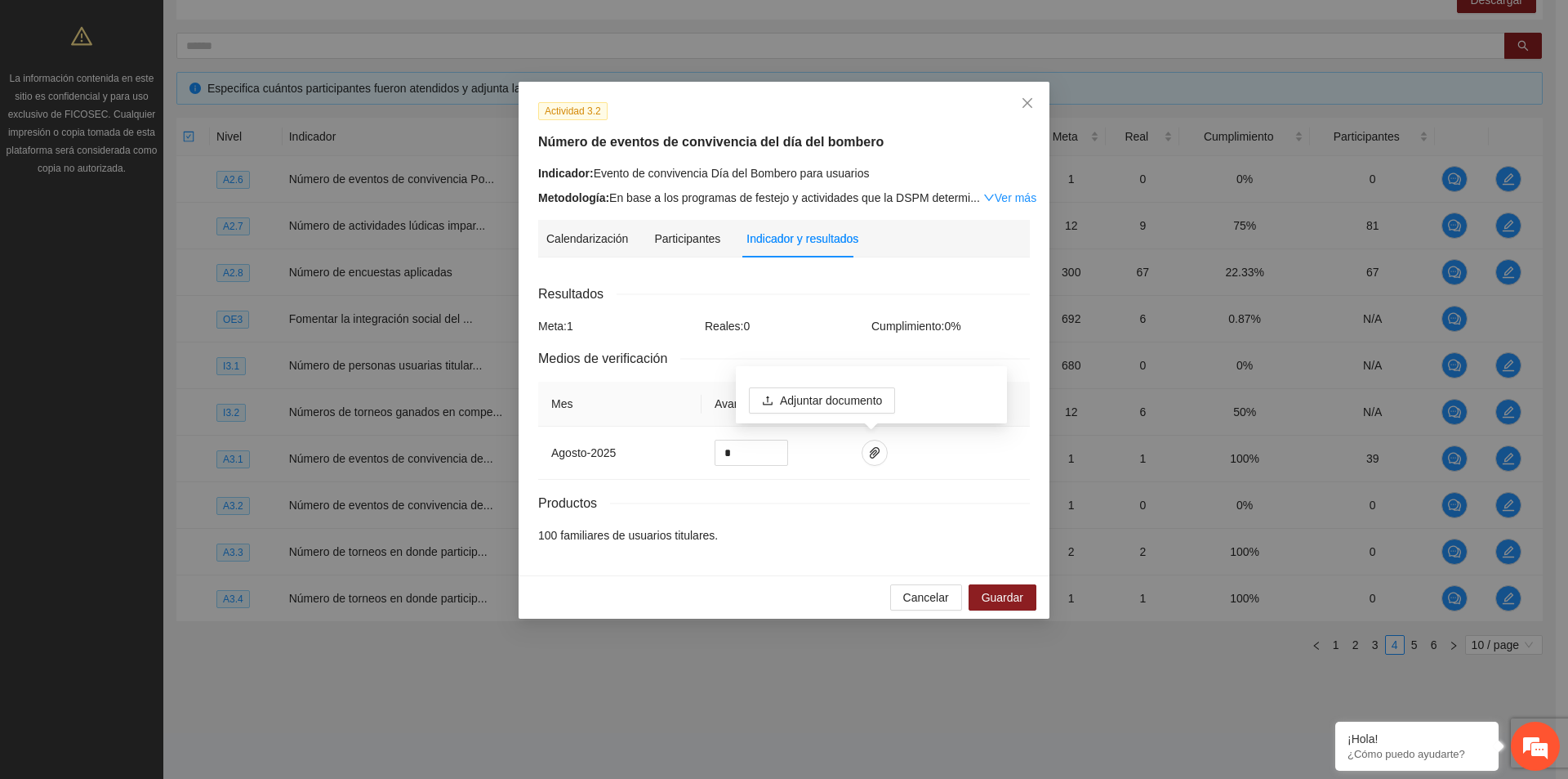
click at [1019, 198] on link "Ver más" at bounding box center [1010, 198] width 53 height 13
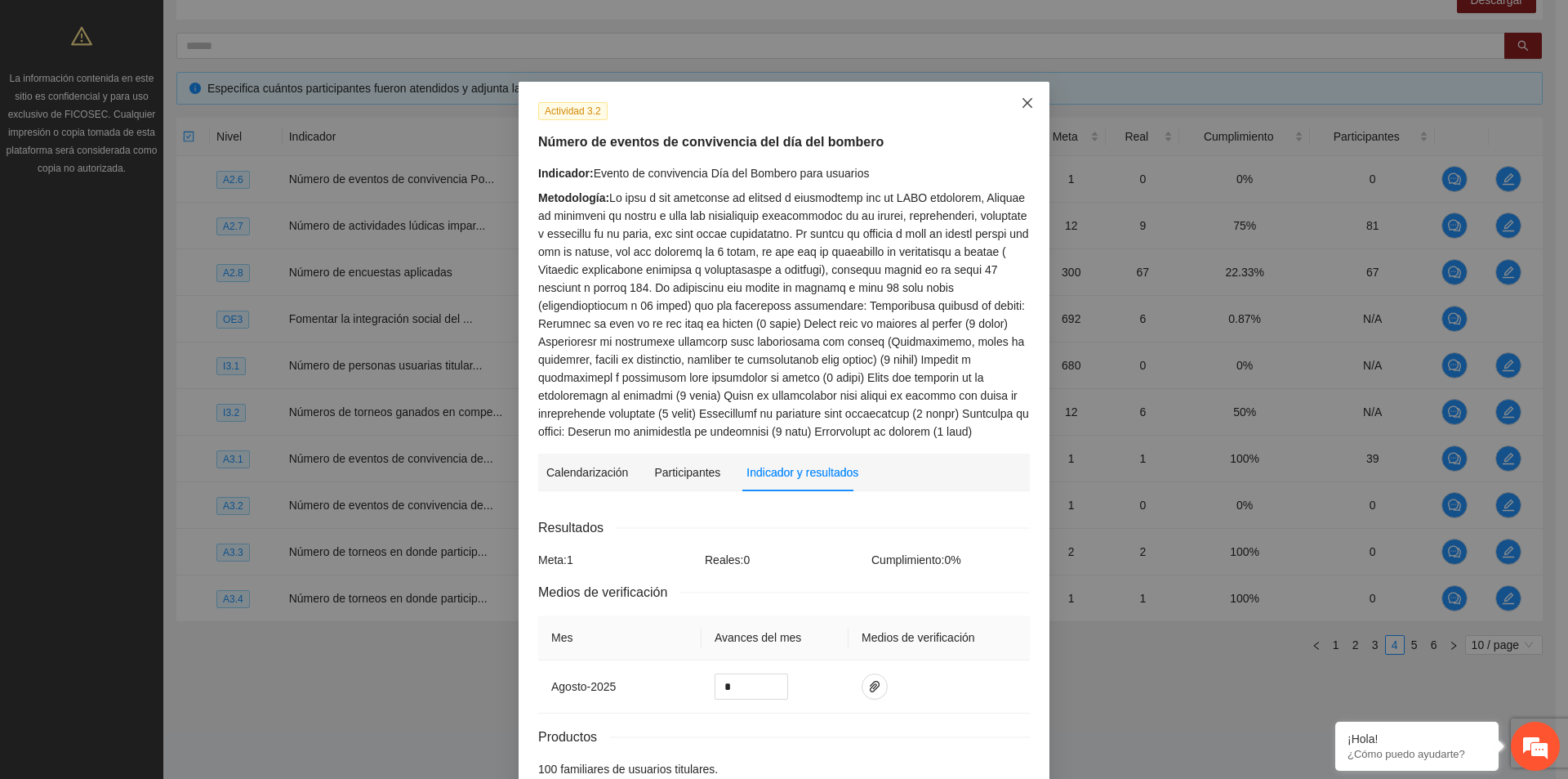
click at [1025, 106] on icon "close" at bounding box center [1027, 103] width 13 height 13
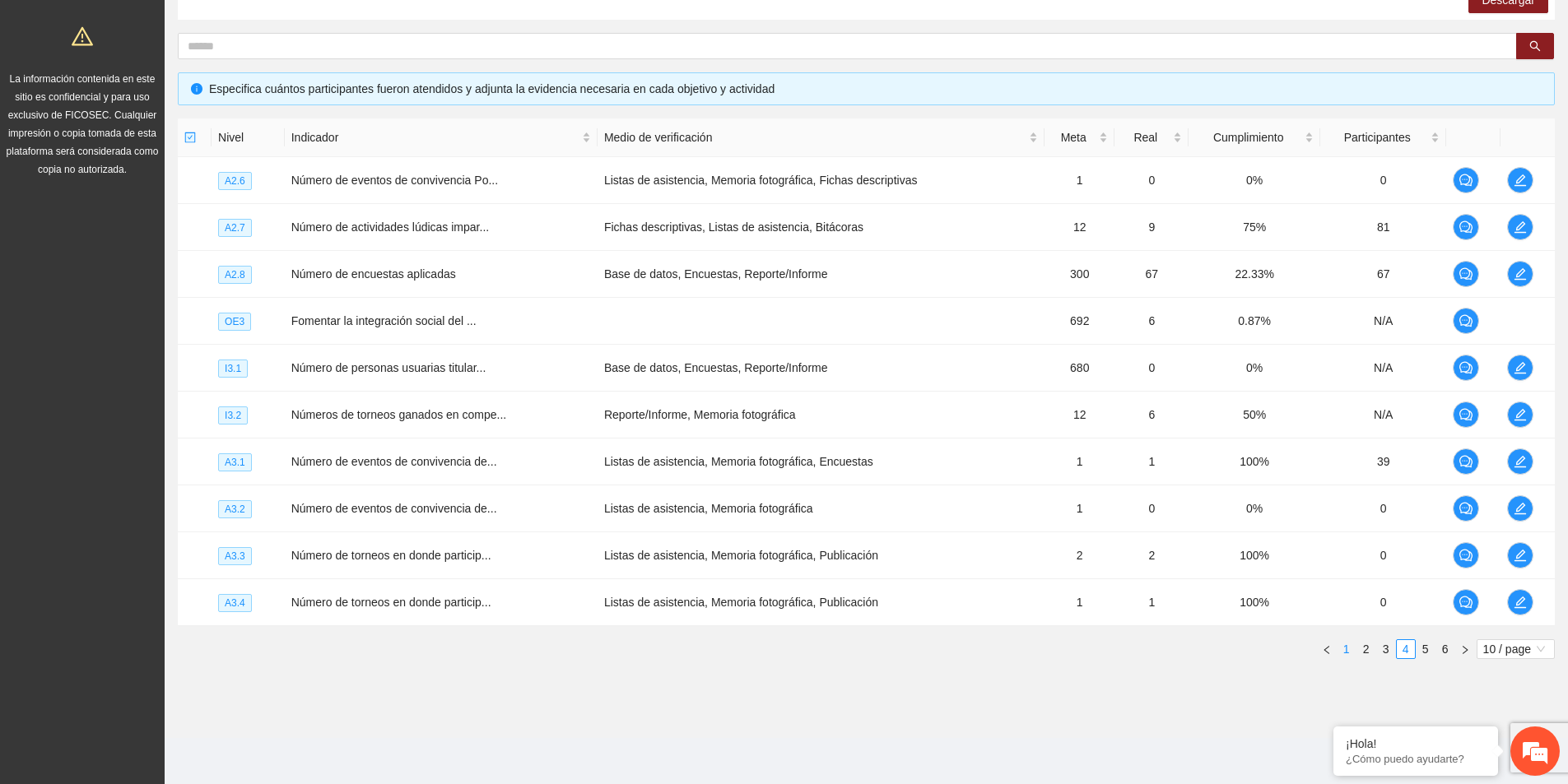
click at [1346, 648] on link "1" at bounding box center [1346, 649] width 18 height 18
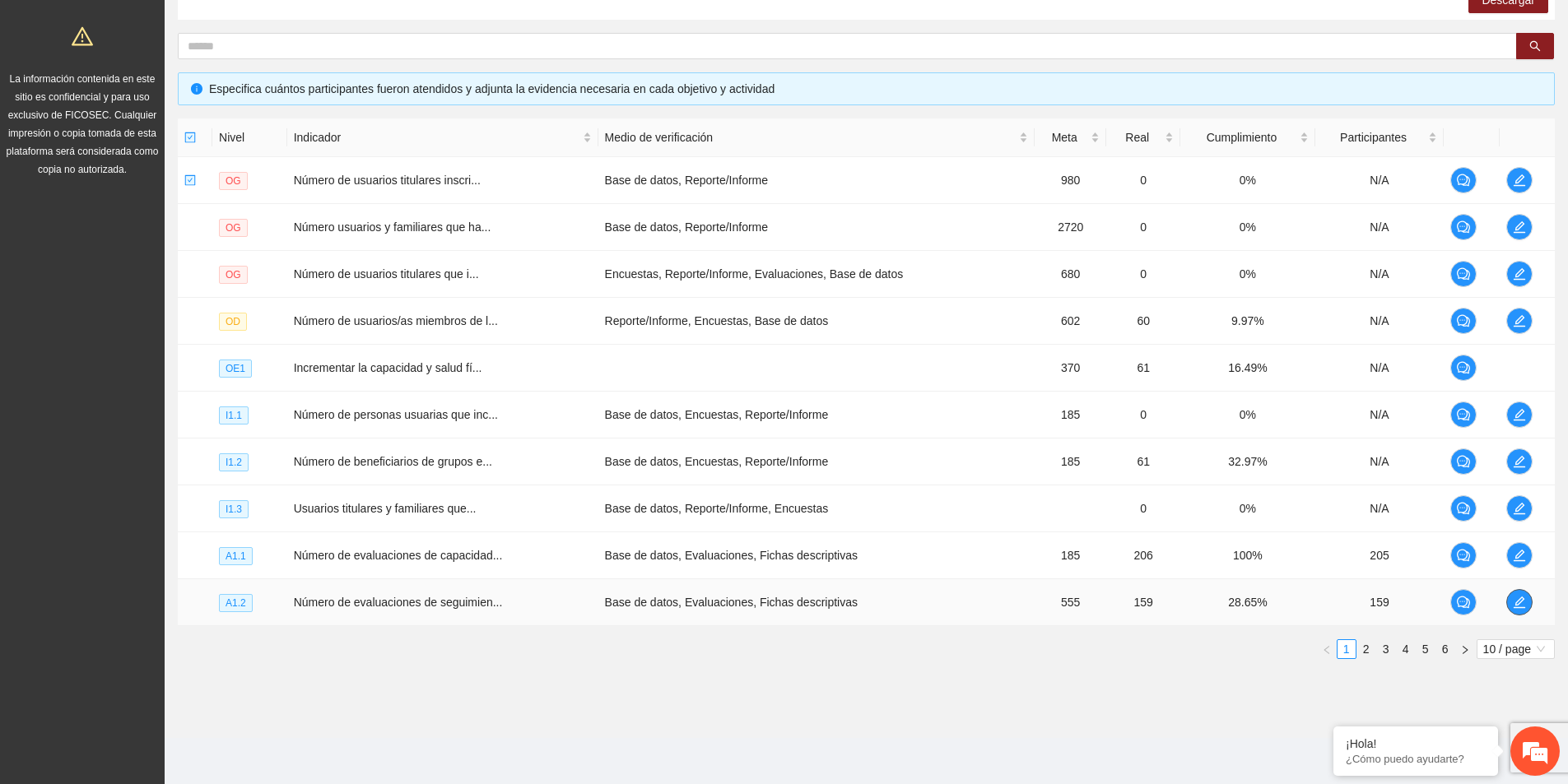
click at [1518, 605] on icon "edit" at bounding box center [1519, 602] width 13 height 13
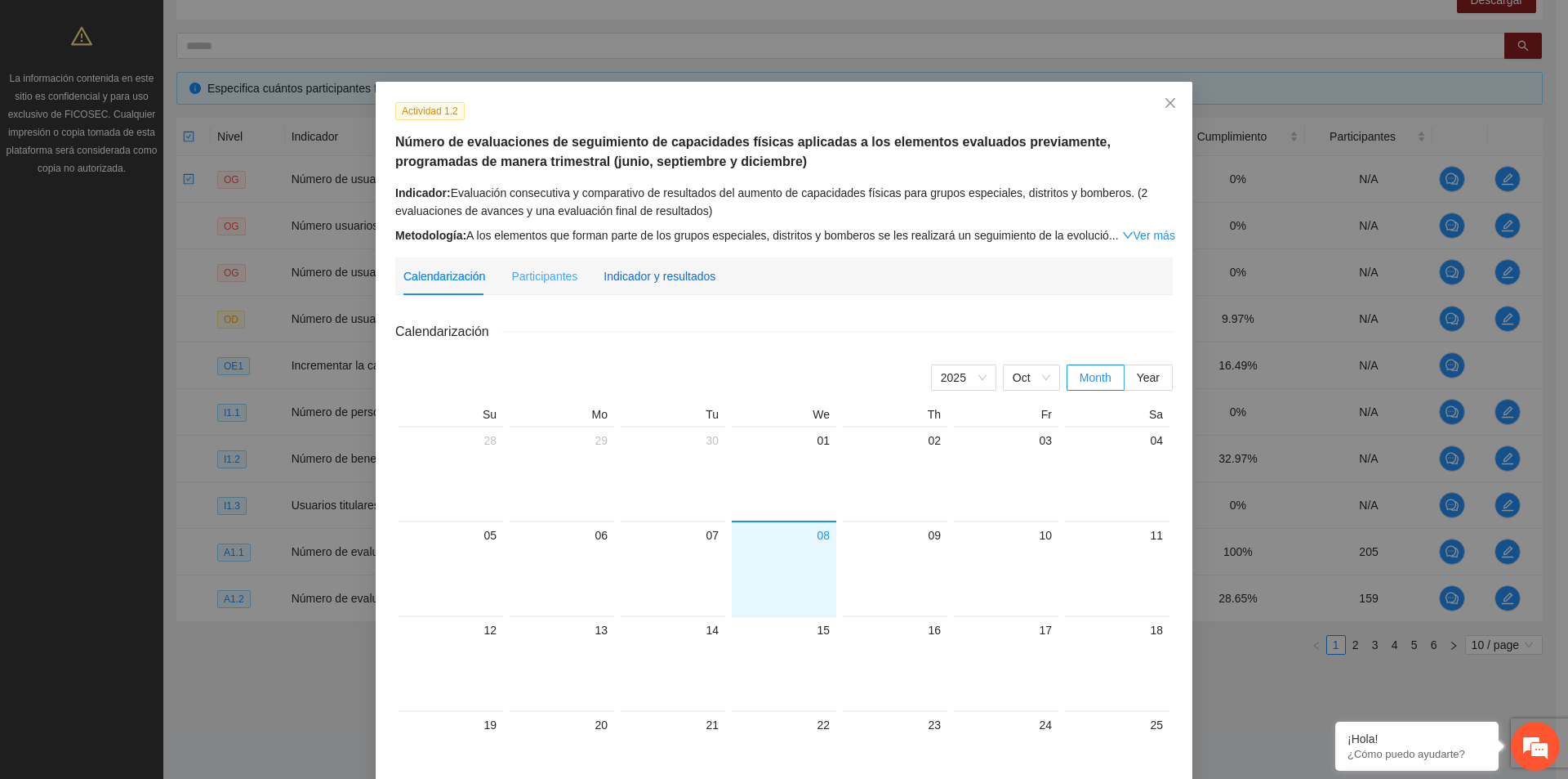
click at [662, 279] on div "Indicador y resultados" at bounding box center [659, 276] width 112 height 18
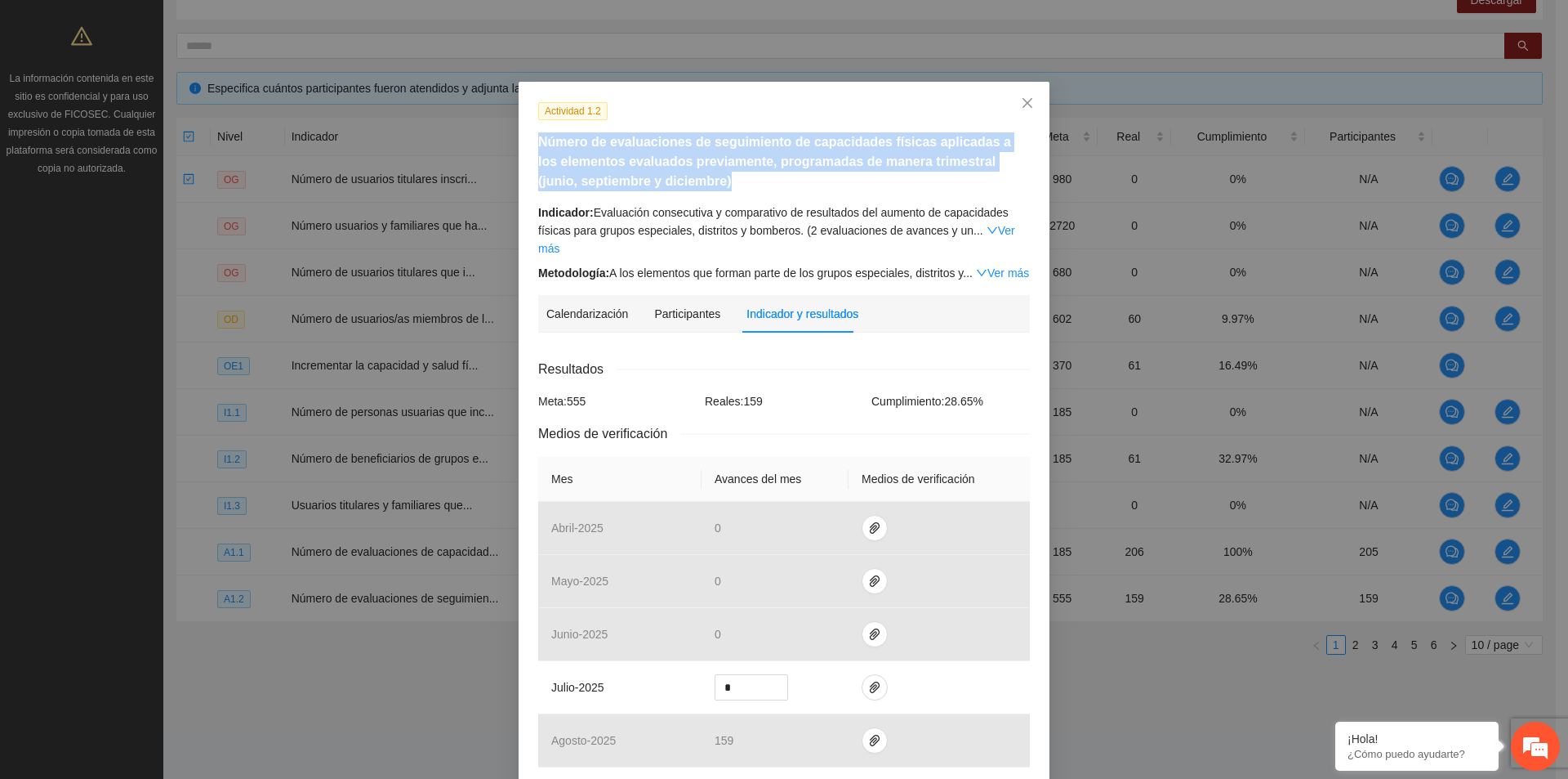
drag, startPoint x: 534, startPoint y: 142, endPoint x: 892, endPoint y: 174, distance: 359.4
click at [917, 176] on h5 "Número de evaluaciones de seguimiento de capacidades físicas aplicadas a los el…" at bounding box center [784, 161] width 492 height 59
click at [856, 189] on h5 "Número de evaluaciones de seguimiento de capacidades físicas aplicadas a los el…" at bounding box center [784, 161] width 492 height 59
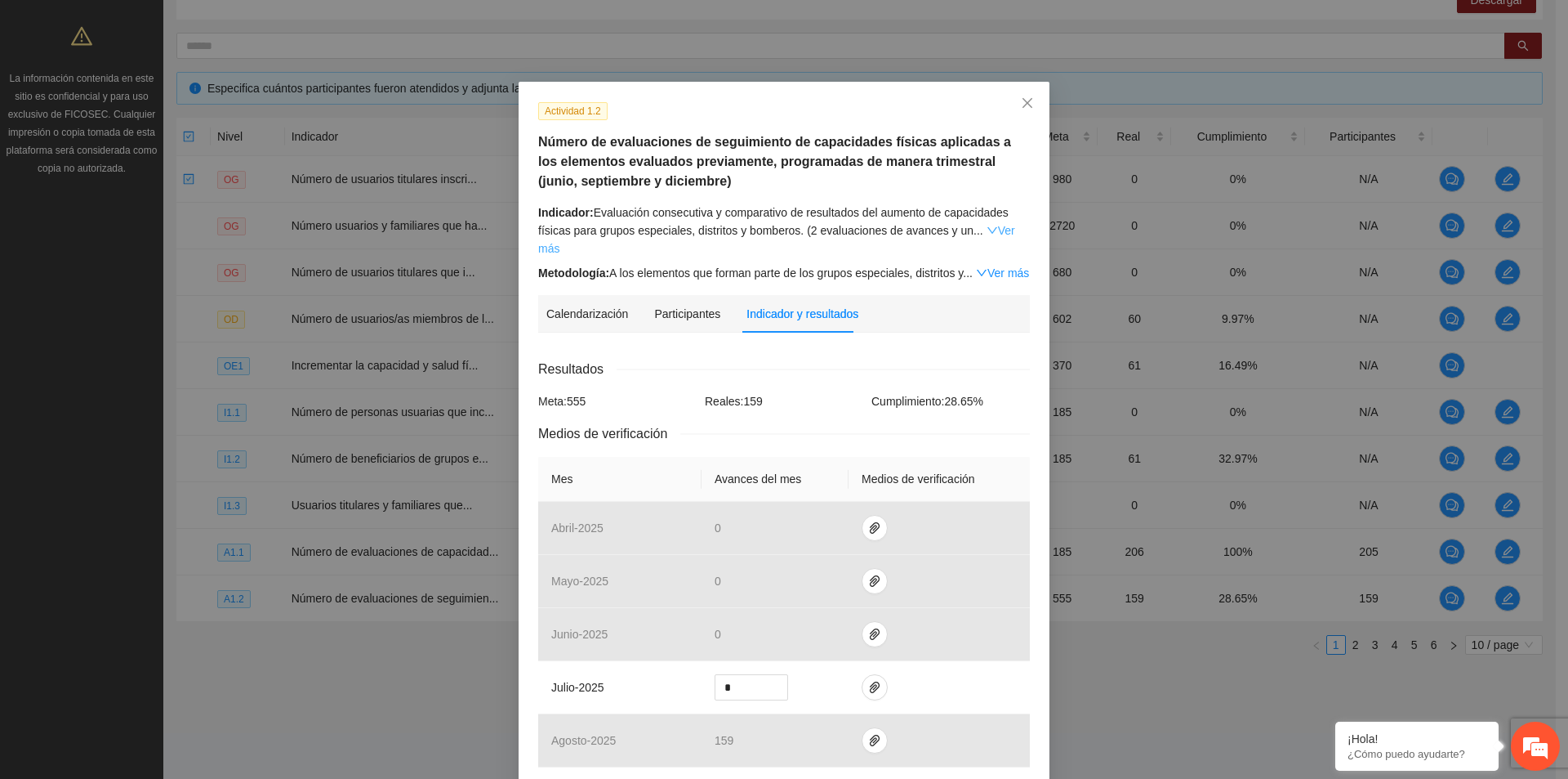
click at [1002, 234] on link "Ver más" at bounding box center [776, 240] width 477 height 31
click at [1018, 274] on link "Ver más" at bounding box center [1003, 273] width 53 height 13
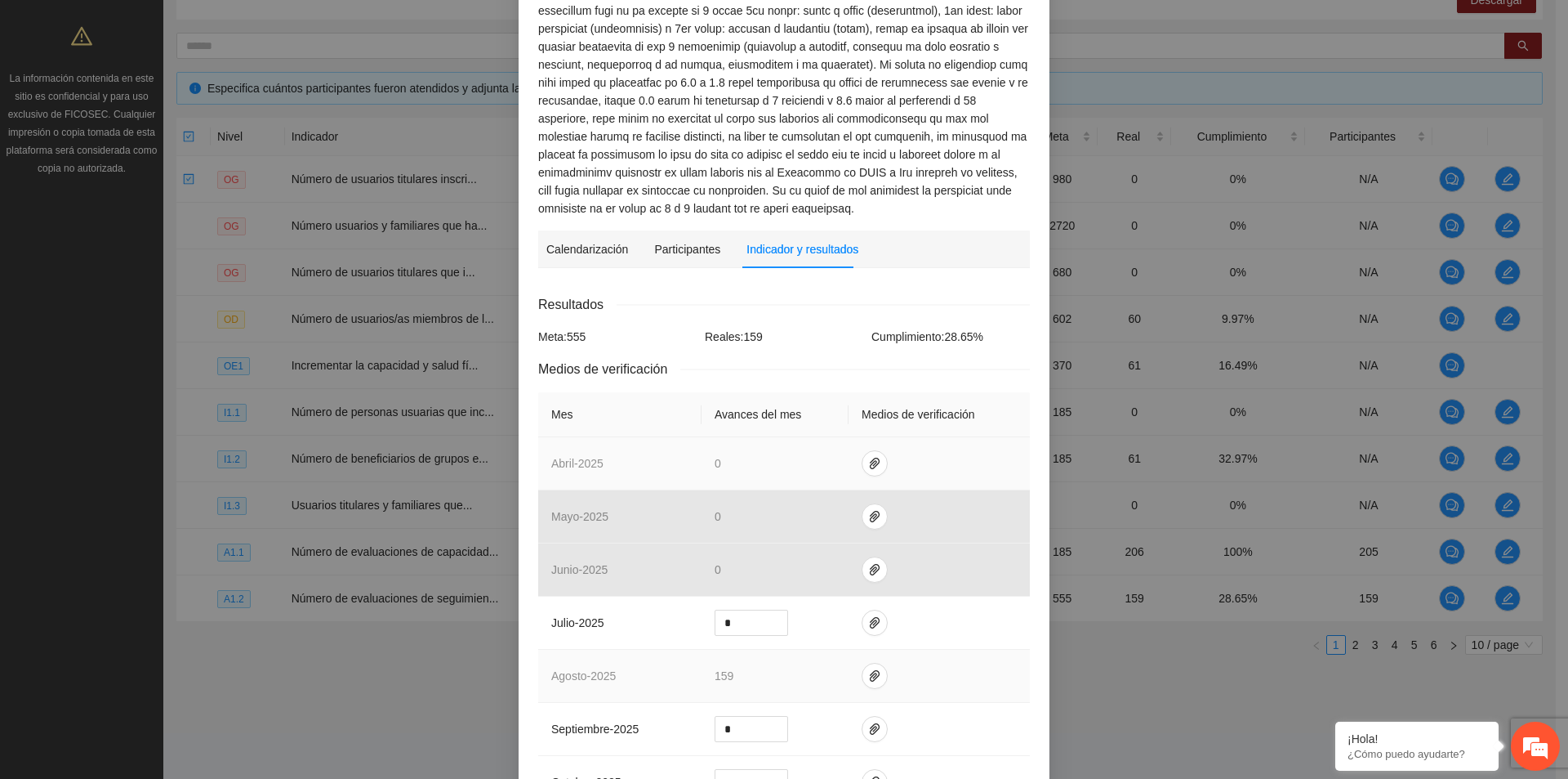
scroll to position [409, 0]
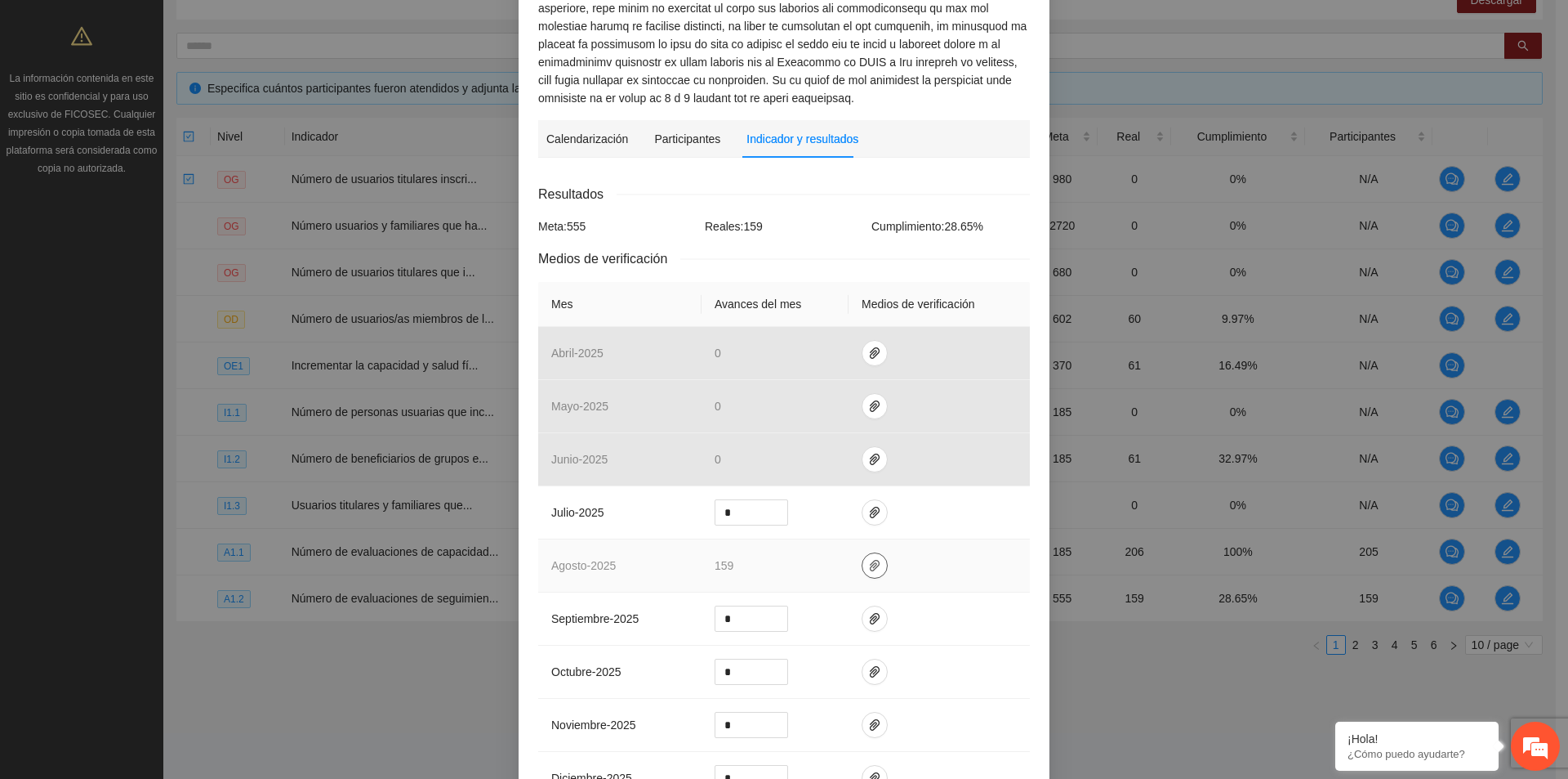
click at [870, 568] on icon "paper-clip" at bounding box center [875, 566] width 13 height 13
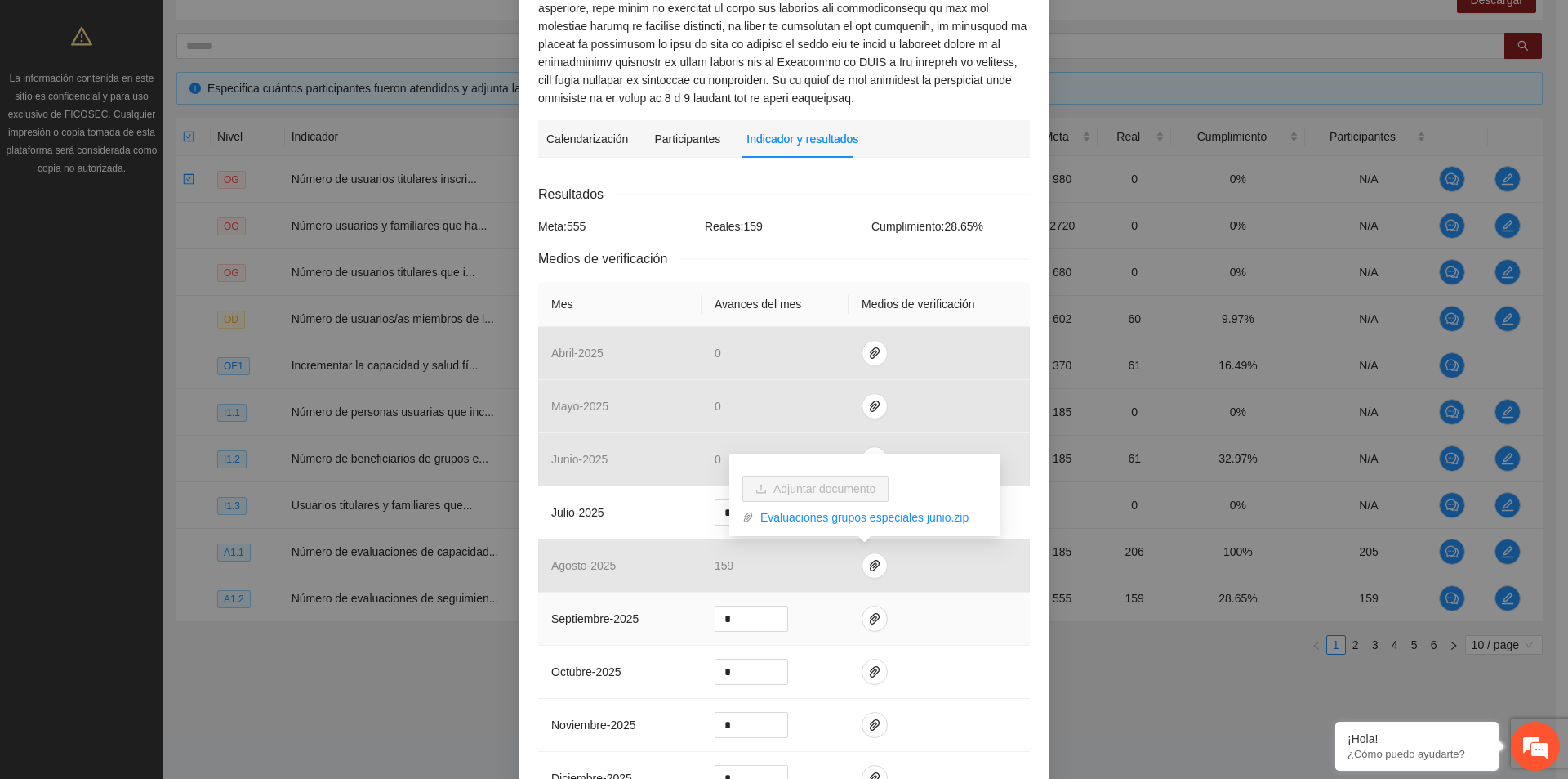
drag, startPoint x: 948, startPoint y: 619, endPoint x: 942, endPoint y: 625, distance: 8.5
click at [947, 619] on td at bounding box center [939, 619] width 181 height 53
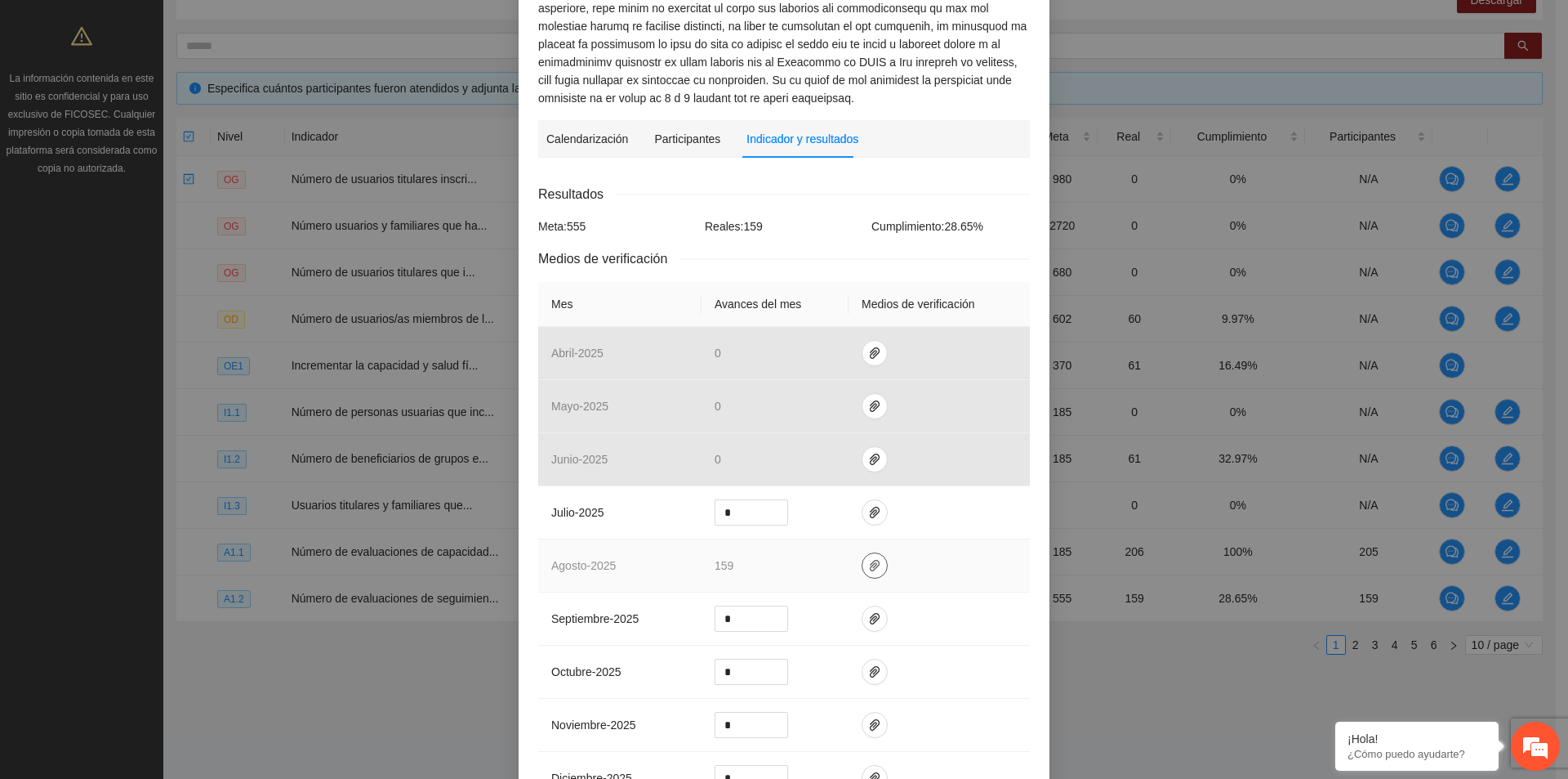
click at [870, 570] on icon "paper-clip" at bounding box center [875, 566] width 13 height 13
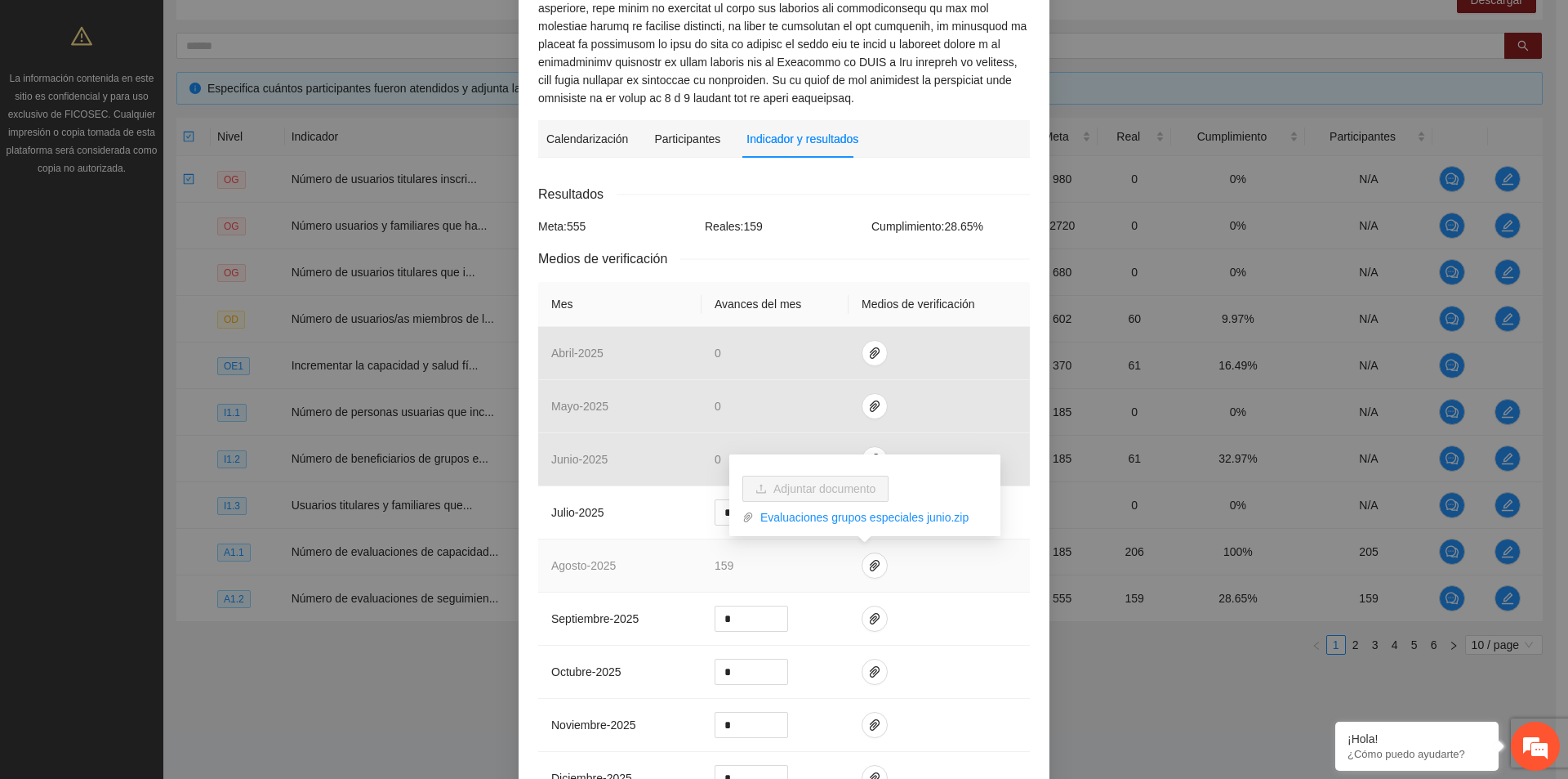
click at [949, 589] on td at bounding box center [939, 566] width 181 height 53
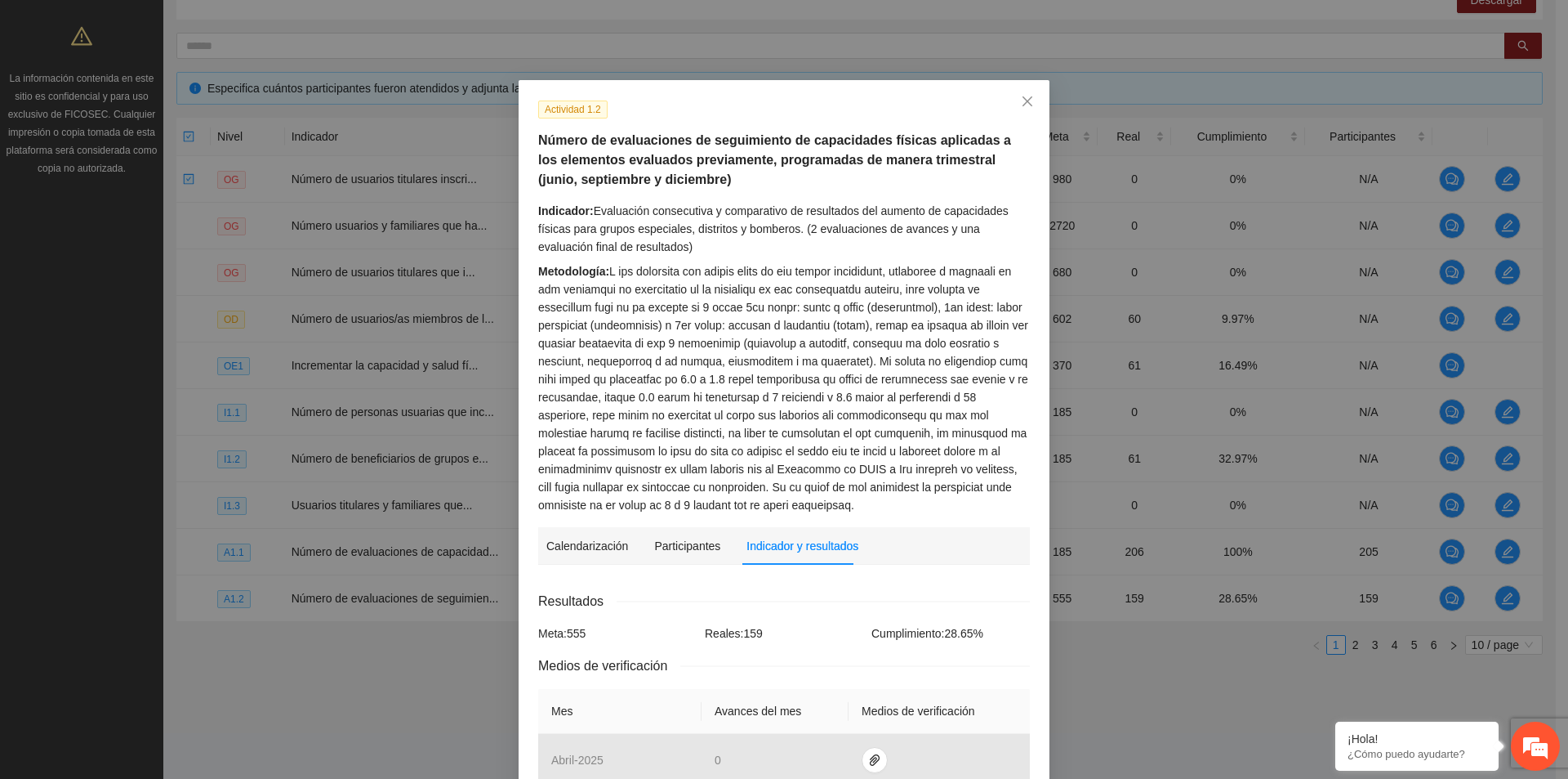
scroll to position [0, 0]
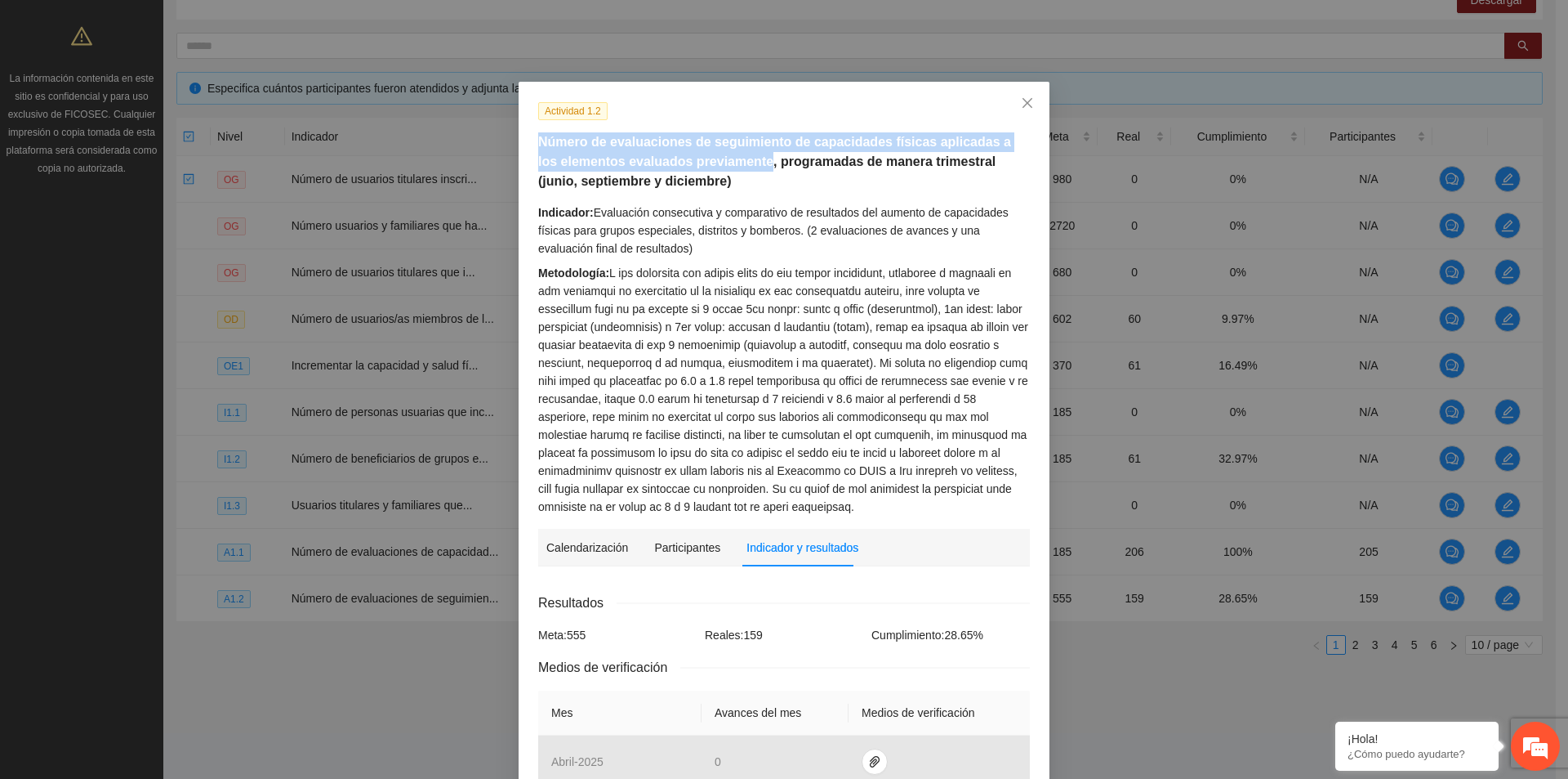
drag, startPoint x: 534, startPoint y: 142, endPoint x: 733, endPoint y: 164, distance: 200.2
click at [733, 164] on h5 "Número de evaluaciones de seguimiento de capacidades físicas aplicadas a los el…" at bounding box center [784, 161] width 492 height 59
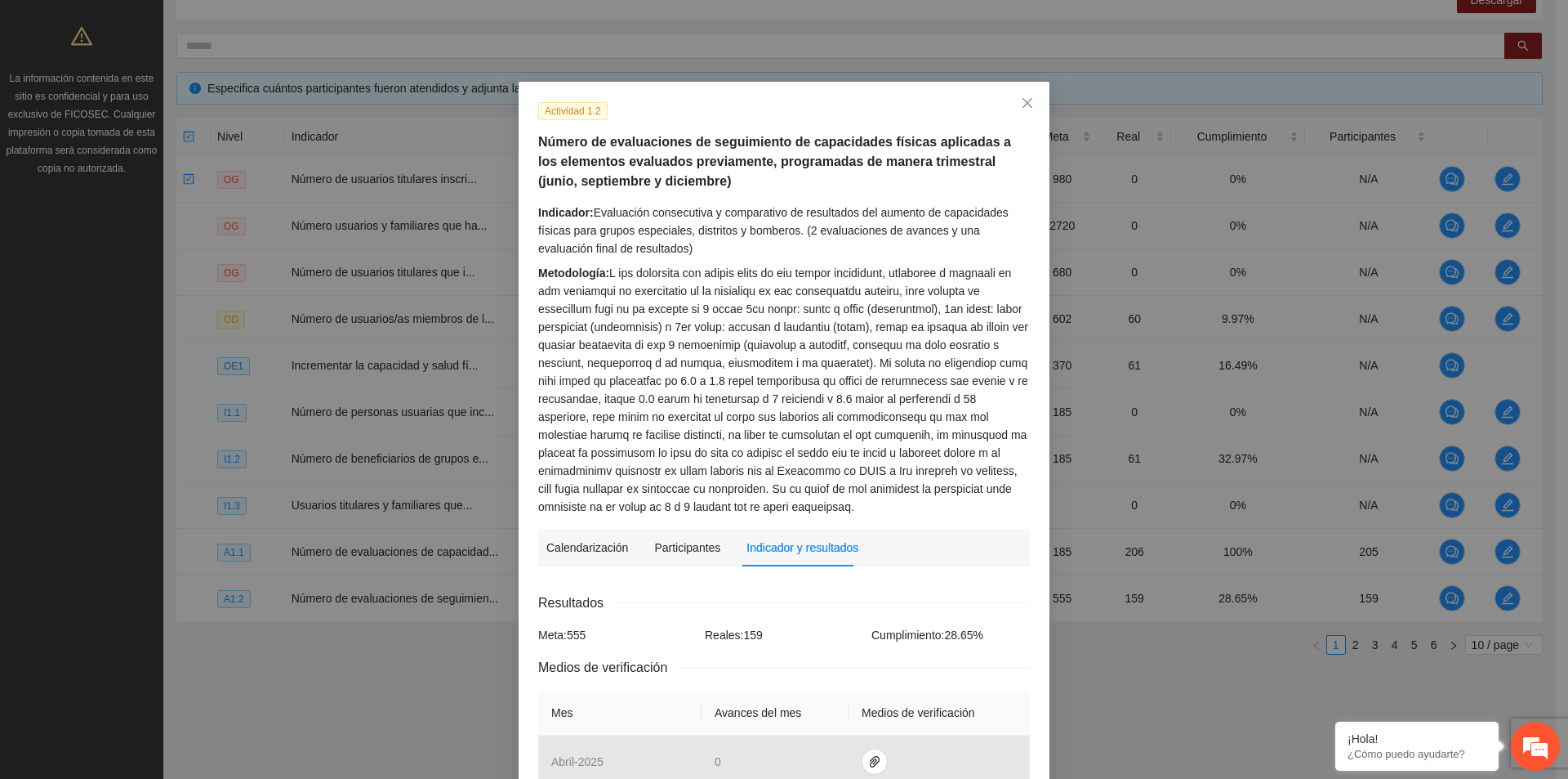
click at [630, 229] on div "Indicador: Evaluación consecutiva y comparativo de resultados del aumento de ca…" at bounding box center [784, 230] width 492 height 54
drag, startPoint x: 589, startPoint y: 211, endPoint x: 995, endPoint y: 208, distance: 406.0
click at [995, 208] on div "Indicador: Evaluación consecutiva y comparativo de resultados del aumento de ca…" at bounding box center [784, 230] width 492 height 54
copy div "Evaluación consecutiva y comparativo de resultados del aumento de capacidades"
click at [1023, 106] on icon "close" at bounding box center [1027, 103] width 10 height 10
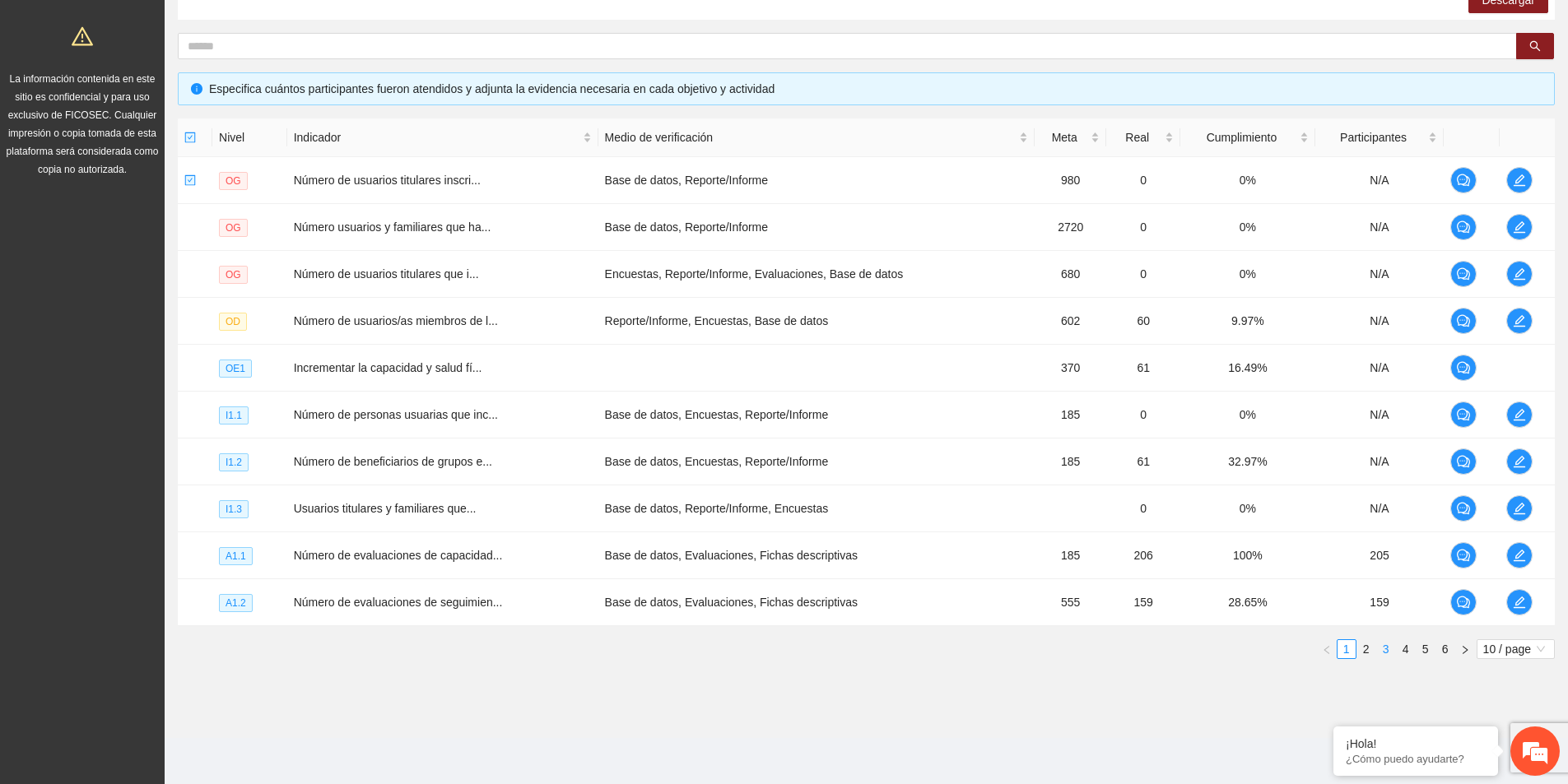
click at [1383, 647] on link "3" at bounding box center [1386, 649] width 18 height 18
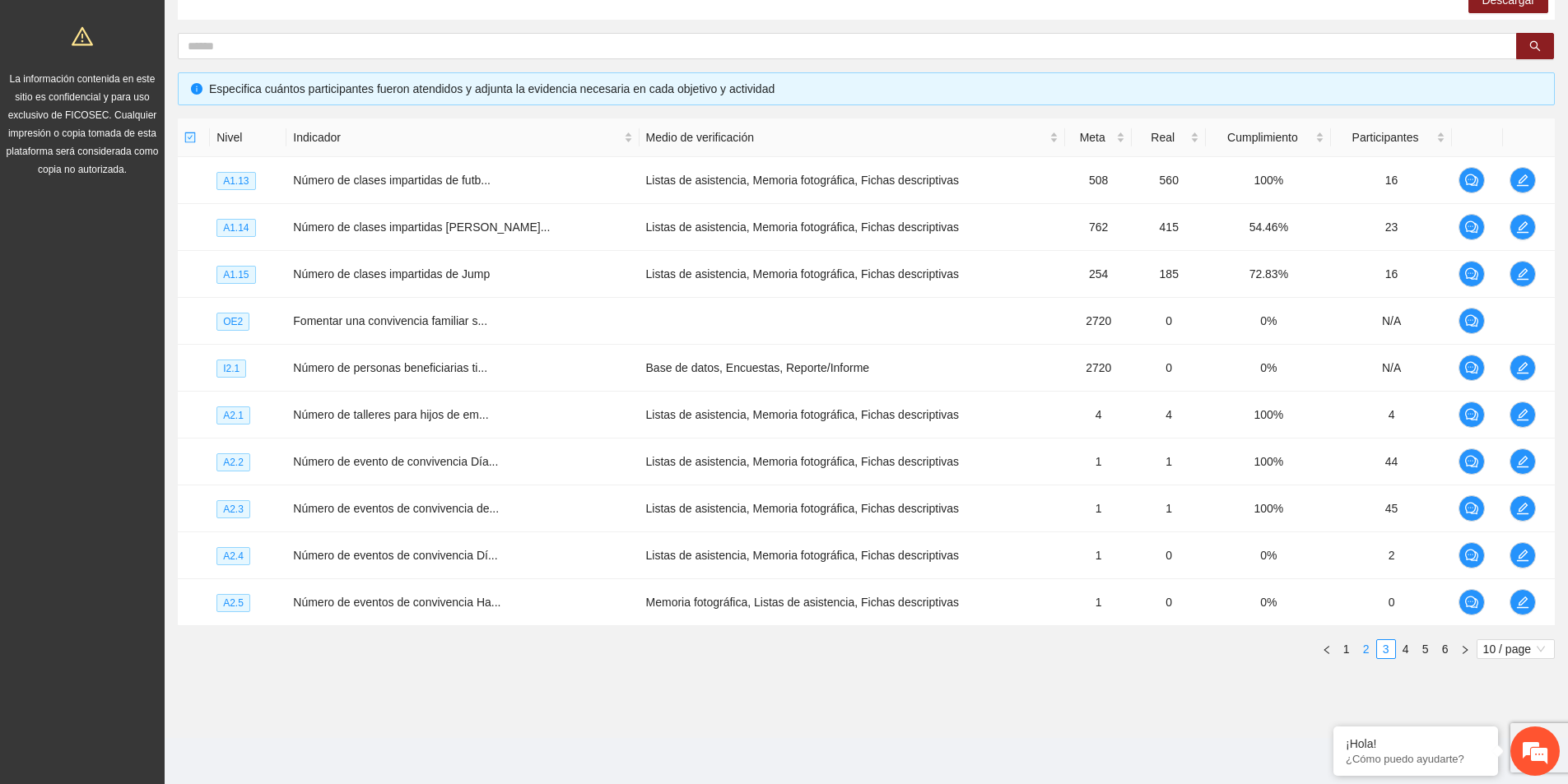
click at [1369, 649] on link "2" at bounding box center [1366, 649] width 18 height 18
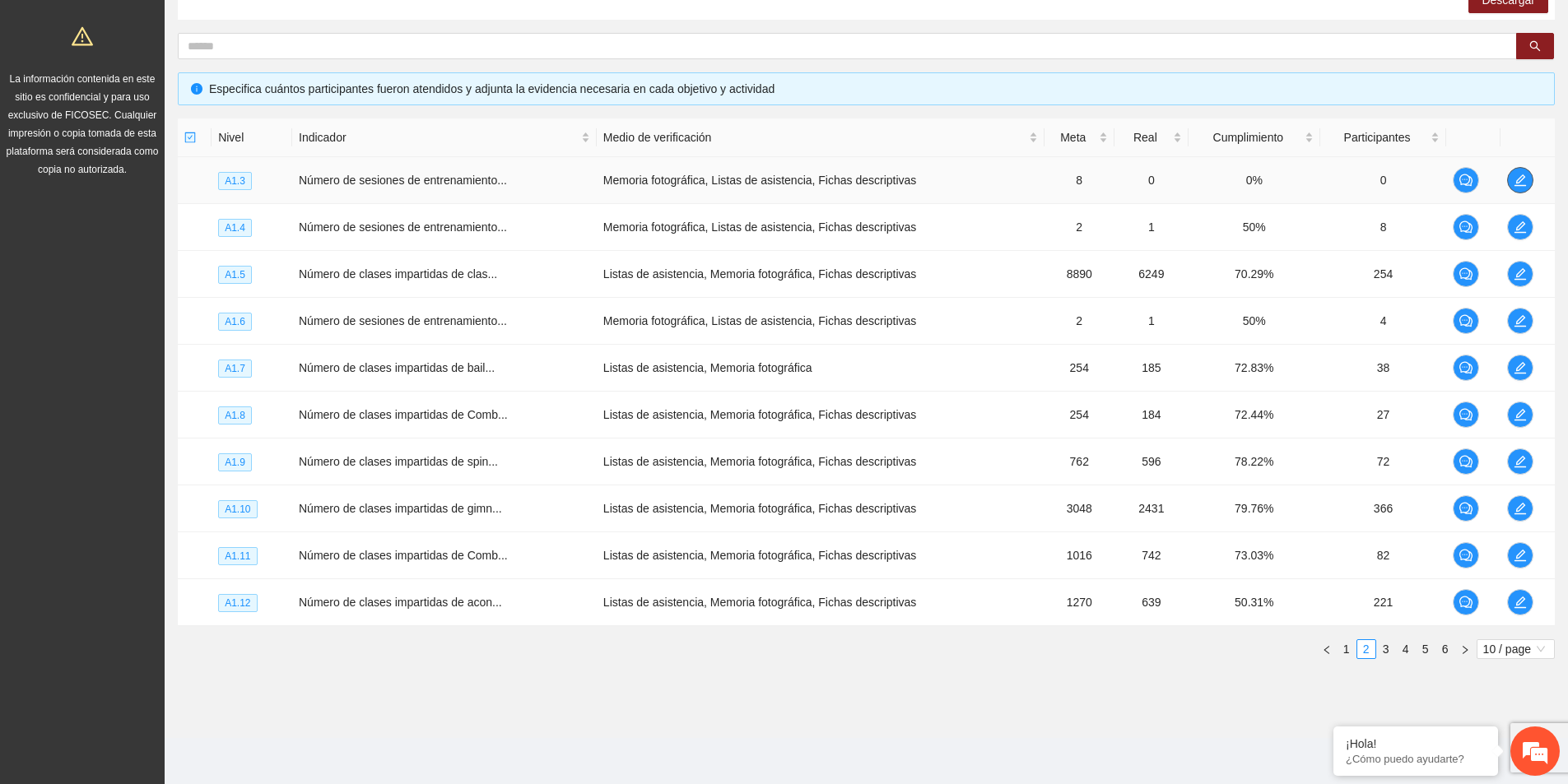
click at [1514, 184] on icon "edit" at bounding box center [1520, 181] width 13 height 13
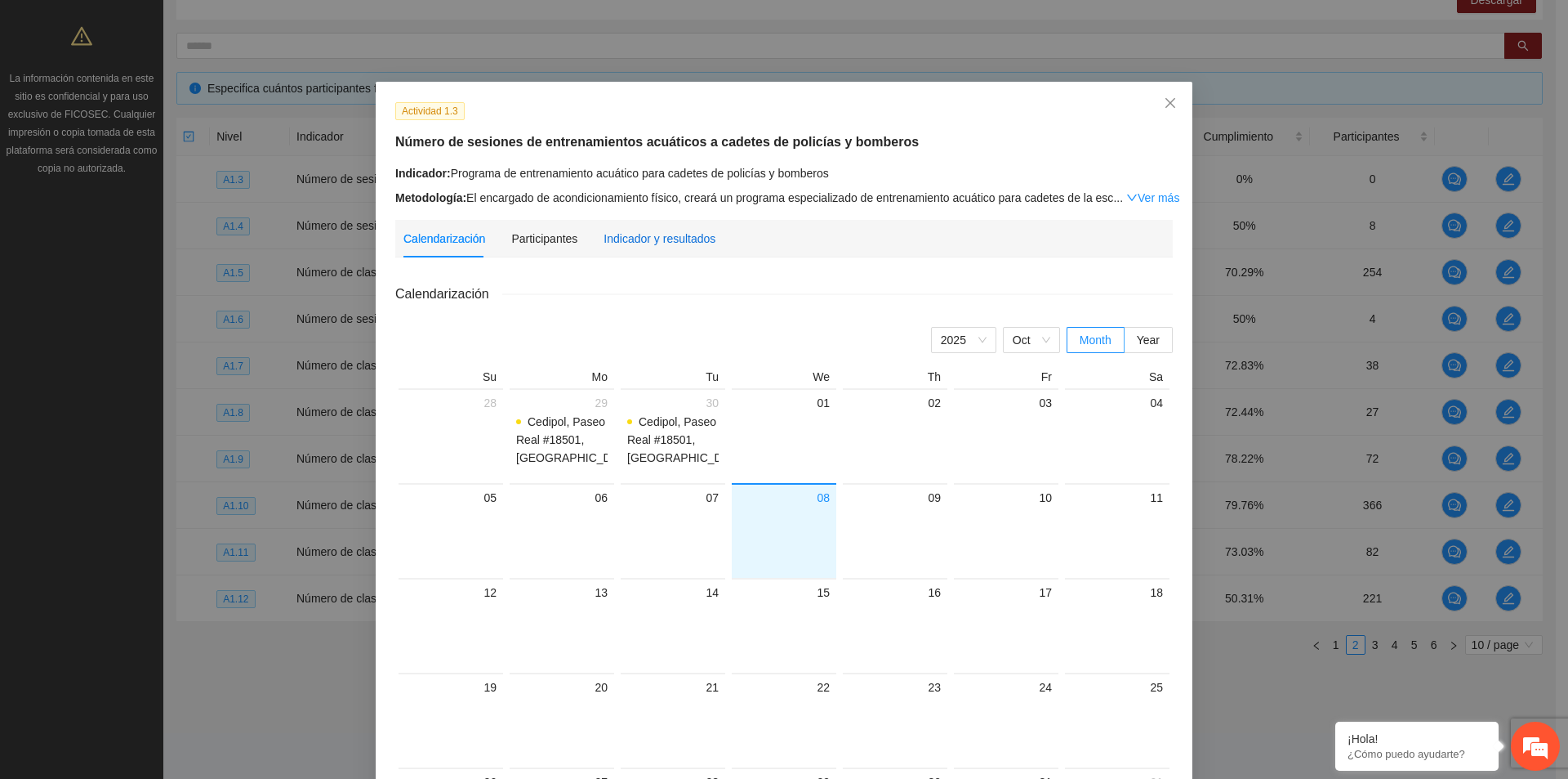
click at [689, 239] on div "Indicador y resultados" at bounding box center [659, 239] width 112 height 18
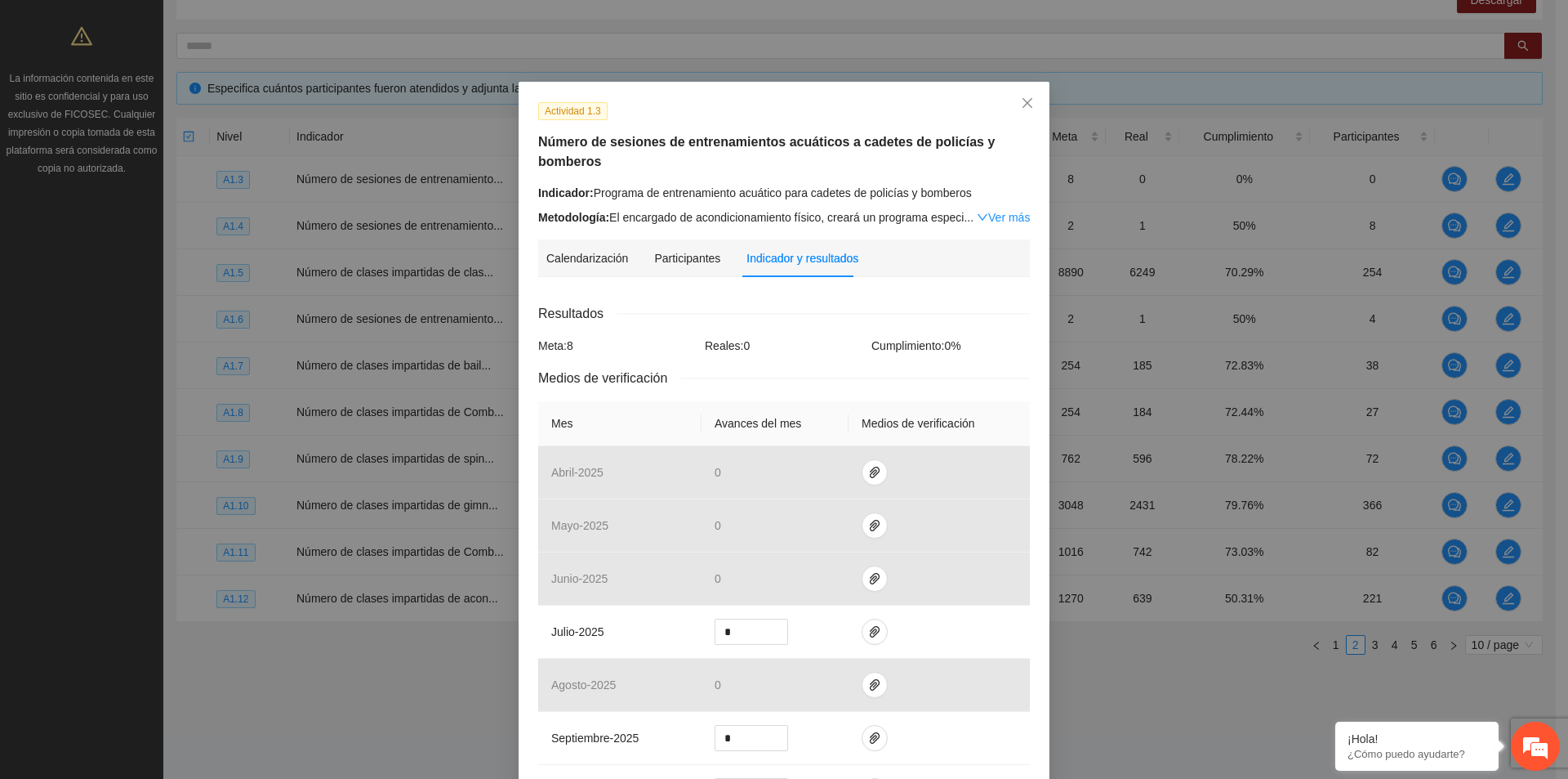
click at [888, 153] on h5 "Número de sesiones de entrenamientos acuáticos a cadetes de policías y bomberos" at bounding box center [784, 151] width 492 height 39
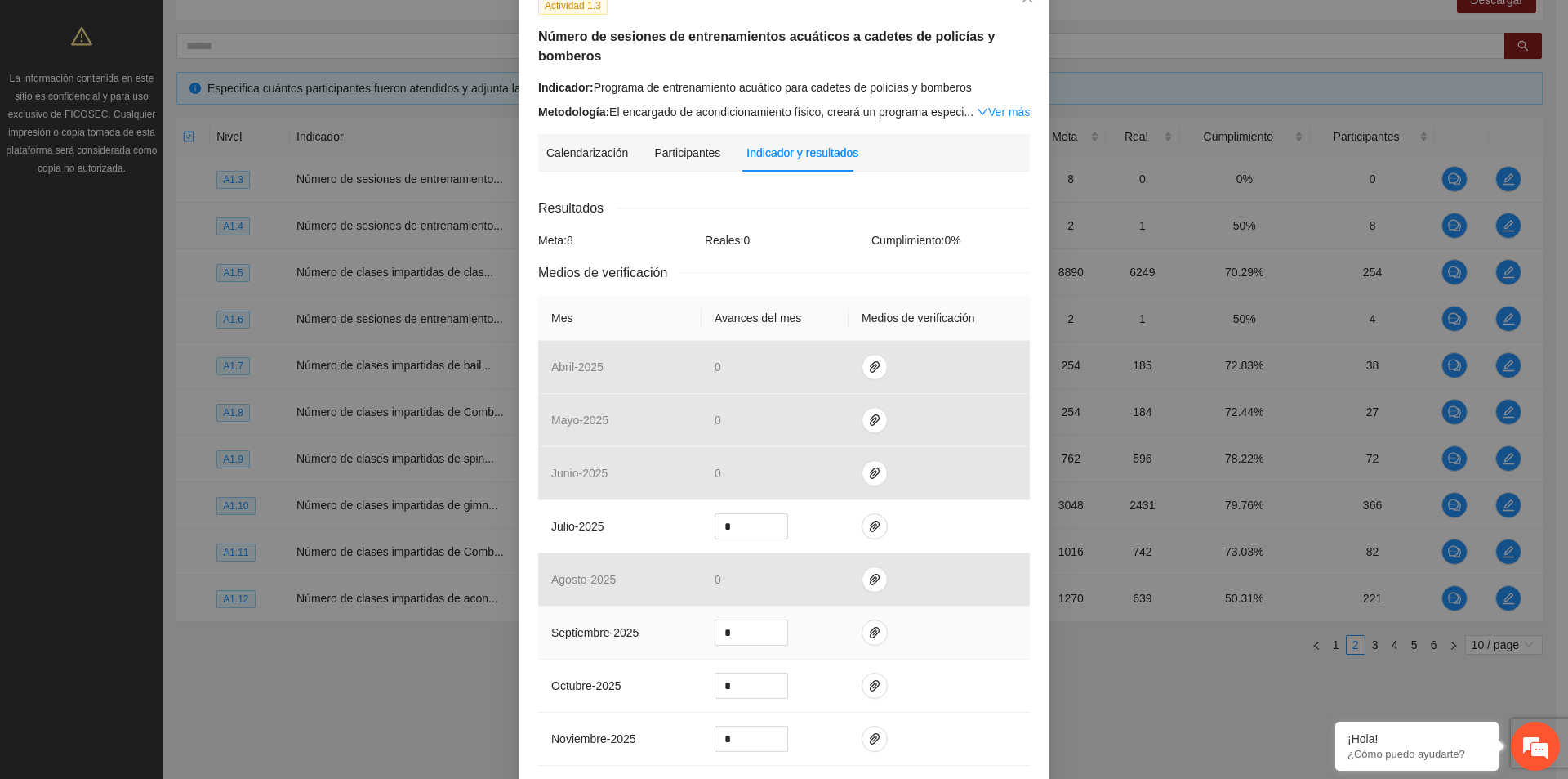
scroll to position [245, 0]
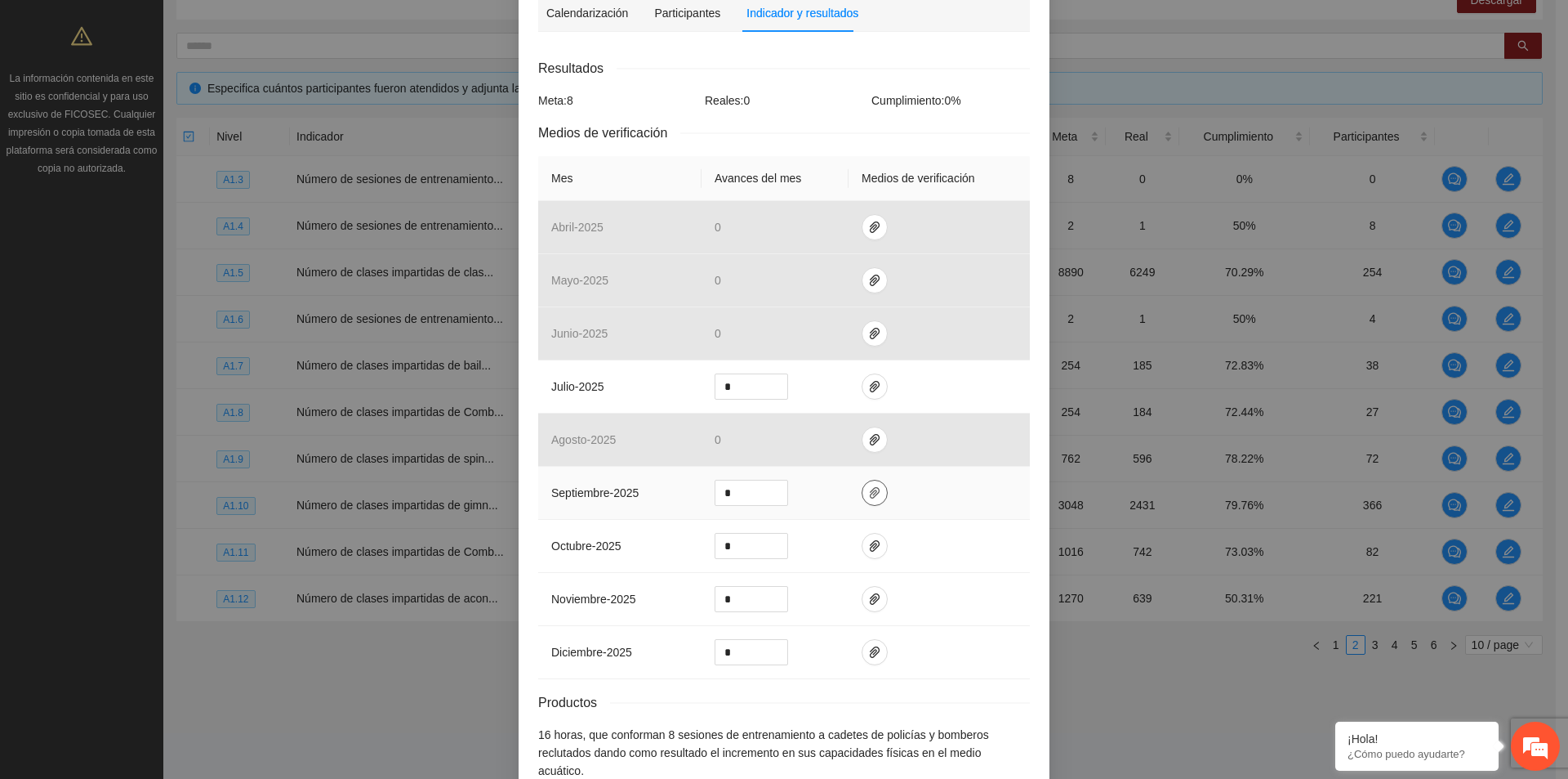
click at [870, 495] on icon "paper-clip" at bounding box center [875, 493] width 10 height 12
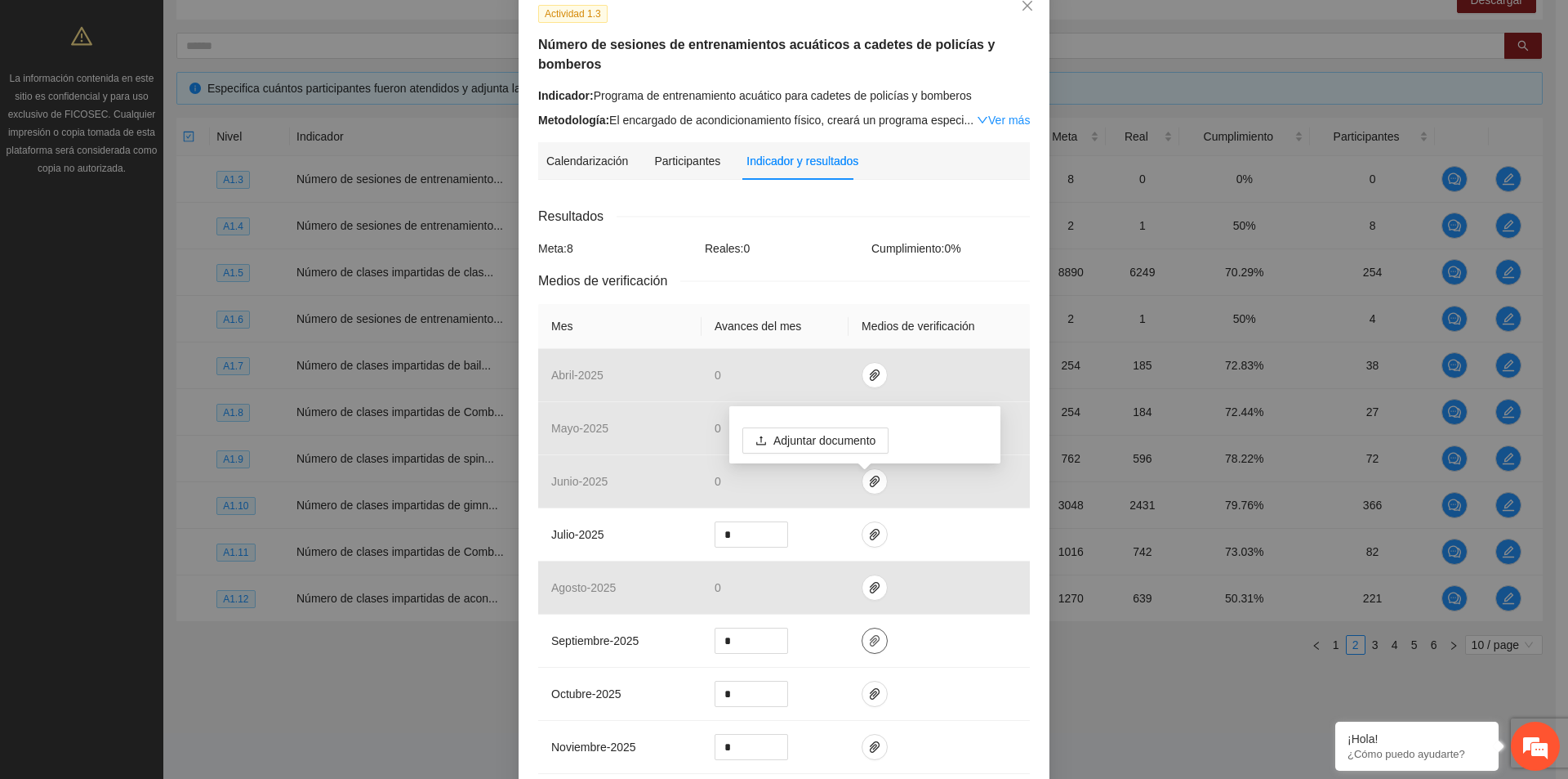
scroll to position [0, 0]
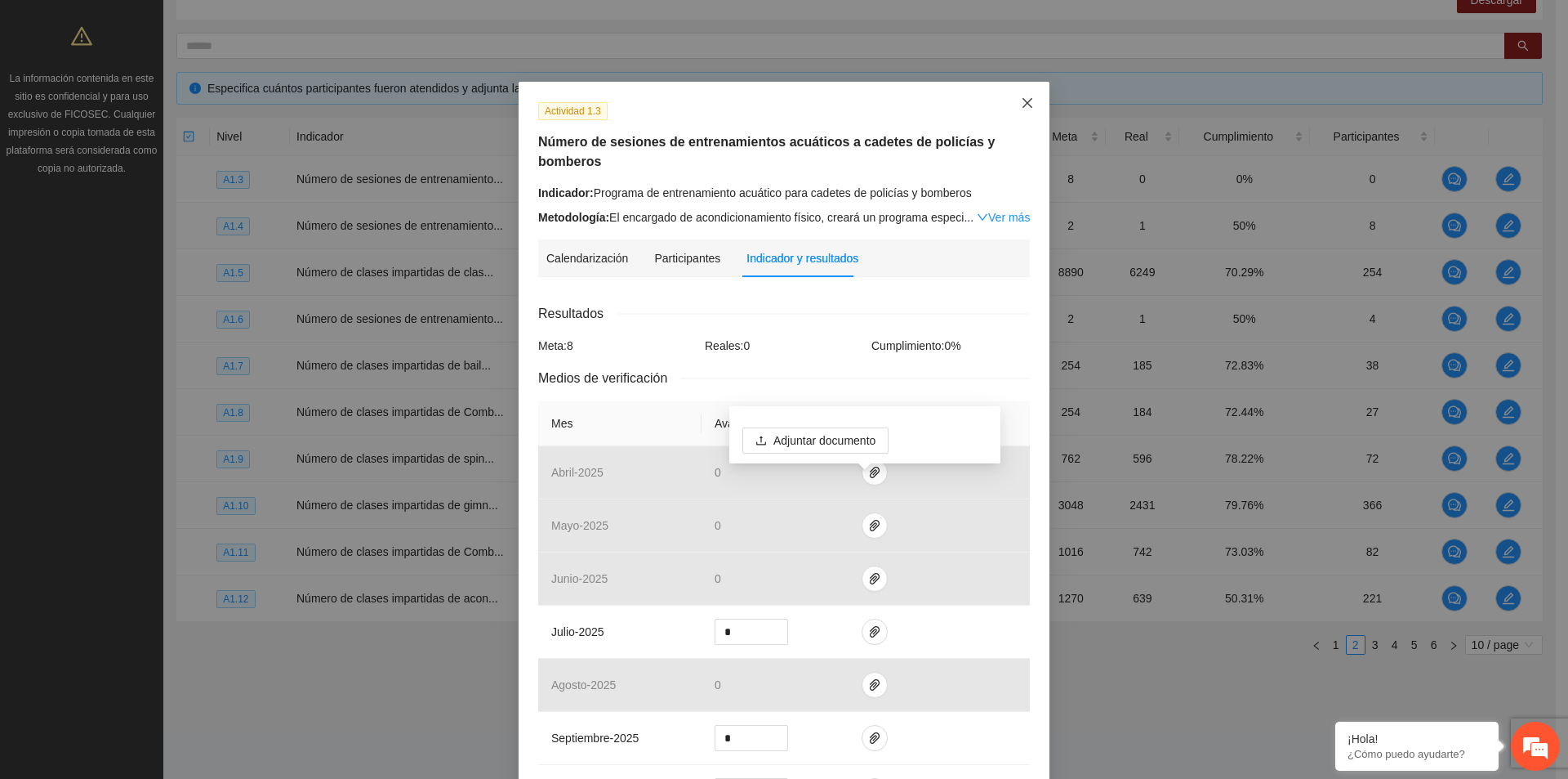
click at [1022, 106] on icon "close" at bounding box center [1027, 103] width 10 height 10
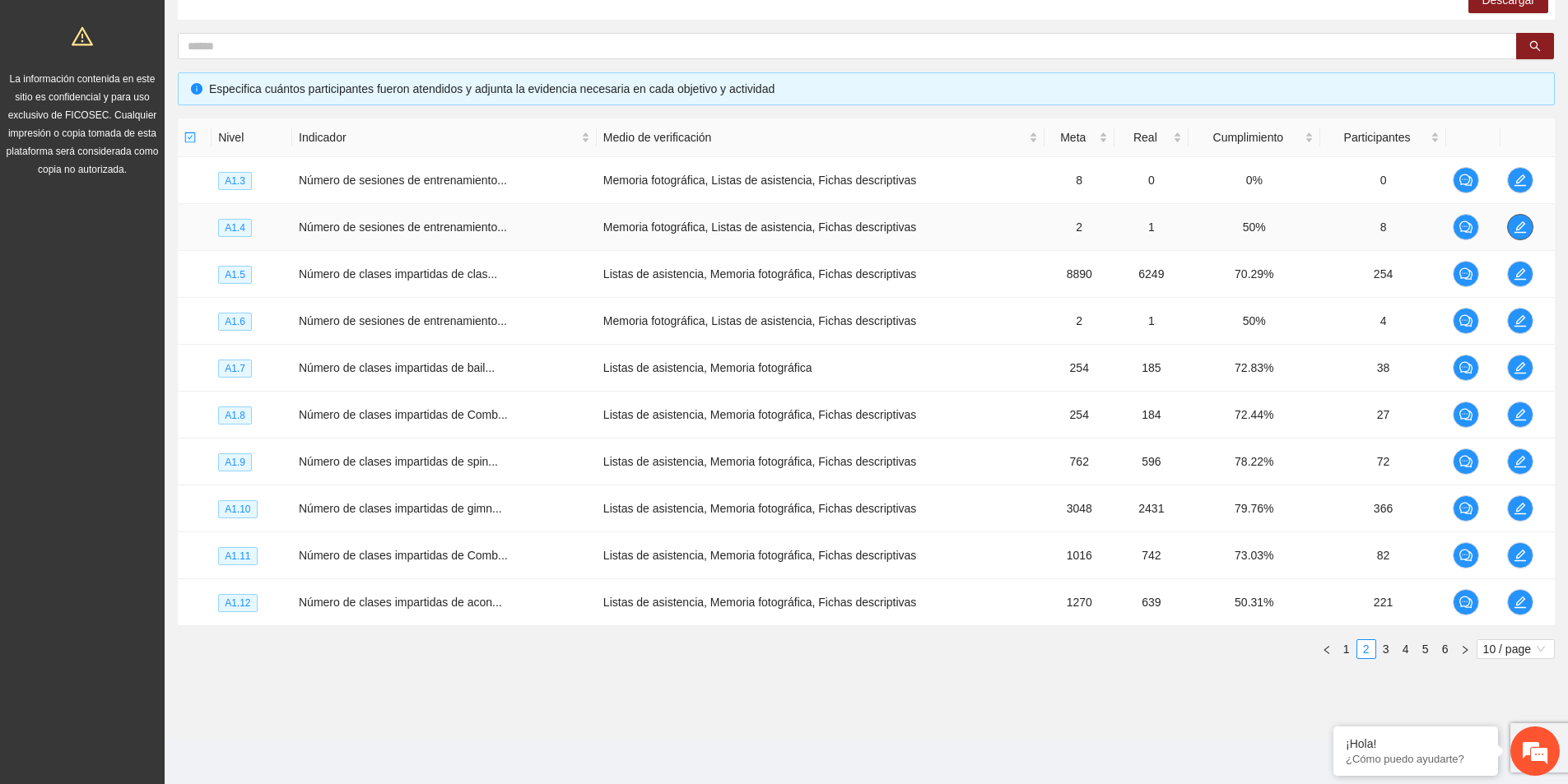
click at [1522, 238] on button "button" at bounding box center [1520, 227] width 27 height 27
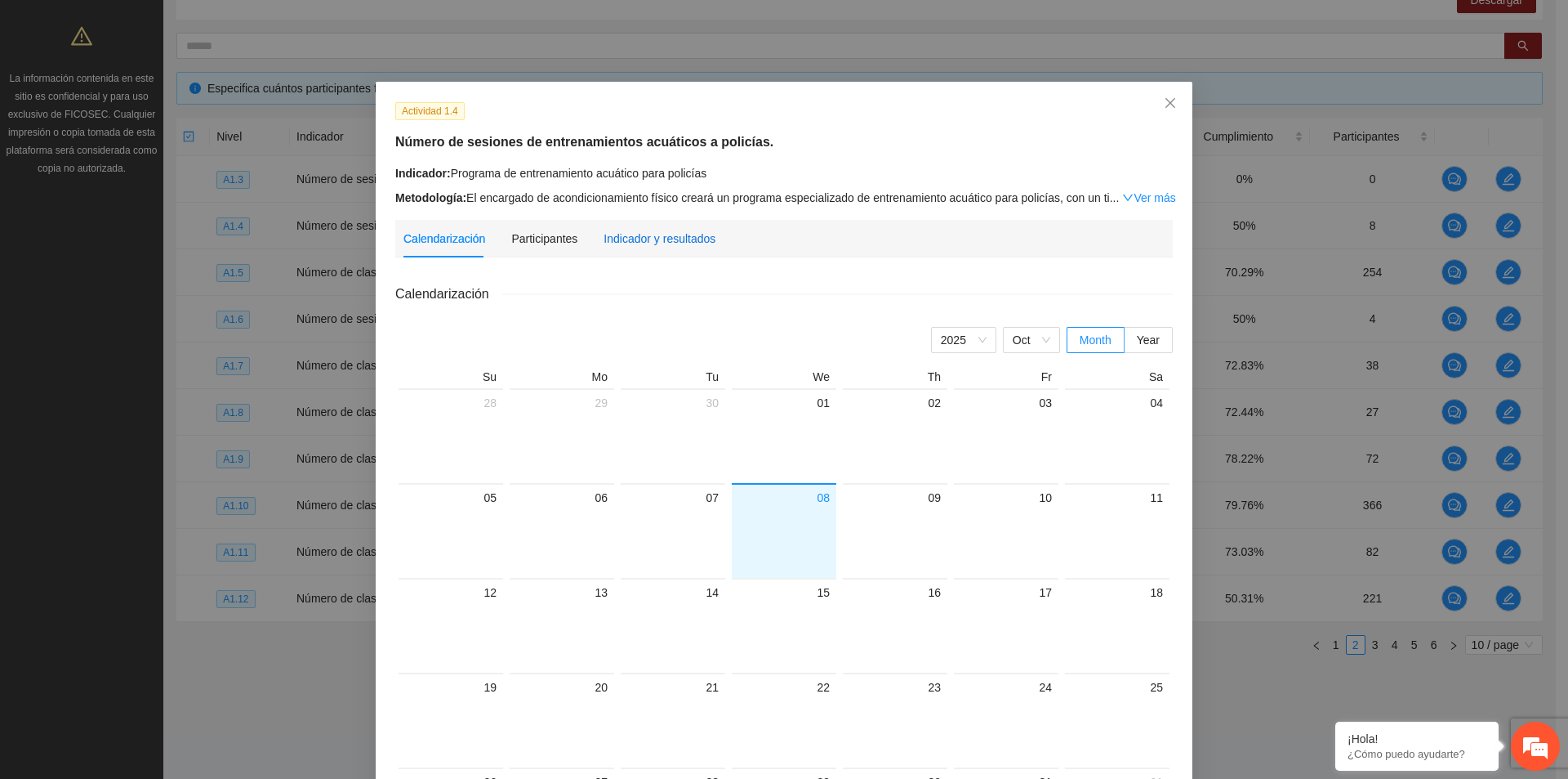
click at [663, 230] on div "Indicador y resultados" at bounding box center [659, 239] width 112 height 18
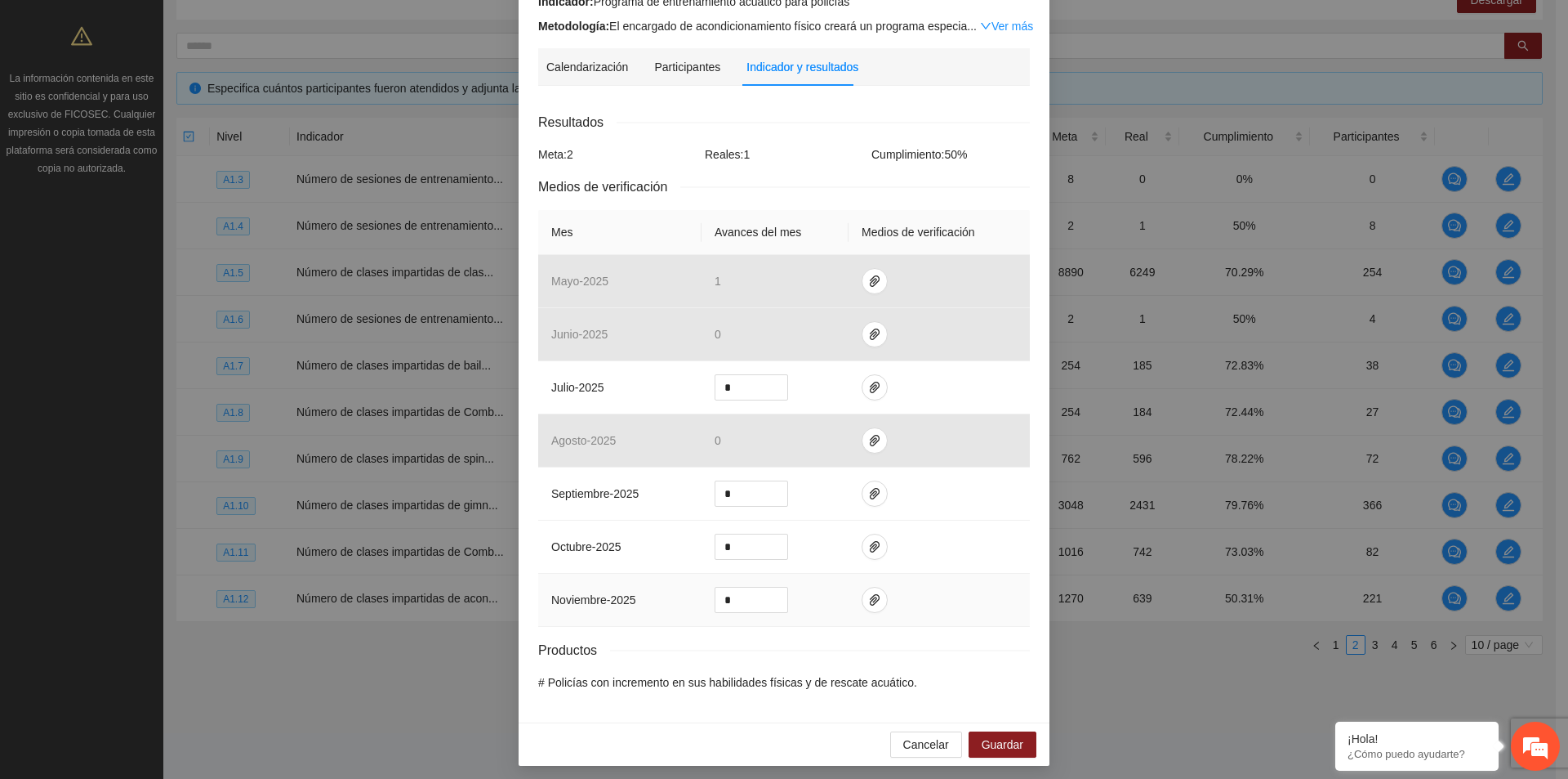
scroll to position [177, 0]
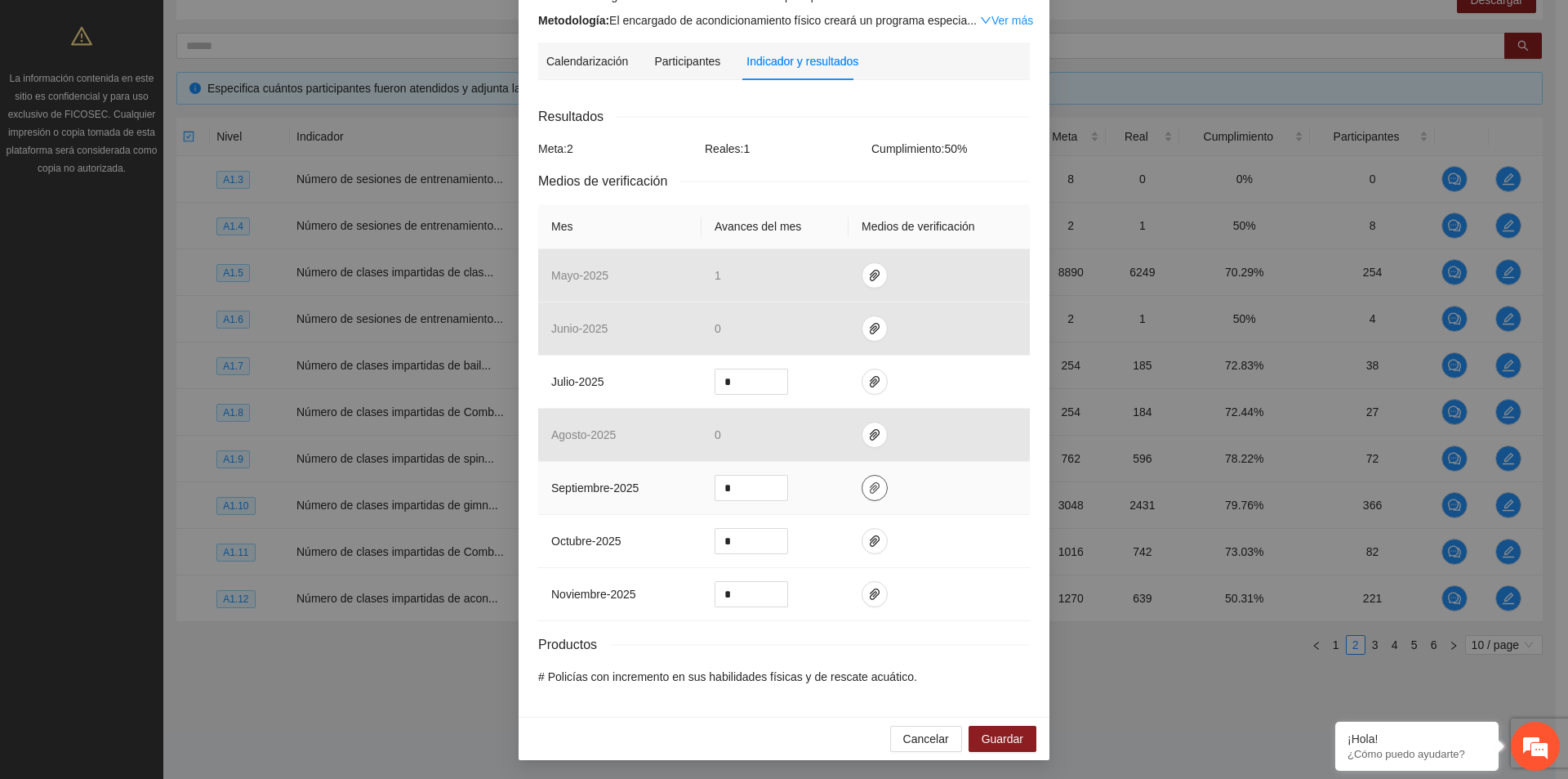
click at [868, 494] on icon "paper-clip" at bounding box center [875, 488] width 13 height 13
click at [934, 749] on button "Cancelar" at bounding box center [926, 739] width 72 height 26
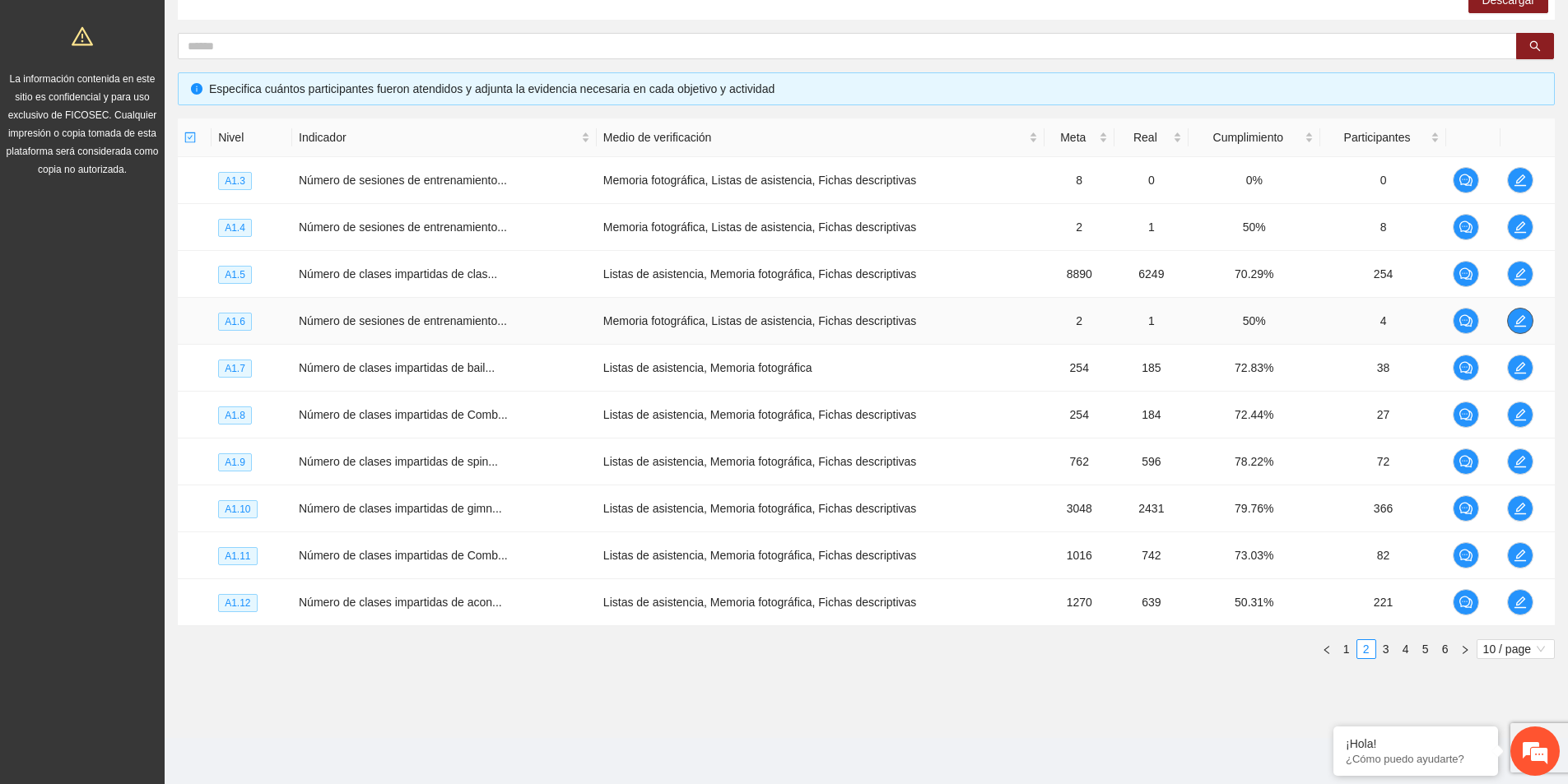
click at [1528, 314] on button "button" at bounding box center [1520, 321] width 27 height 27
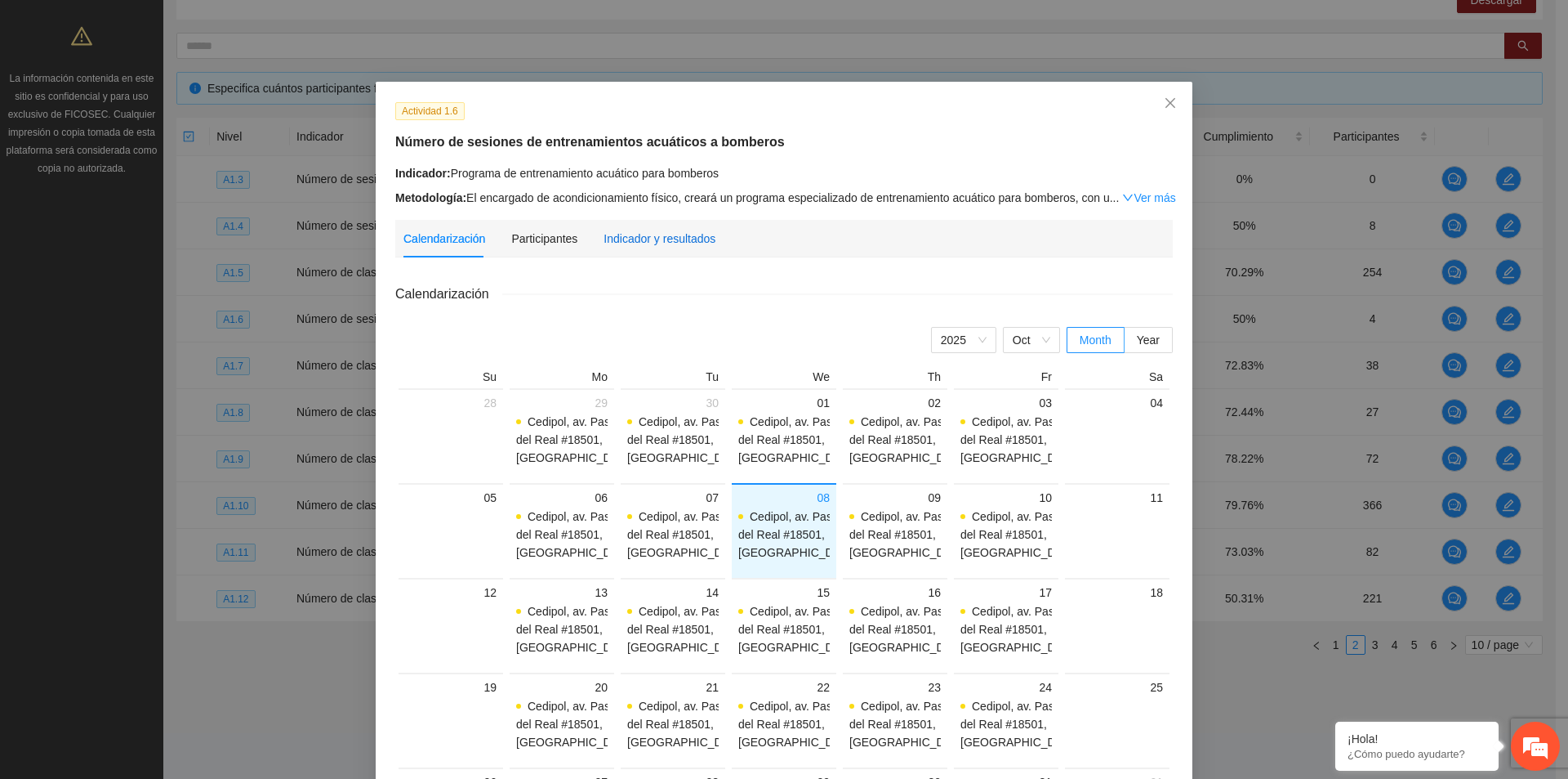
click at [692, 237] on div "Indicador y resultados" at bounding box center [659, 239] width 112 height 18
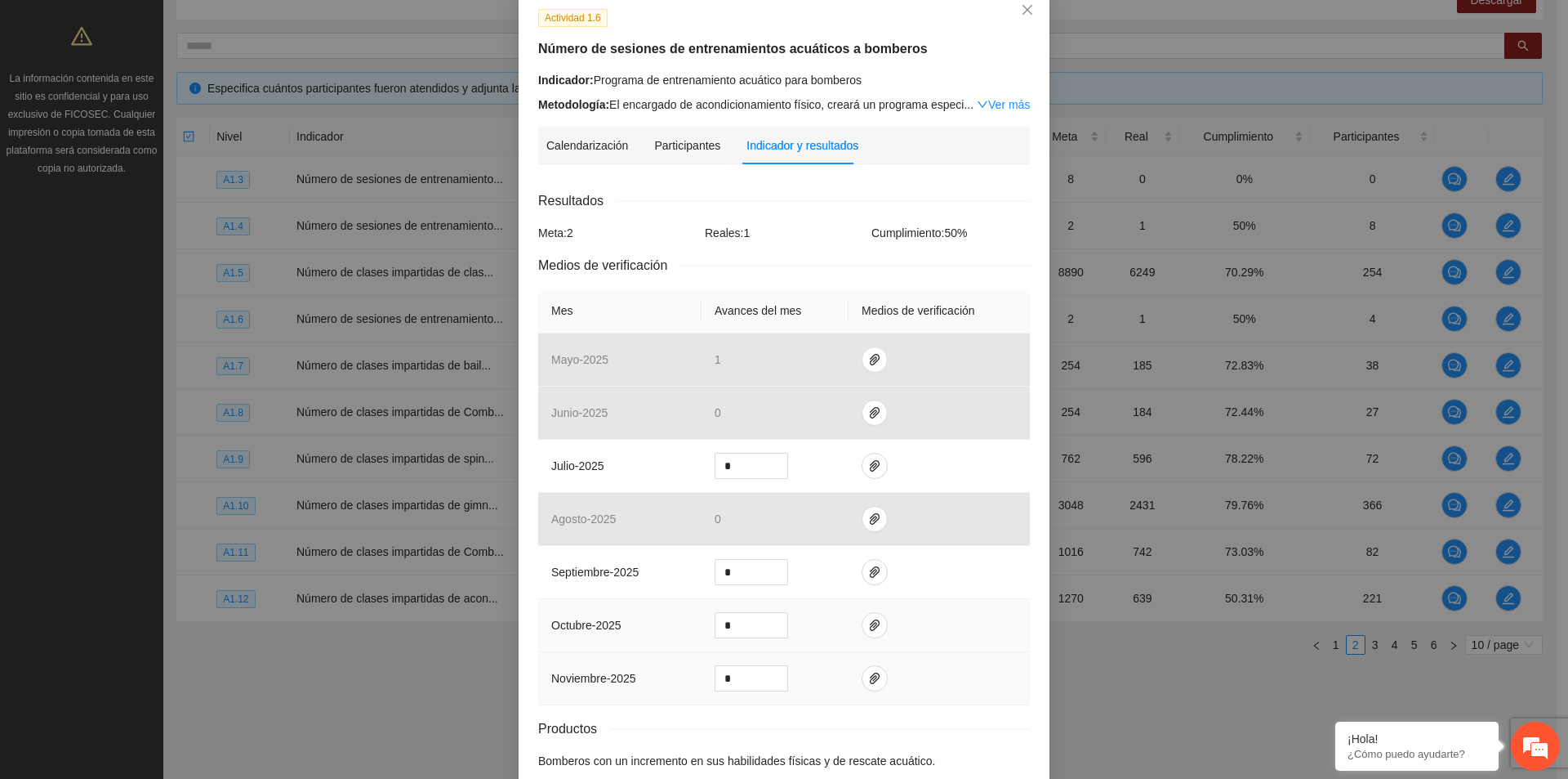
scroll to position [177, 0]
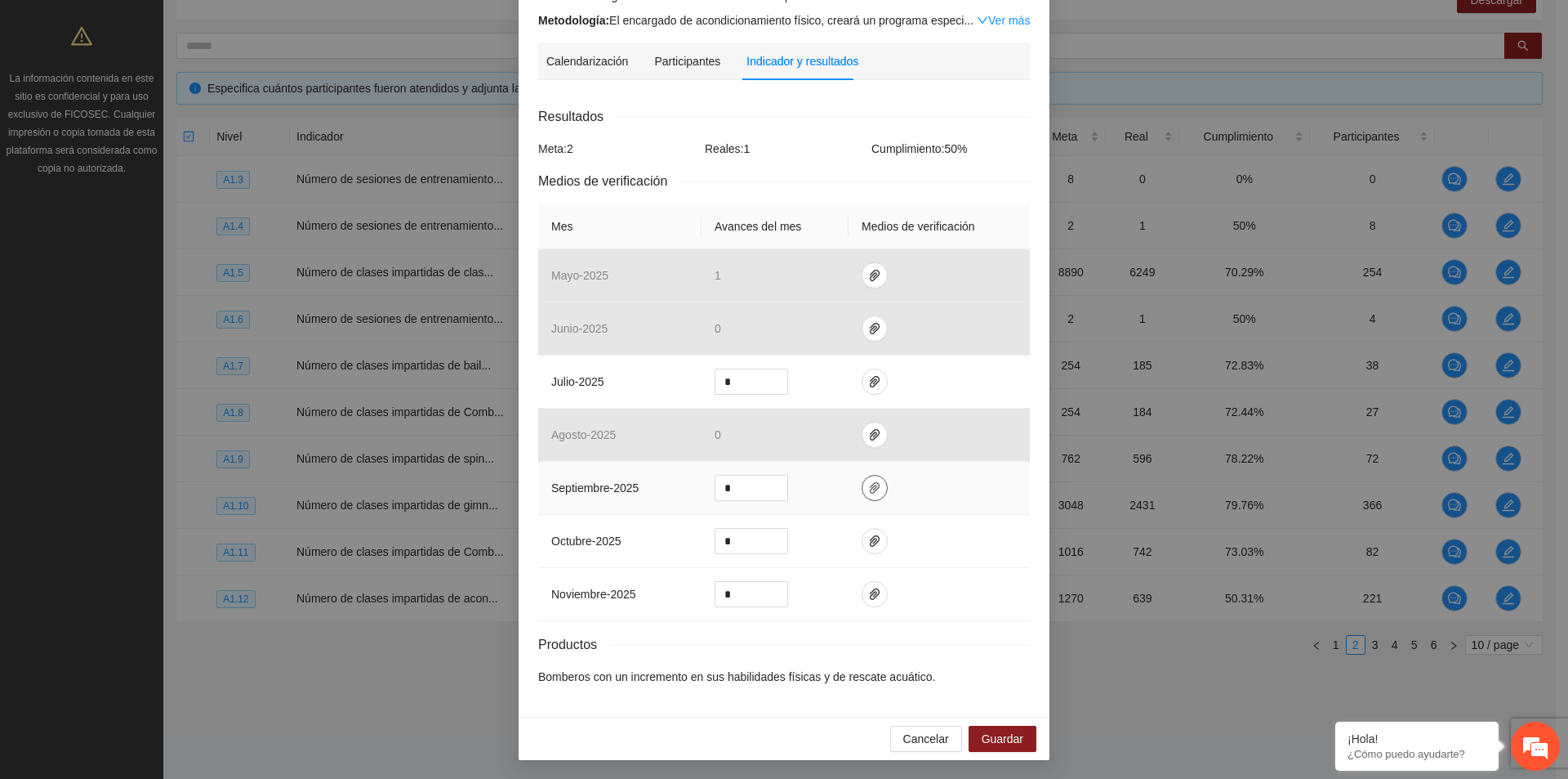
click at [868, 493] on icon "paper-clip" at bounding box center [875, 488] width 13 height 13
click at [923, 753] on div "Cancelar Guardar" at bounding box center [784, 738] width 531 height 43
click at [927, 736] on span "Cancelar" at bounding box center [926, 738] width 45 height 18
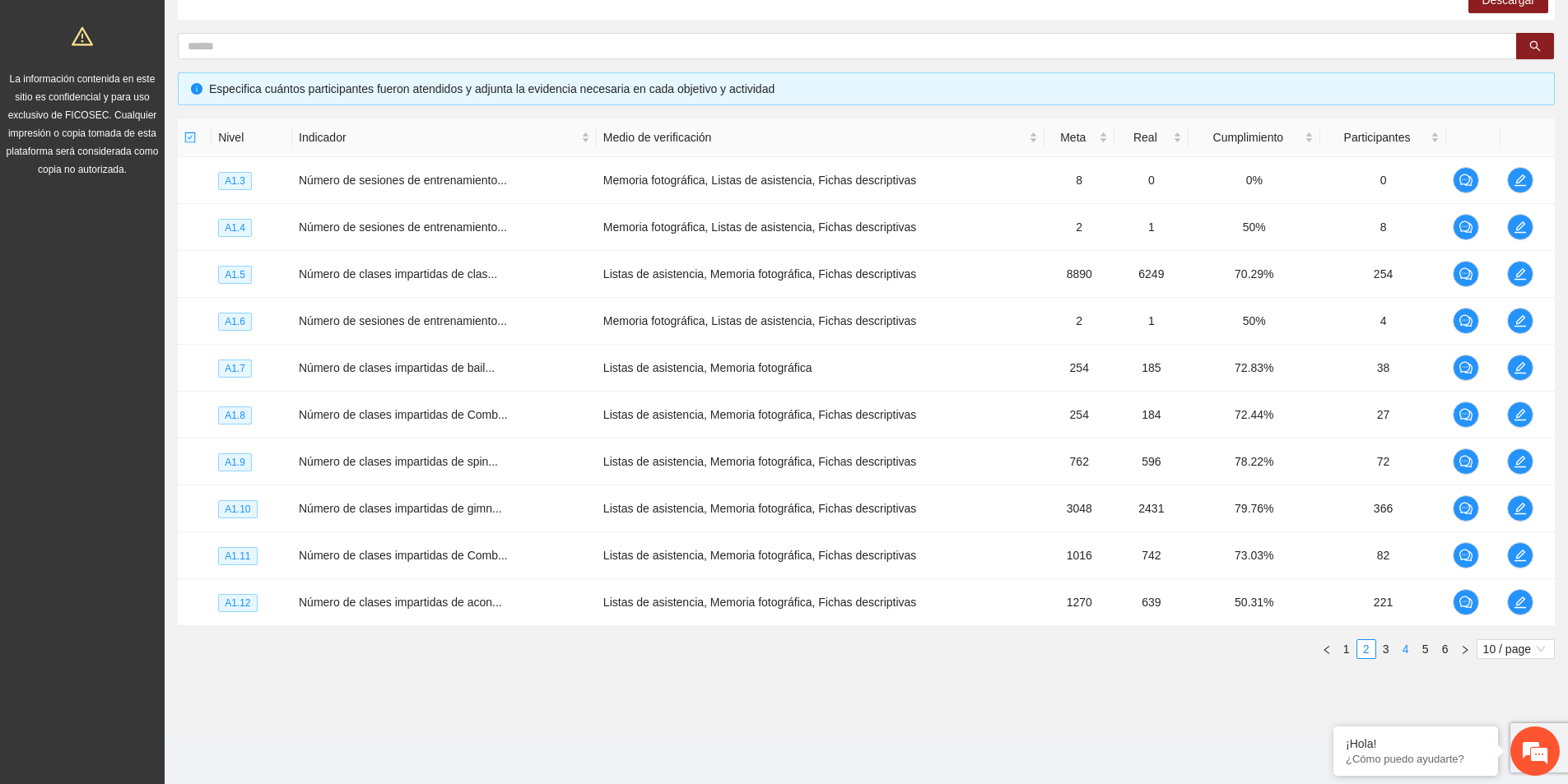
click at [1400, 648] on link "4" at bounding box center [1406, 649] width 18 height 18
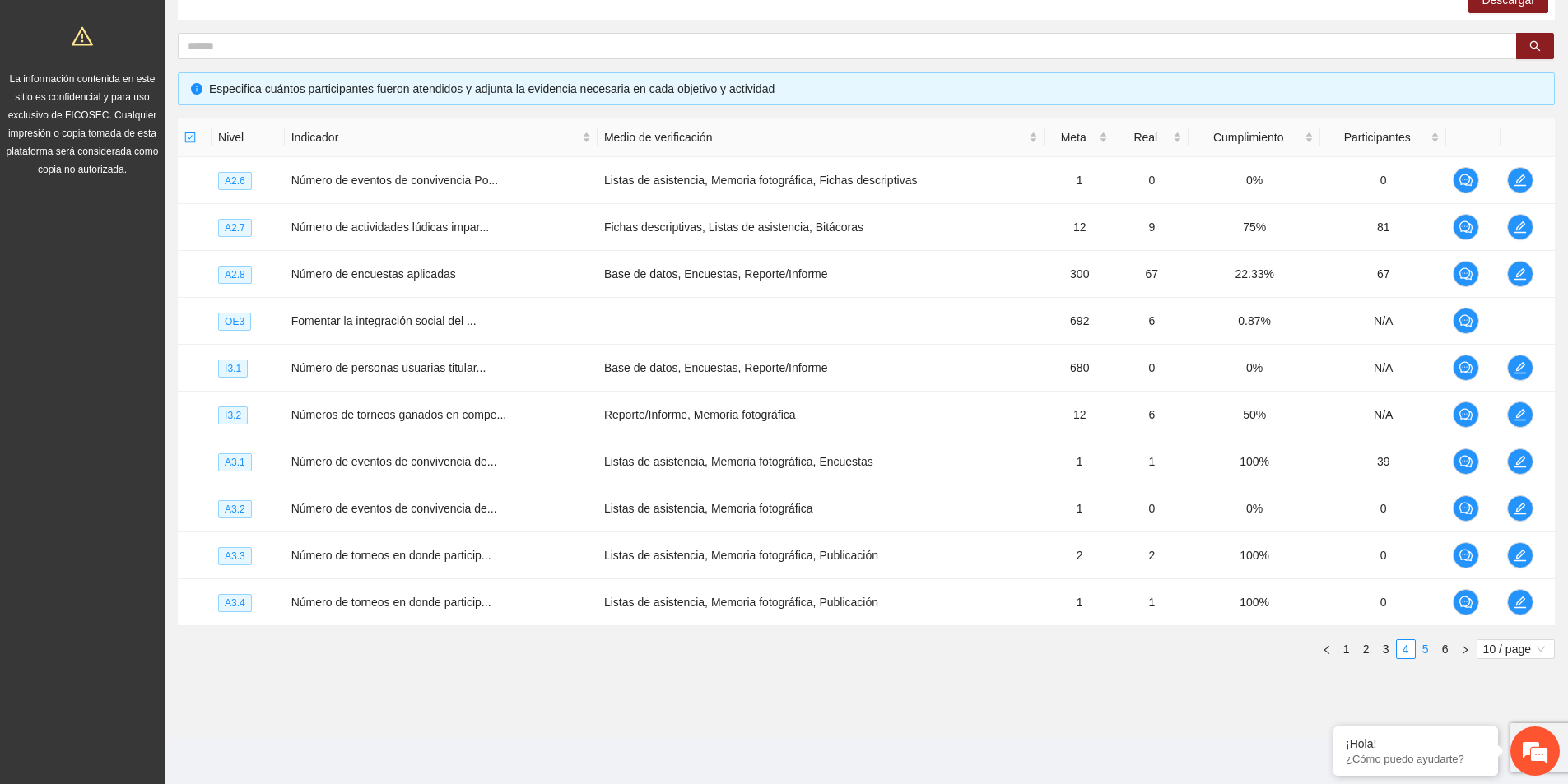
click at [1428, 654] on link "5" at bounding box center [1426, 649] width 18 height 18
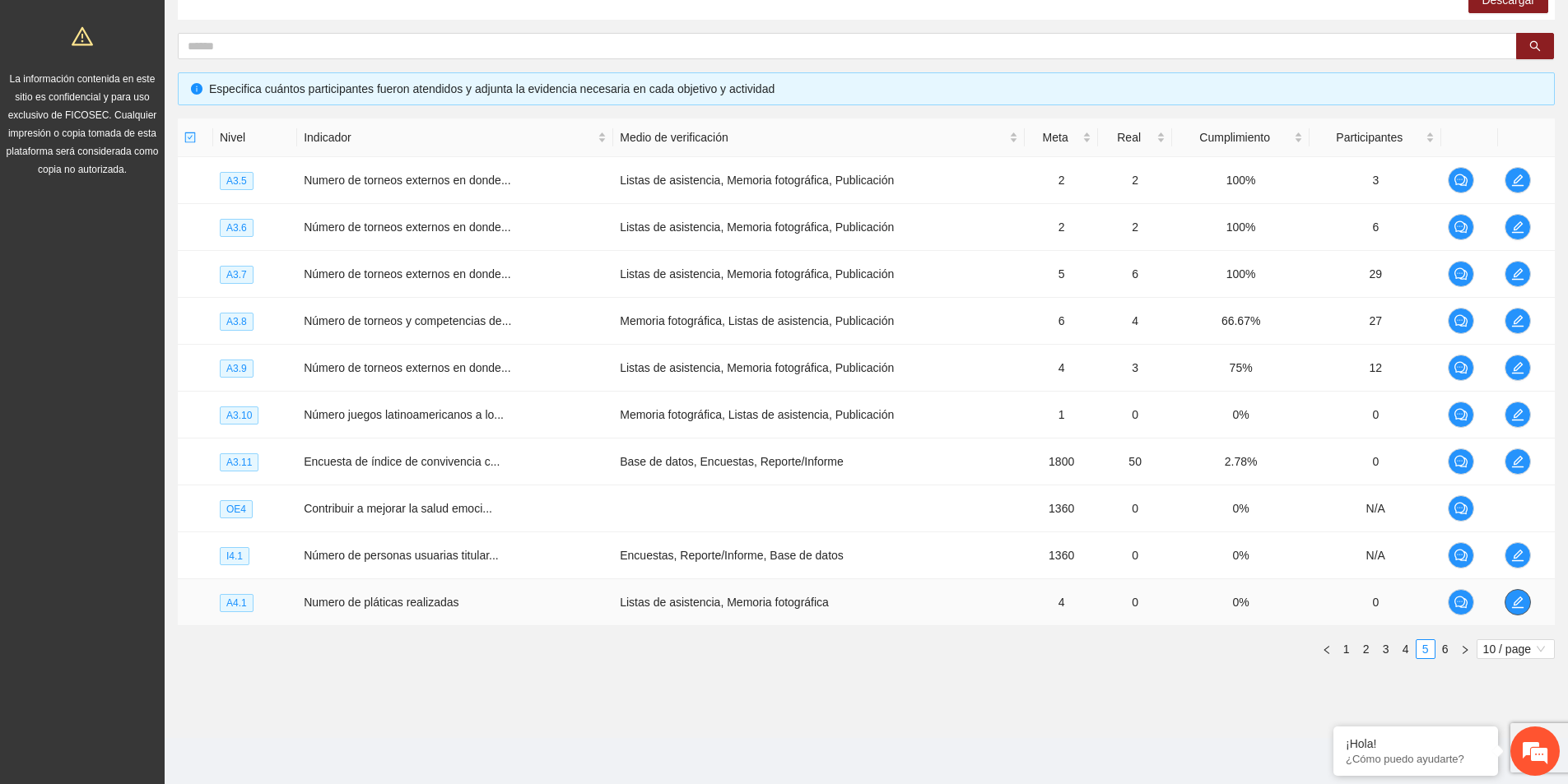
click at [1511, 598] on icon "edit" at bounding box center [1517, 602] width 13 height 13
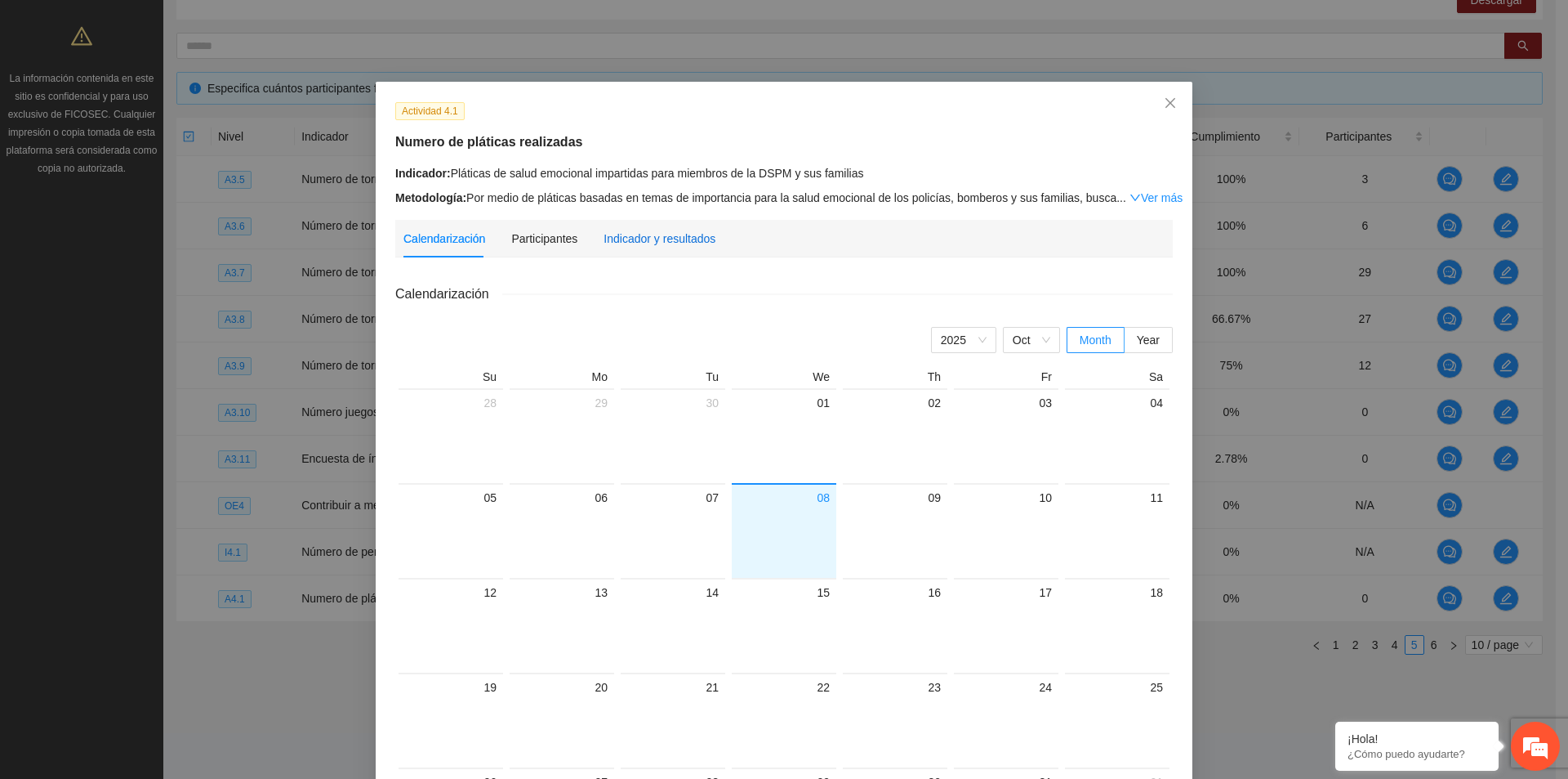
click at [665, 240] on div "Indicador y resultados" at bounding box center [659, 239] width 112 height 18
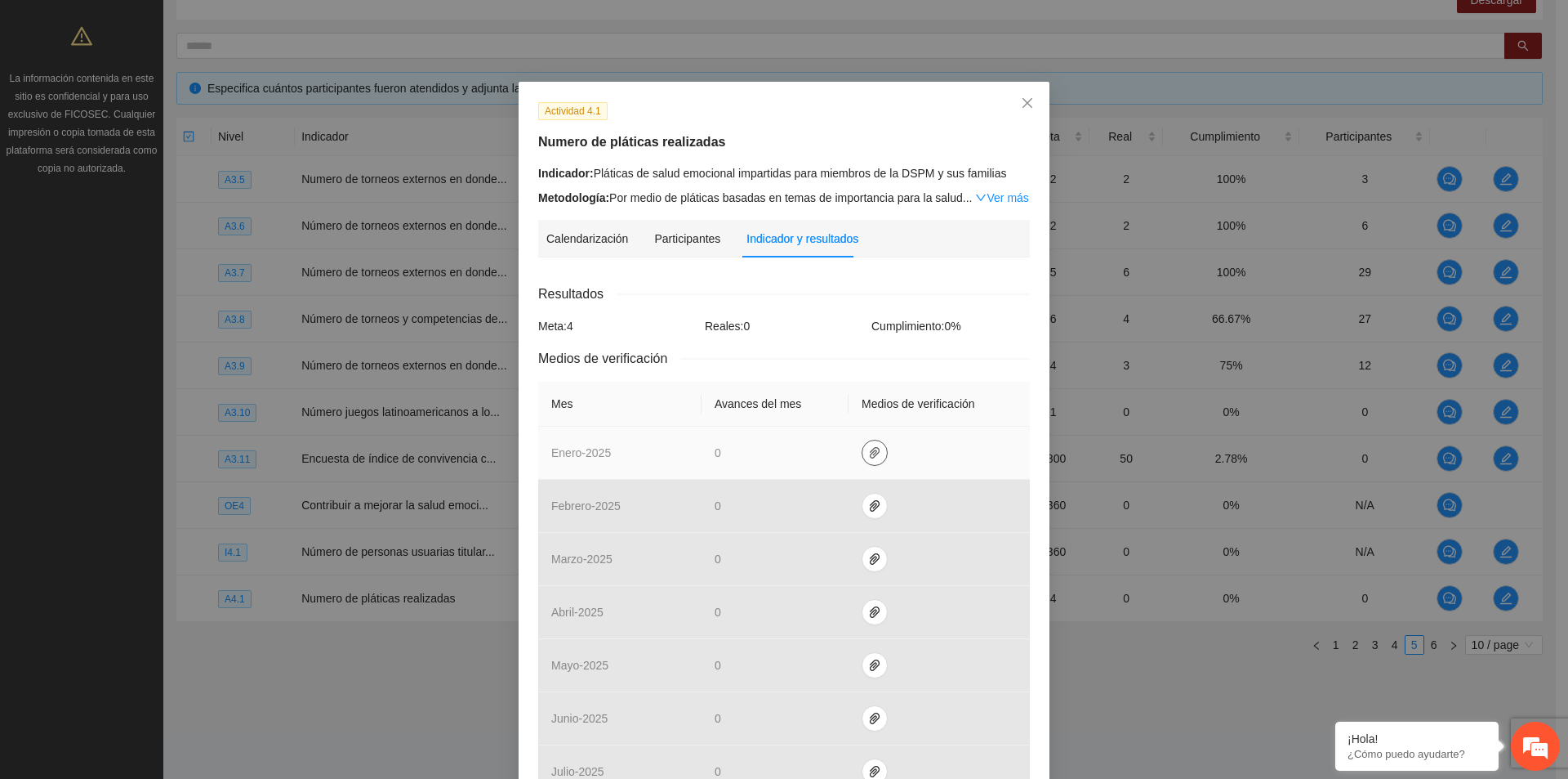
click at [870, 455] on icon "paper-clip" at bounding box center [875, 453] width 13 height 13
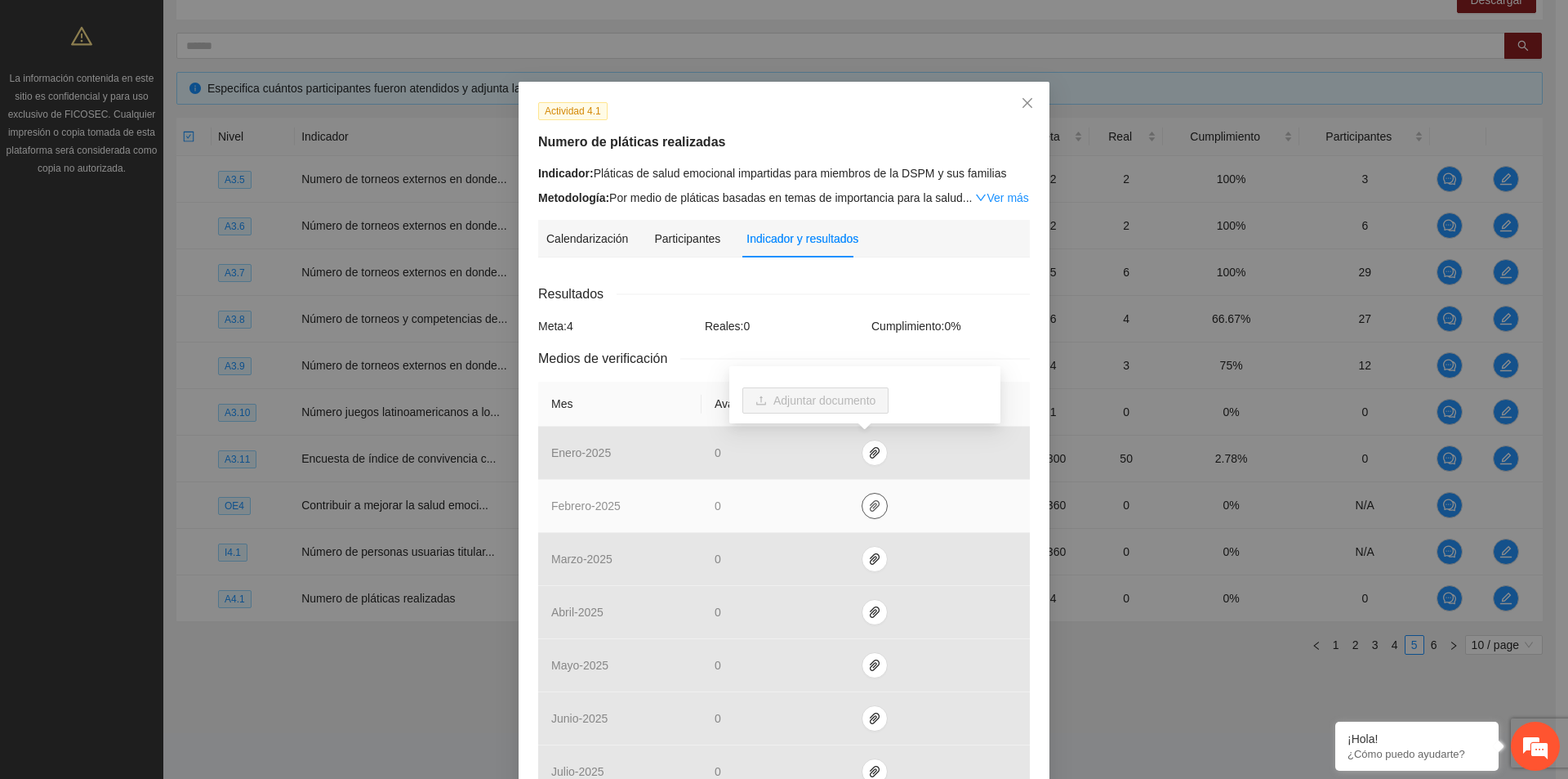
click at [868, 512] on icon "paper-clip" at bounding box center [875, 506] width 13 height 13
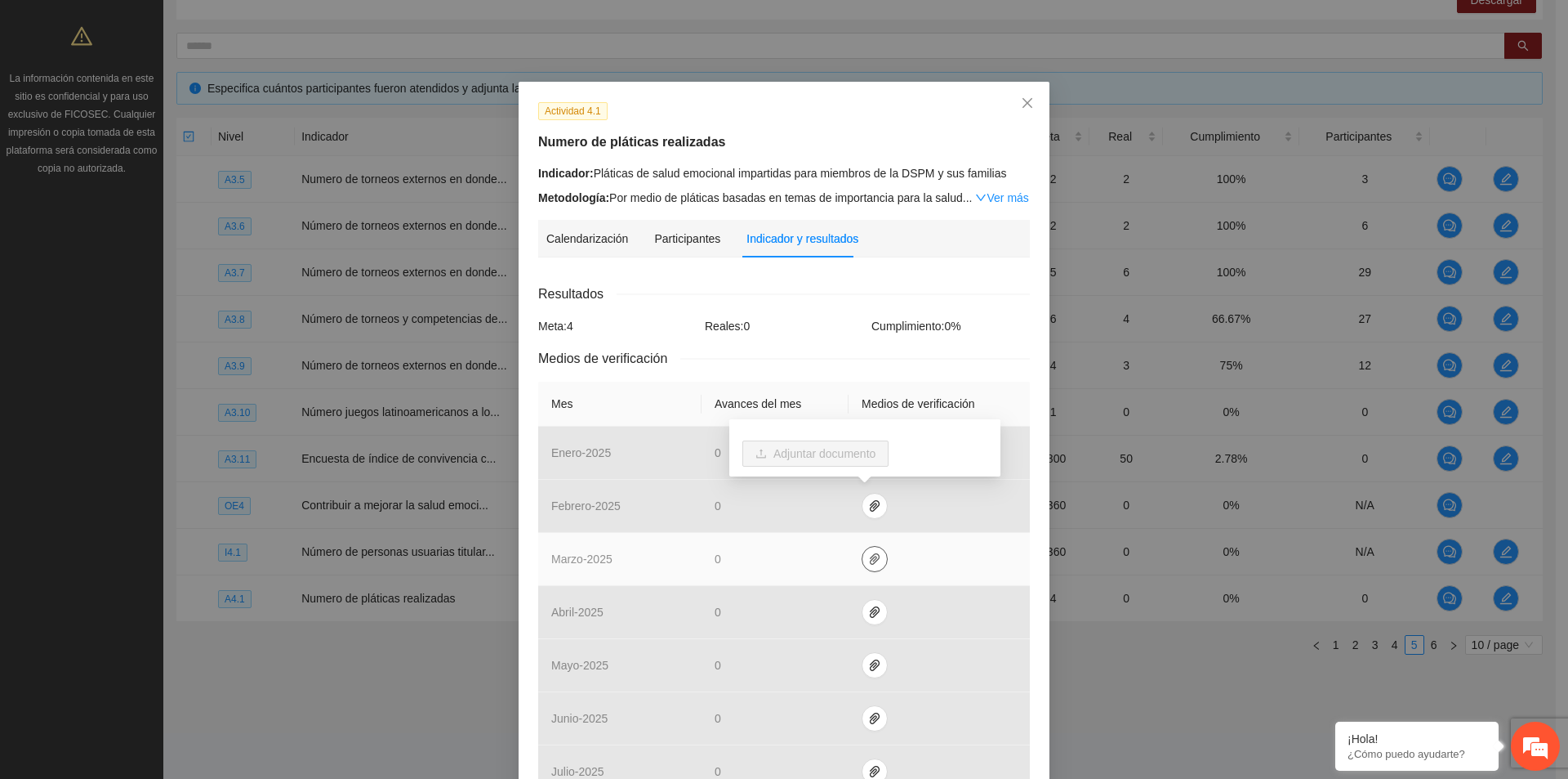
click at [868, 558] on icon "paper-clip" at bounding box center [875, 559] width 13 height 13
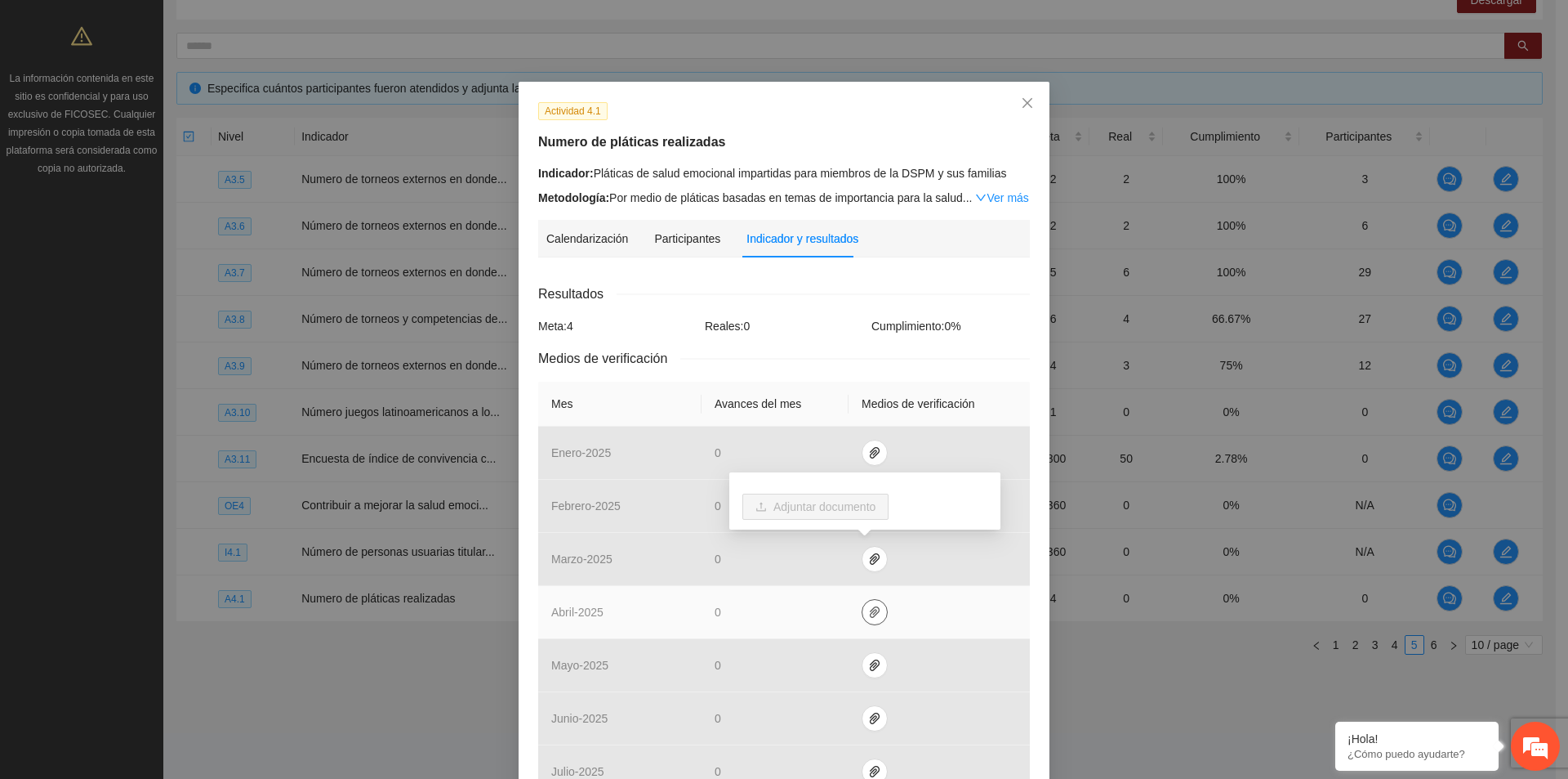
click at [868, 618] on icon "paper-clip" at bounding box center [875, 612] width 13 height 13
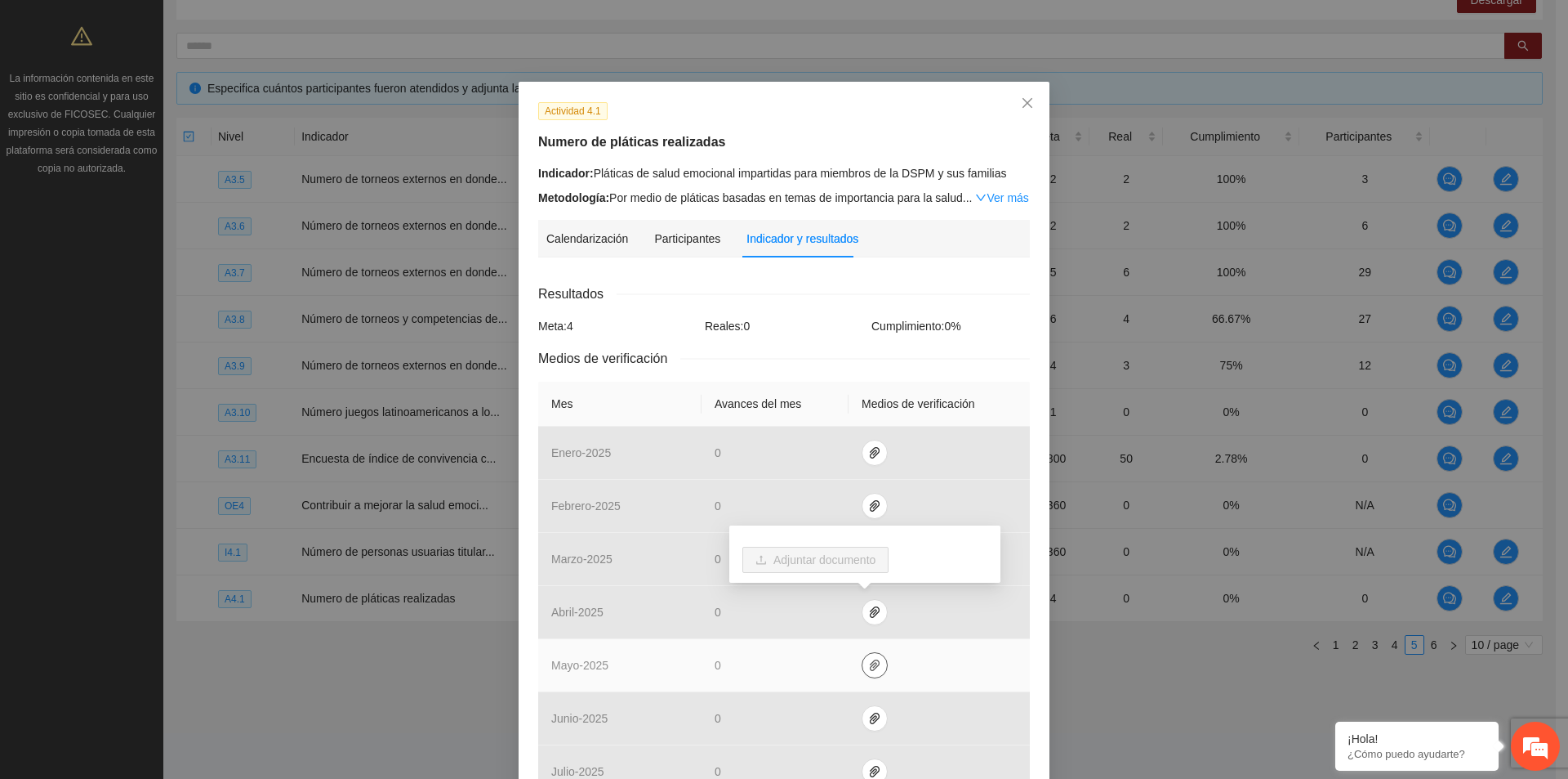
click at [865, 675] on button "button" at bounding box center [875, 666] width 26 height 26
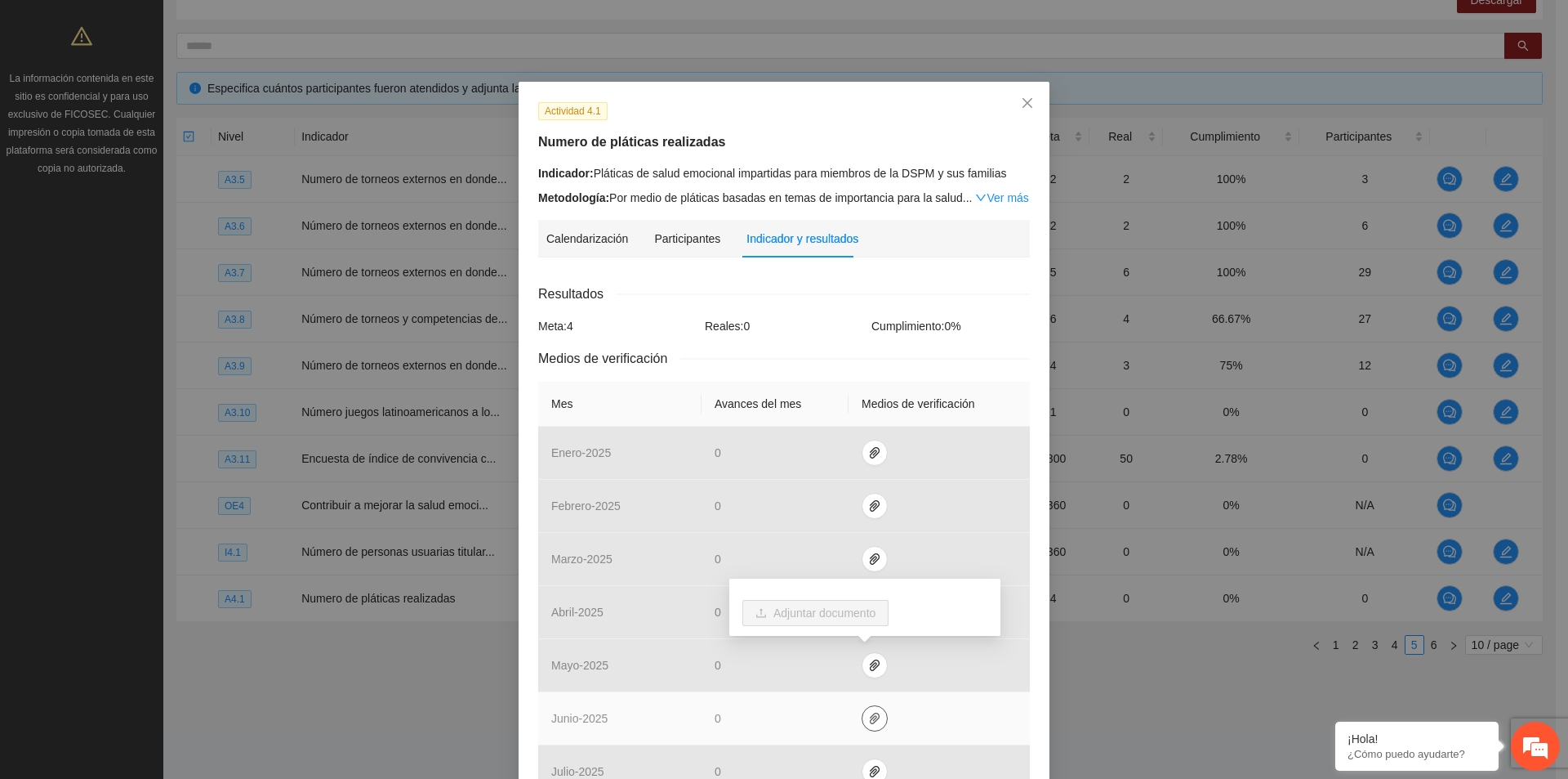
click at [870, 719] on icon "paper-clip" at bounding box center [875, 719] width 10 height 12
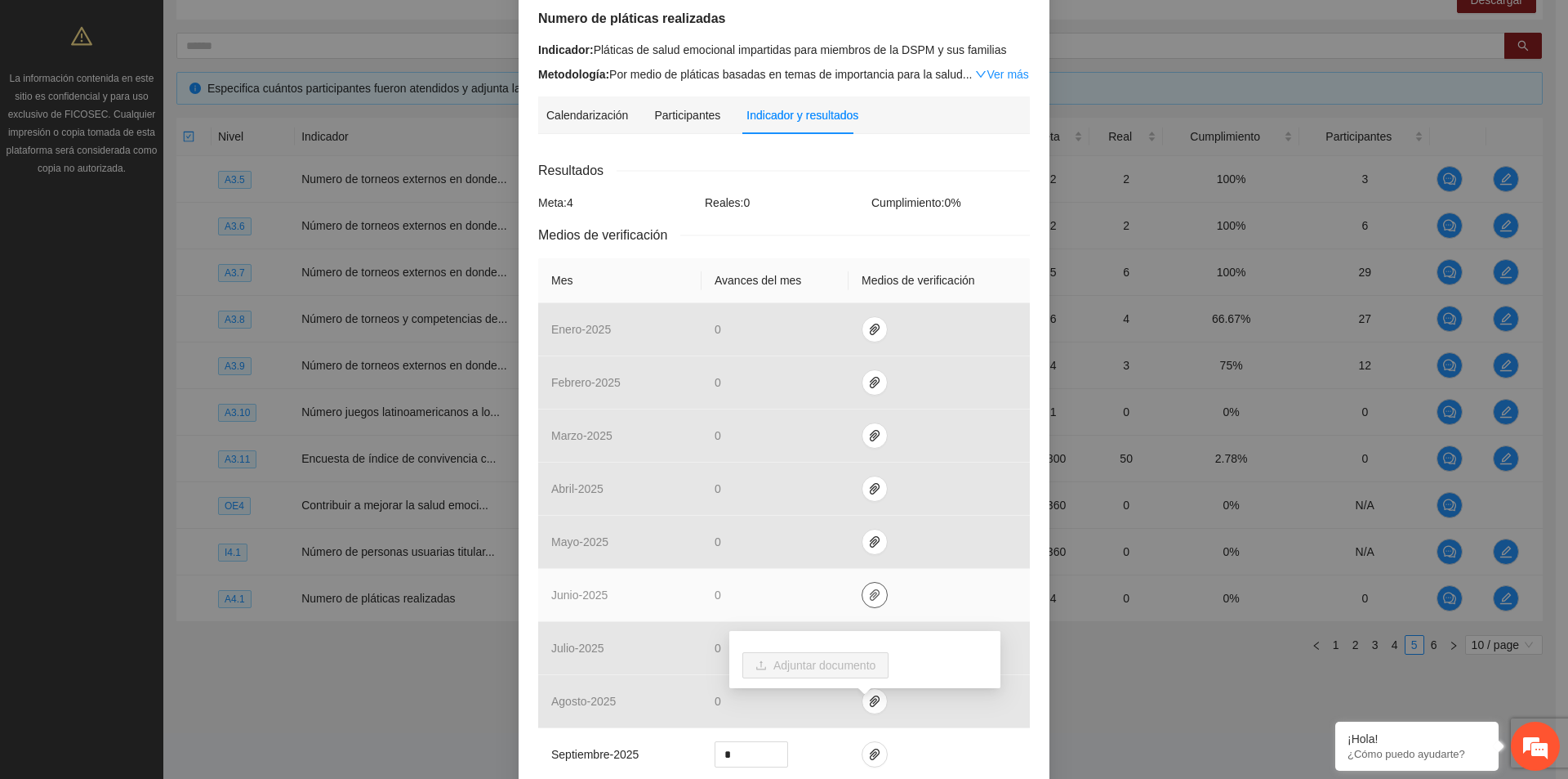
scroll to position [164, 0]
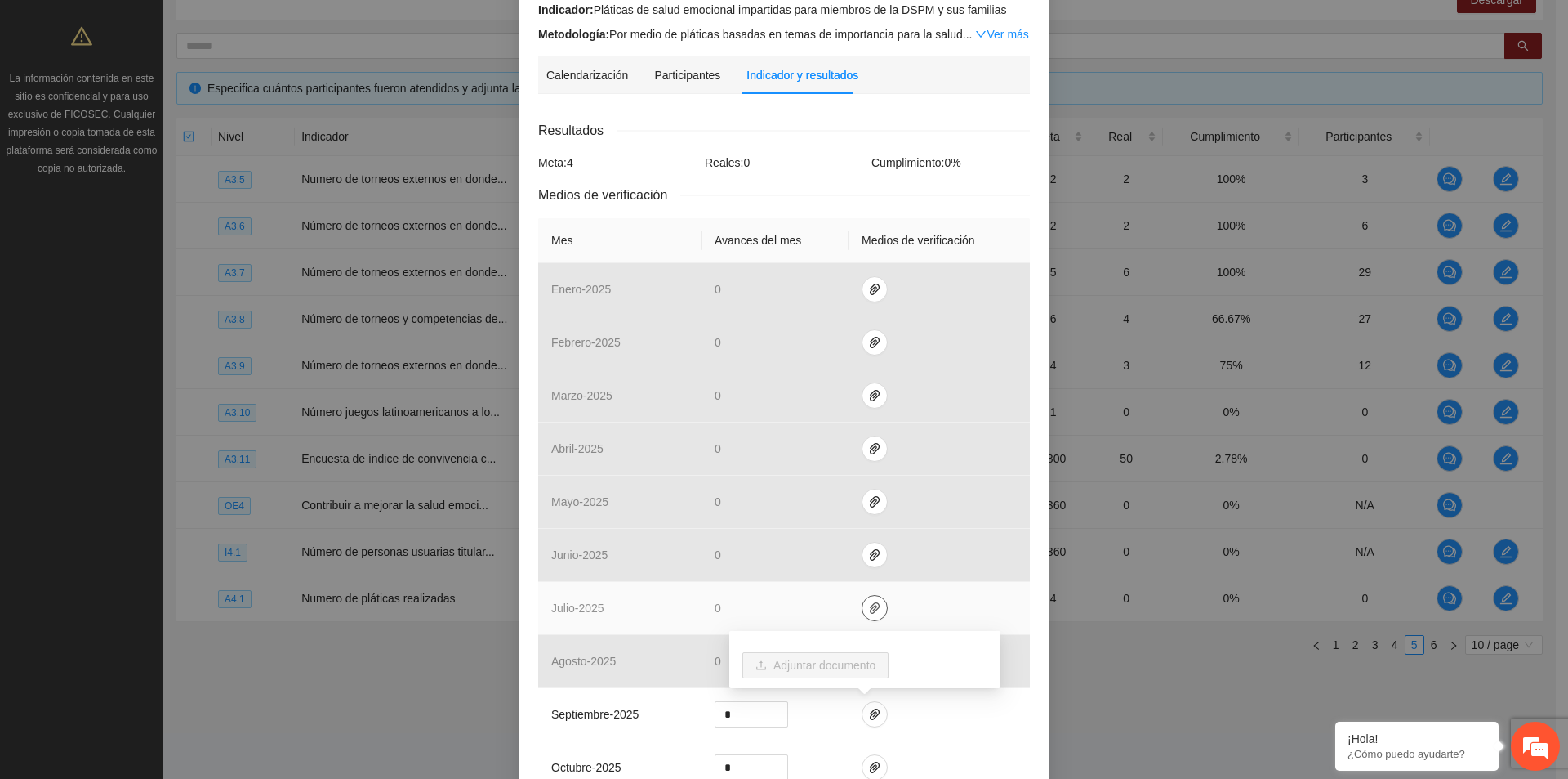
click at [868, 607] on icon "paper-clip" at bounding box center [875, 608] width 13 height 13
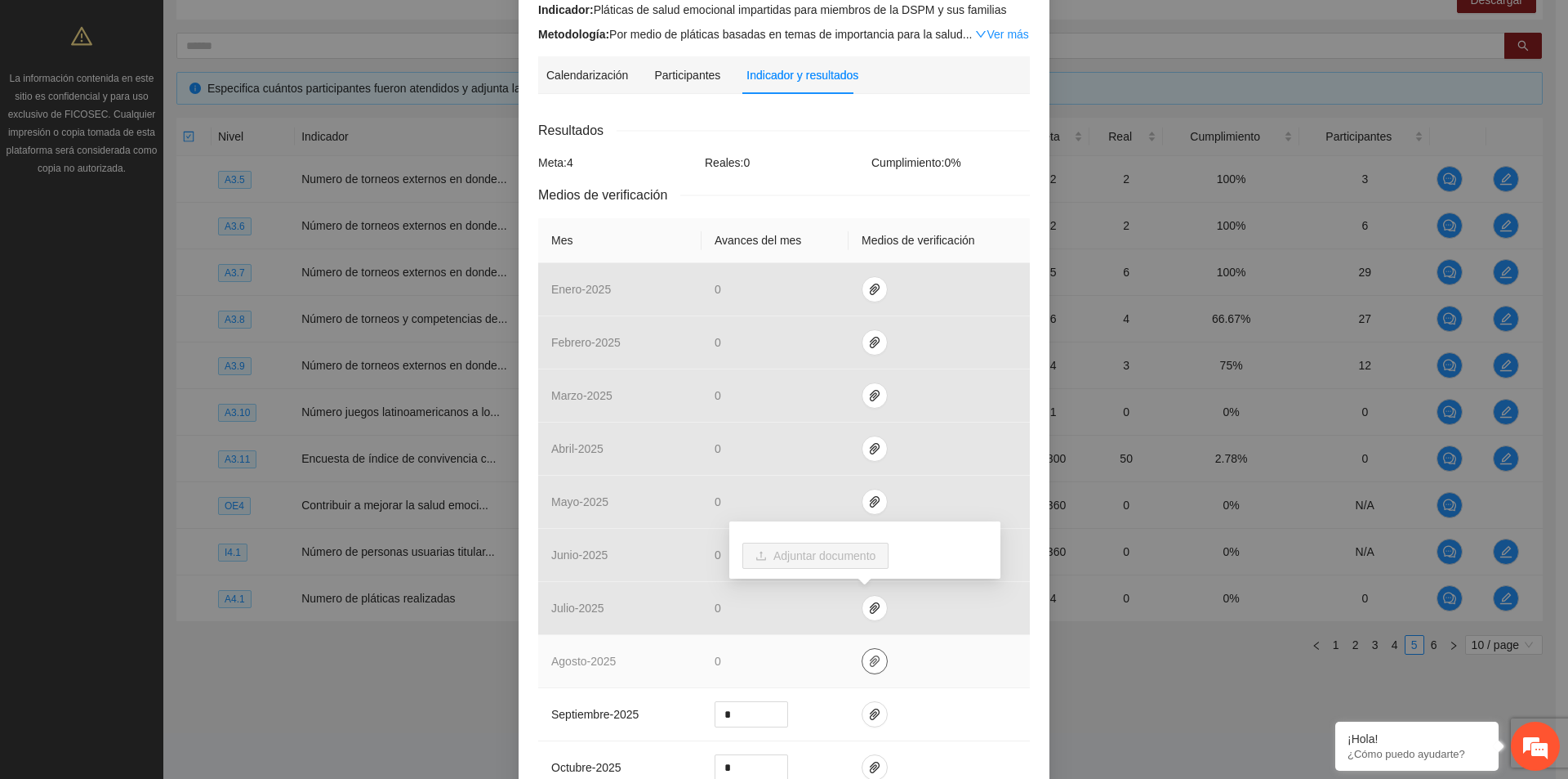
click at [865, 669] on button "button" at bounding box center [875, 662] width 26 height 26
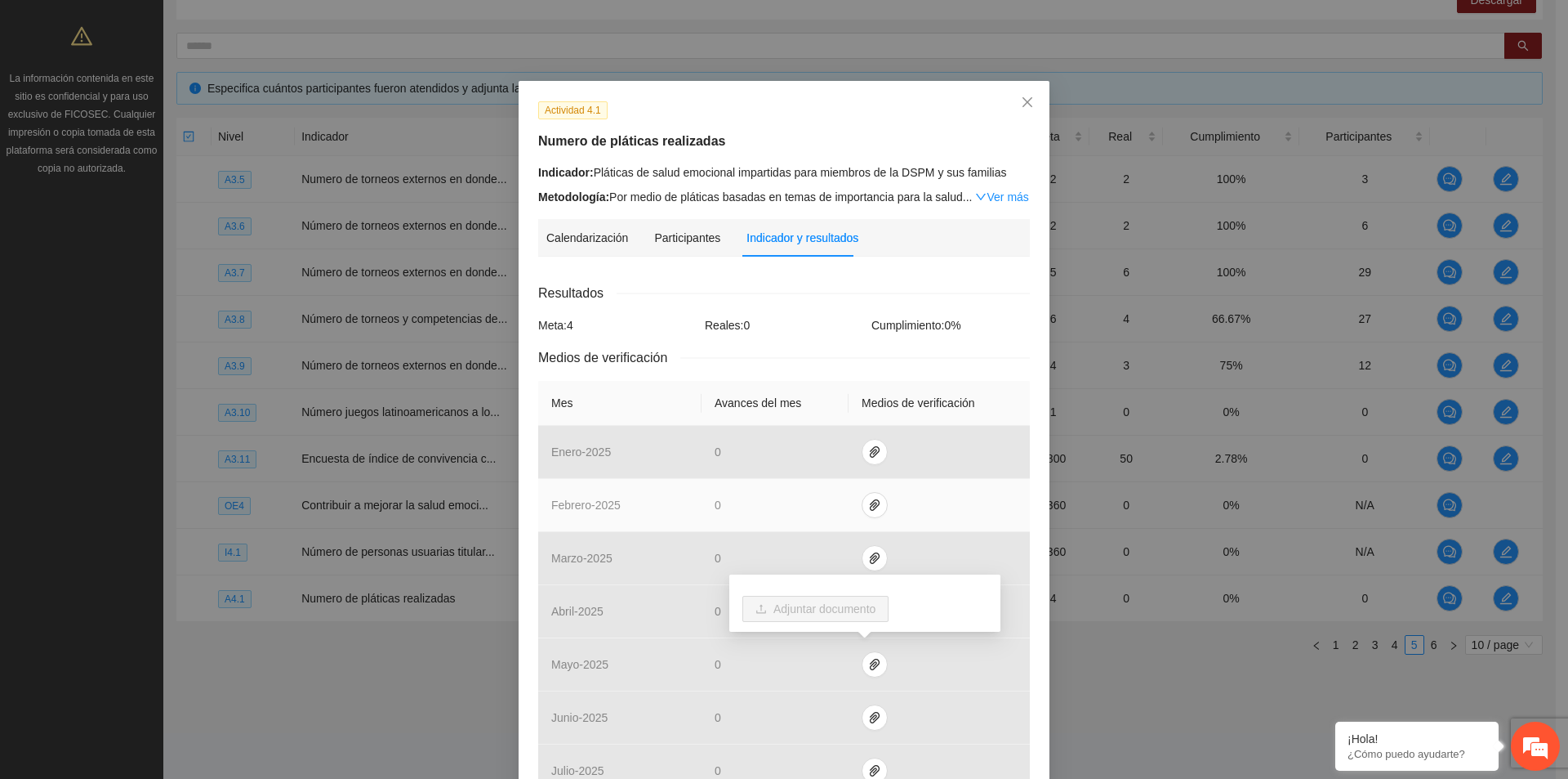
scroll to position [0, 0]
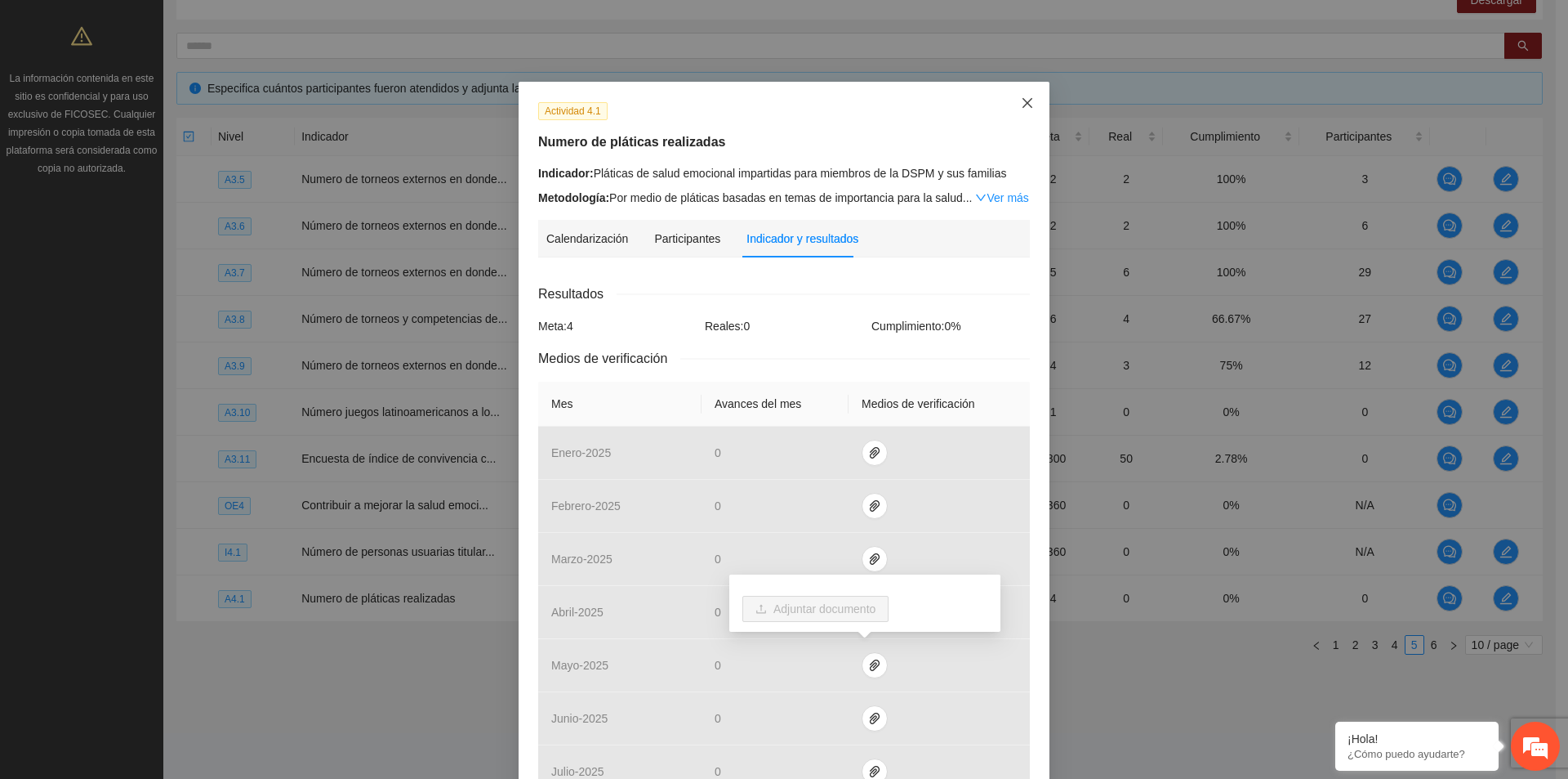
click at [1023, 108] on icon "close" at bounding box center [1027, 103] width 13 height 13
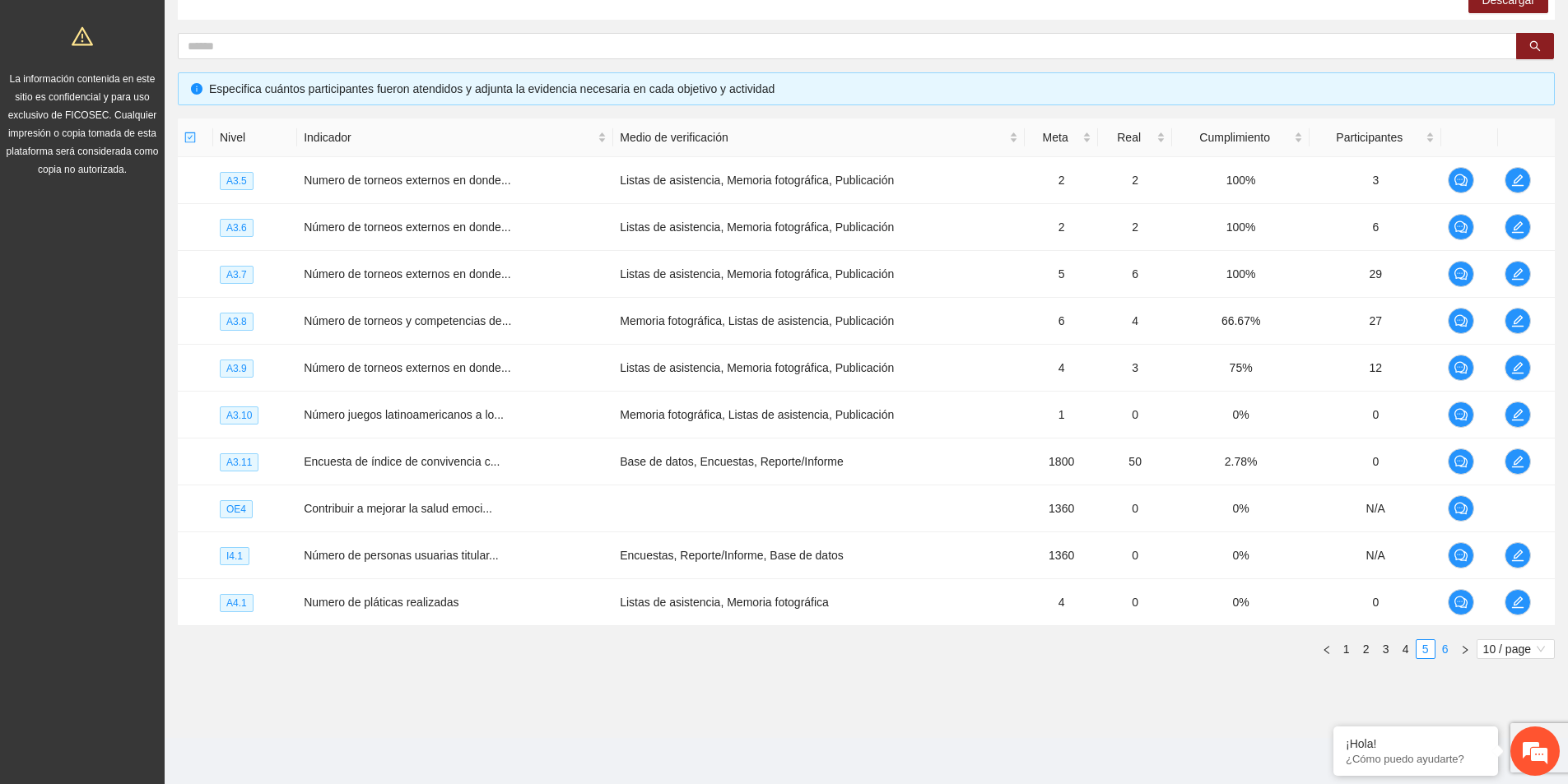
click at [1441, 651] on link "6" at bounding box center [1445, 649] width 18 height 18
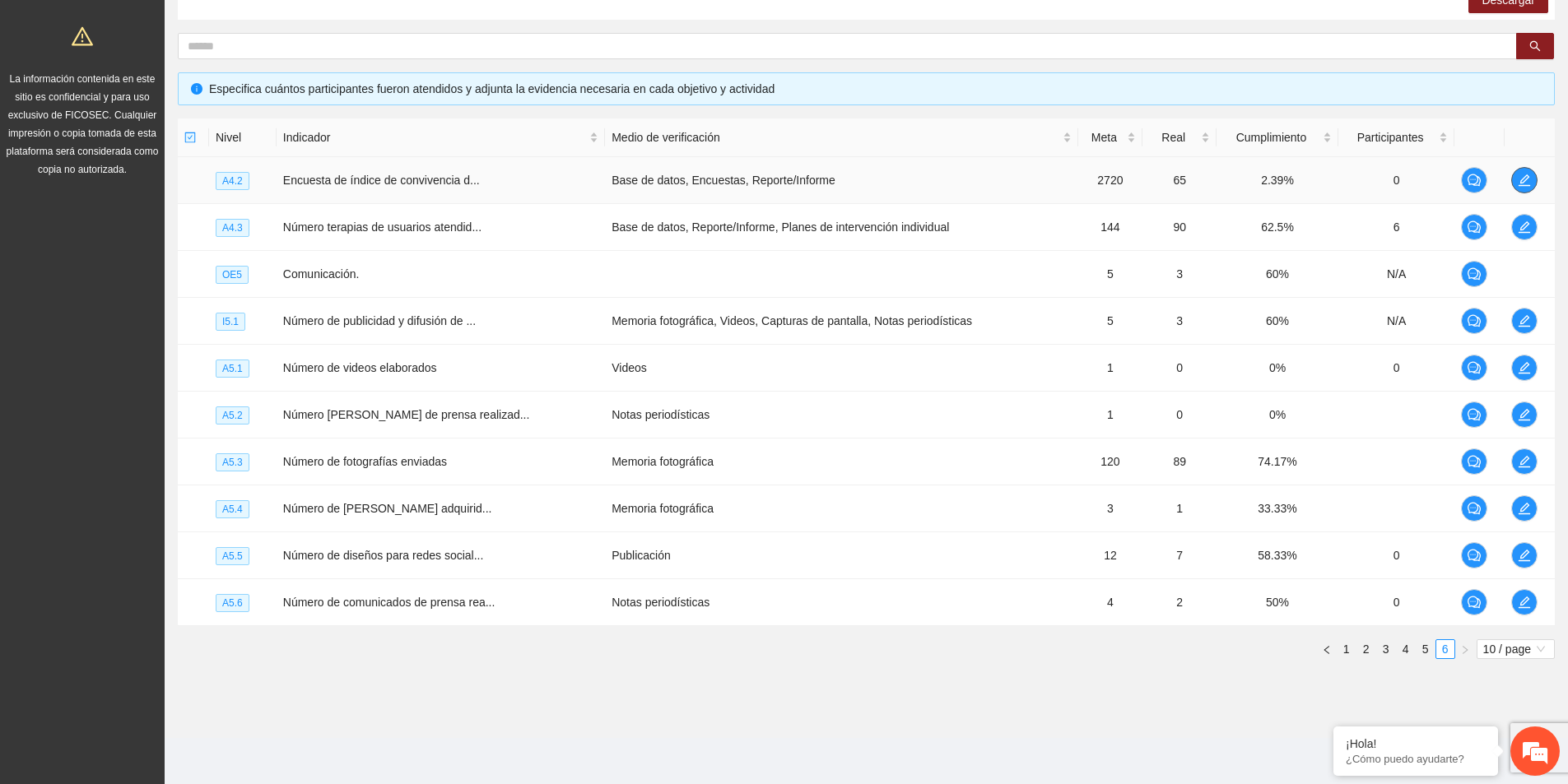
click at [1522, 179] on icon "edit" at bounding box center [1524, 181] width 13 height 13
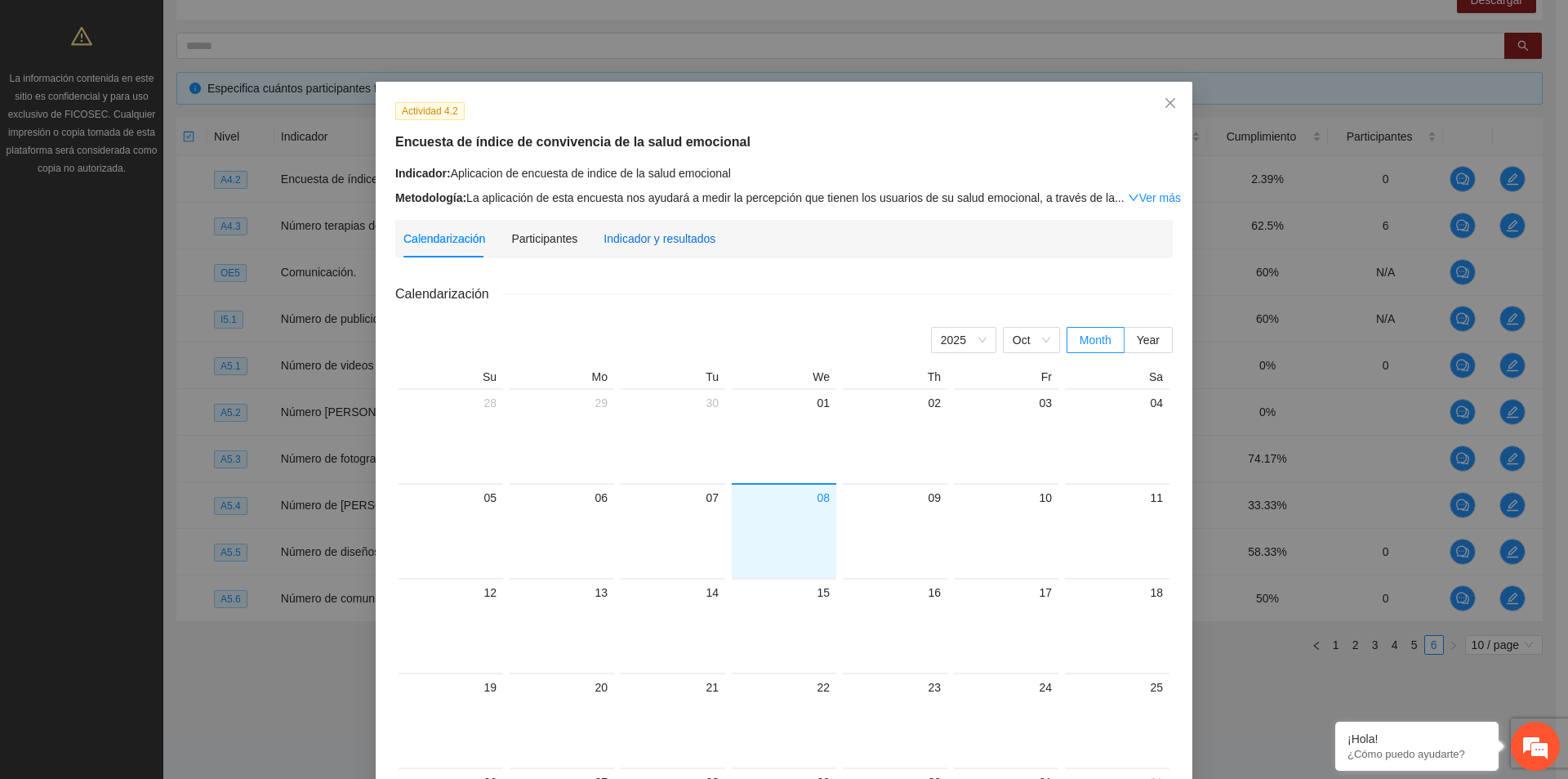
click at [632, 241] on div "Indicador y resultados" at bounding box center [659, 239] width 112 height 18
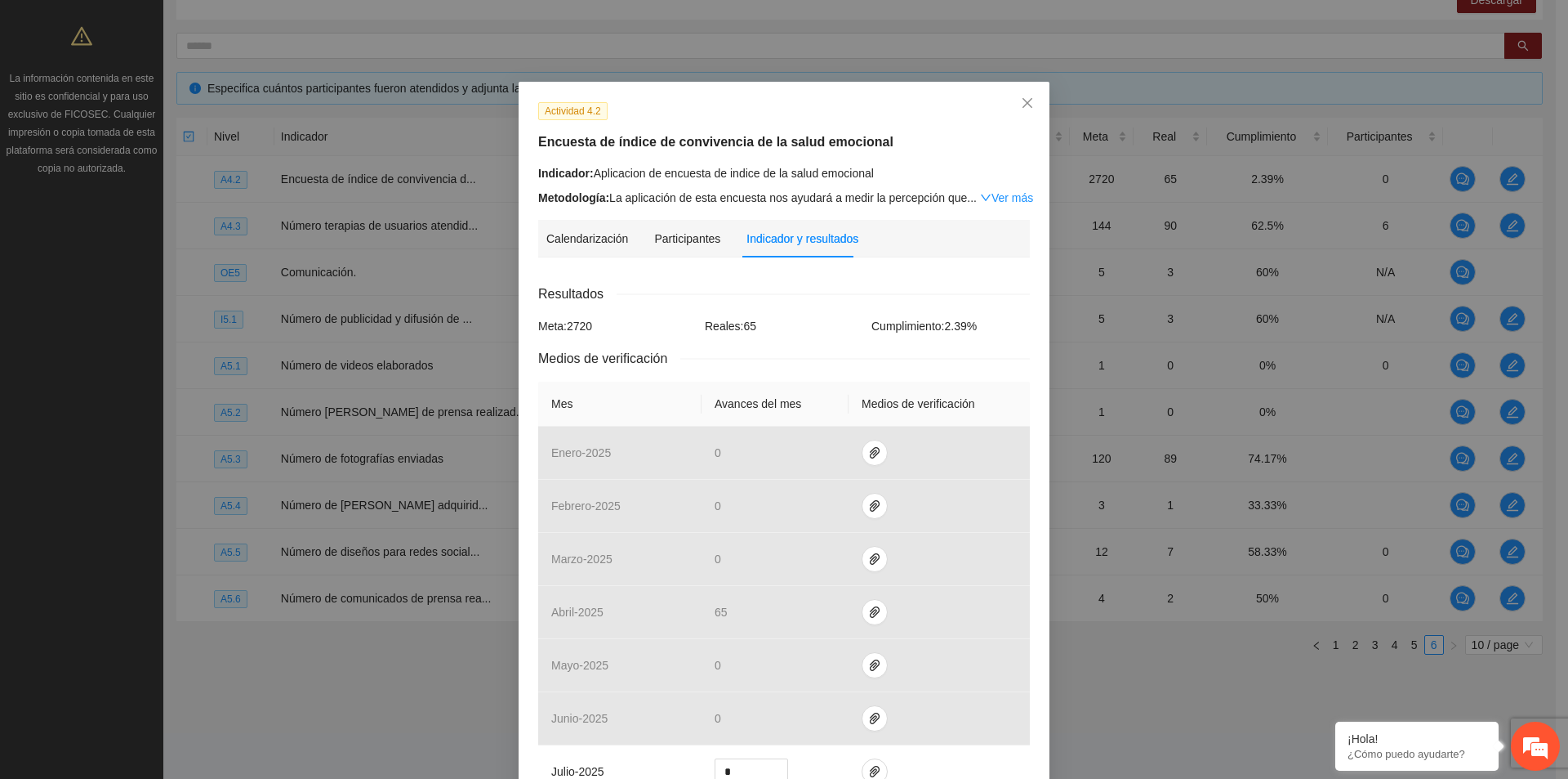
click at [1006, 203] on link "Ver más" at bounding box center [1007, 198] width 53 height 13
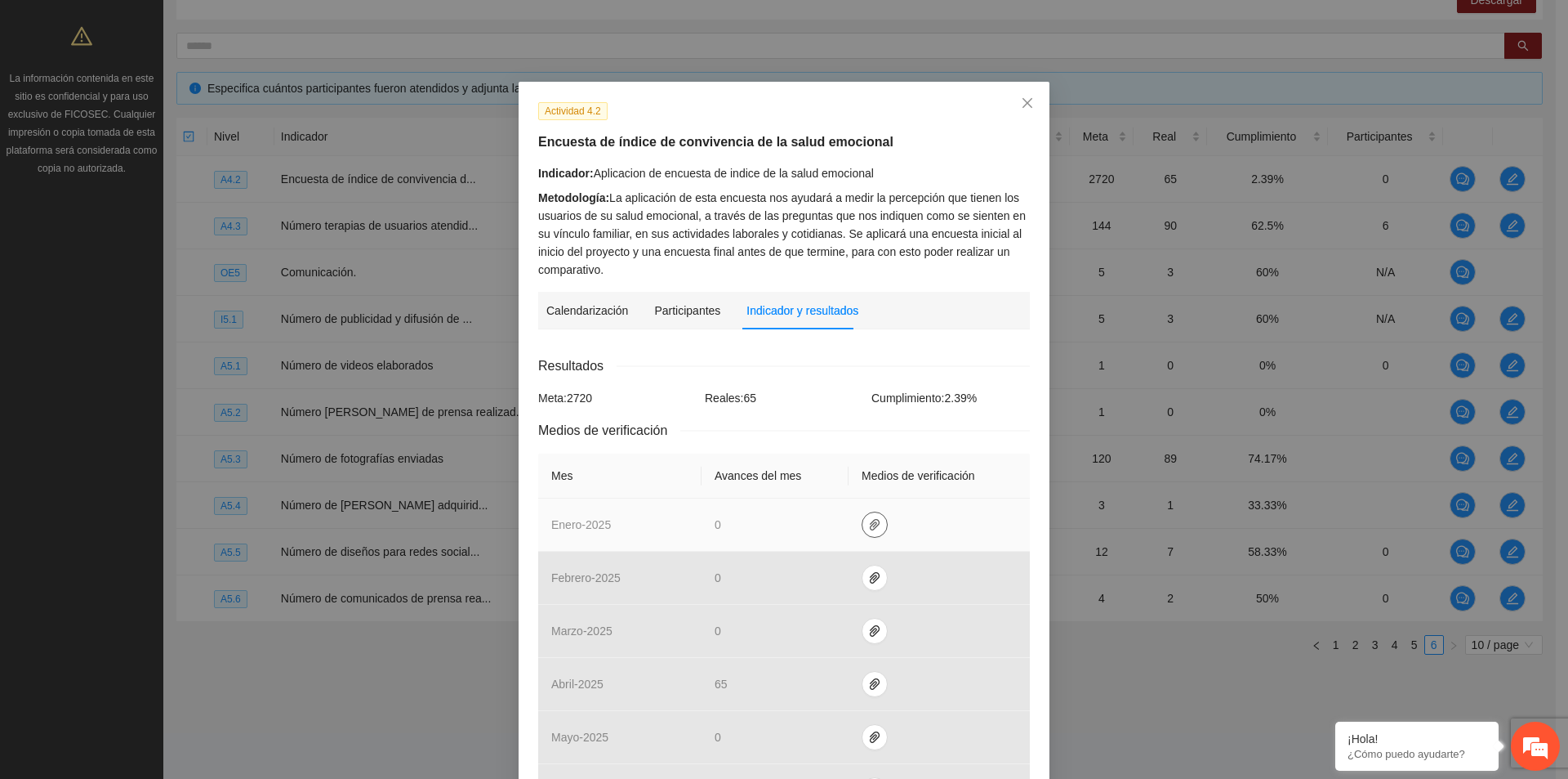
click at [870, 528] on icon "paper-clip" at bounding box center [875, 525] width 10 height 12
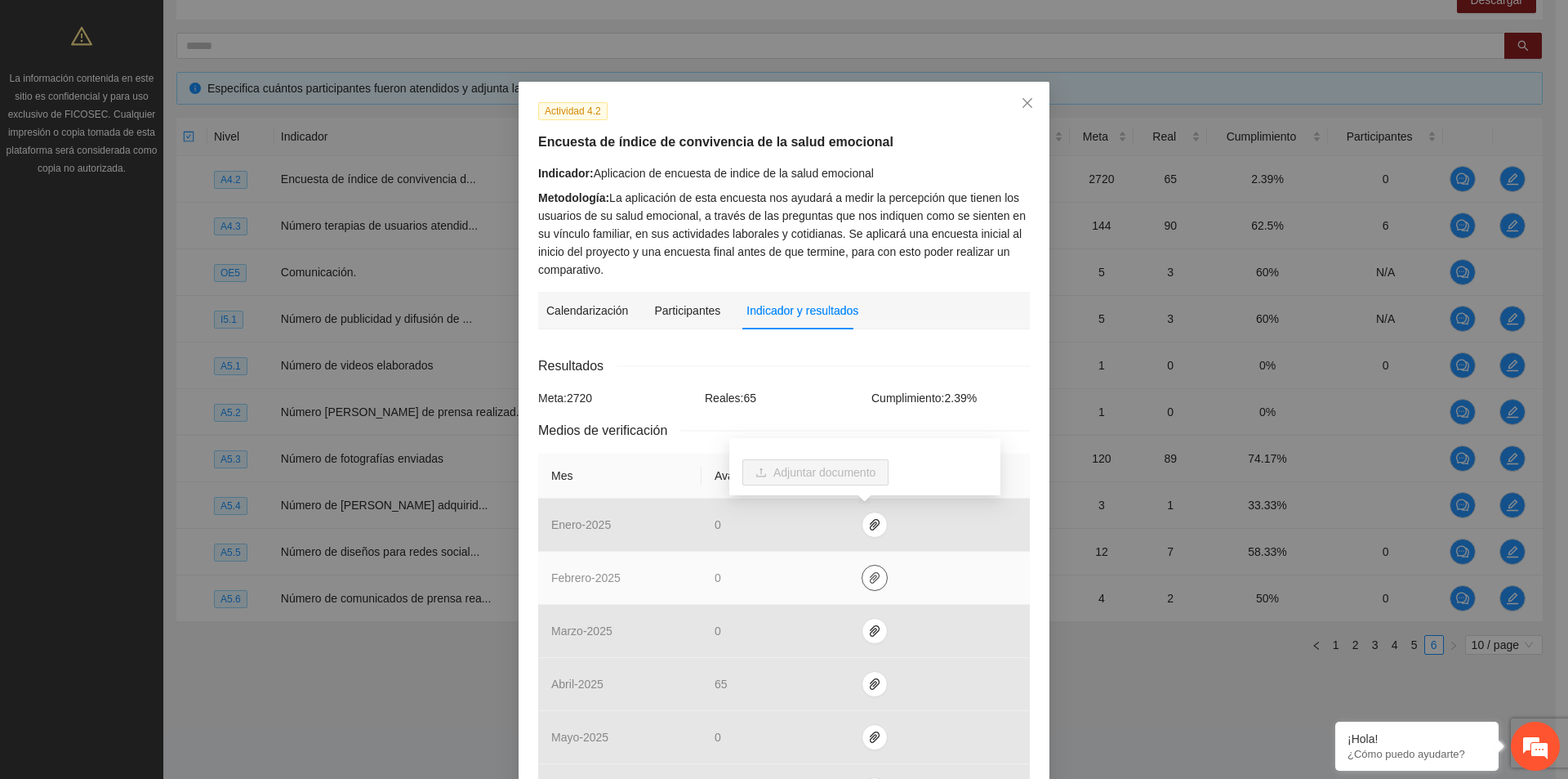
click at [870, 583] on icon "paper-clip" at bounding box center [875, 578] width 10 height 12
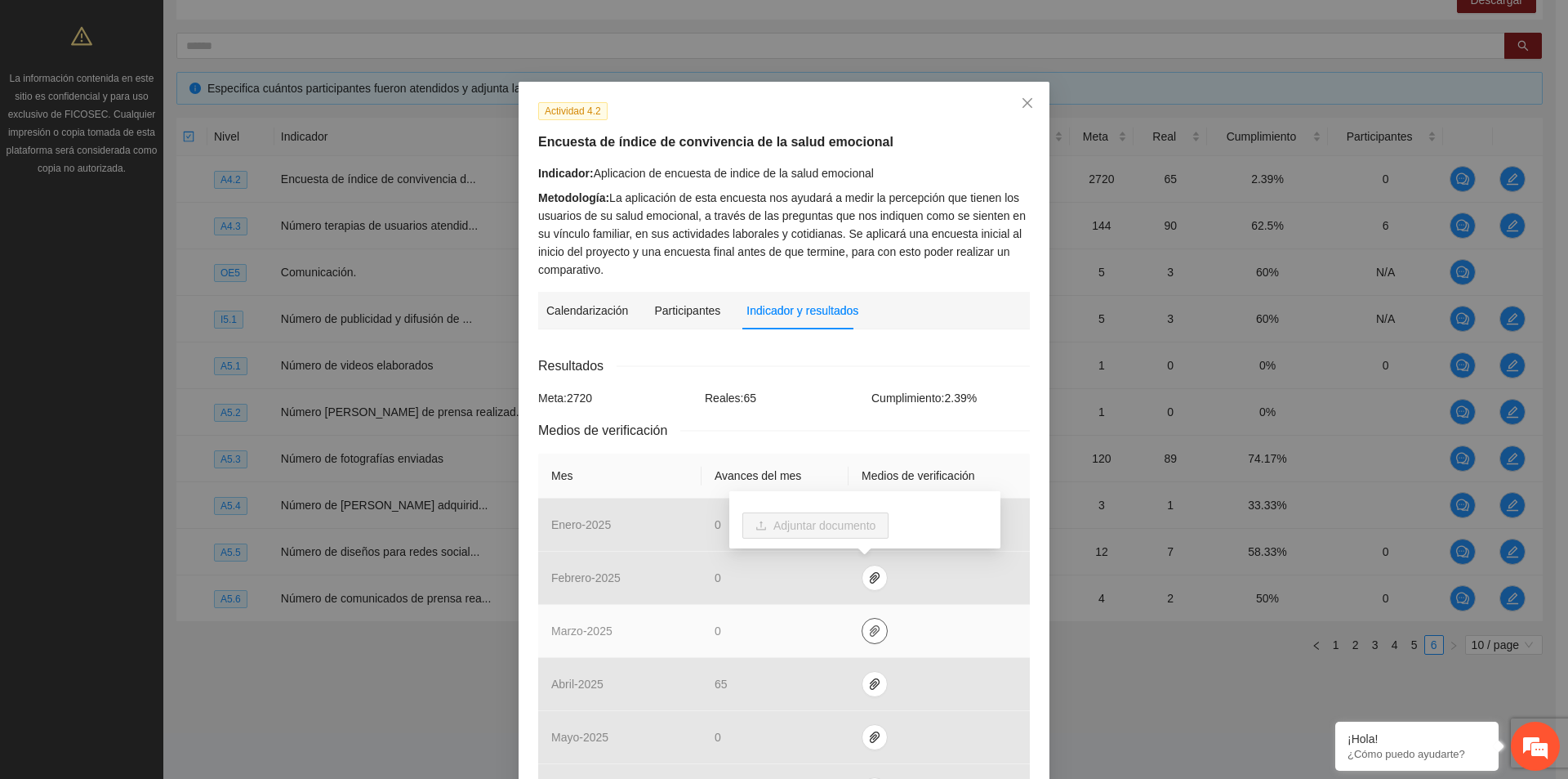
click at [869, 637] on icon "paper-clip" at bounding box center [875, 631] width 13 height 13
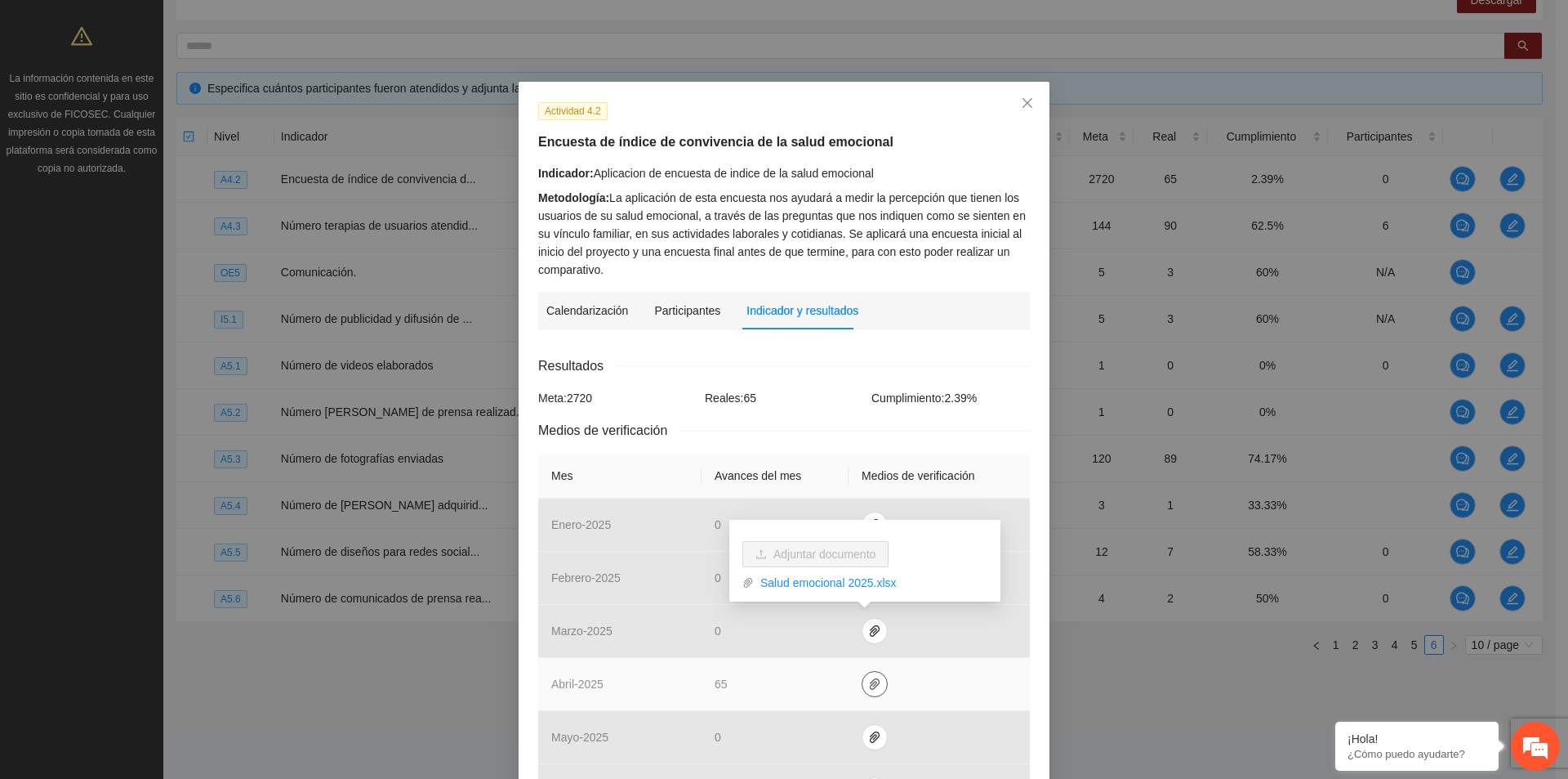
click at [871, 691] on button "button" at bounding box center [875, 684] width 26 height 26
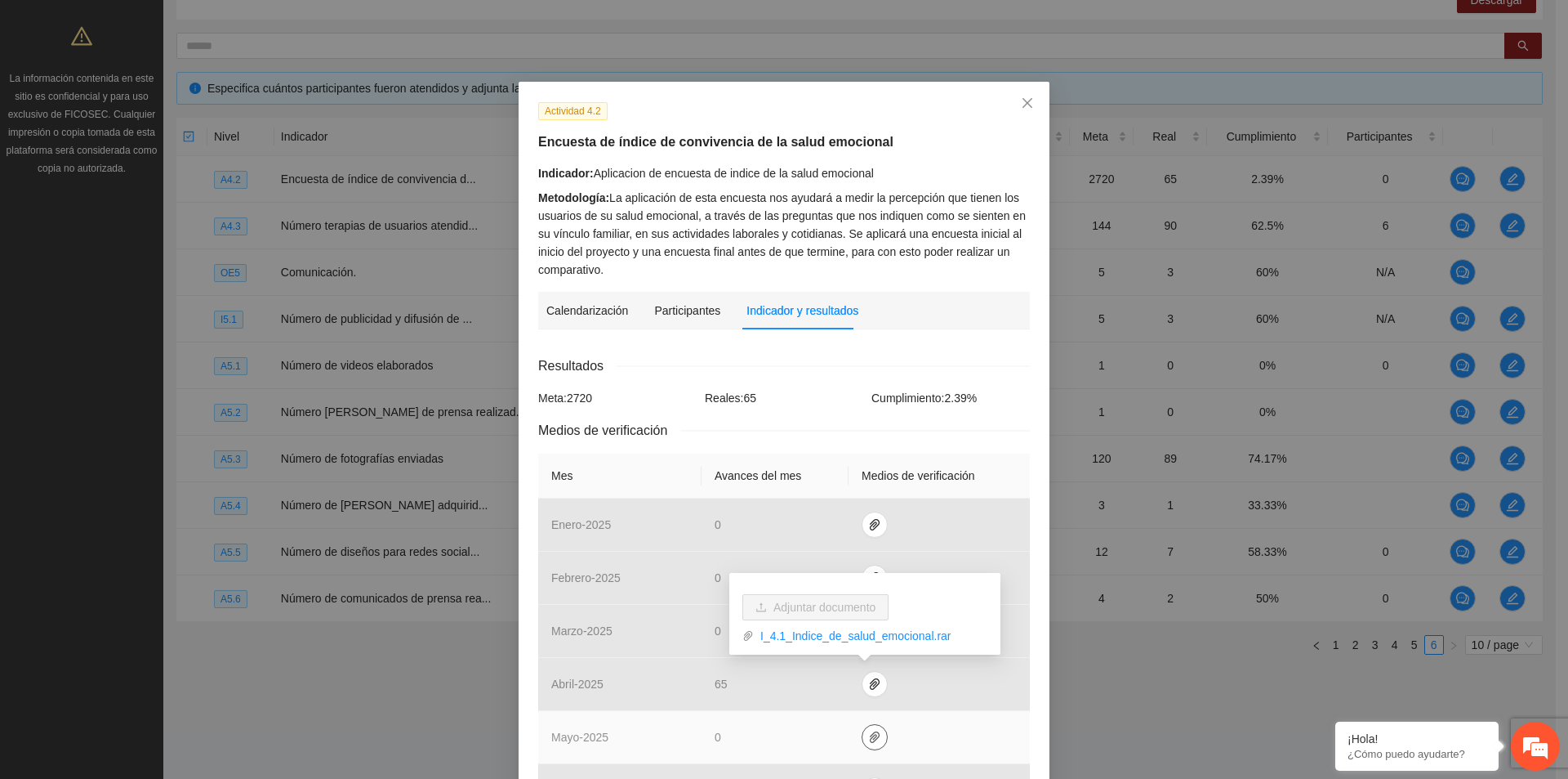
click at [870, 738] on icon "paper-clip" at bounding box center [875, 737] width 13 height 13
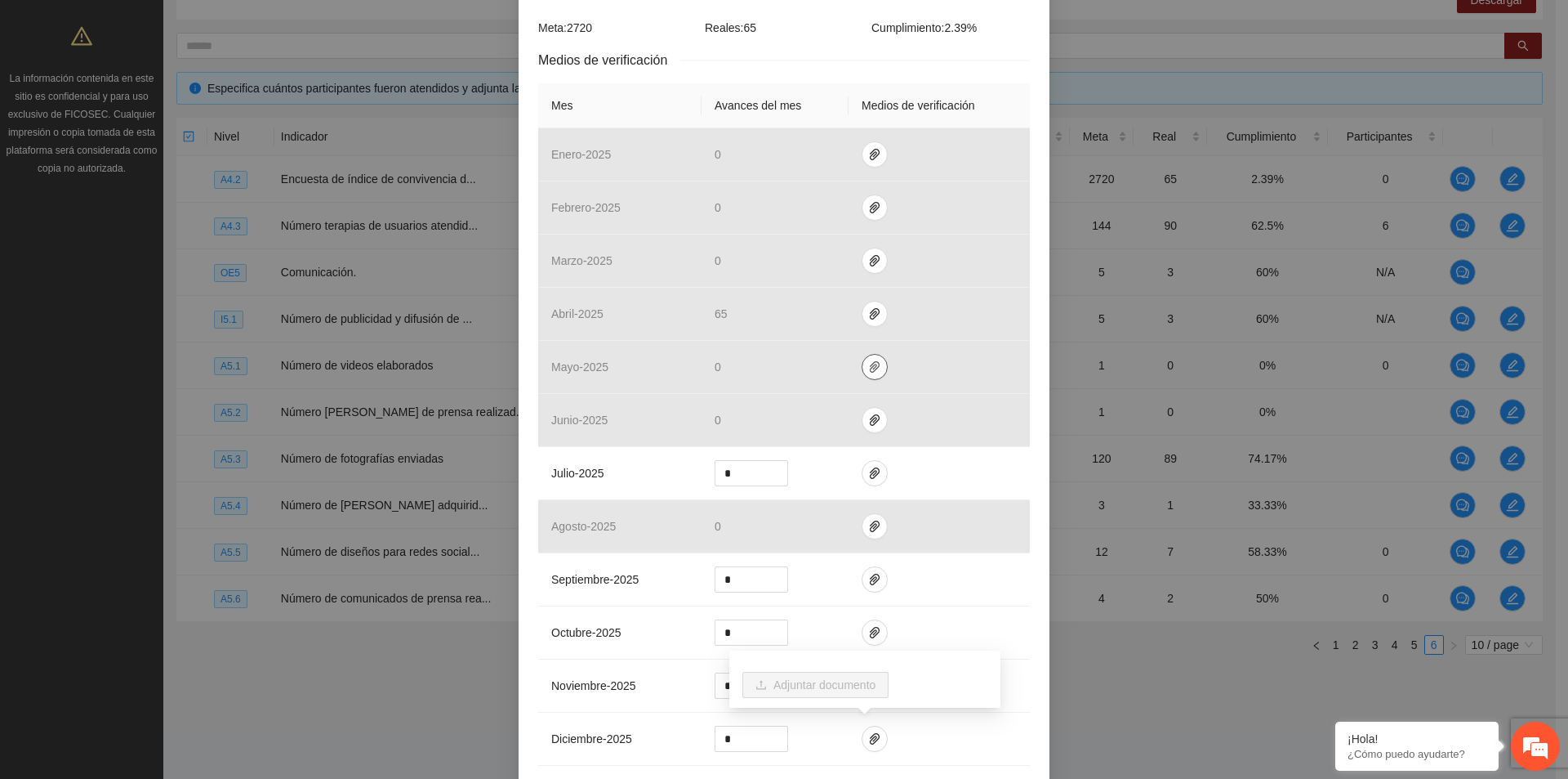
scroll to position [409, 0]
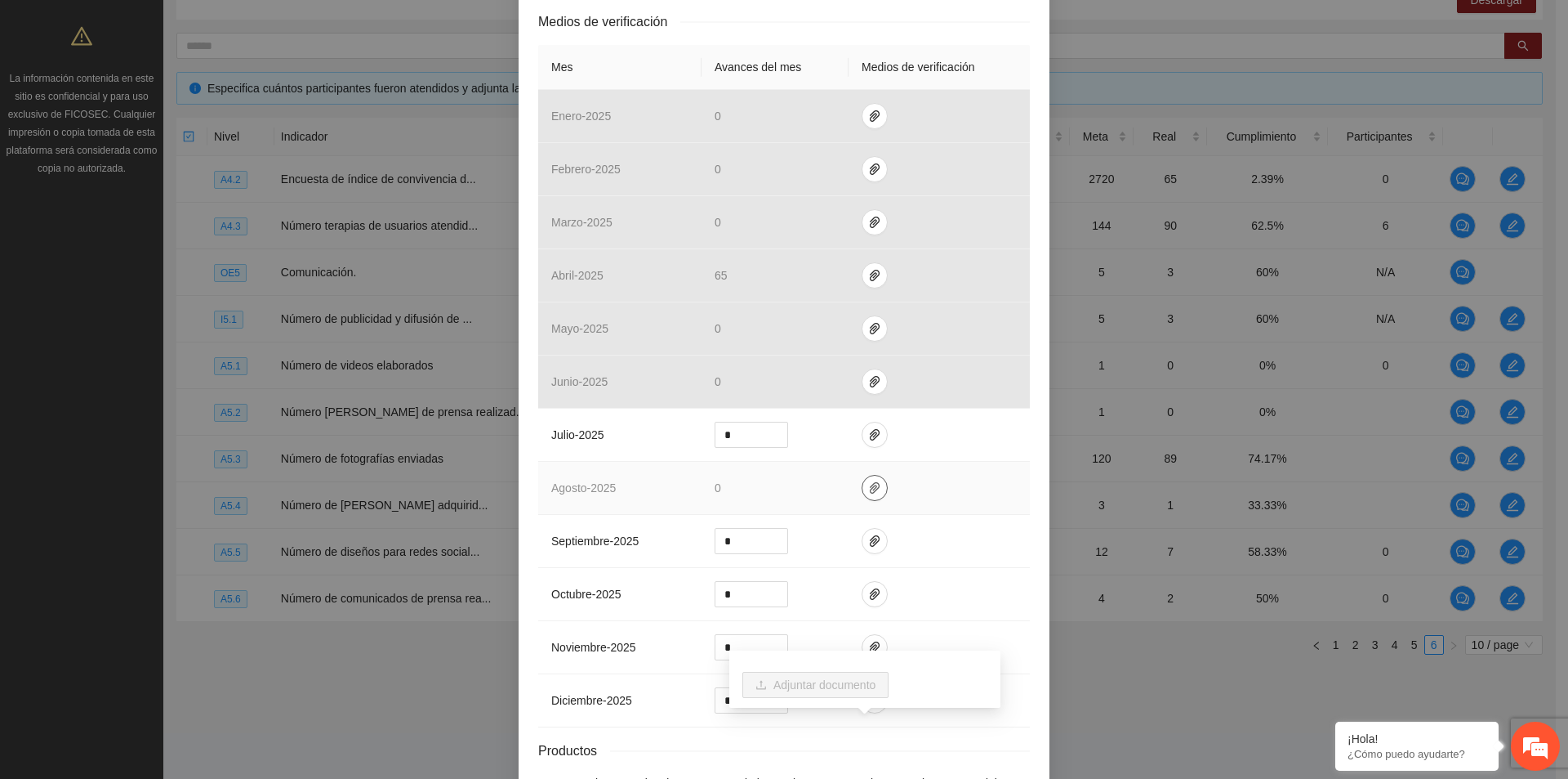
drag, startPoint x: 864, startPoint y: 495, endPoint x: 866, endPoint y: 514, distance: 19.1
click at [864, 495] on button "button" at bounding box center [875, 488] width 26 height 26
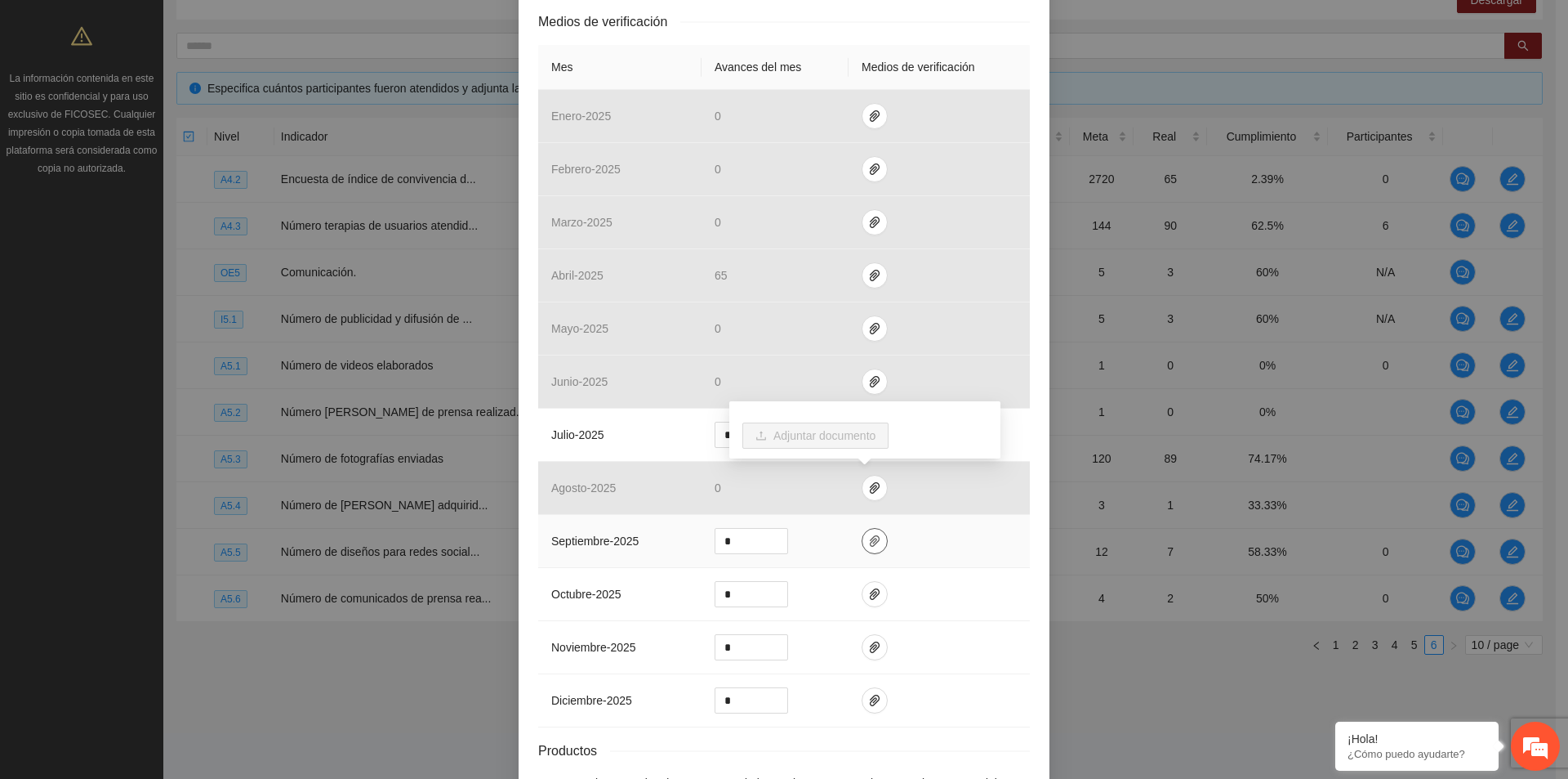
click at [868, 534] on icon "paper-clip" at bounding box center [875, 541] width 13 height 13
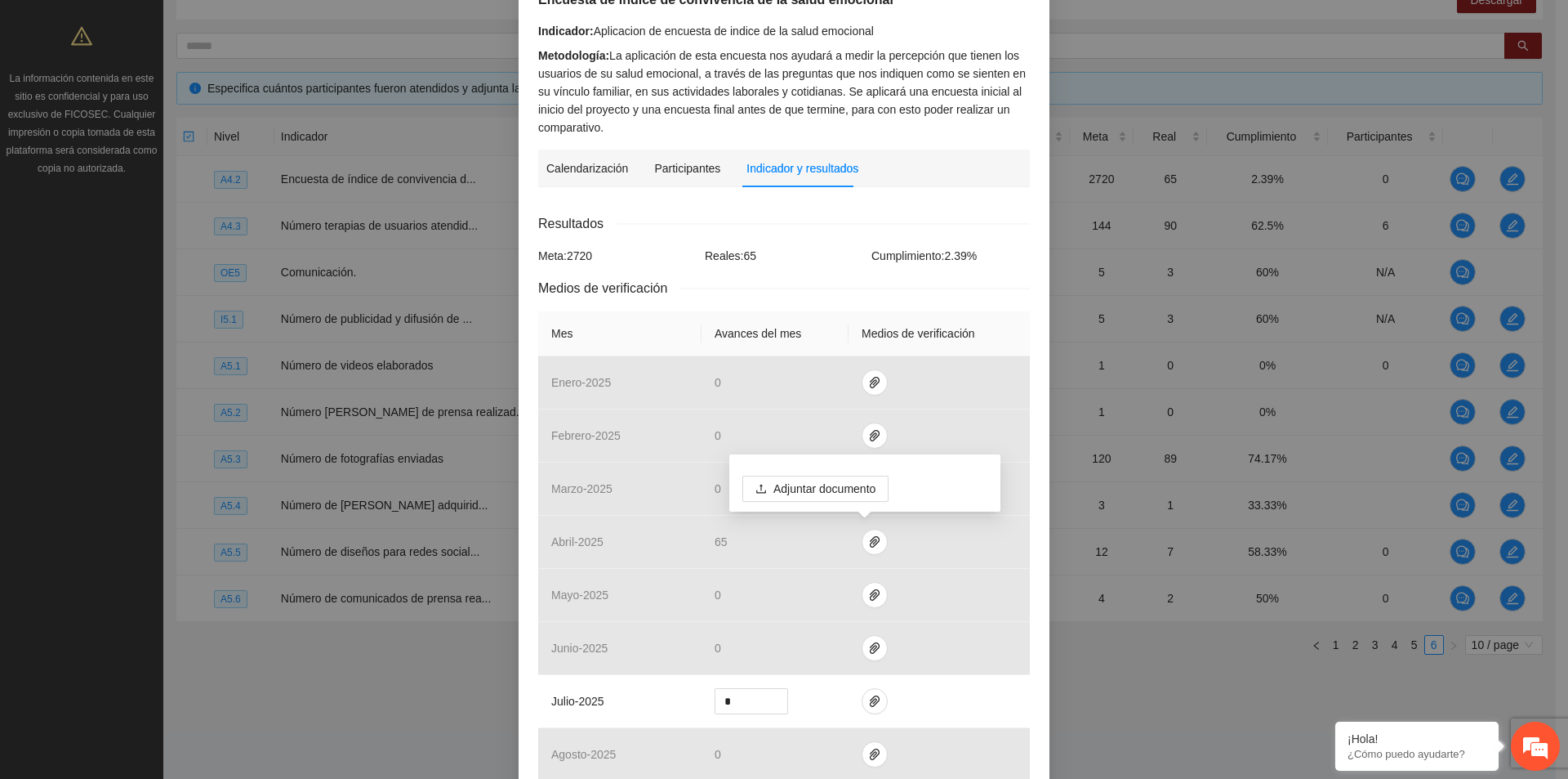
scroll to position [82, 0]
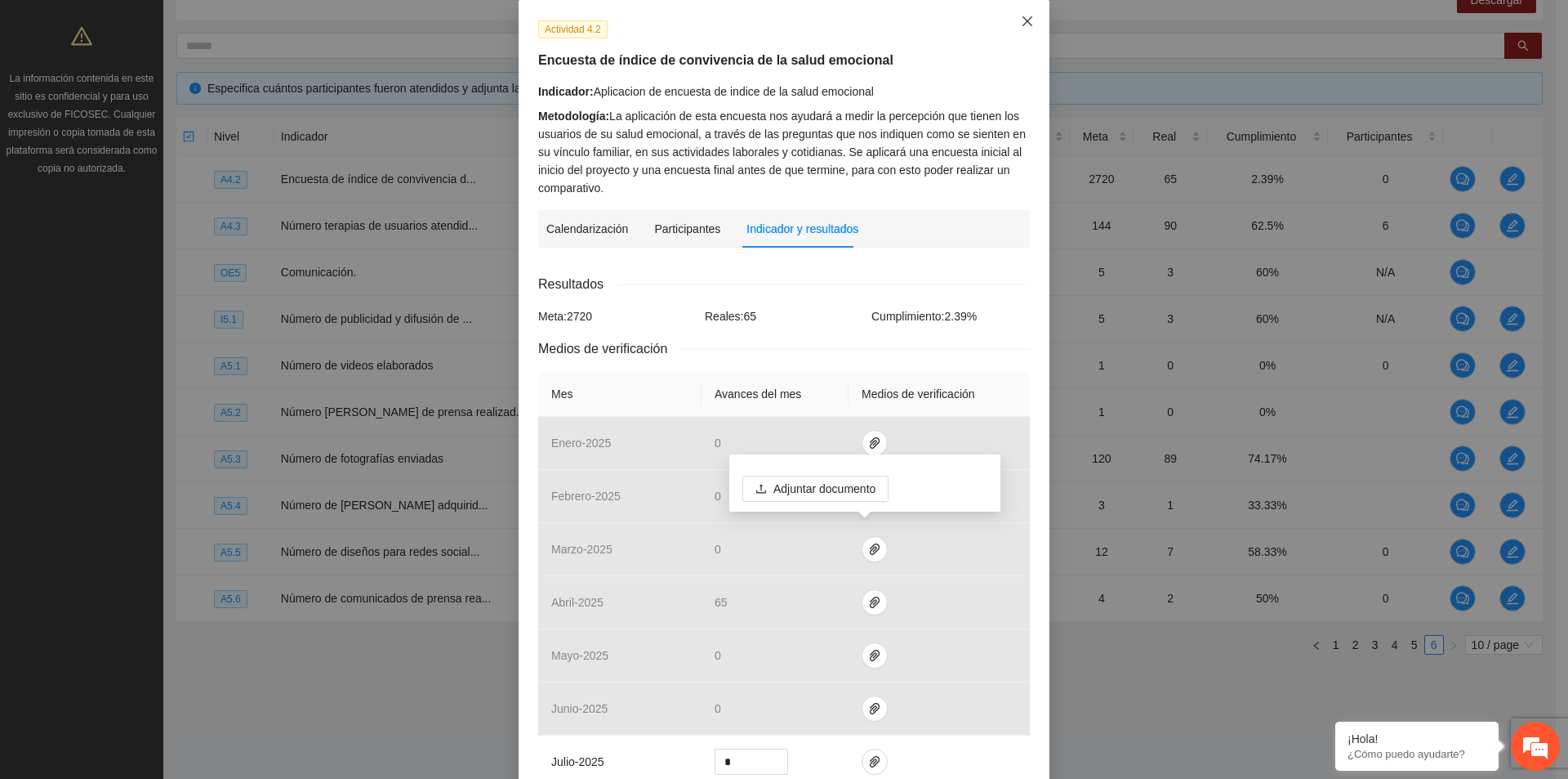
click at [1022, 25] on icon "close" at bounding box center [1027, 22] width 10 height 10
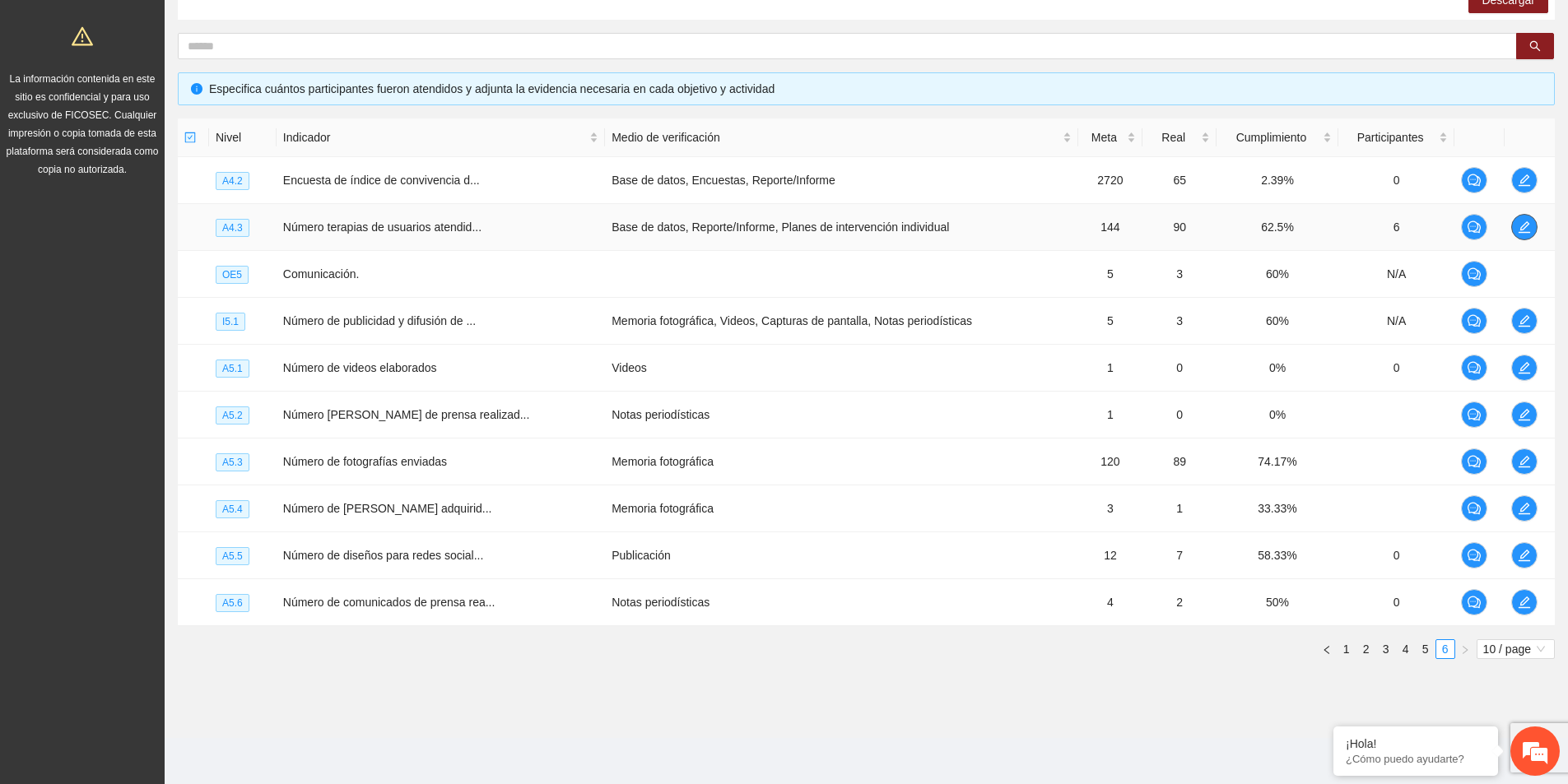
click at [1521, 227] on icon "edit" at bounding box center [1524, 227] width 13 height 13
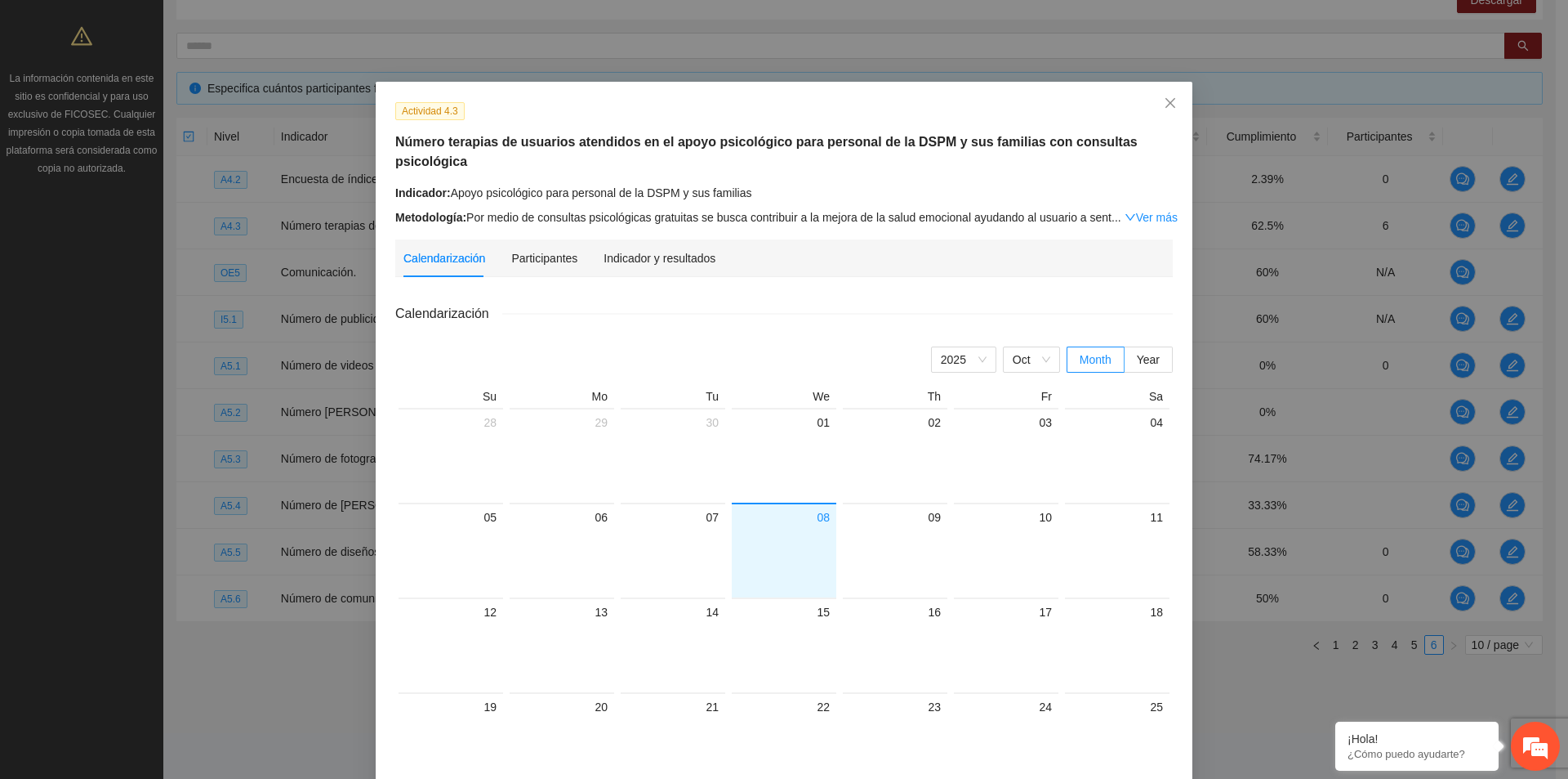
click at [638, 255] on div "Indicador y resultados" at bounding box center [659, 258] width 112 height 37
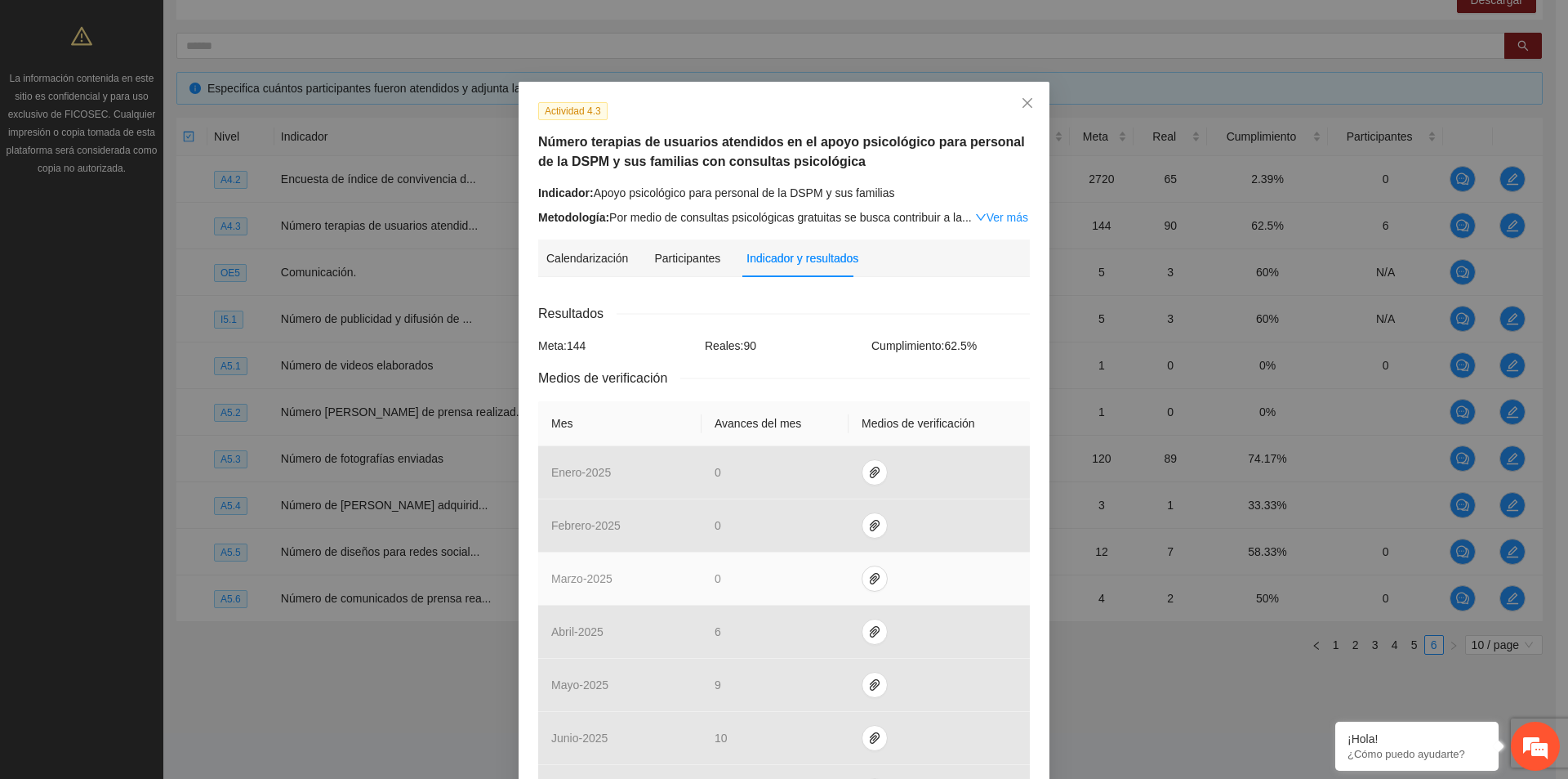
scroll to position [462, 0]
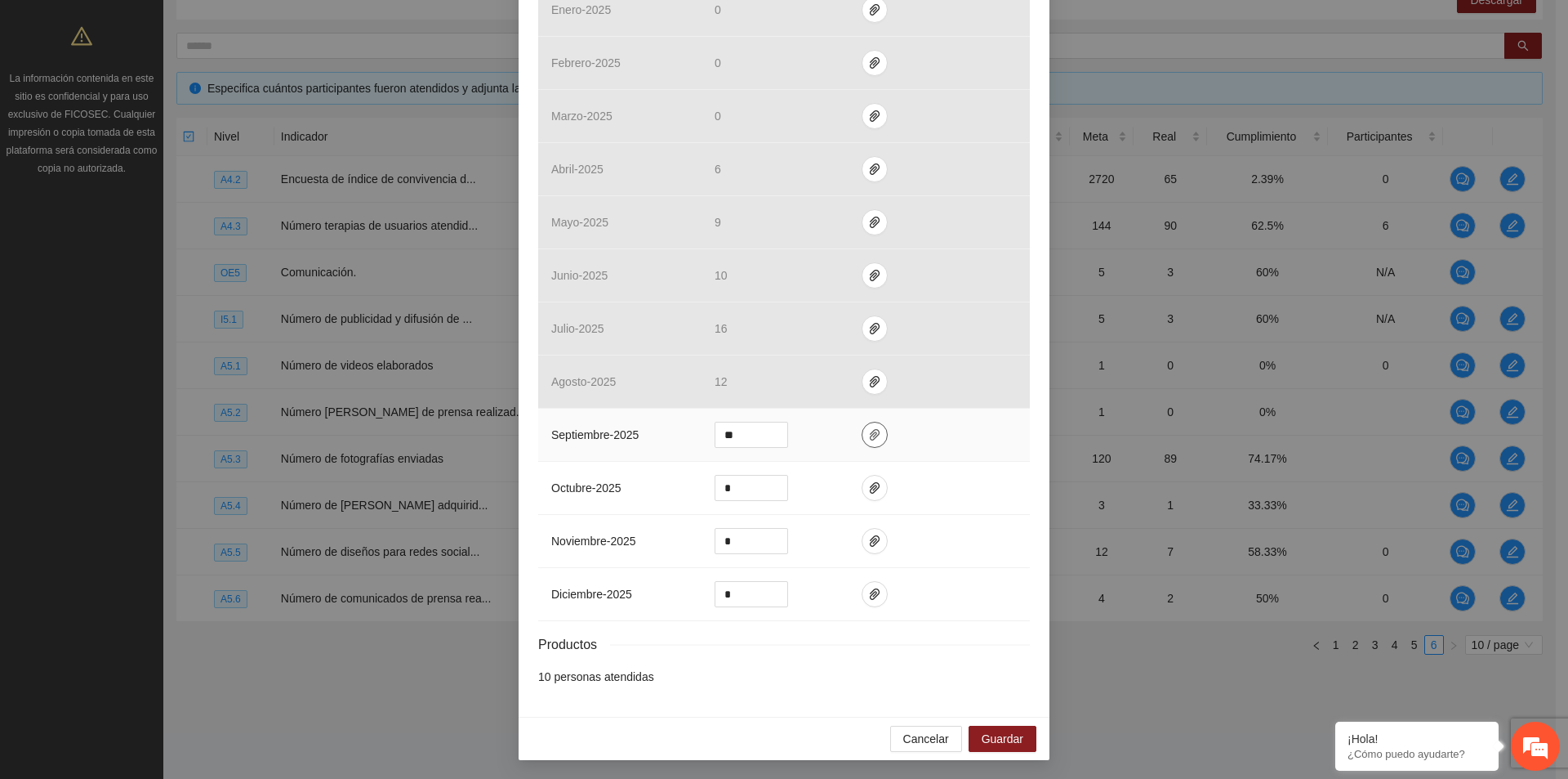
click at [868, 433] on icon "paper-clip" at bounding box center [875, 435] width 13 height 13
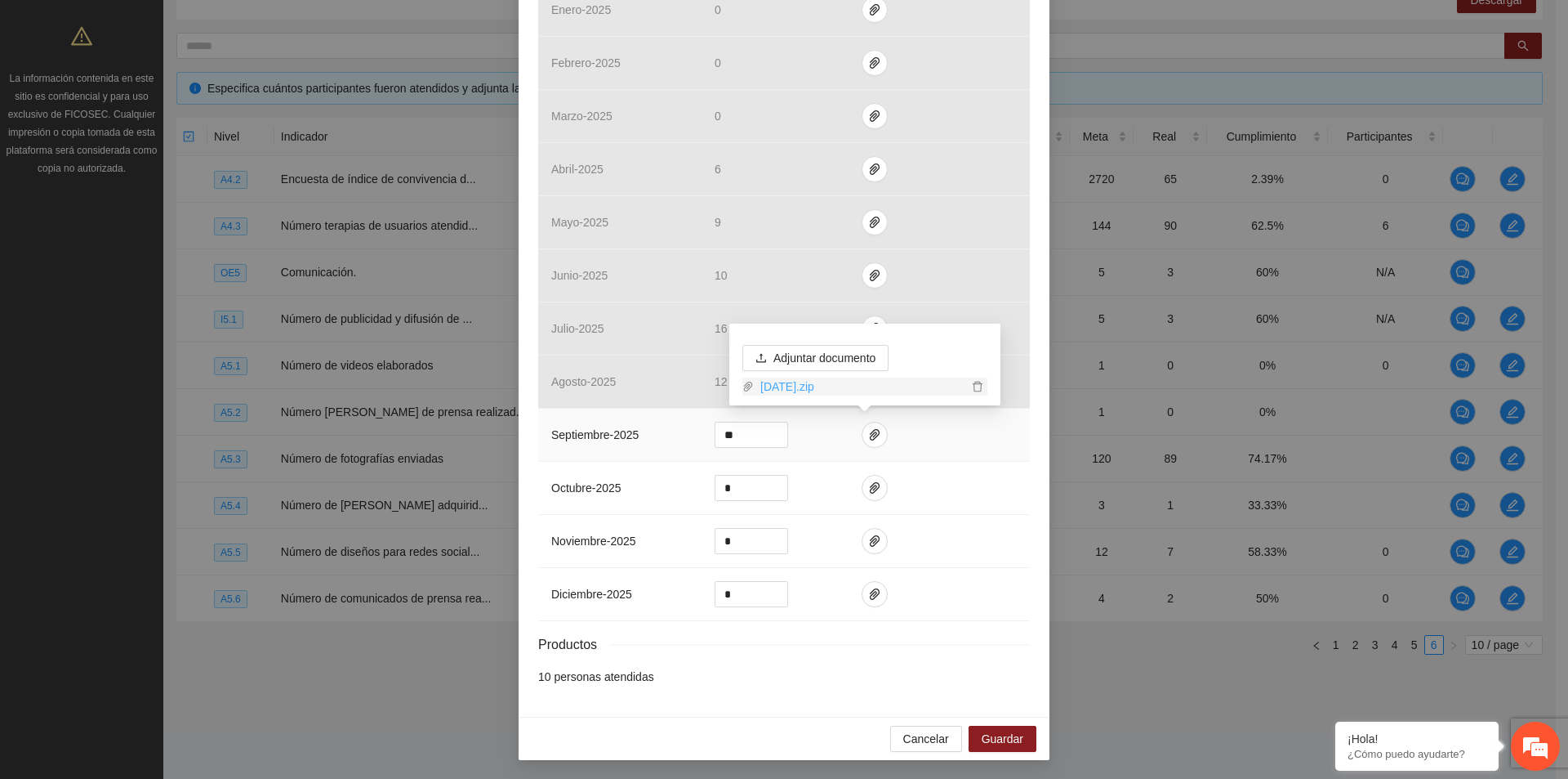
click at [778, 381] on link "SEPTIEMBRE 2025.zip" at bounding box center [860, 387] width 214 height 18
click at [1003, 734] on span "Guardar" at bounding box center [1003, 738] width 41 height 18
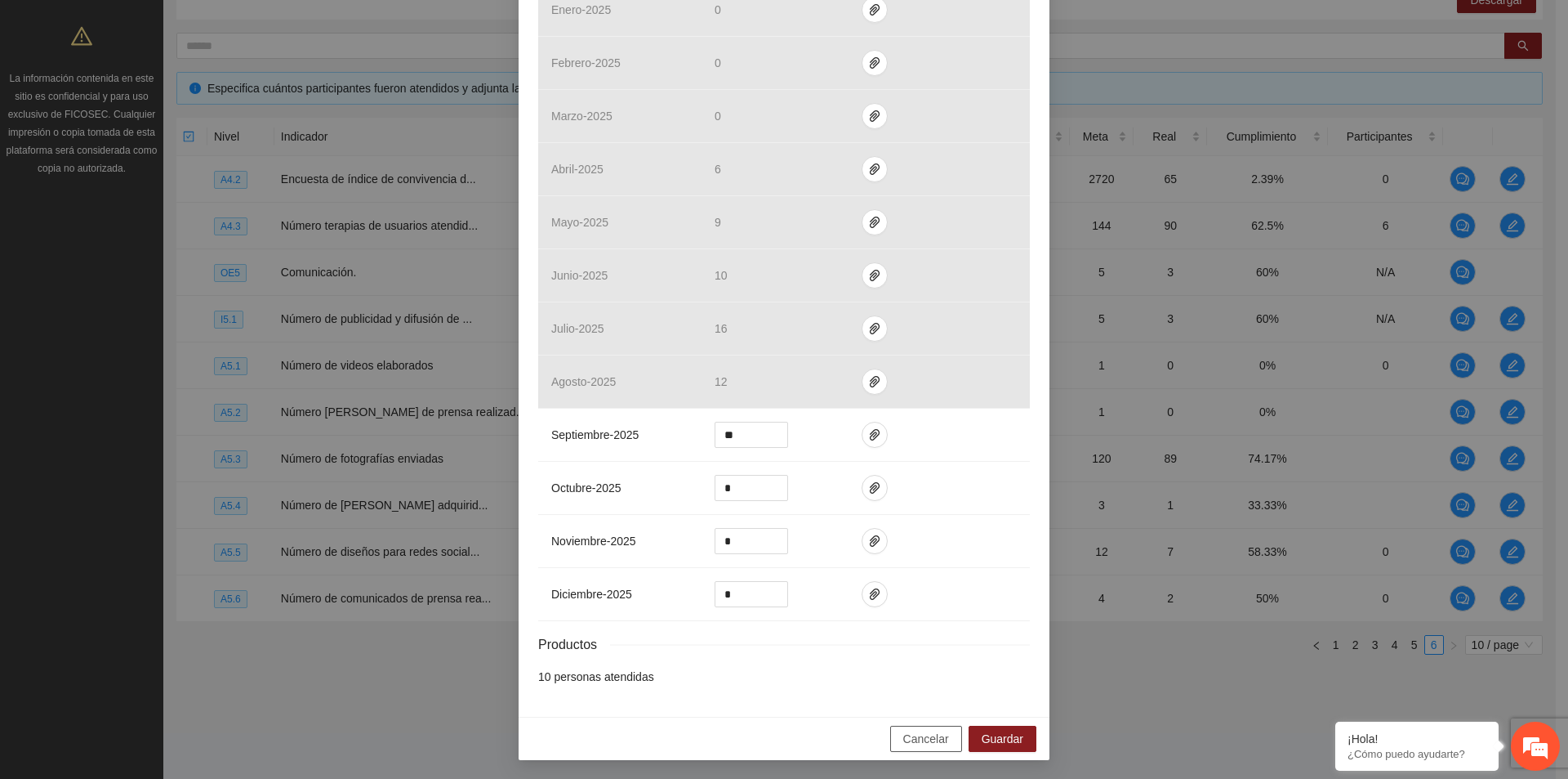
drag, startPoint x: 889, startPoint y: 737, endPoint x: 904, endPoint y: 737, distance: 15.0
click at [890, 737] on button "Cancelar" at bounding box center [926, 739] width 72 height 26
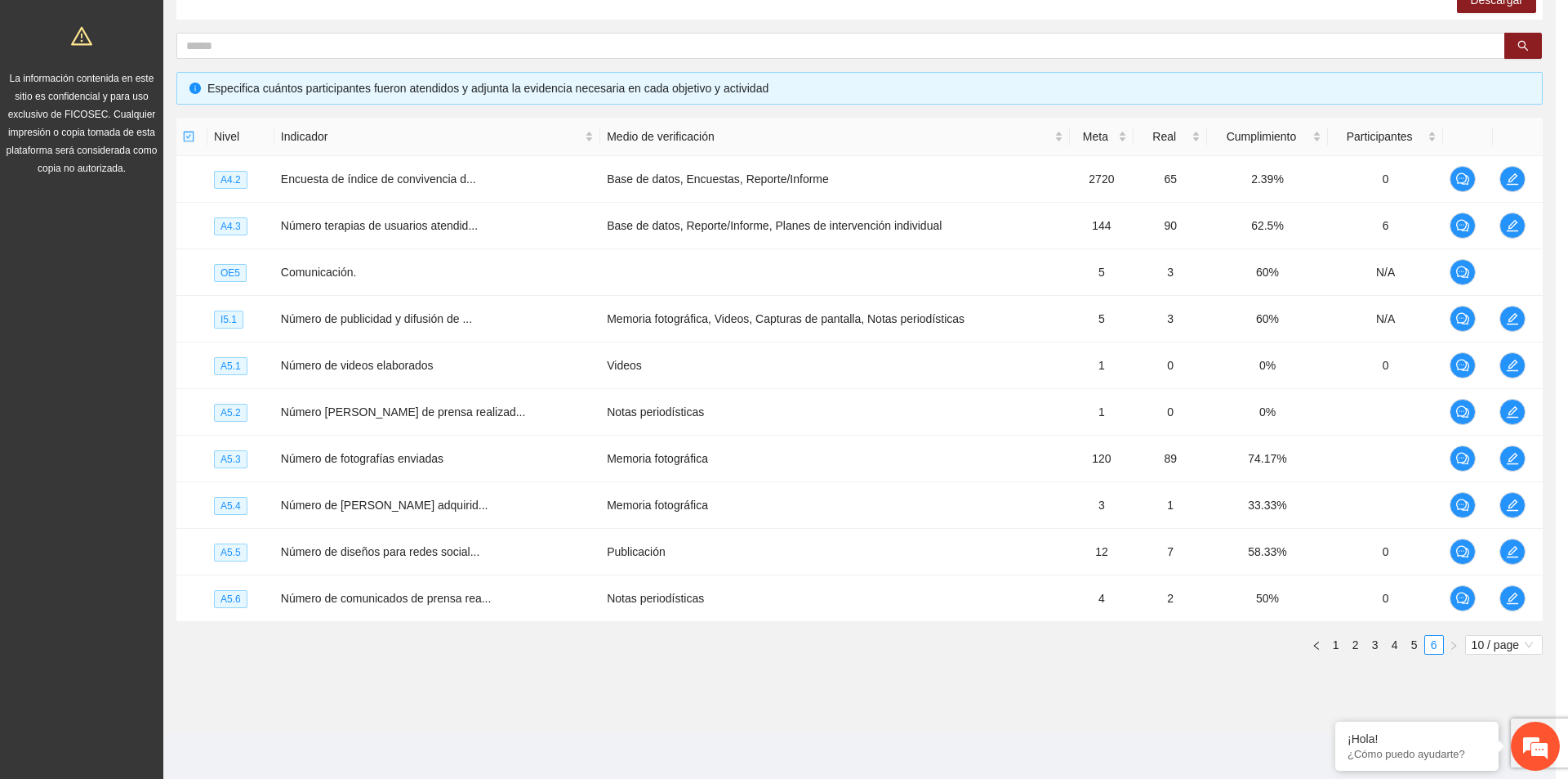
scroll to position [381, 0]
click at [927, 738] on section "Monitoreo técnico Asistentes Beneficiarios Asistencias Objetivos y actividades …" at bounding box center [860, 245] width 1393 height 1068
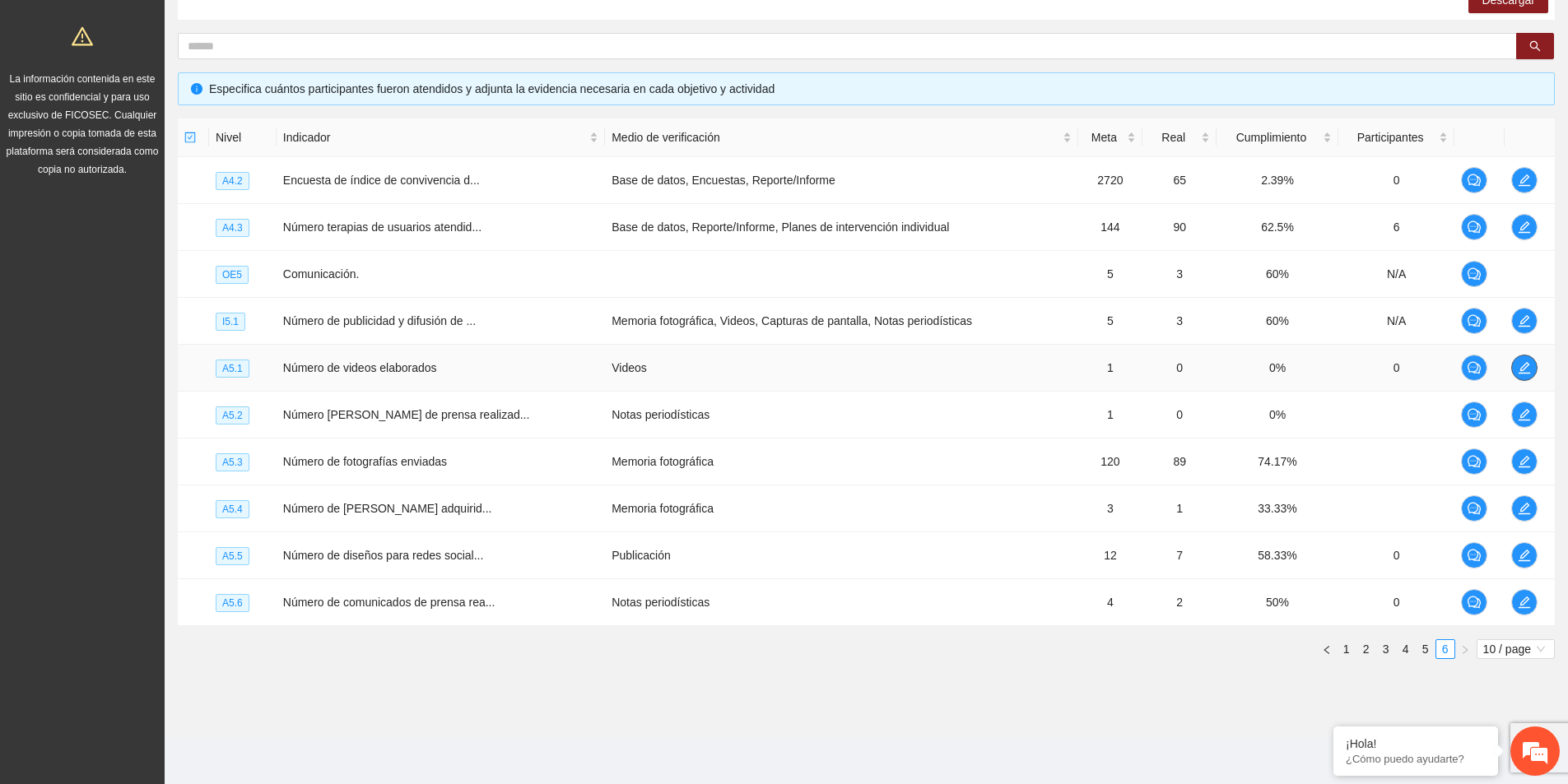
click at [1521, 370] on icon "edit" at bounding box center [1524, 368] width 12 height 12
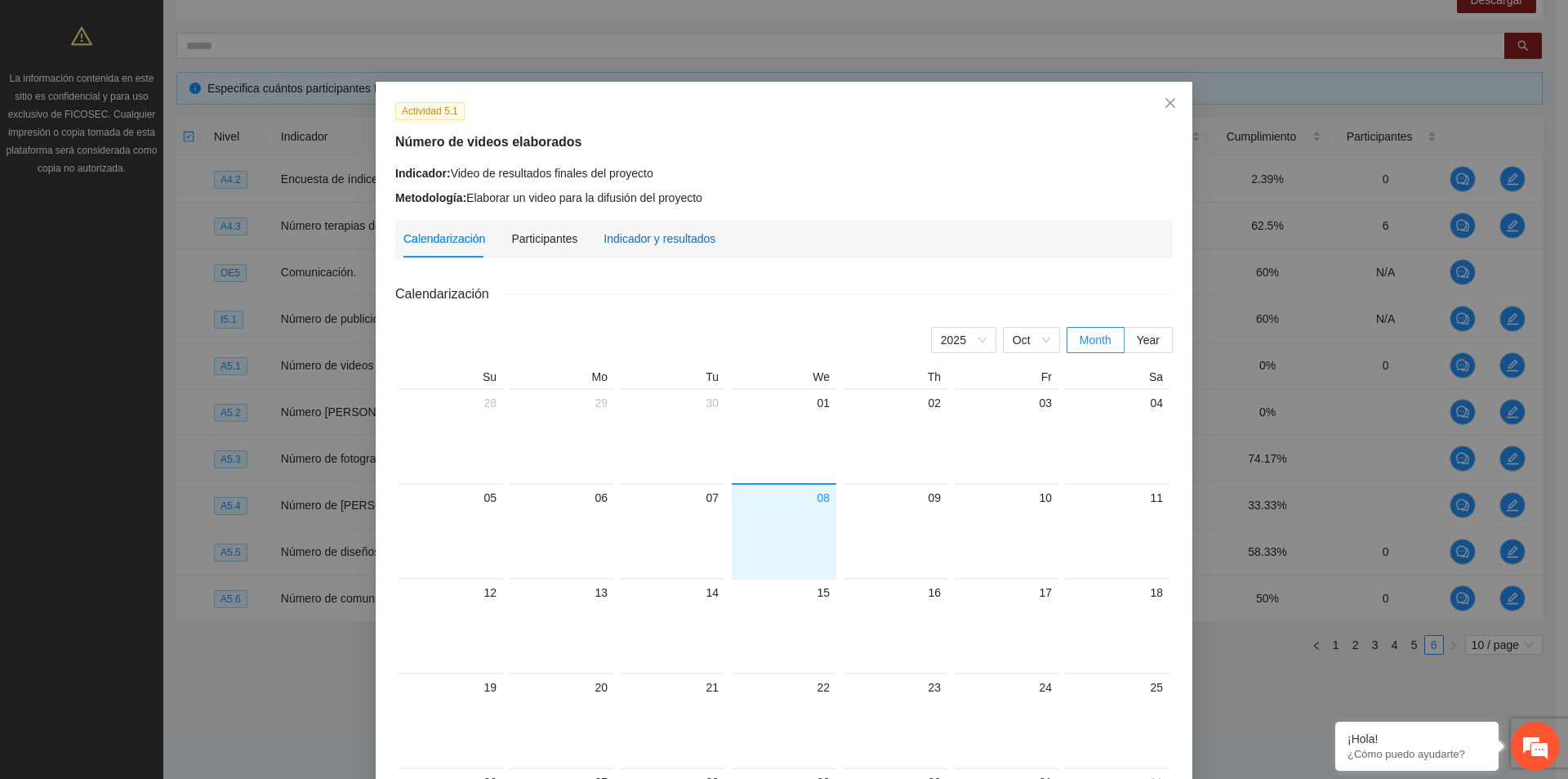
click at [665, 242] on div "Indicador y resultados" at bounding box center [659, 239] width 112 height 18
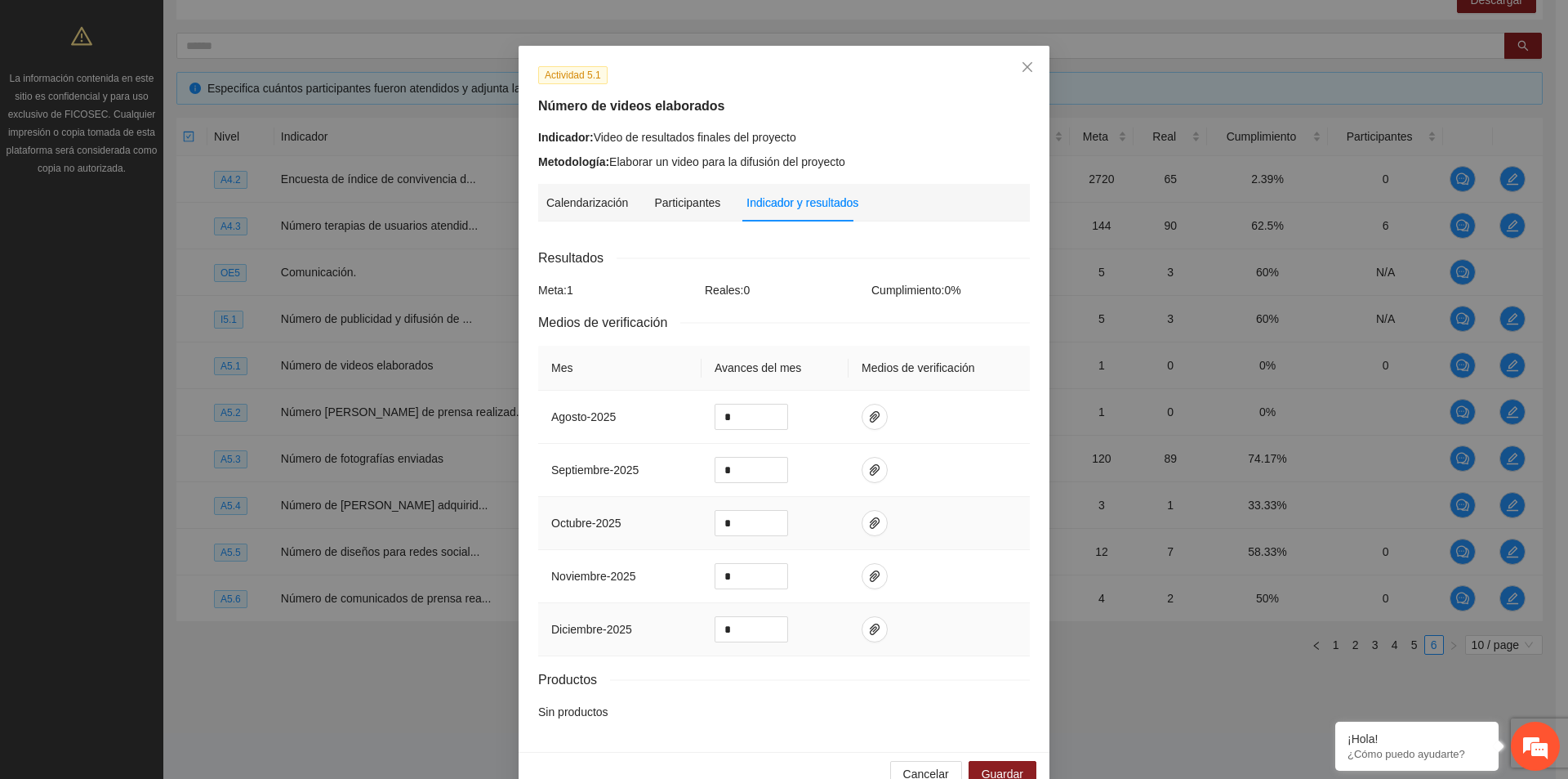
scroll to position [71, 0]
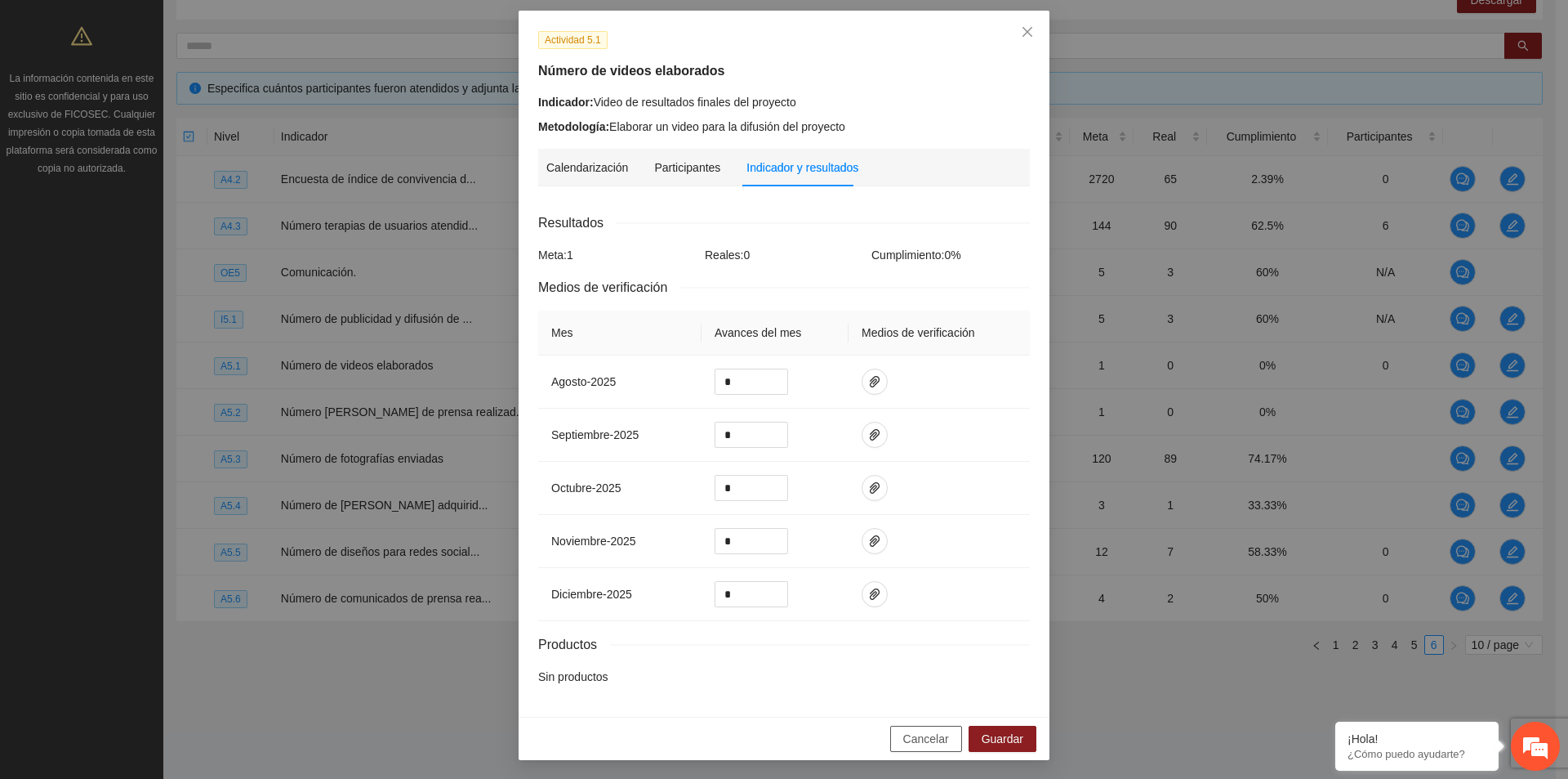
click at [930, 744] on span "Cancelar" at bounding box center [926, 738] width 45 height 18
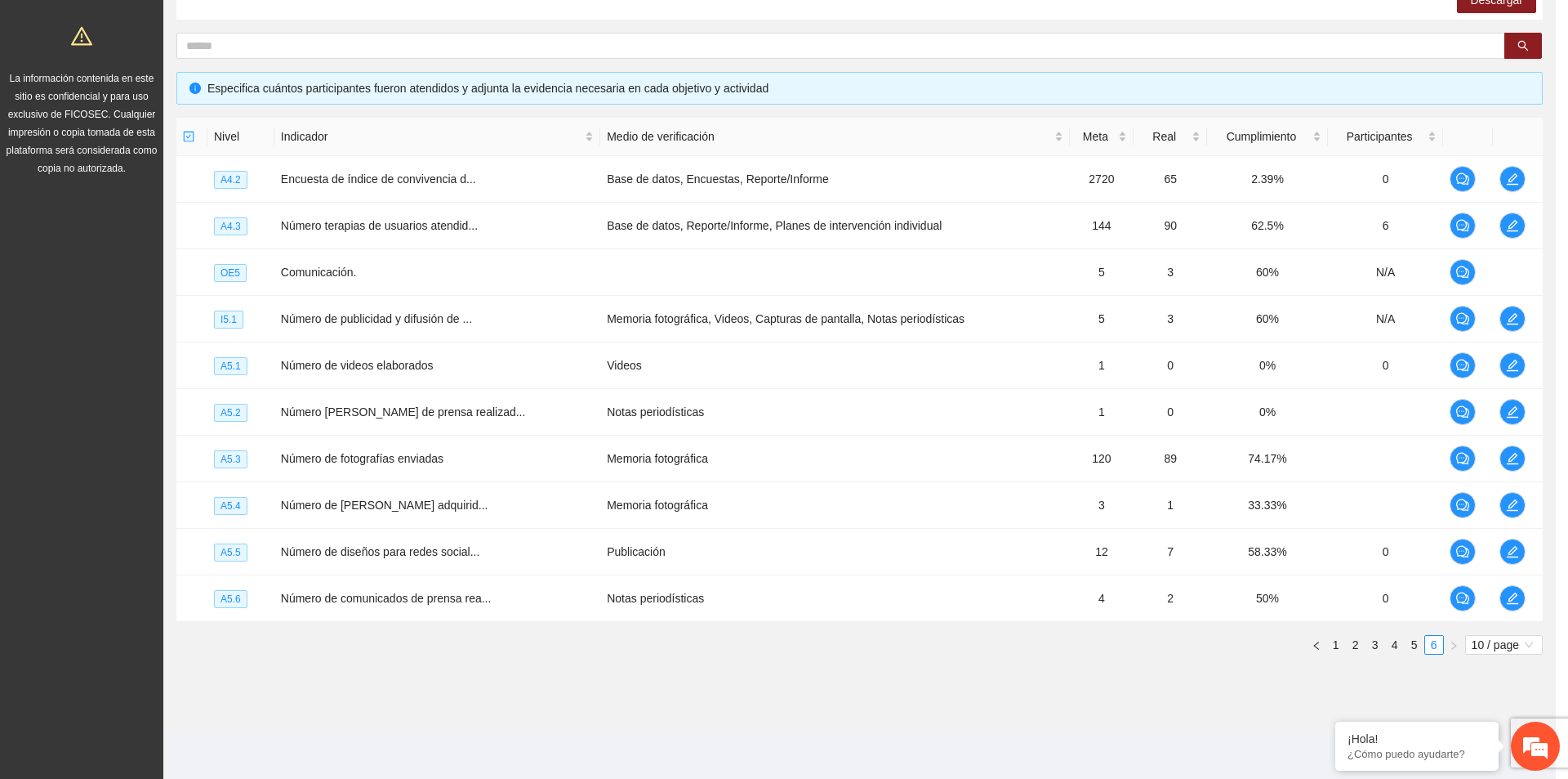
scroll to position [0, 0]
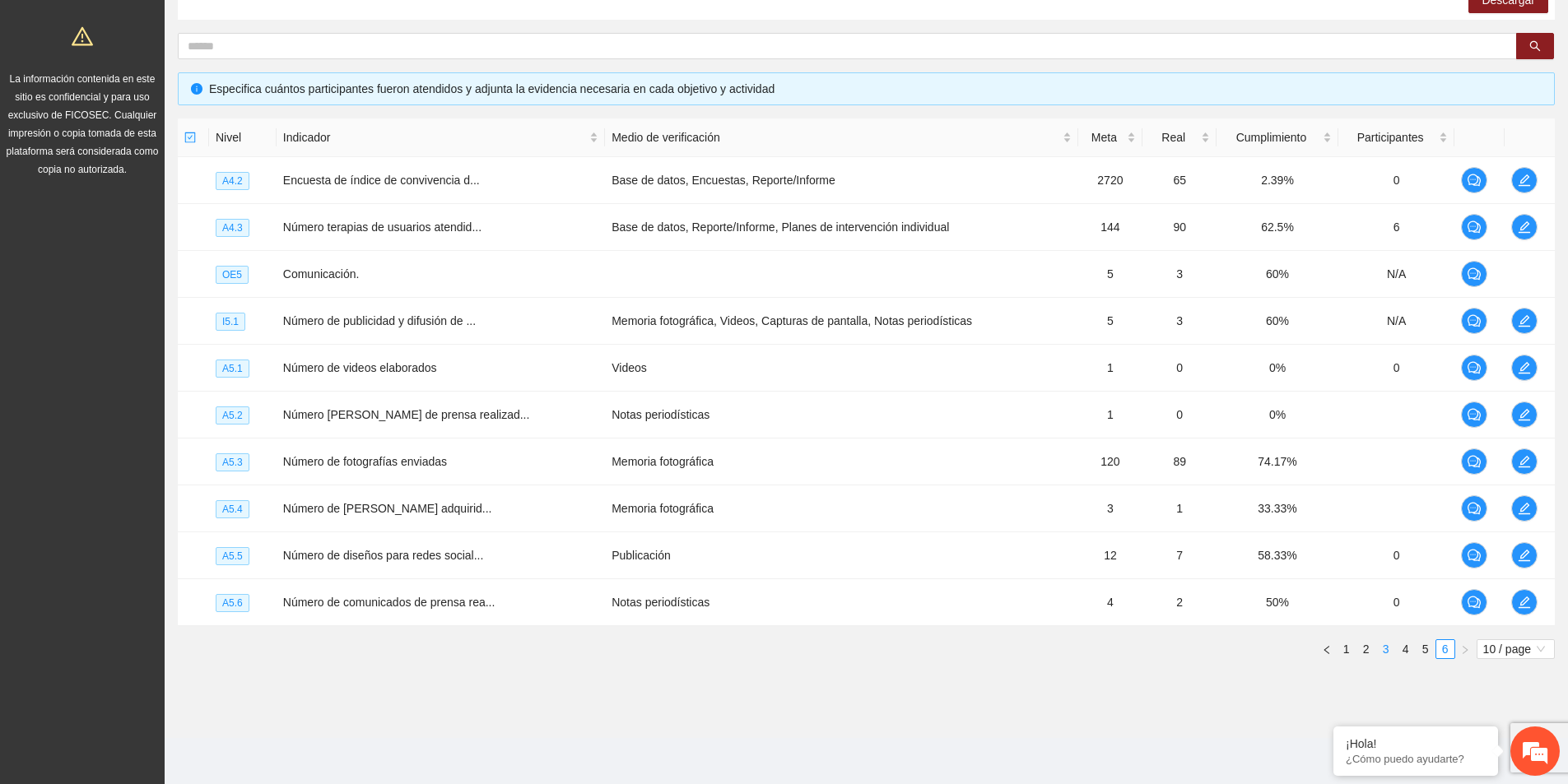
click at [1391, 652] on link "3" at bounding box center [1386, 649] width 18 height 18
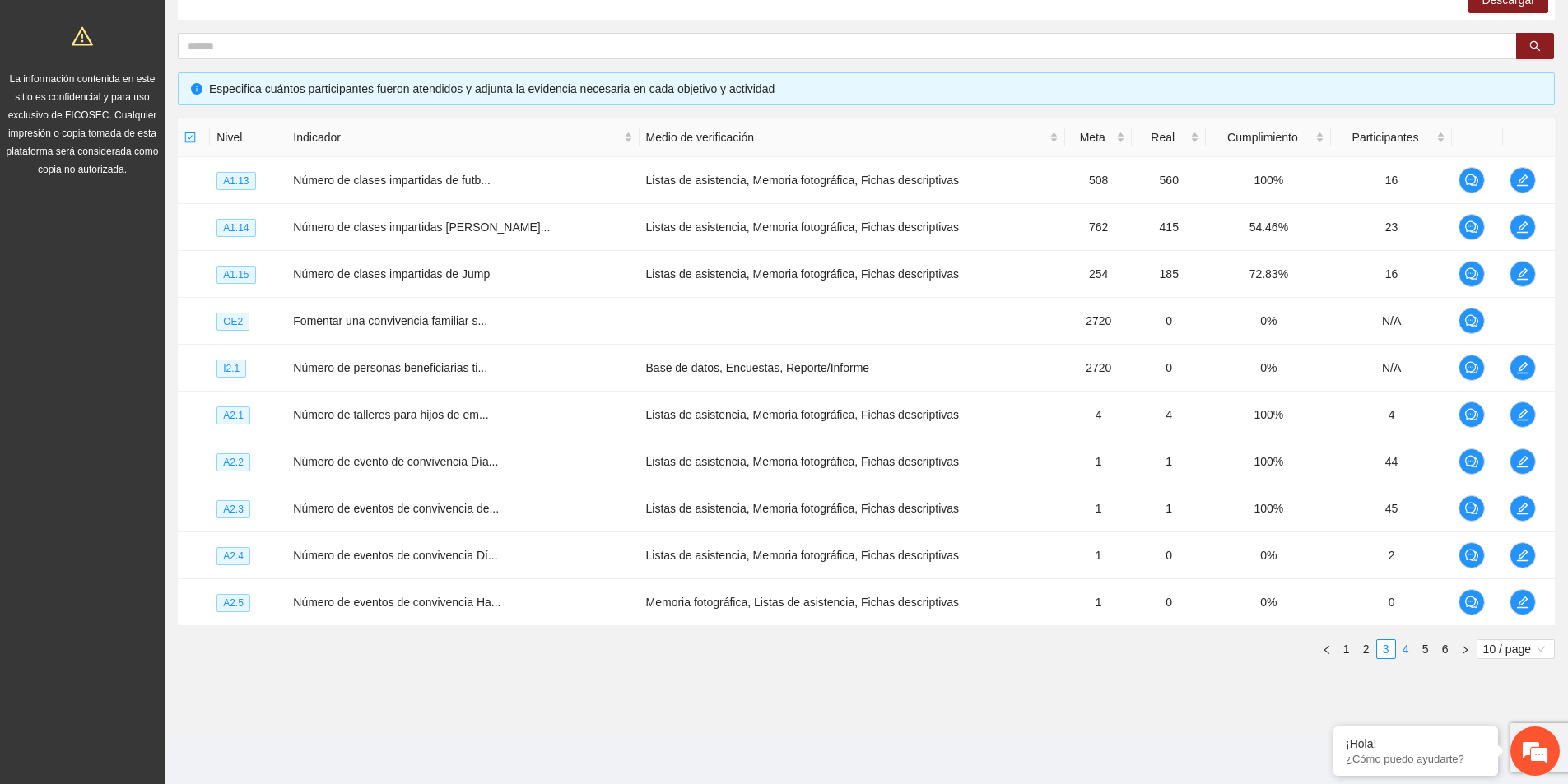
click at [1409, 650] on link "4" at bounding box center [1406, 649] width 18 height 18
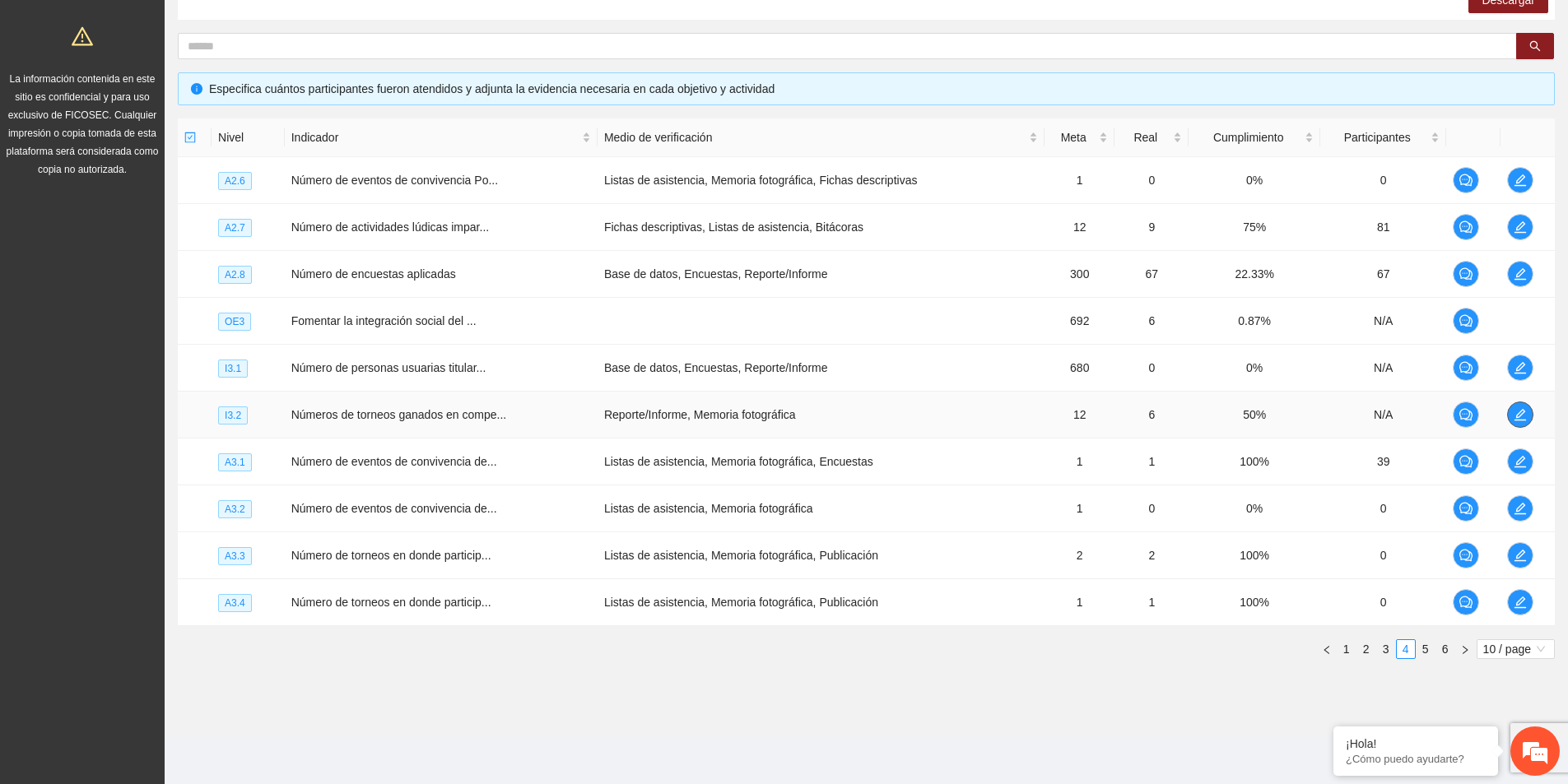
click at [1521, 420] on icon "edit" at bounding box center [1520, 414] width 12 height 12
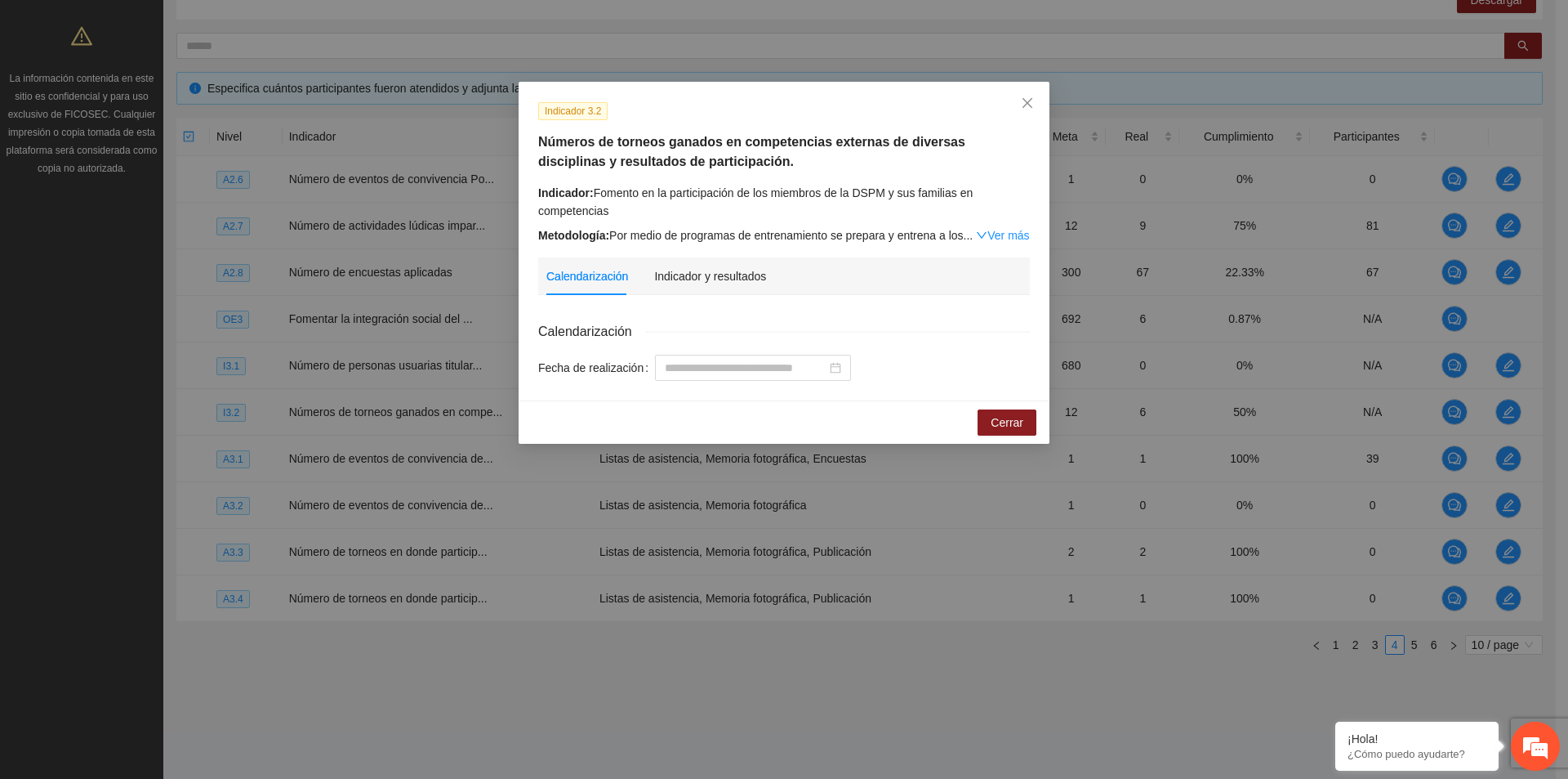
click at [595, 196] on div "Indicador: Fomento en la participación de los miembros de la DSPM y sus familia…" at bounding box center [784, 201] width 492 height 36
drag, startPoint x: 698, startPoint y: 162, endPoint x: 536, endPoint y: 144, distance: 163.0
click at [536, 144] on div "Números de torneos ganados en competencias externas de diversas disciplinas y r…" at bounding box center [784, 151] width 504 height 39
copy h5 "Números de torneos ganados en competencias externas de diversas disciplinas y r…"
drag, startPoint x: 1006, startPoint y: 237, endPoint x: 977, endPoint y: 236, distance: 29.0
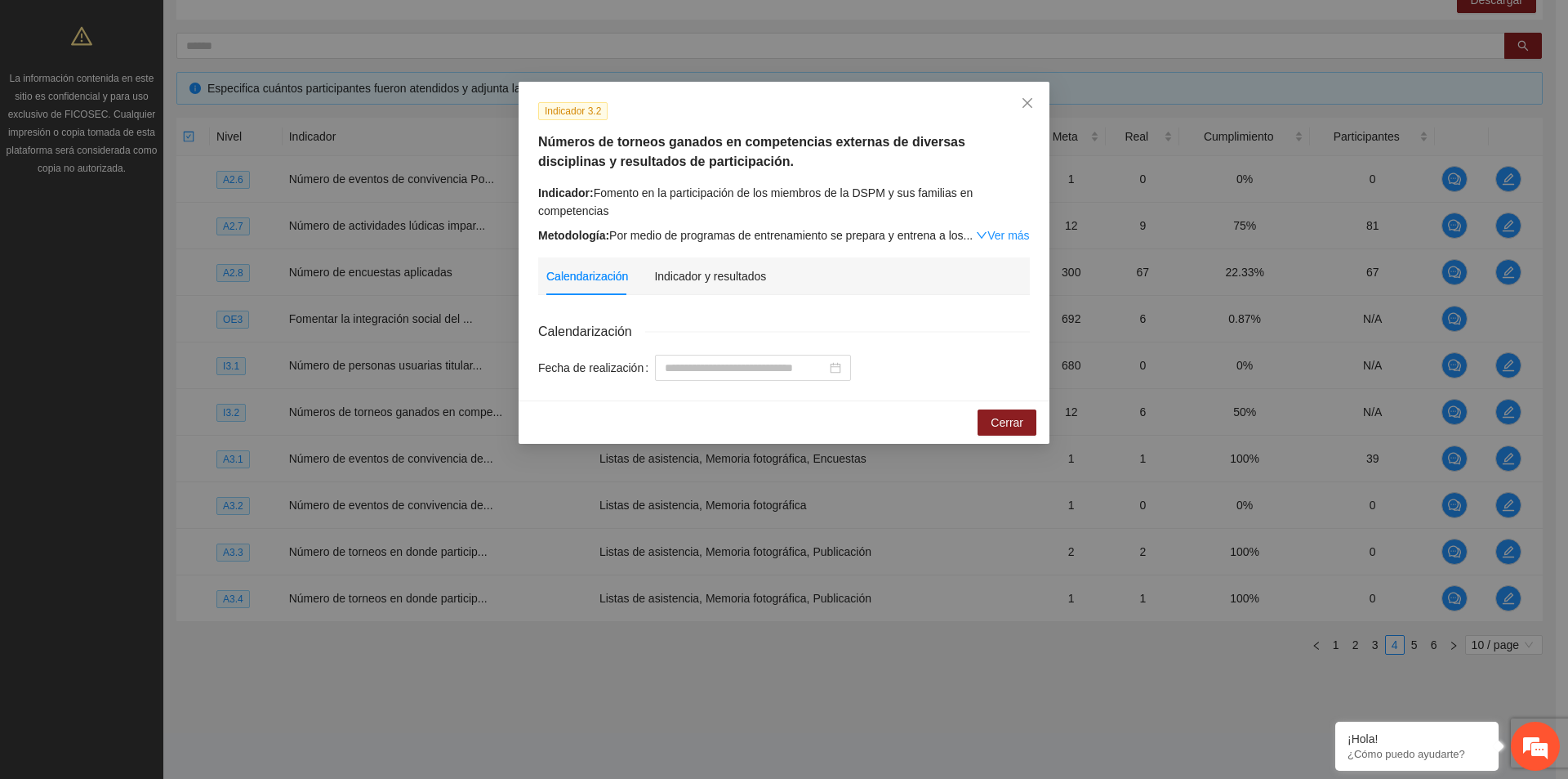
click at [1006, 237] on link "Ver más" at bounding box center [1003, 236] width 53 height 13
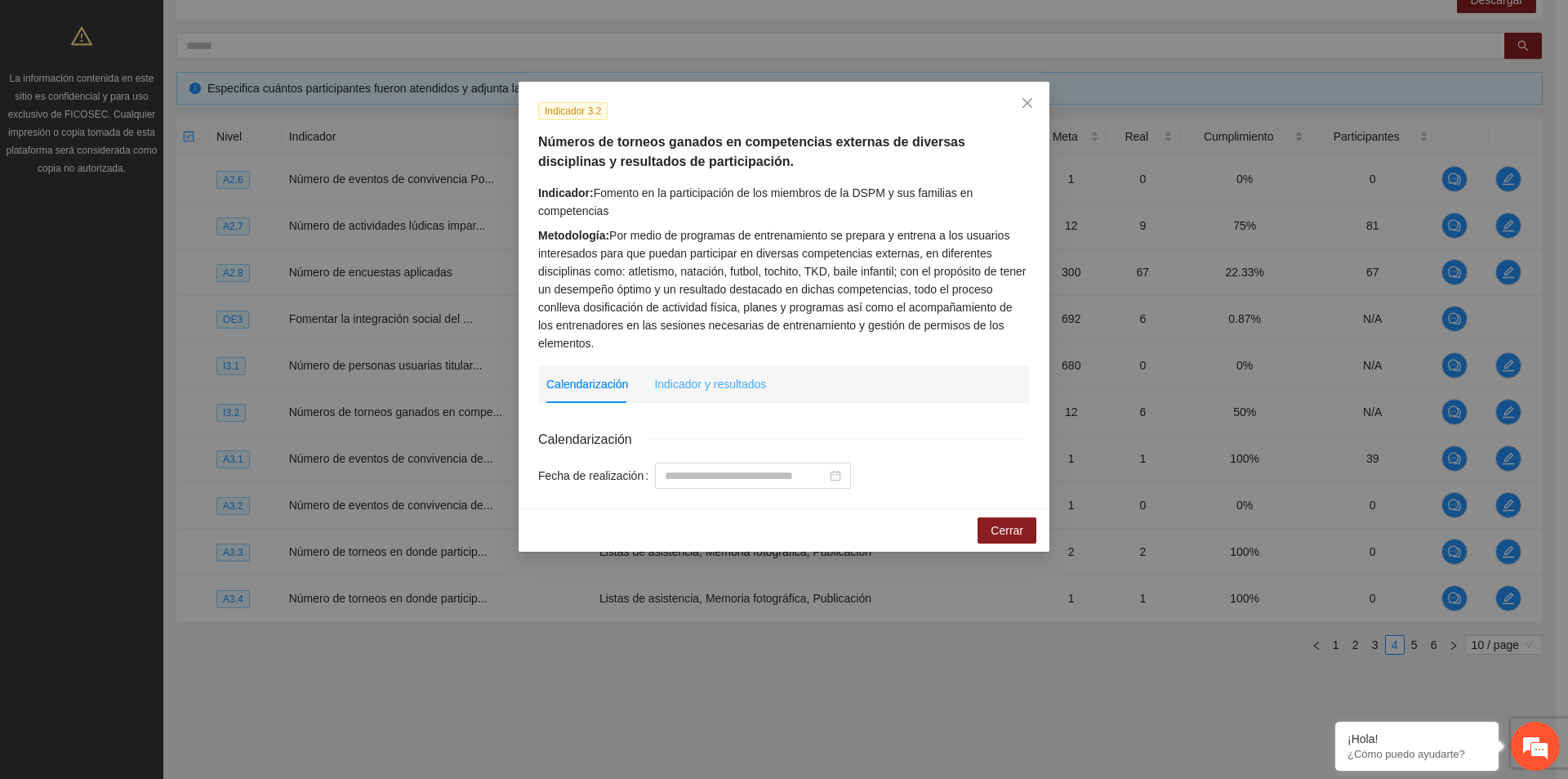
drag, startPoint x: 694, startPoint y: 372, endPoint x: 813, endPoint y: 406, distance: 123.8
click at [695, 372] on div "Indicador y resultados" at bounding box center [710, 384] width 112 height 37
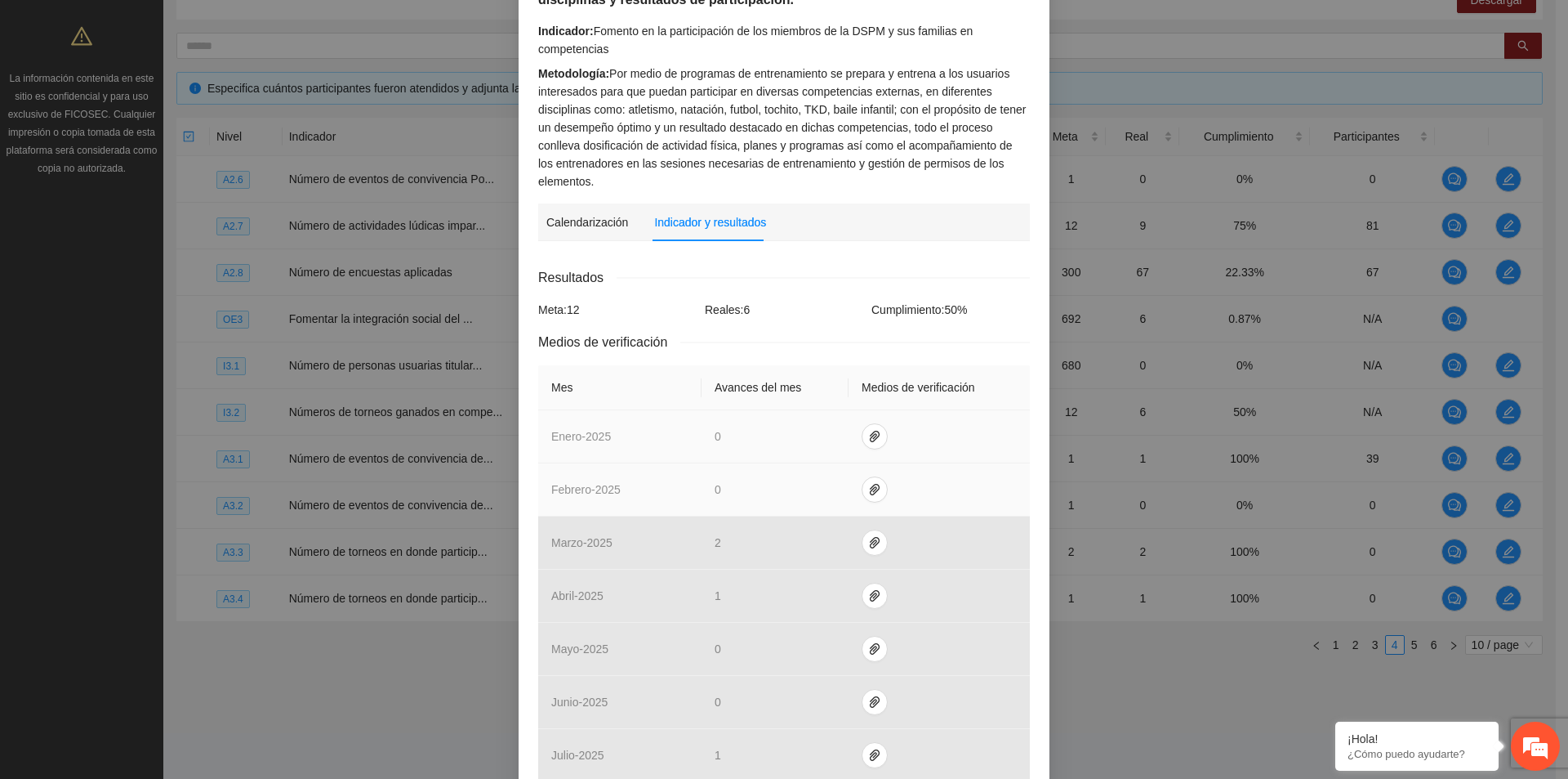
scroll to position [164, 0]
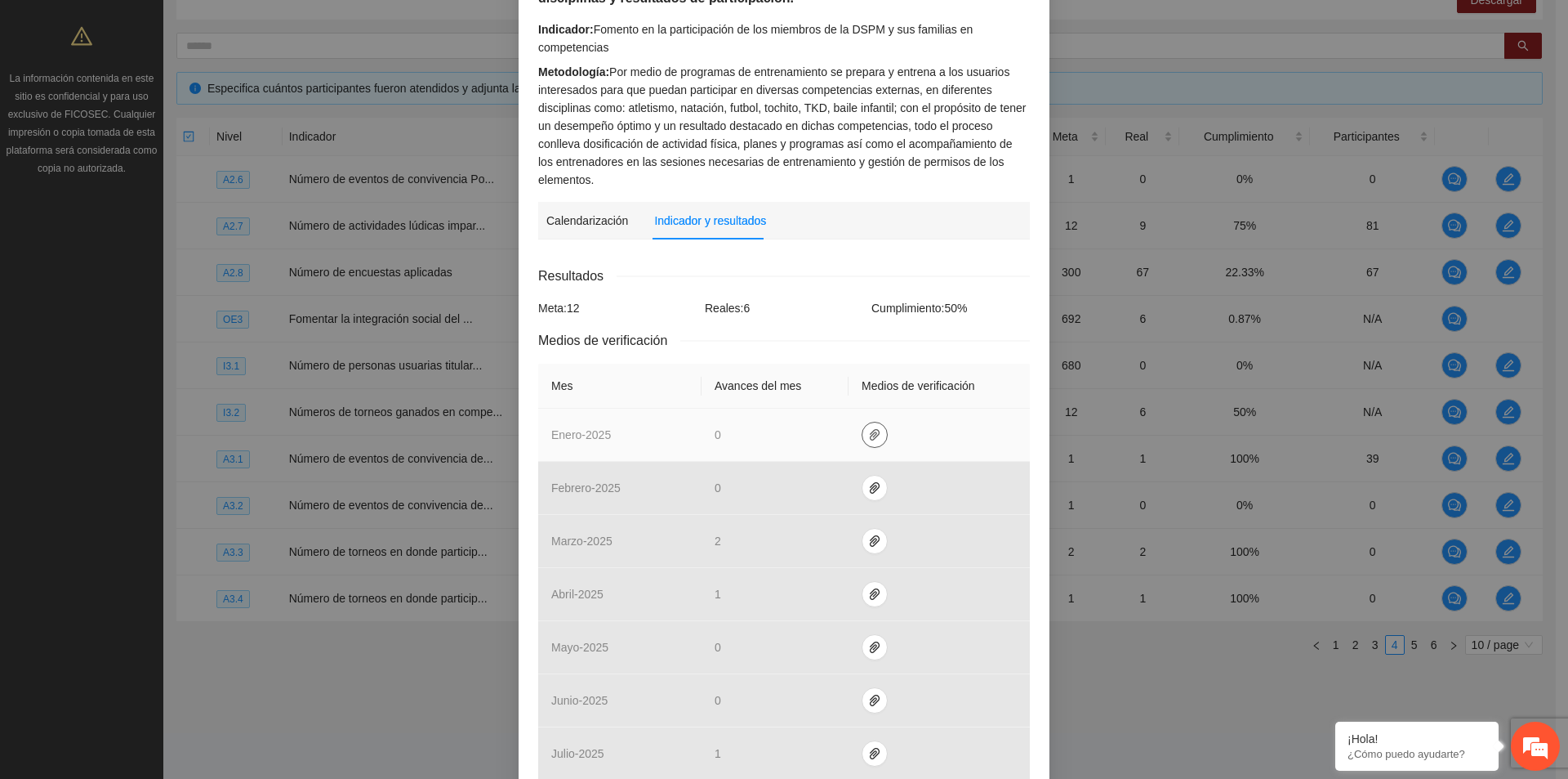
click at [870, 437] on icon "paper-clip" at bounding box center [875, 435] width 10 height 12
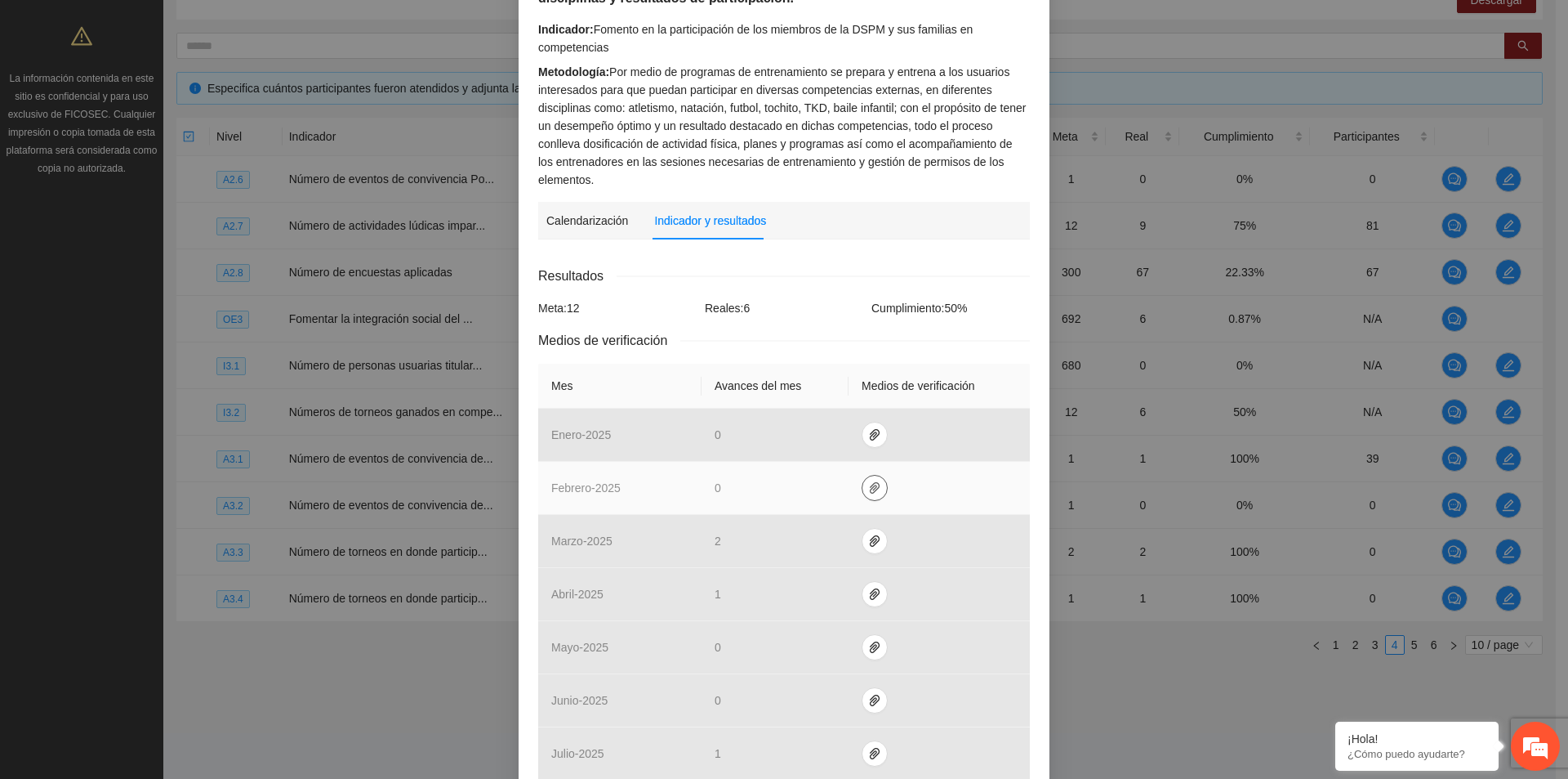
click at [873, 480] on button "button" at bounding box center [875, 488] width 26 height 26
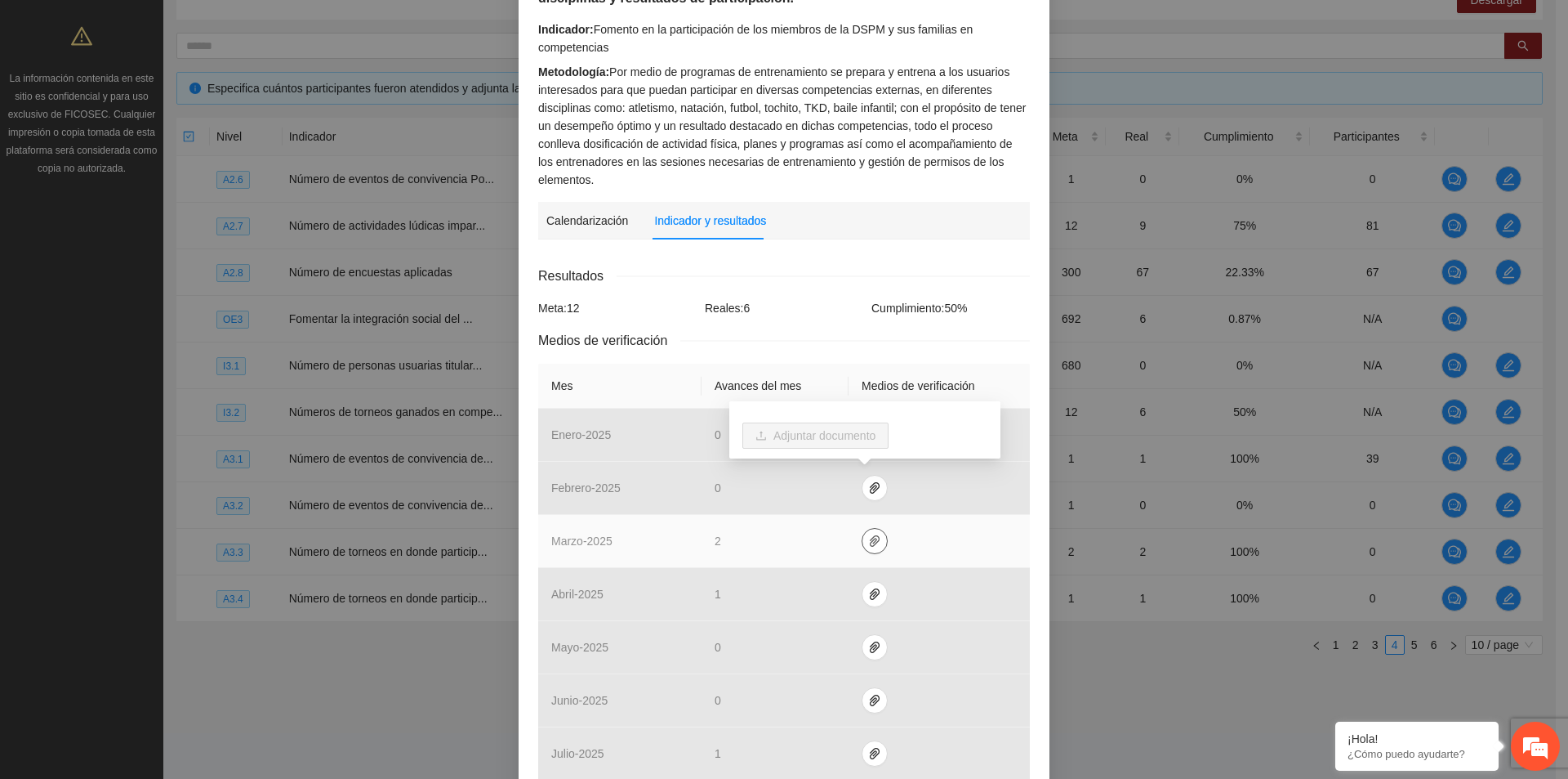
click at [871, 544] on icon "paper-clip" at bounding box center [875, 541] width 13 height 13
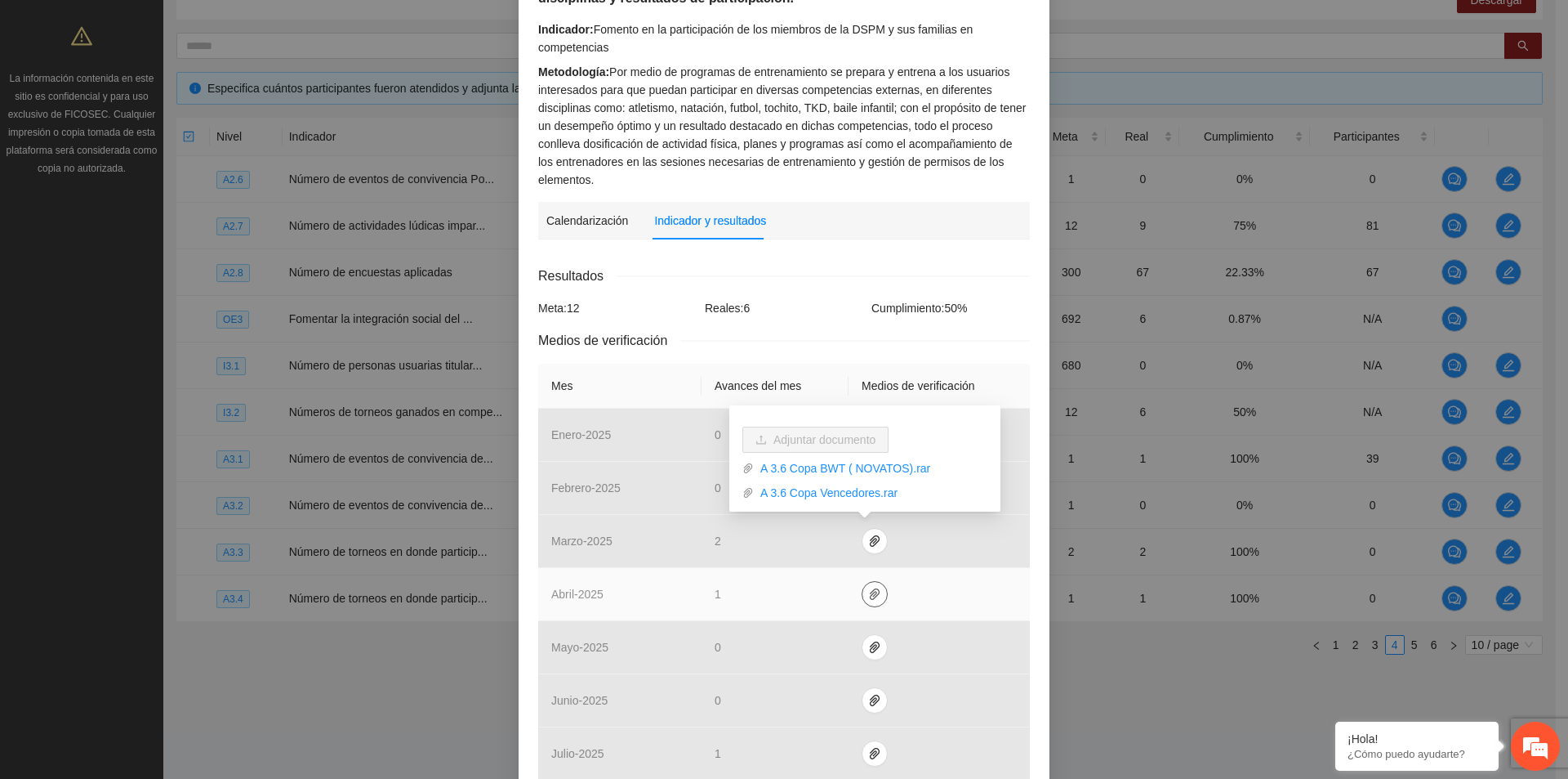
click at [873, 603] on button "button" at bounding box center [875, 595] width 26 height 26
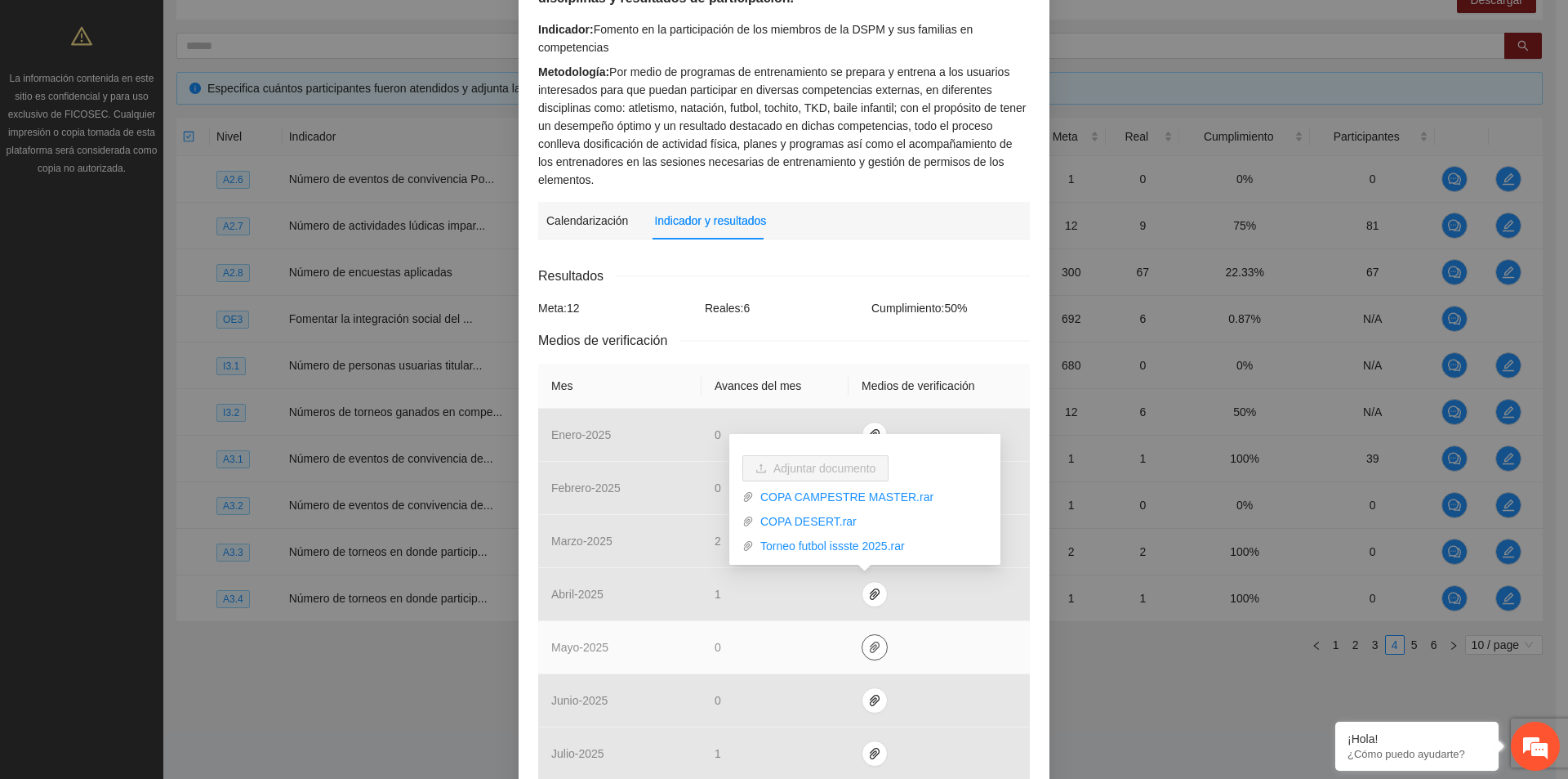
click at [863, 650] on span "paper-clip" at bounding box center [875, 648] width 25 height 13
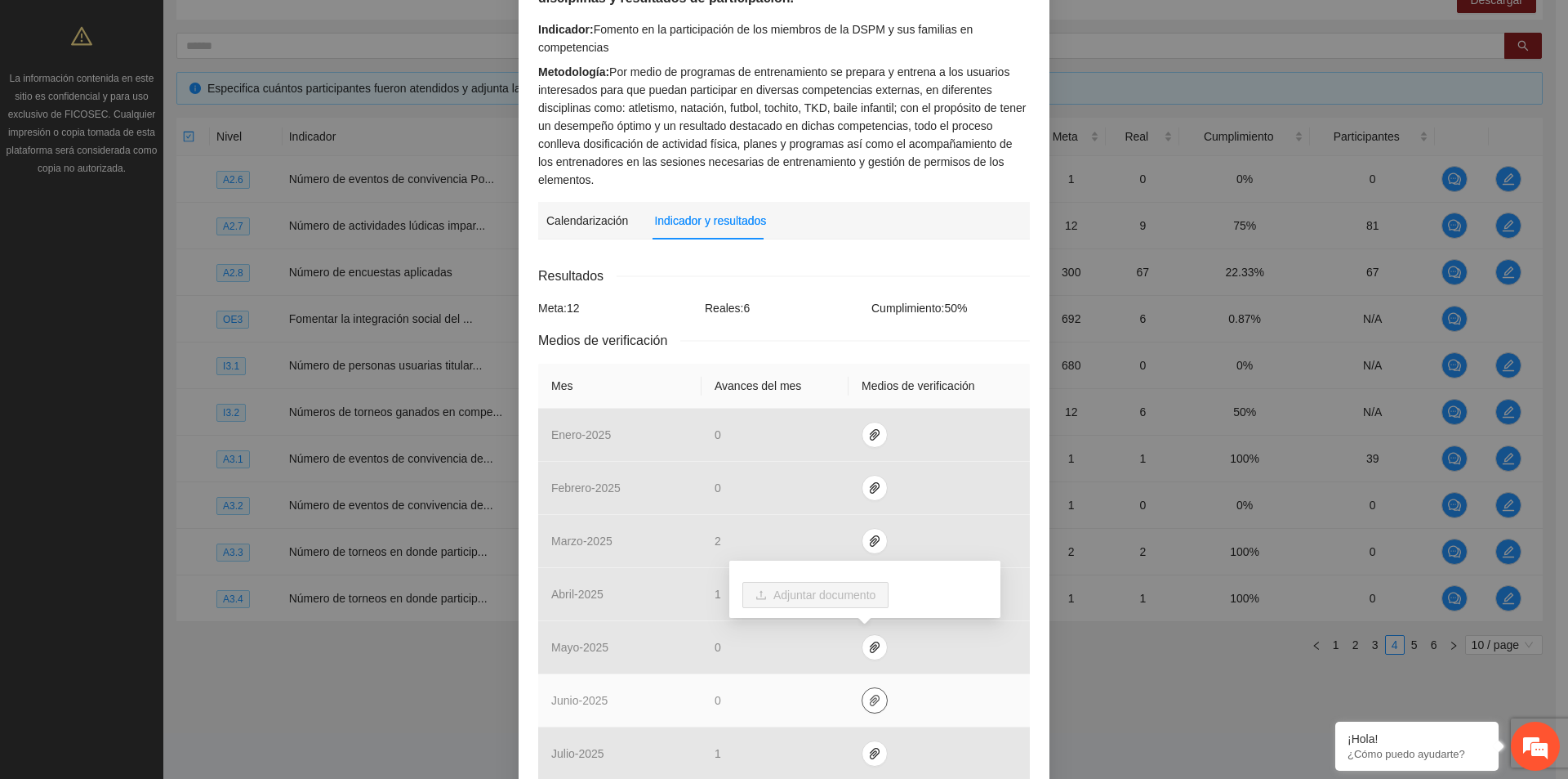
click at [872, 703] on span "paper-clip" at bounding box center [875, 700] width 25 height 13
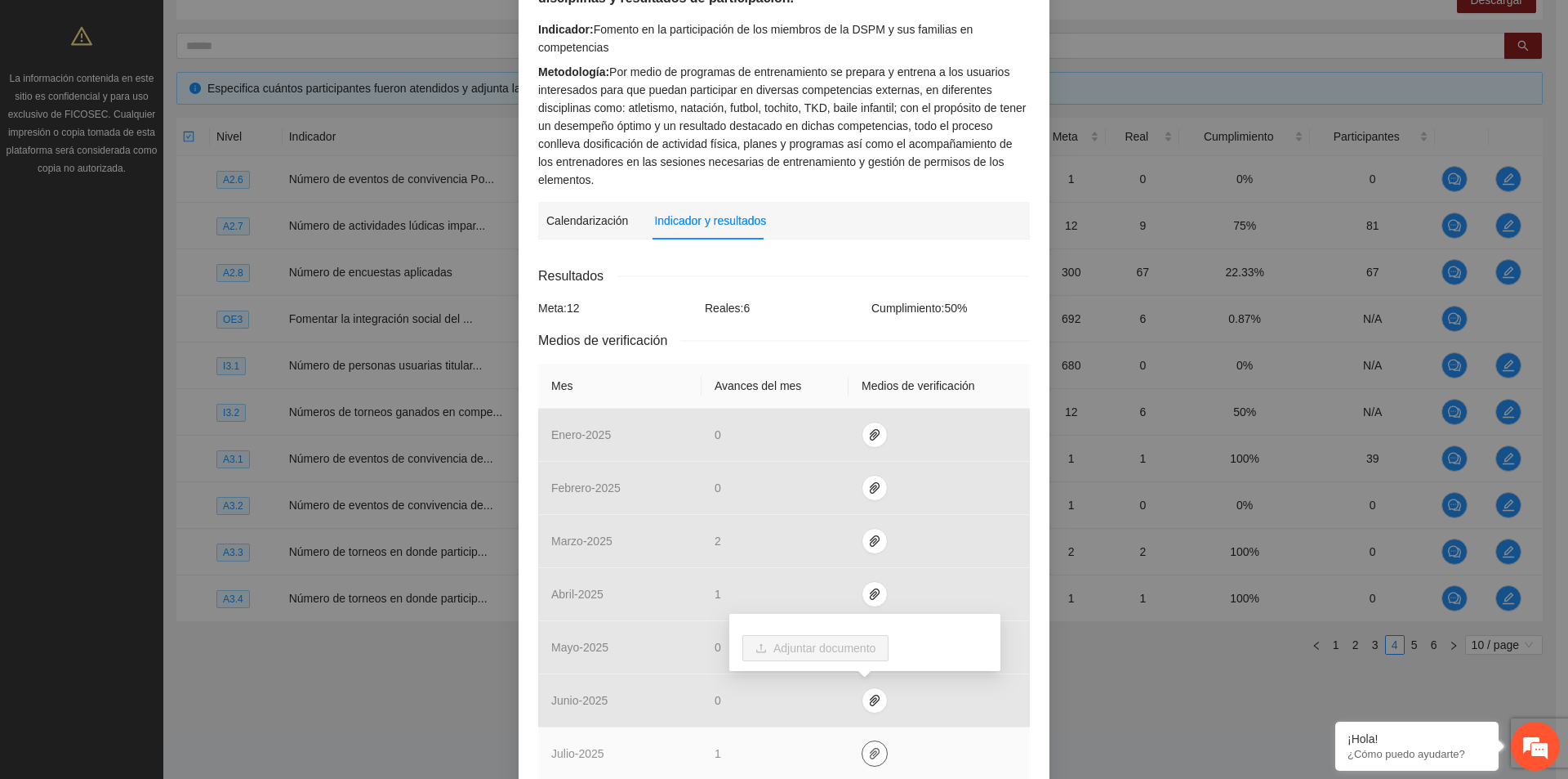
click at [873, 748] on span "paper-clip" at bounding box center [875, 753] width 25 height 13
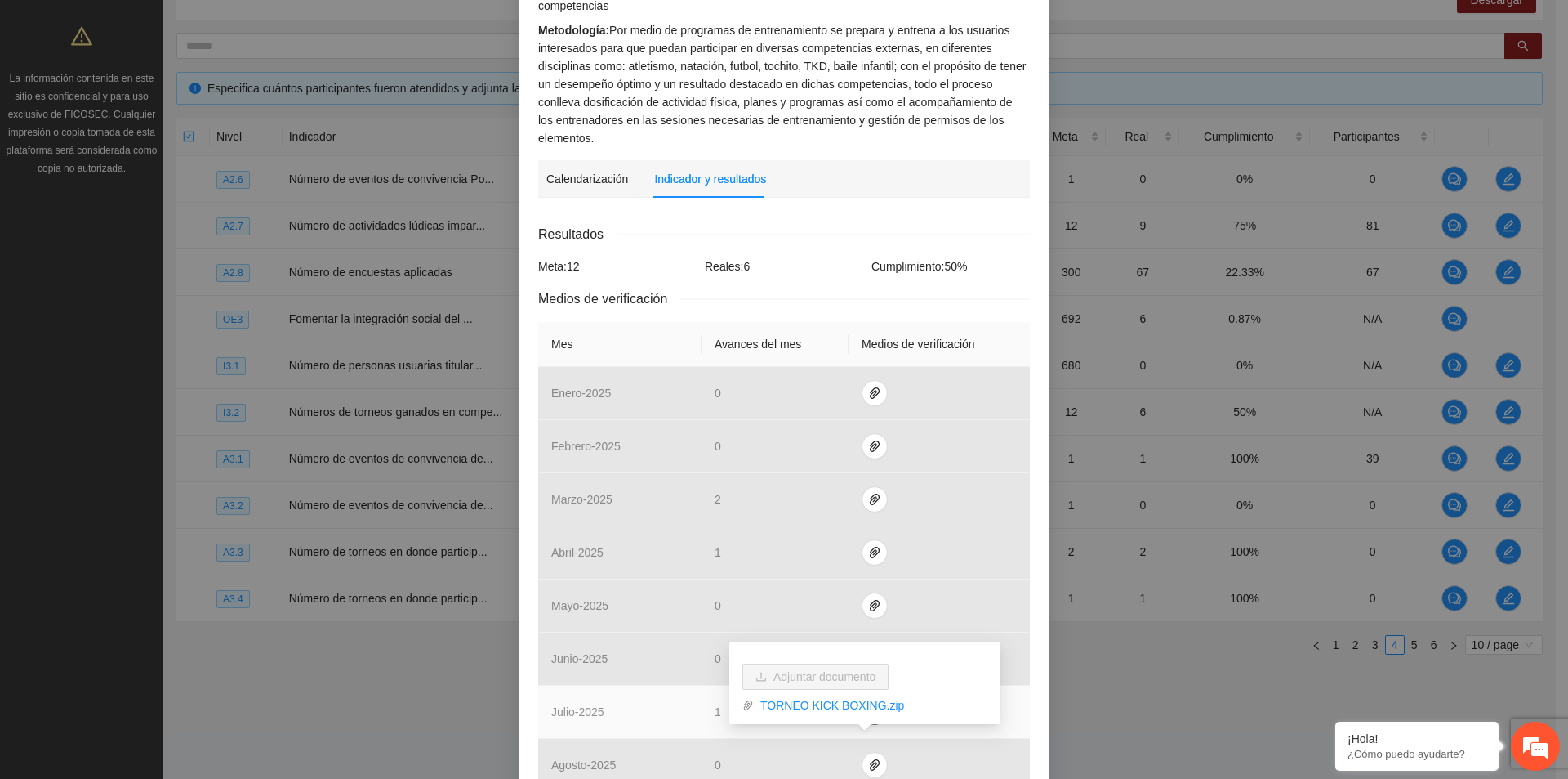
scroll to position [245, 0]
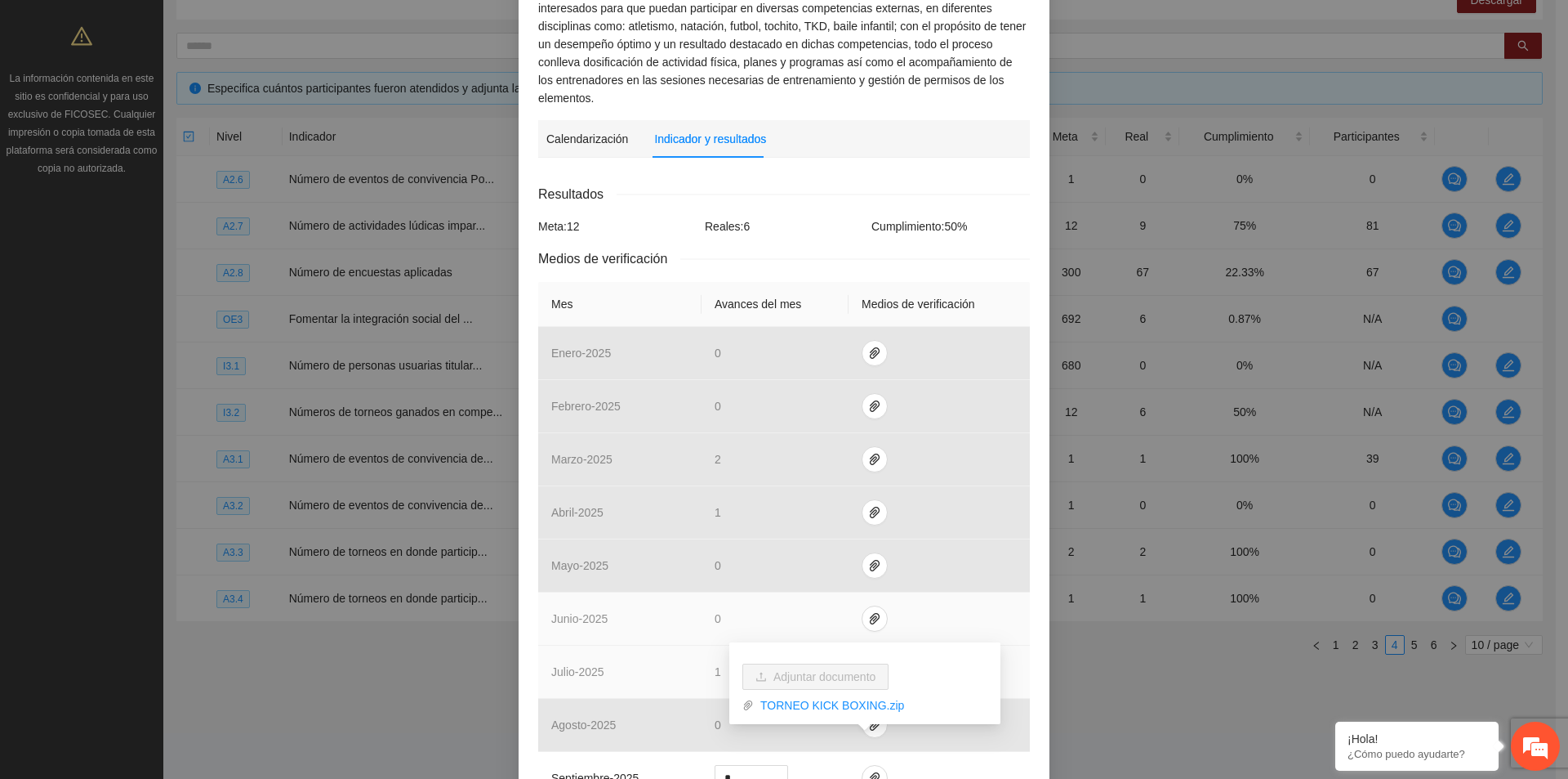
click at [944, 618] on td at bounding box center [939, 619] width 181 height 53
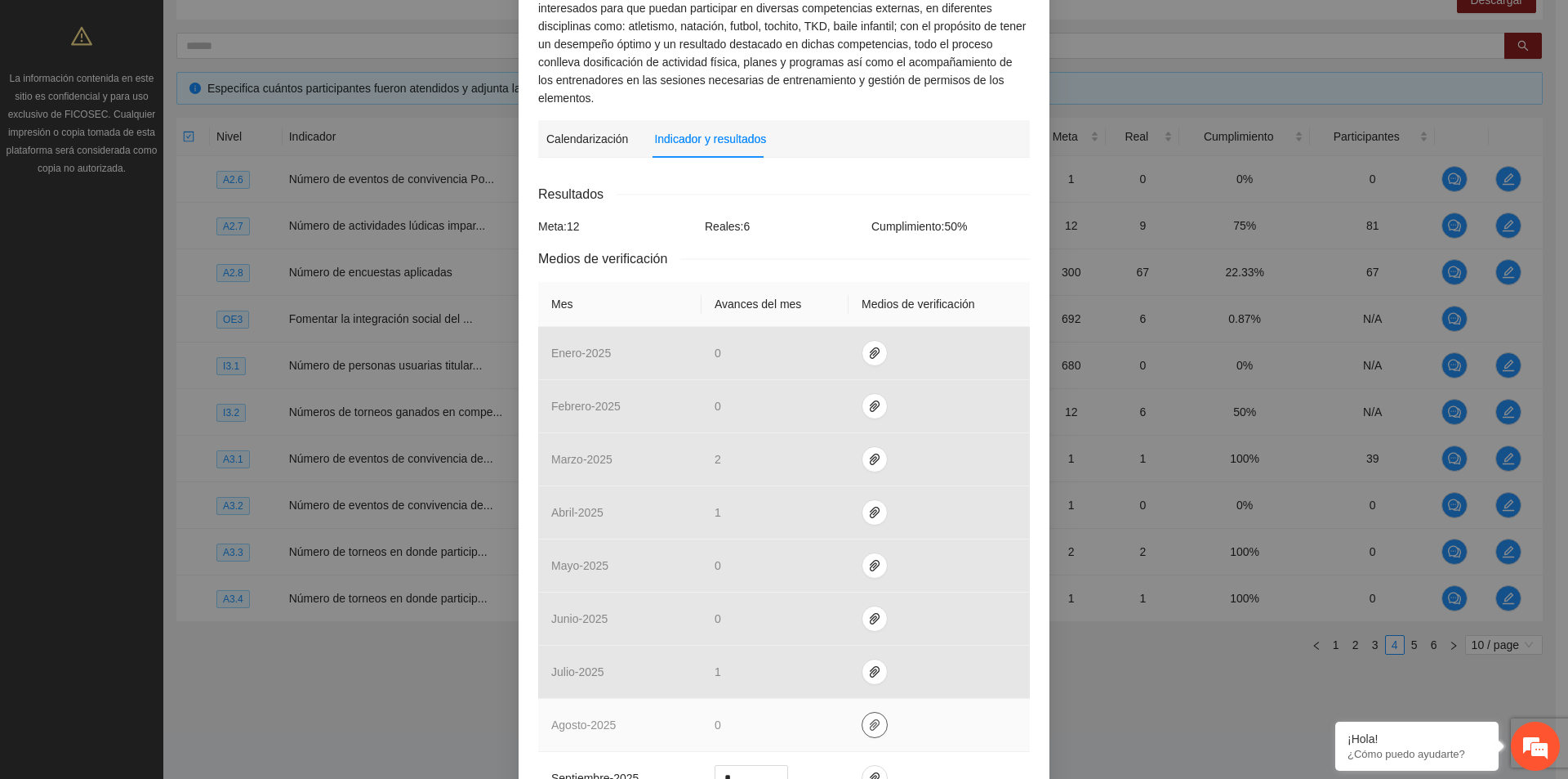
click at [863, 732] on button "button" at bounding box center [875, 725] width 26 height 26
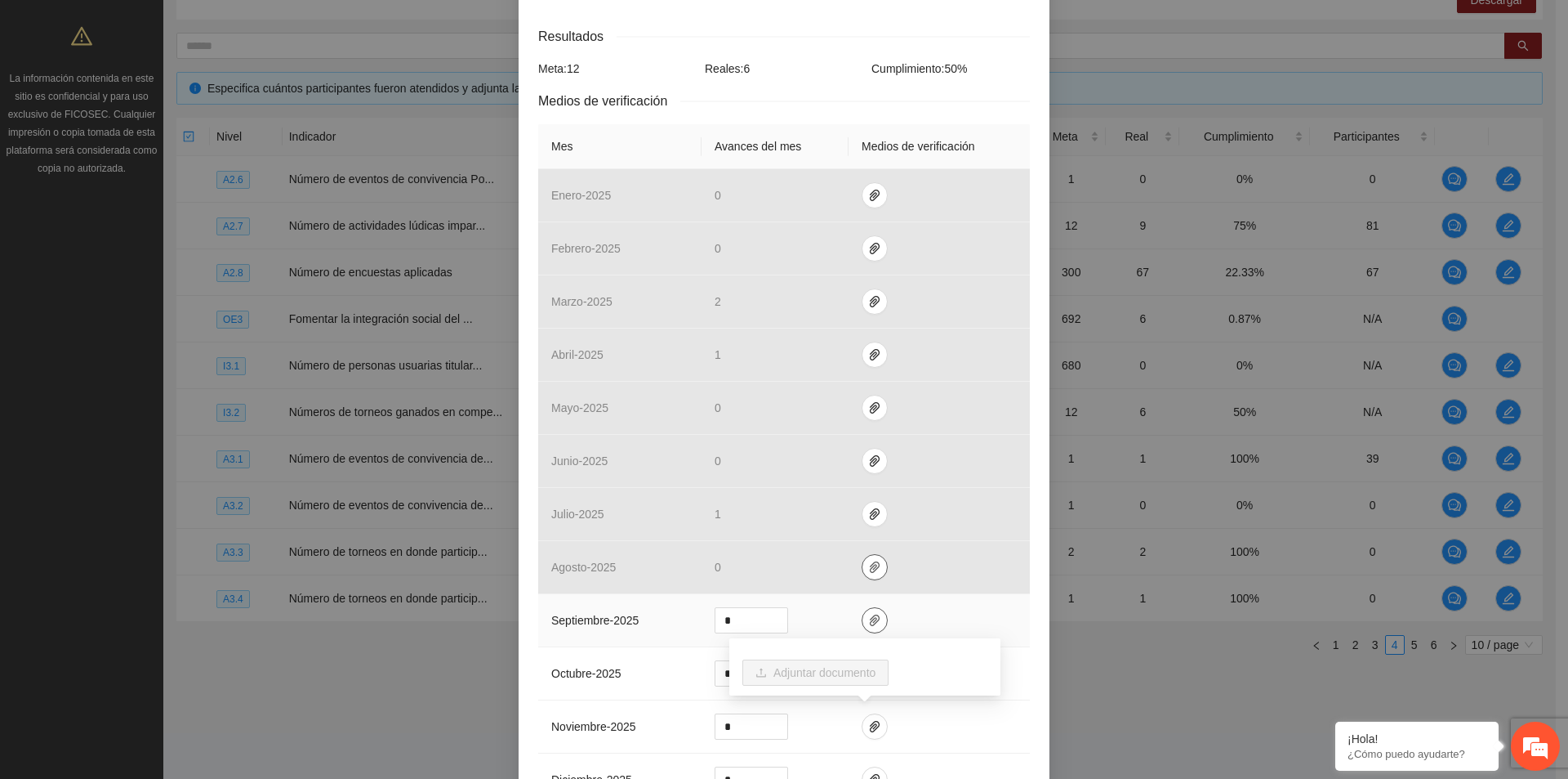
scroll to position [409, 0]
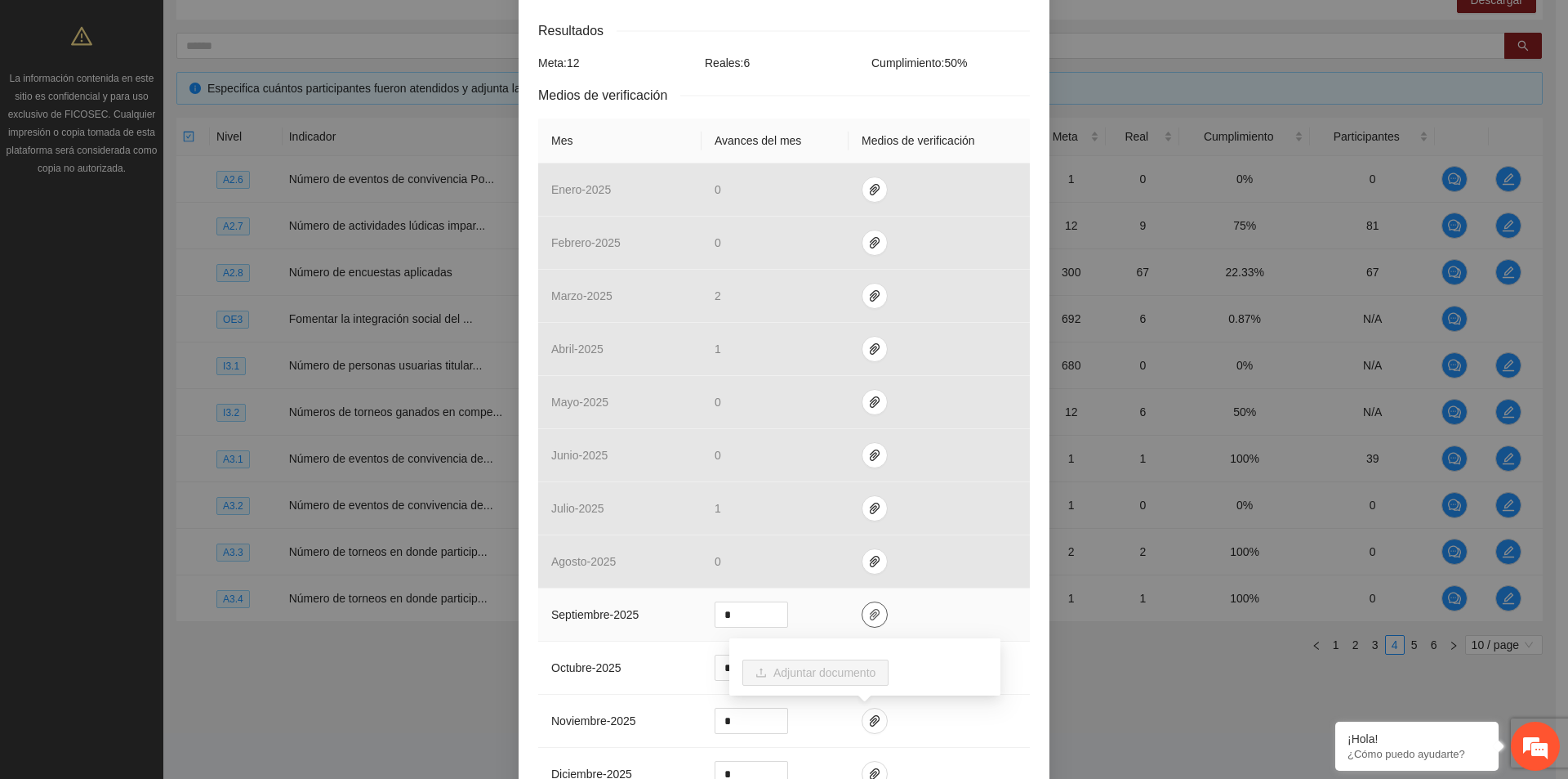
click at [870, 609] on icon "paper-clip" at bounding box center [875, 614] width 10 height 12
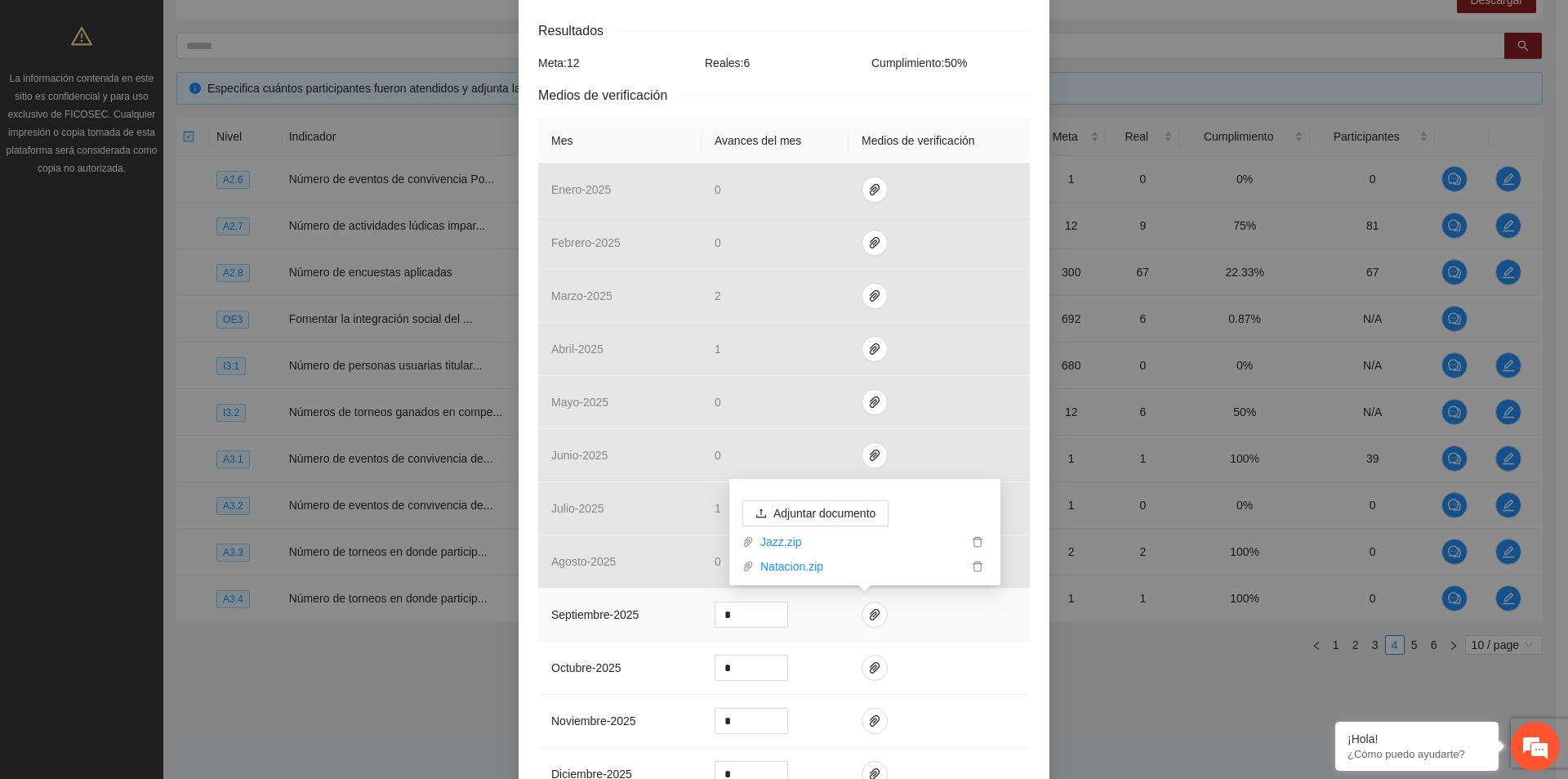
click at [962, 639] on td at bounding box center [939, 615] width 181 height 53
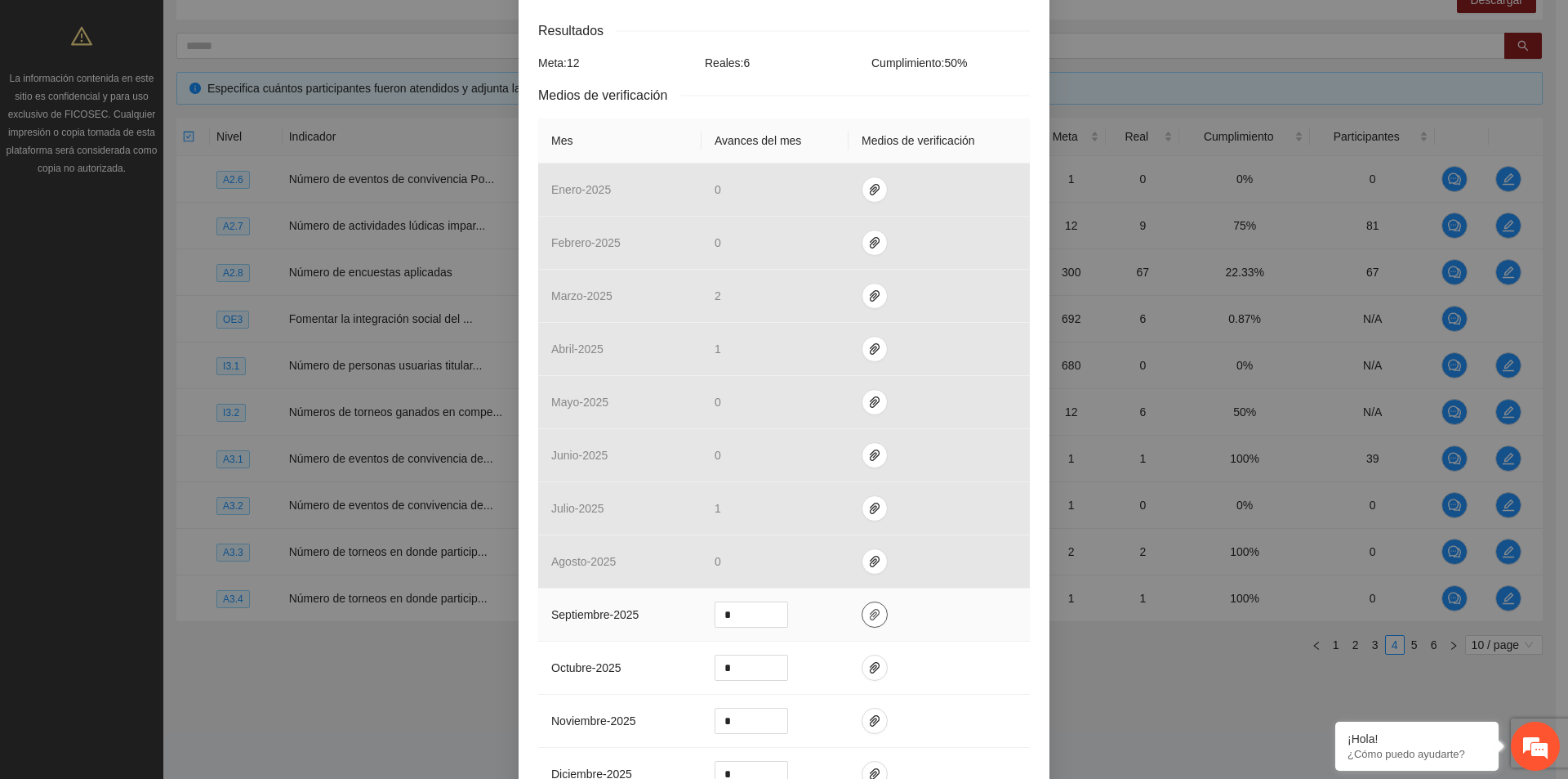
click at [874, 624] on button "button" at bounding box center [875, 614] width 26 height 26
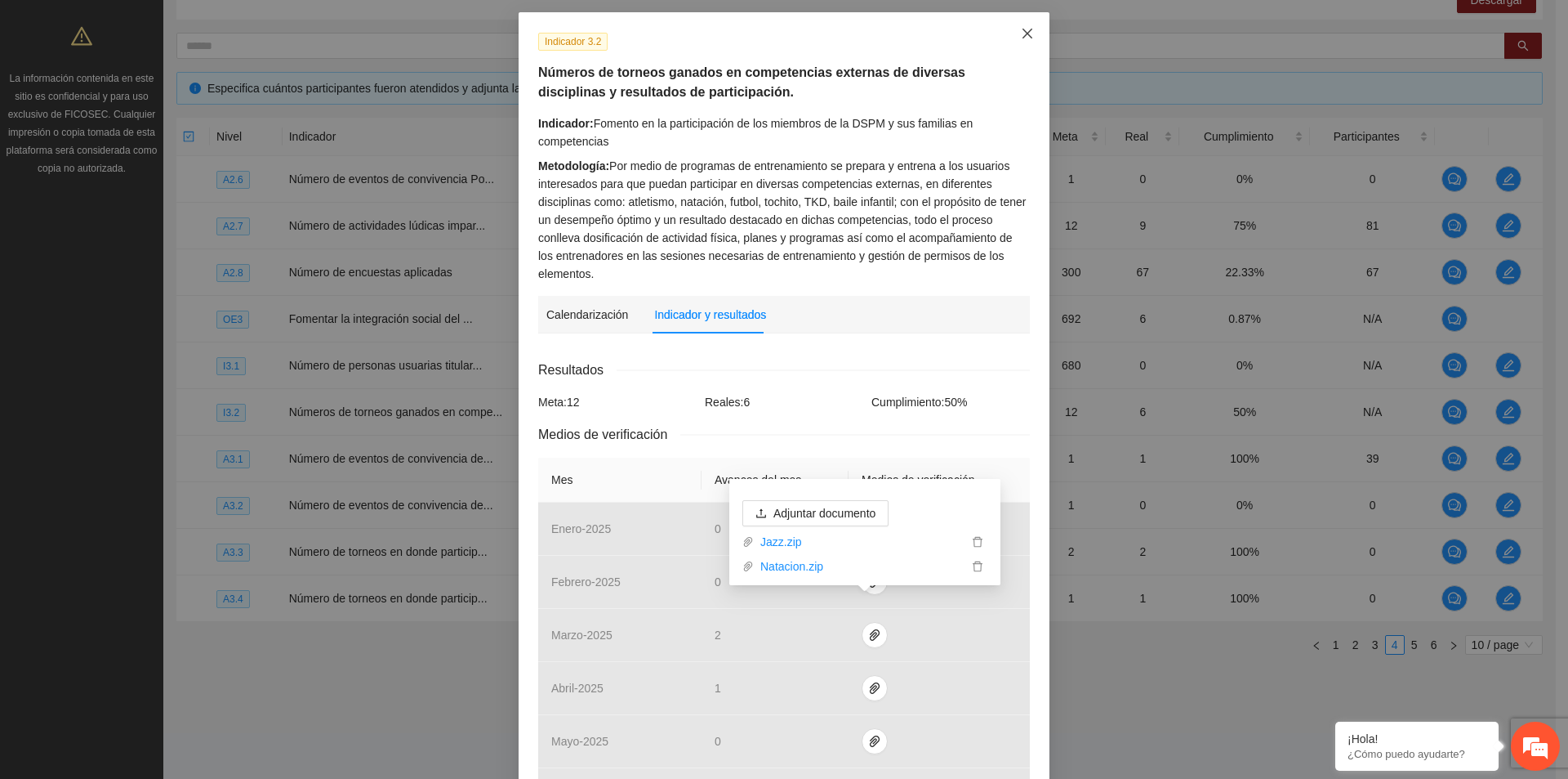
scroll to position [0, 0]
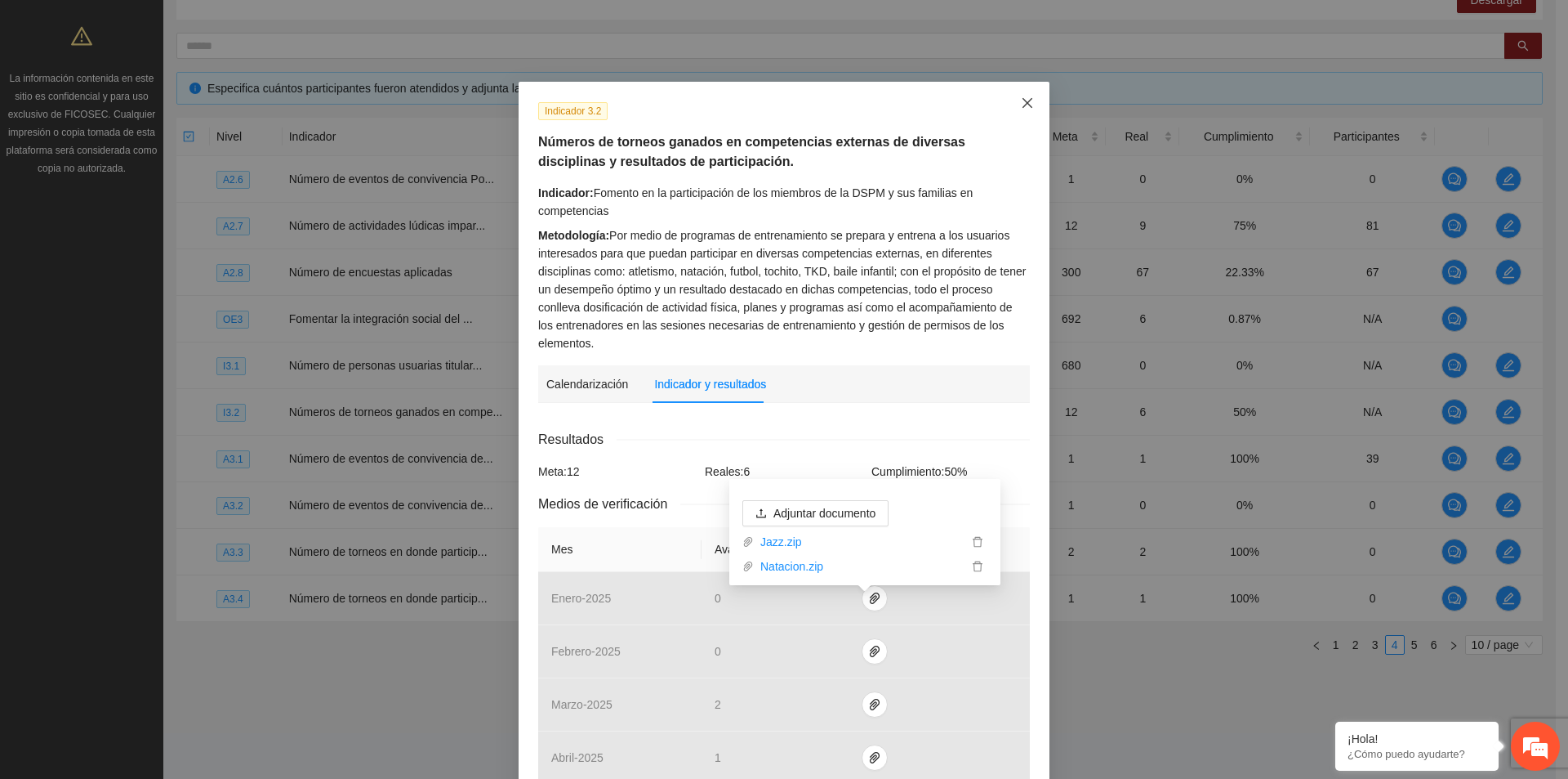
click at [1026, 101] on icon "close" at bounding box center [1027, 103] width 13 height 13
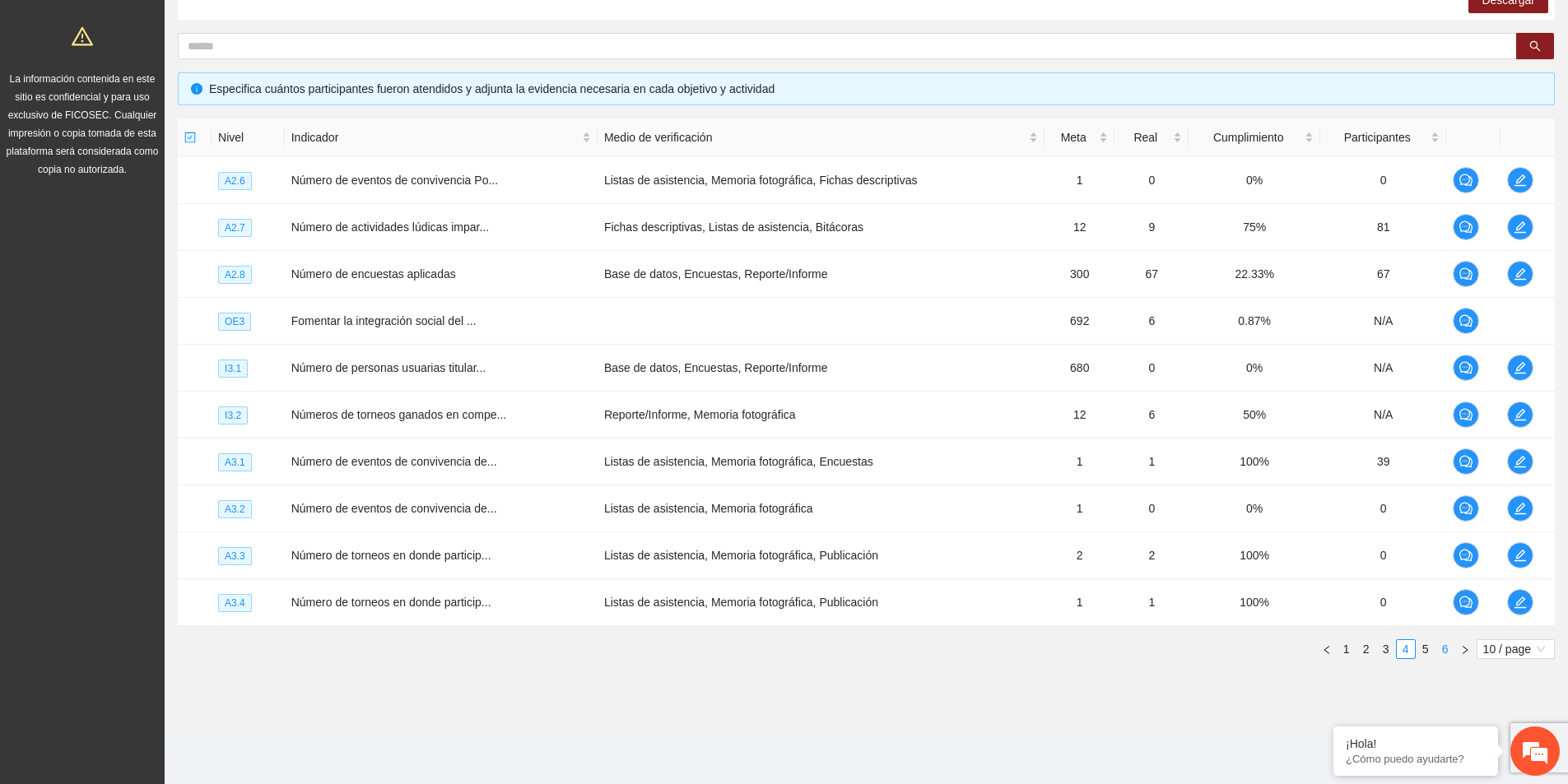
click at [1449, 656] on link "6" at bounding box center [1445, 649] width 18 height 18
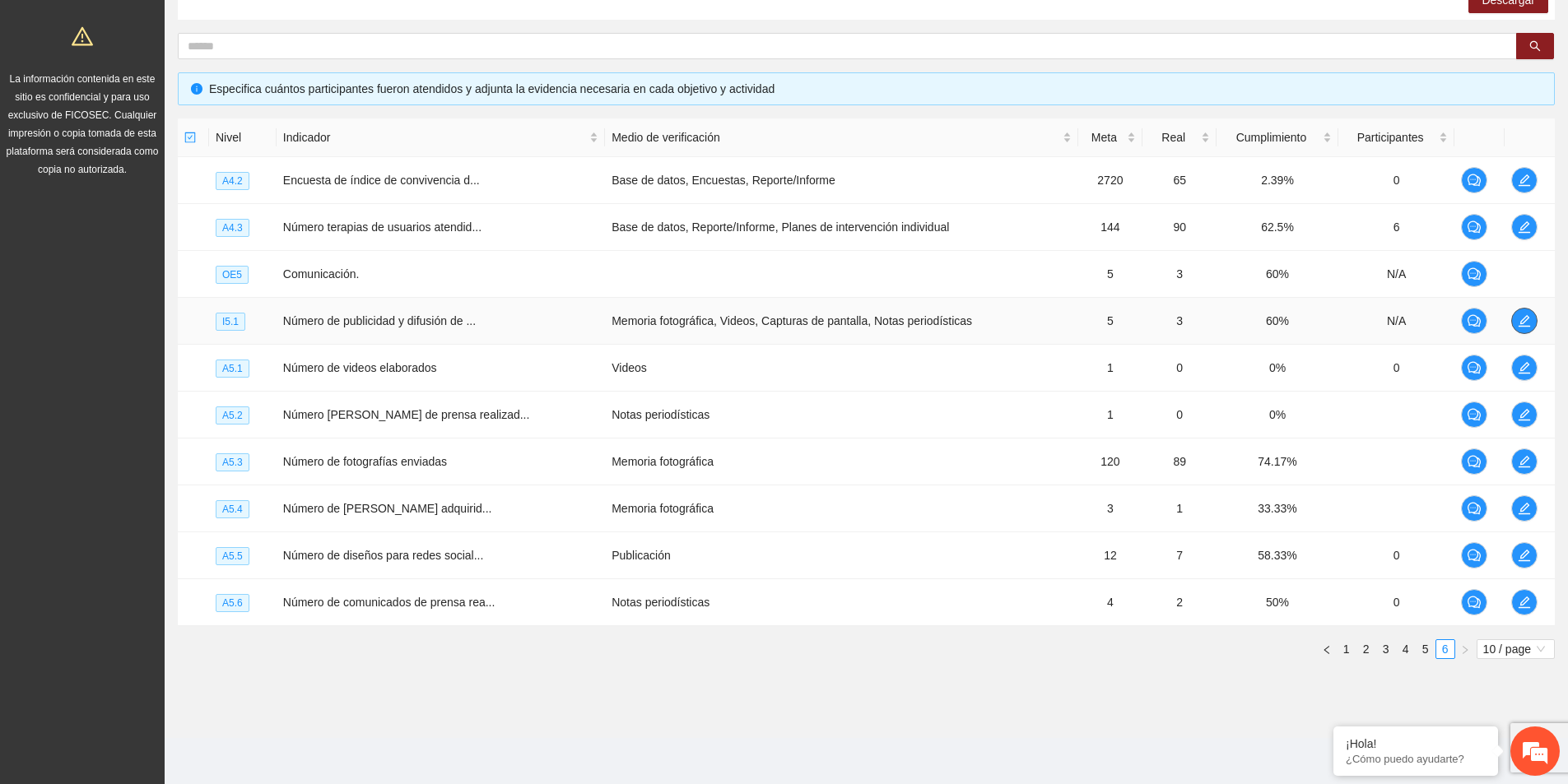
click at [1525, 319] on icon "edit" at bounding box center [1524, 320] width 12 height 12
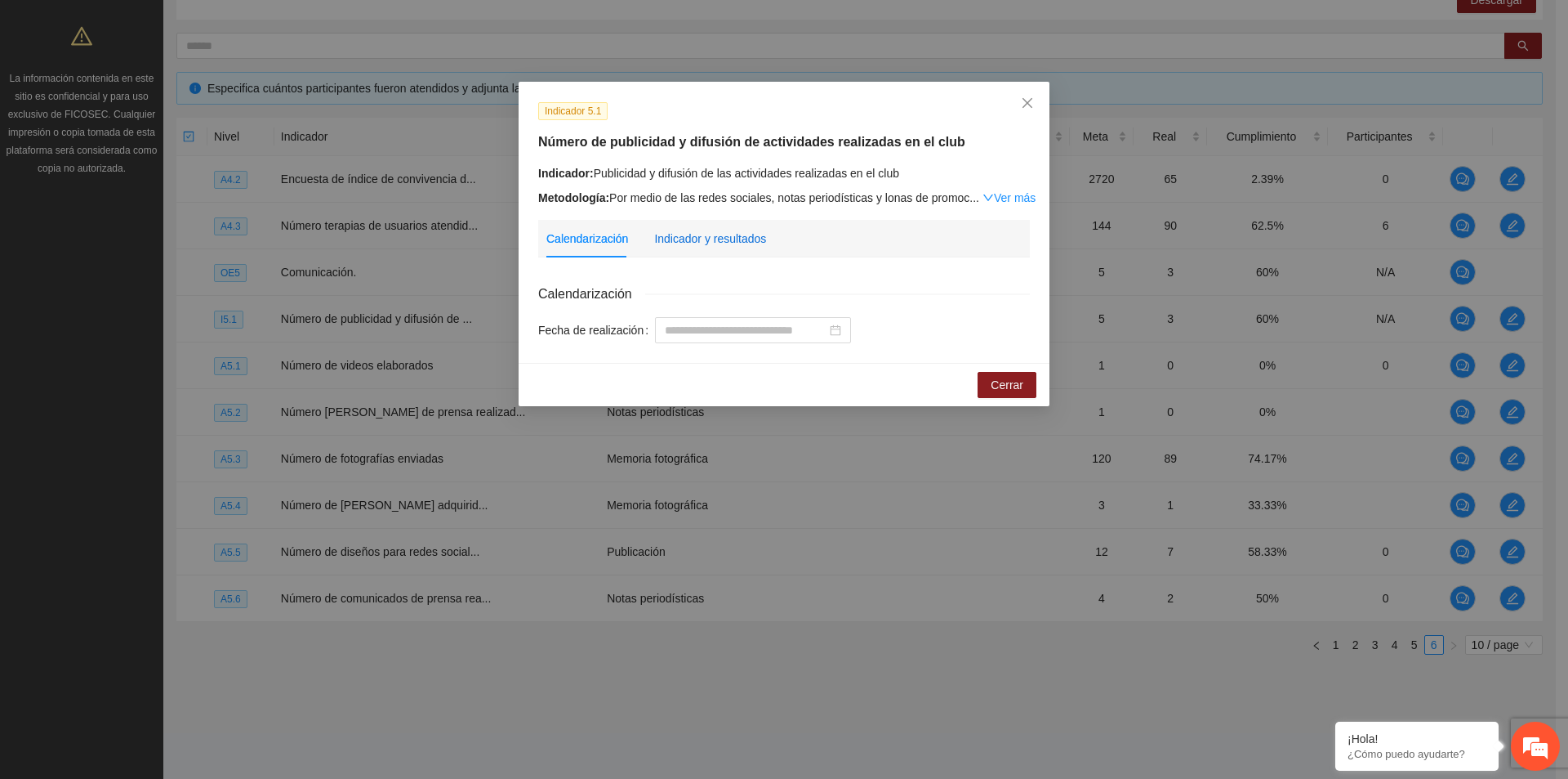
click at [744, 239] on div "Indicador y resultados" at bounding box center [710, 239] width 112 height 18
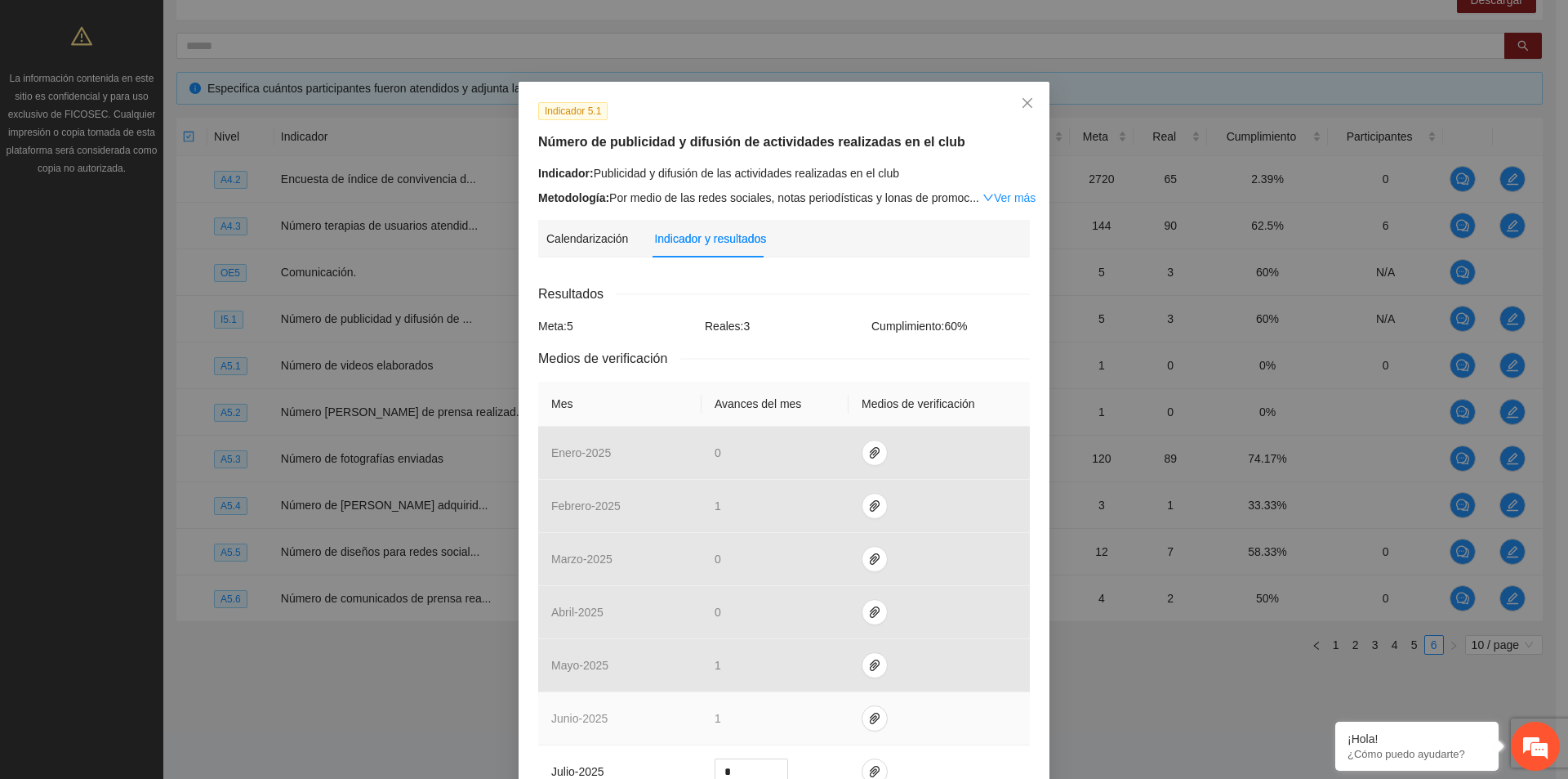
scroll to position [327, 0]
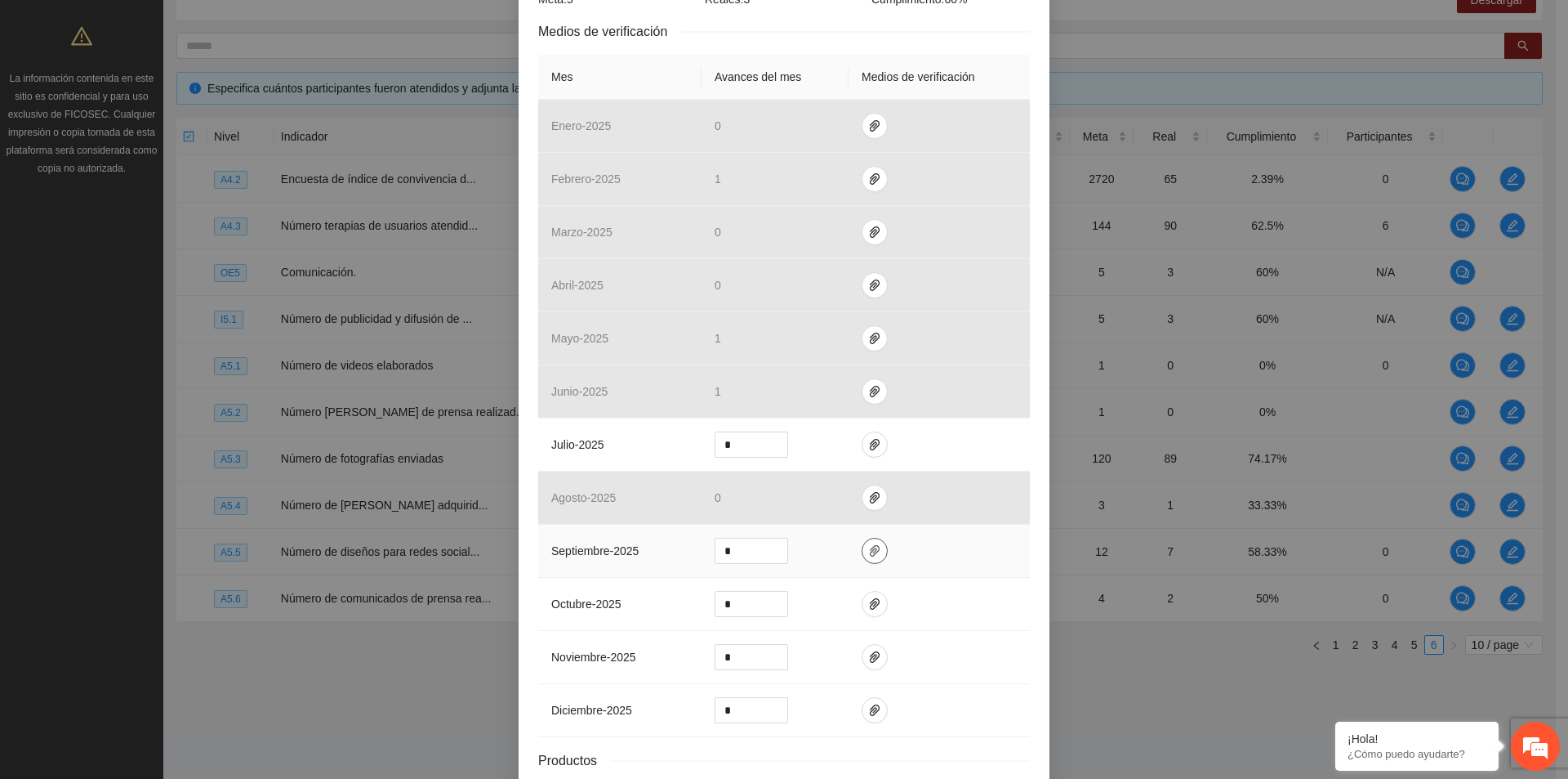
click at [871, 550] on icon "paper-clip" at bounding box center [875, 551] width 13 height 13
click at [919, 557] on td at bounding box center [939, 551] width 181 height 53
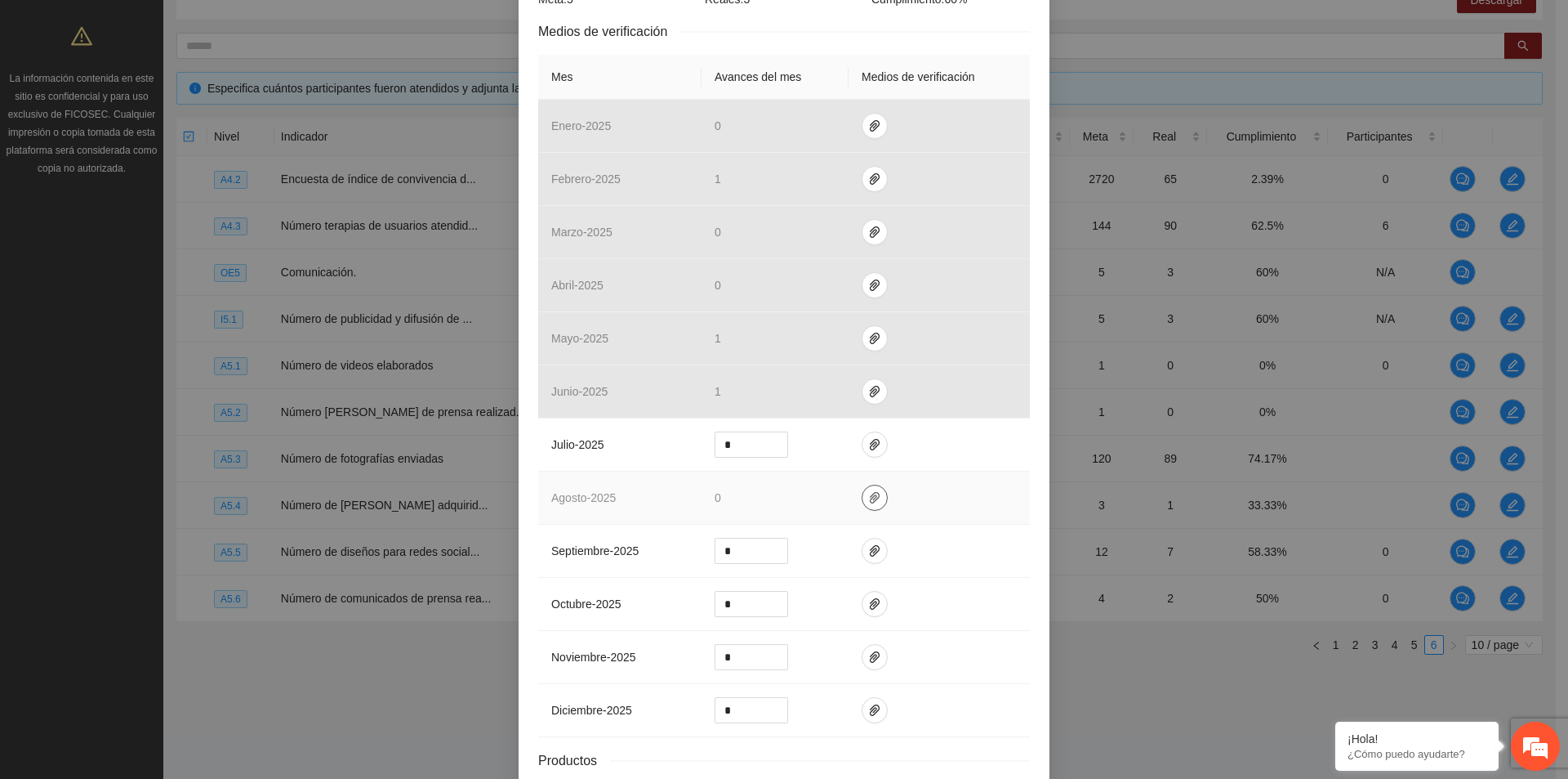
click at [868, 495] on icon "paper-clip" at bounding box center [875, 498] width 13 height 13
click at [915, 506] on td at bounding box center [939, 498] width 181 height 53
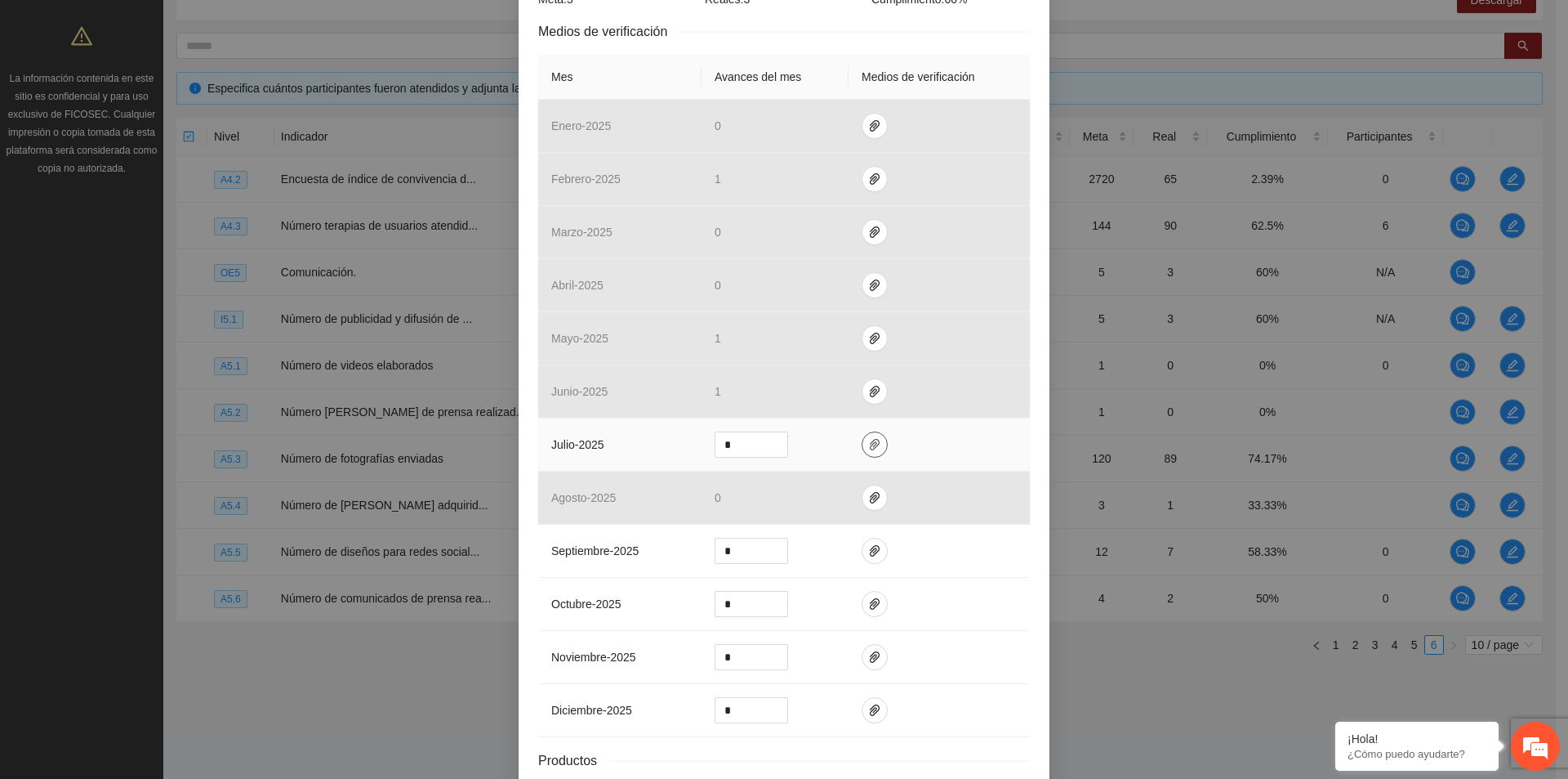
click at [870, 449] on icon "paper-clip" at bounding box center [875, 445] width 10 height 12
click at [921, 450] on td at bounding box center [939, 445] width 181 height 53
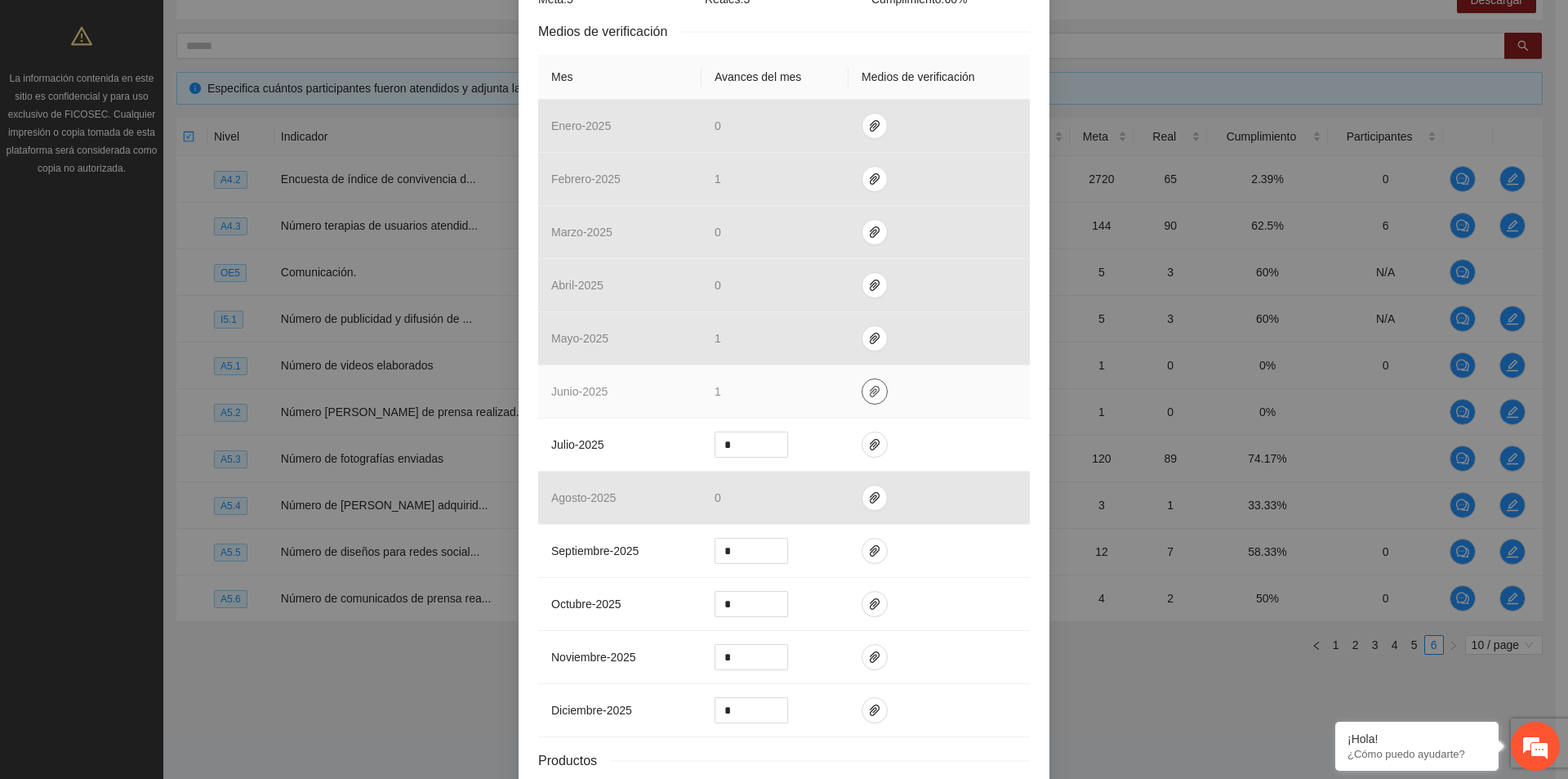
click at [868, 395] on icon "paper-clip" at bounding box center [875, 391] width 13 height 13
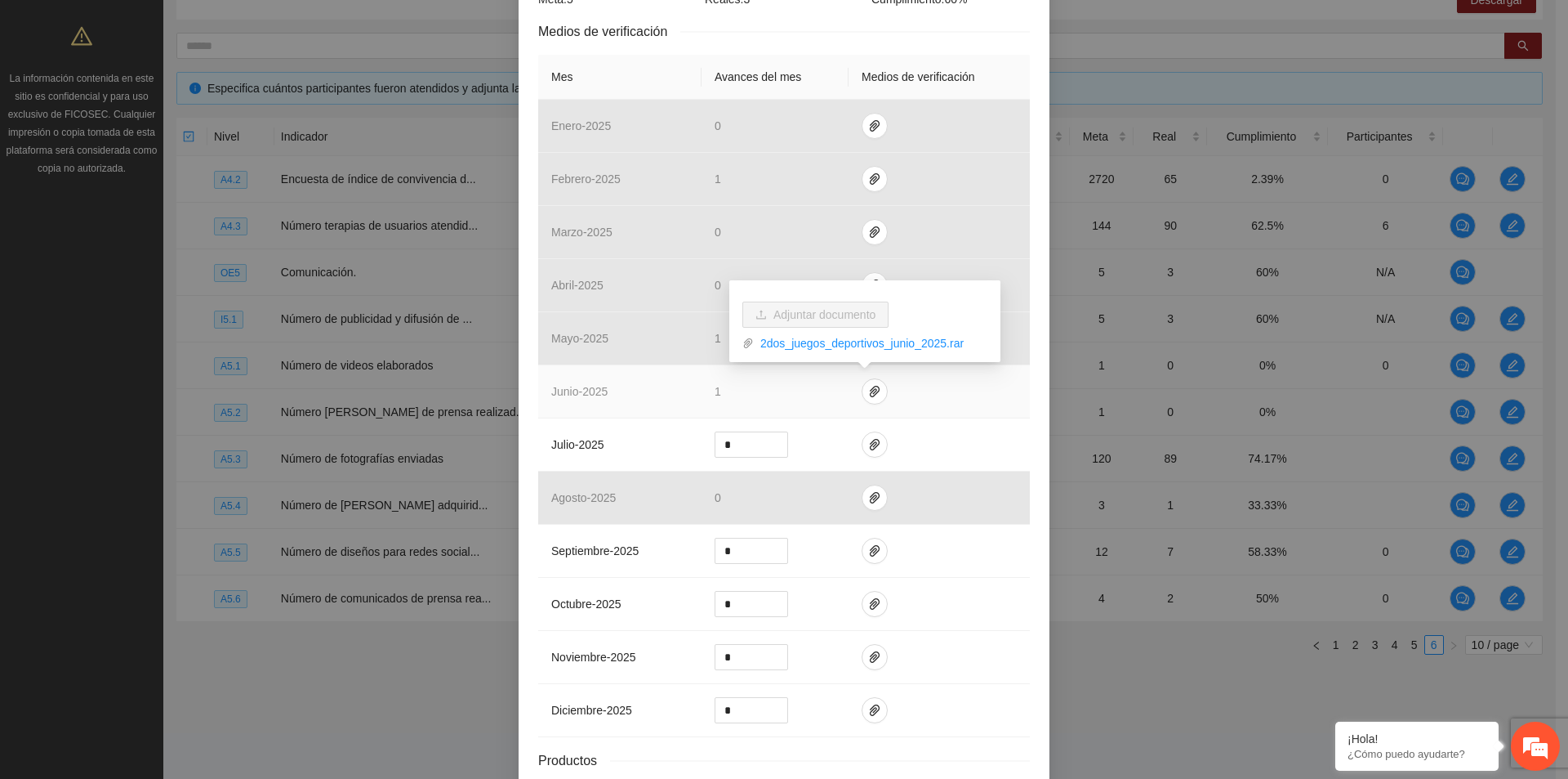
click at [906, 398] on td at bounding box center [939, 392] width 181 height 53
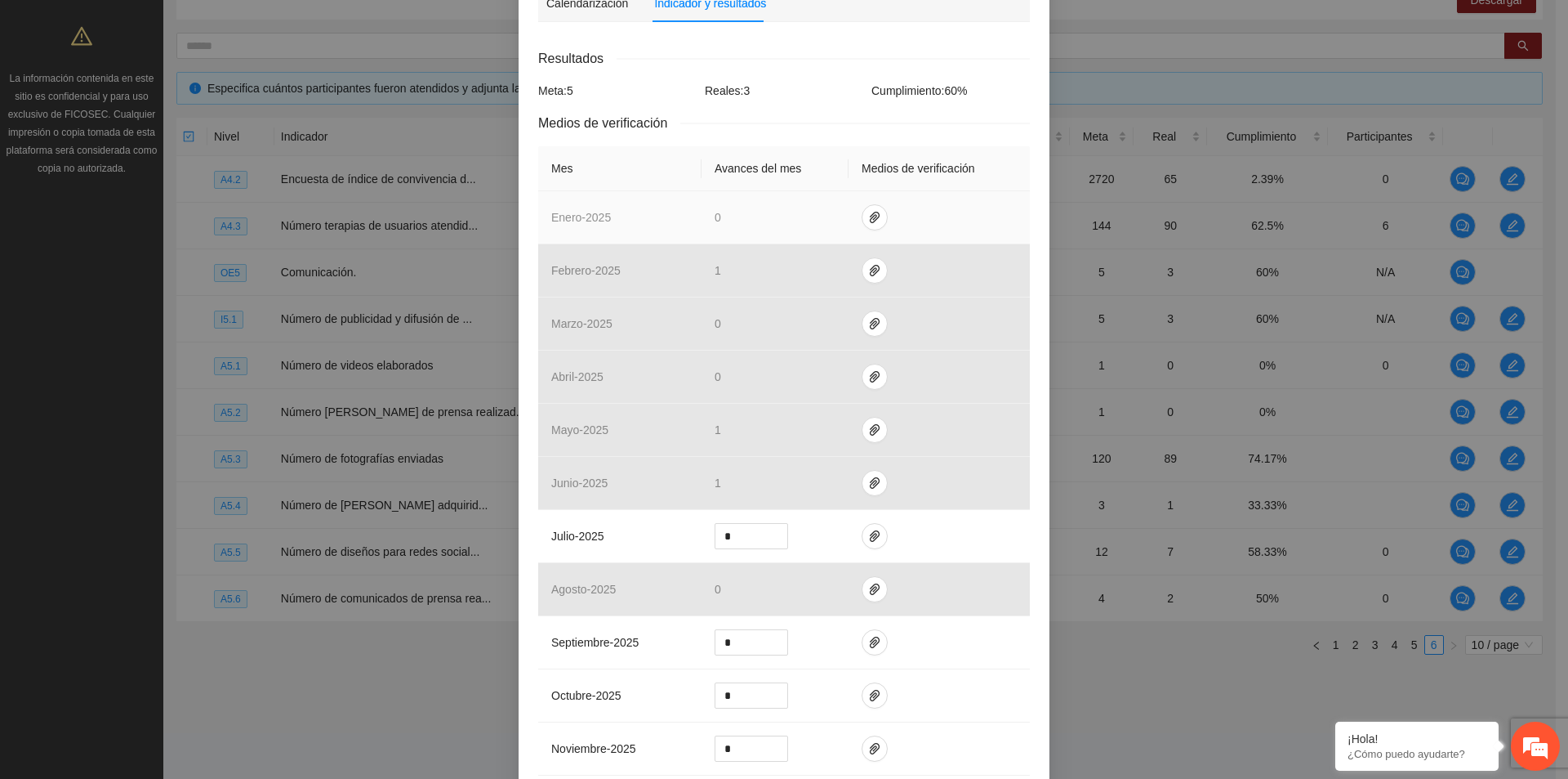
scroll to position [82, 0]
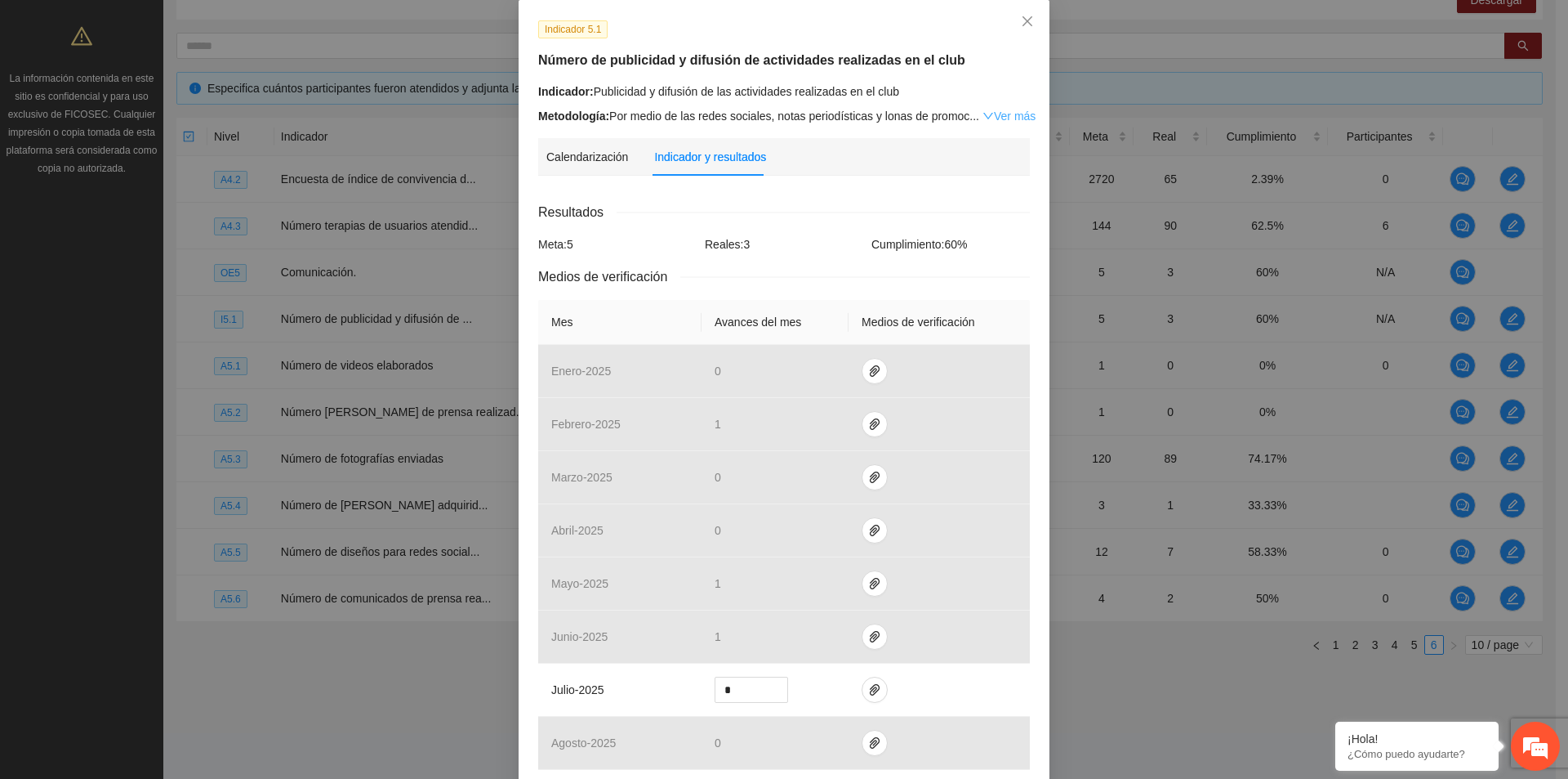
click at [1008, 120] on link "Ver más" at bounding box center [1009, 116] width 53 height 13
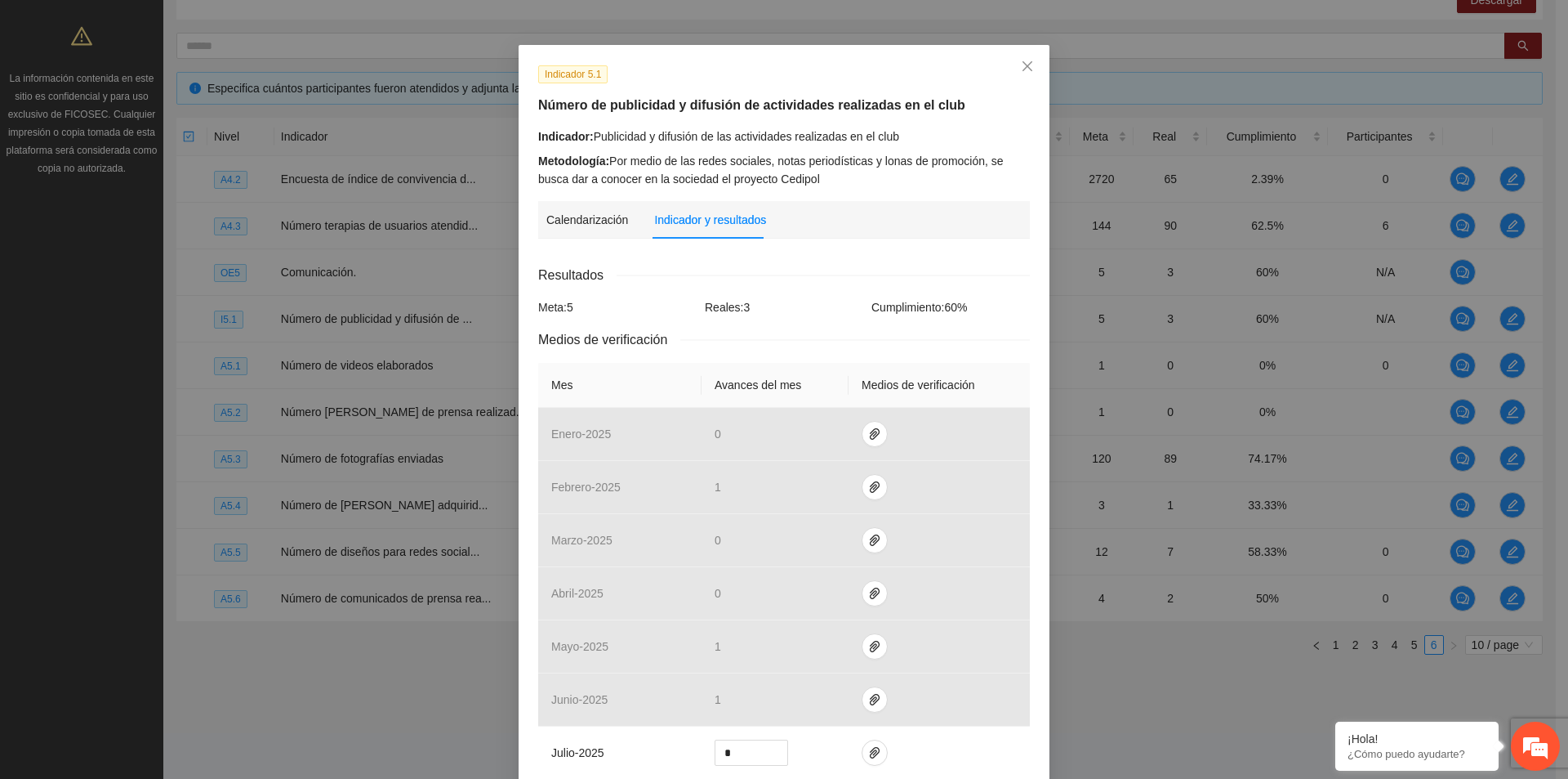
scroll to position [0, 0]
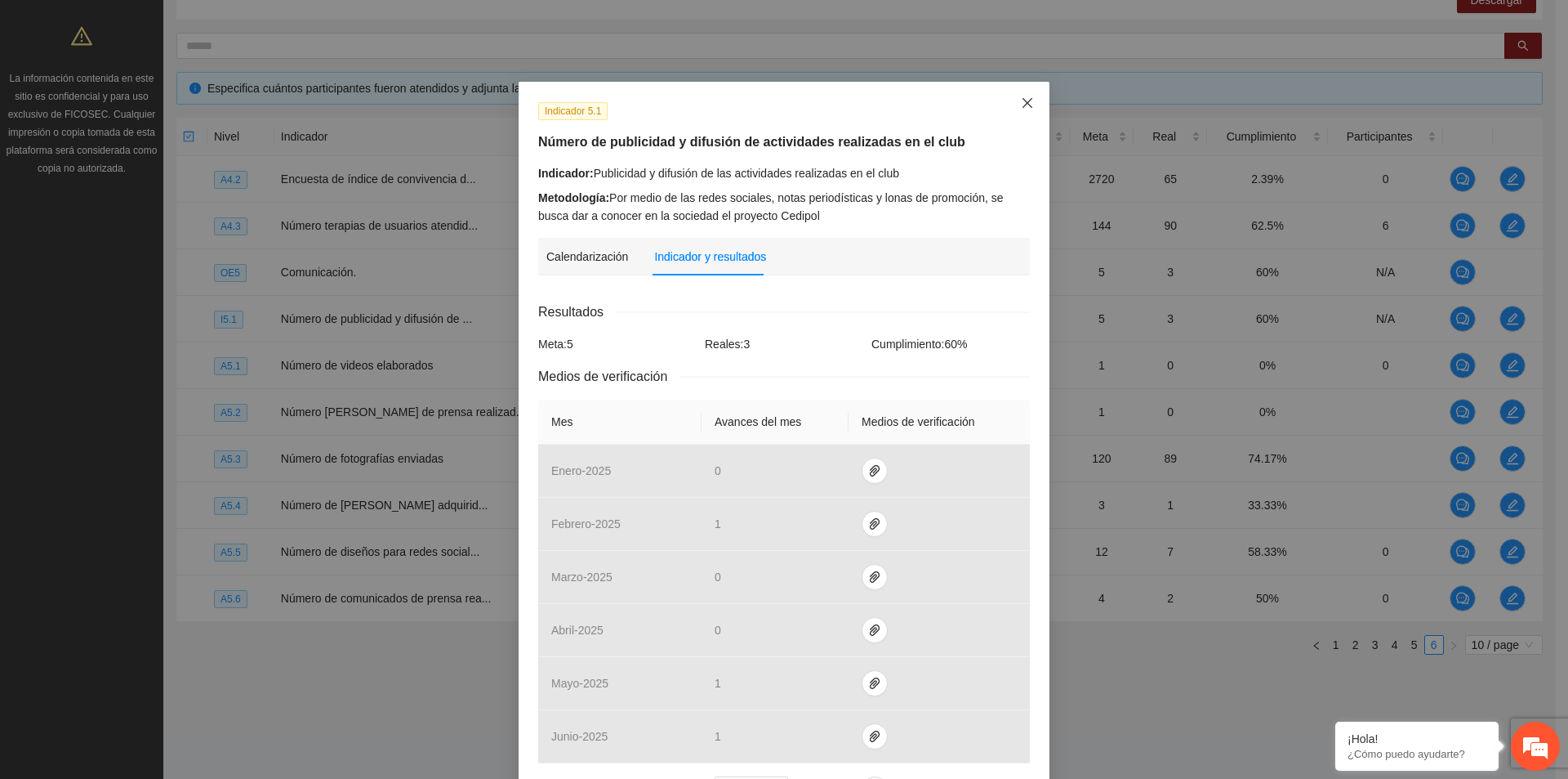
click at [1021, 101] on icon "close" at bounding box center [1027, 103] width 13 height 13
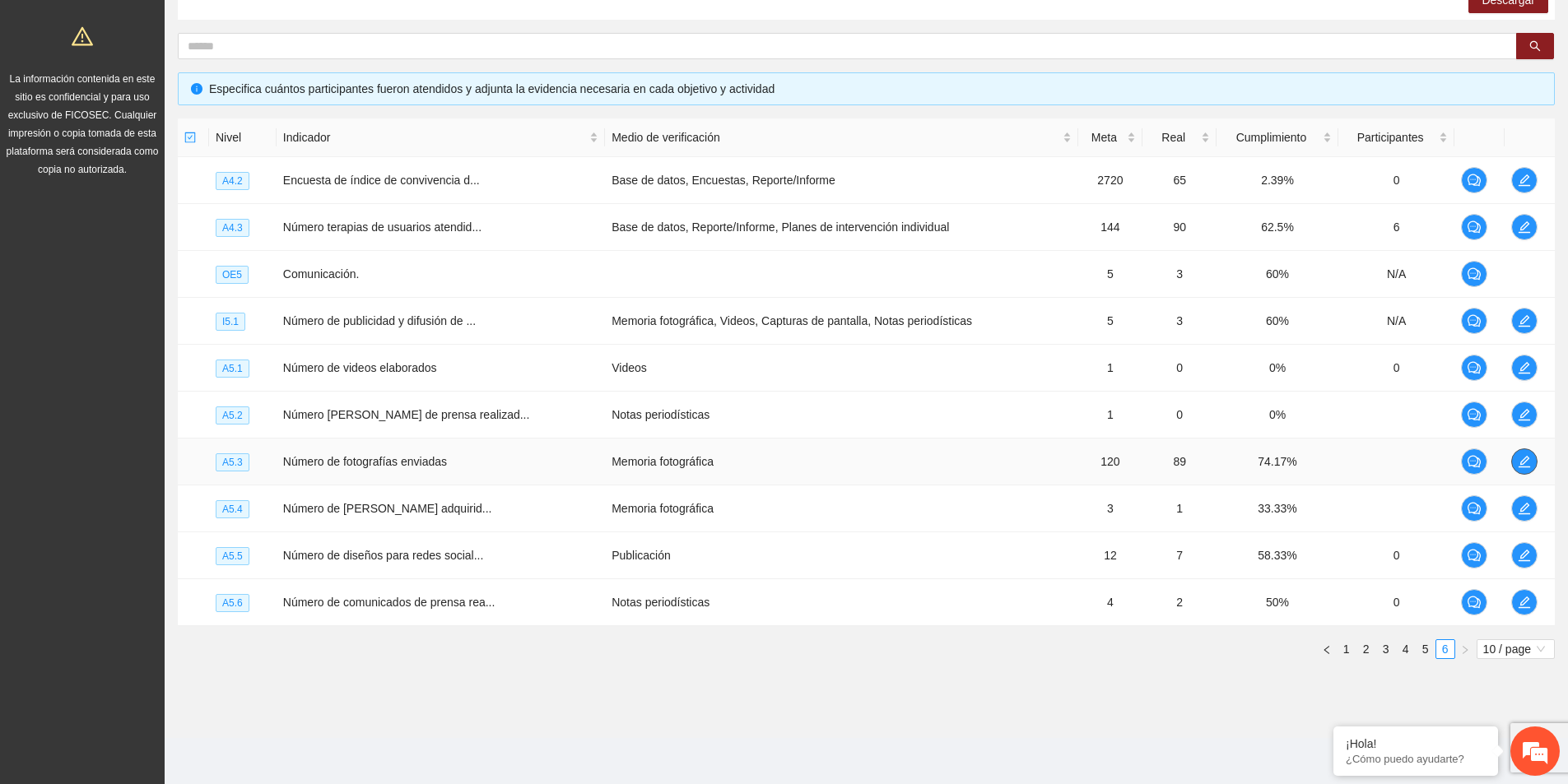
click at [1515, 463] on span "edit" at bounding box center [1524, 461] width 25 height 13
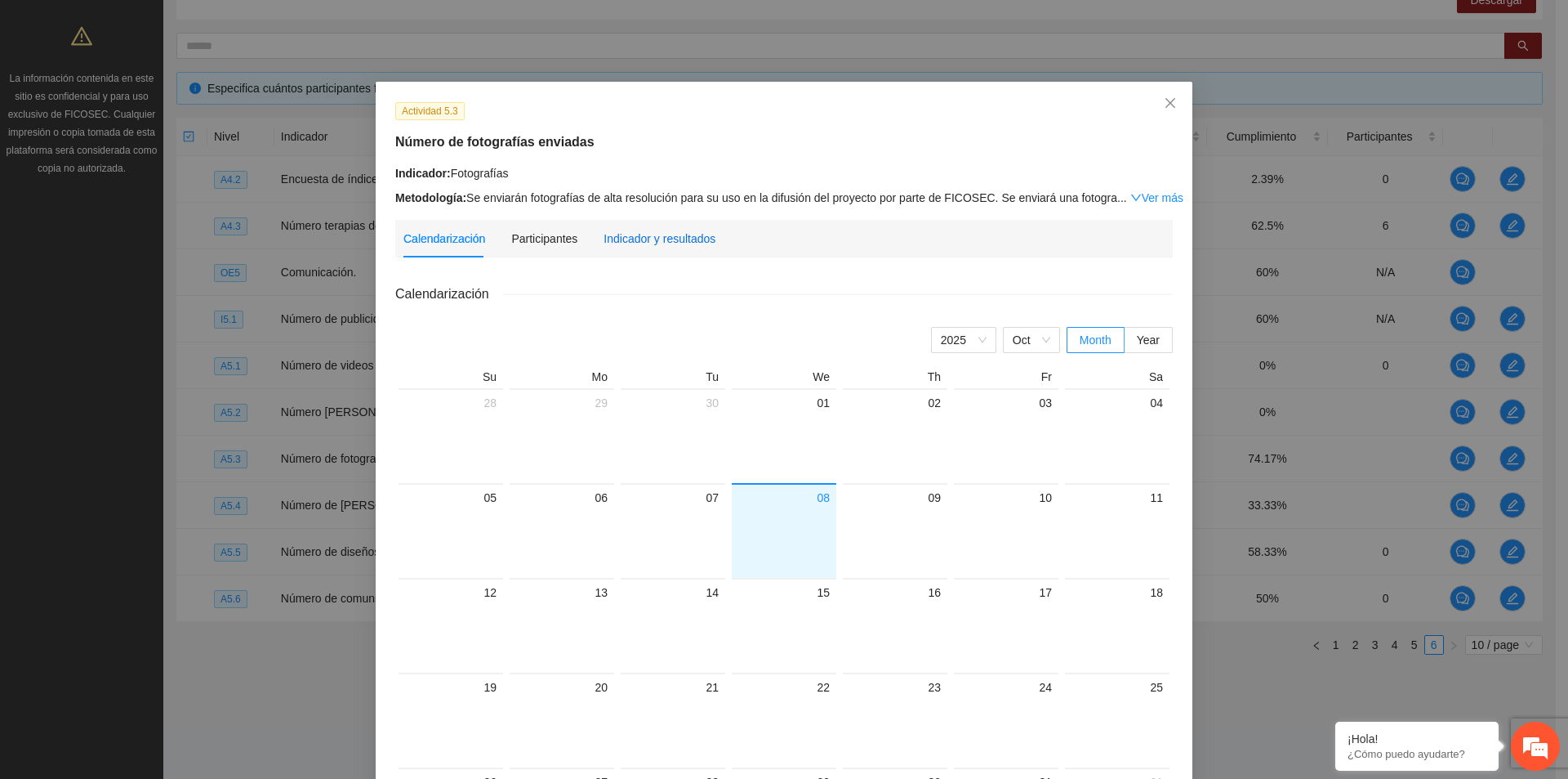
click at [665, 242] on div "Indicador y resultados" at bounding box center [659, 239] width 112 height 18
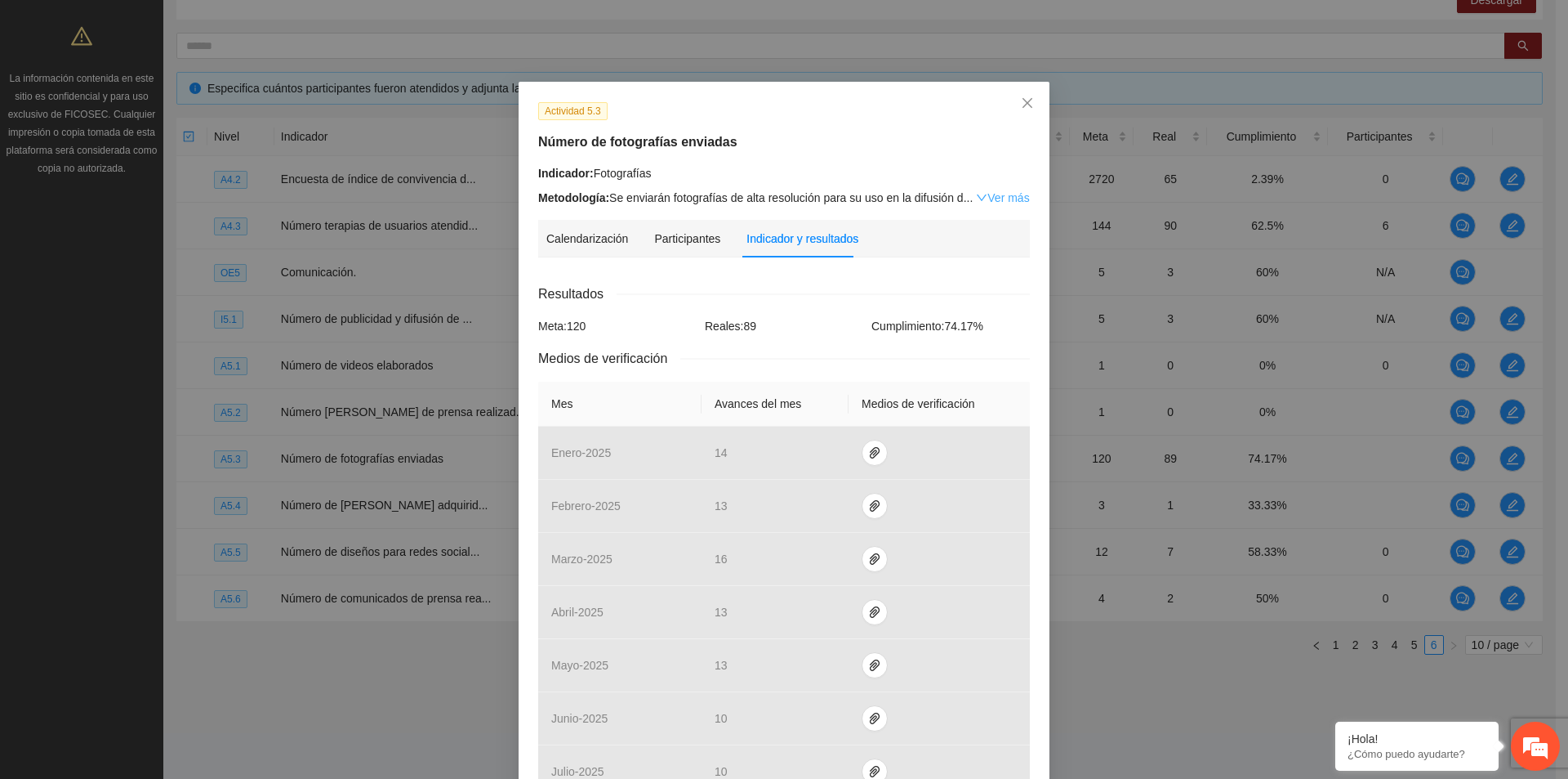
click at [1003, 202] on link "Ver más" at bounding box center [1003, 198] width 53 height 13
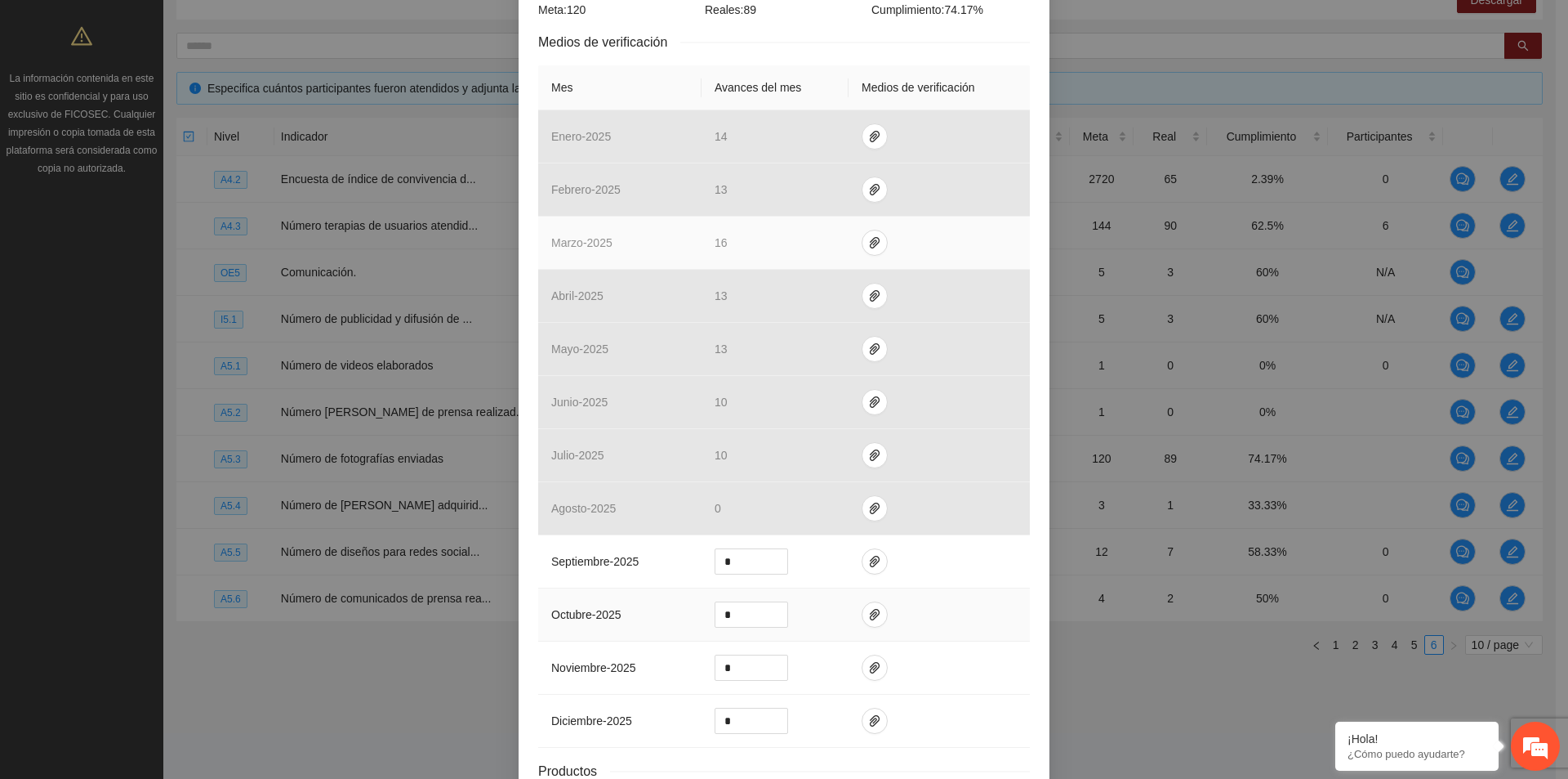
scroll to position [409, 0]
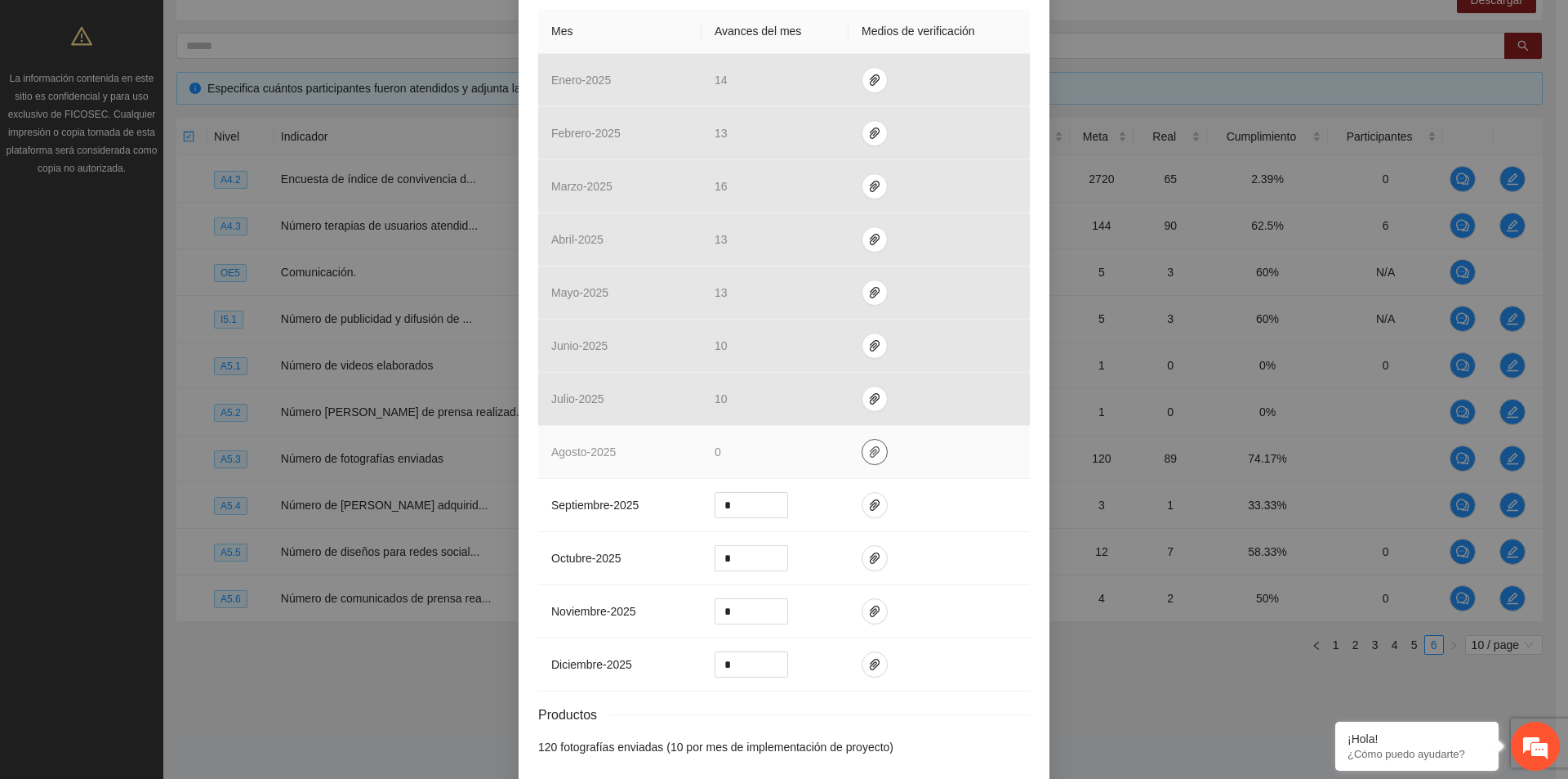
click at [875, 449] on span "paper-clip" at bounding box center [875, 452] width 25 height 13
click at [903, 463] on td at bounding box center [939, 452] width 181 height 53
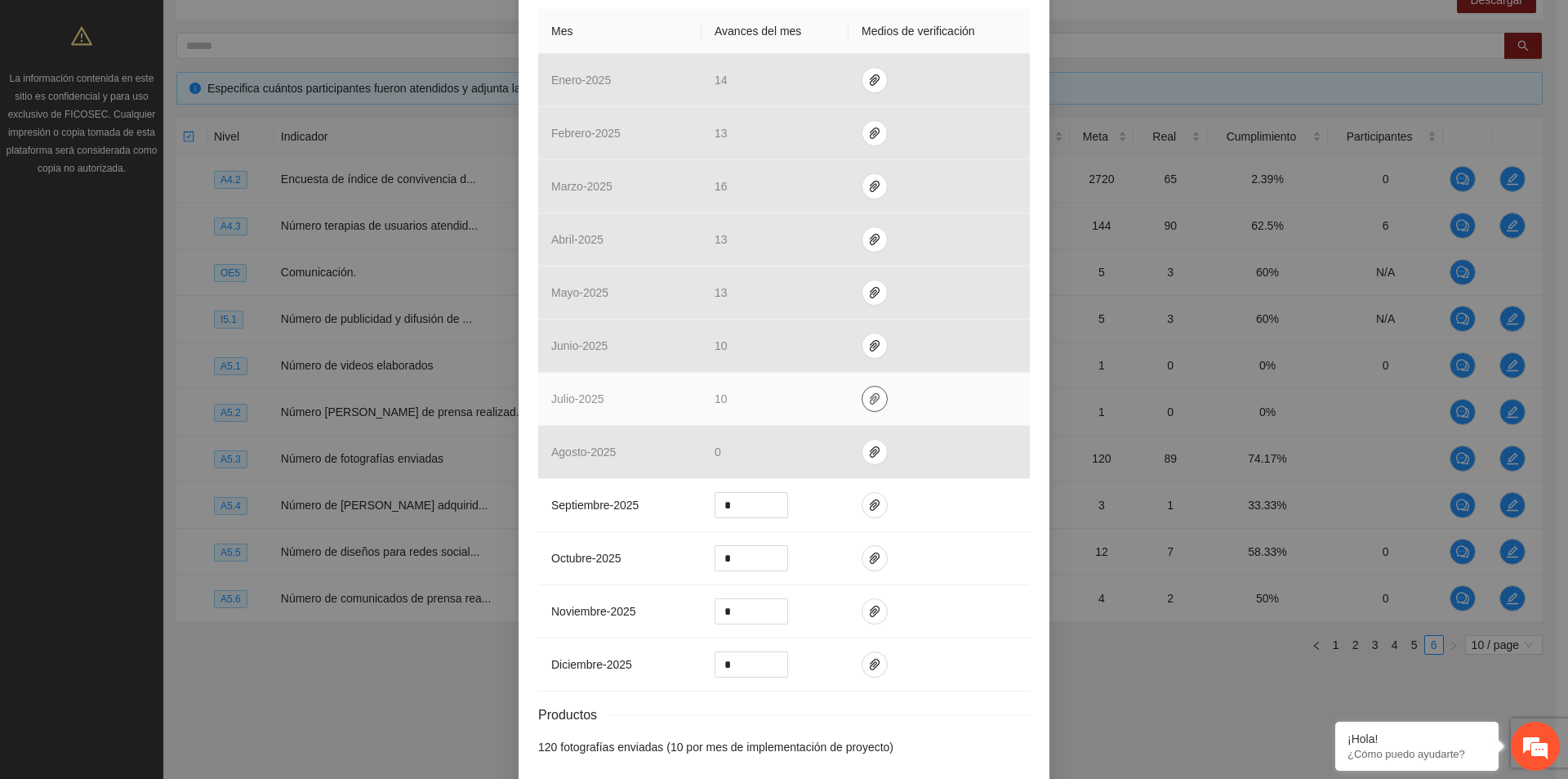
click at [871, 399] on icon "paper-clip" at bounding box center [875, 399] width 13 height 13
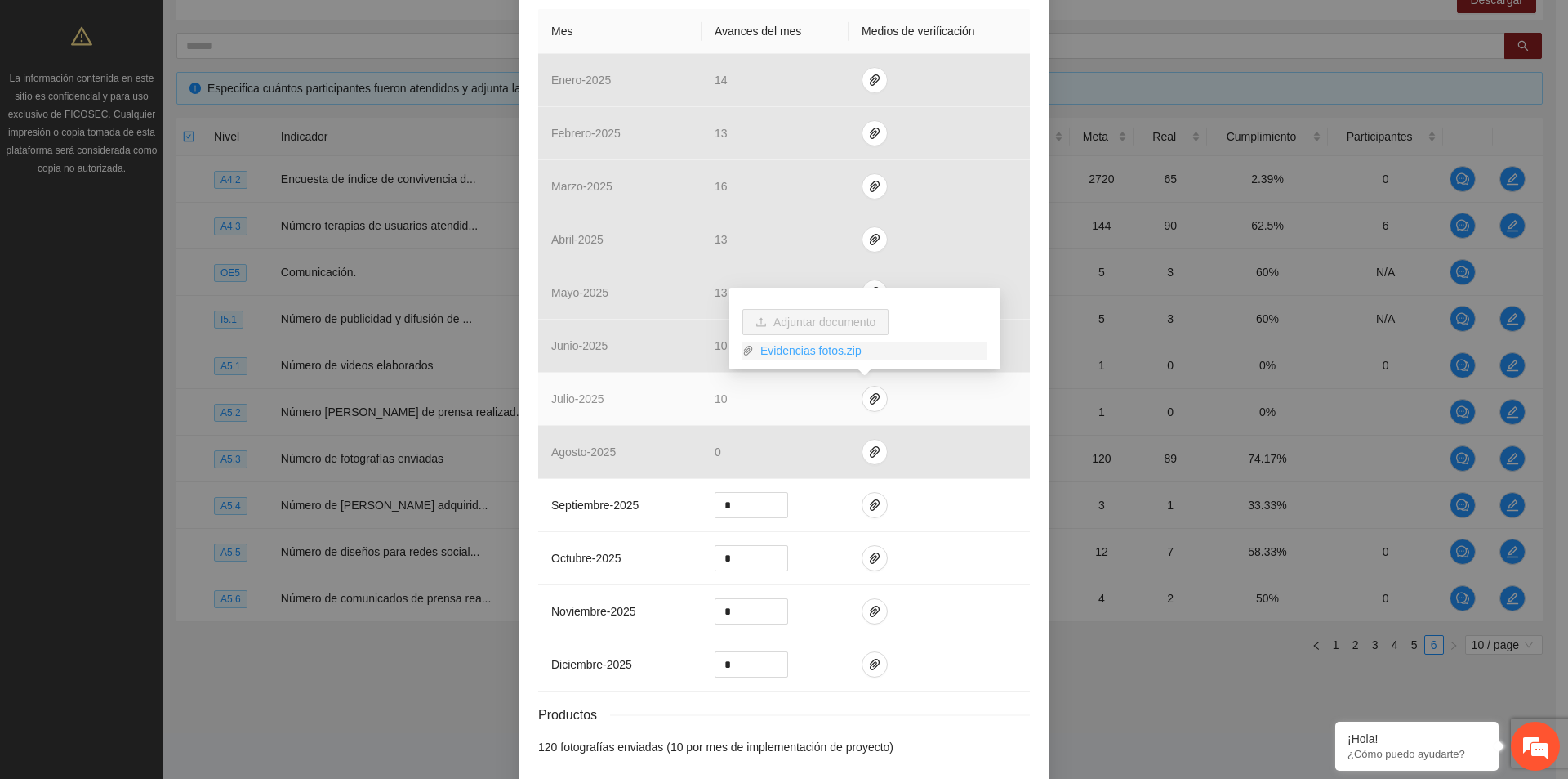
click at [827, 359] on link "Evidencias fotos.zip" at bounding box center [870, 351] width 234 height 18
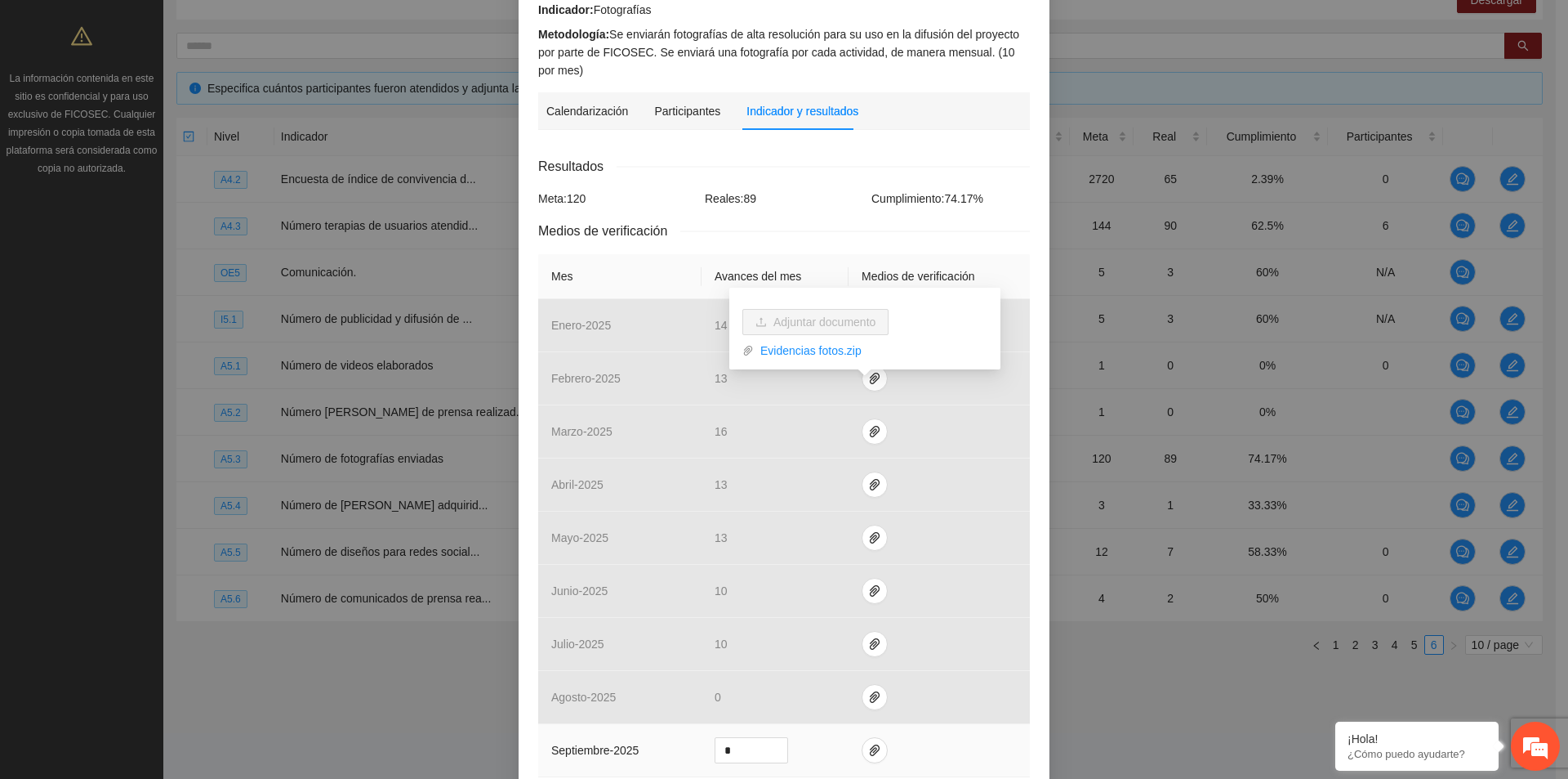
scroll to position [0, 0]
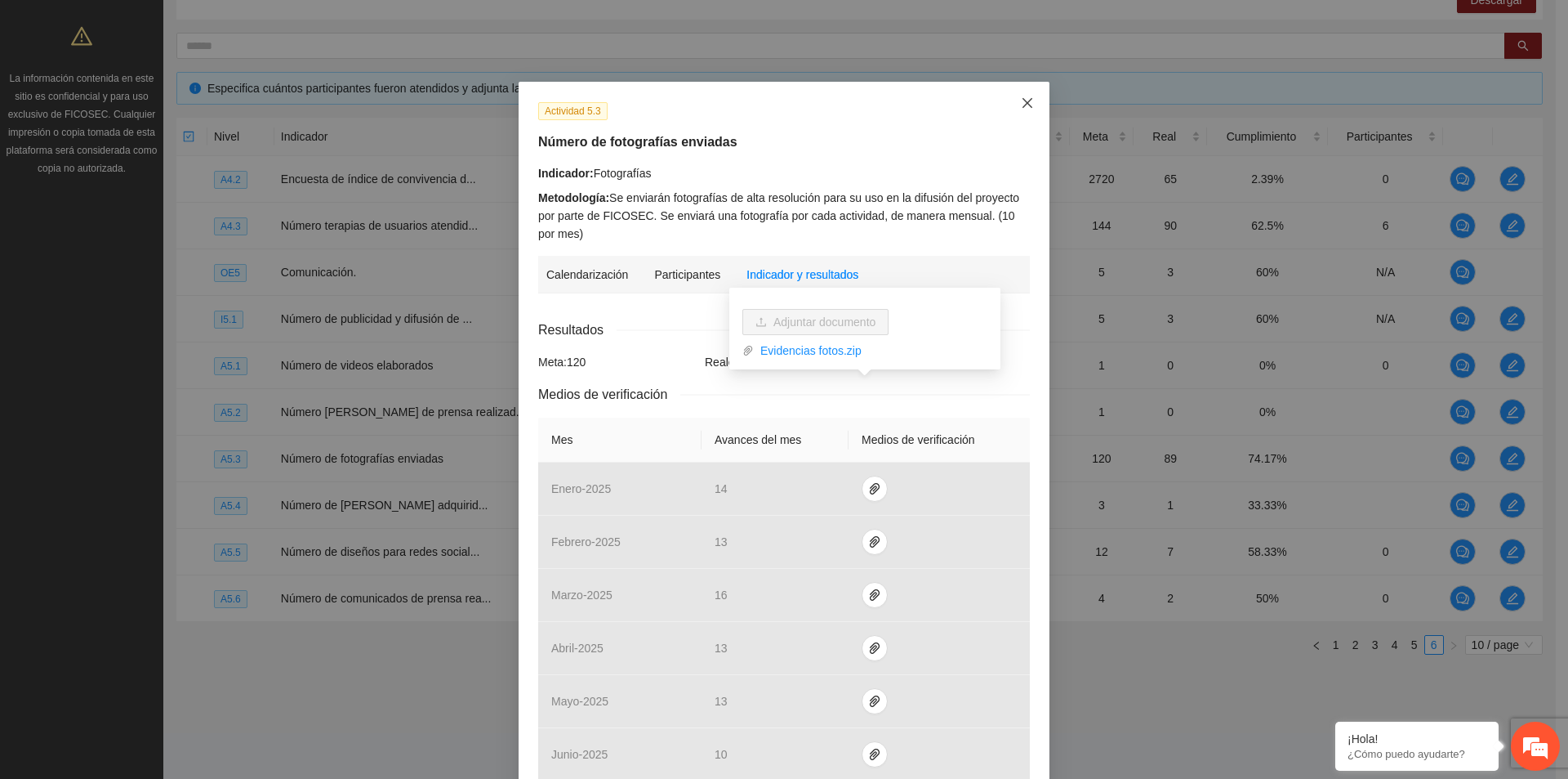
click at [1022, 108] on icon "close" at bounding box center [1027, 103] width 13 height 13
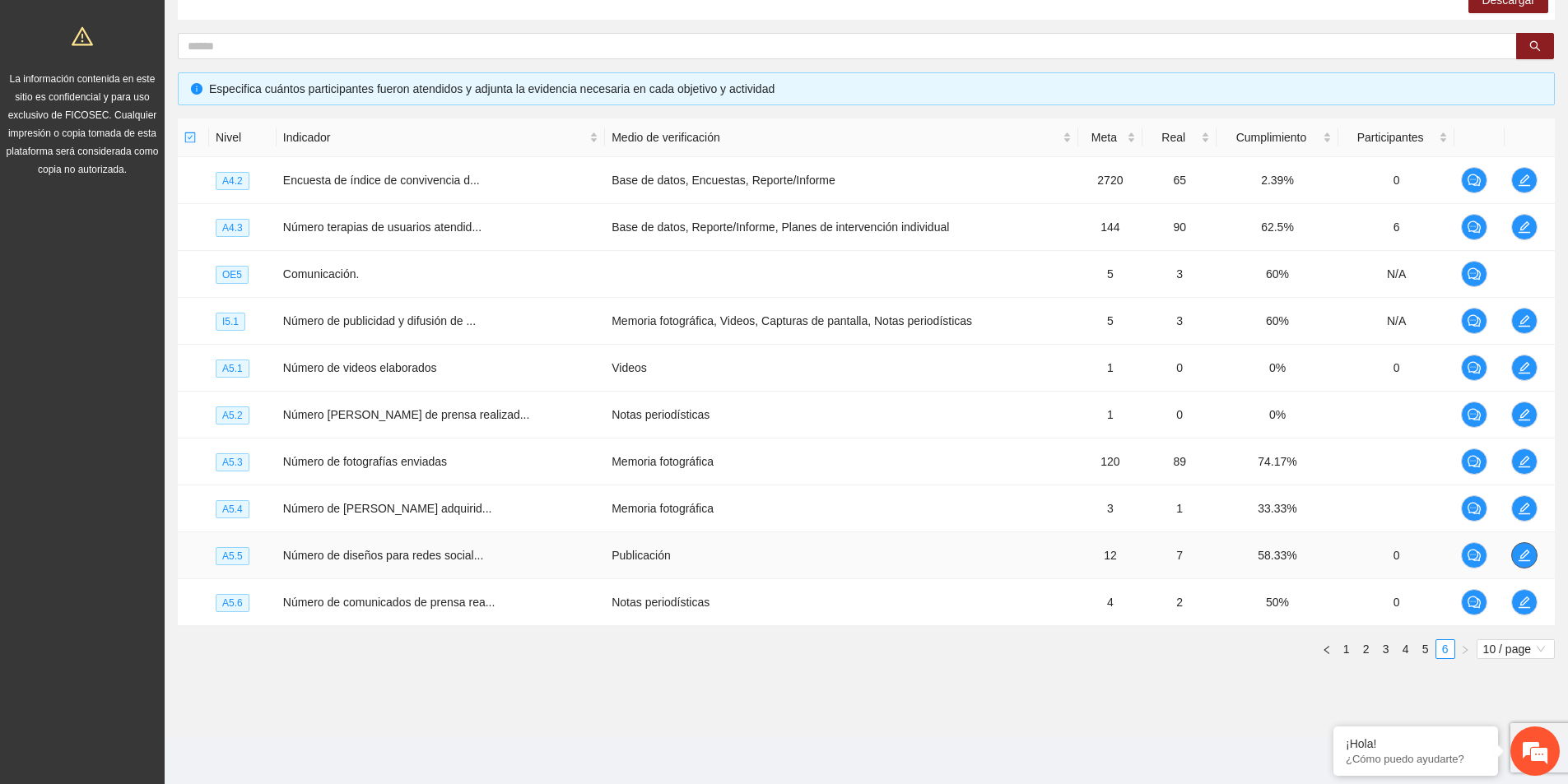
click at [1520, 559] on icon "edit" at bounding box center [1524, 555] width 13 height 13
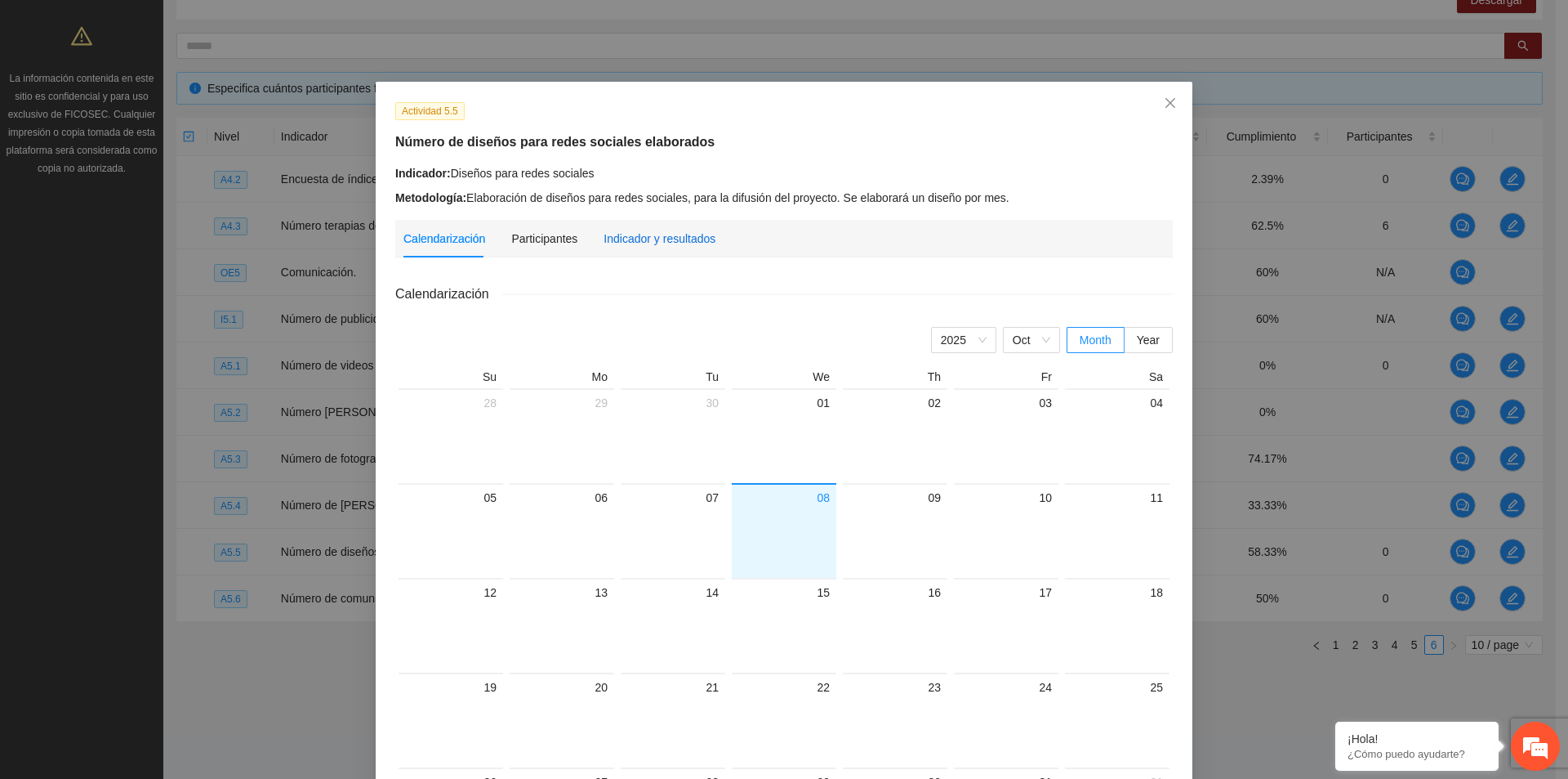
click at [679, 236] on div "Indicador y resultados" at bounding box center [659, 239] width 112 height 18
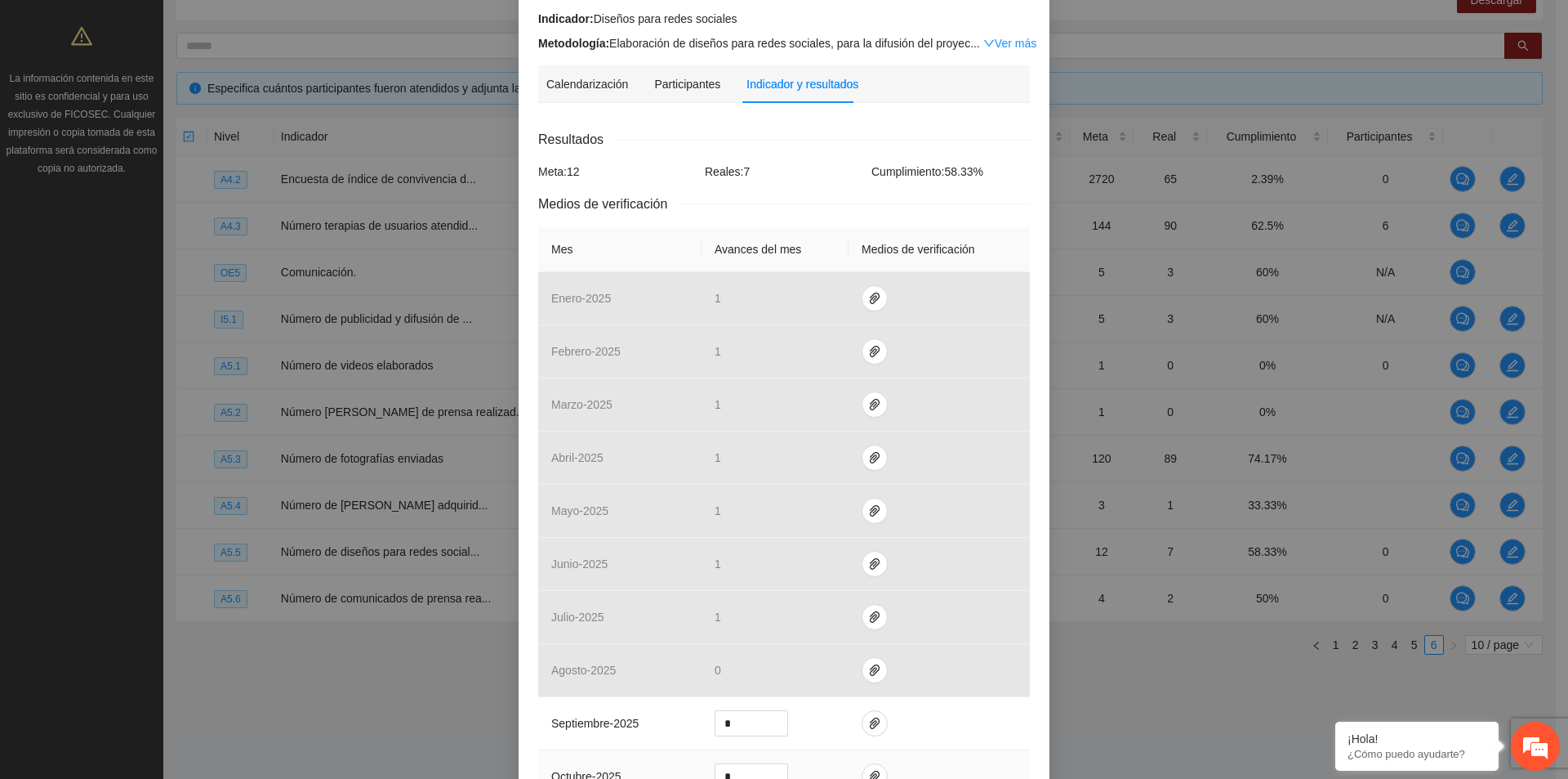
scroll to position [245, 0]
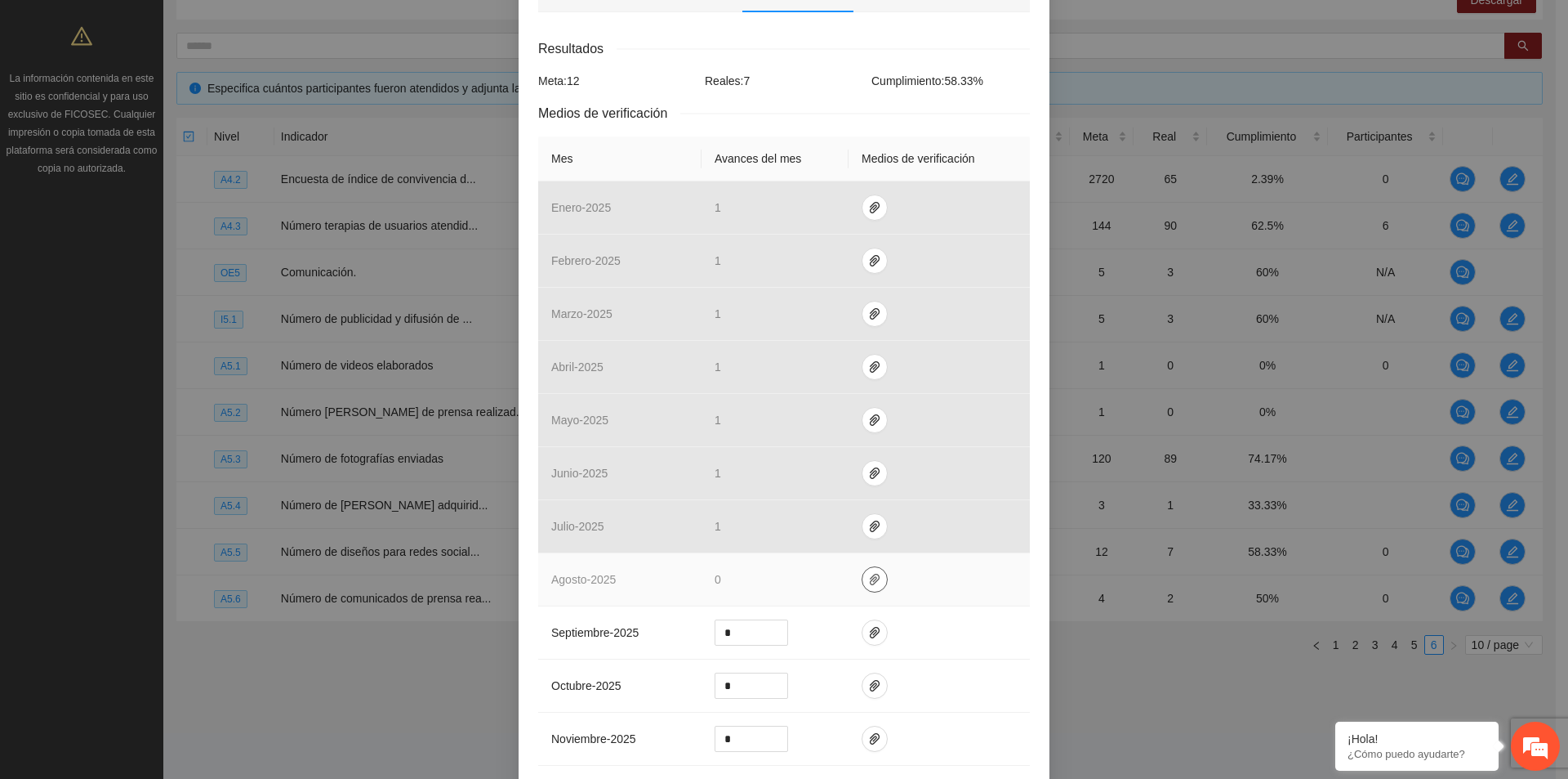
click at [872, 588] on button "button" at bounding box center [875, 580] width 26 height 26
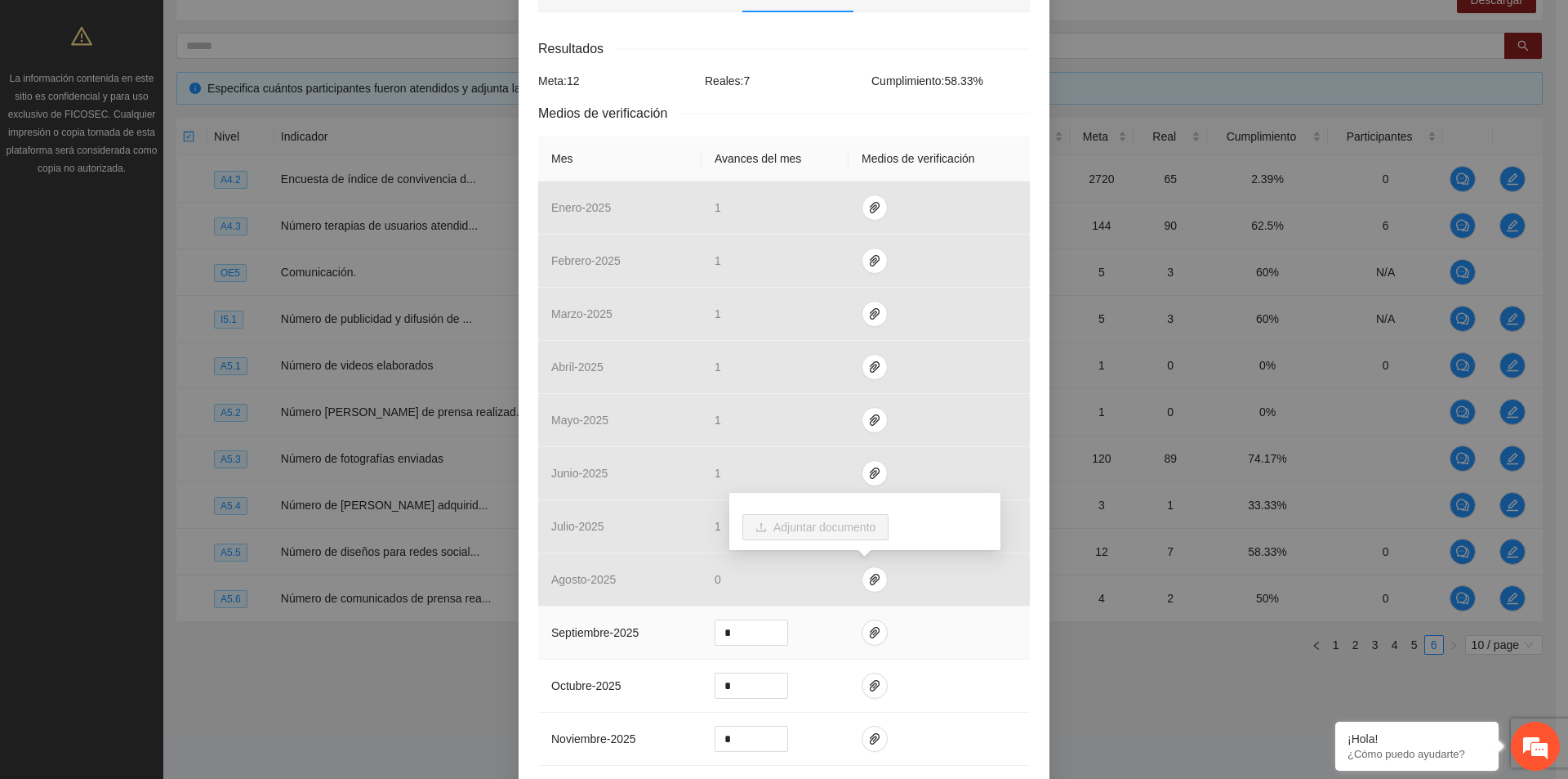
click at [905, 656] on td at bounding box center [939, 633] width 181 height 53
click at [868, 642] on button "button" at bounding box center [875, 633] width 26 height 26
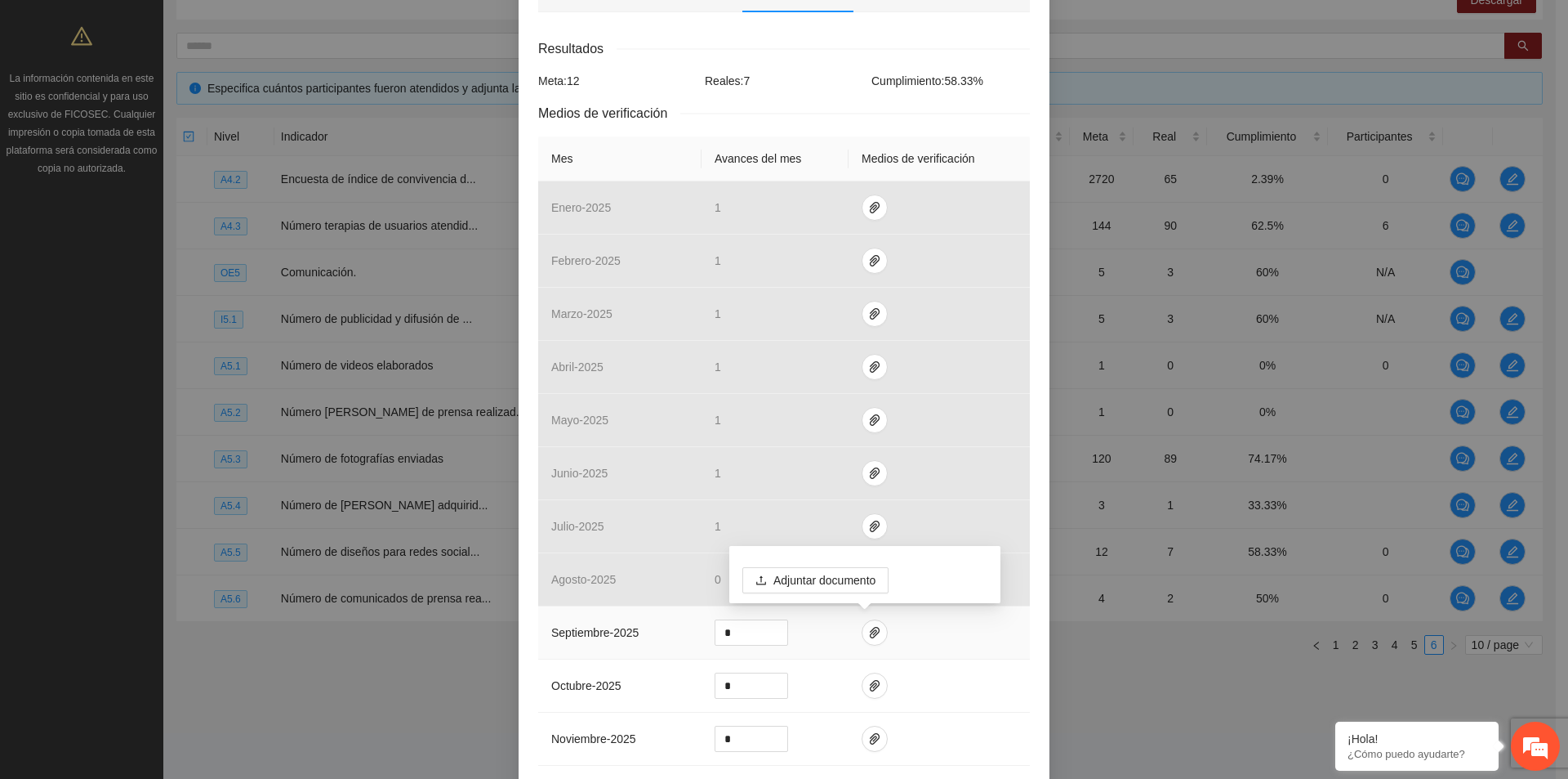
click at [948, 657] on td at bounding box center [939, 633] width 181 height 53
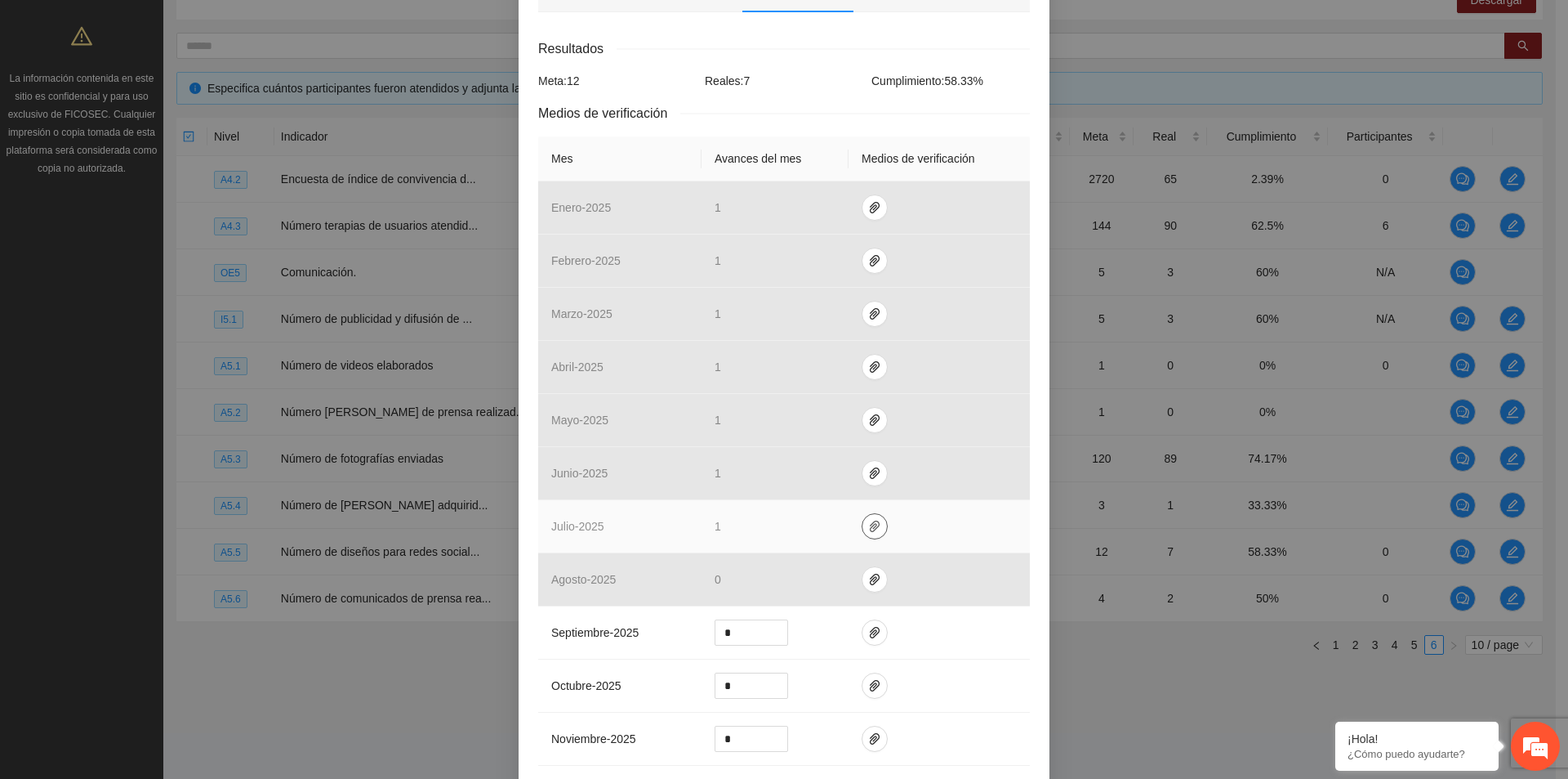
click at [870, 533] on button "button" at bounding box center [875, 527] width 26 height 26
click at [940, 540] on td at bounding box center [939, 527] width 181 height 53
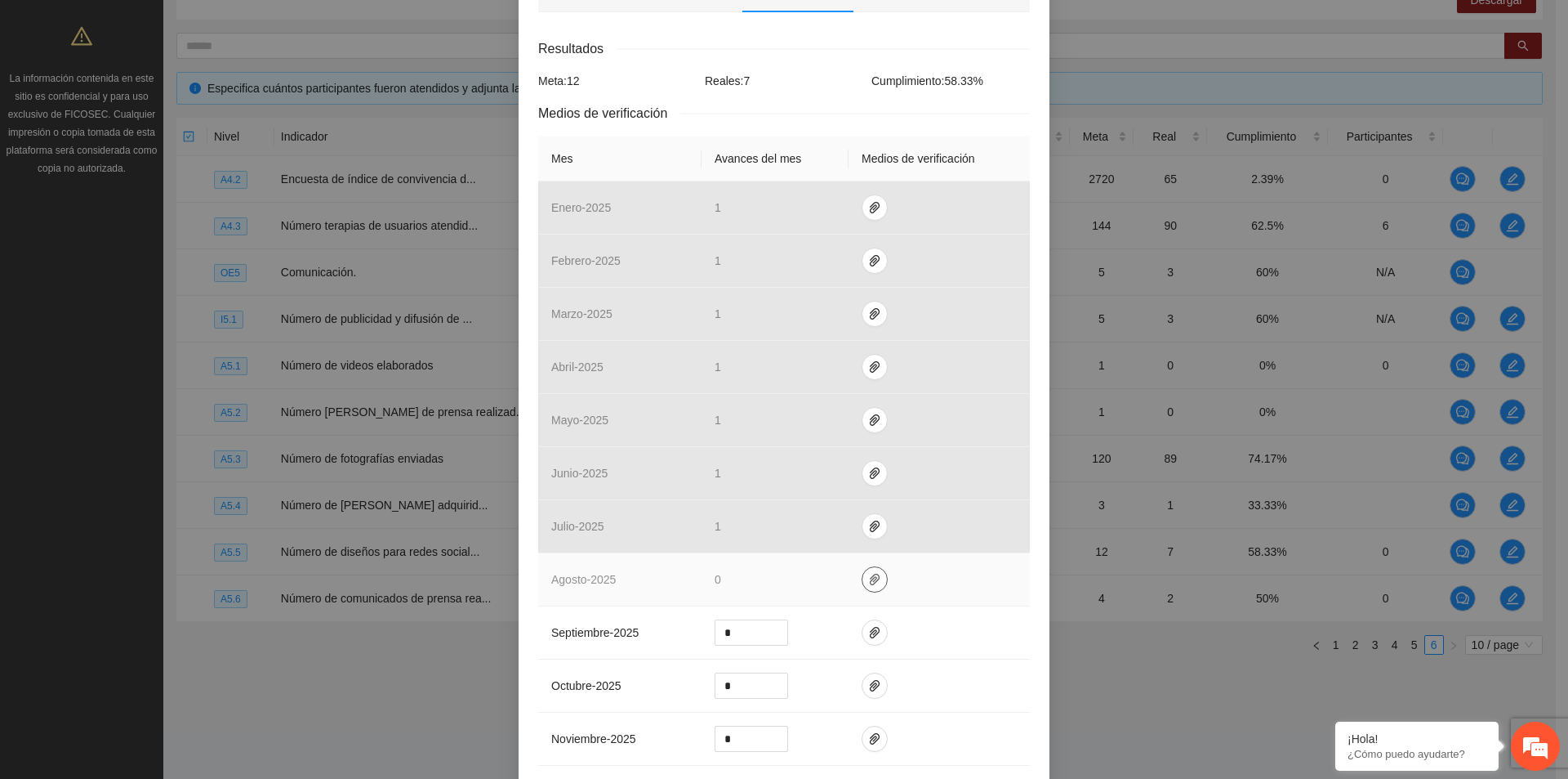
click at [871, 586] on button "button" at bounding box center [875, 580] width 26 height 26
click at [851, 546] on div "Adjuntar documento" at bounding box center [865, 521] width 271 height 57
click at [891, 616] on td at bounding box center [939, 633] width 181 height 53
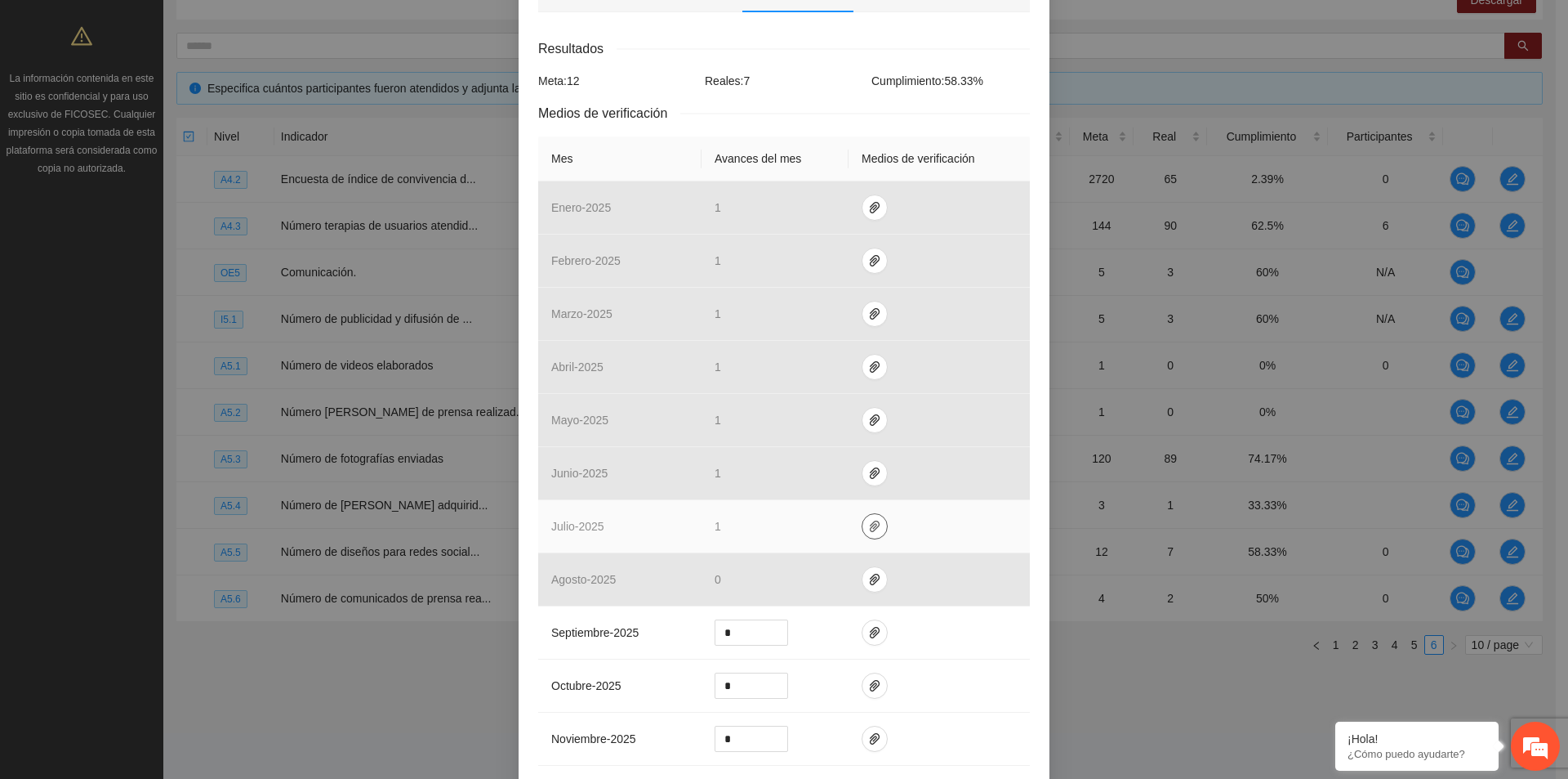
click at [868, 534] on button "button" at bounding box center [875, 527] width 26 height 26
click at [880, 483] on link "5.5 diseño para redes sociales Julio 2025.pdf" at bounding box center [870, 478] width 234 height 18
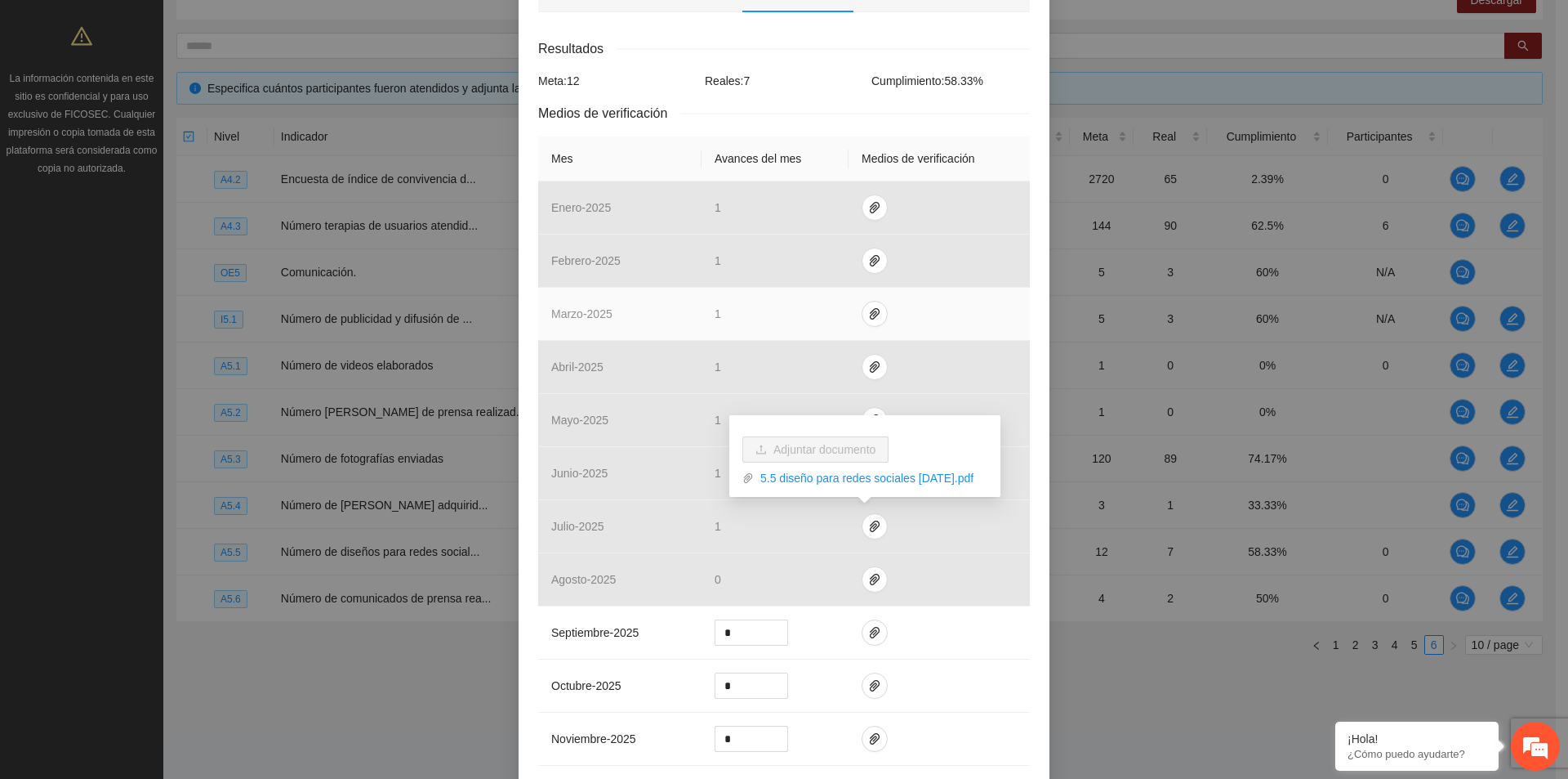
scroll to position [0, 0]
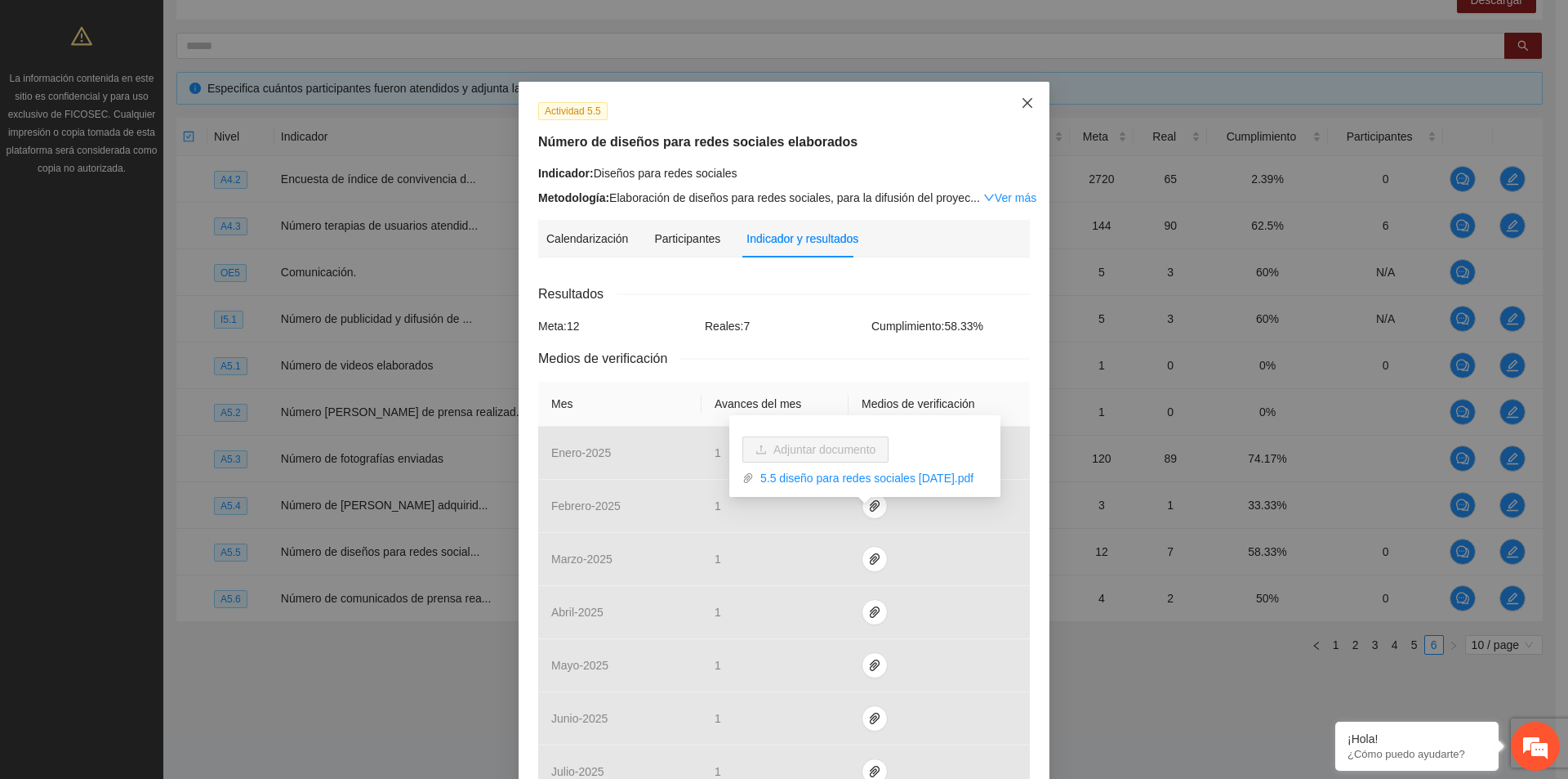
click at [1027, 107] on icon "close" at bounding box center [1027, 103] width 13 height 13
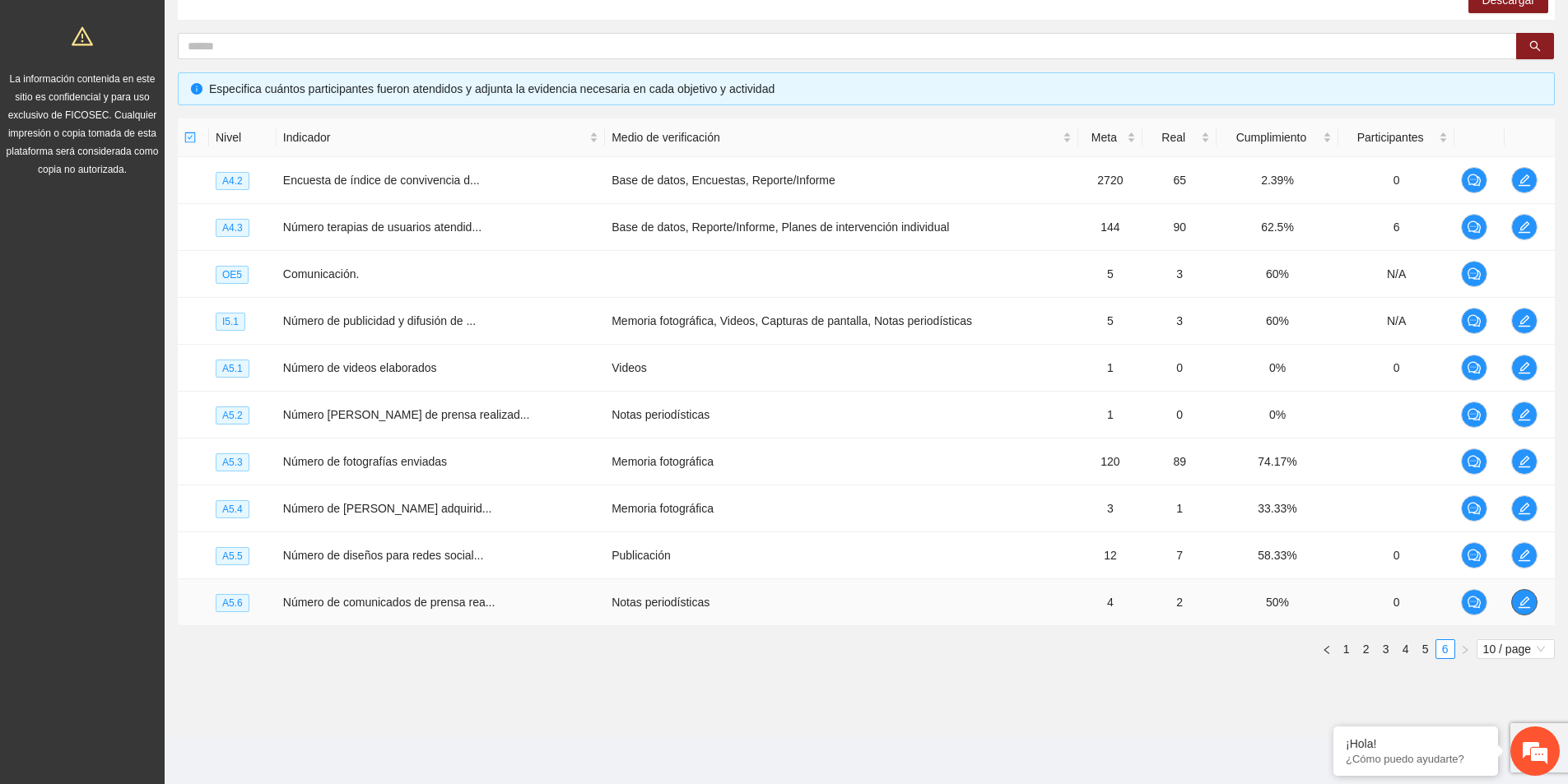
click at [1521, 603] on icon "edit" at bounding box center [1524, 602] width 13 height 13
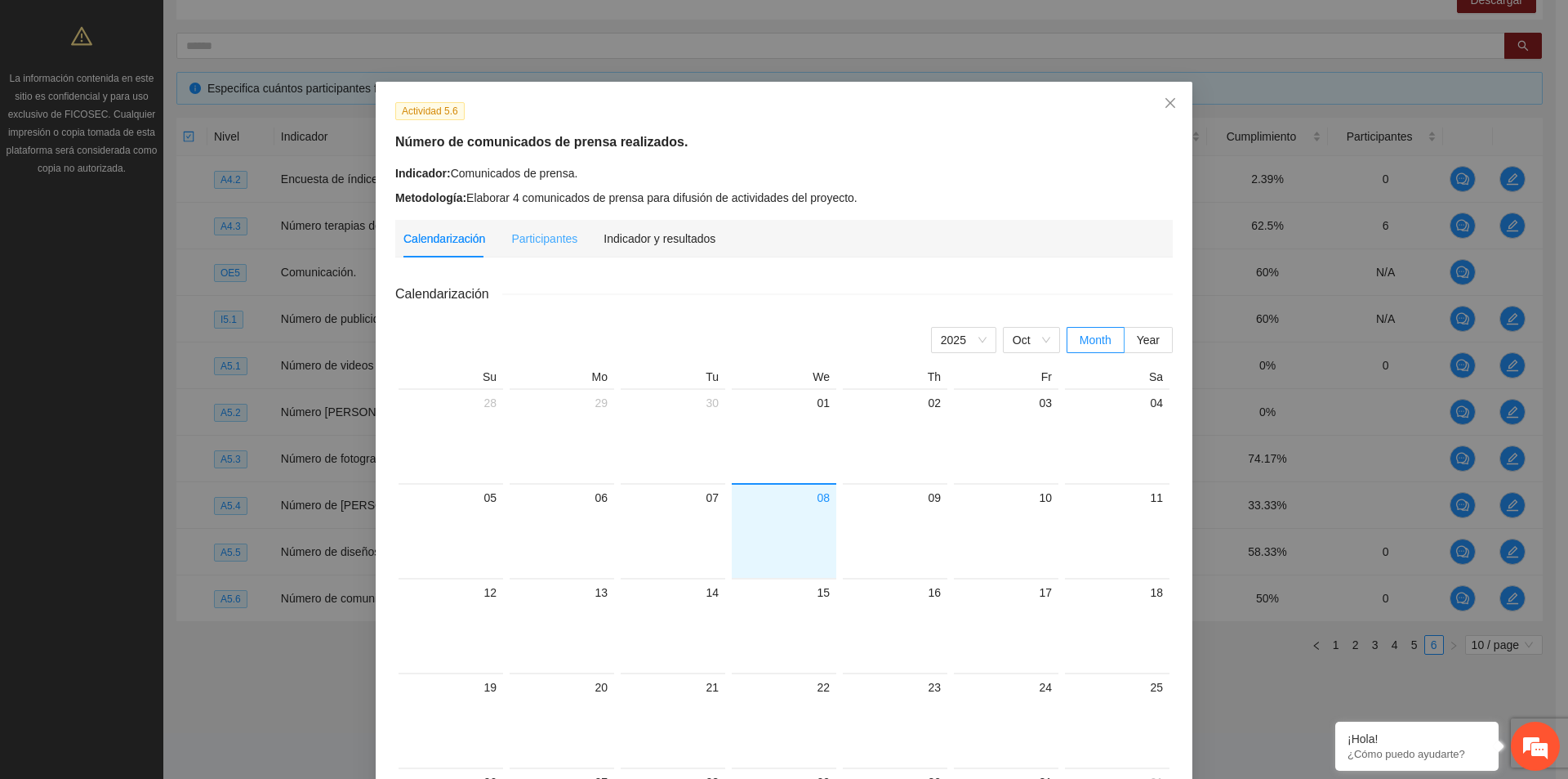
click at [689, 251] on div "Indicador y resultados" at bounding box center [659, 238] width 112 height 37
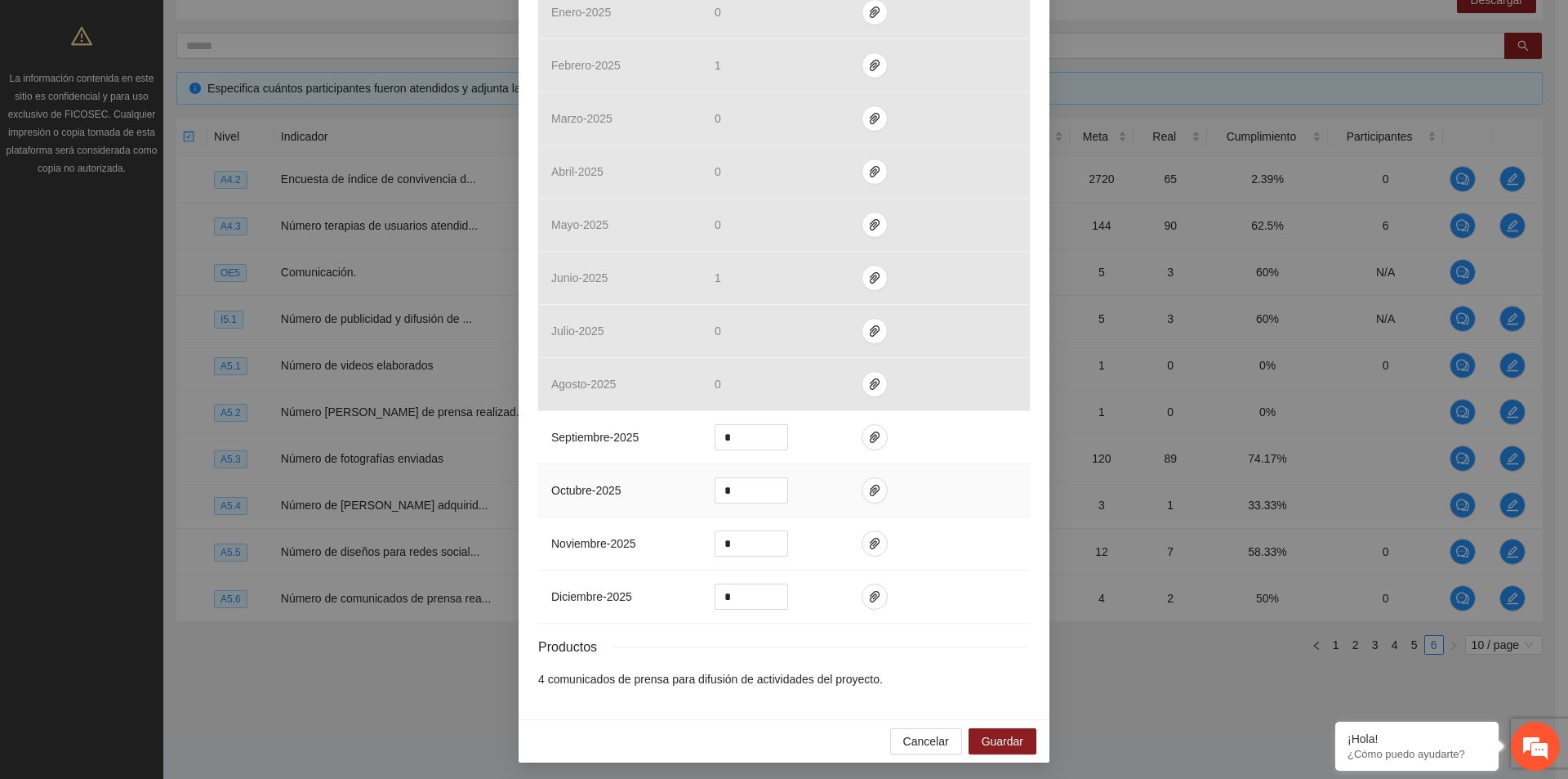
scroll to position [443, 0]
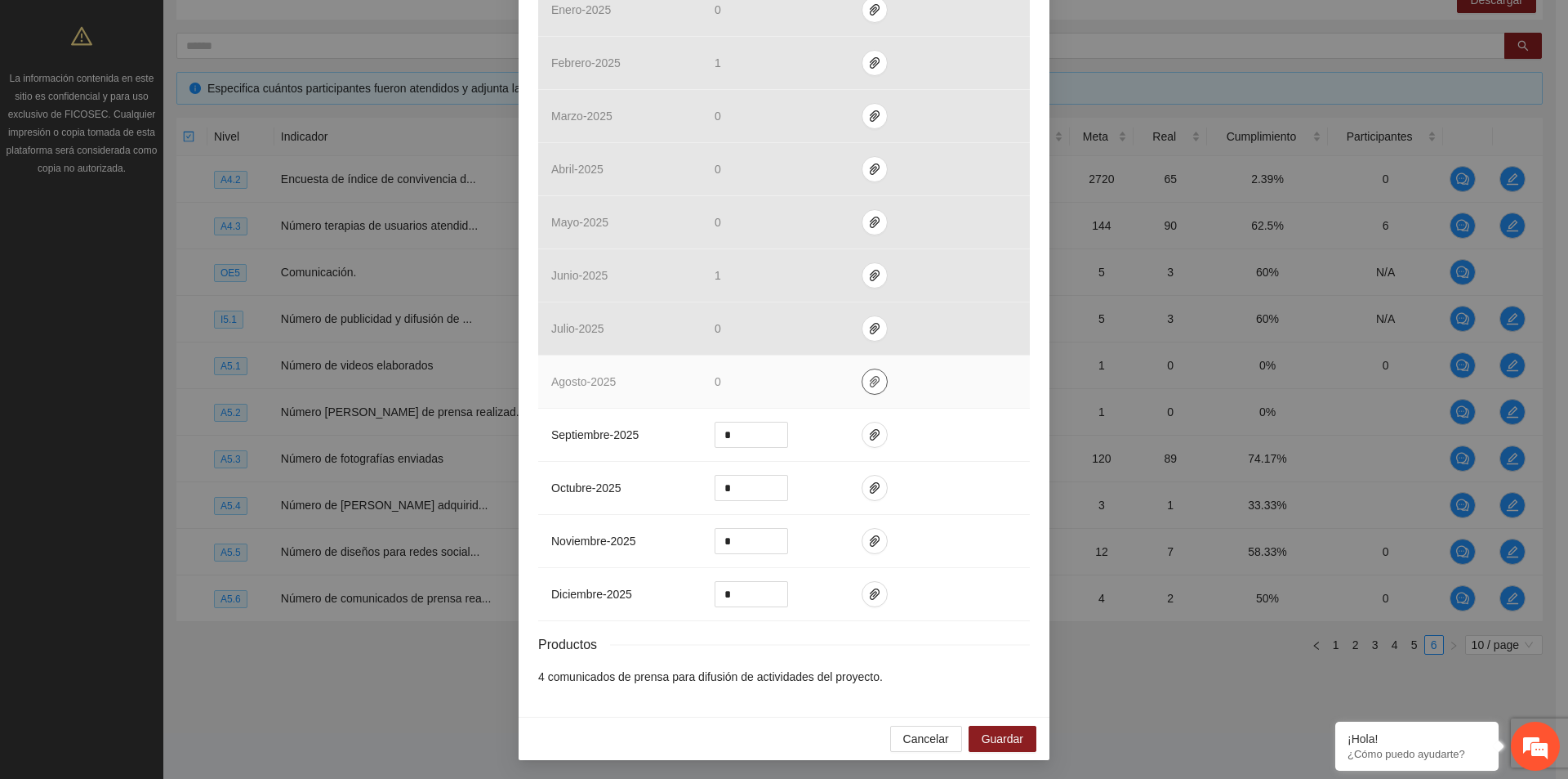
click at [868, 380] on icon "paper-clip" at bounding box center [875, 382] width 13 height 13
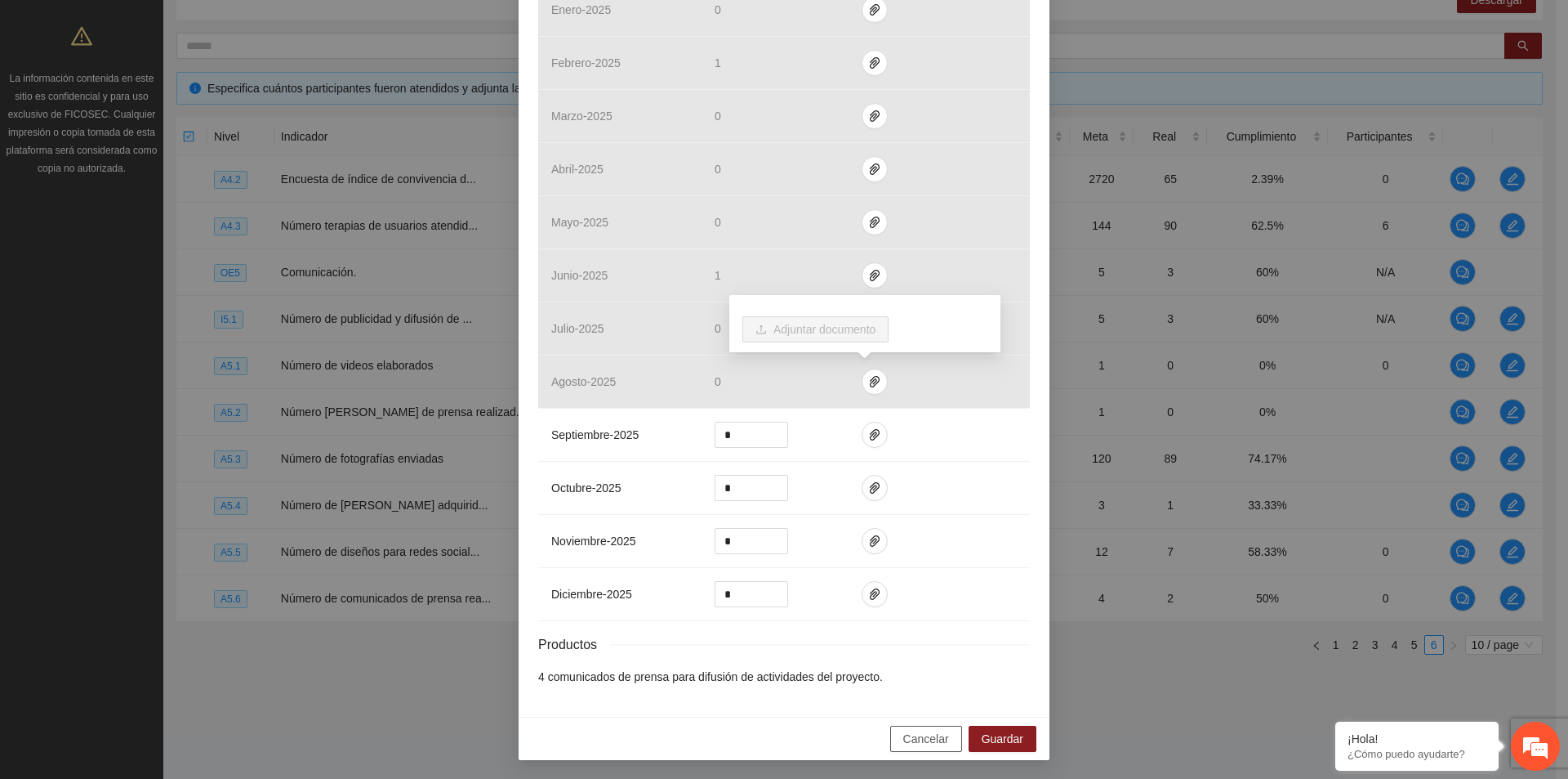
click at [922, 739] on span "Cancelar" at bounding box center [926, 738] width 45 height 18
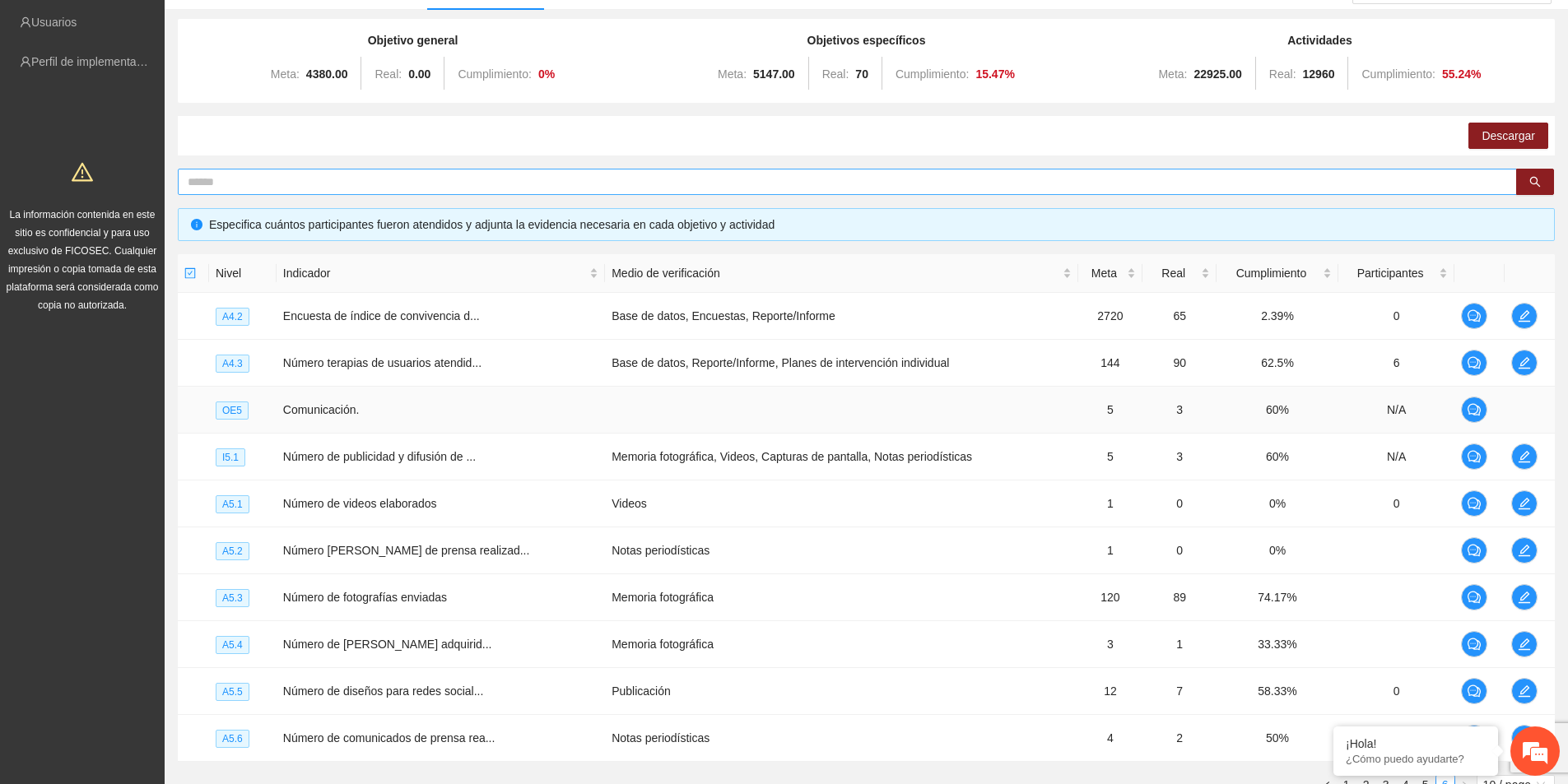
scroll to position [0, 0]
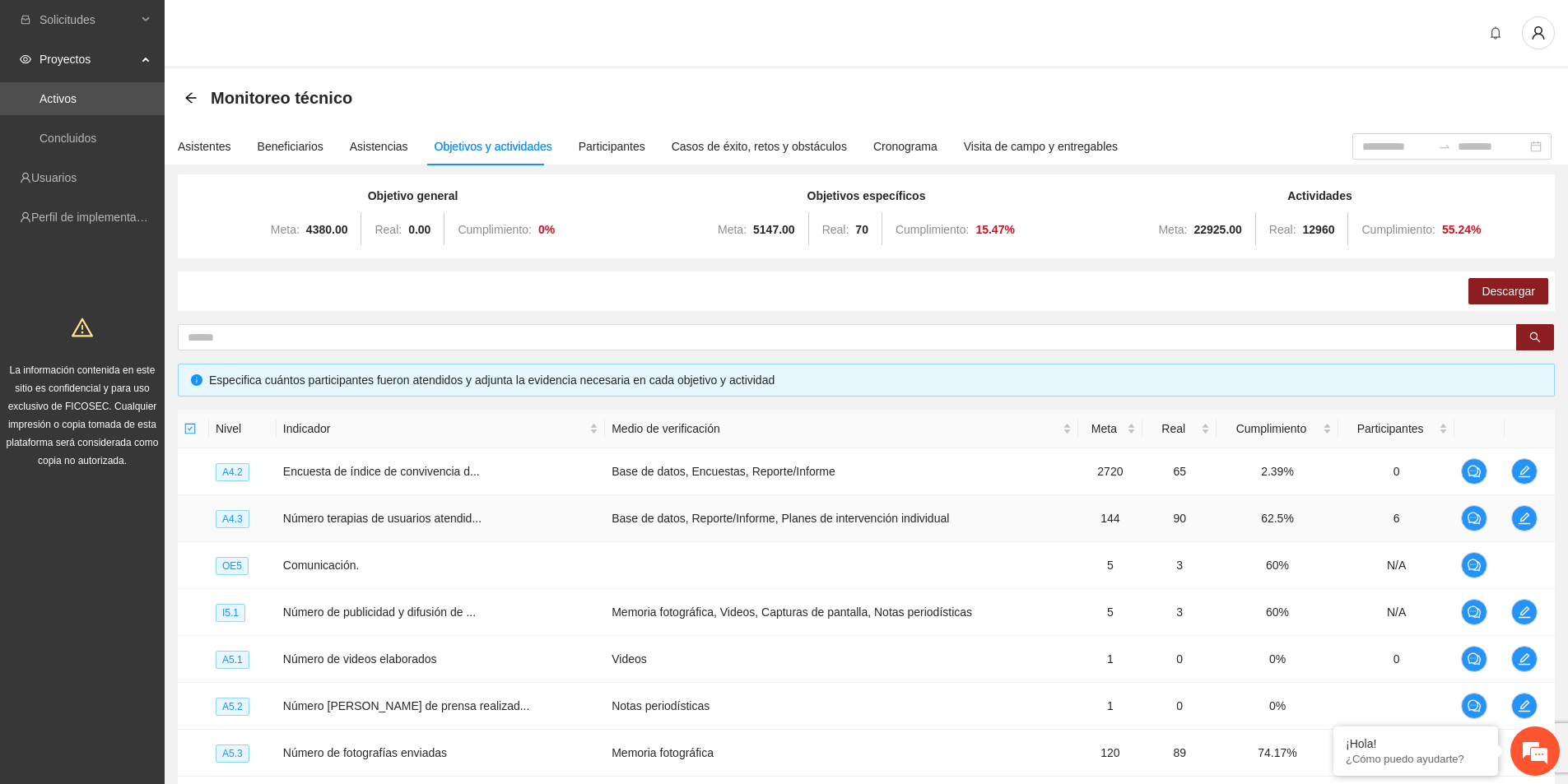
drag, startPoint x: 186, startPoint y: 99, endPoint x: 284, endPoint y: 213, distance: 150.3
click at [186, 99] on icon "arrow-left" at bounding box center [191, 98] width 13 height 13
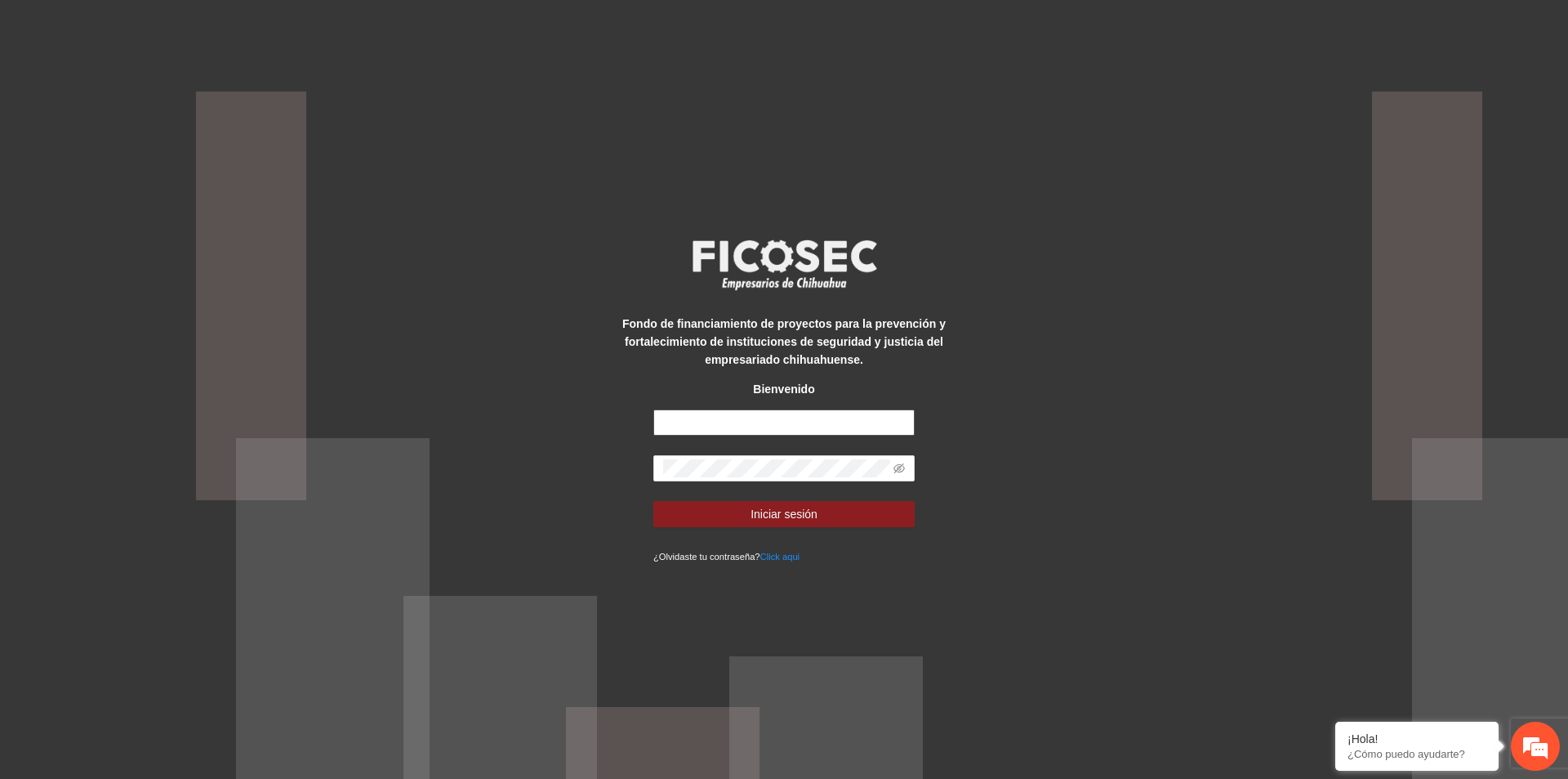
click at [753, 419] on input "text" at bounding box center [784, 423] width 261 height 26
type input "**********"
click at [1046, 161] on div "**********" at bounding box center [784, 390] width 1568 height 779
click at [812, 450] on form "**********" at bounding box center [784, 487] width 261 height 155
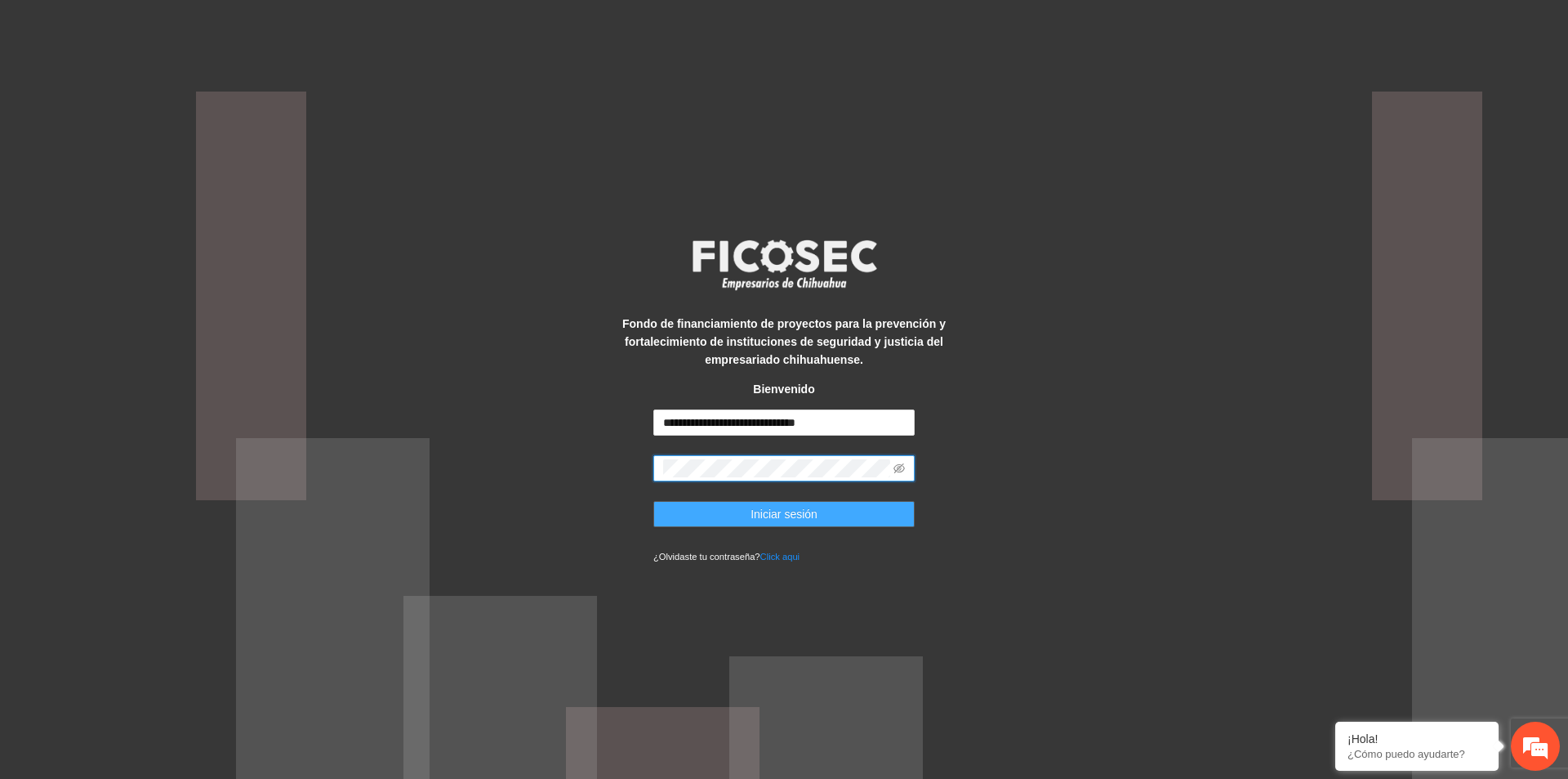
click at [846, 514] on button "Iniciar sesión" at bounding box center [784, 514] width 261 height 26
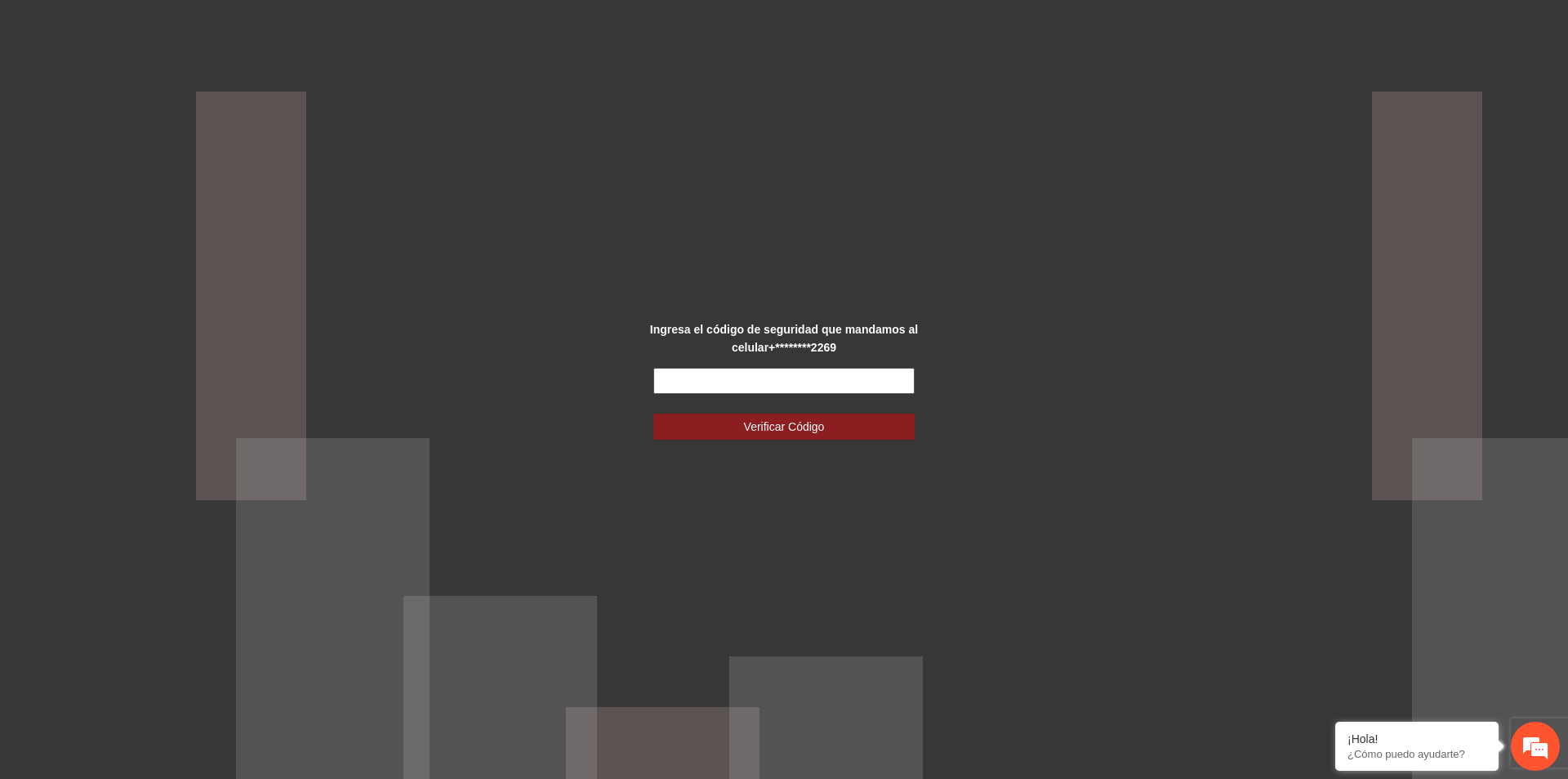
drag, startPoint x: 727, startPoint y: 383, endPoint x: 638, endPoint y: 28, distance: 366.0
click at [727, 383] on input "text" at bounding box center [784, 381] width 261 height 26
click at [731, 375] on input "text" at bounding box center [784, 381] width 261 height 26
click at [747, 377] on input "text" at bounding box center [784, 381] width 261 height 26
type input "******"
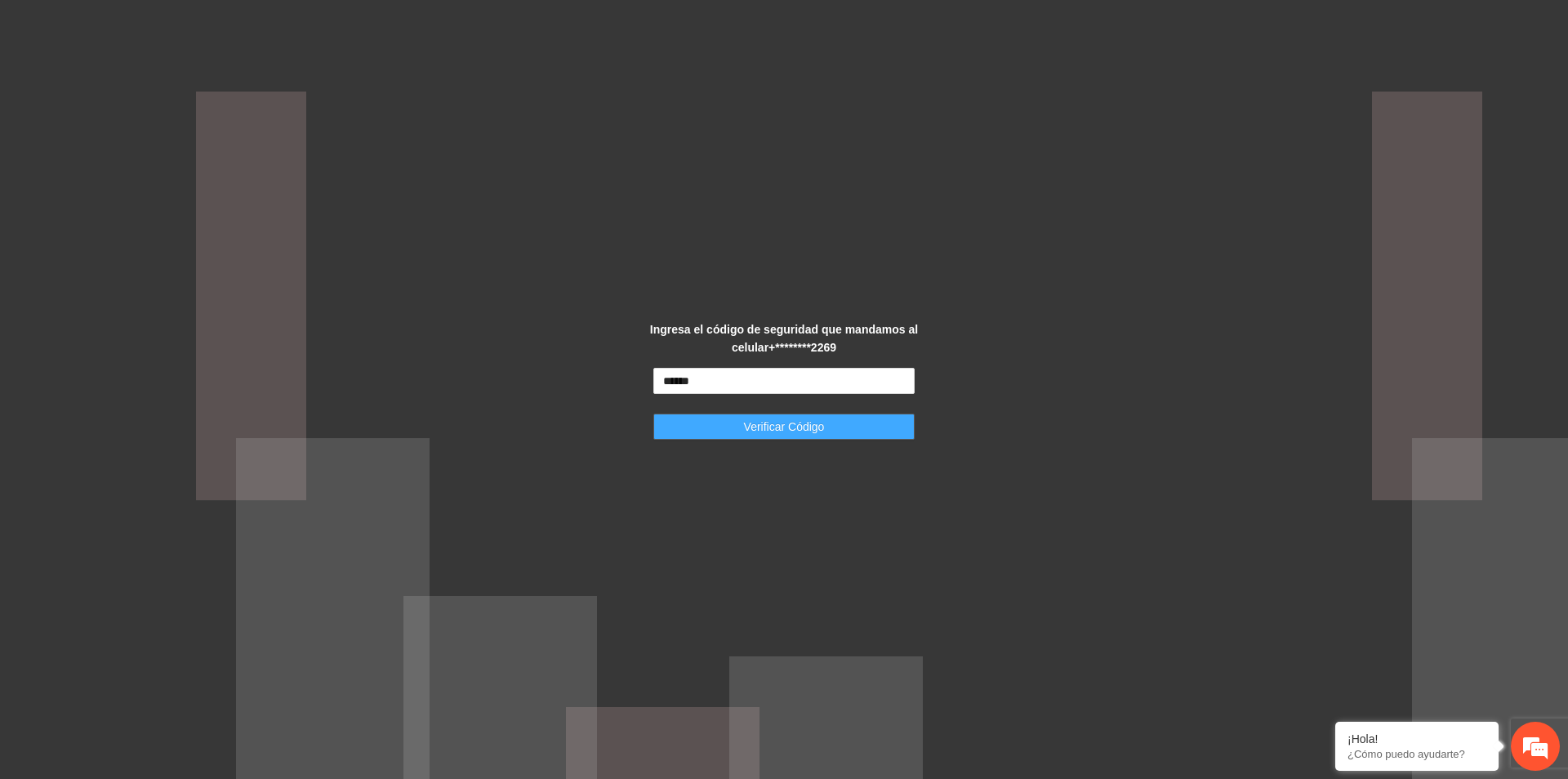
click at [776, 433] on span "Verificar Código" at bounding box center [784, 427] width 81 height 18
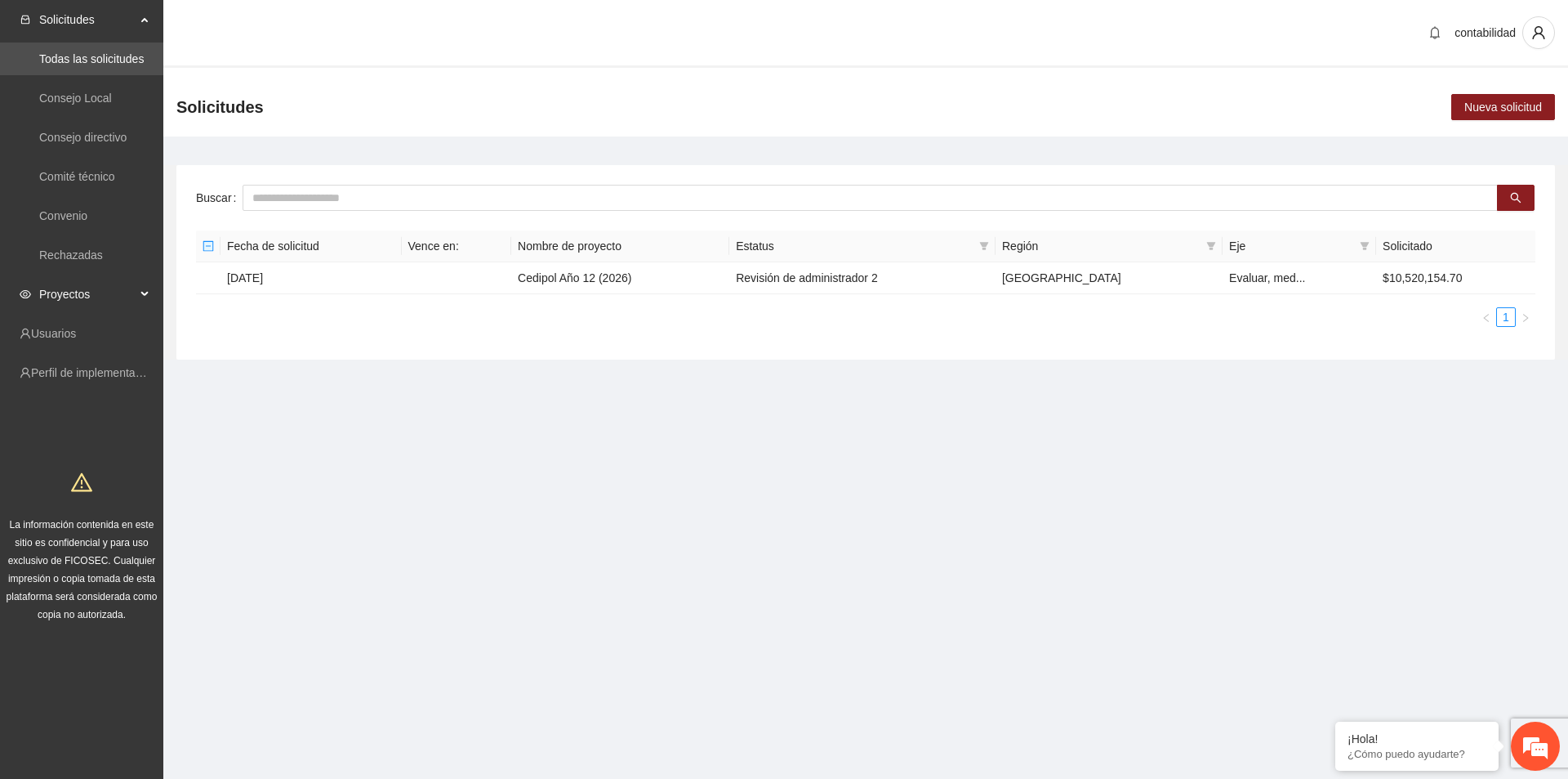
click at [98, 289] on span "Proyectos" at bounding box center [87, 294] width 97 height 33
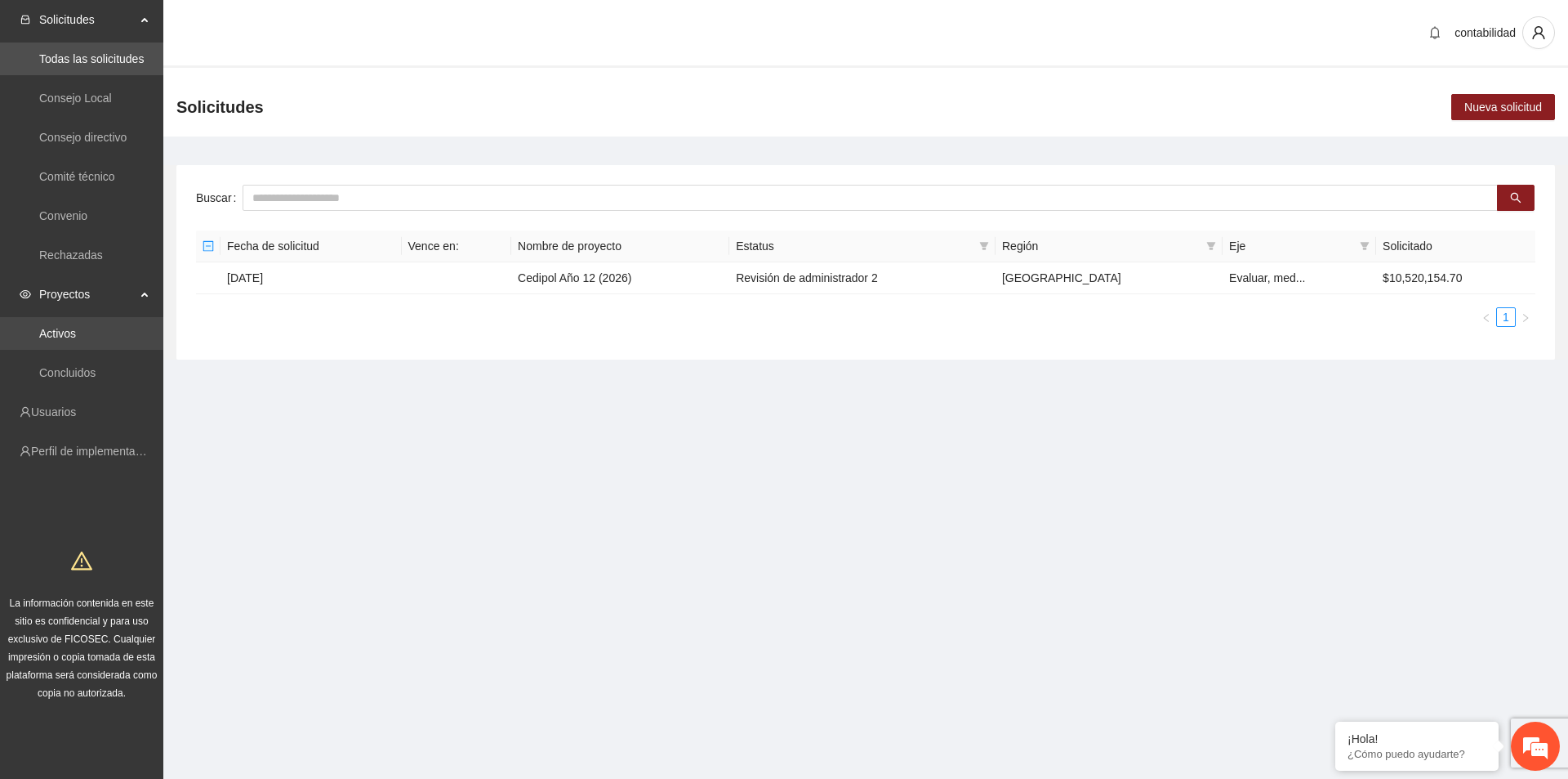
click at [76, 337] on link "Activos" at bounding box center [57, 333] width 36 height 13
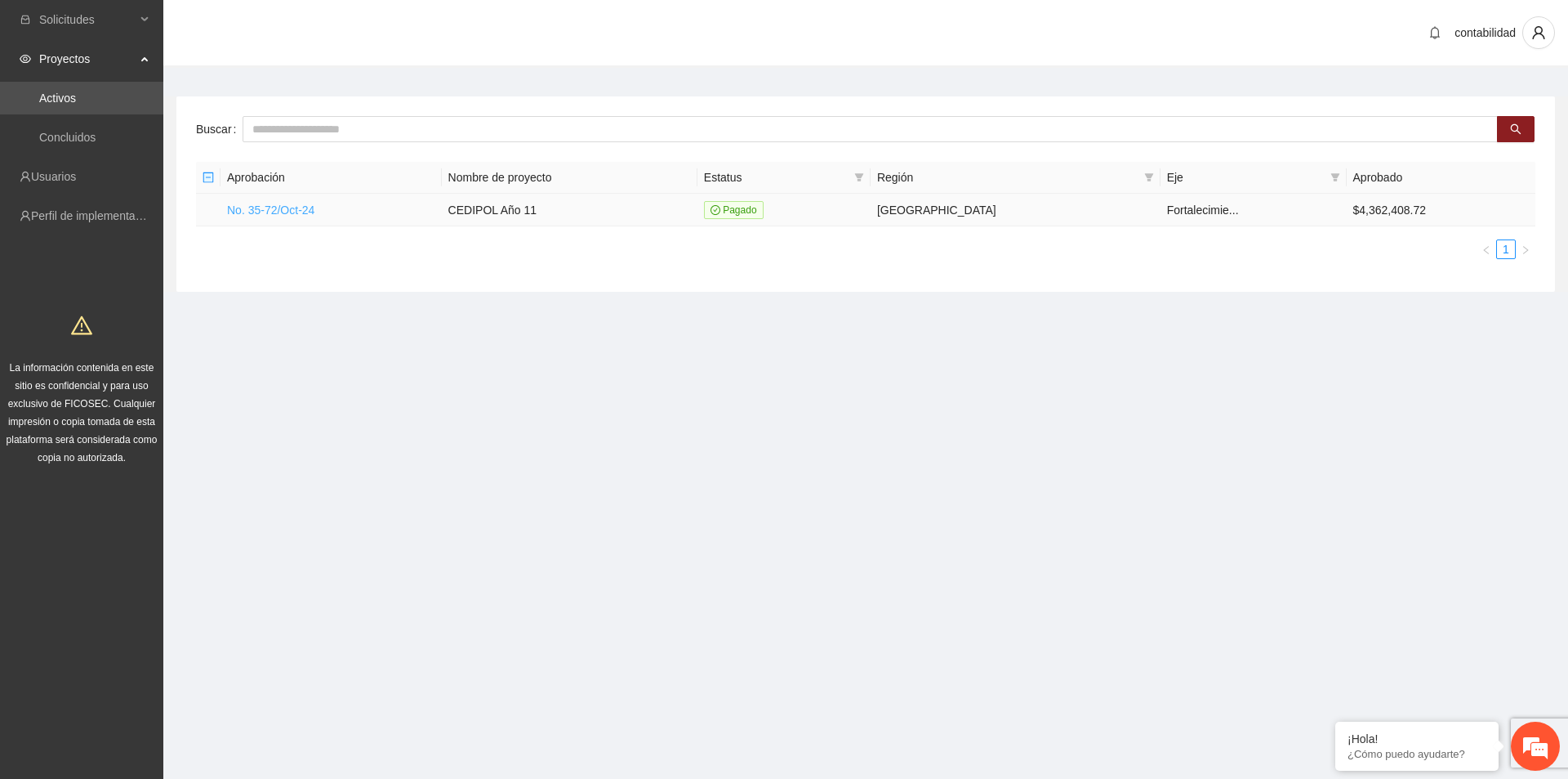
click at [290, 216] on link "No. 35-72/Oct-24" at bounding box center [271, 210] width 88 height 13
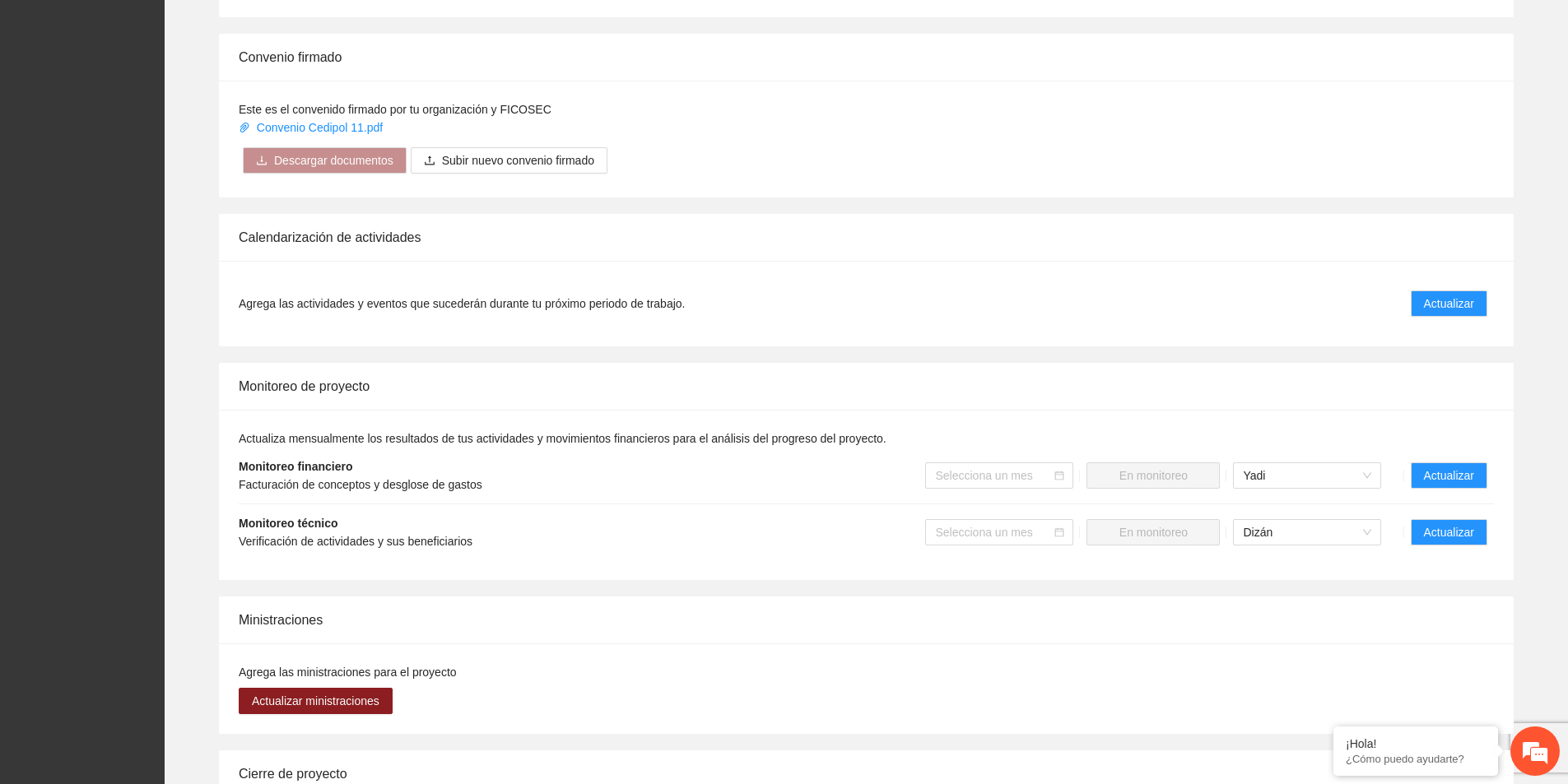
scroll to position [1069, 0]
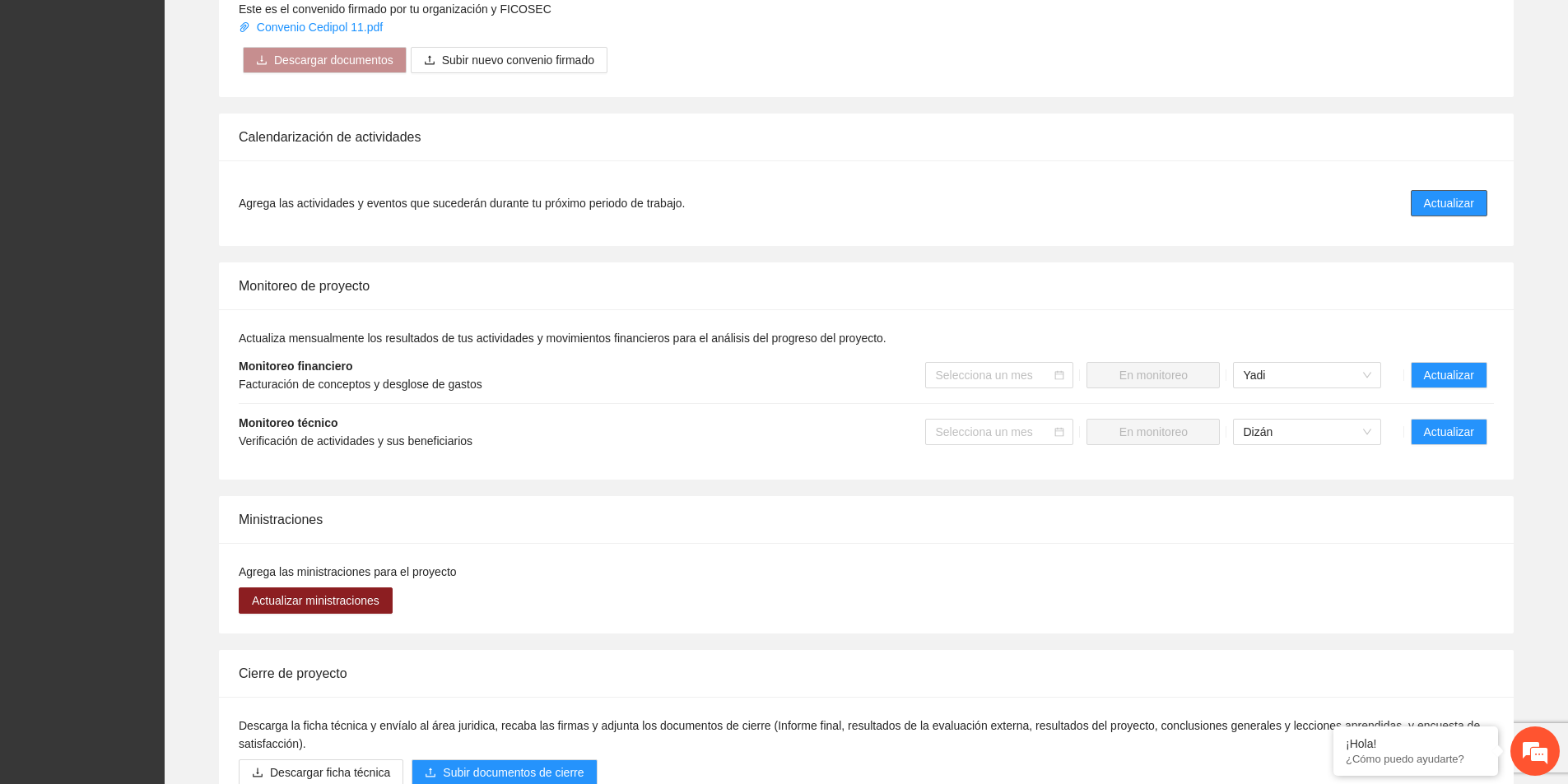
click at [1453, 194] on span "Actualizar" at bounding box center [1449, 203] width 50 height 18
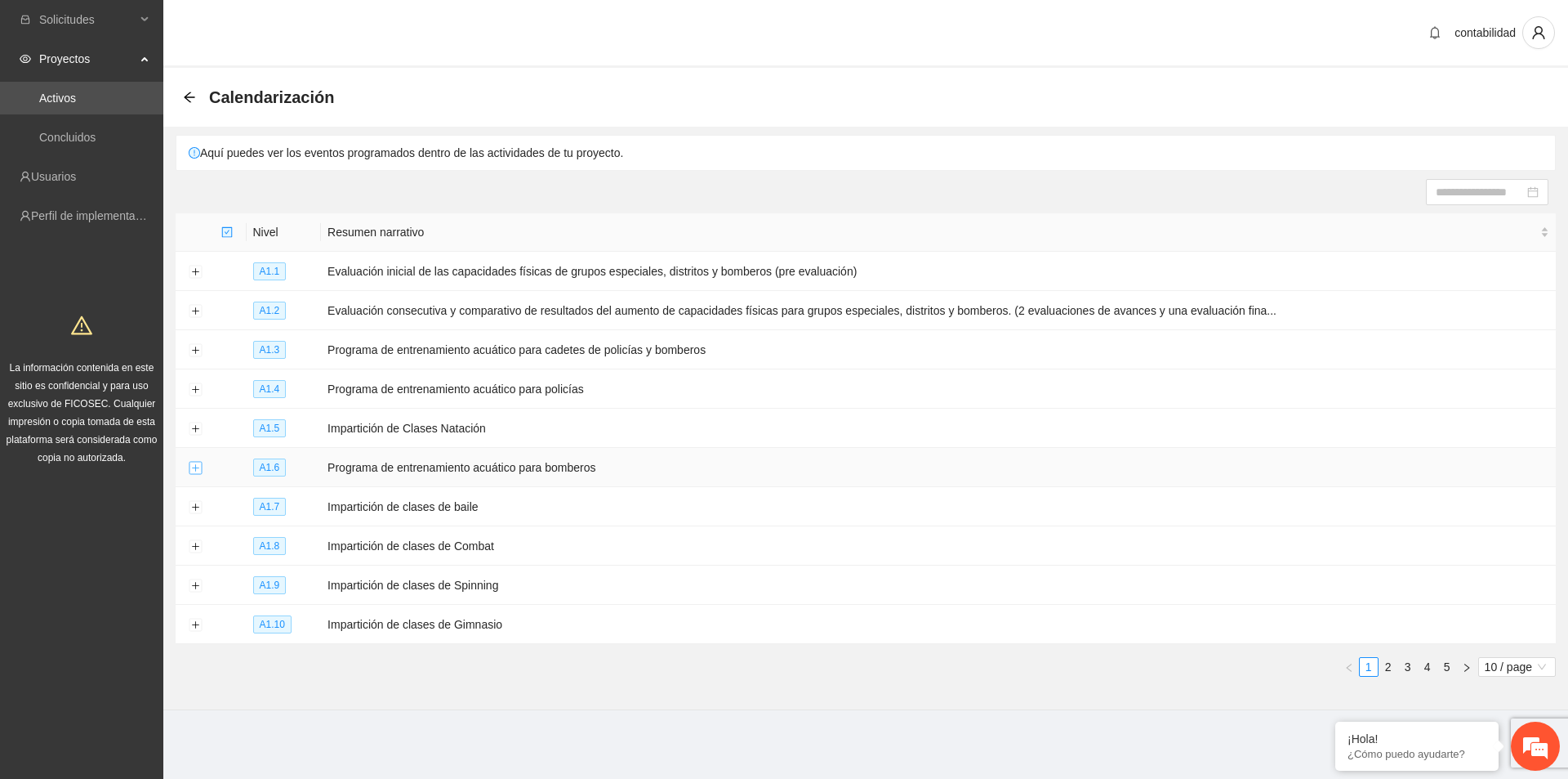
click at [195, 461] on button "Expand row" at bounding box center [195, 468] width 13 height 13
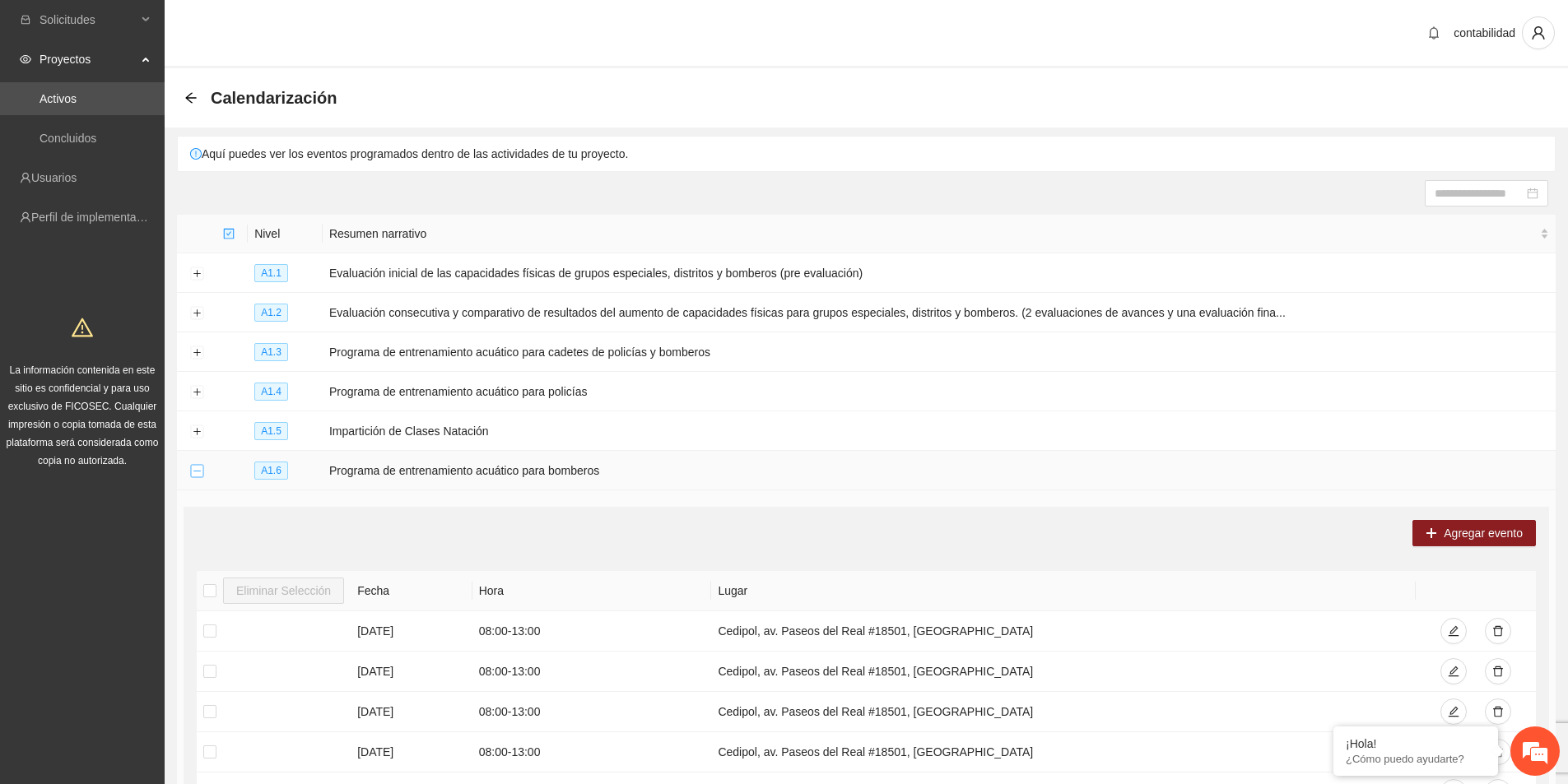
click at [197, 466] on button "Collapse row" at bounding box center [197, 471] width 13 height 13
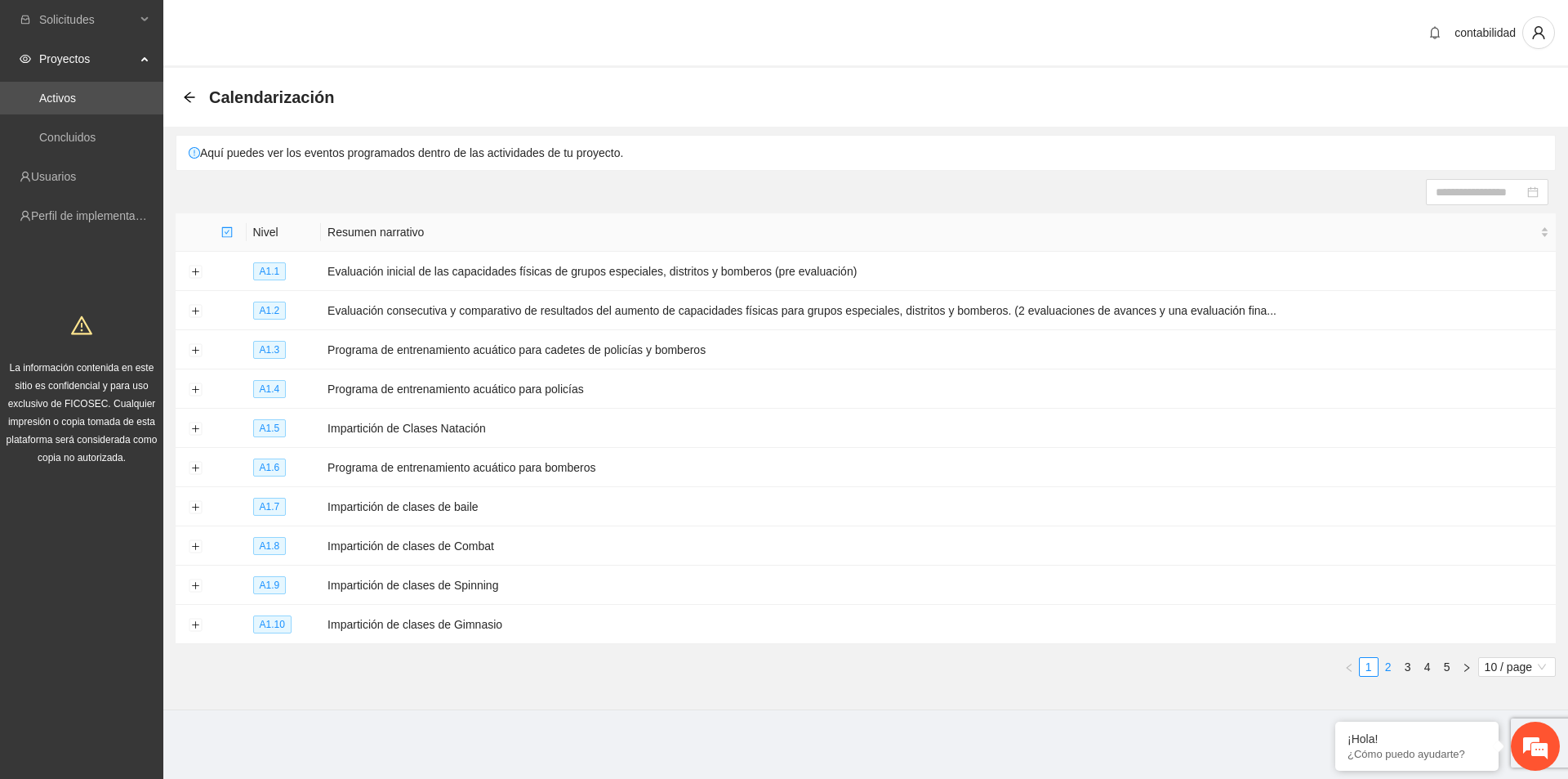
click at [1389, 662] on link "2" at bounding box center [1389, 667] width 18 height 18
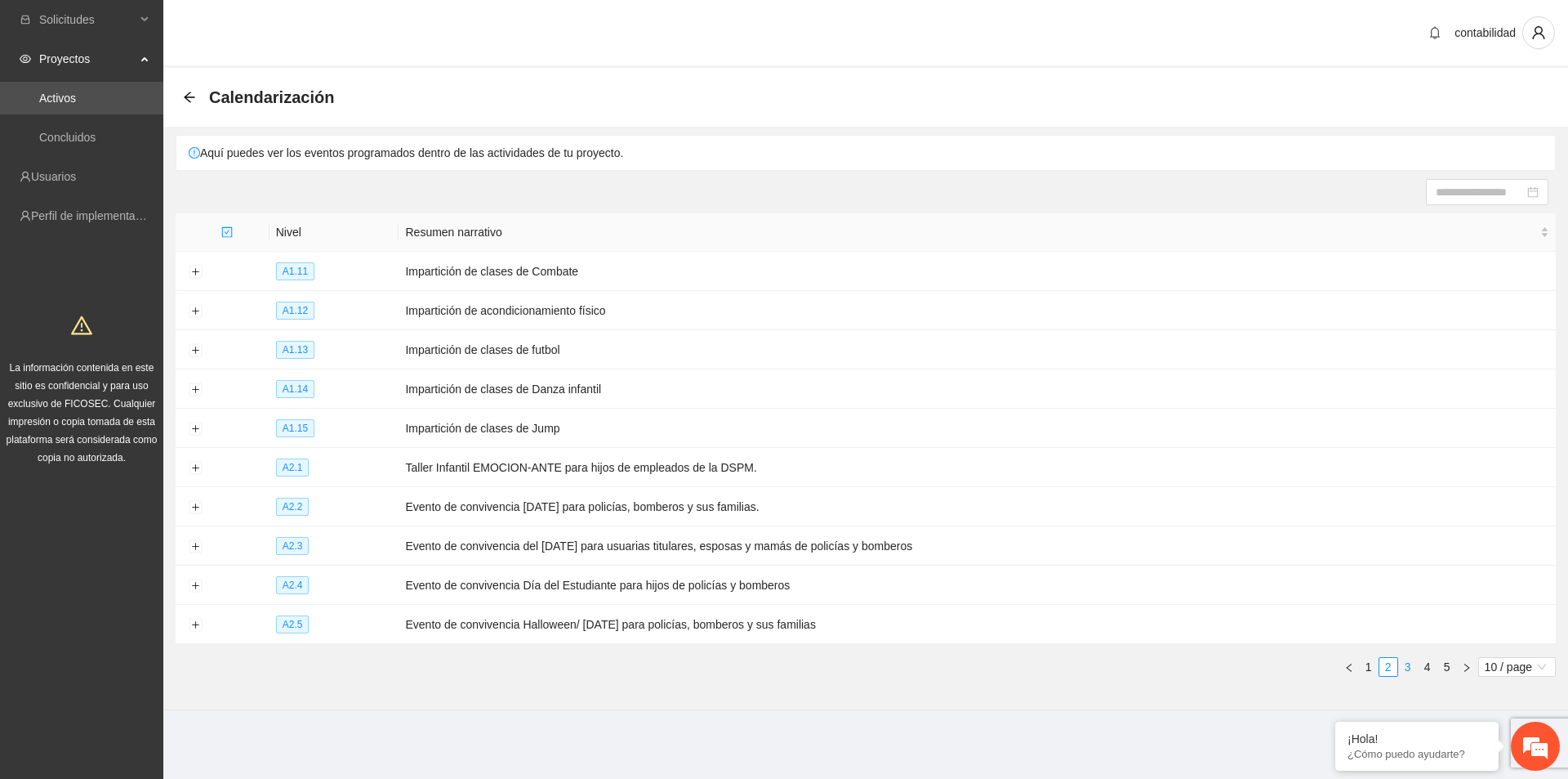
click at [1413, 660] on link "3" at bounding box center [1408, 667] width 18 height 18
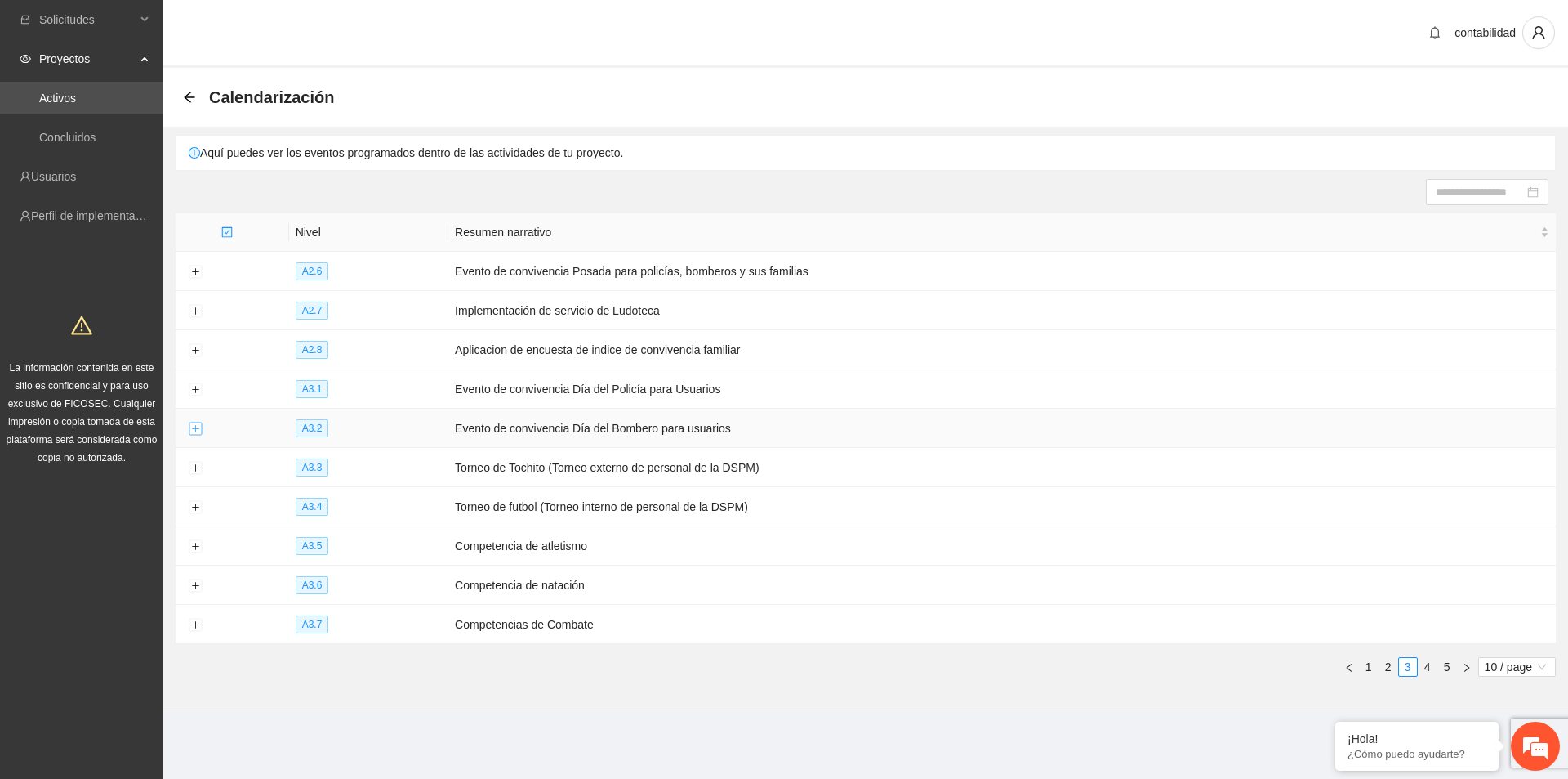
click at [191, 430] on button "Expand row" at bounding box center [195, 429] width 13 height 13
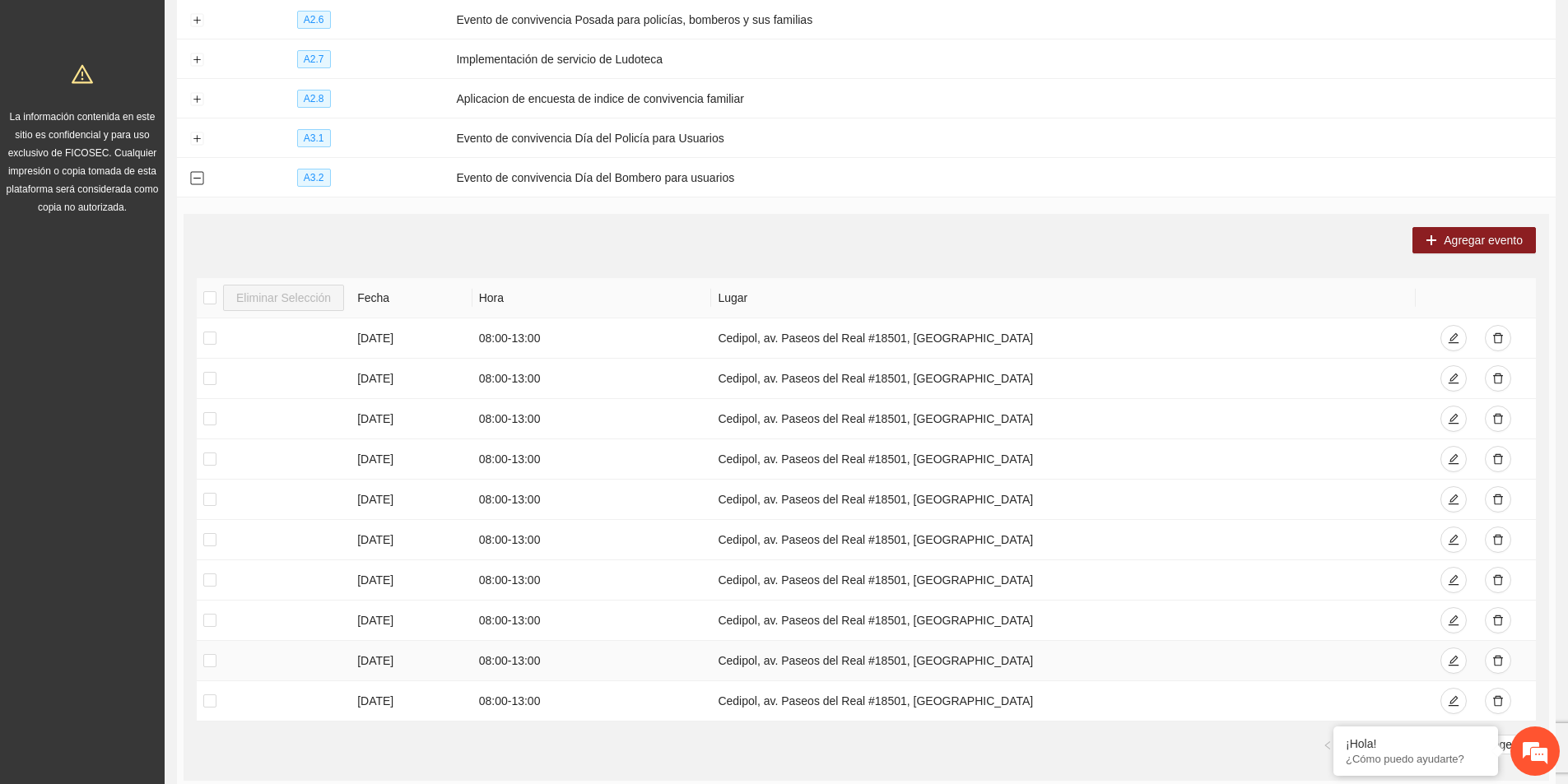
scroll to position [335, 0]
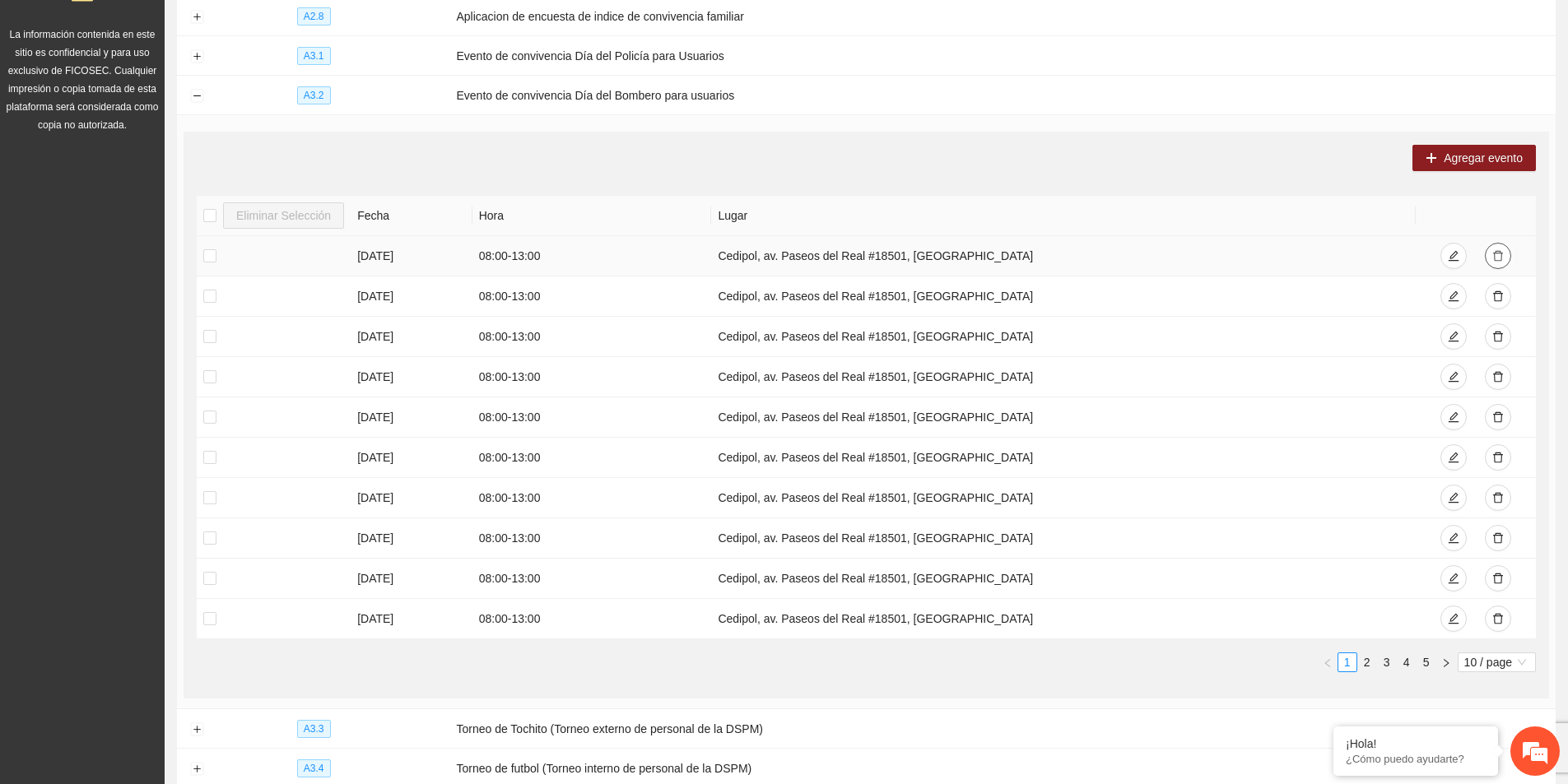
click at [1499, 259] on button "button" at bounding box center [1498, 256] width 27 height 27
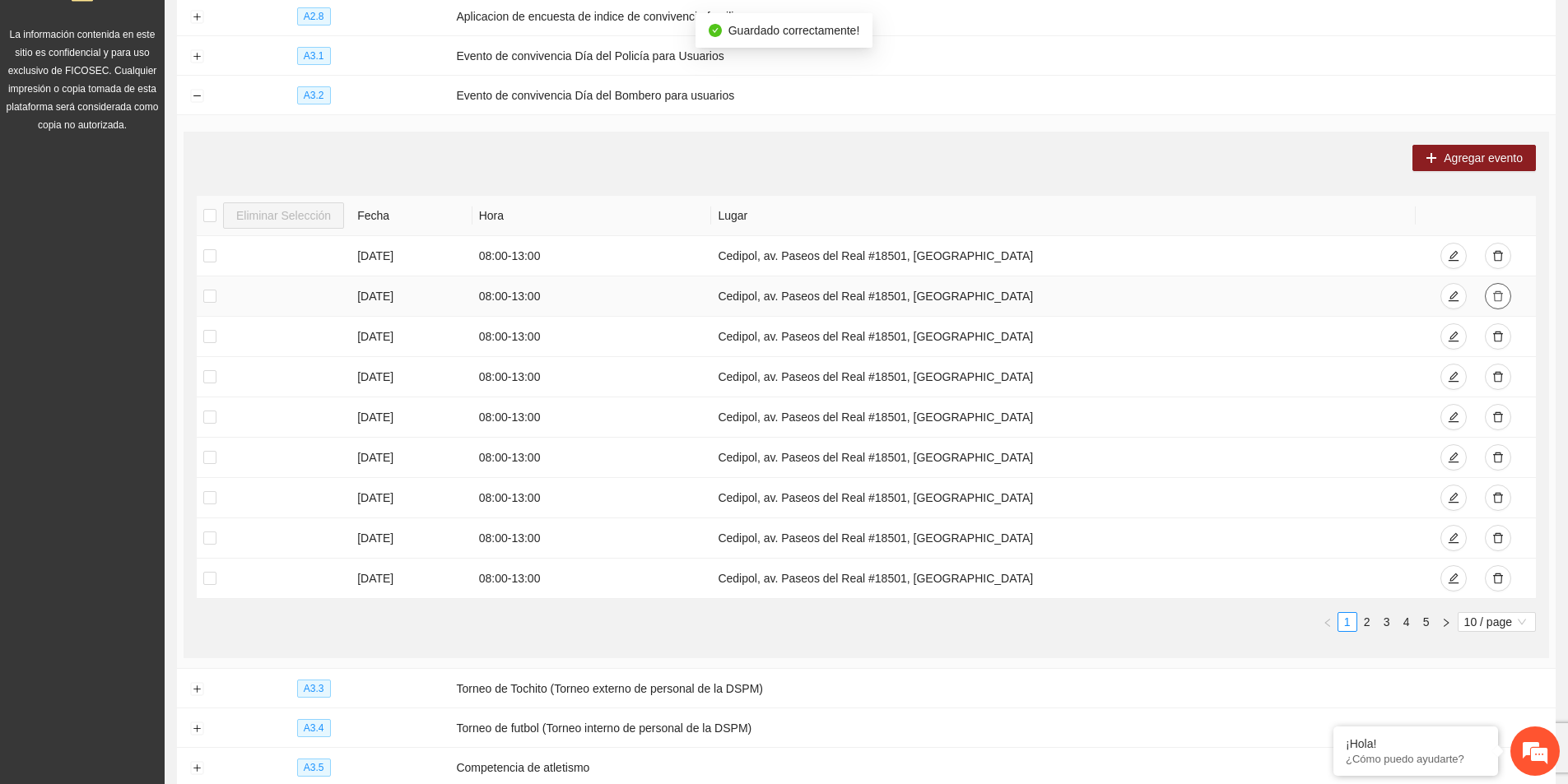
click at [1496, 294] on icon "delete" at bounding box center [1498, 296] width 12 height 12
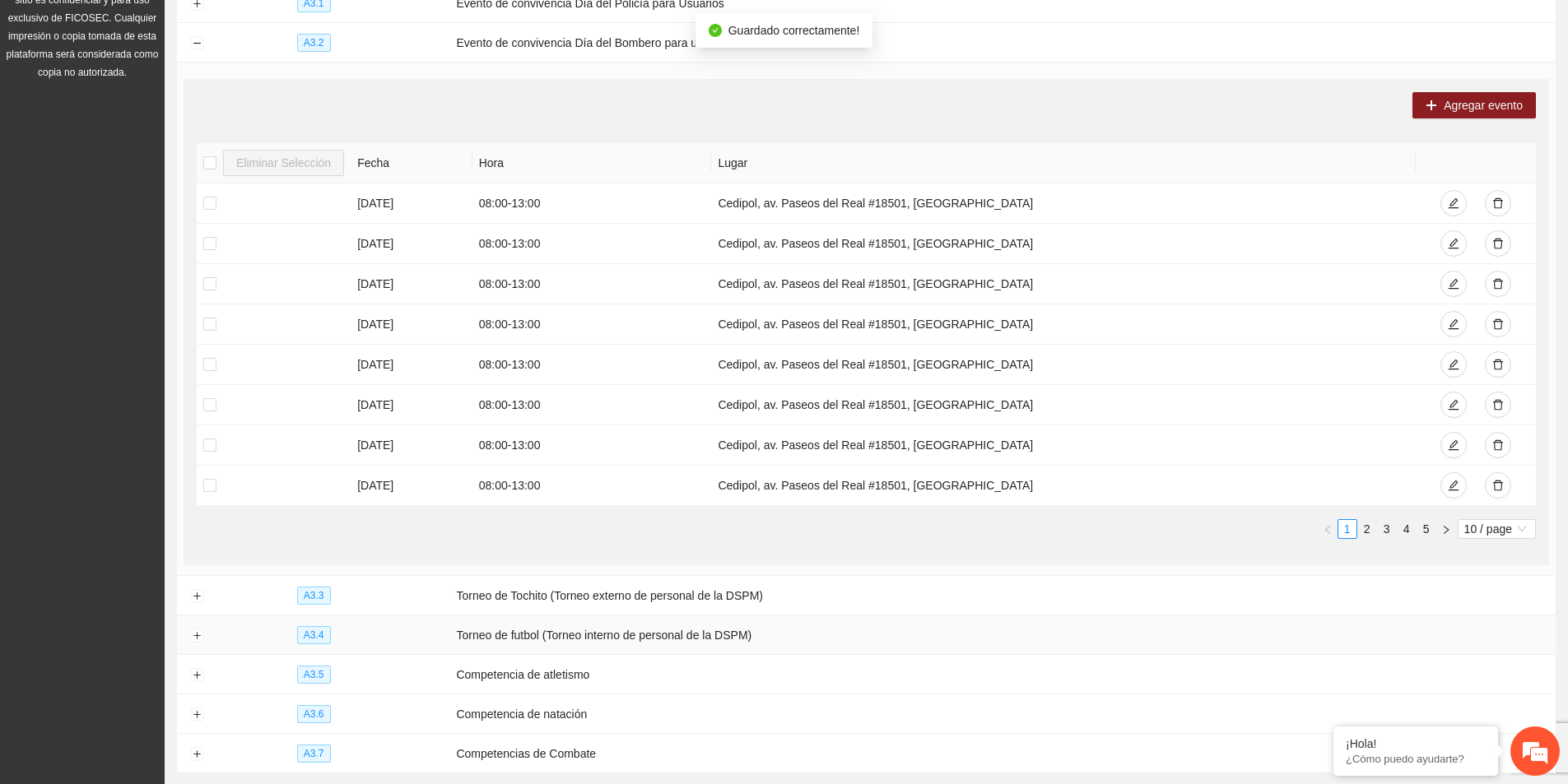
scroll to position [418, 0]
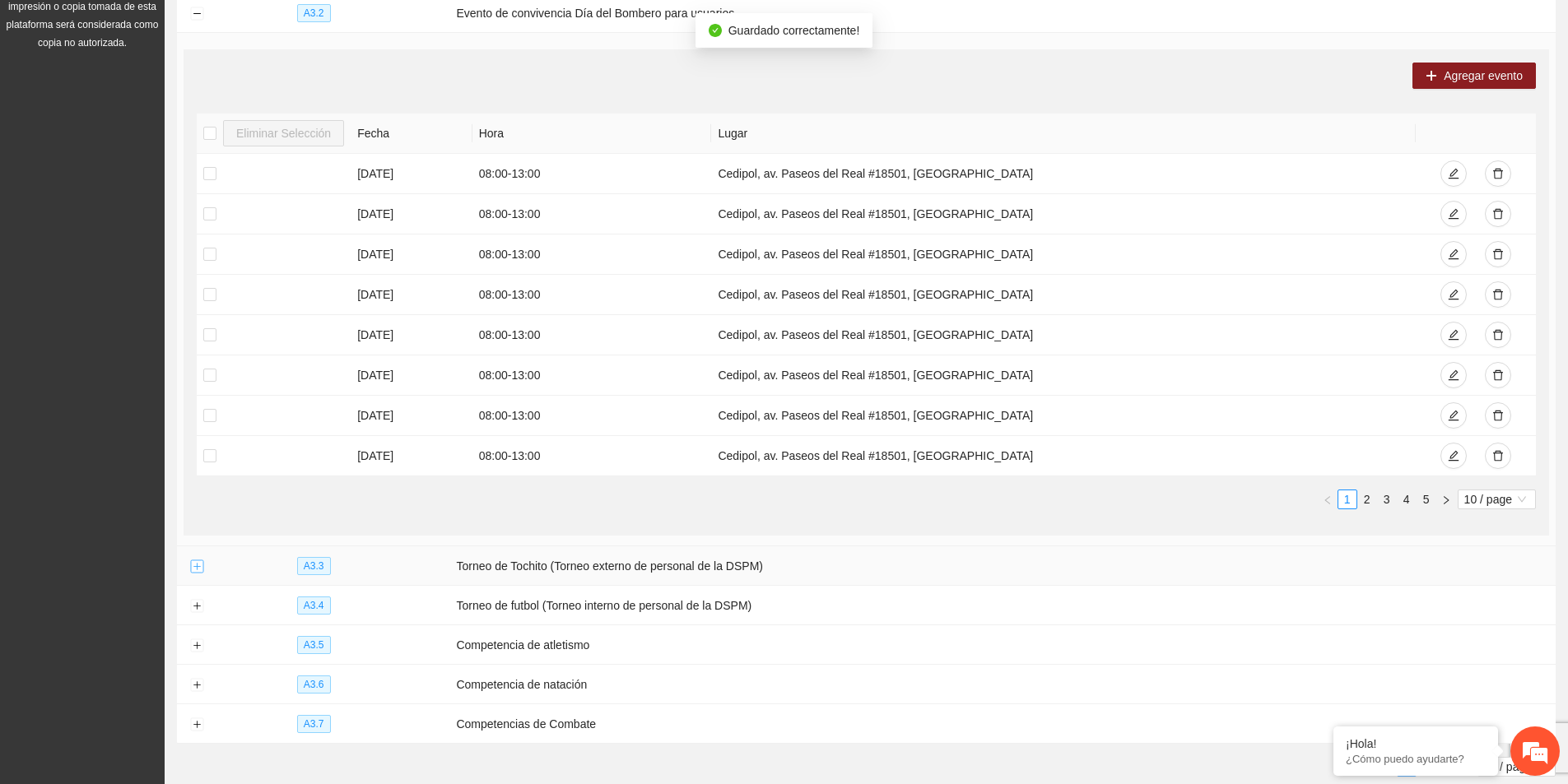
click at [195, 566] on button "Expand row" at bounding box center [197, 567] width 13 height 13
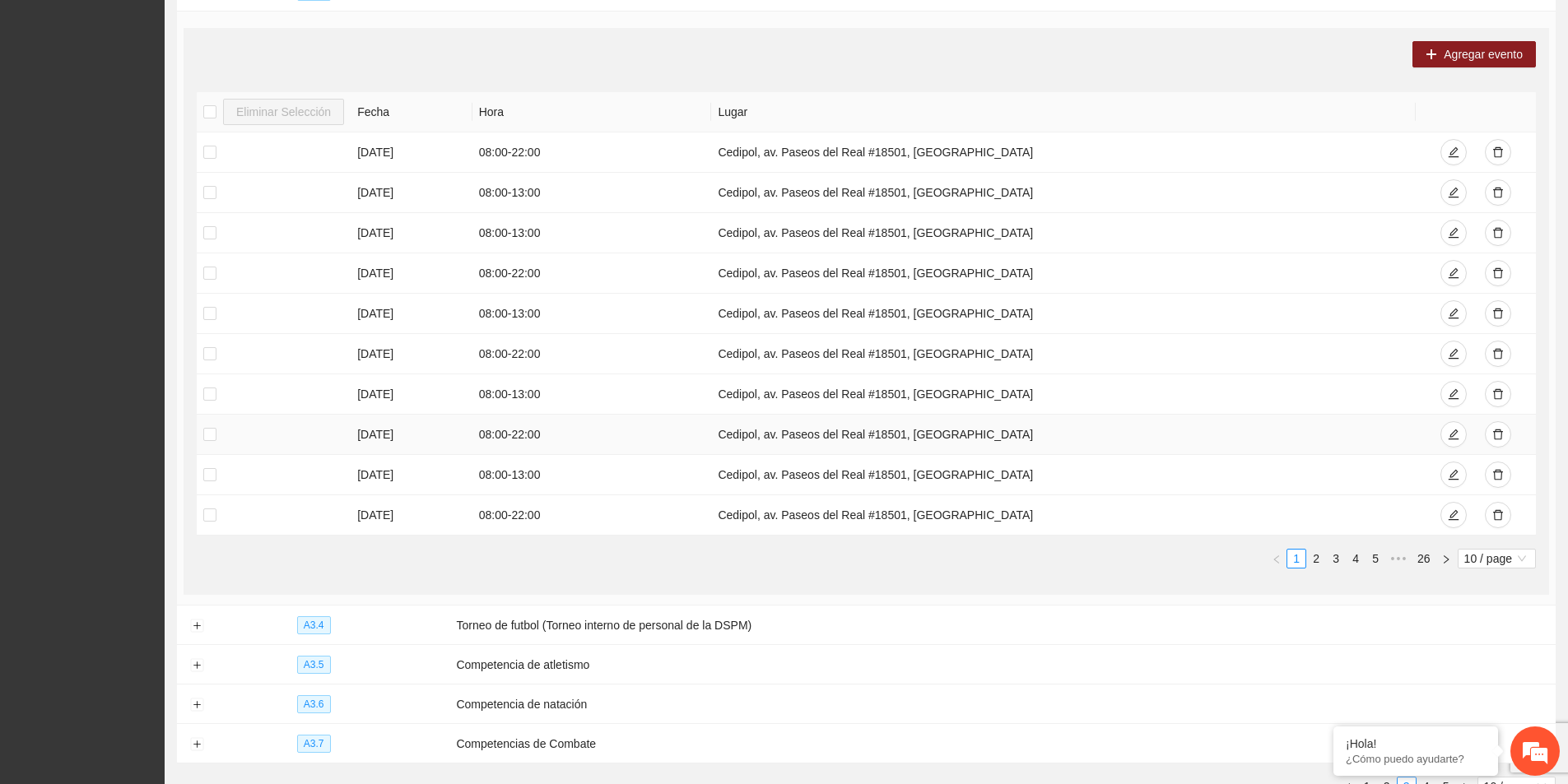
scroll to position [994, 0]
click at [1313, 550] on link "2" at bounding box center [1316, 557] width 18 height 18
click at [1346, 558] on li "4" at bounding box center [1356, 557] width 20 height 20
click at [1371, 553] on link "6" at bounding box center [1375, 557] width 18 height 18
click at [1377, 557] on link "8" at bounding box center [1375, 557] width 18 height 18
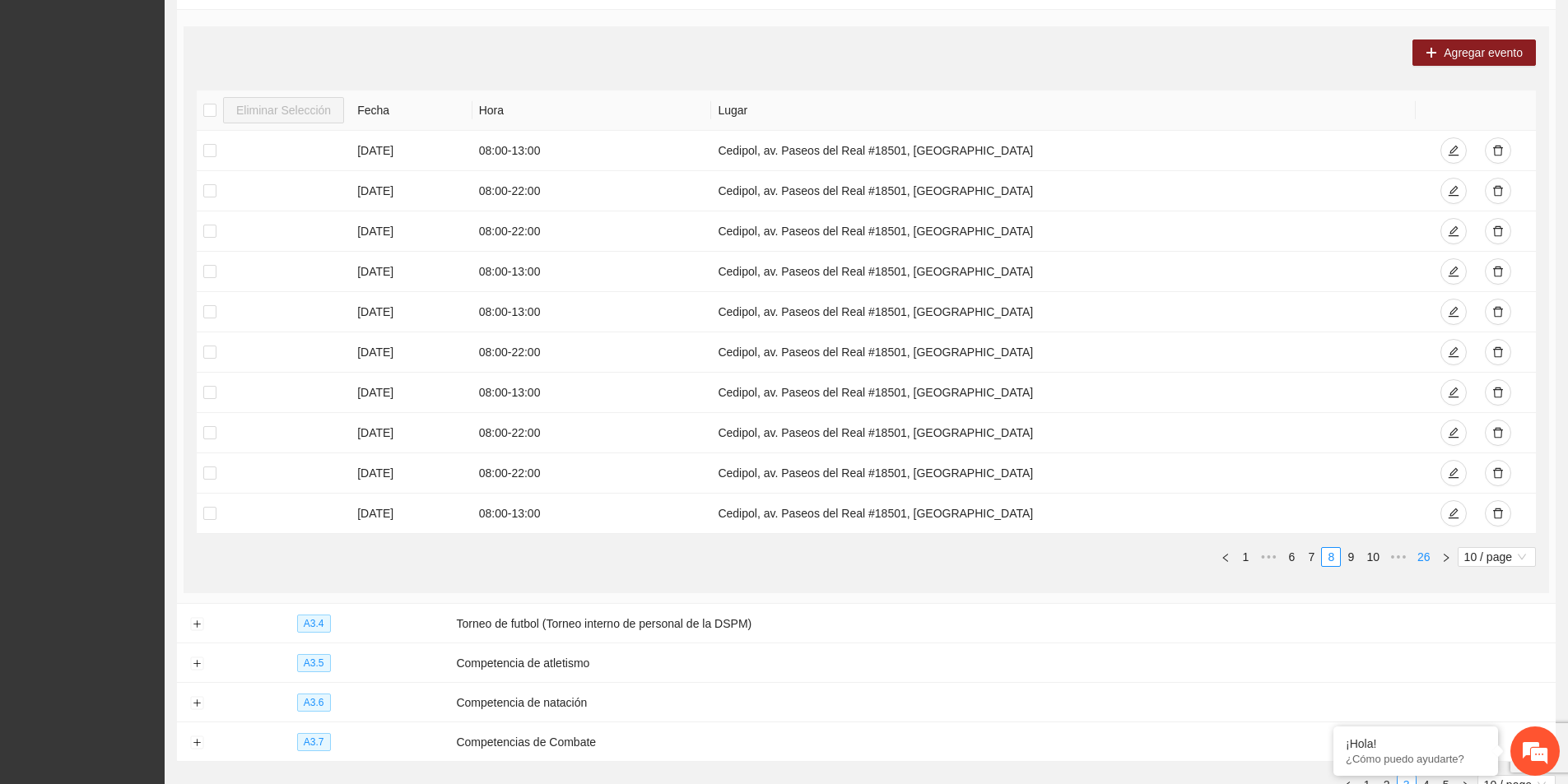
click at [1421, 552] on link "26" at bounding box center [1424, 557] width 23 height 18
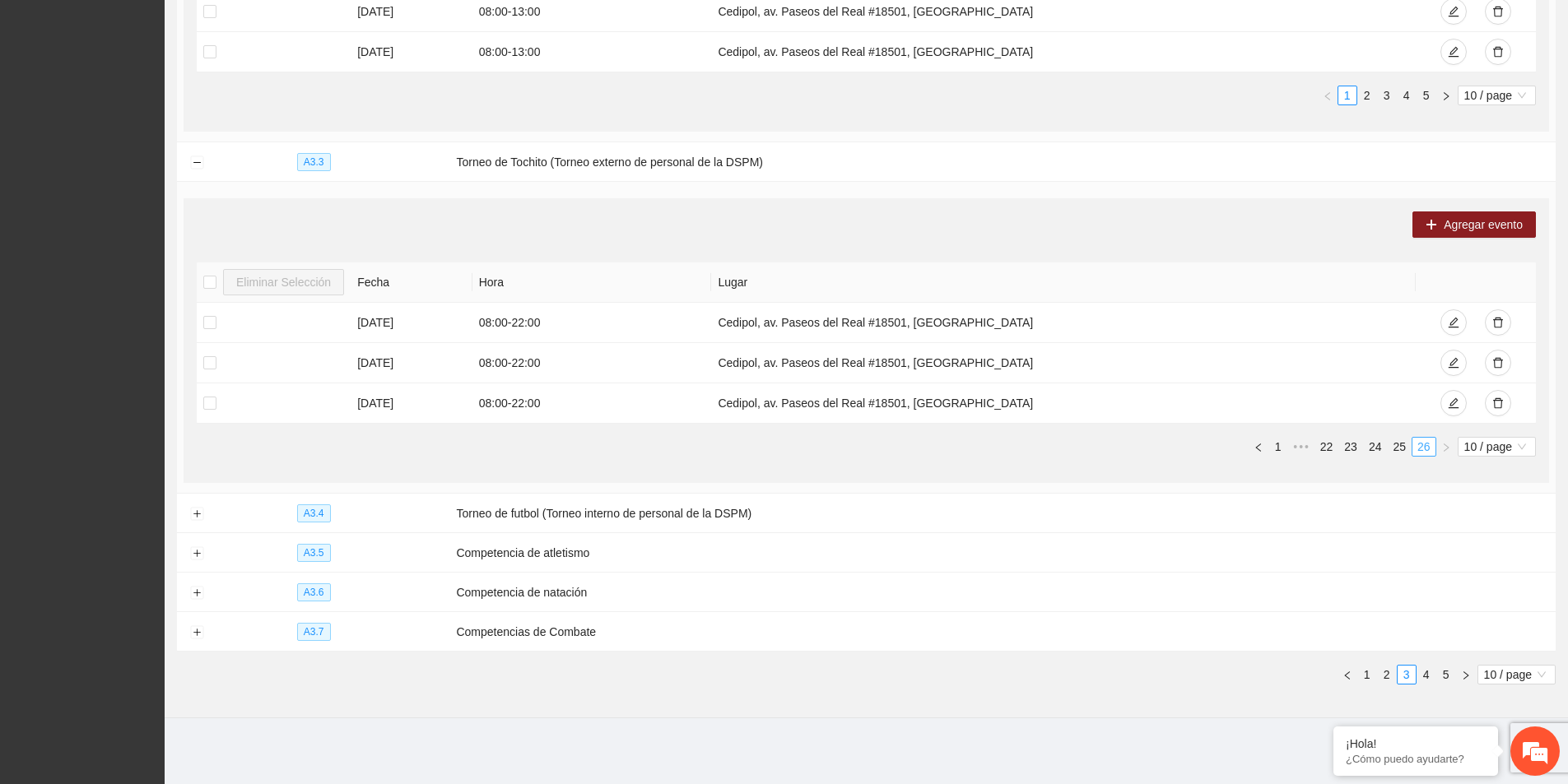
scroll to position [813, 0]
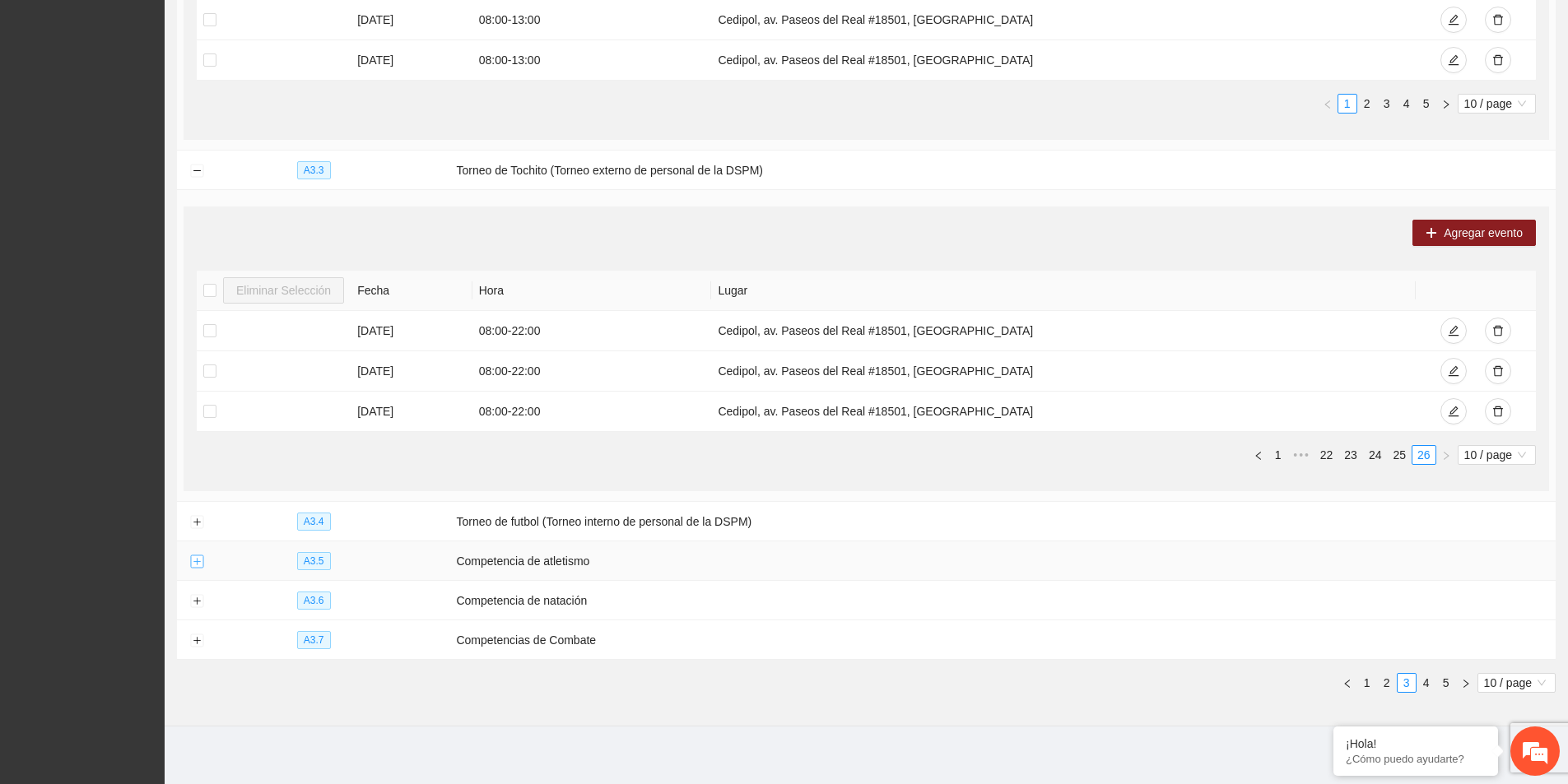
click at [197, 561] on button "Expand row" at bounding box center [197, 562] width 13 height 13
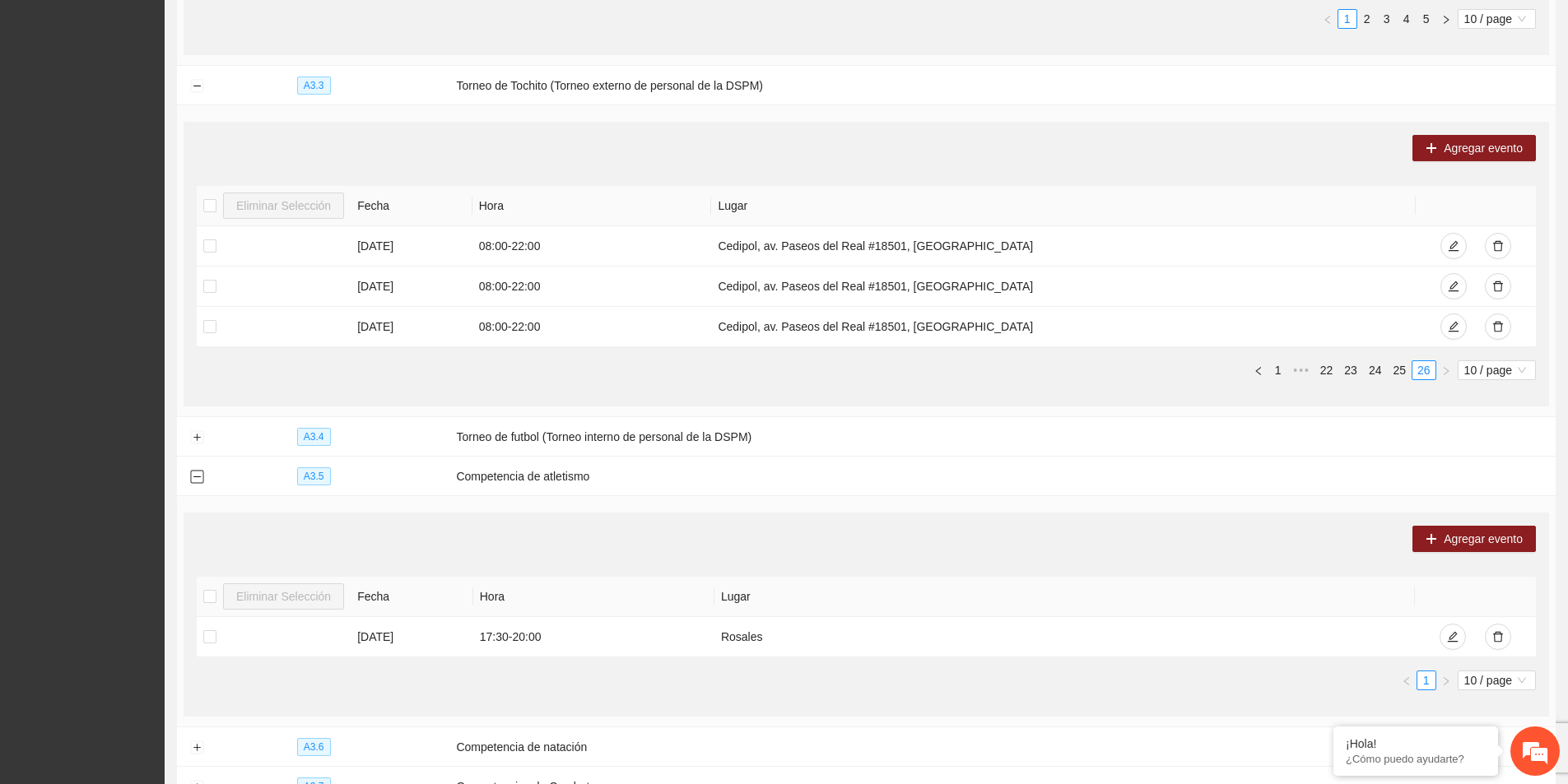
scroll to position [1045, 0]
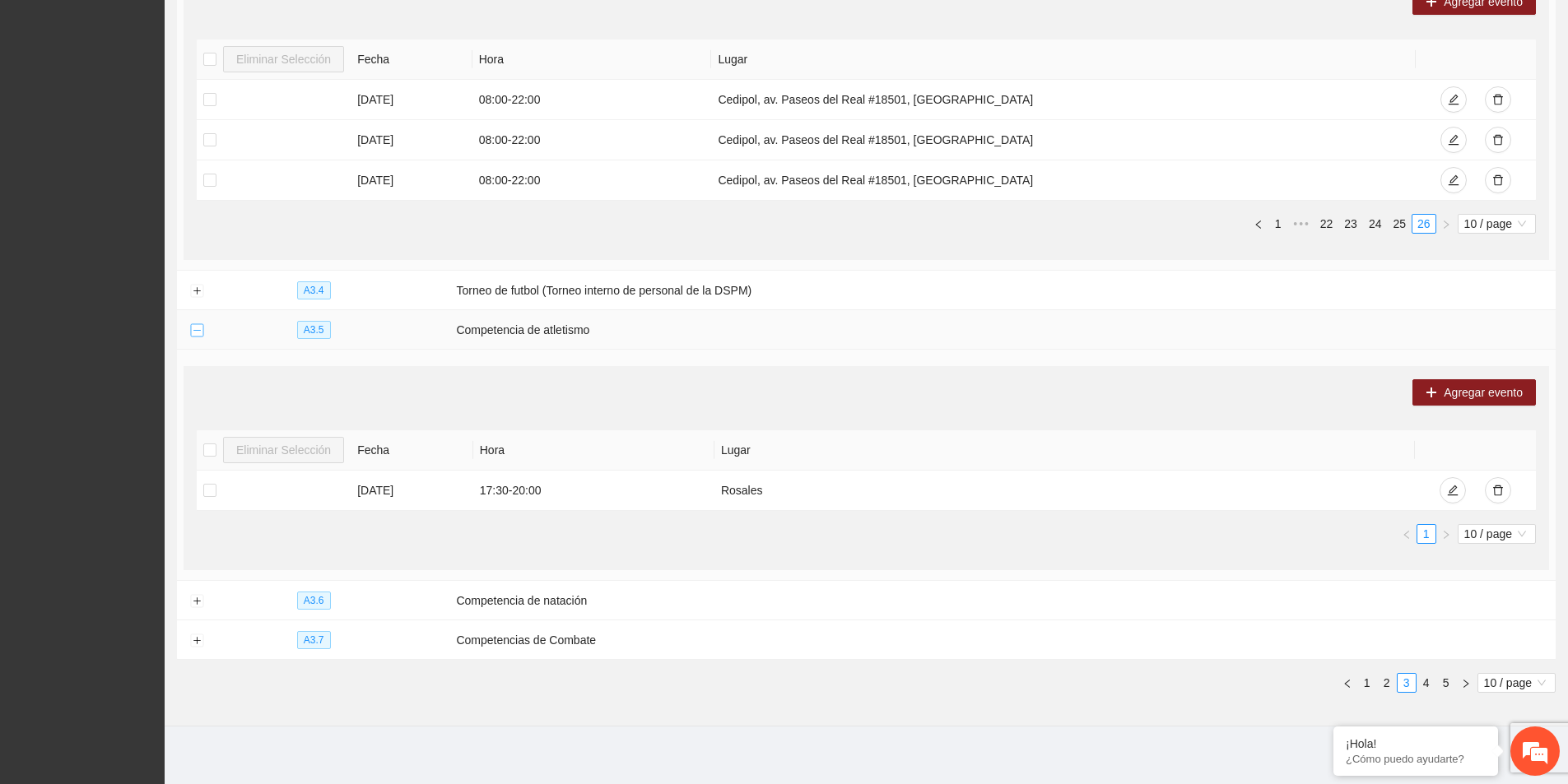
click at [200, 325] on button "Collapse row" at bounding box center [197, 330] width 13 height 13
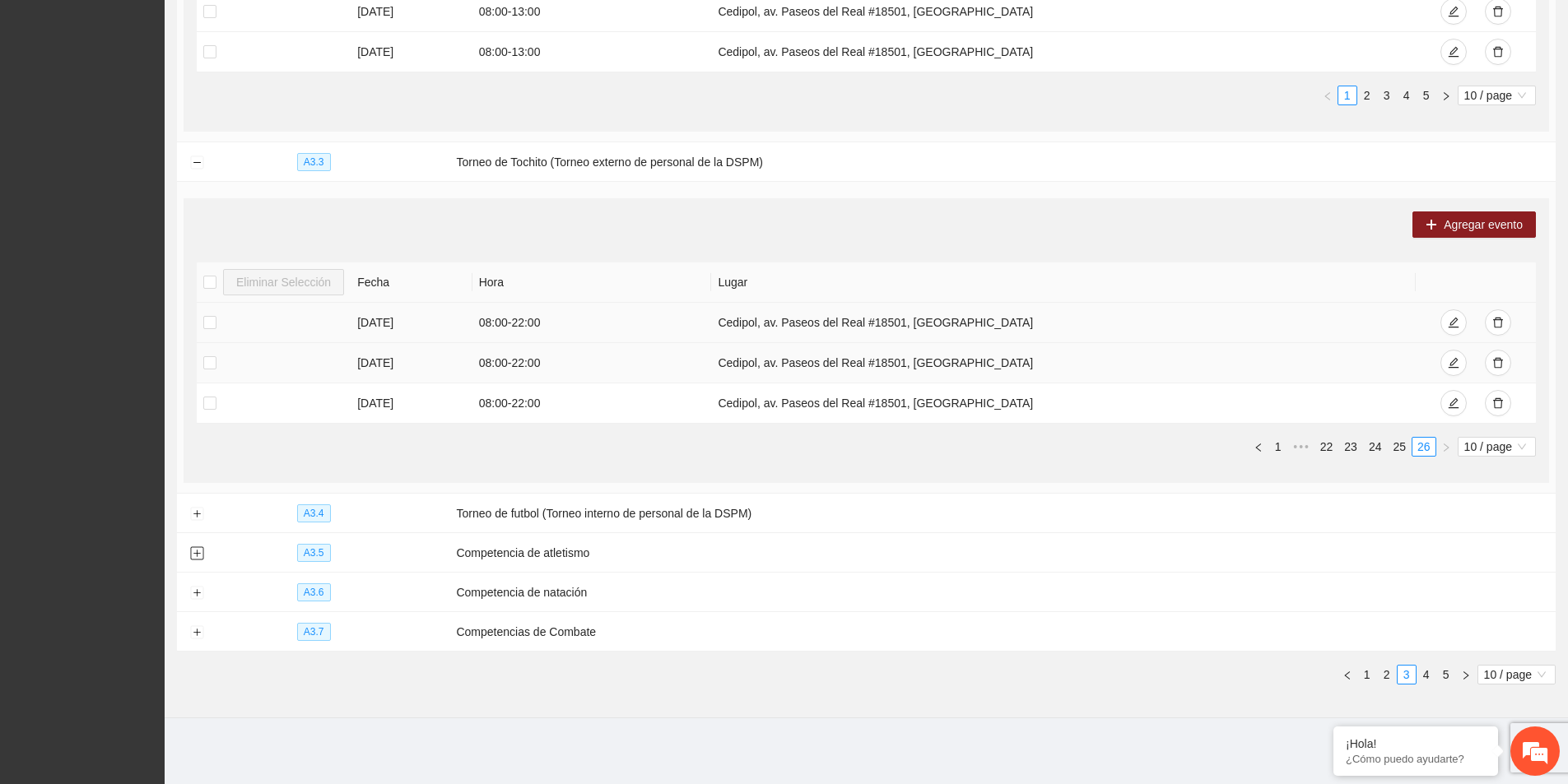
scroll to position [813, 0]
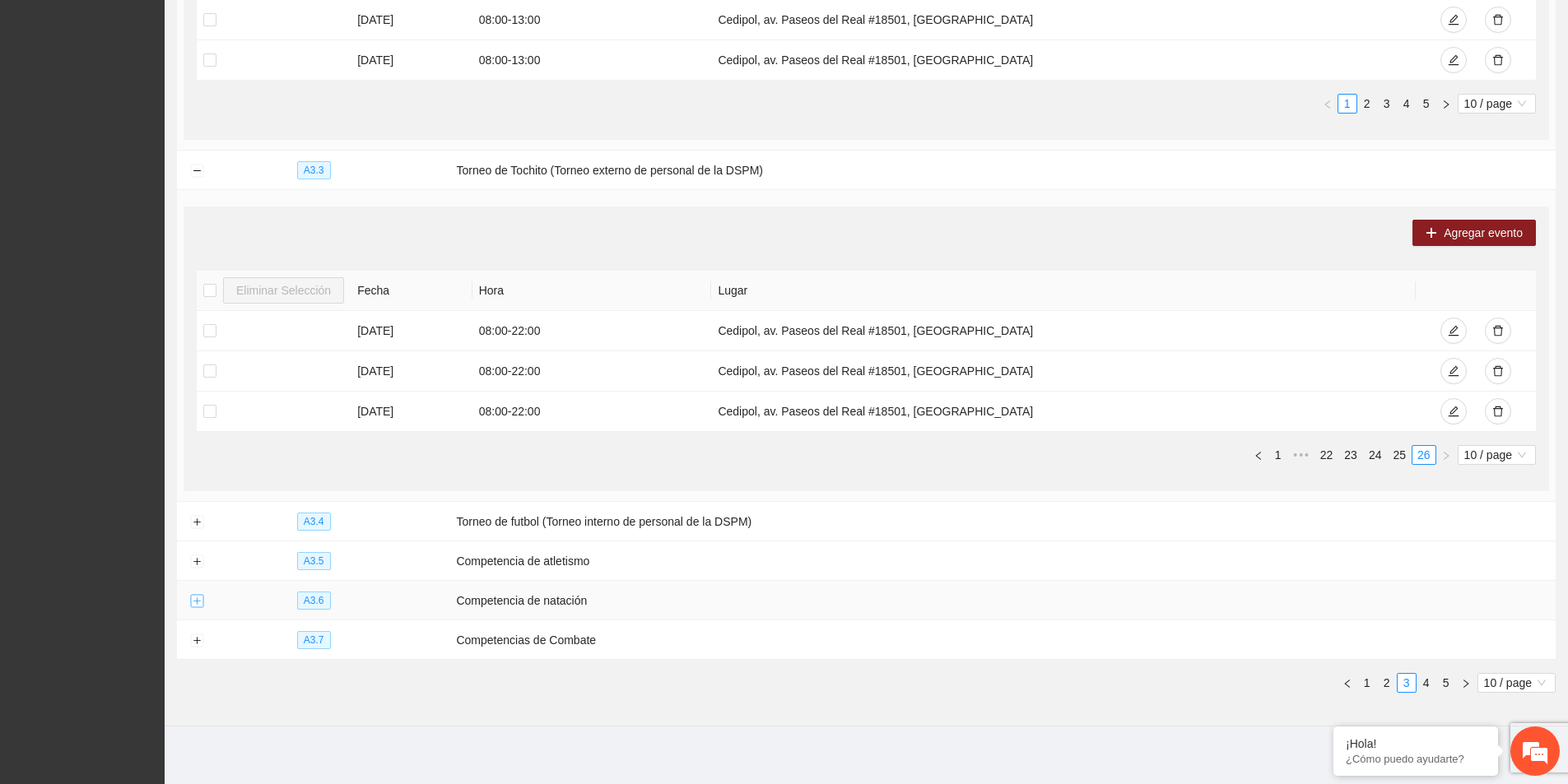
click at [191, 594] on button "Expand row" at bounding box center [197, 601] width 13 height 13
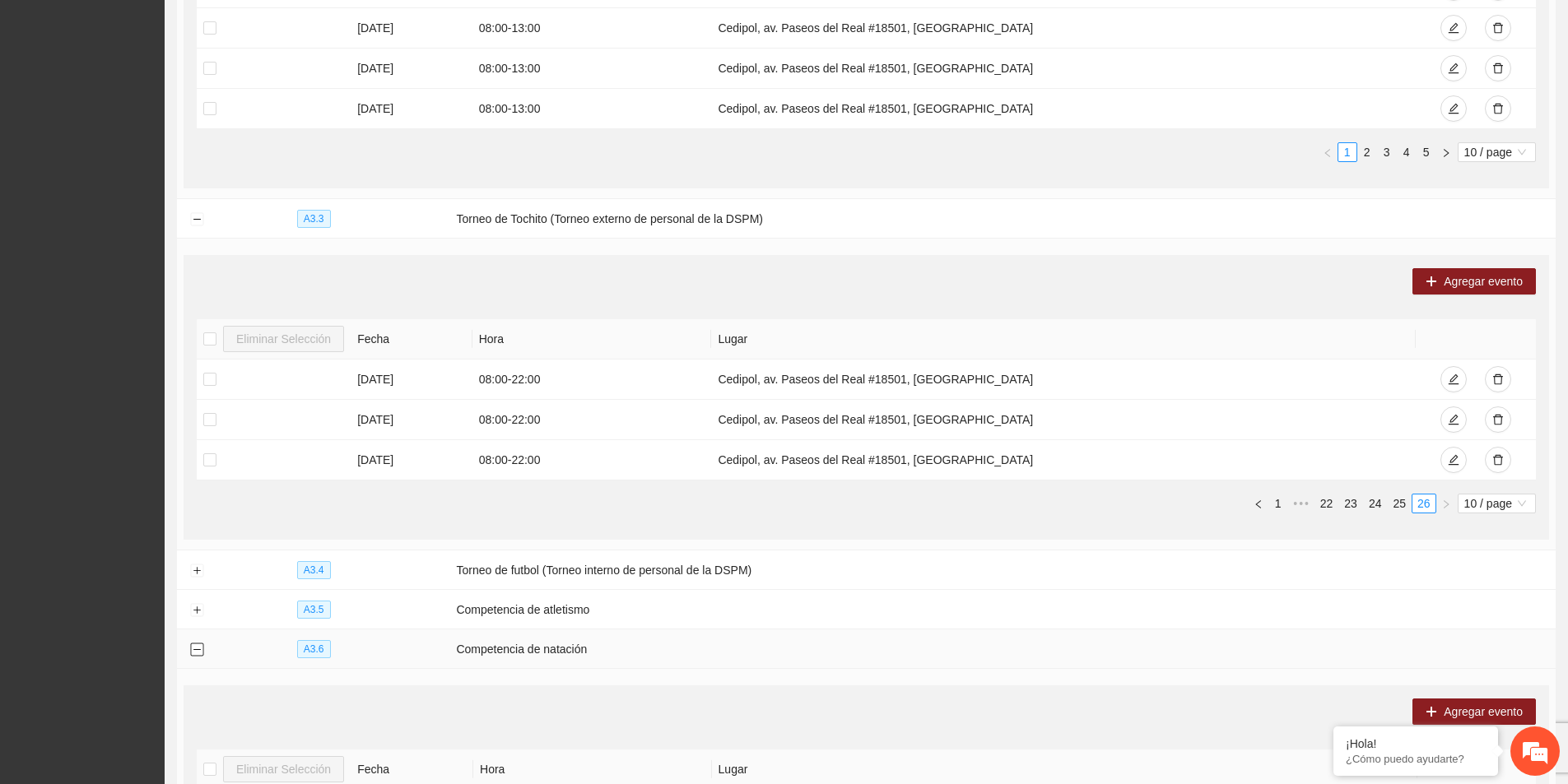
scroll to position [1082, 0]
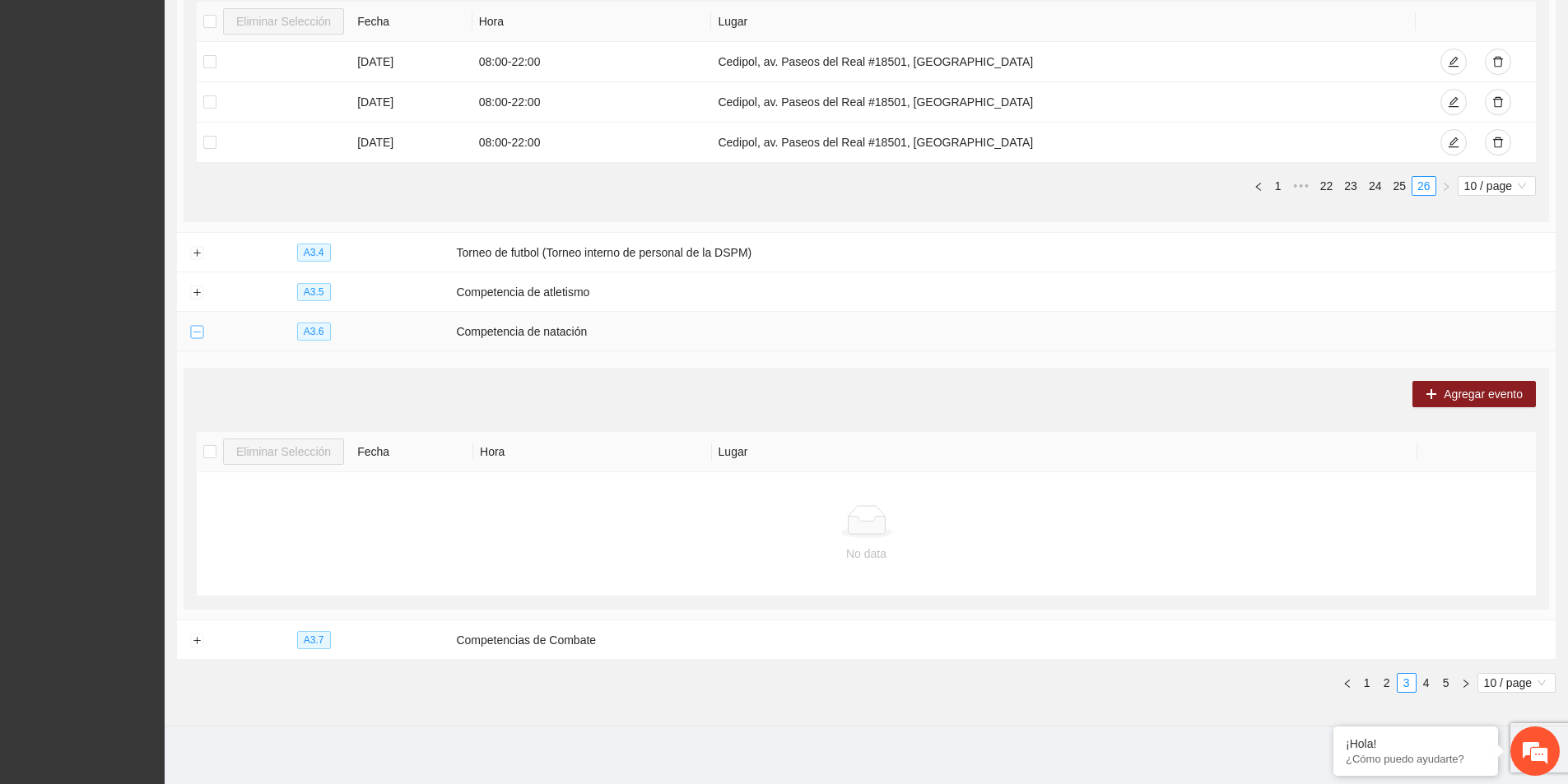
click at [196, 329] on button "Collapse row" at bounding box center [197, 332] width 13 height 13
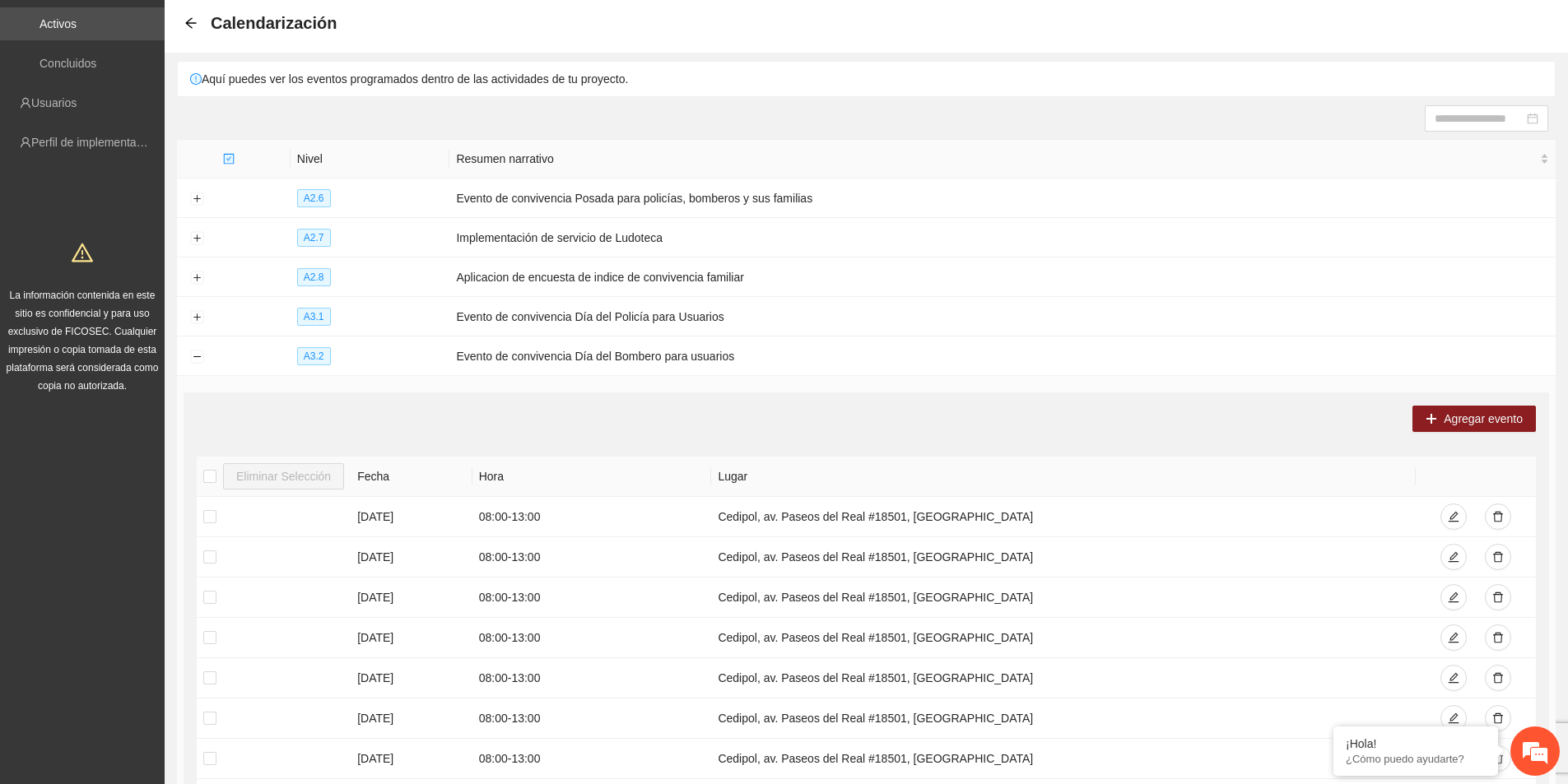
scroll to position [73, 0]
click at [1505, 522] on button "button" at bounding box center [1498, 519] width 27 height 27
click at [1505, 521] on button "button" at bounding box center [1498, 519] width 27 height 27
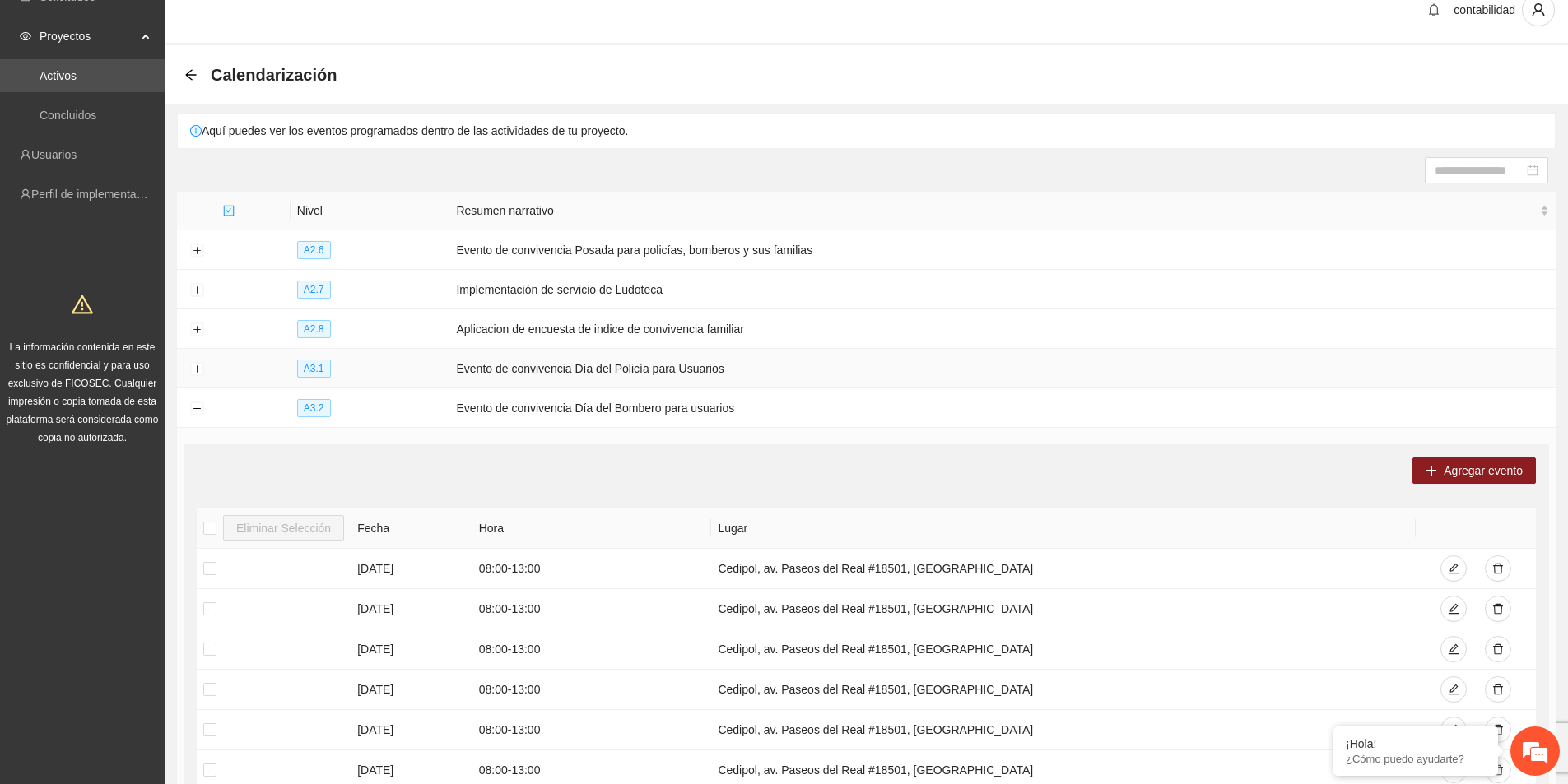
scroll to position [0, 0]
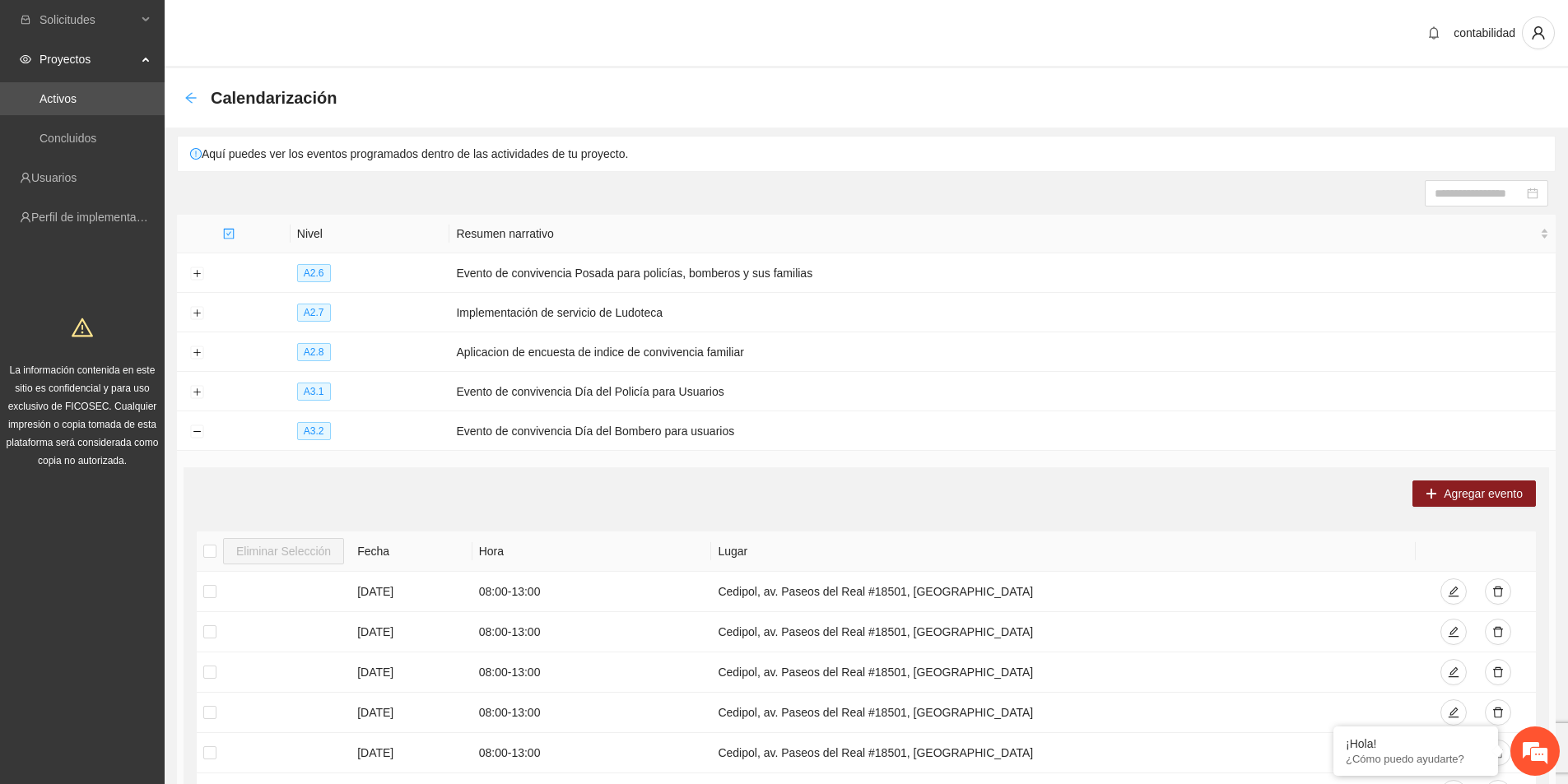
click at [196, 98] on icon "arrow-left" at bounding box center [190, 97] width 11 height 11
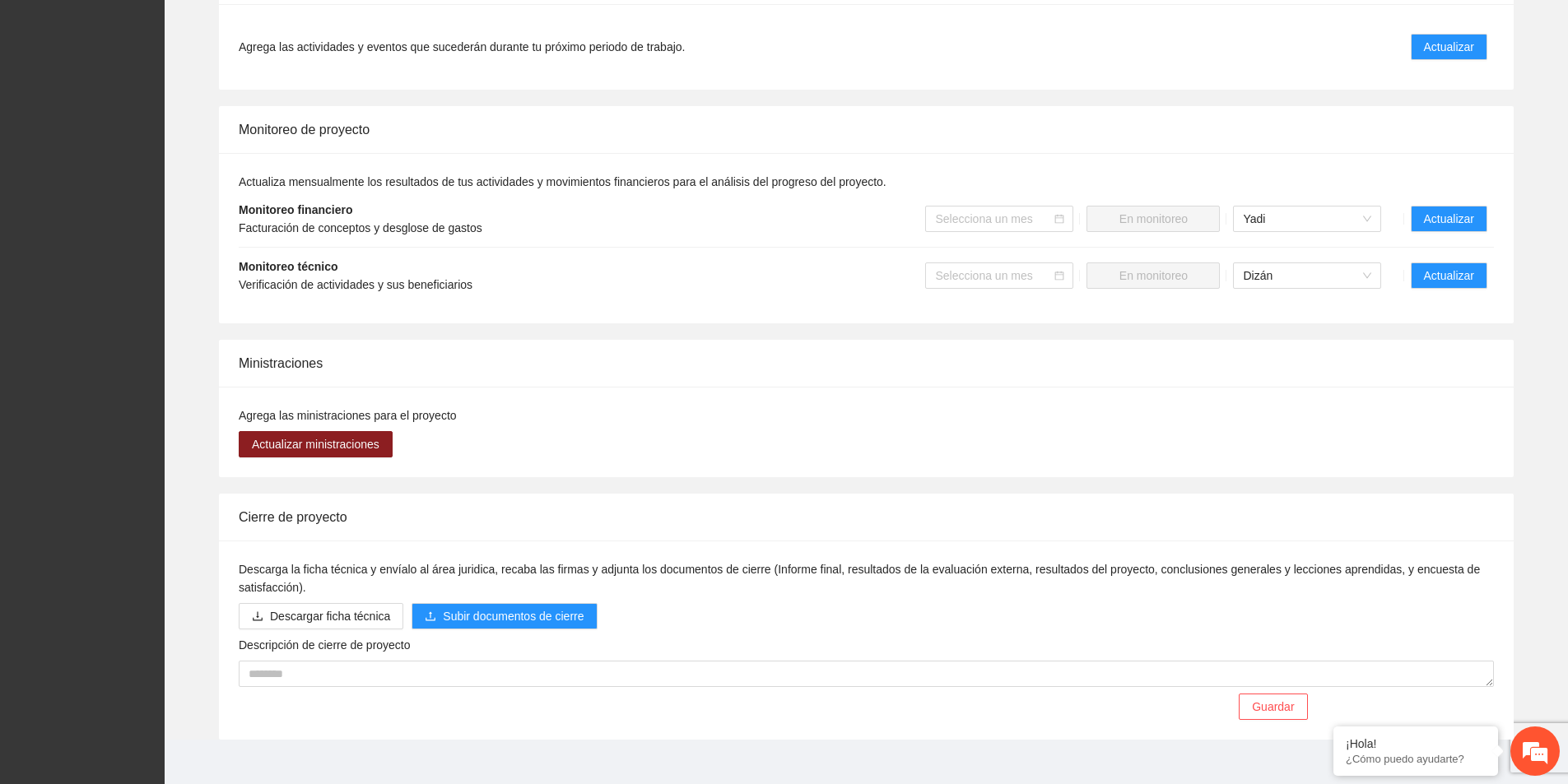
scroll to position [979, 0]
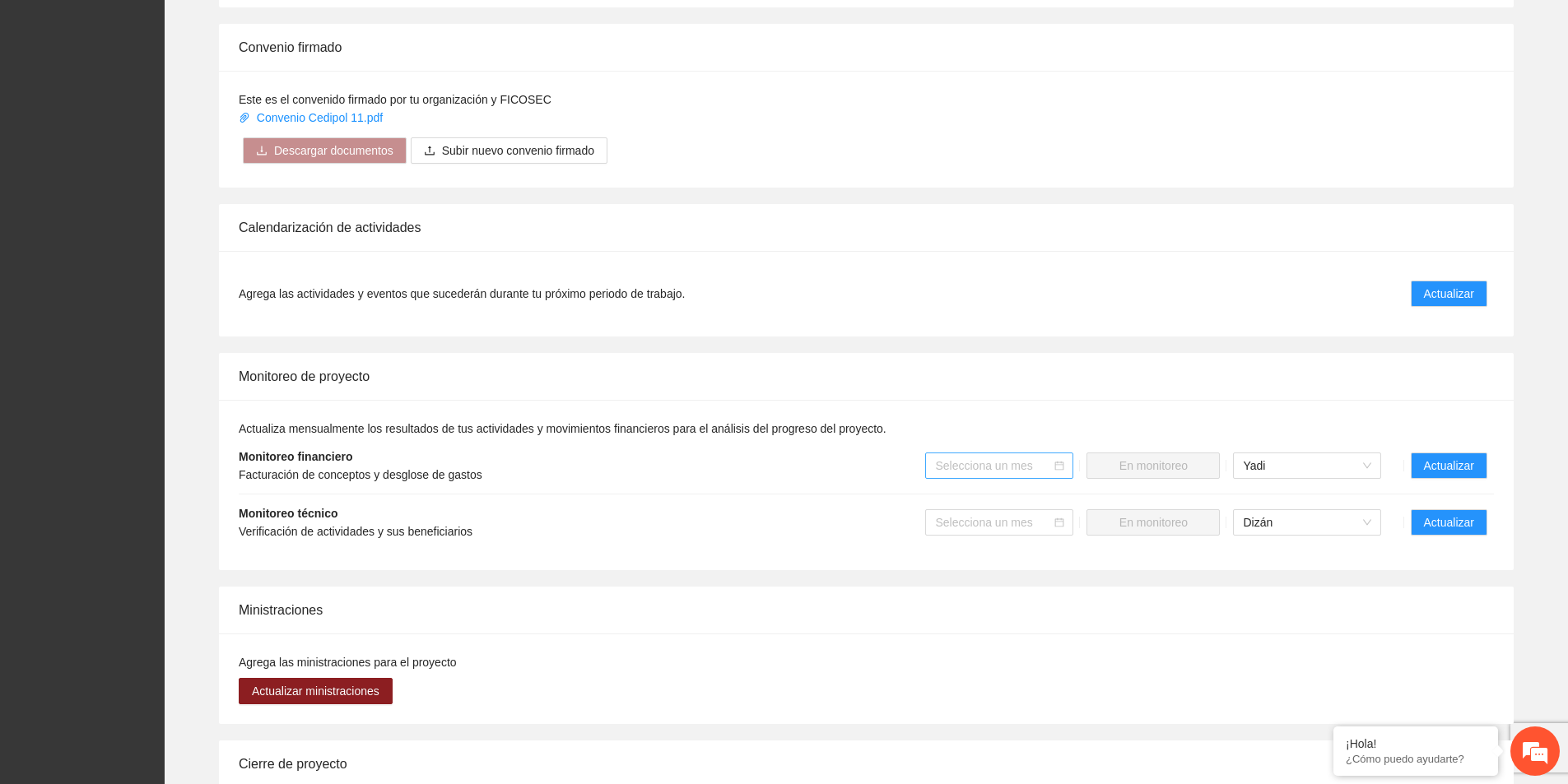
click at [1066, 453] on div "Selecciona un mes" at bounding box center [999, 466] width 148 height 27
click at [1001, 606] on div "Septiembre 2025" at bounding box center [1000, 608] width 128 height 18
click at [953, 353] on div "Monitoreo de proyecto" at bounding box center [866, 376] width 1255 height 47
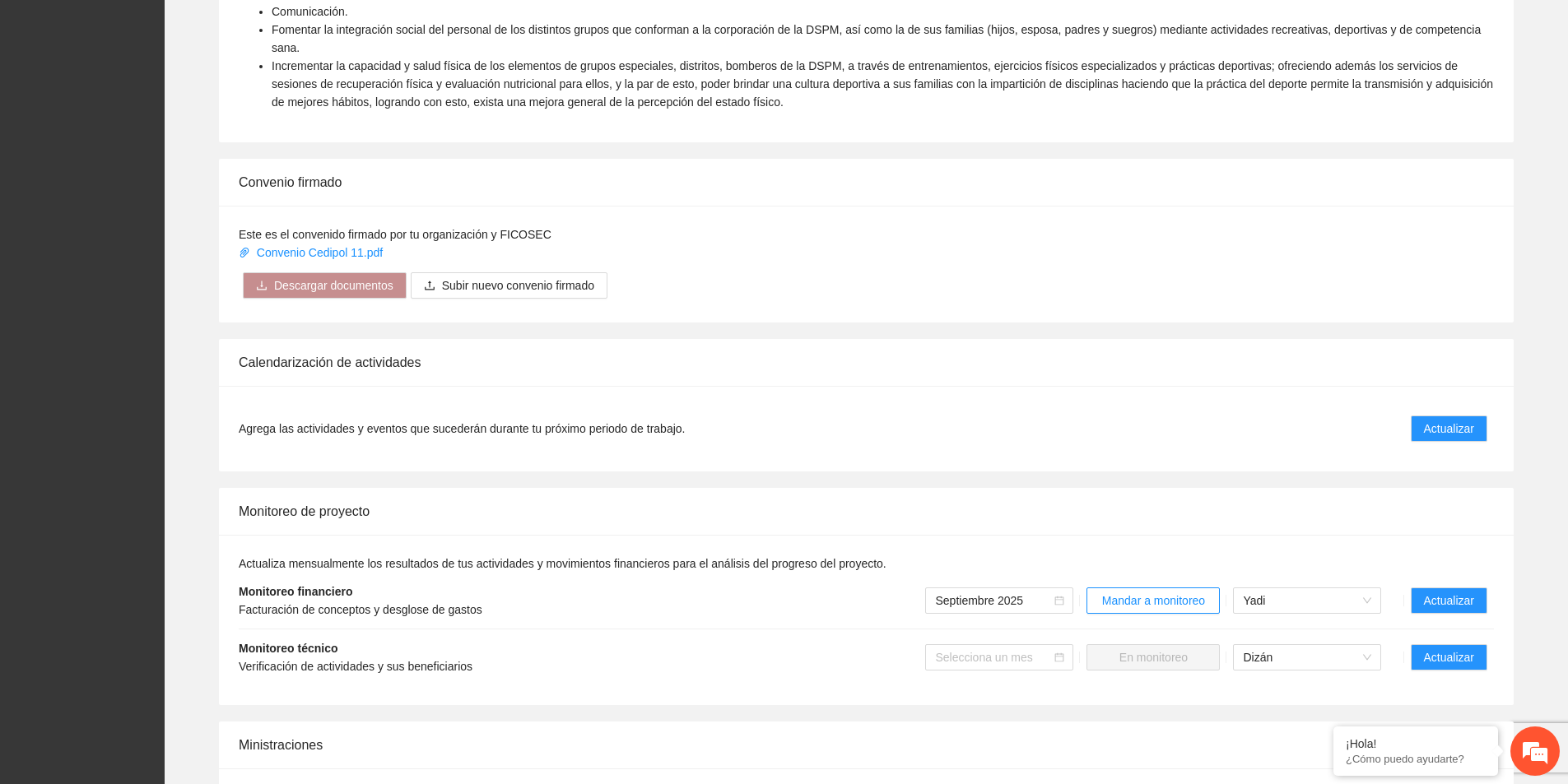
scroll to position [905, 0]
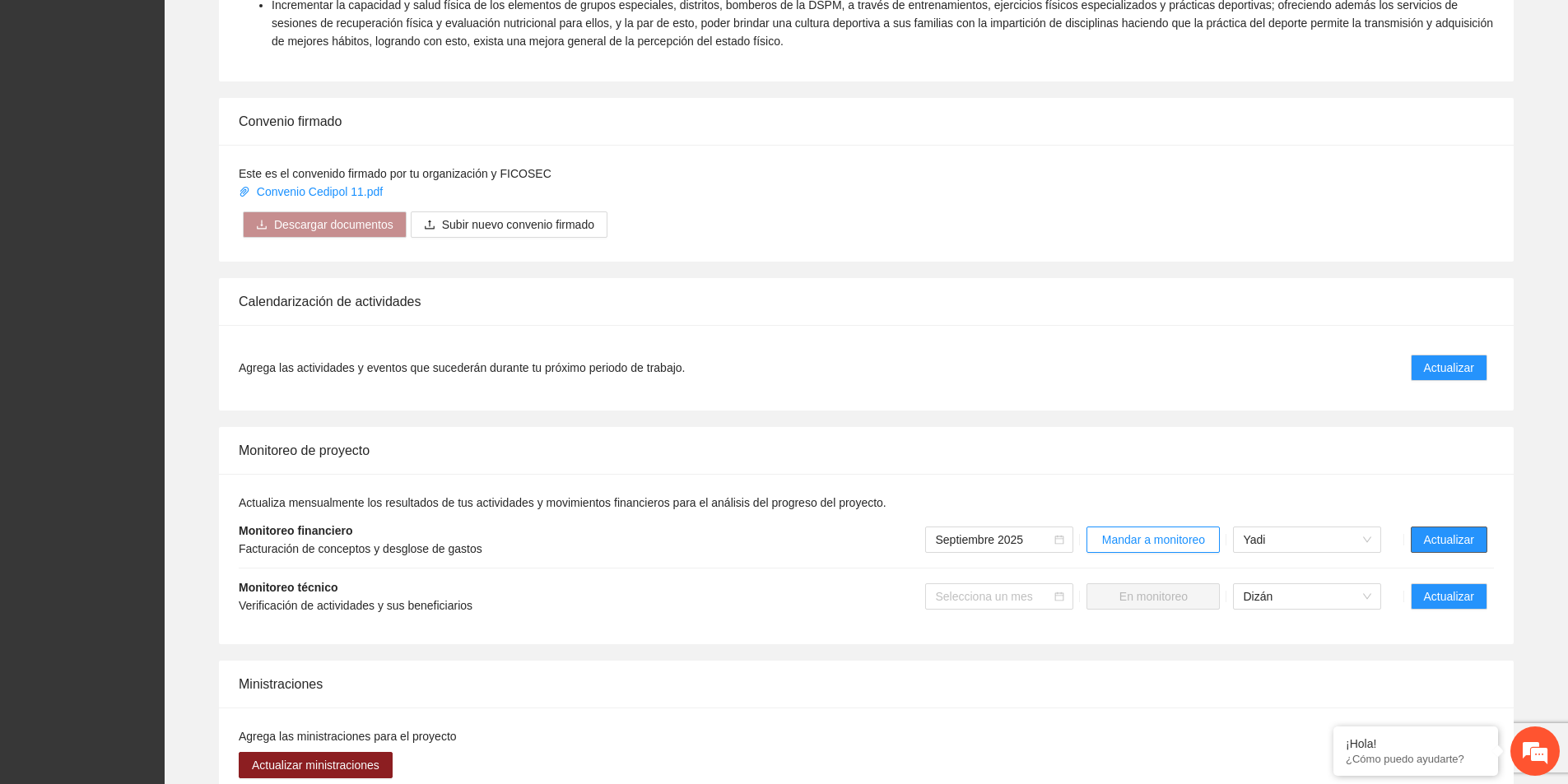
click at [1446, 530] on span "Actualizar" at bounding box center [1449, 539] width 50 height 18
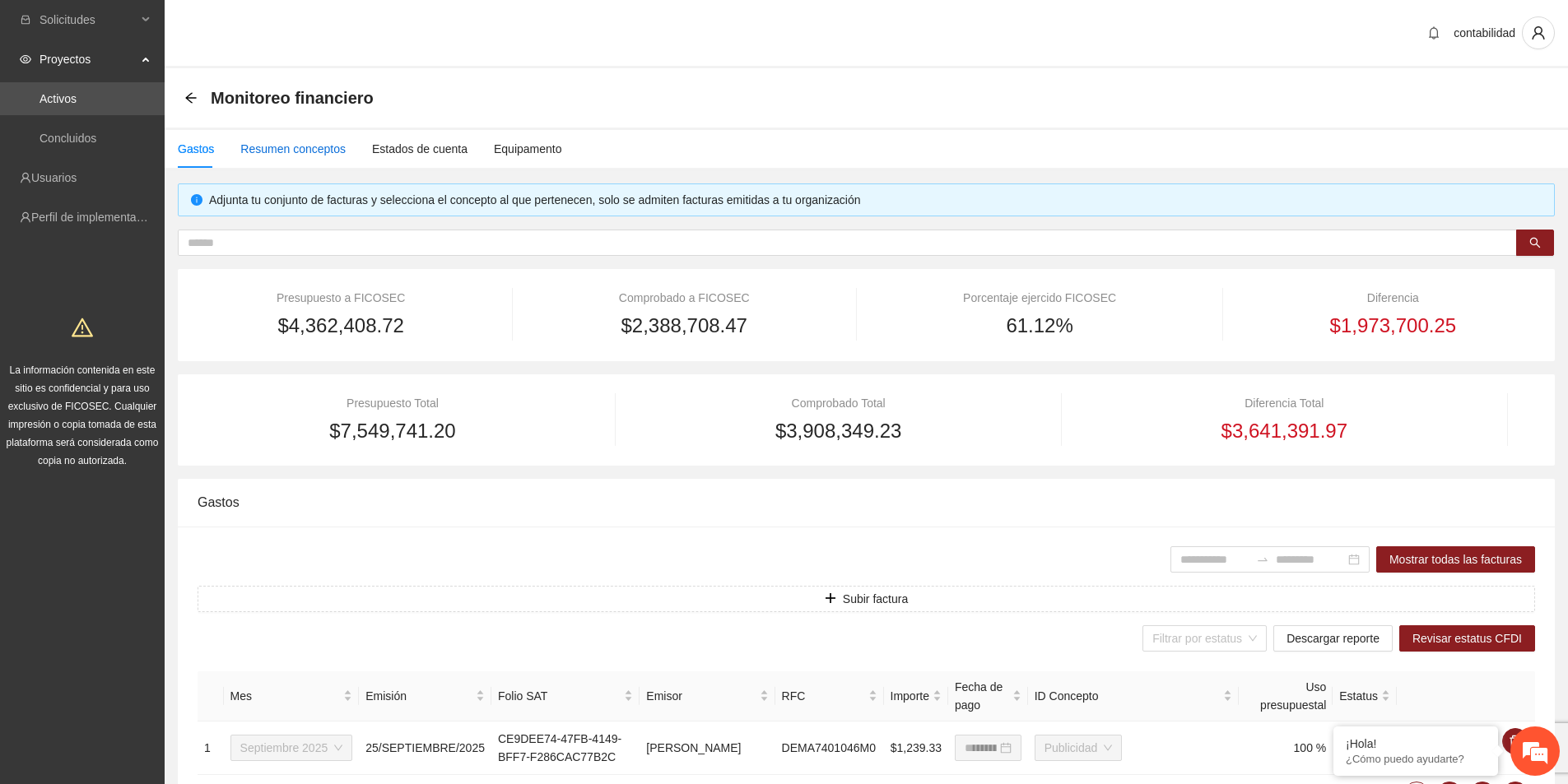
click at [312, 140] on div "Resumen conceptos" at bounding box center [293, 149] width 105 height 18
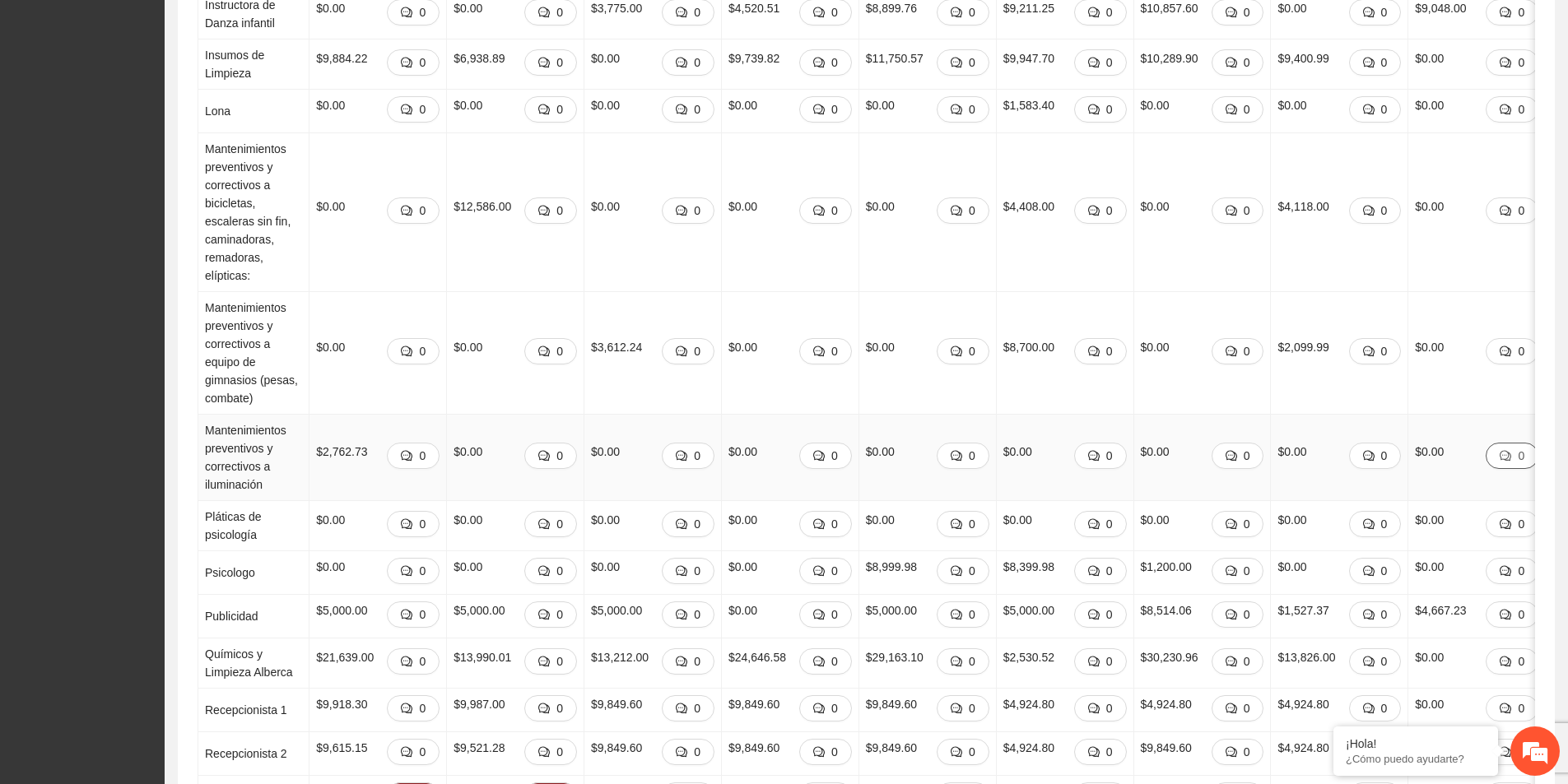
scroll to position [2714, 0]
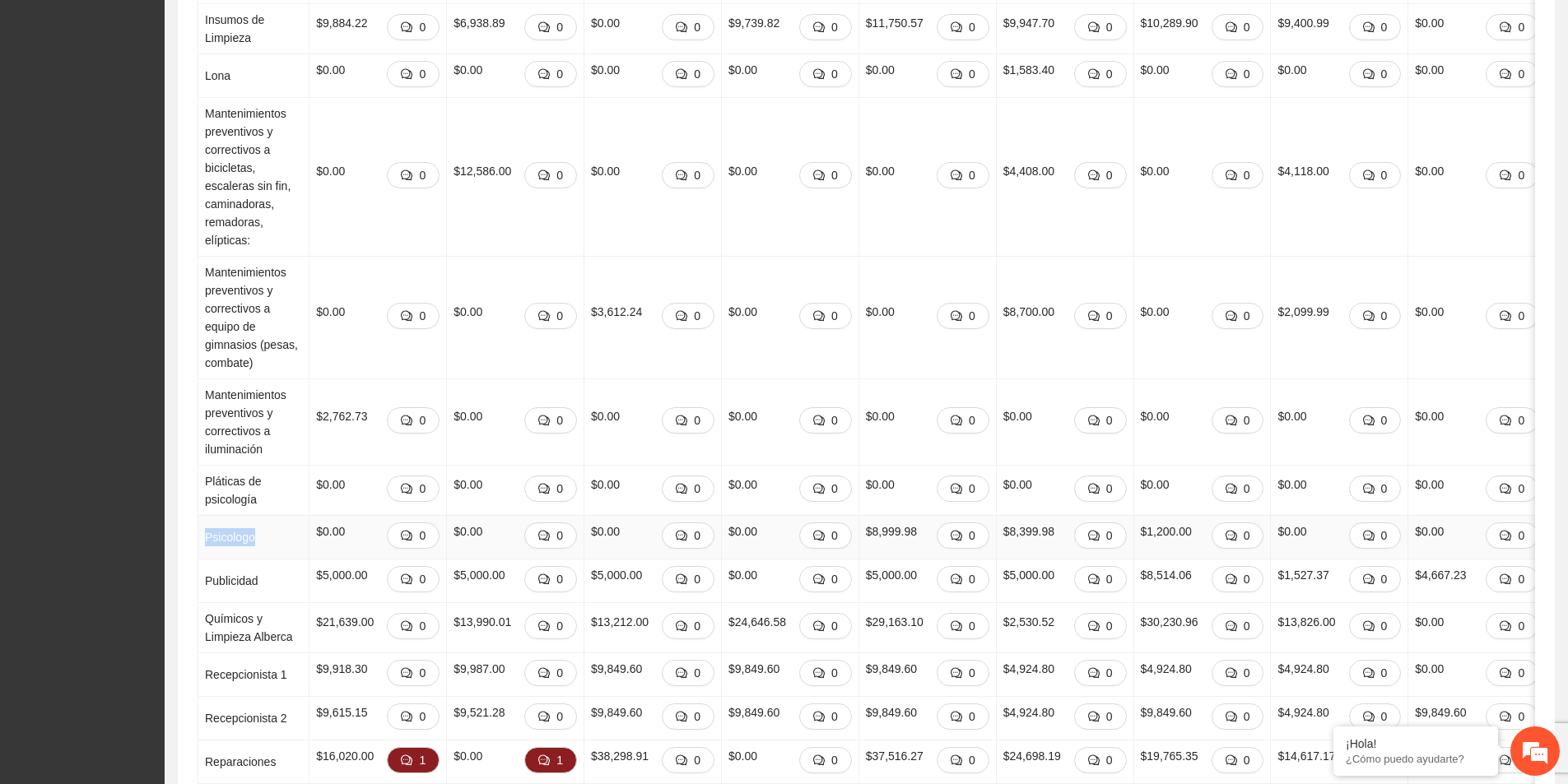
drag, startPoint x: 205, startPoint y: 500, endPoint x: 276, endPoint y: 499, distance: 71.0
click at [276, 516] on td "Psicologo" at bounding box center [253, 538] width 111 height 43
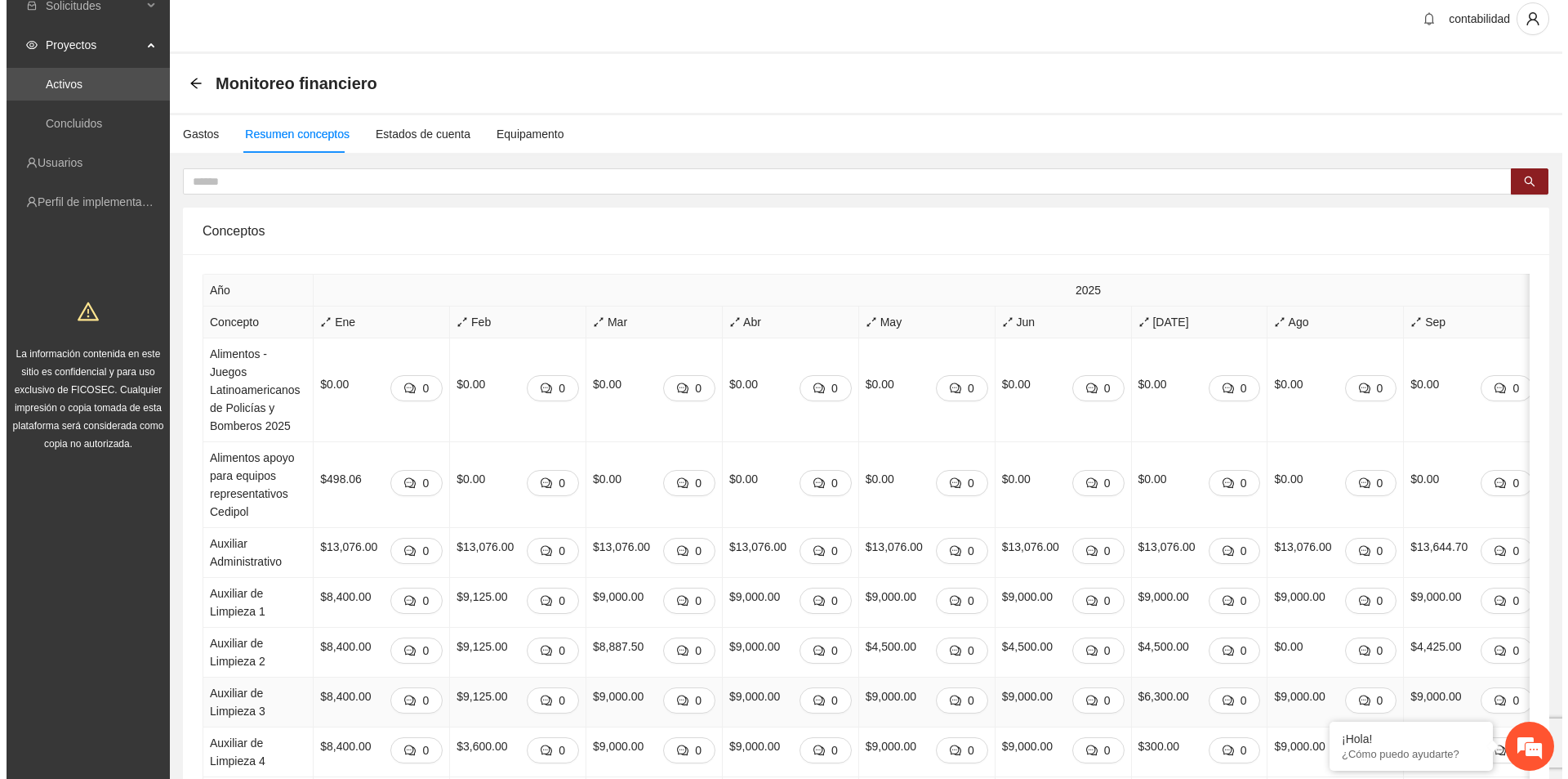
scroll to position [0, 0]
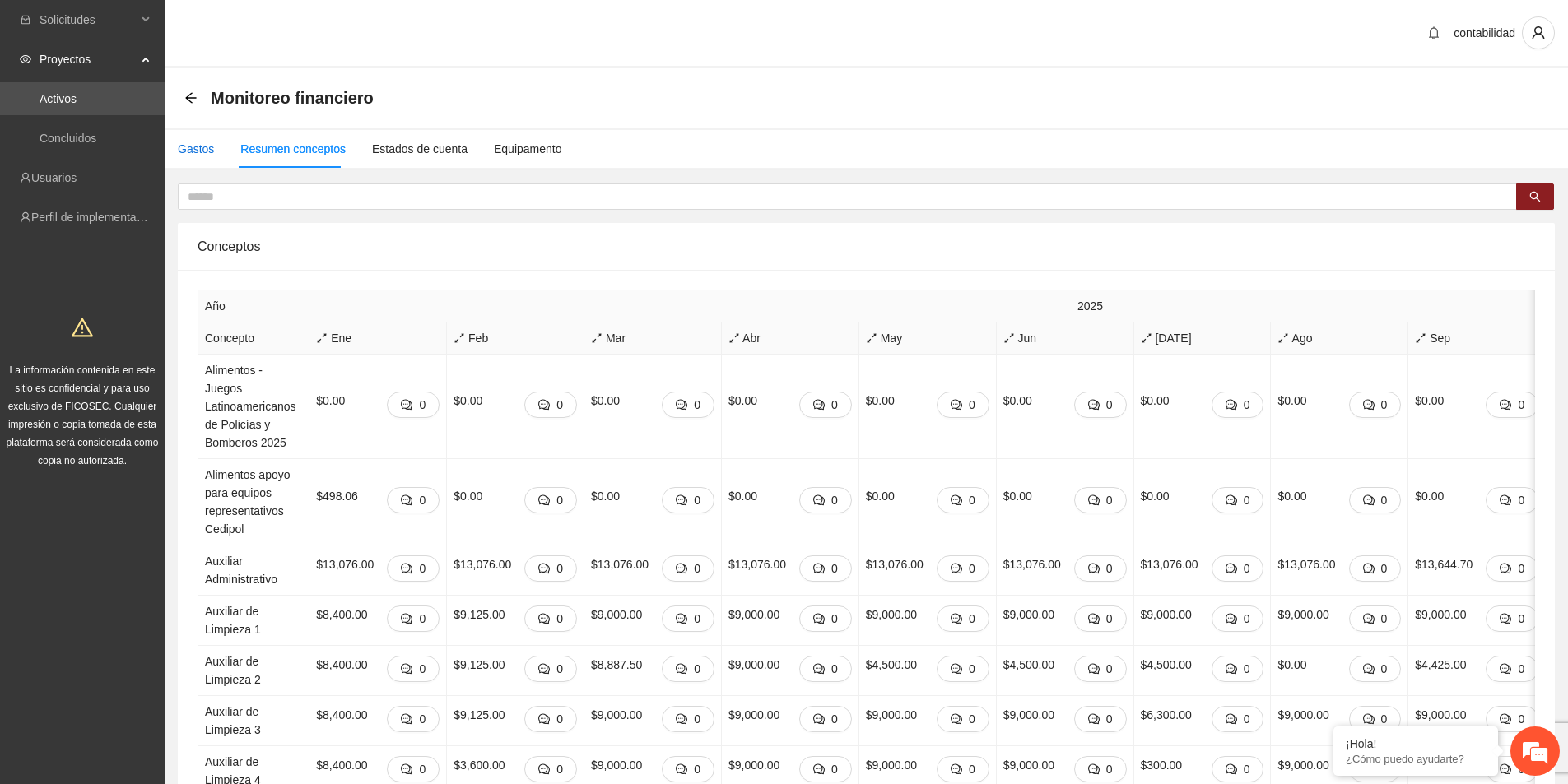
click at [194, 145] on div "Gastos" at bounding box center [195, 149] width 36 height 18
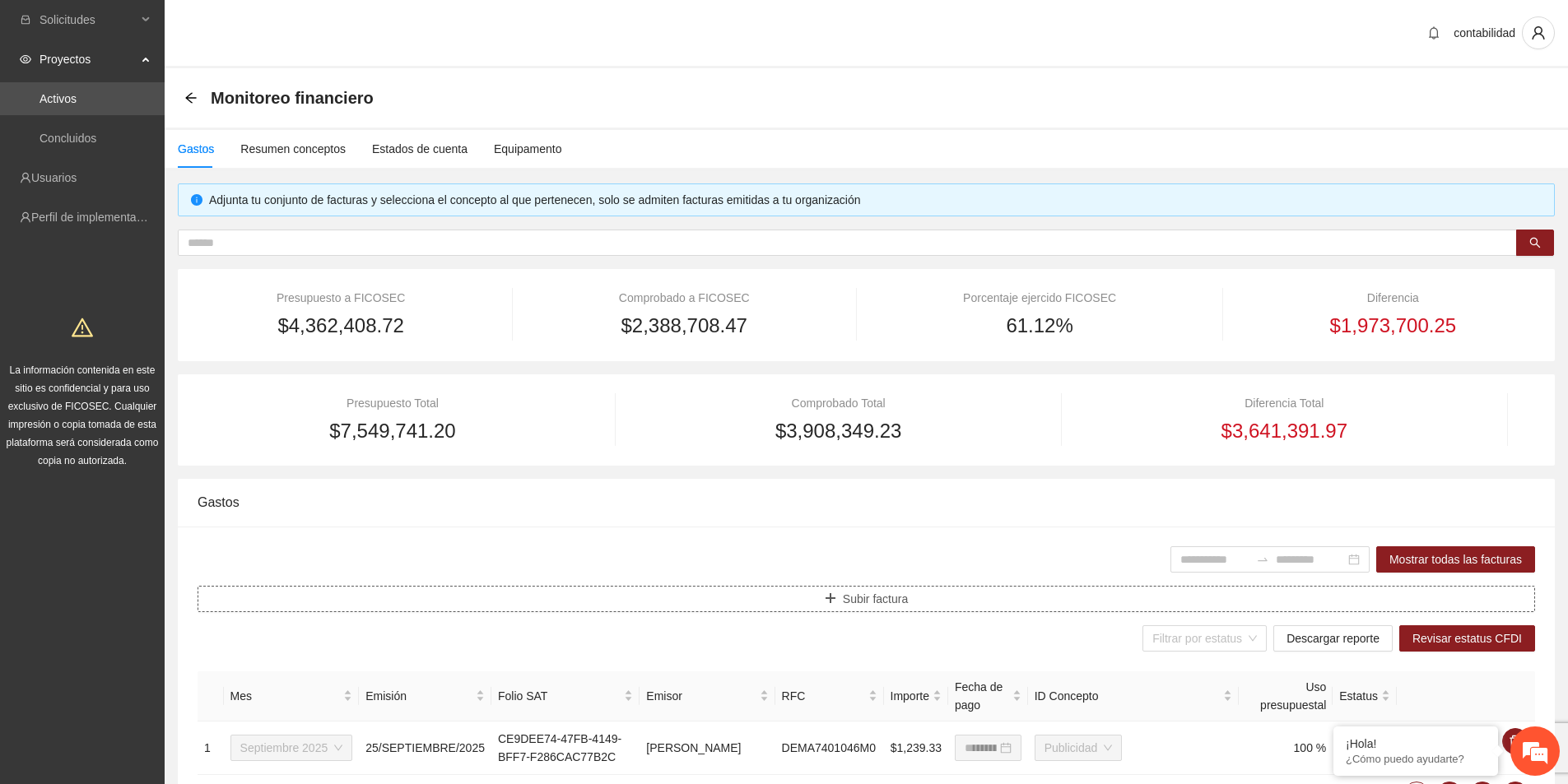
click at [814, 599] on button "Subir factura" at bounding box center [866, 599] width 1337 height 27
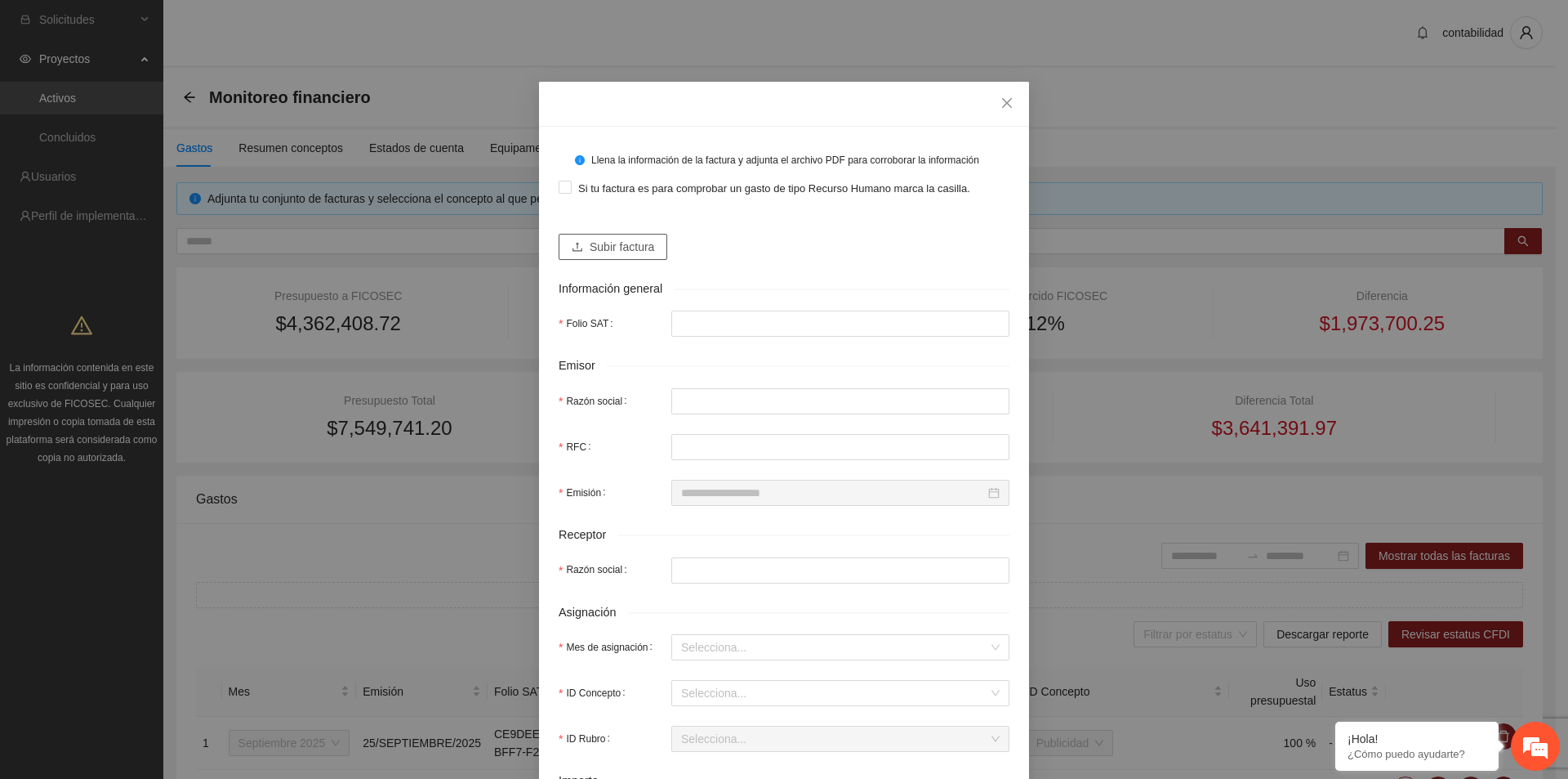
click at [616, 248] on span "Subir factura" at bounding box center [622, 247] width 64 height 18
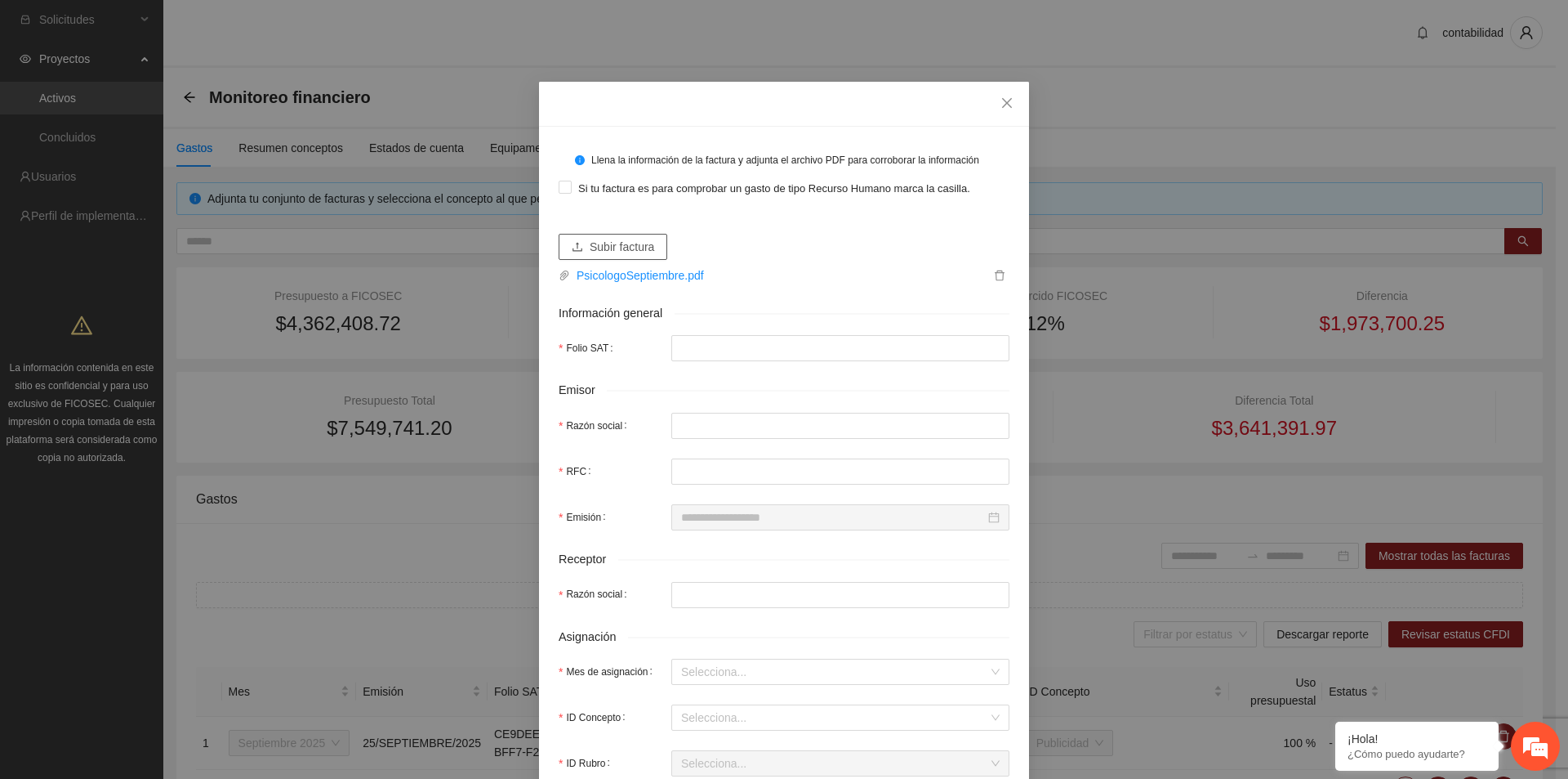
click at [616, 251] on span "Subir factura" at bounding box center [622, 247] width 64 height 18
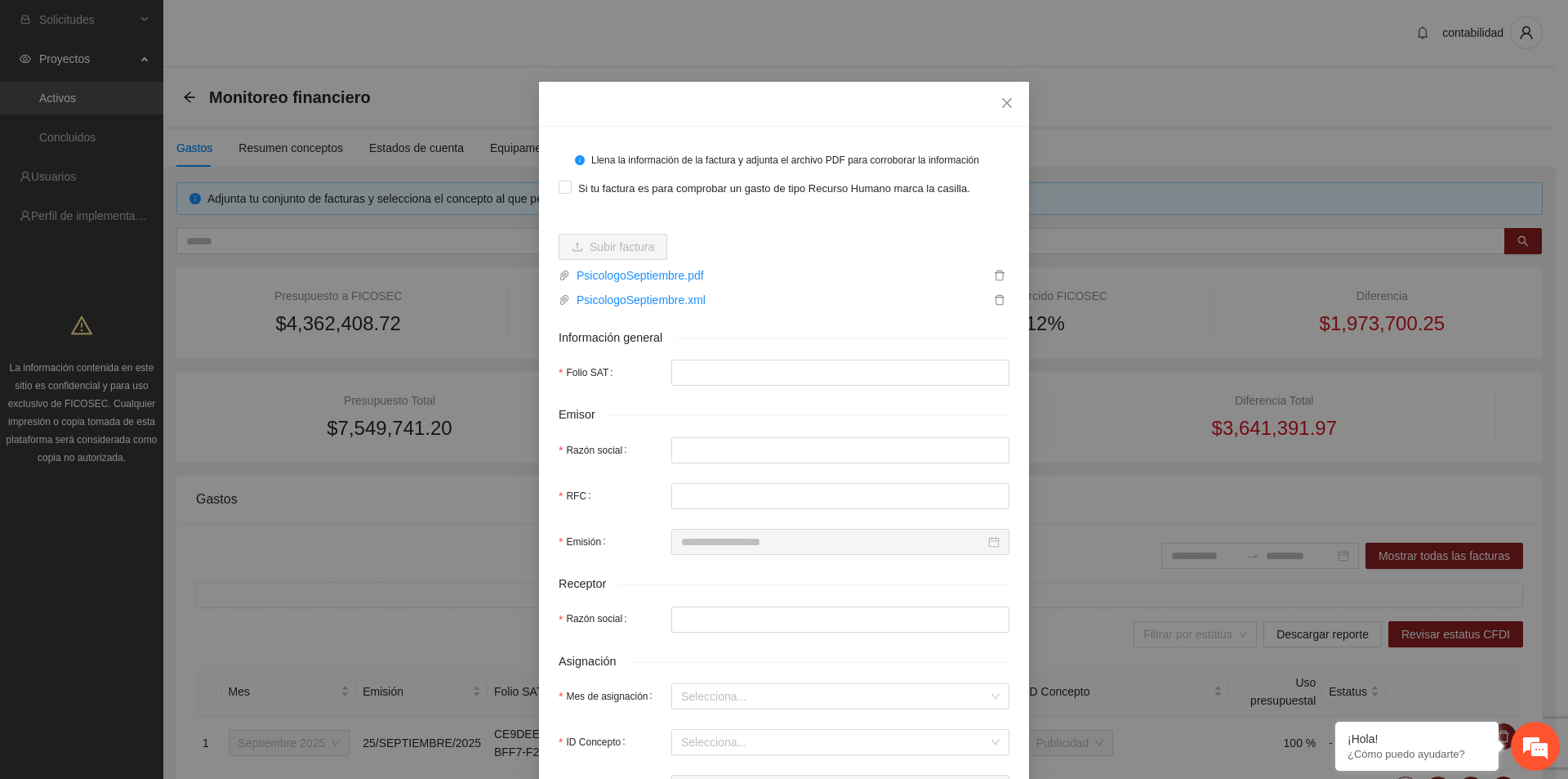
type input "**********"
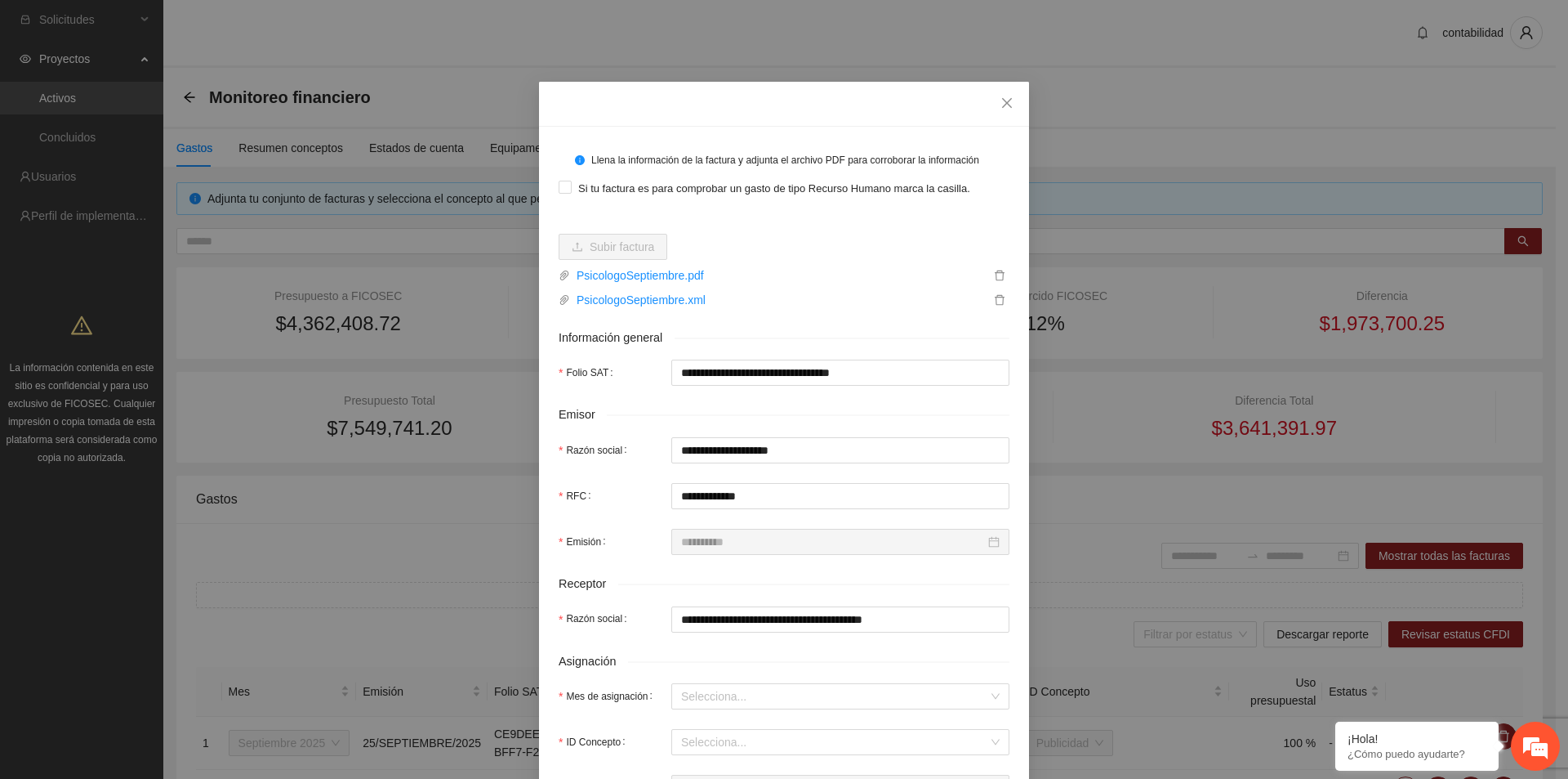
scroll to position [164, 0]
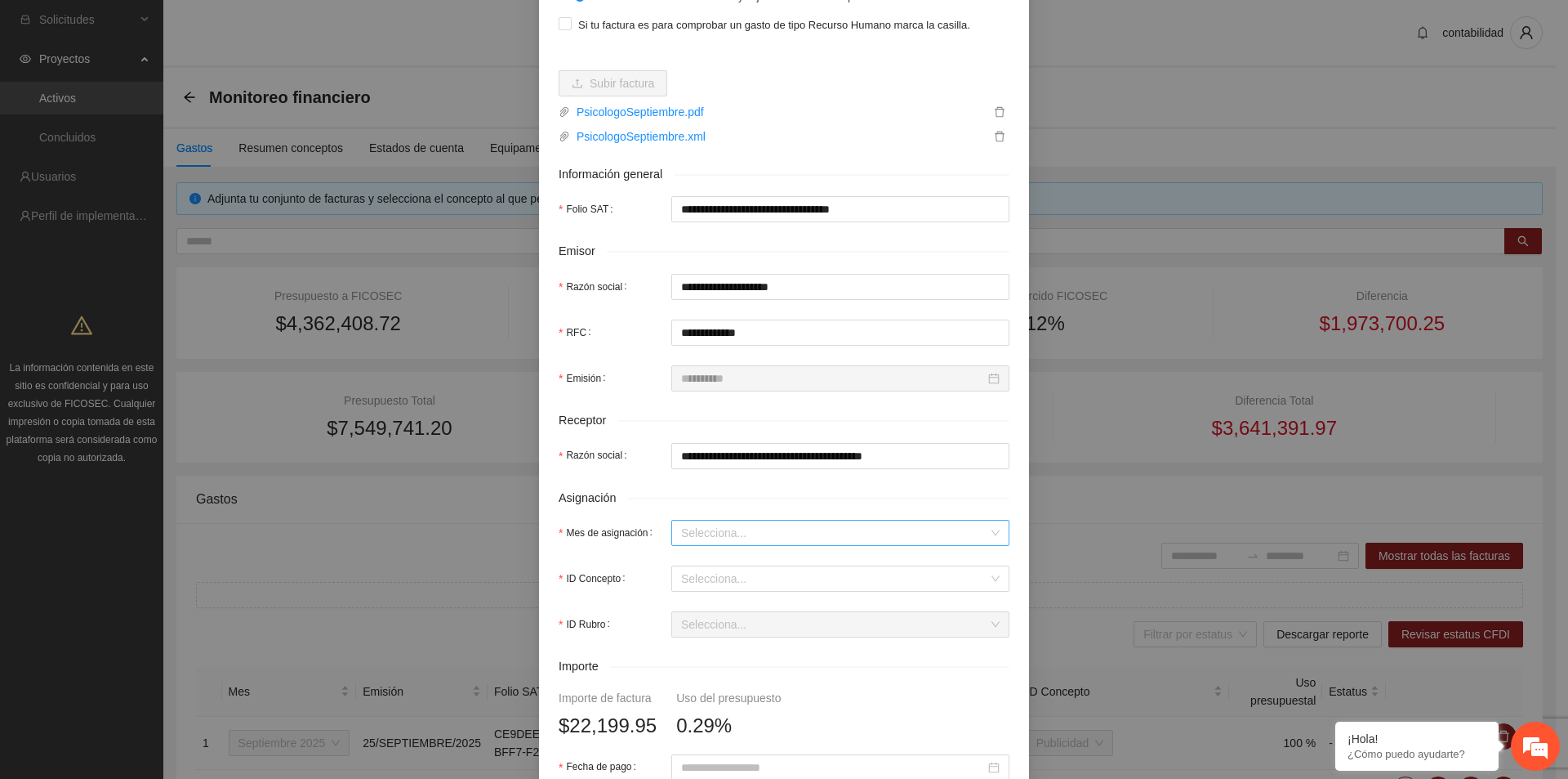
click at [741, 528] on input "Mes de asignación" at bounding box center [835, 533] width 307 height 25
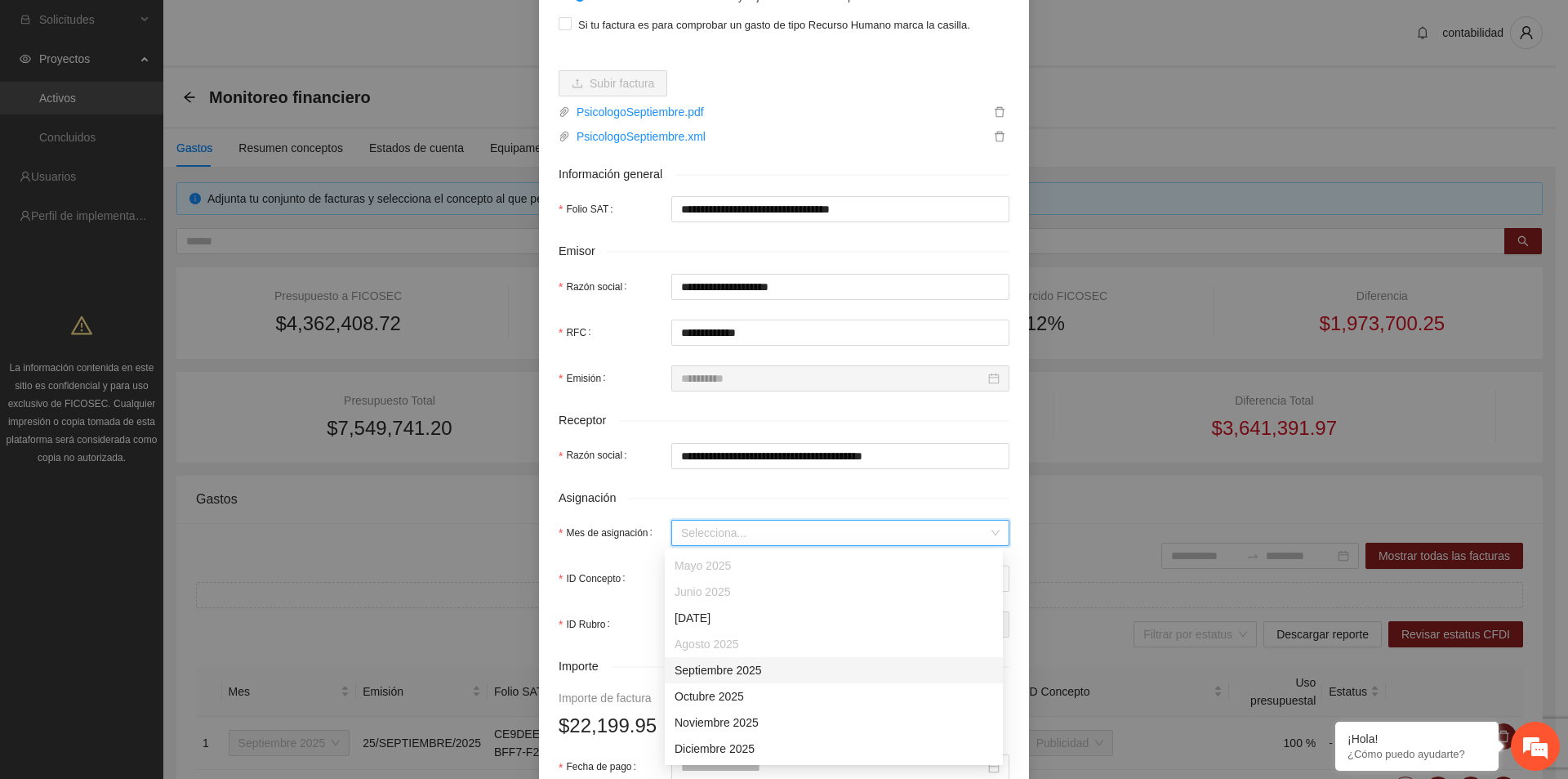
click at [725, 675] on div "Septiembre 2025" at bounding box center [833, 670] width 318 height 18
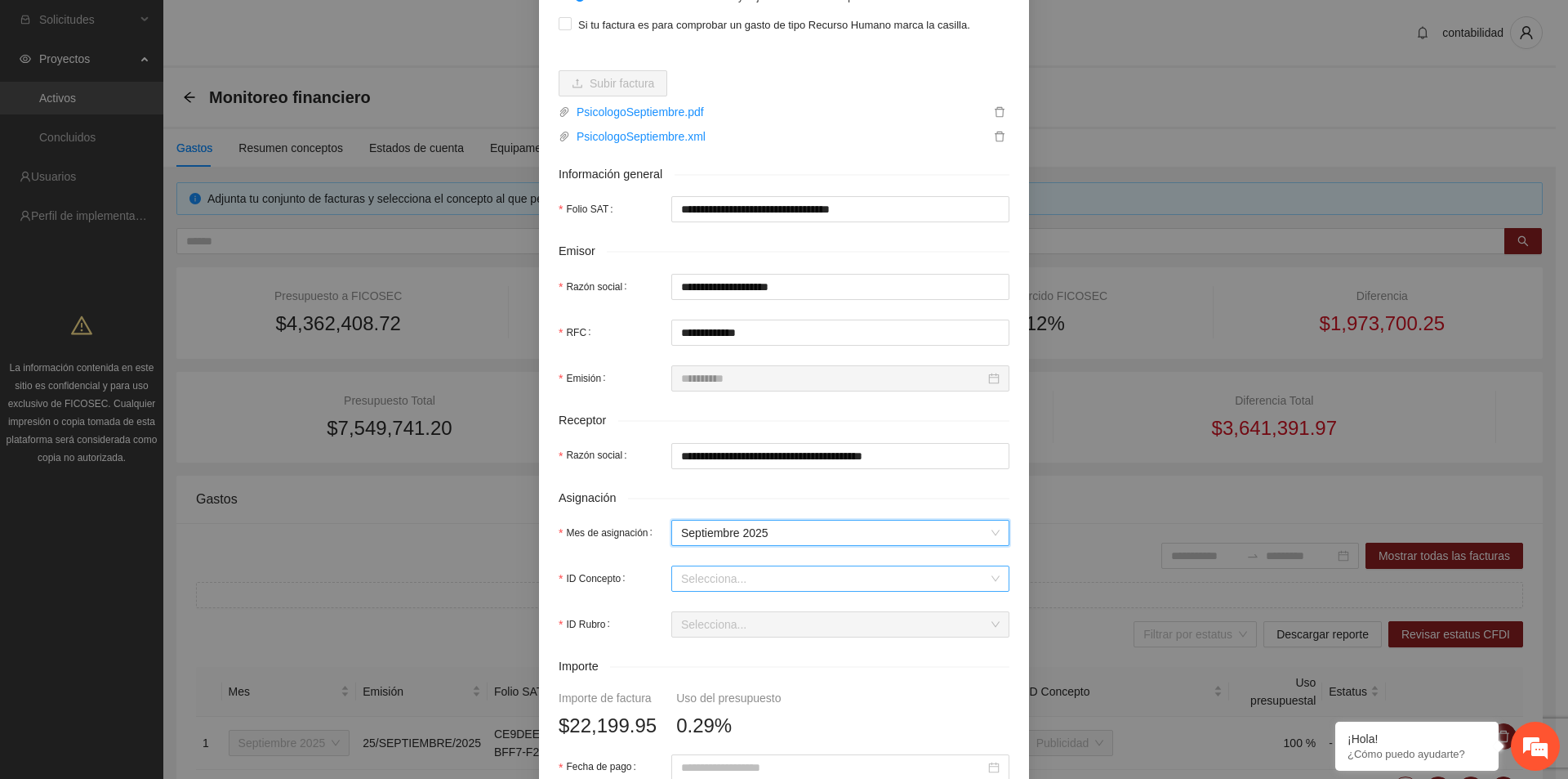
click at [703, 576] on input "ID Concepto" at bounding box center [835, 579] width 307 height 25
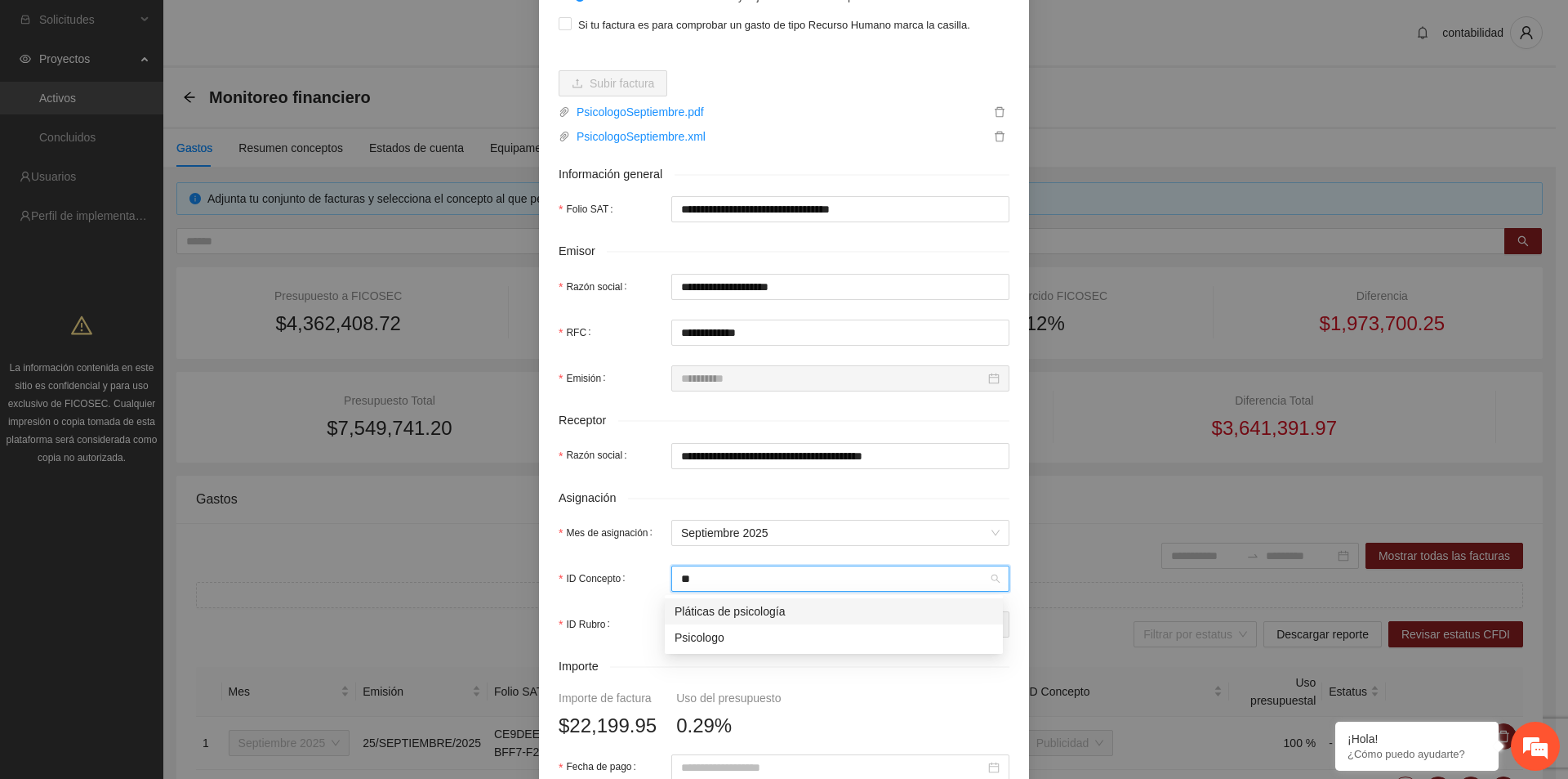
type input "***"
click at [701, 638] on div "Psicologo" at bounding box center [833, 638] width 318 height 18
type input "*********"
type input "*"
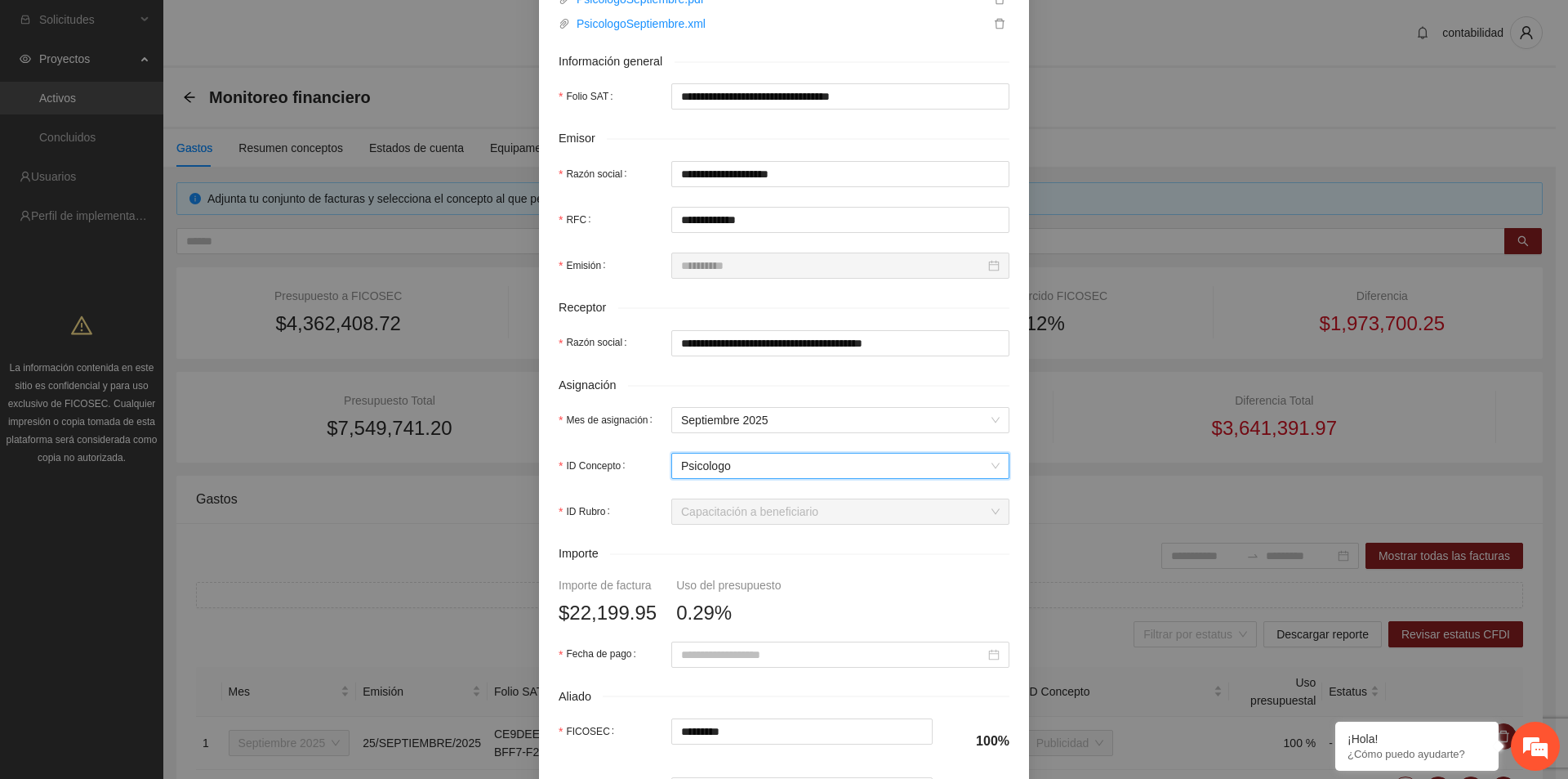
scroll to position [409, 0]
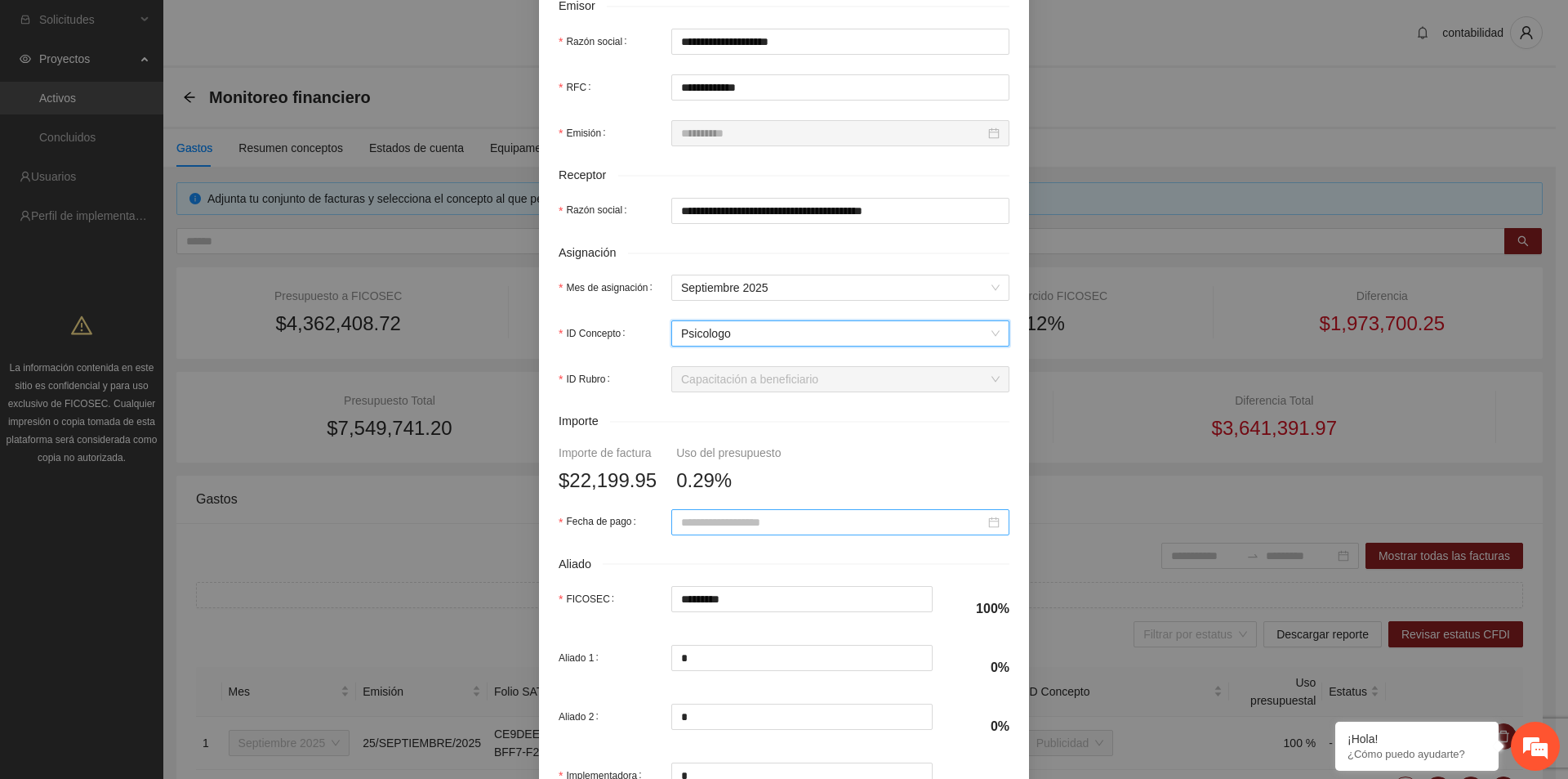
click at [685, 528] on input "Fecha de pago" at bounding box center [833, 523] width 304 height 18
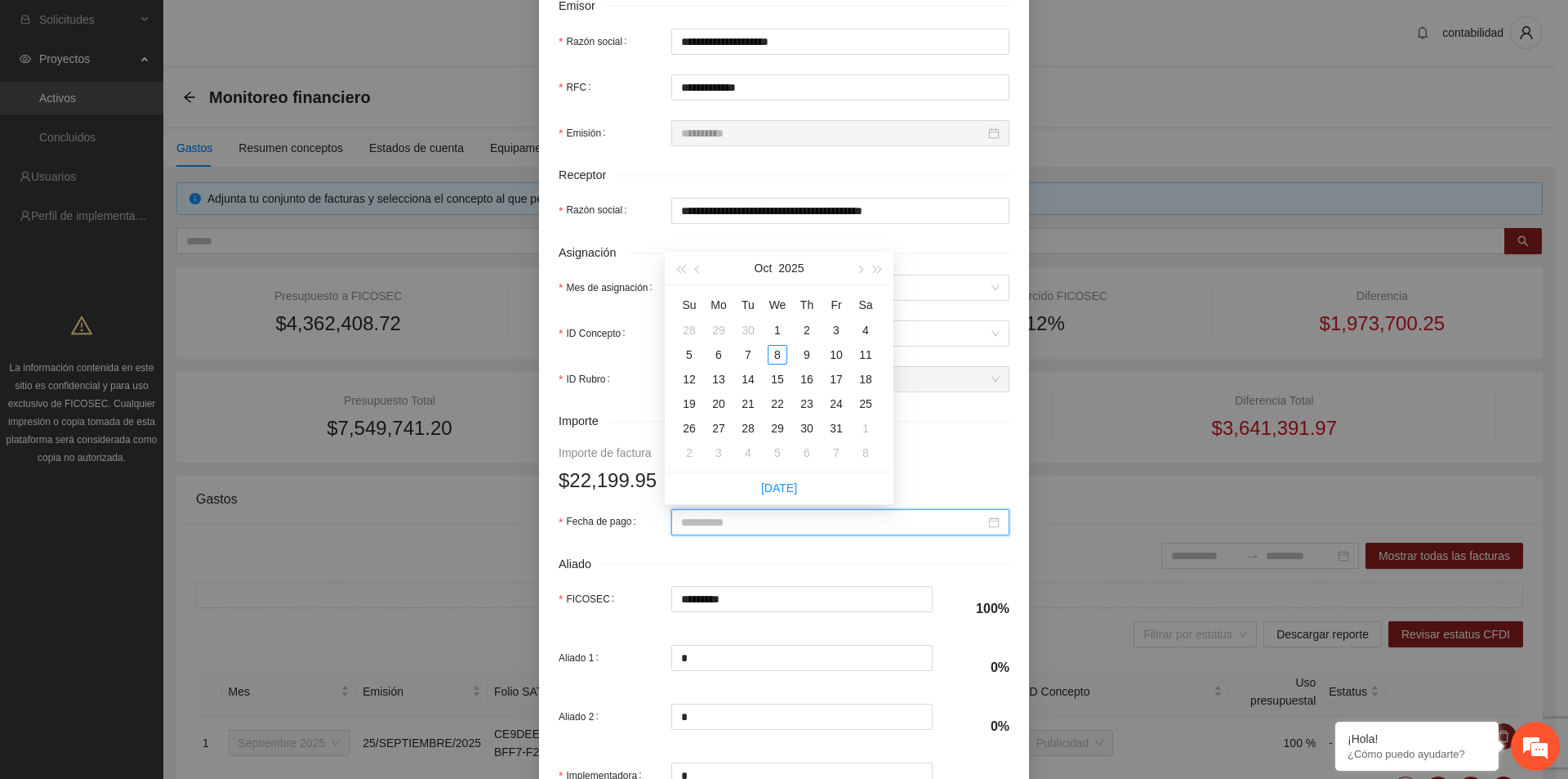
type input "**********"
click at [704, 271] on button "button" at bounding box center [698, 268] width 18 height 33
type input "**********"
click at [713, 429] on div "29" at bounding box center [719, 428] width 20 height 20
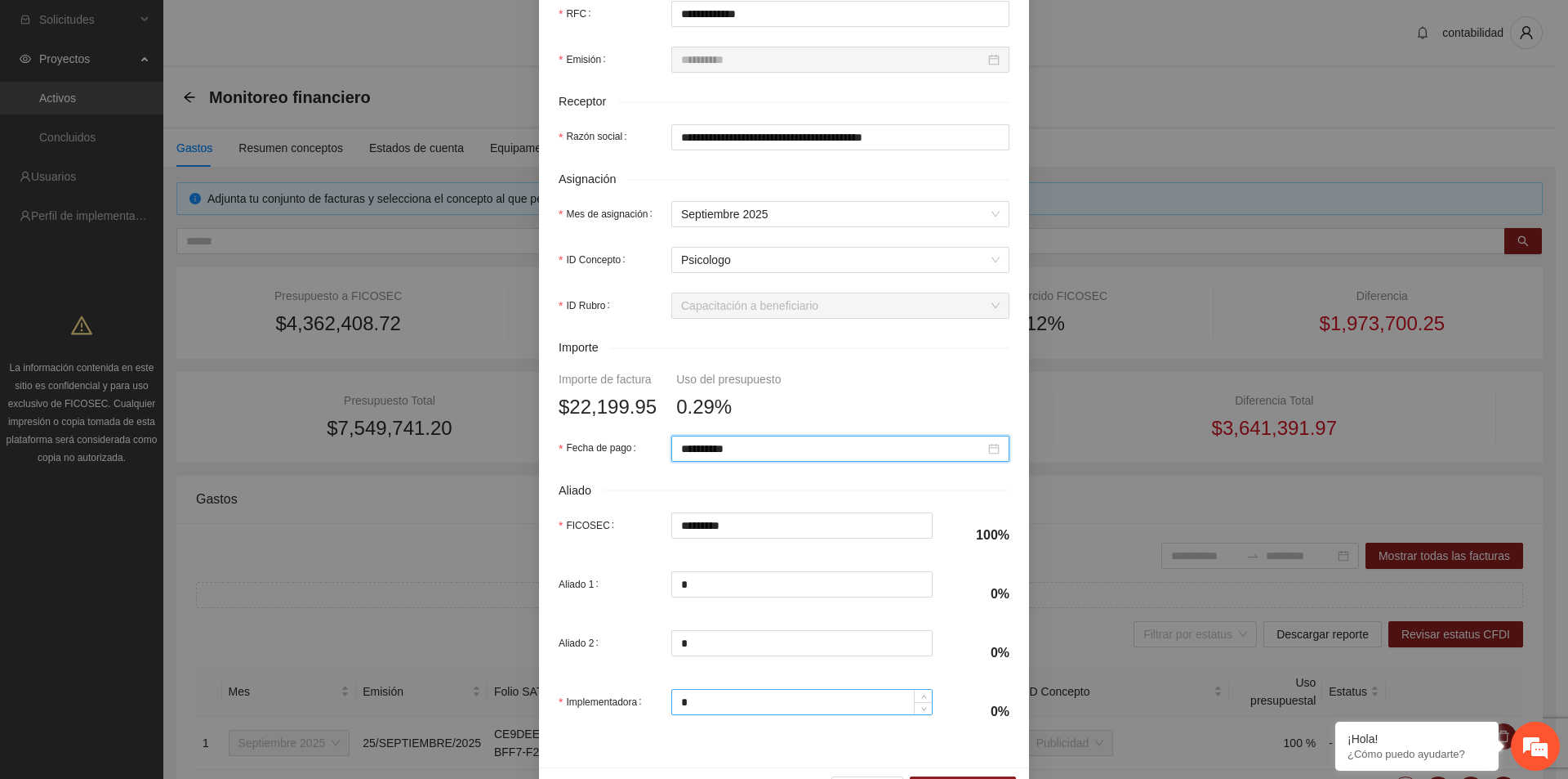
scroll to position [533, 0]
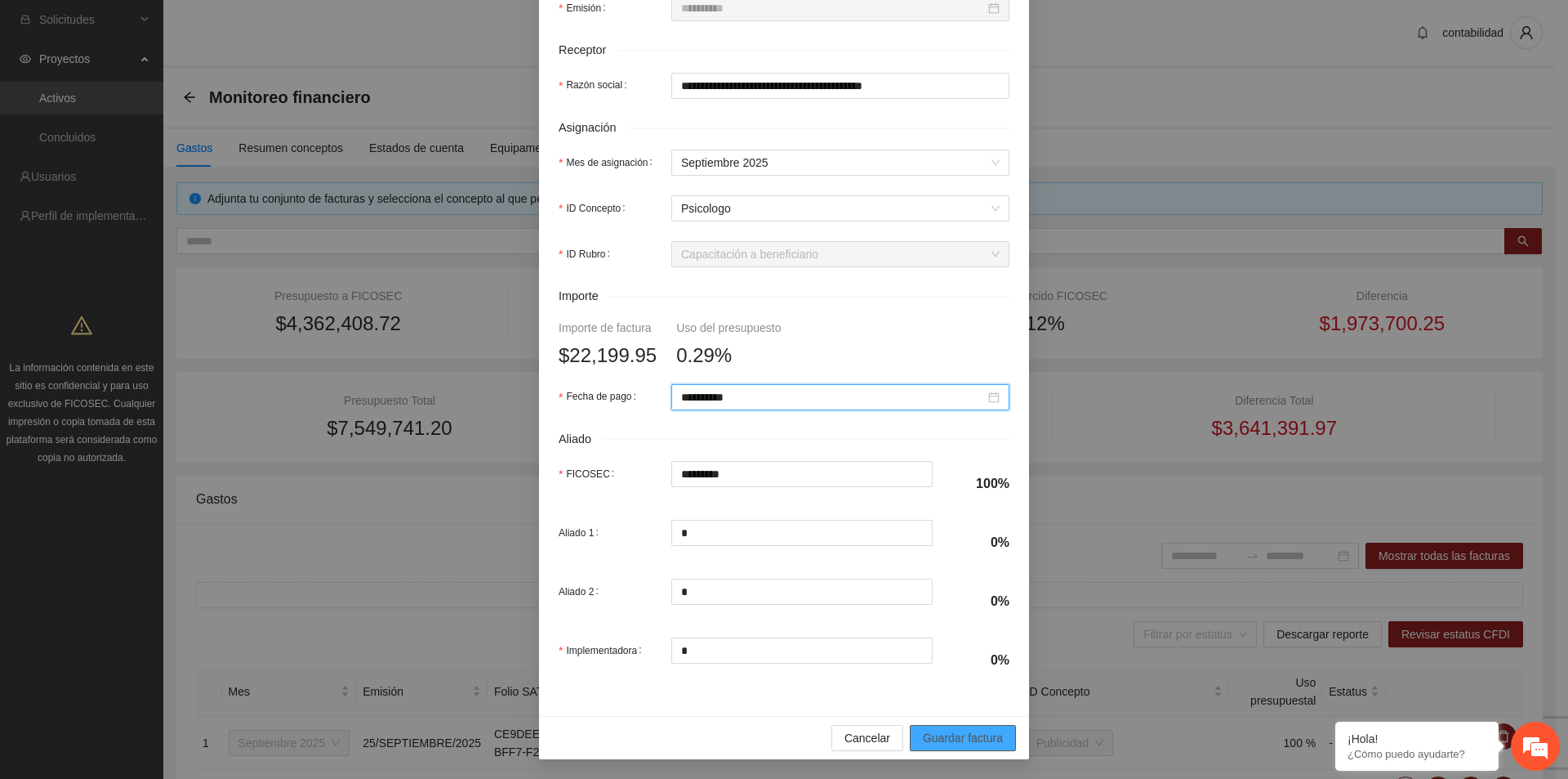
click at [943, 738] on span "Guardar factura" at bounding box center [963, 738] width 80 height 18
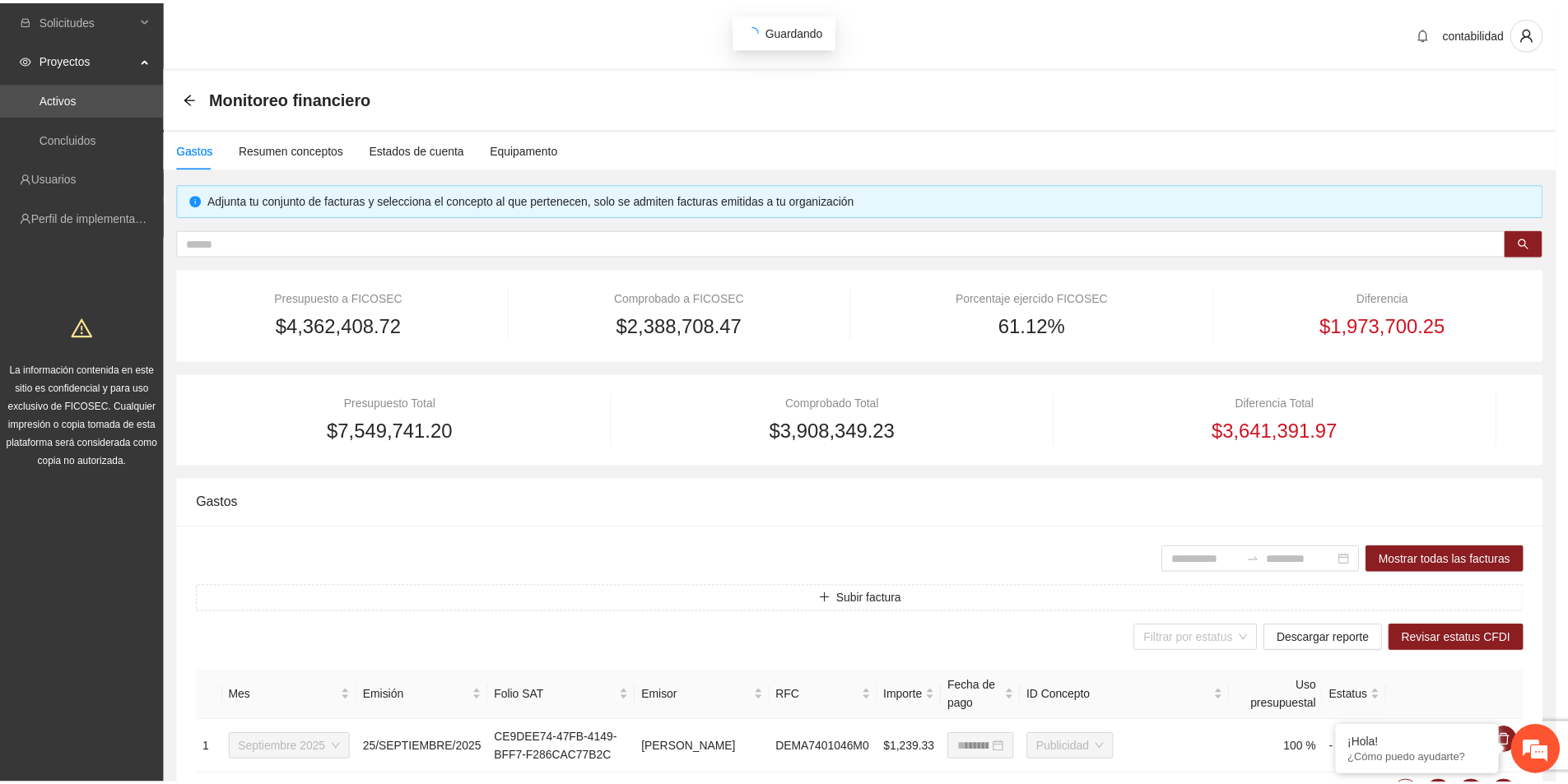
scroll to position [405, 0]
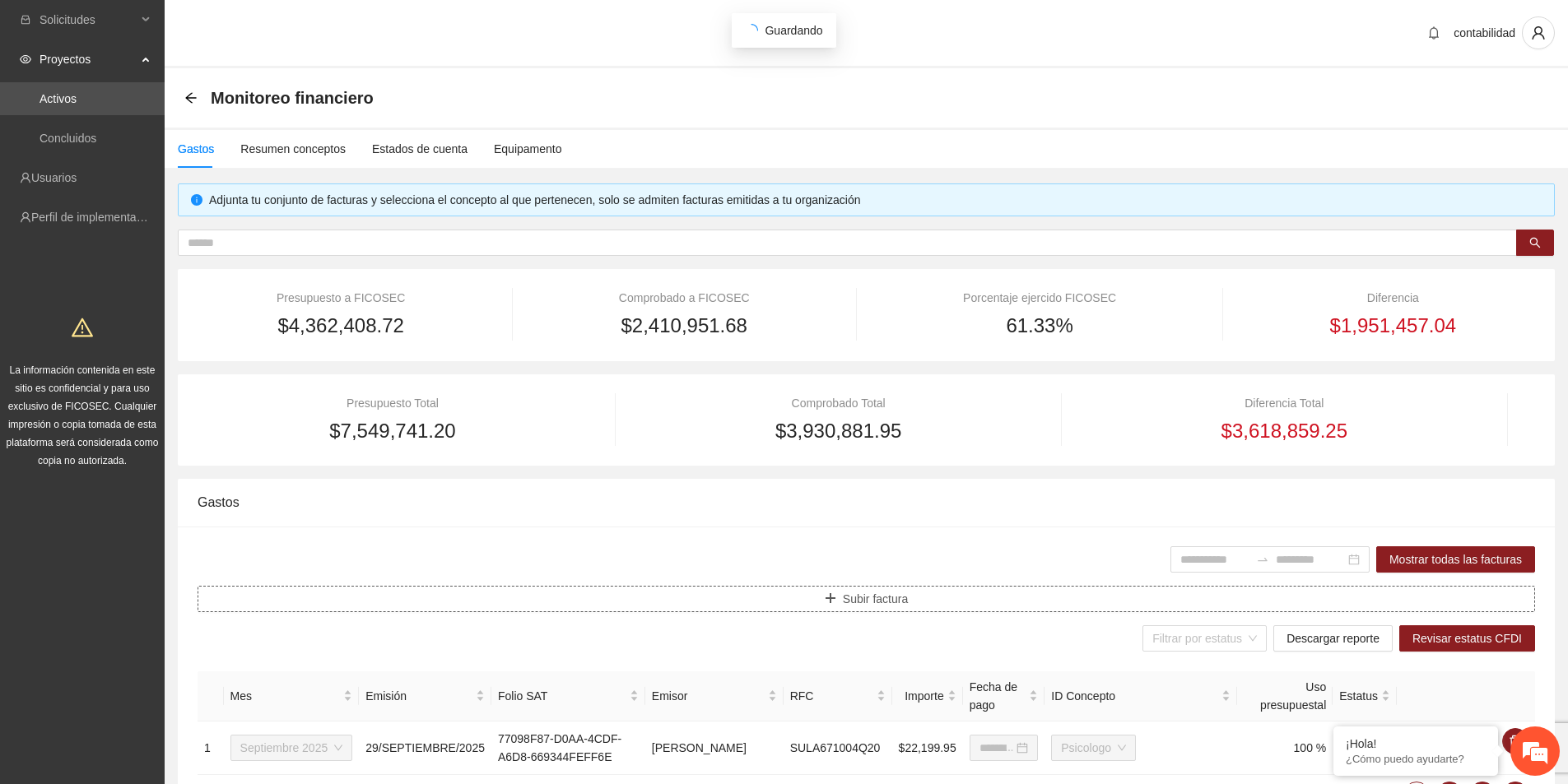
type input "**********"
click at [197, 103] on icon "arrow-left" at bounding box center [191, 98] width 13 height 13
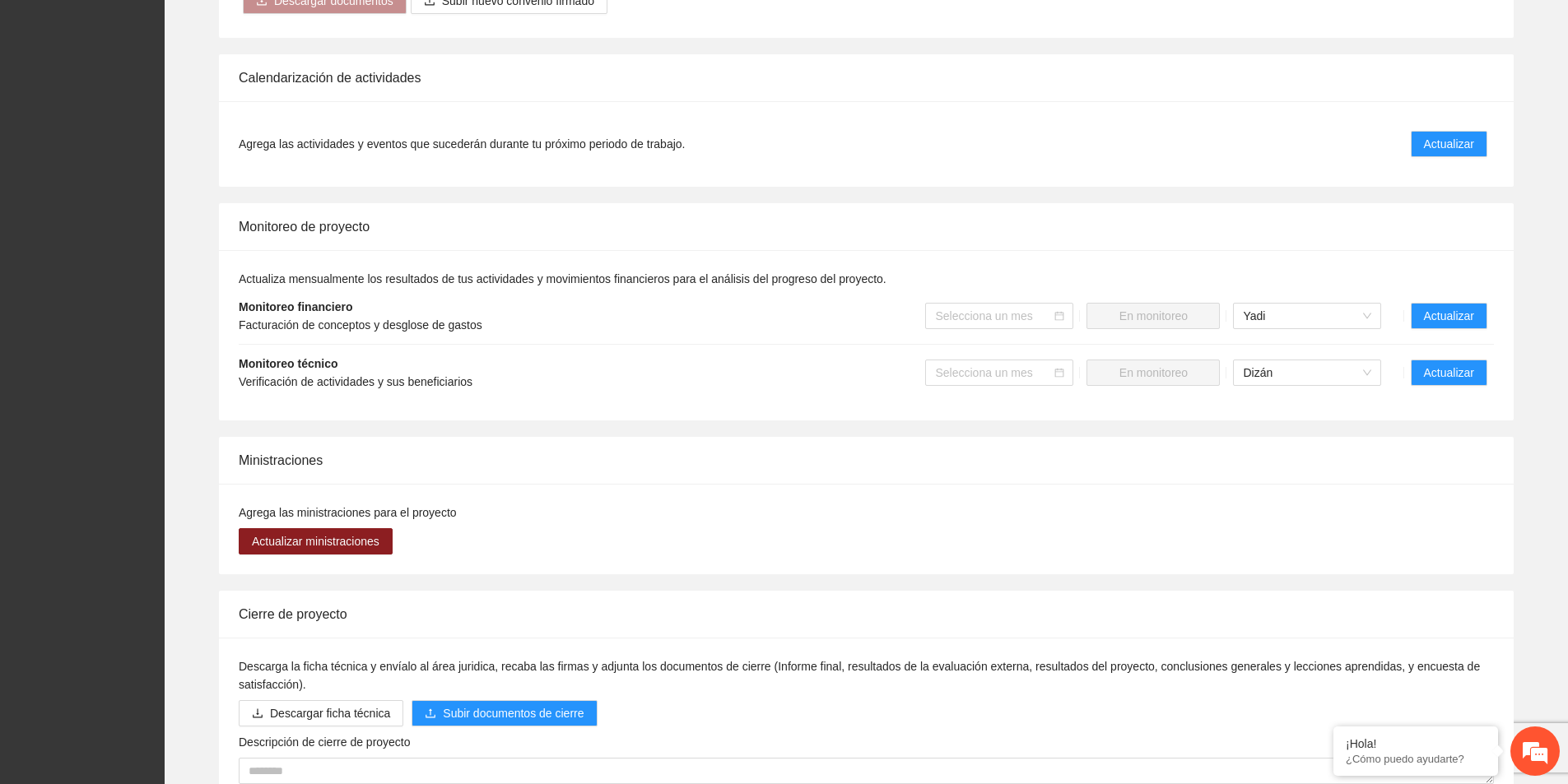
scroll to position [1225, 0]
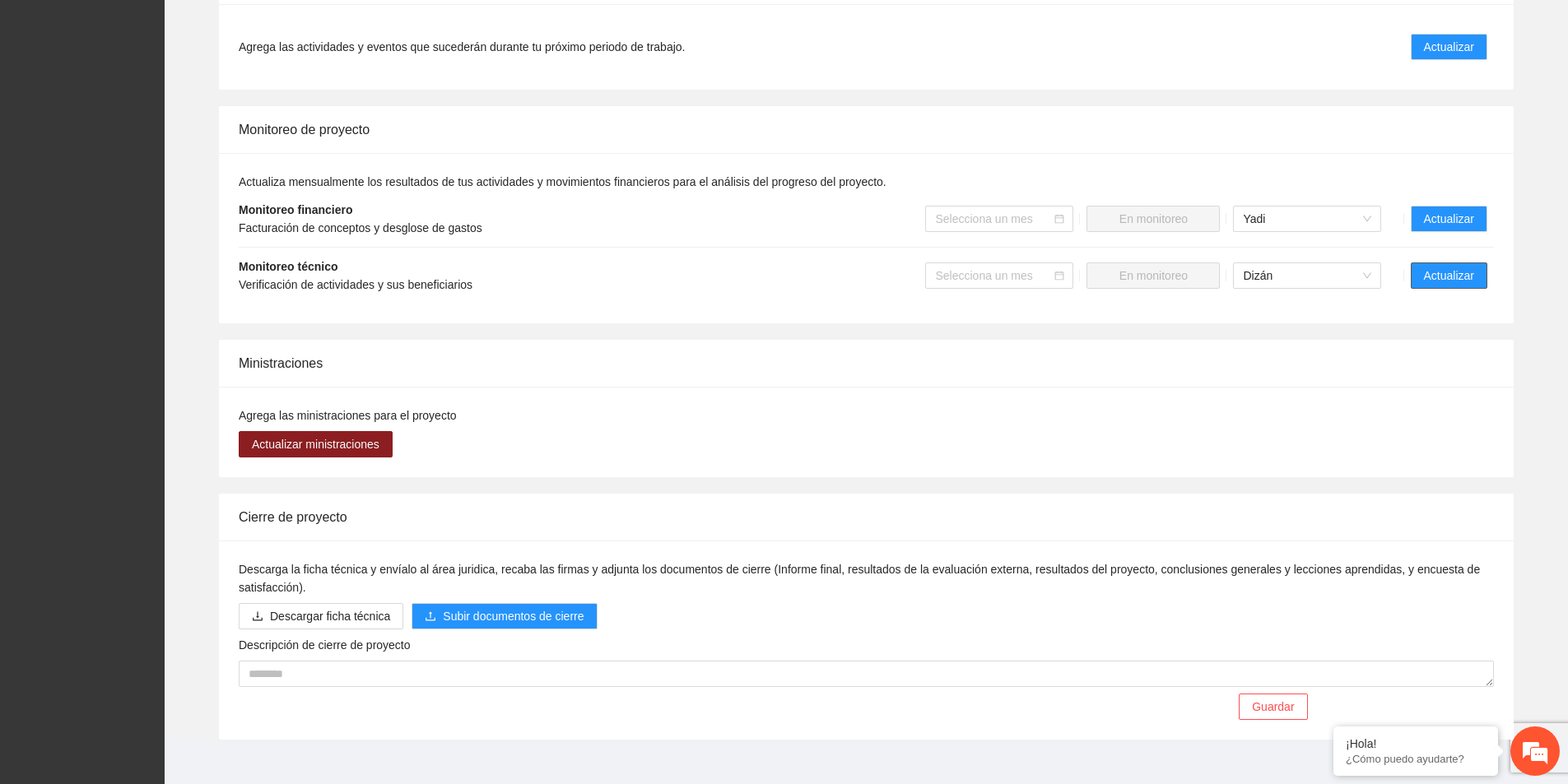
click at [1461, 266] on span "Actualizar" at bounding box center [1449, 275] width 50 height 18
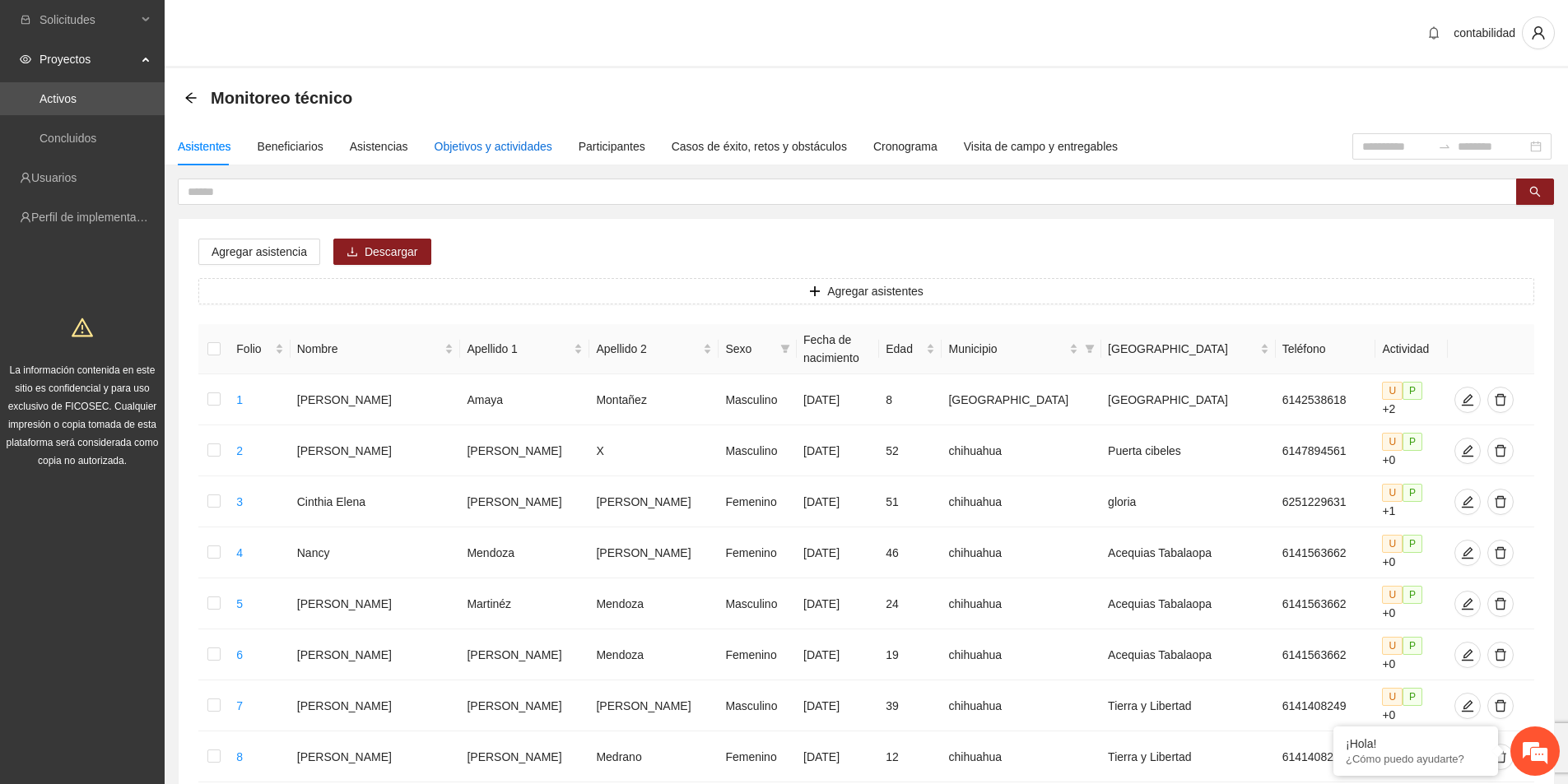
click at [462, 146] on div "Objetivos y actividades" at bounding box center [493, 146] width 117 height 18
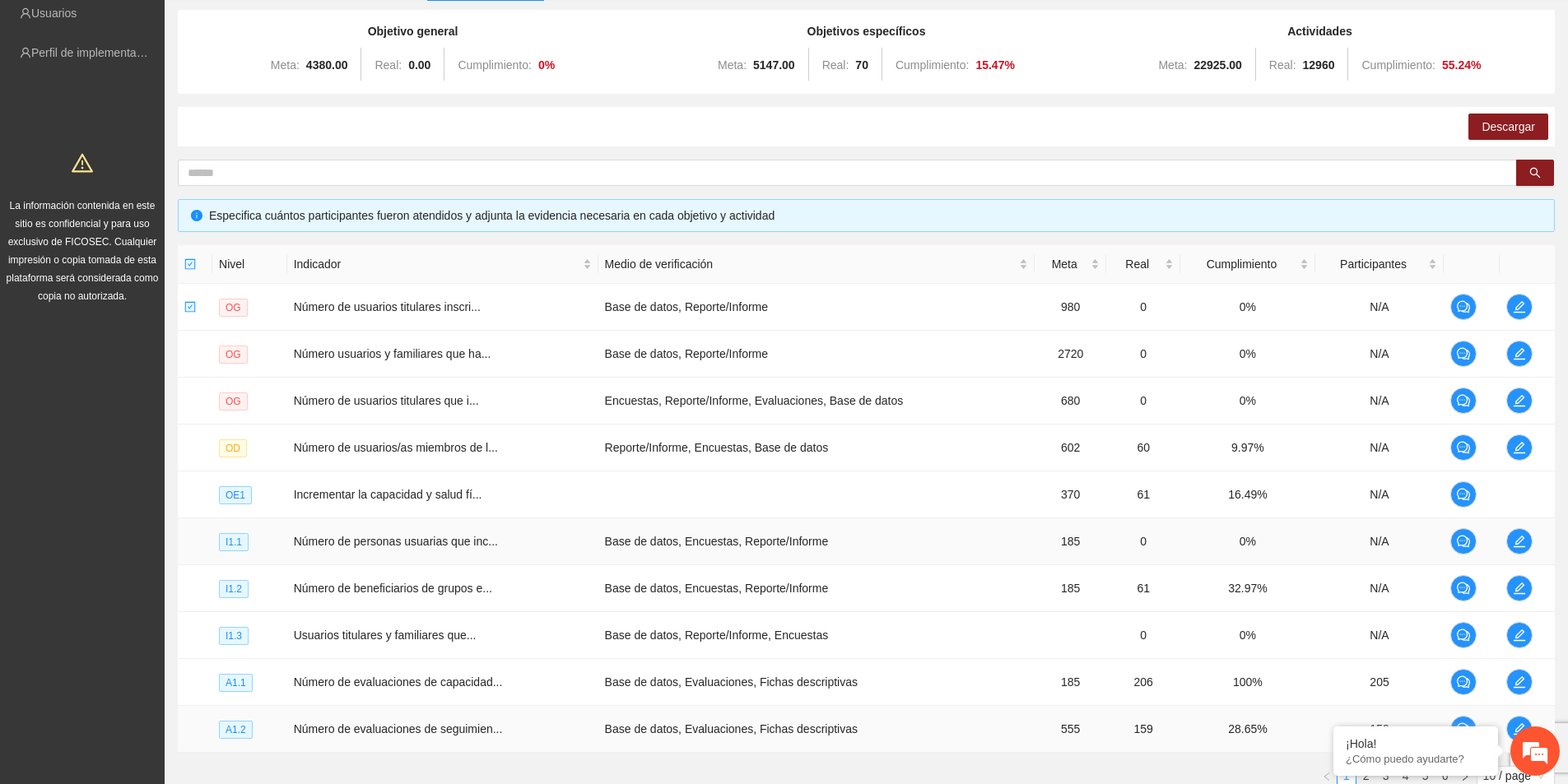
scroll to position [291, 0]
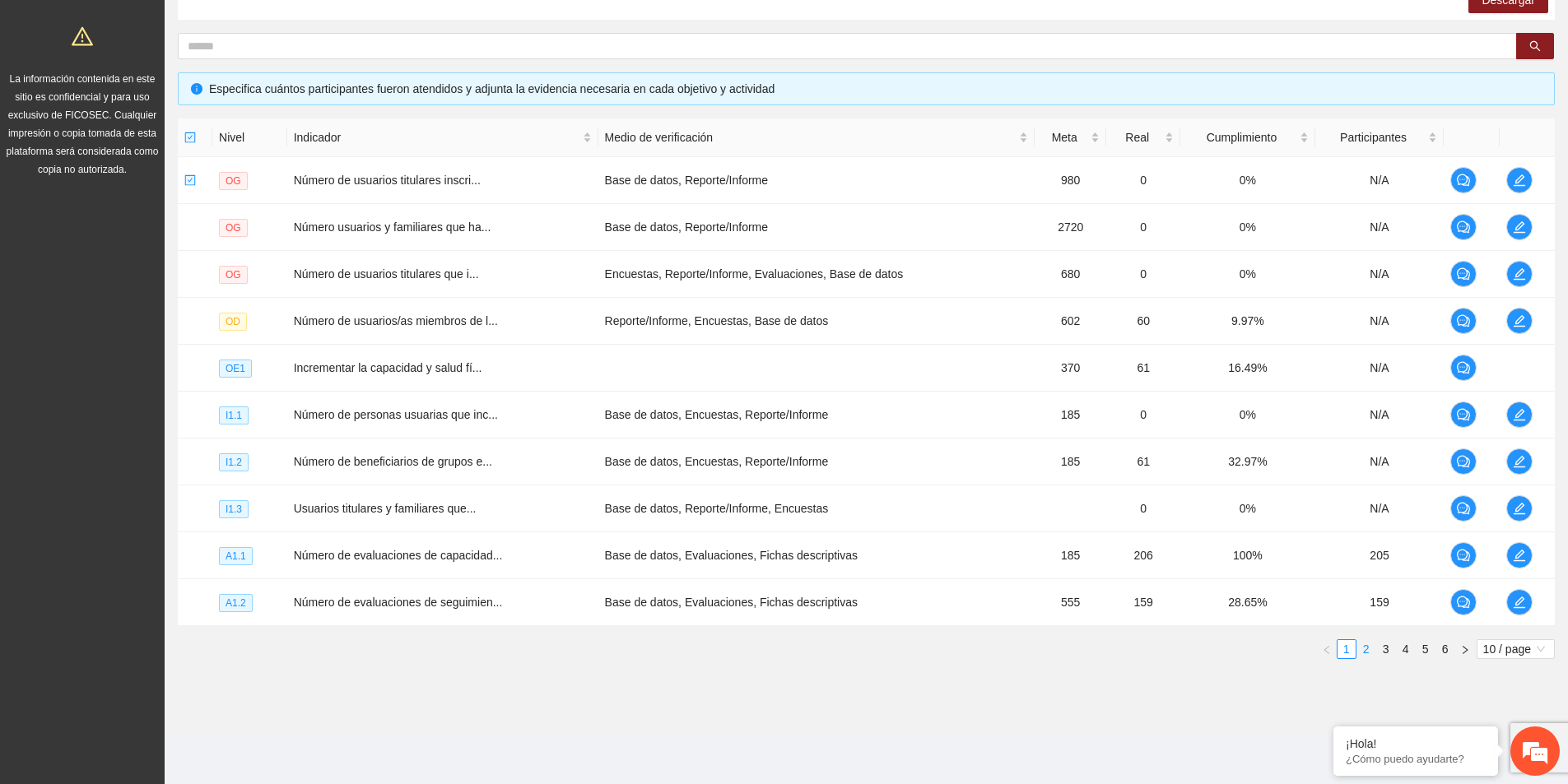
click at [1365, 650] on link "2" at bounding box center [1366, 649] width 18 height 18
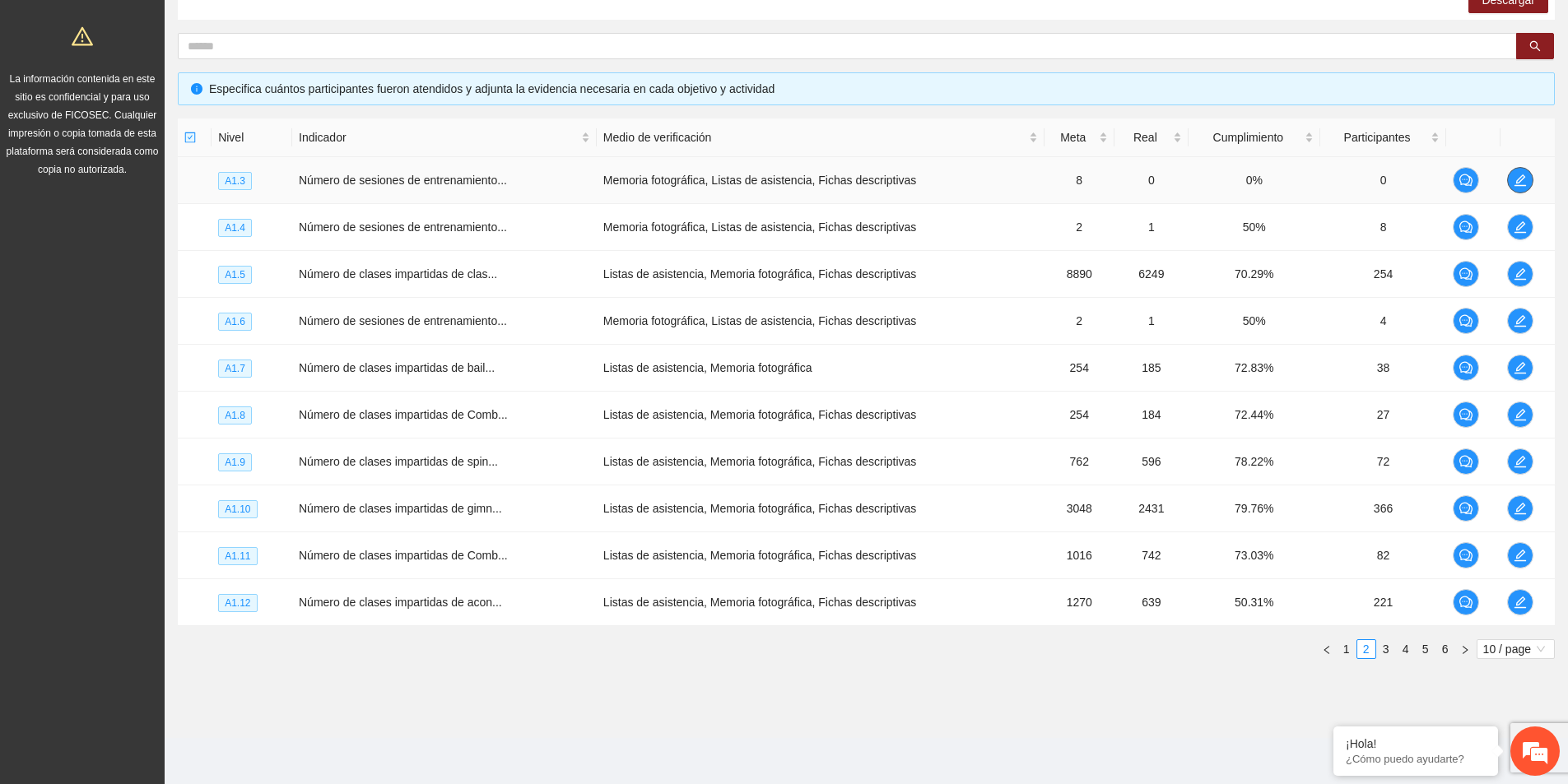
click at [1515, 186] on icon "edit" at bounding box center [1520, 180] width 12 height 12
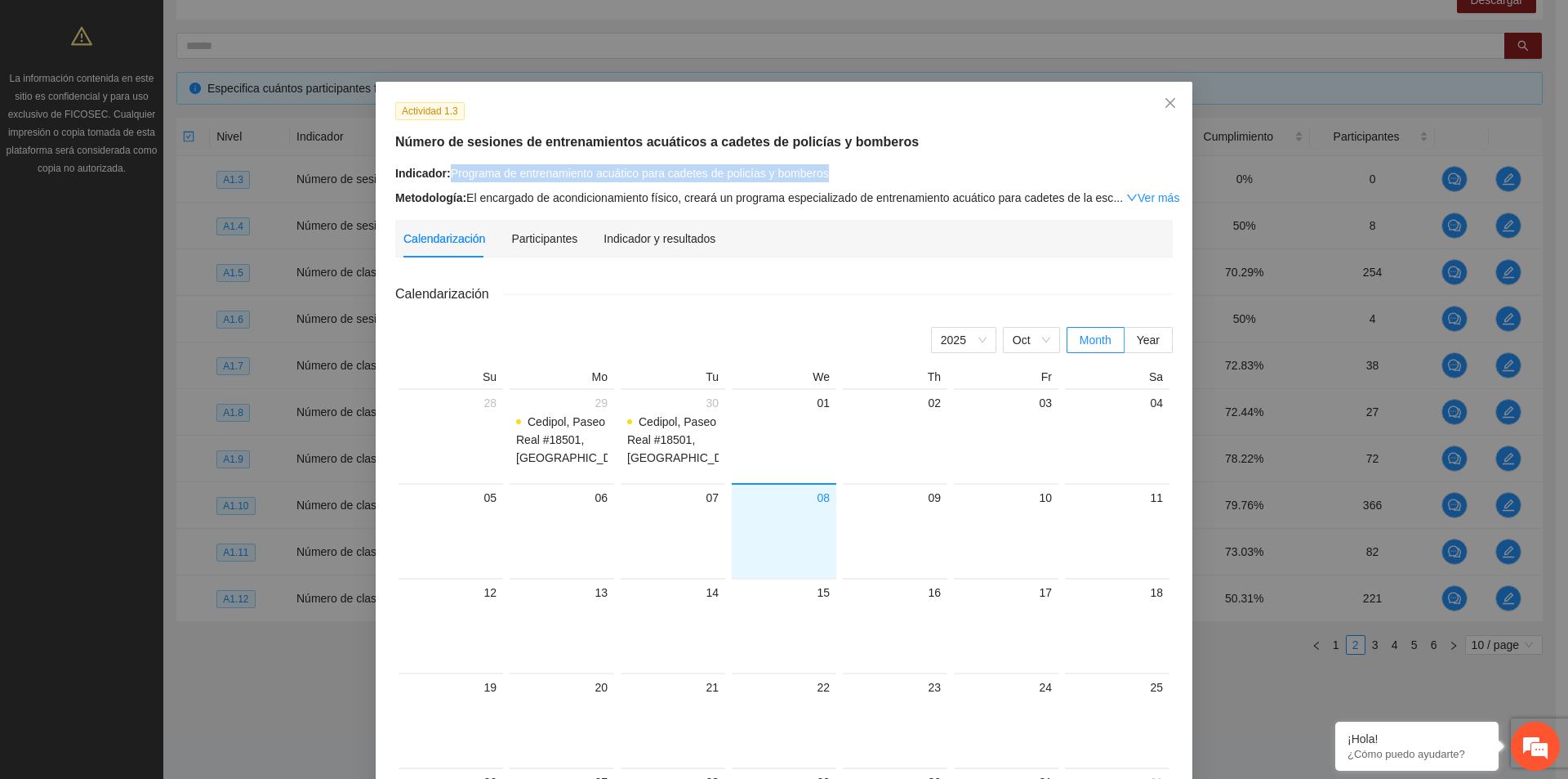
drag, startPoint x: 446, startPoint y: 172, endPoint x: 517, endPoint y: 162, distance: 71.7
click at [842, 170] on div "Indicador: Programa de entrenamiento acuático para cadetes de policías y bomber…" at bounding box center [784, 174] width 778 height 18
copy div "Programa de entrenamiento acuático para cadetes de policías y bomberos"
click at [1151, 98] on span "Close" at bounding box center [1170, 103] width 44 height 44
